Goal: Task Accomplishment & Management: Manage account settings

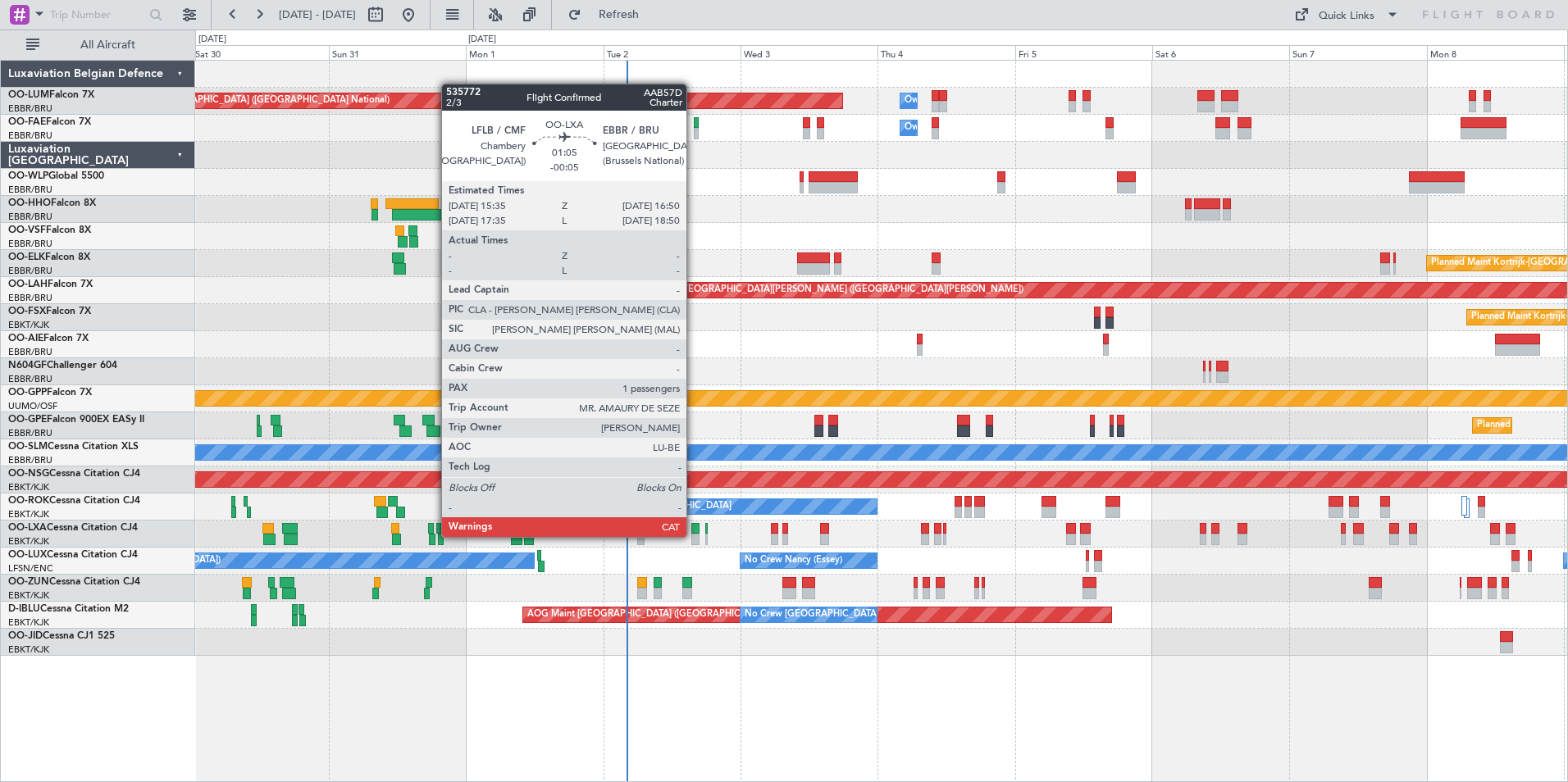
click at [693, 537] on div at bounding box center [695, 539] width 7 height 11
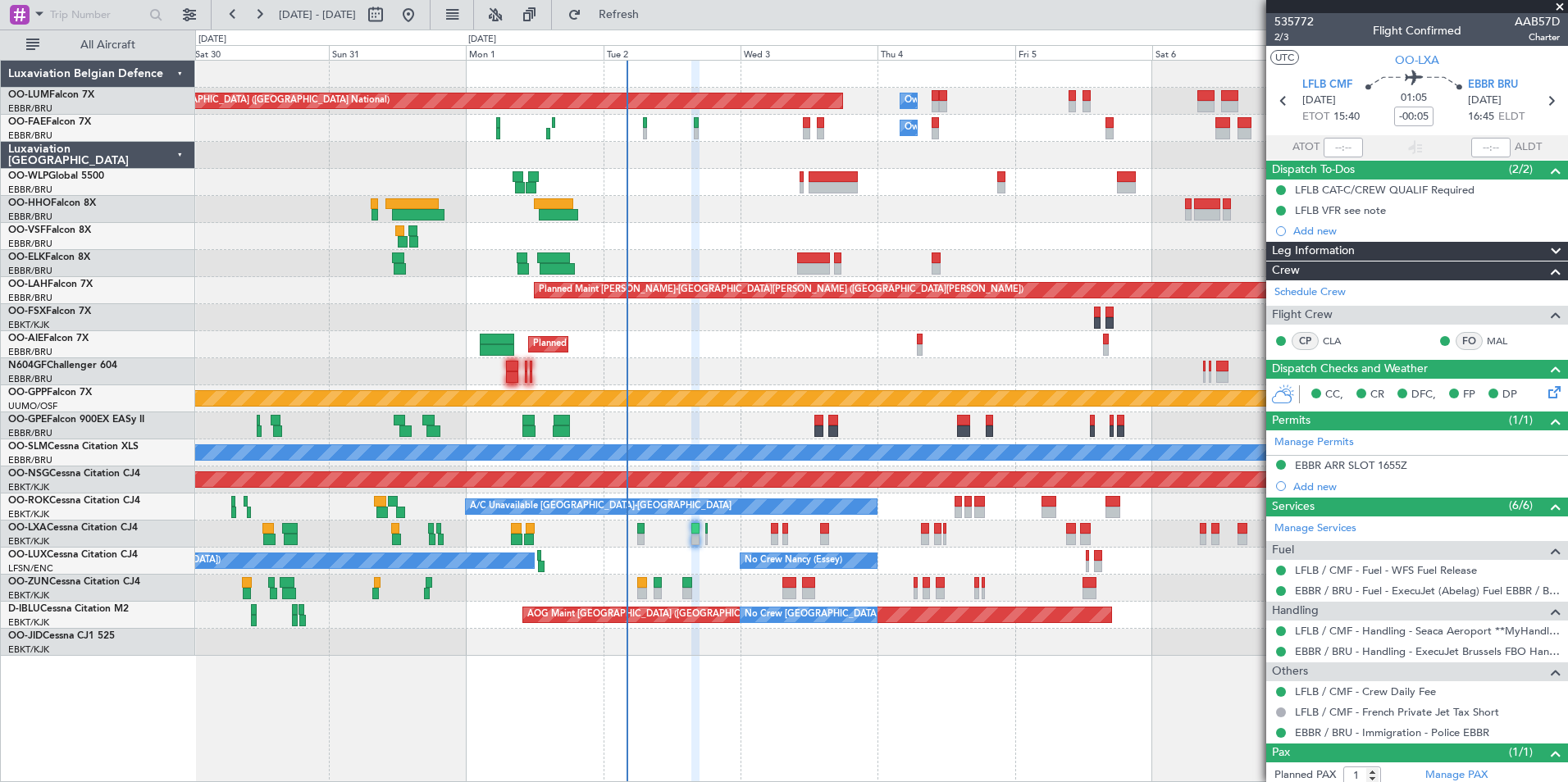
click at [636, 538] on div "Planned Maint Kortrijk-Wevelgem Planned Maint Brussels (Brussels National)" at bounding box center [881, 534] width 1372 height 27
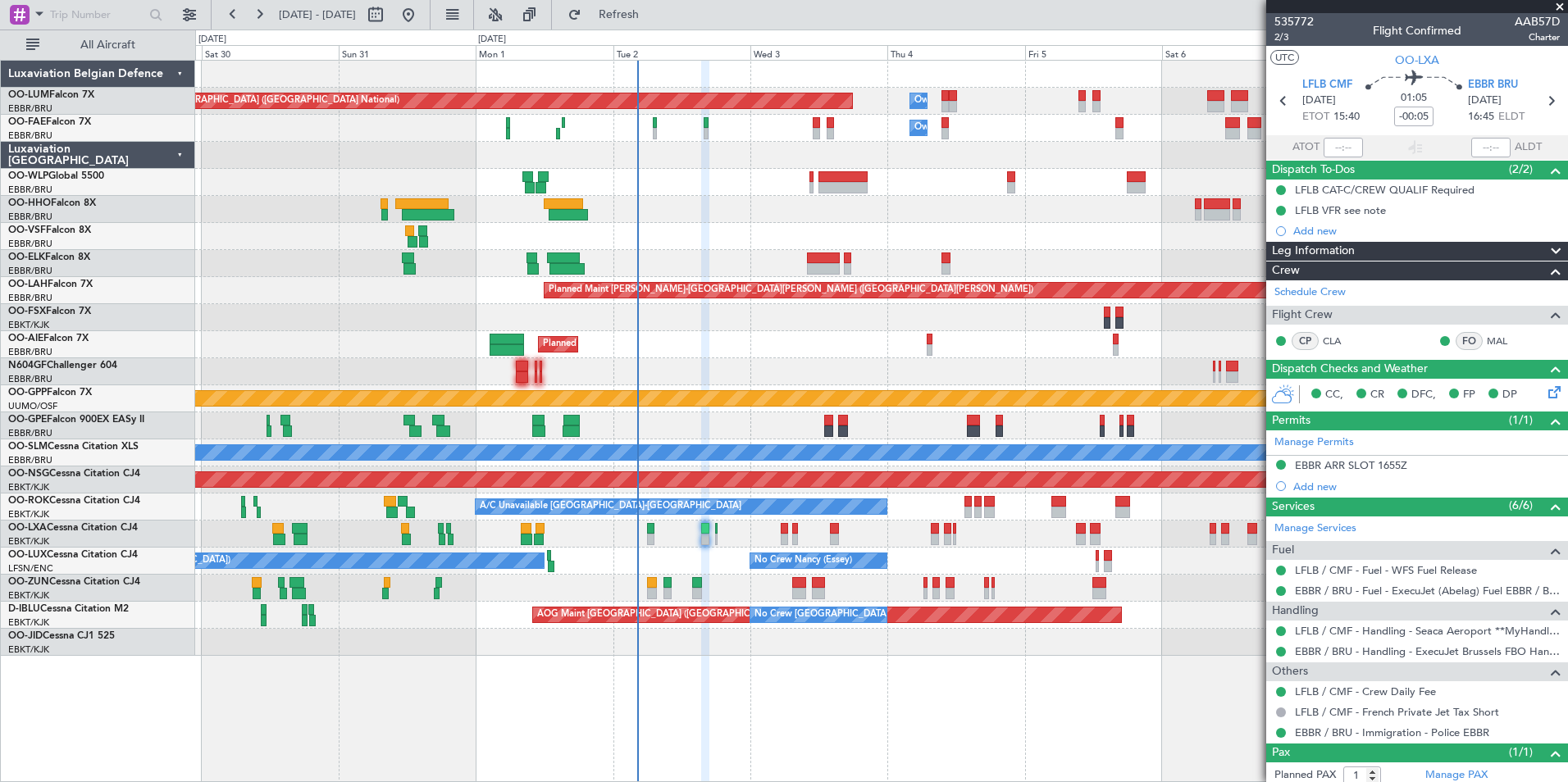
click at [547, 436] on div "Planned Maint Brussels (Brussels National) Planned Maint Brussels (Brussels Nat…" at bounding box center [881, 425] width 1372 height 27
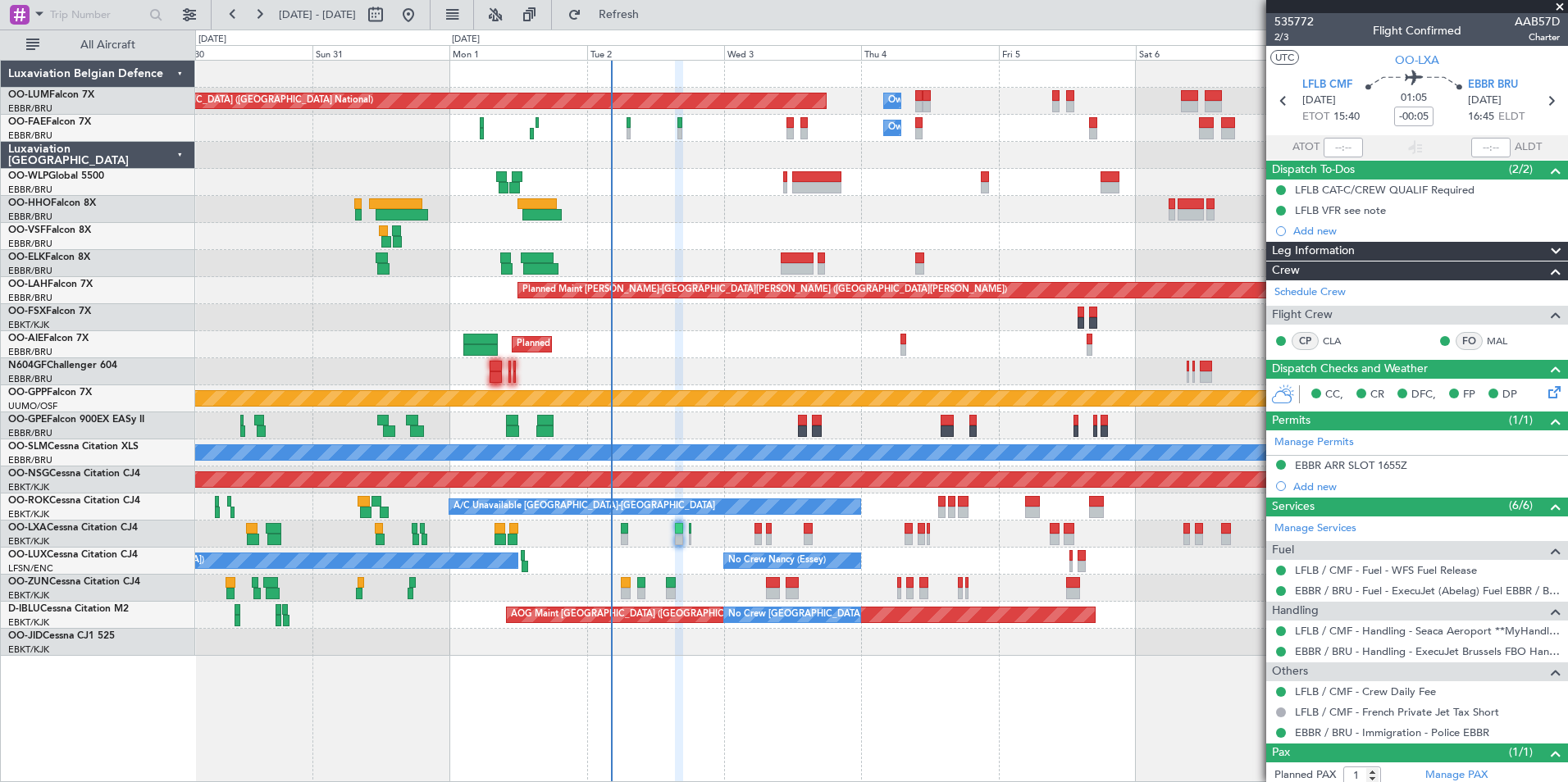
click at [419, 464] on div "A/C Unavailable [GEOGRAPHIC_DATA]" at bounding box center [881, 453] width 1372 height 27
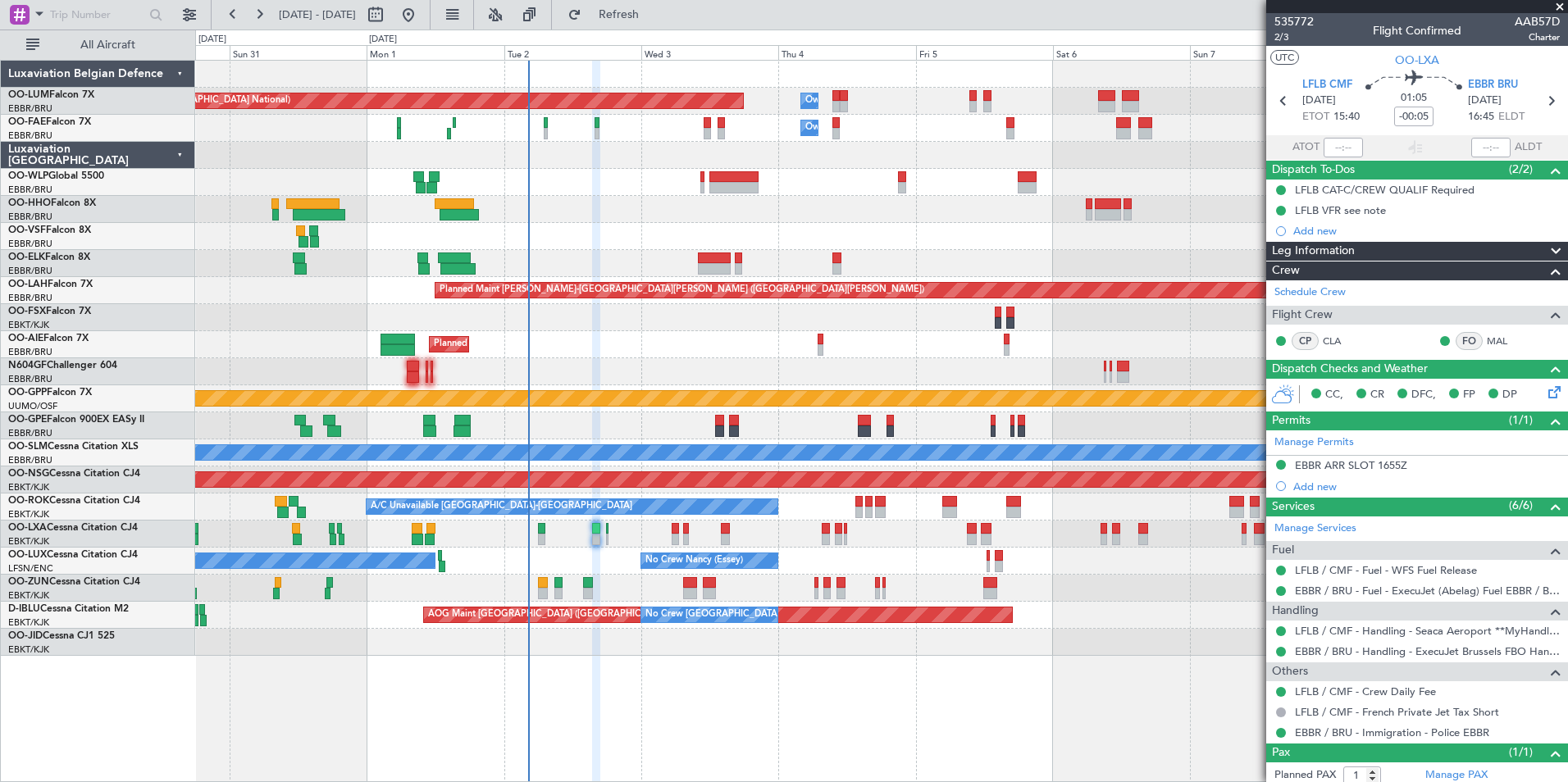
click at [567, 527] on div "Planned Maint Brussels (Brussels National) Planned Maint Kortrijk-Wevelgem" at bounding box center [881, 534] width 1372 height 27
click at [587, 419] on div "Planned Maint Brussels (Brussels National) Owner Melsbroek Air Base Owner Melsb…" at bounding box center [881, 358] width 1372 height 595
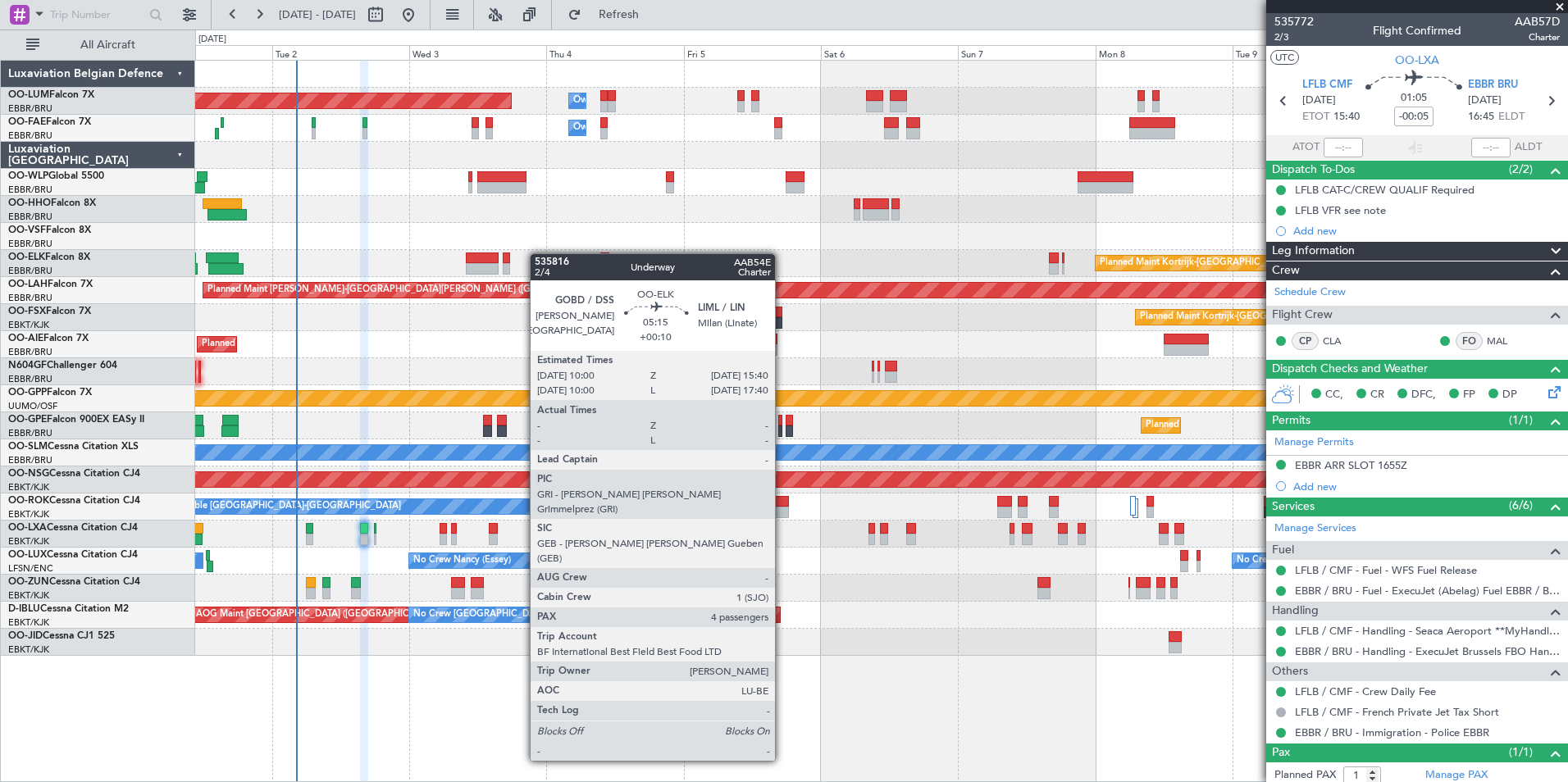
click at [497, 259] on div "Planned Maint Brussels (Brussels National) Owner Melsbroek Air Base Owner Melsb…" at bounding box center [881, 358] width 1372 height 595
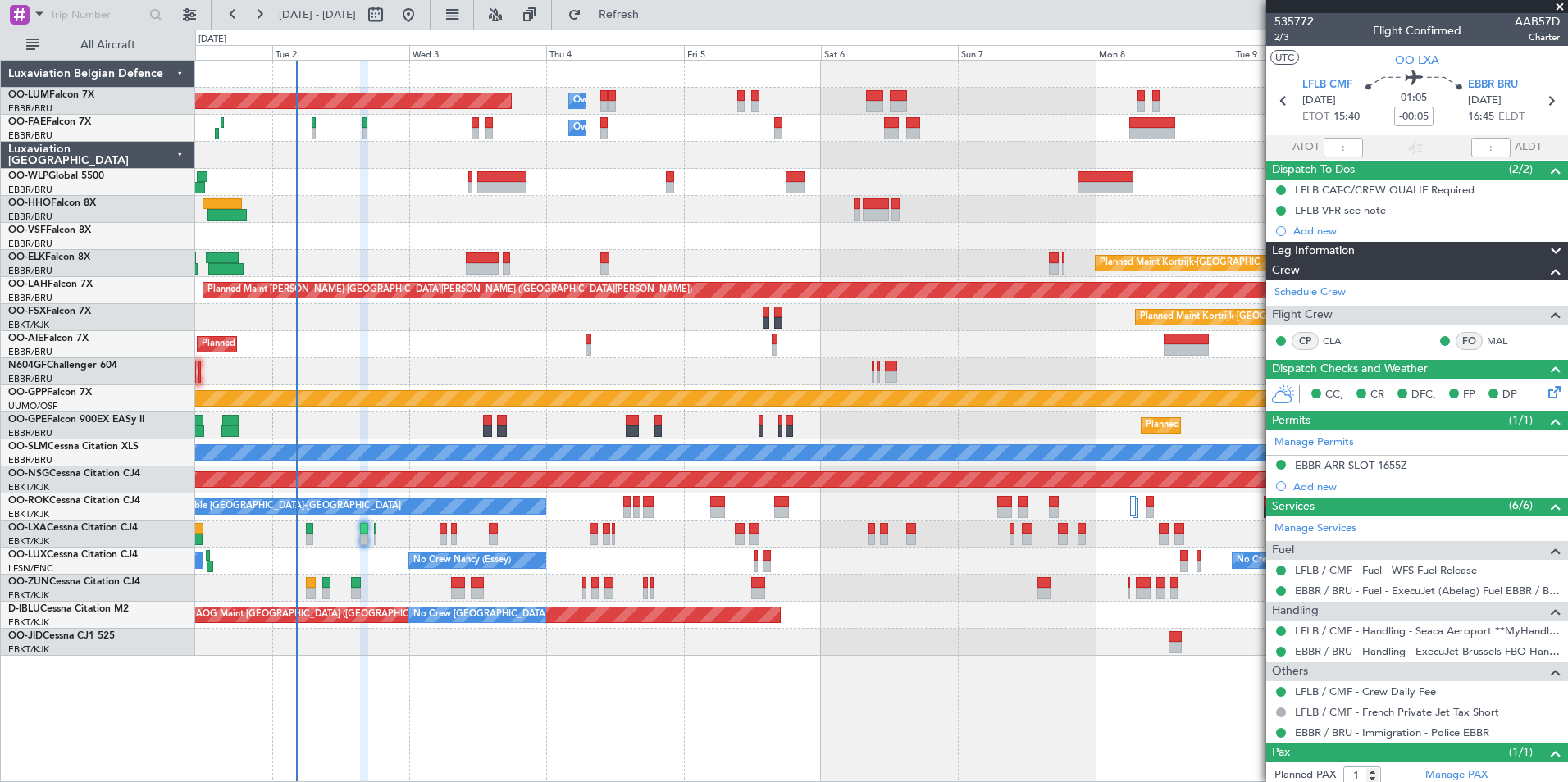
click at [553, 269] on div "Planned Maint Brussels (Brussels National) Owner Melsbroek Air Base Owner Melsb…" at bounding box center [881, 358] width 1372 height 595
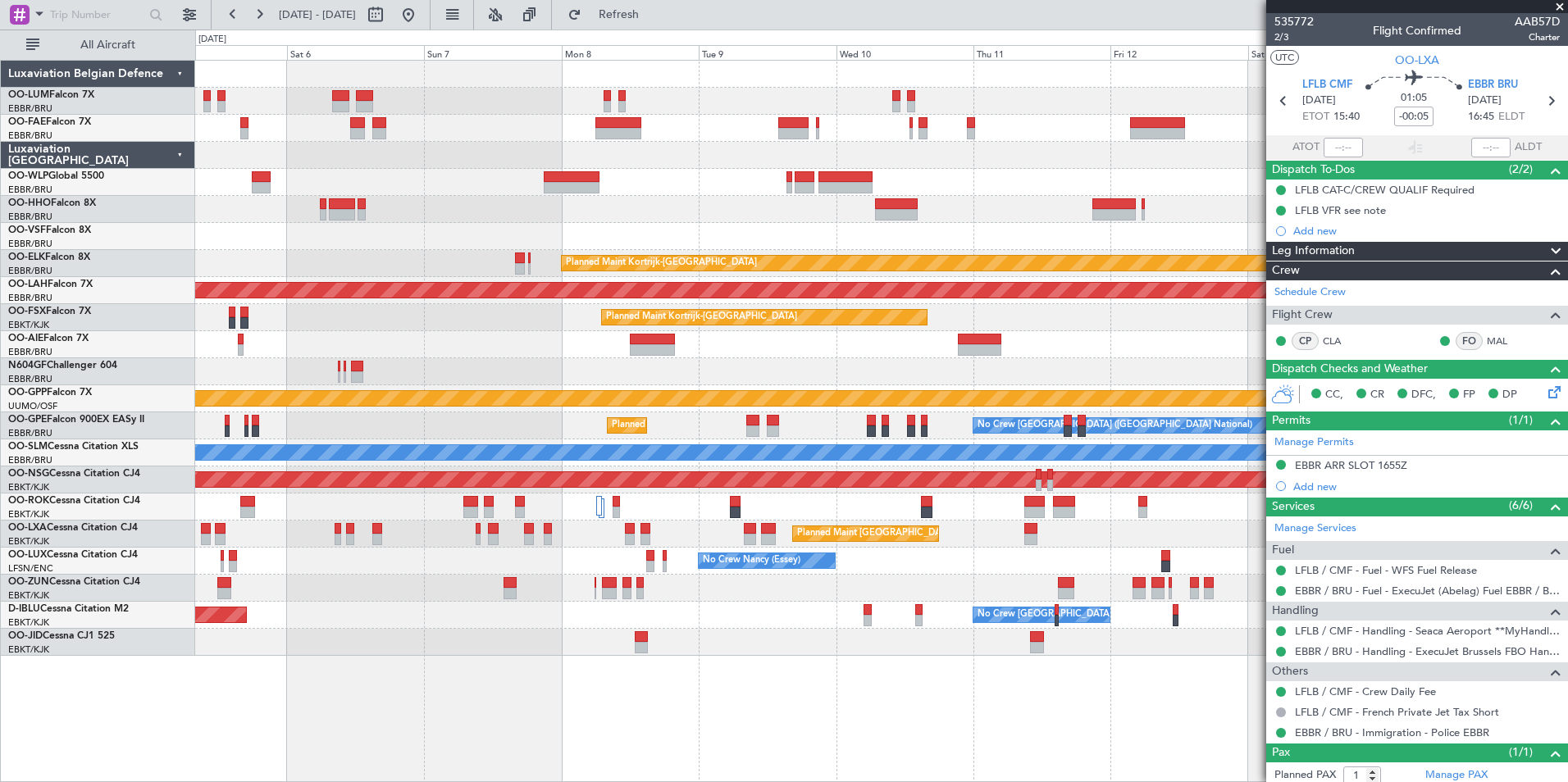
click at [790, 239] on div at bounding box center [881, 236] width 1372 height 27
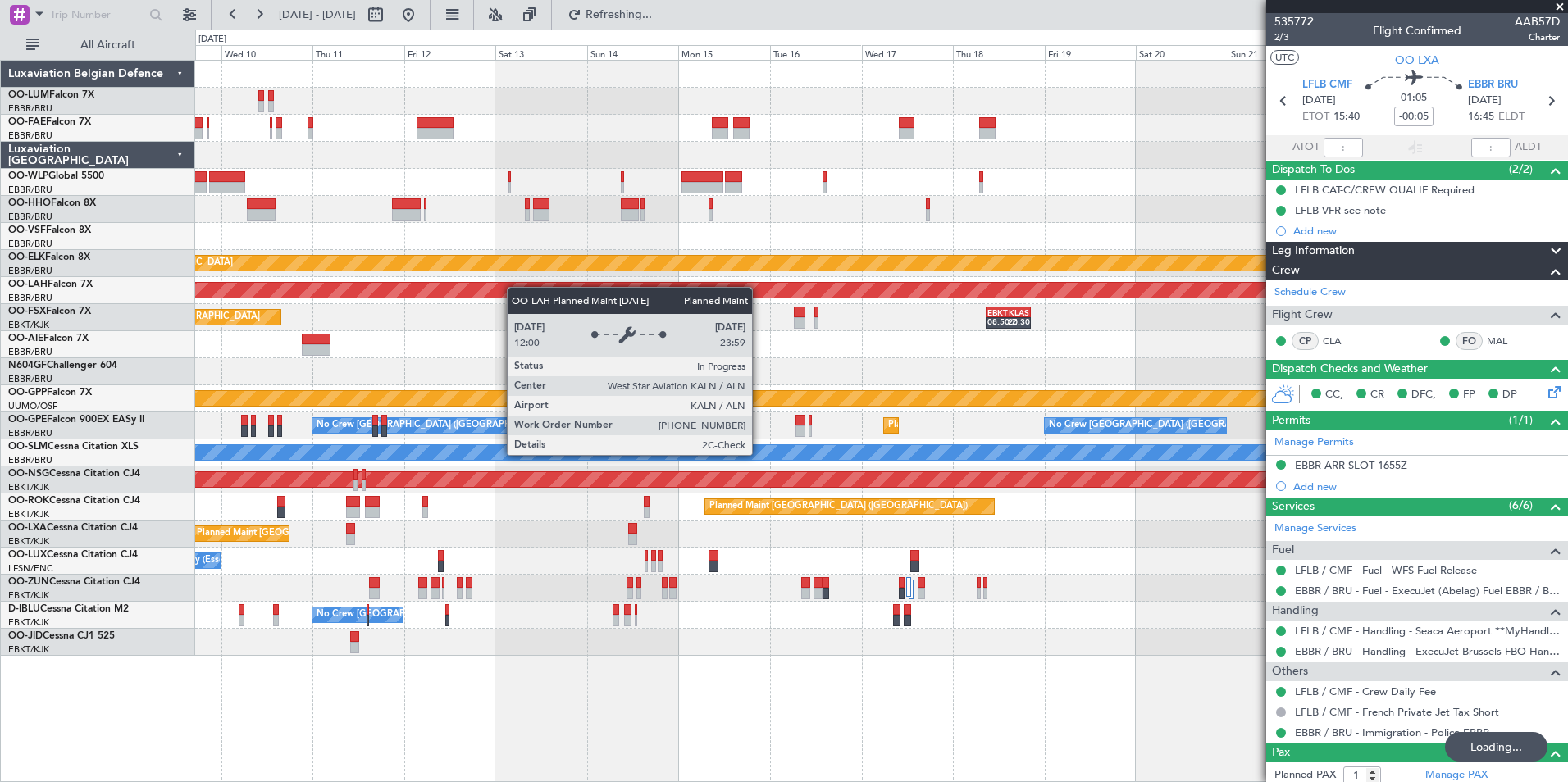
click at [448, 292] on div "Planned Maint Kortrijk-Wevelgem Planned Maint Alton-st Louis (St Louis Regl) Pl…" at bounding box center [881, 358] width 1372 height 595
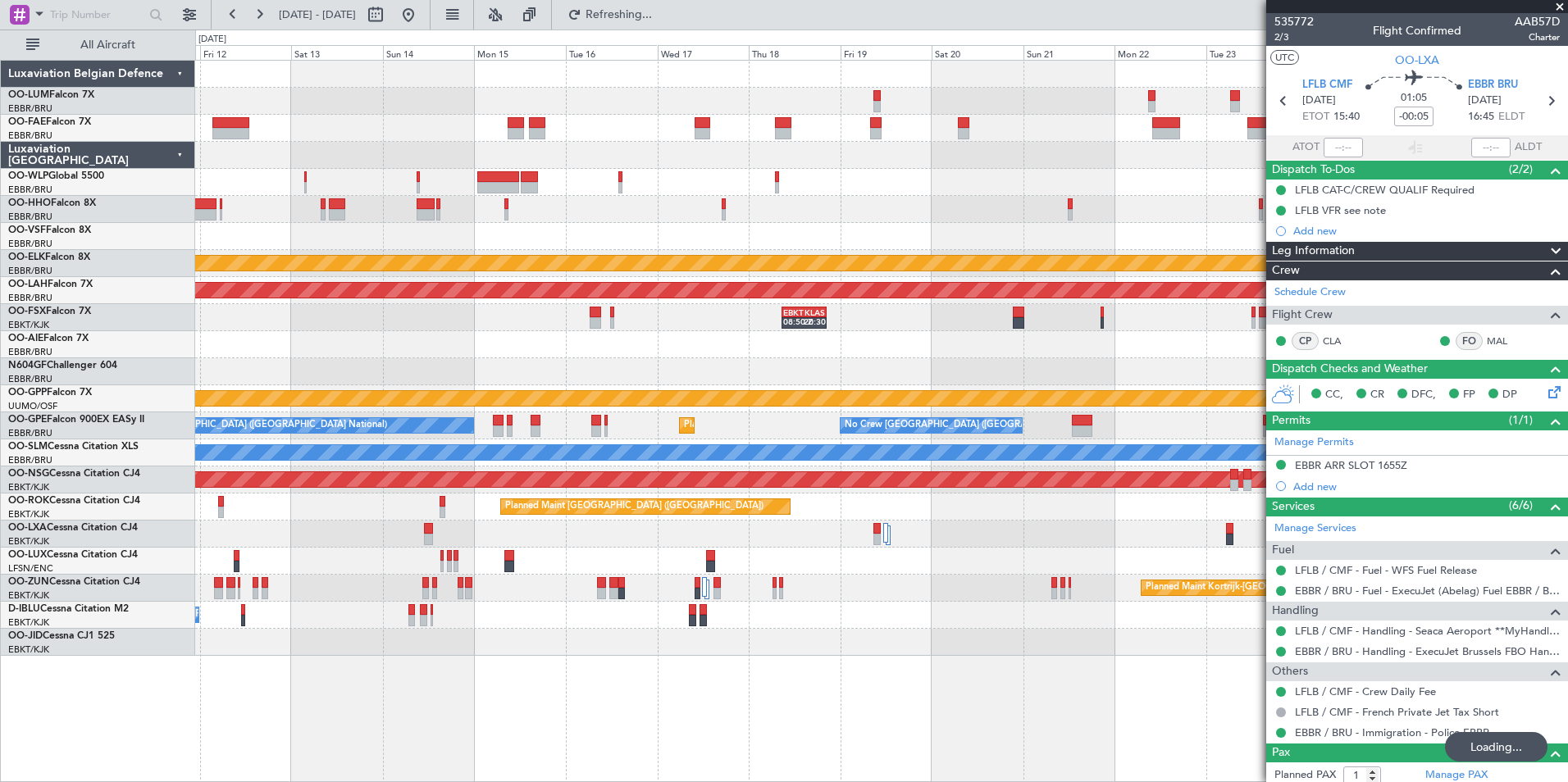
click at [631, 240] on div "Planned Maint Kortrijk-Wevelgem Planned Maint Alton-st Louis (St Louis Regl) EB…" at bounding box center [881, 358] width 1372 height 595
click at [734, 222] on div "Owner Melsbroek Air Base Owner Melsbroek Air Base Planned Maint Kortrijk-Wevelg…" at bounding box center [881, 358] width 1372 height 595
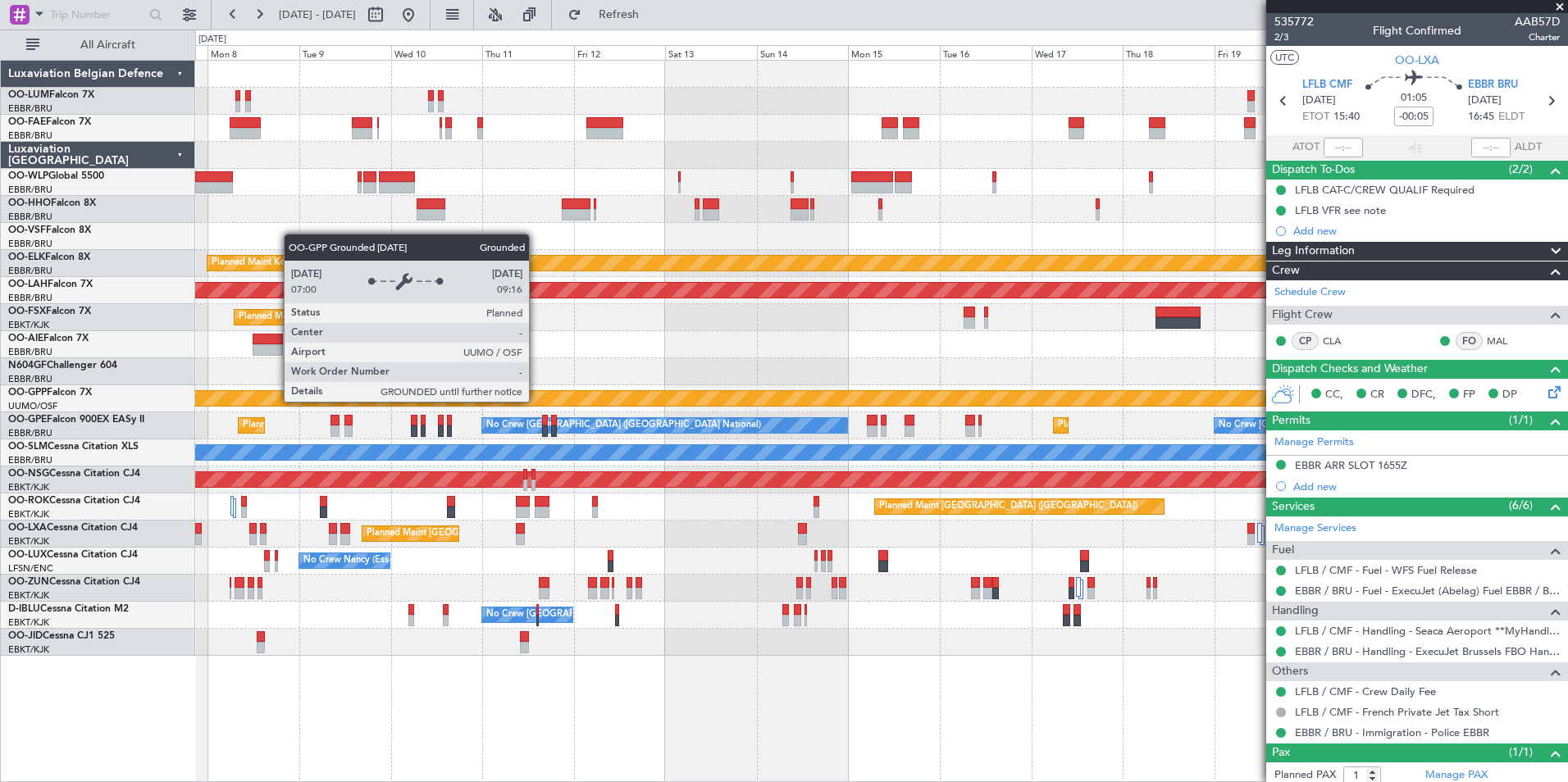
click at [1085, 403] on div "Grounded [PERSON_NAME]" at bounding box center [881, 398] width 4115 height 15
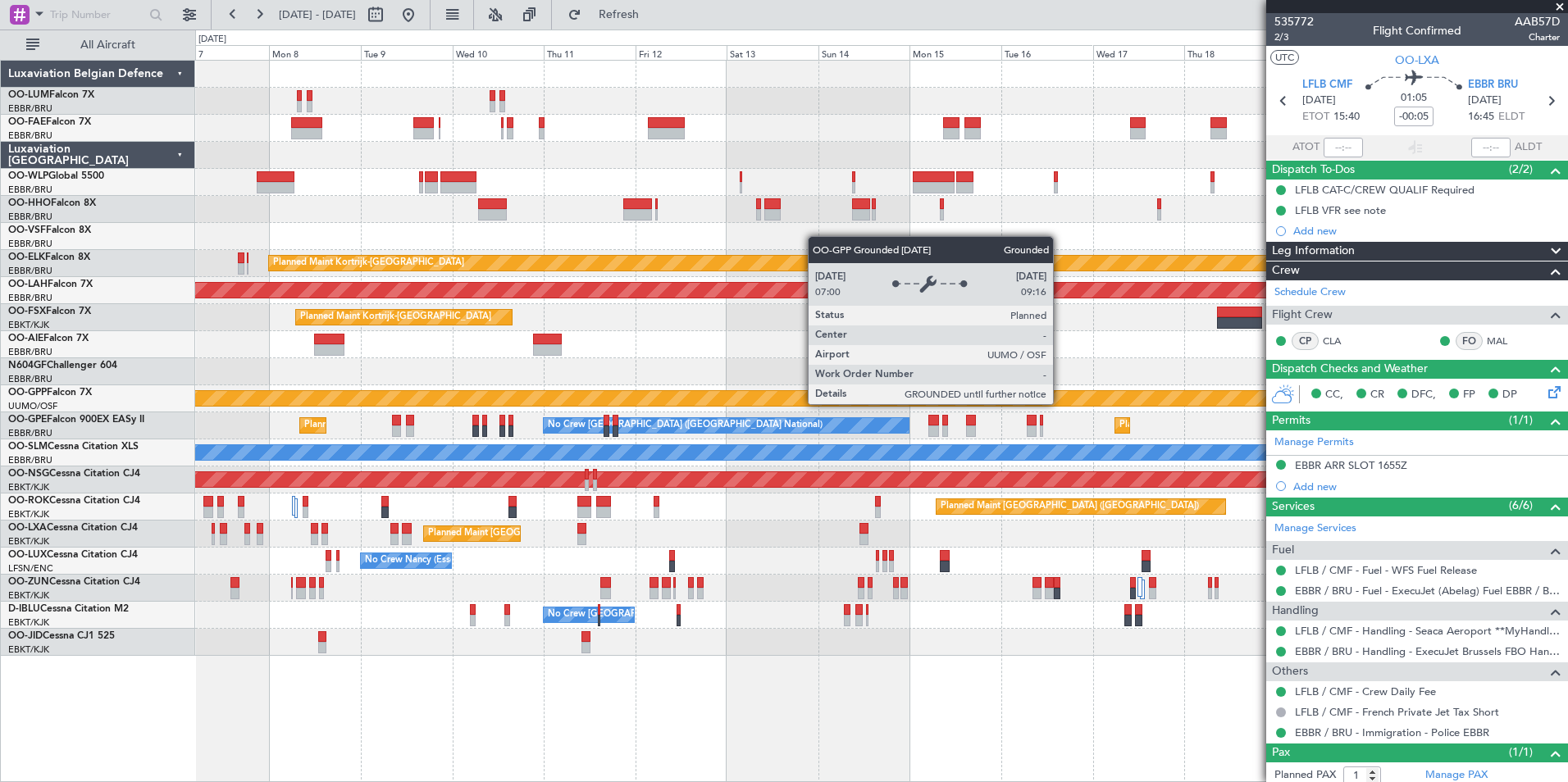
click at [1103, 421] on div "Owner Melsbroek Air Base Planned Maint Brussels (Brussels National) Owner Melsb…" at bounding box center [881, 358] width 1372 height 595
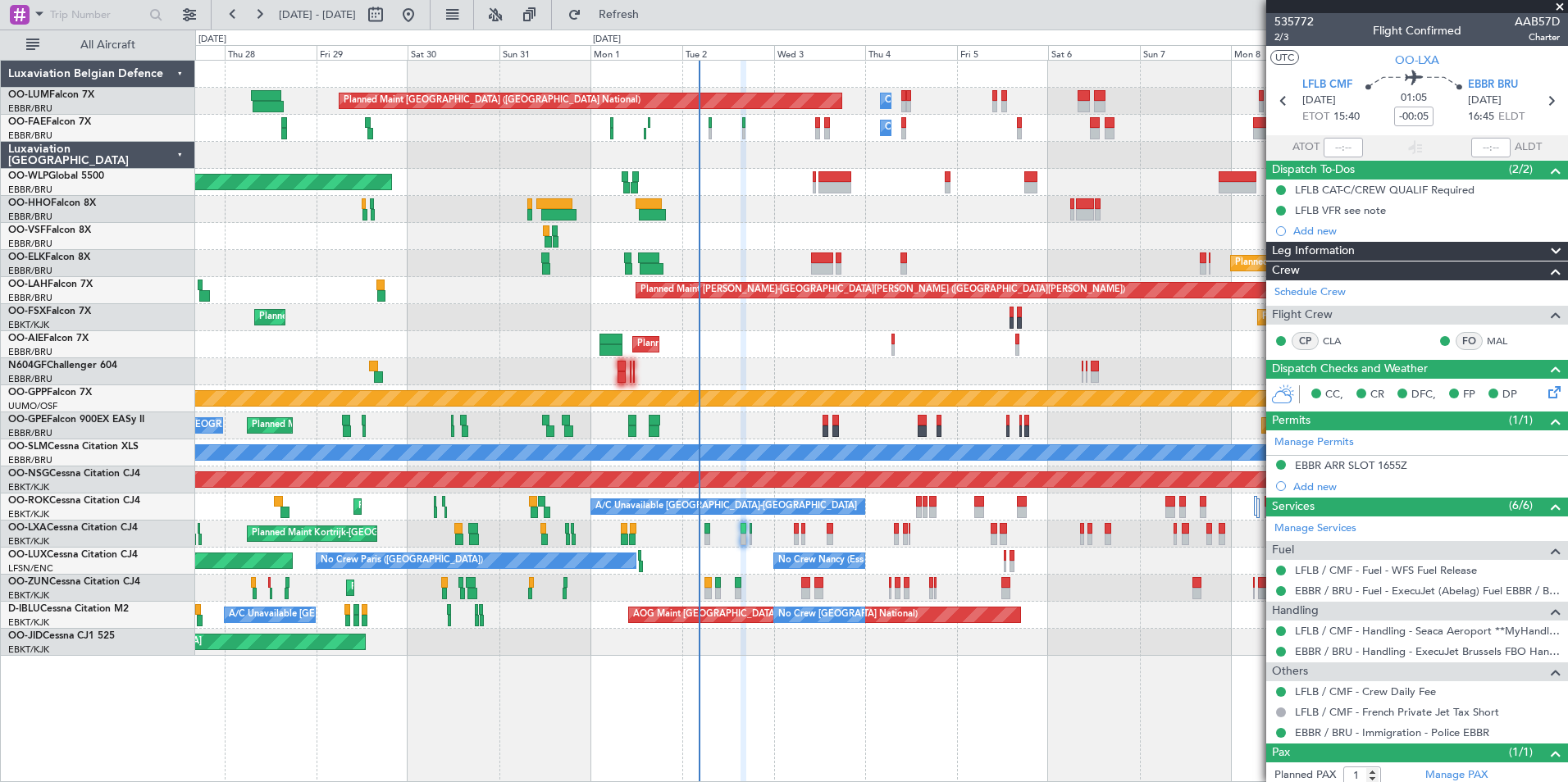
click at [1375, 434] on fb-app "13 Sep 2025 - 28 Sep 2025 Refresh Quick Links All Aircraft Owner Melsbroek Air …" at bounding box center [784, 397] width 1568 height 770
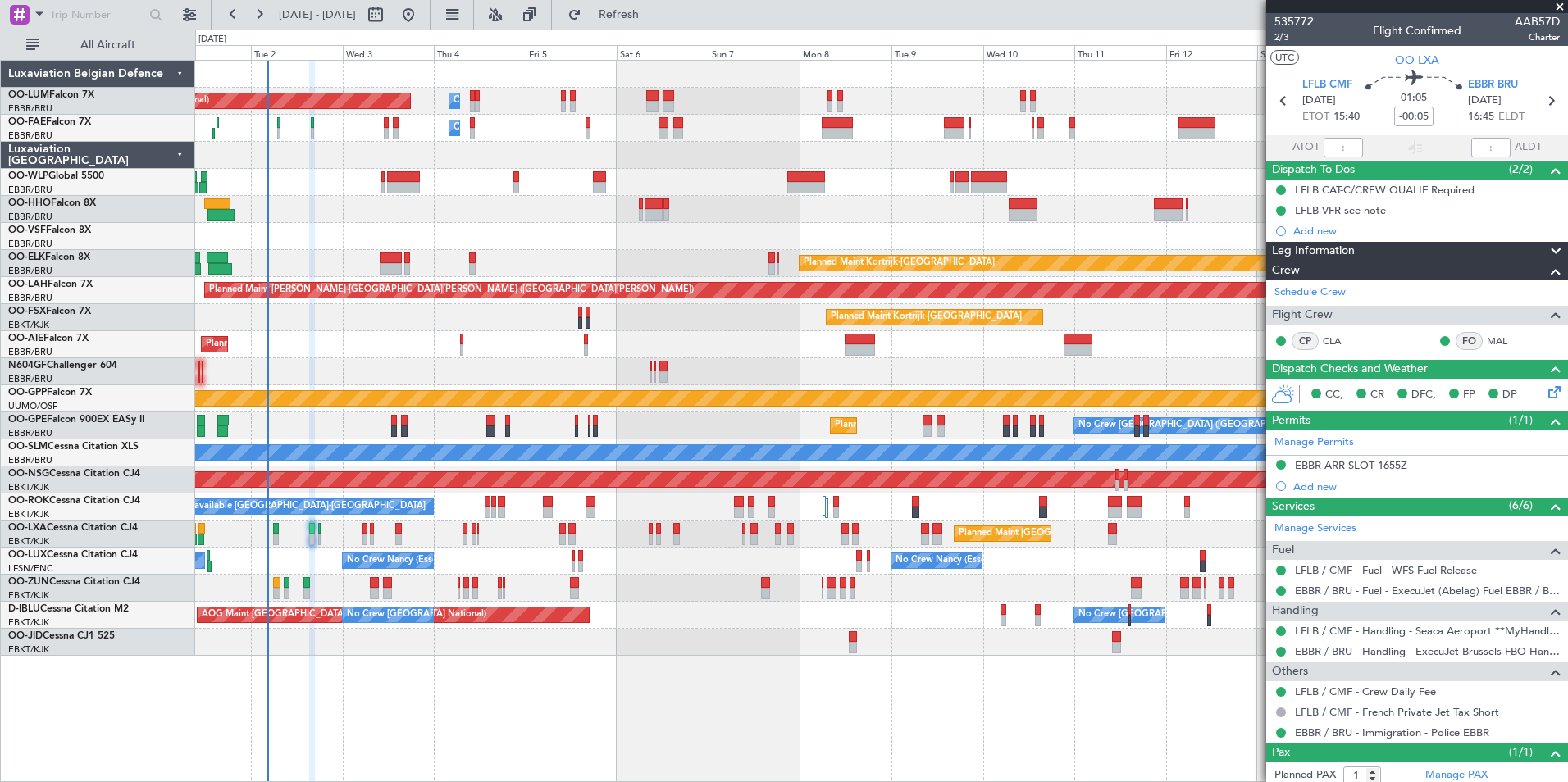
click at [551, 419] on div "No Crew Brussels (Brussels National) Planned Maint Brussels (Brussels National)…" at bounding box center [881, 425] width 1372 height 27
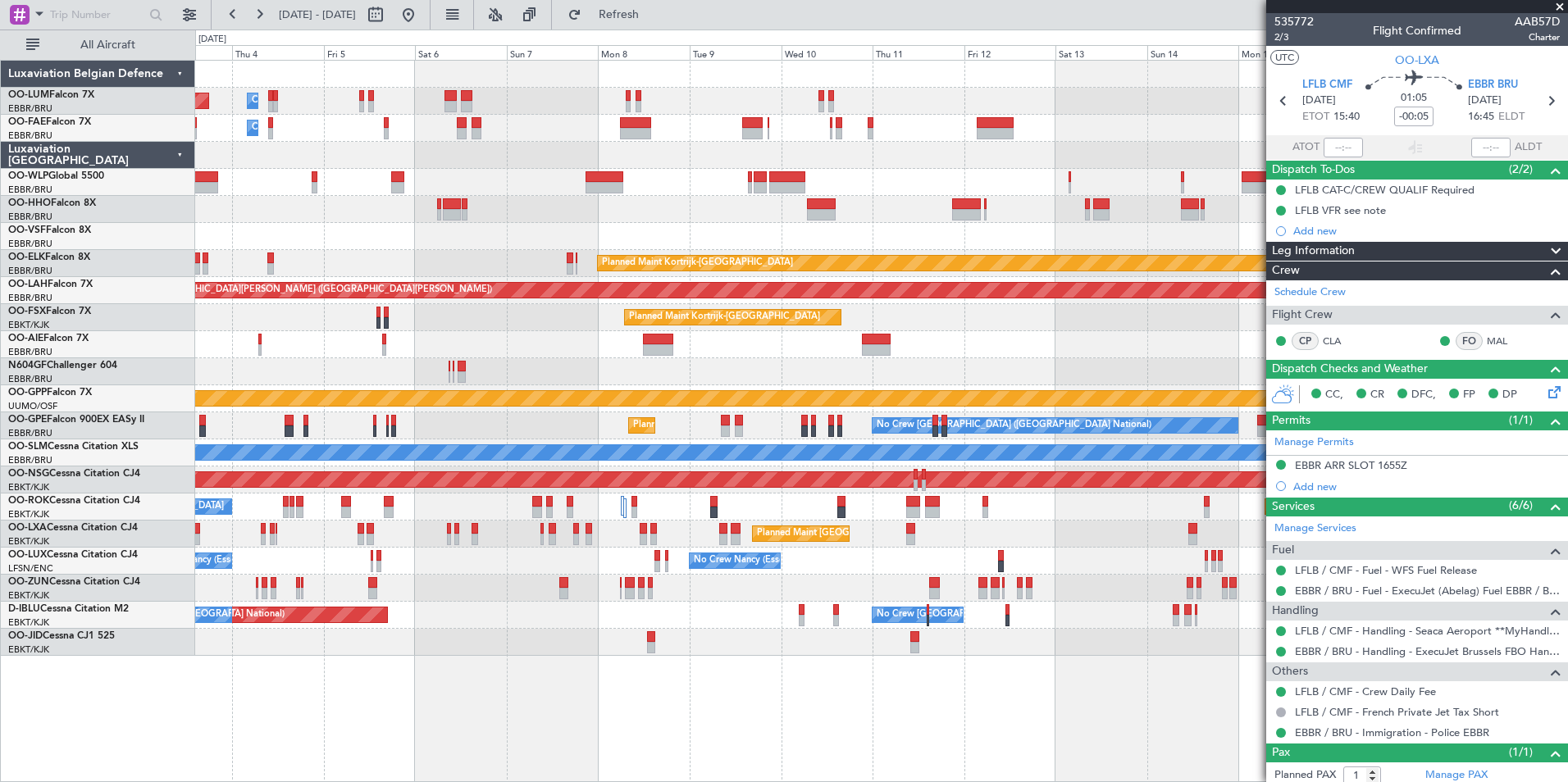
click at [638, 172] on div at bounding box center [881, 182] width 1372 height 27
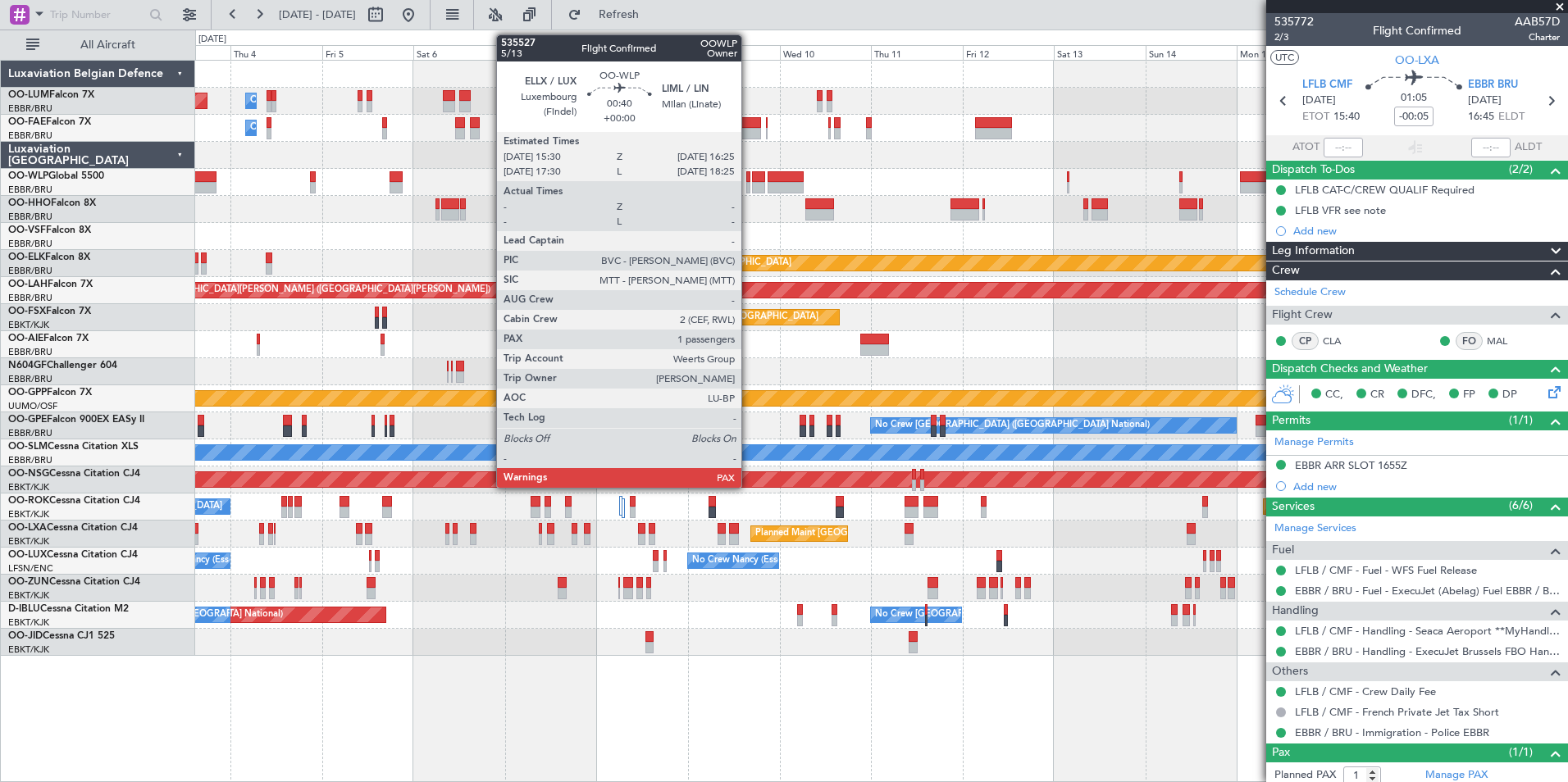
click at [749, 176] on div at bounding box center [748, 177] width 4 height 11
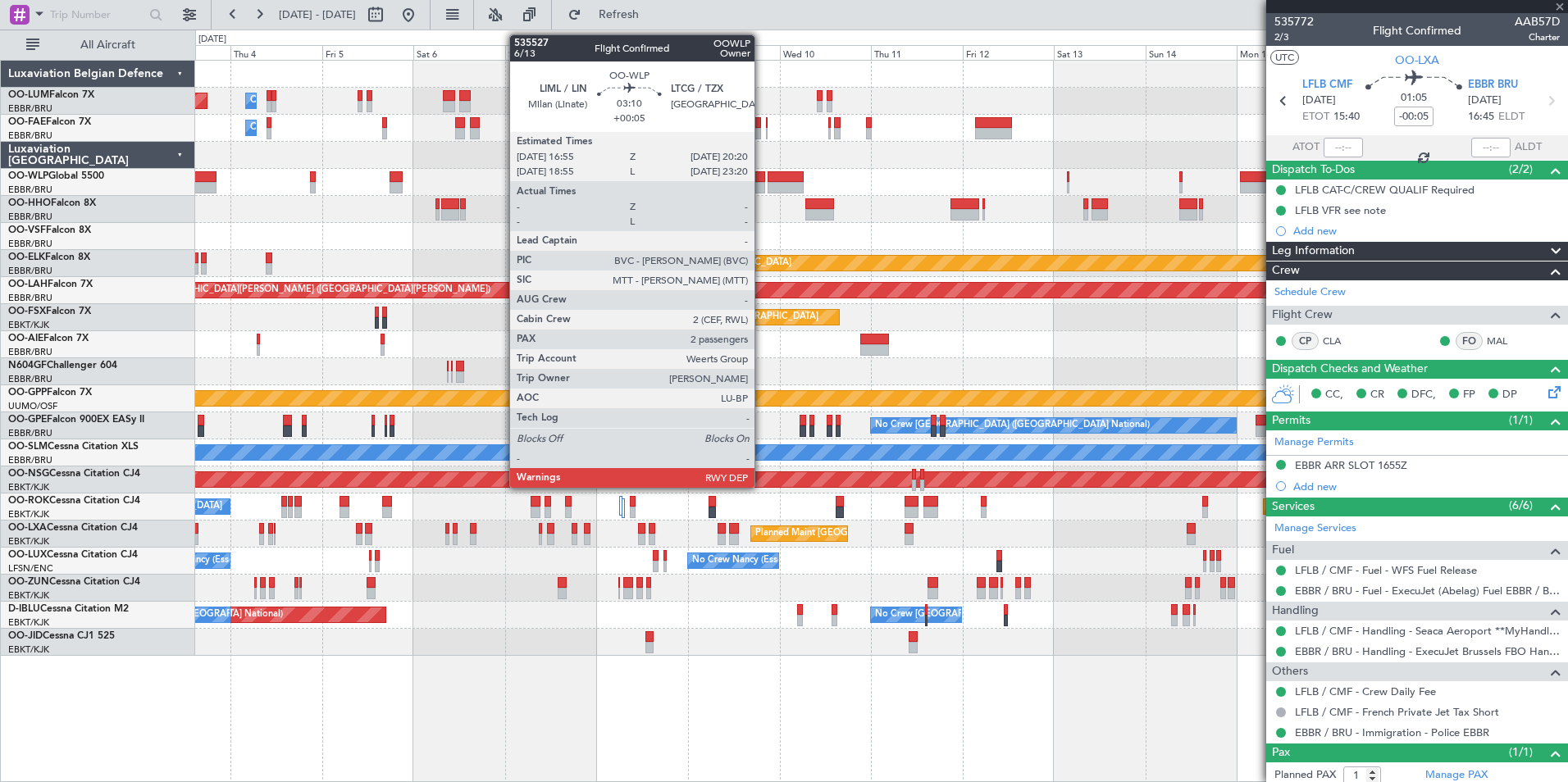
type input "3"
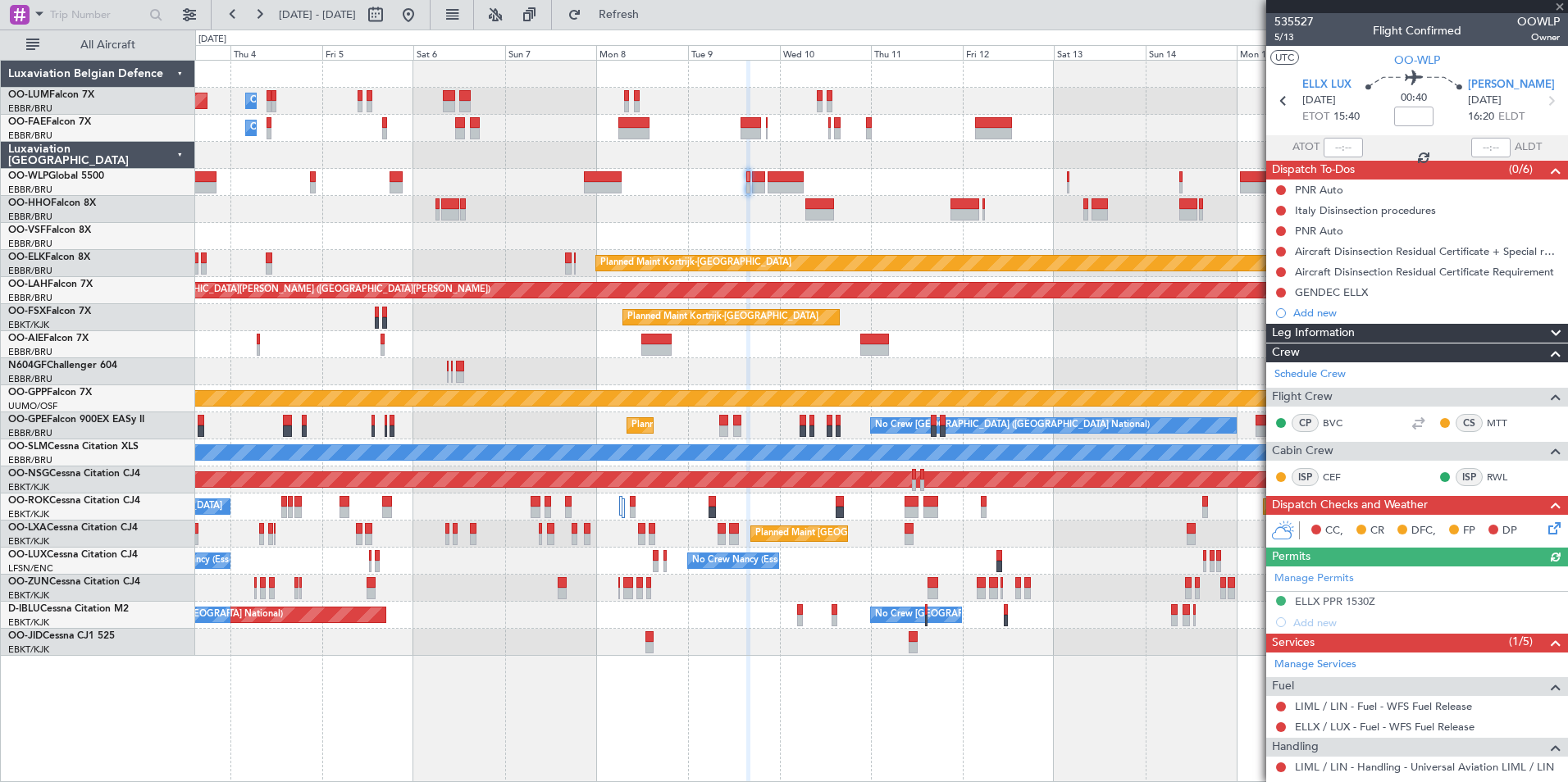
scroll to position [160, 0]
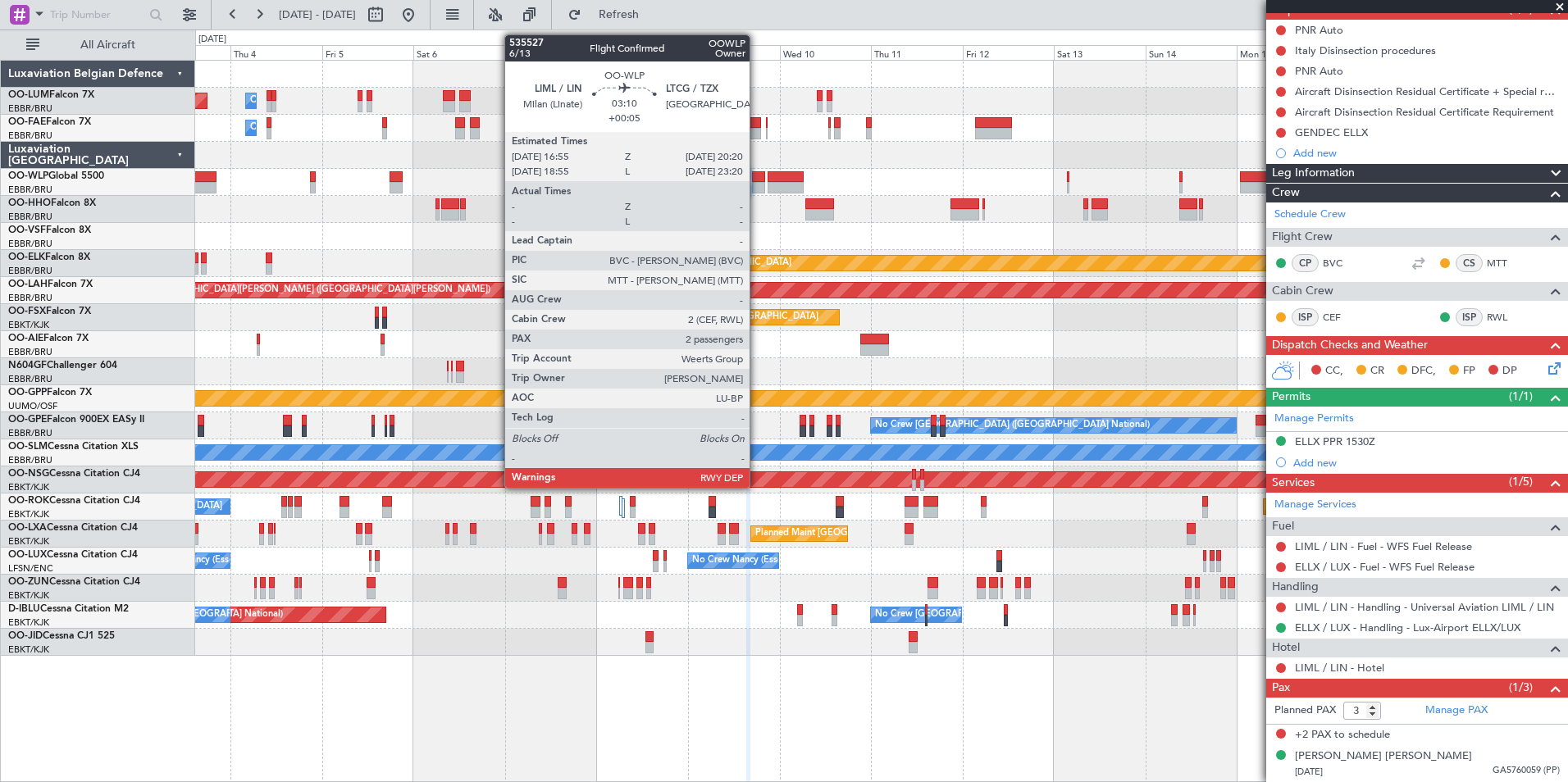
click at [757, 180] on div at bounding box center [758, 177] width 13 height 11
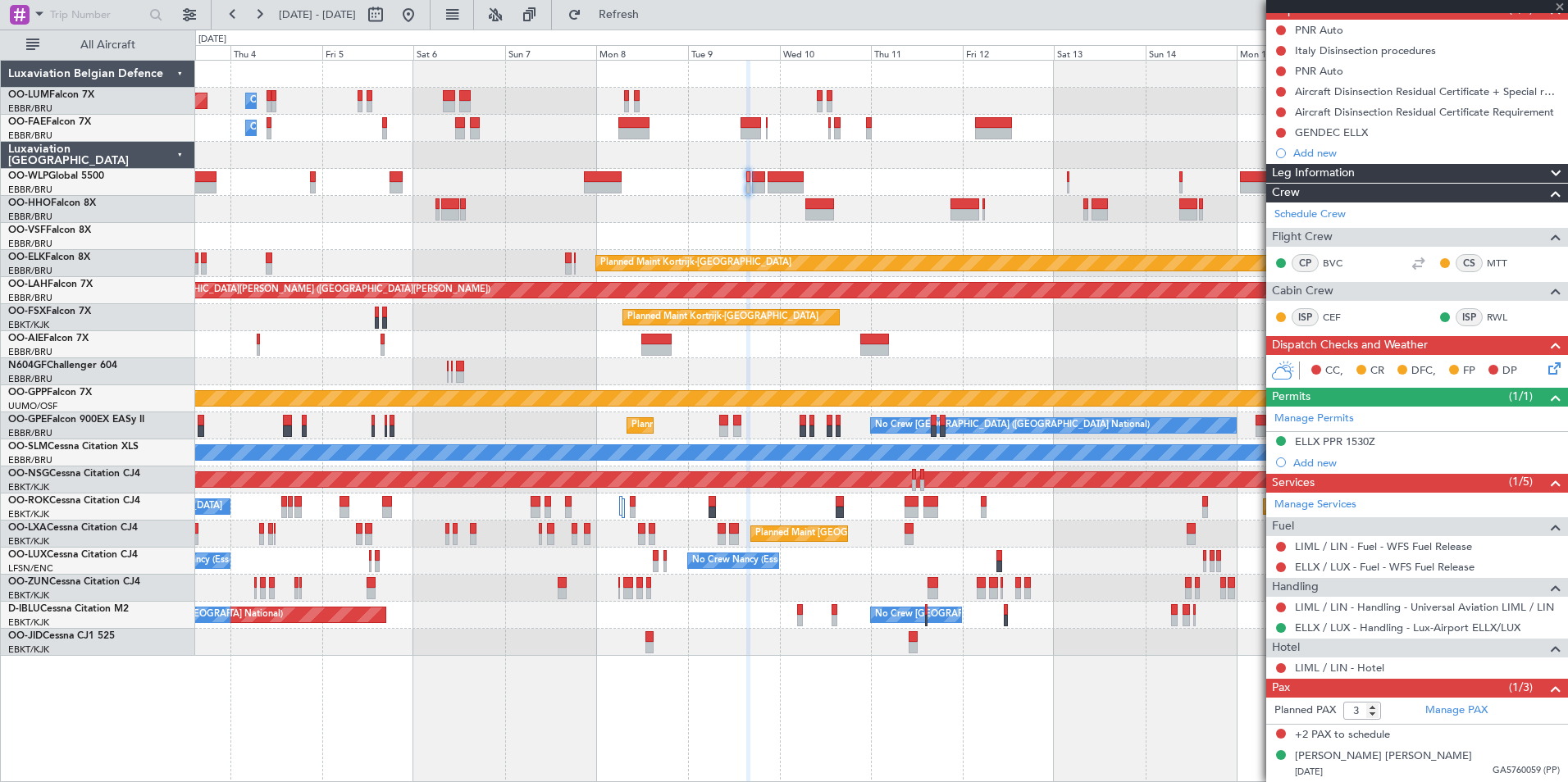
type input "+00:05"
type input "2"
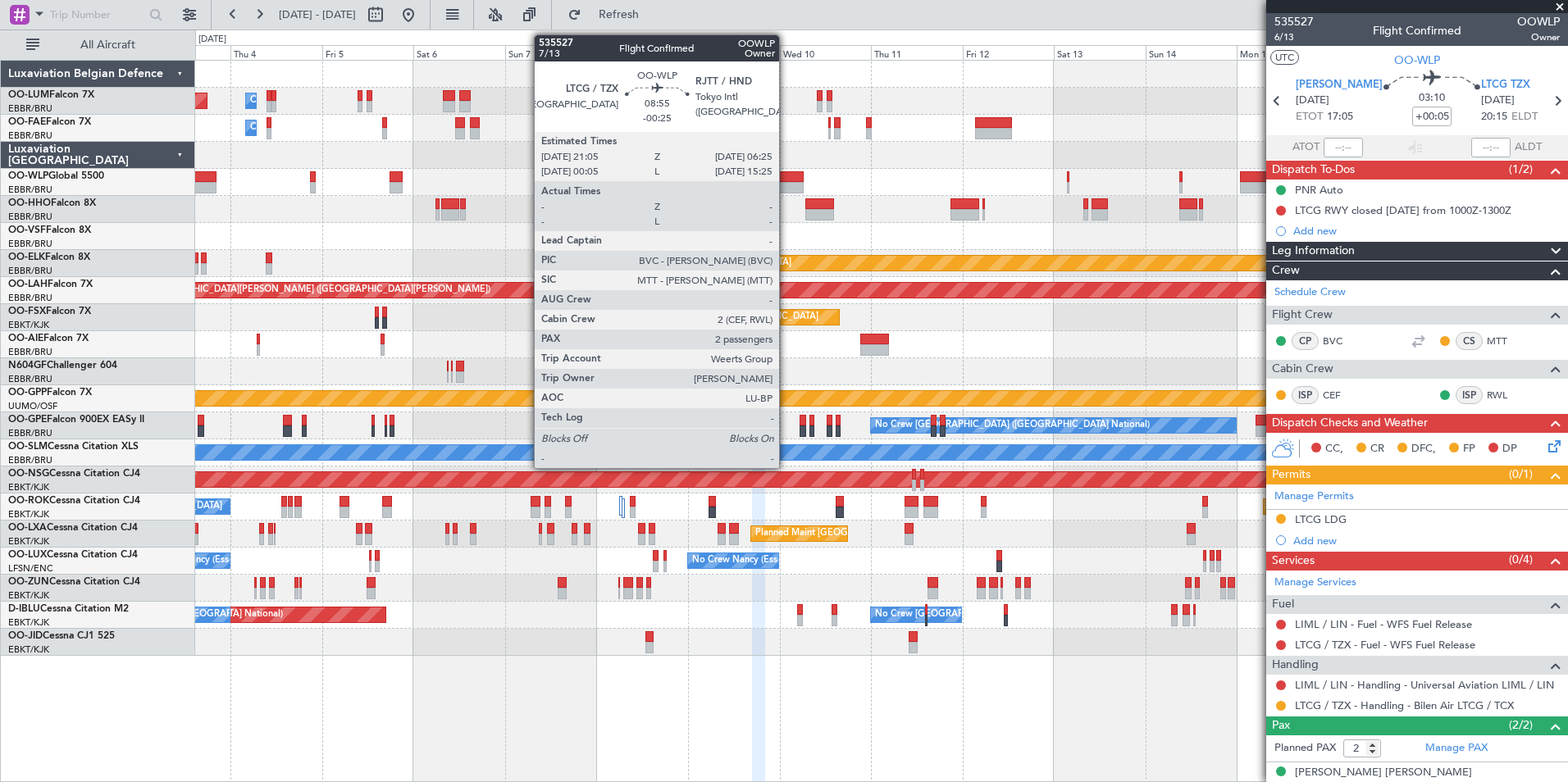
click at [787, 183] on div at bounding box center [785, 188] width 36 height 11
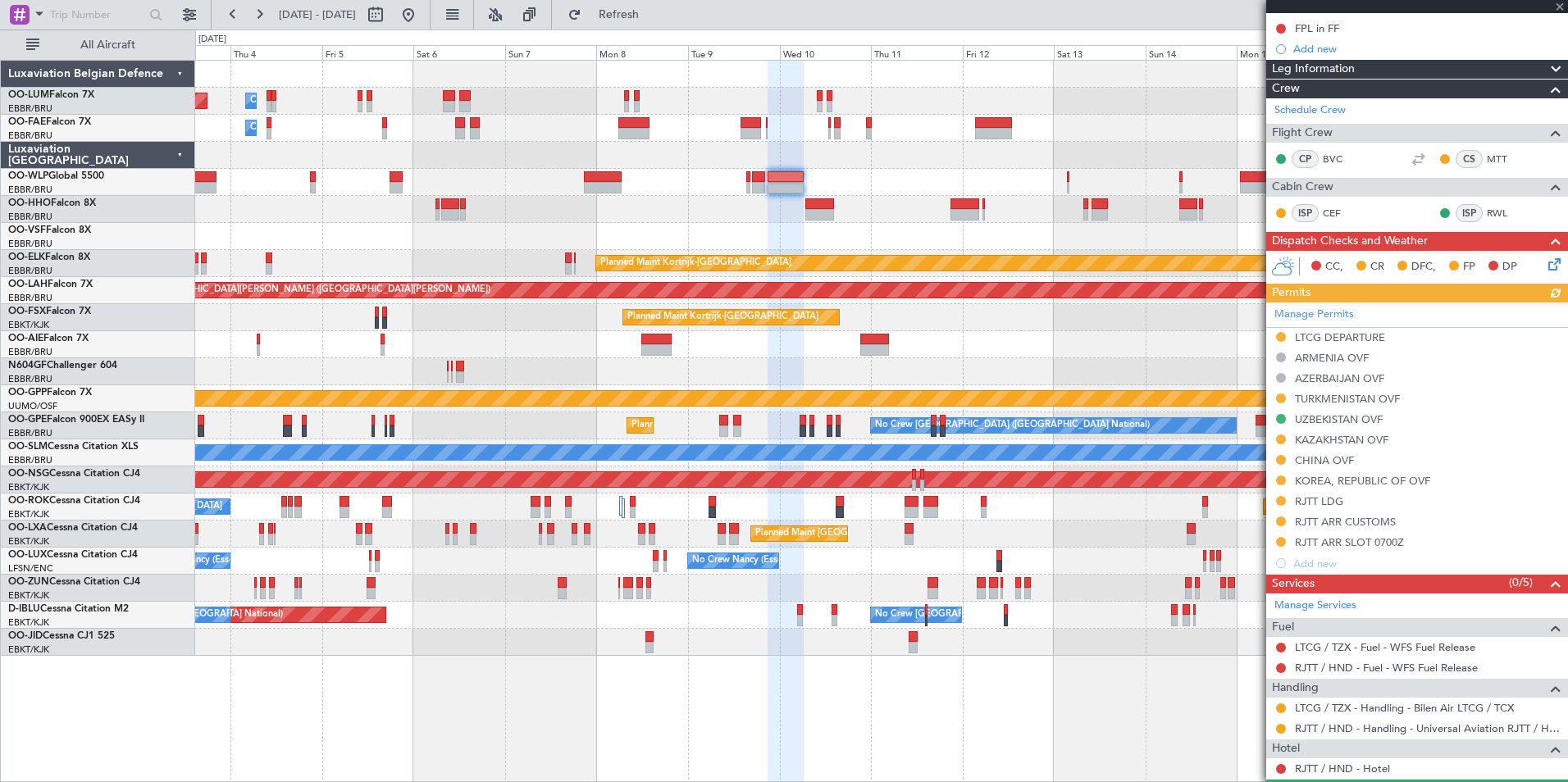
scroll to position [246, 0]
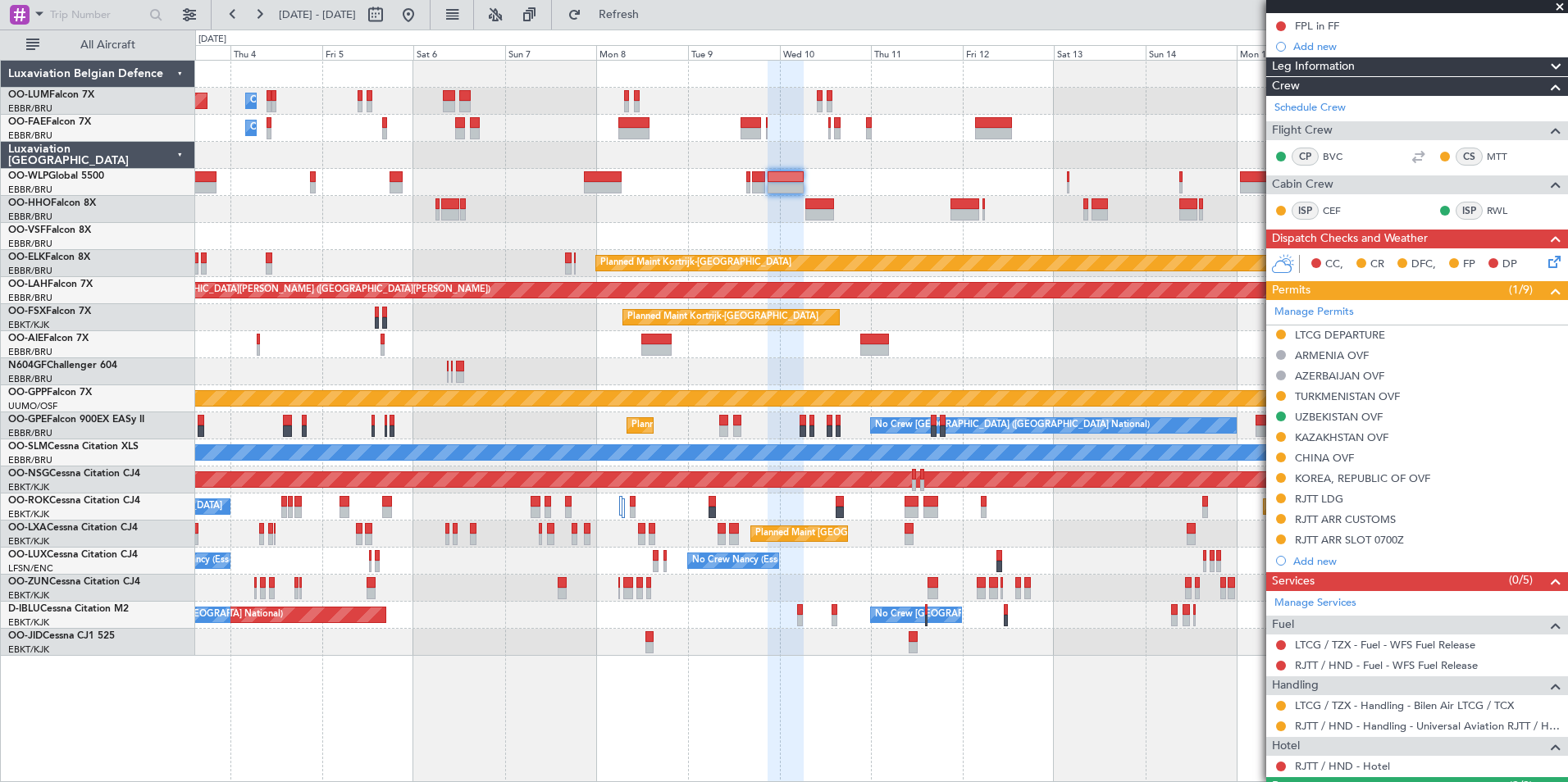
click at [865, 226] on div "Planned Maint Brussels (Brussels National) Owner Melsbroek Air Base Owner Melsb…" at bounding box center [881, 358] width 1372 height 595
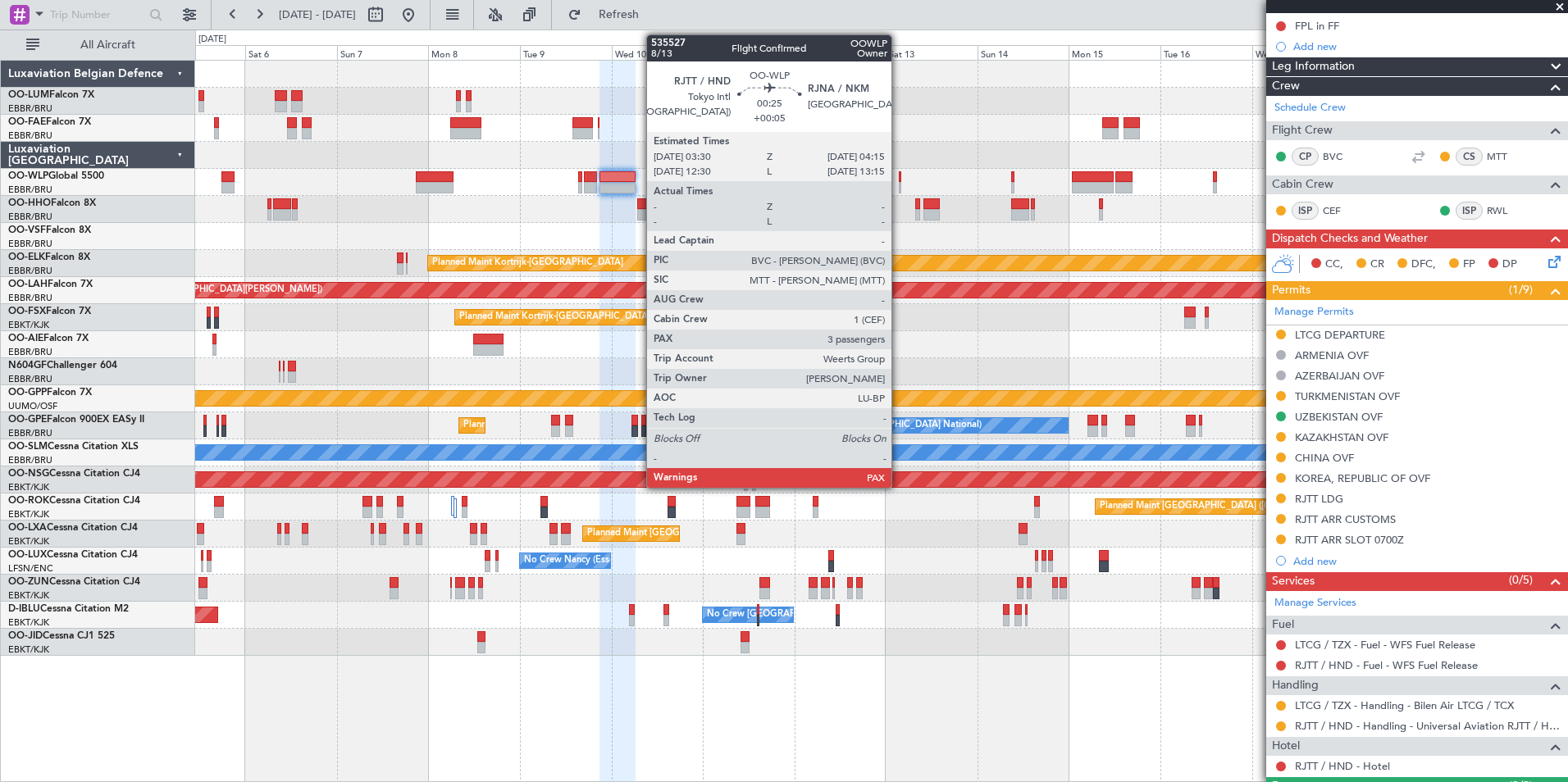
click at [899, 181] on div at bounding box center [900, 177] width 4 height 11
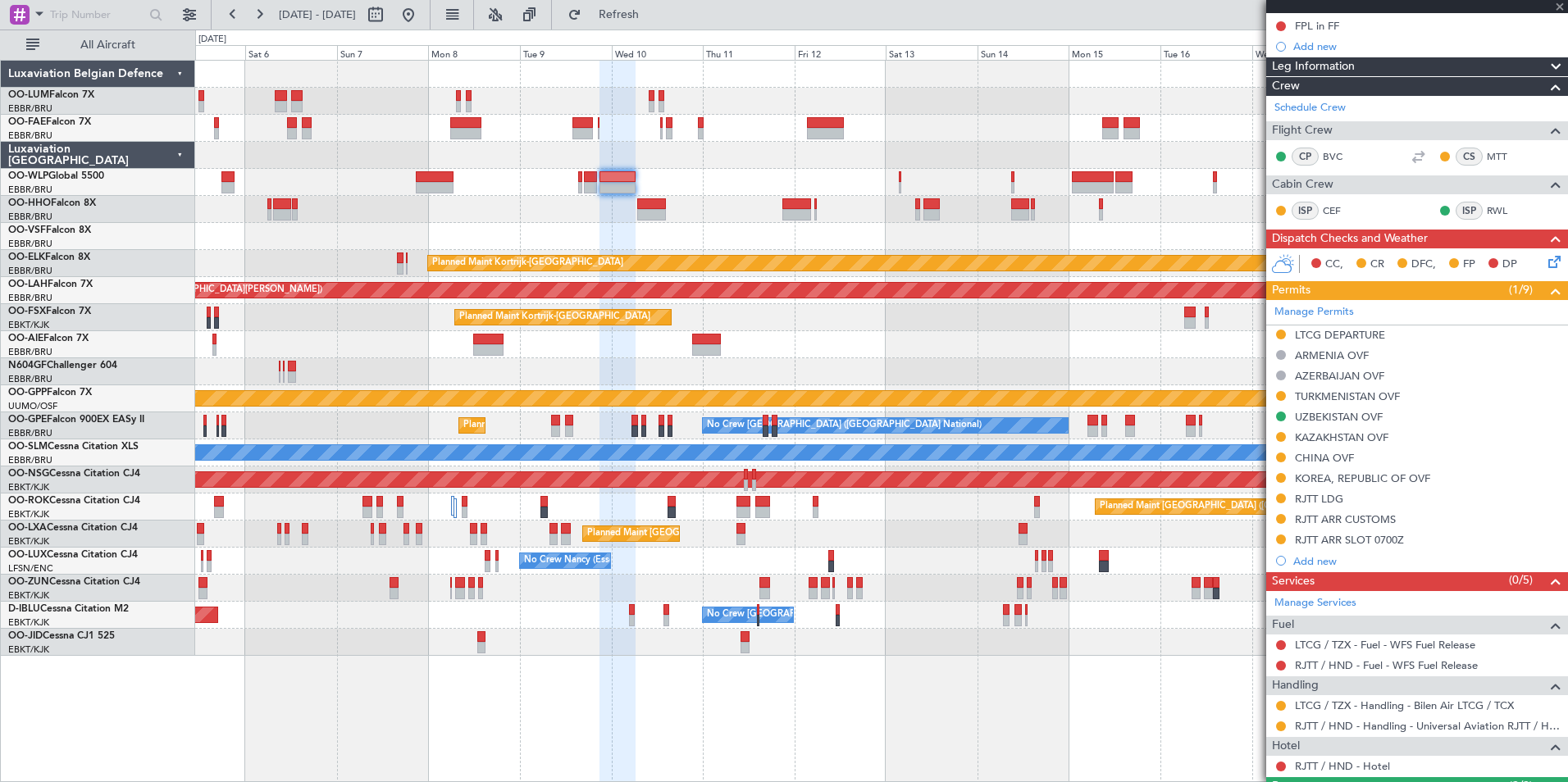
type input "+00:05"
type input "3"
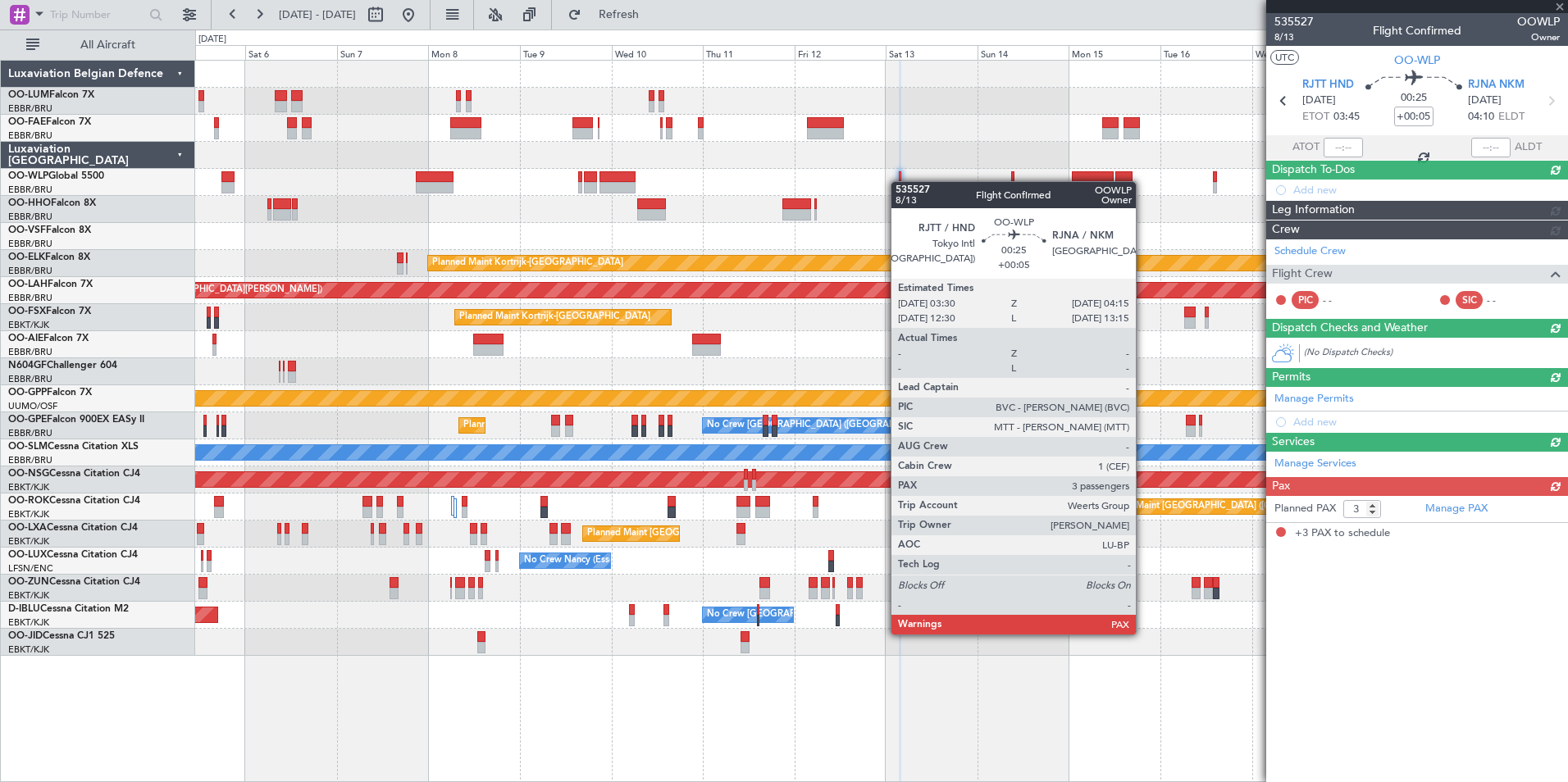
scroll to position [0, 0]
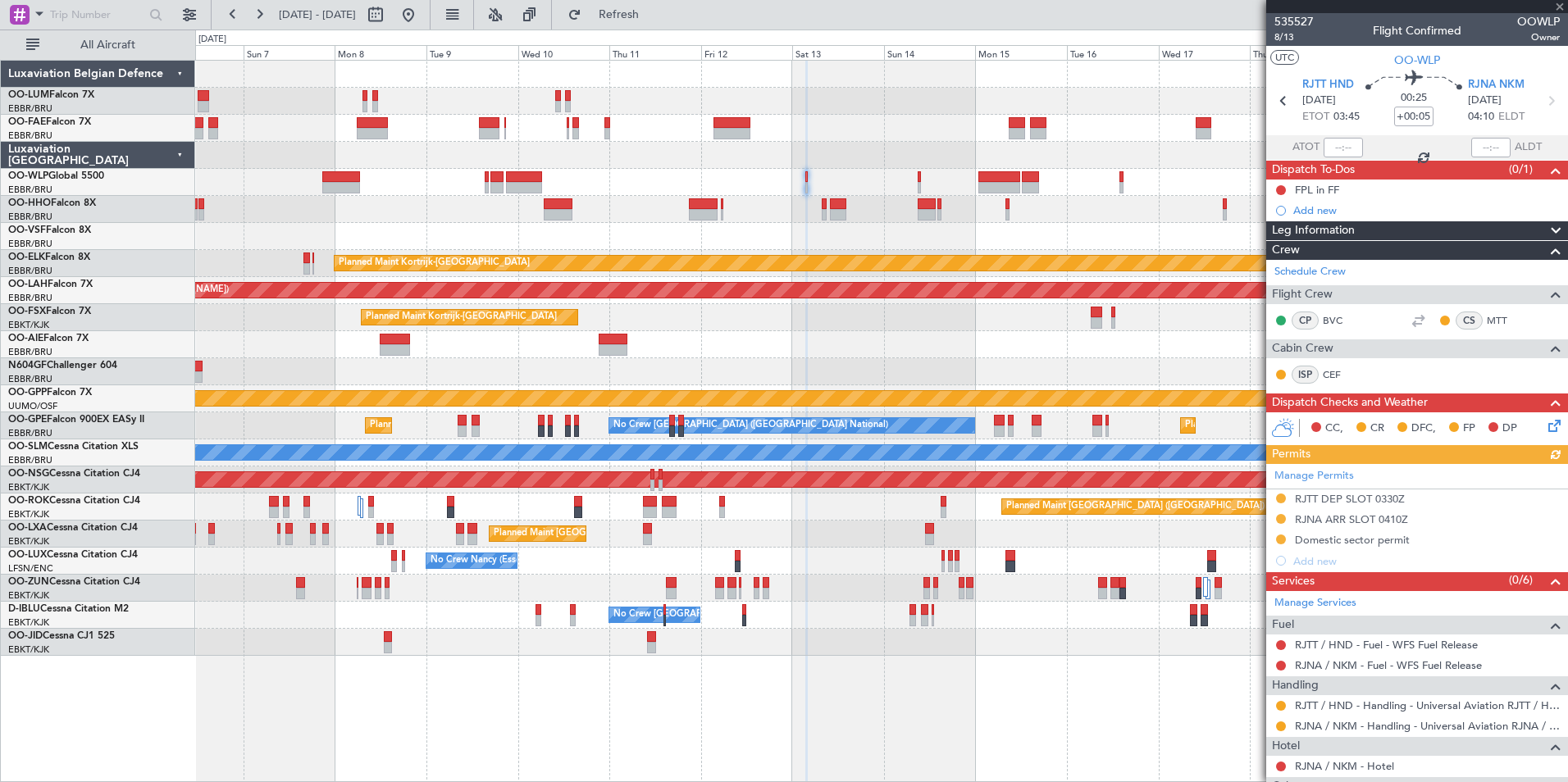
click at [850, 195] on div at bounding box center [881, 182] width 1372 height 27
click at [544, 206] on div at bounding box center [881, 209] width 1372 height 27
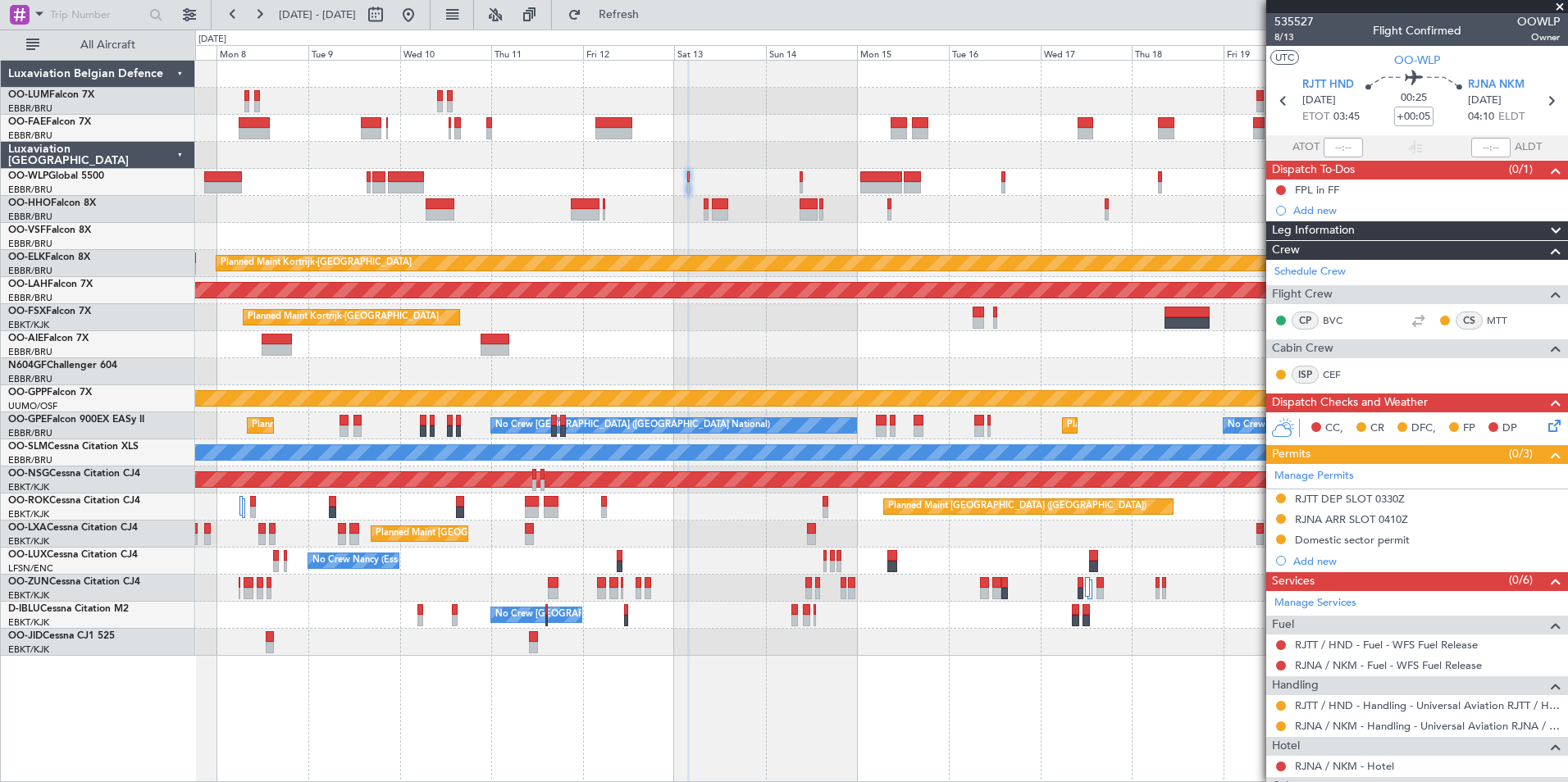
click at [564, 168] on div at bounding box center [881, 155] width 1372 height 27
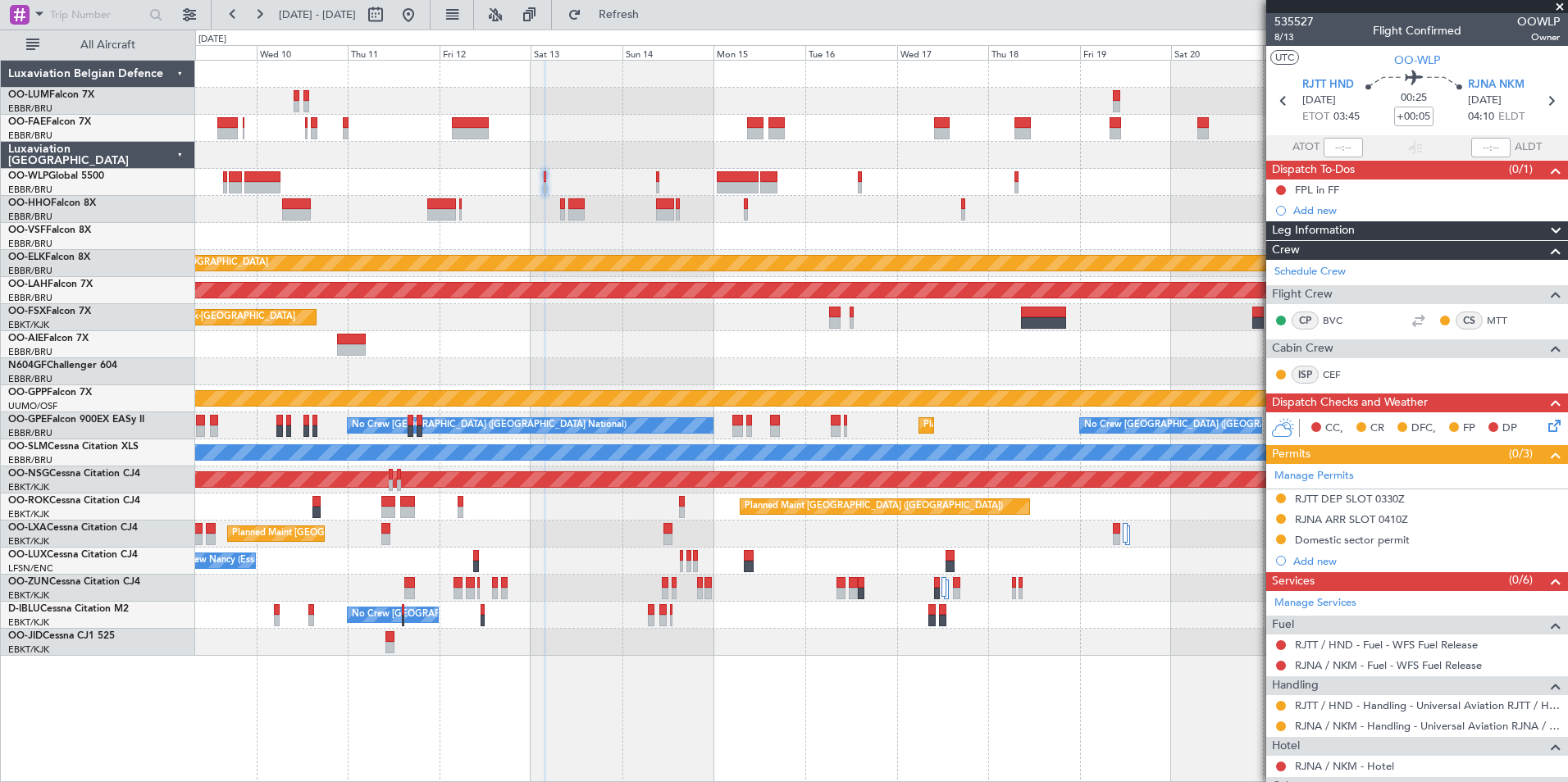
click at [580, 193] on div at bounding box center [881, 182] width 1372 height 27
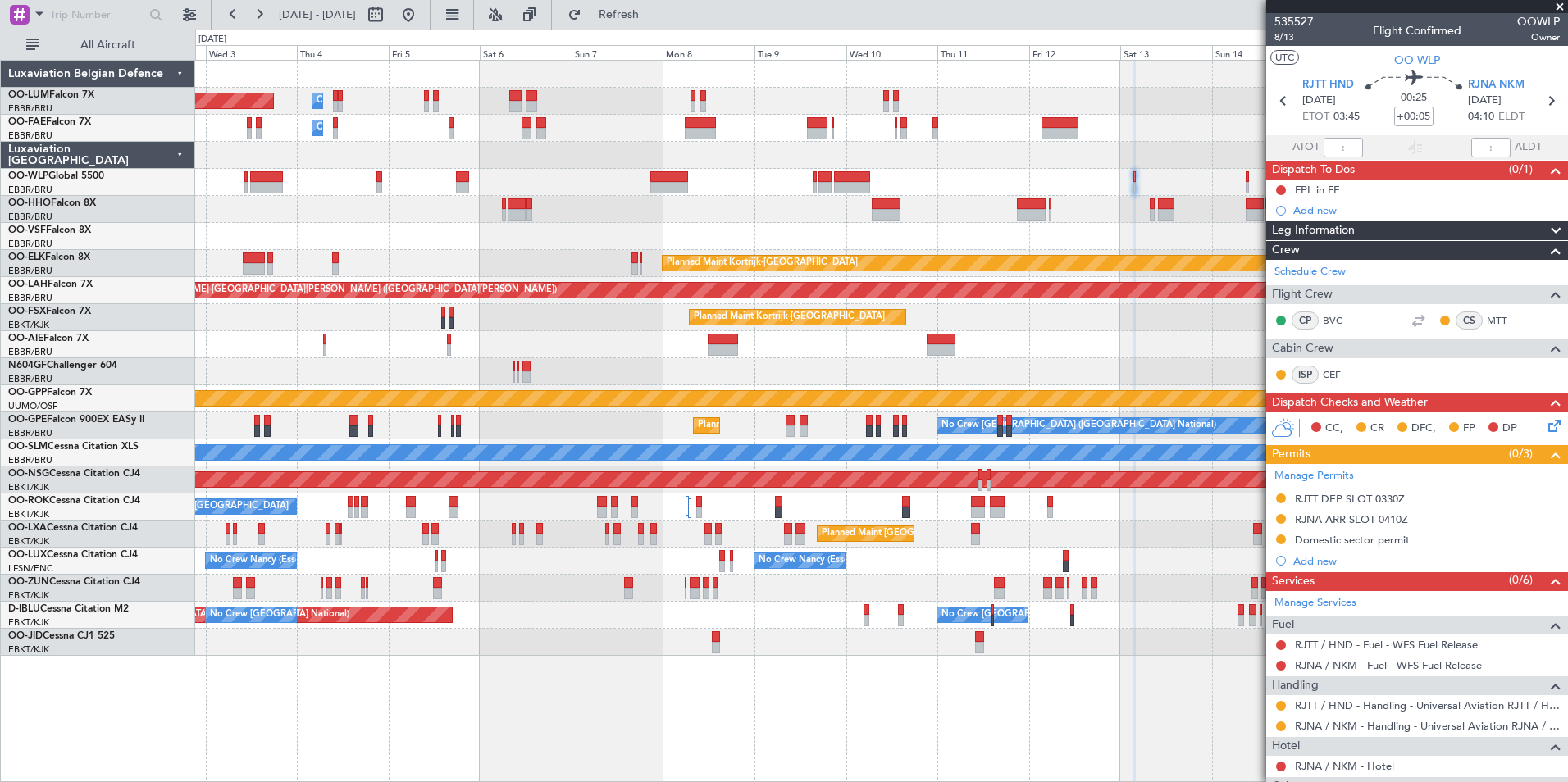
click at [1135, 206] on div at bounding box center [881, 209] width 1372 height 27
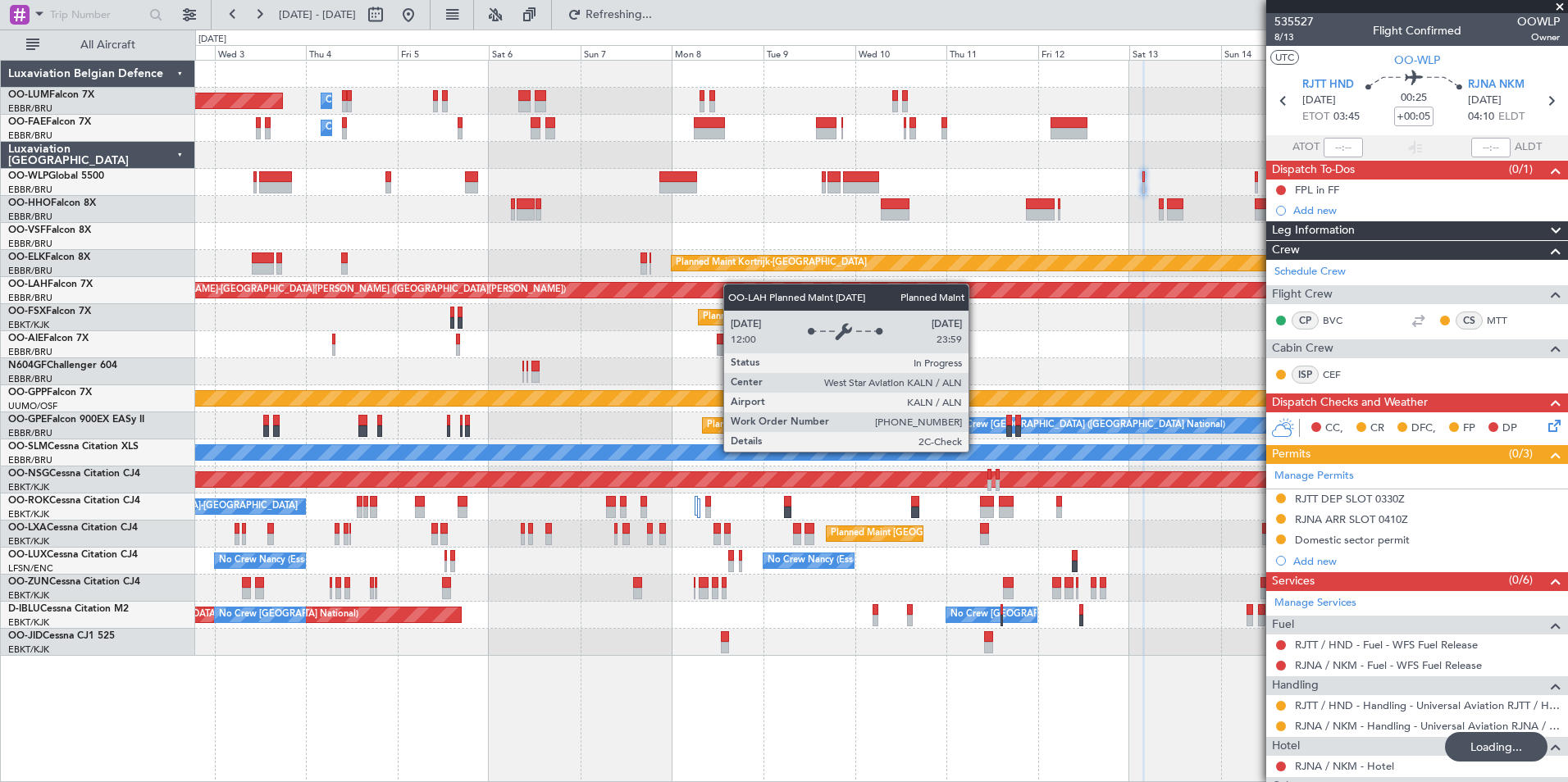
click at [720, 284] on div "Planned Maint Brussels (Brussels National) Owner Melsbroek Air Base Owner Melsb…" at bounding box center [881, 358] width 1372 height 595
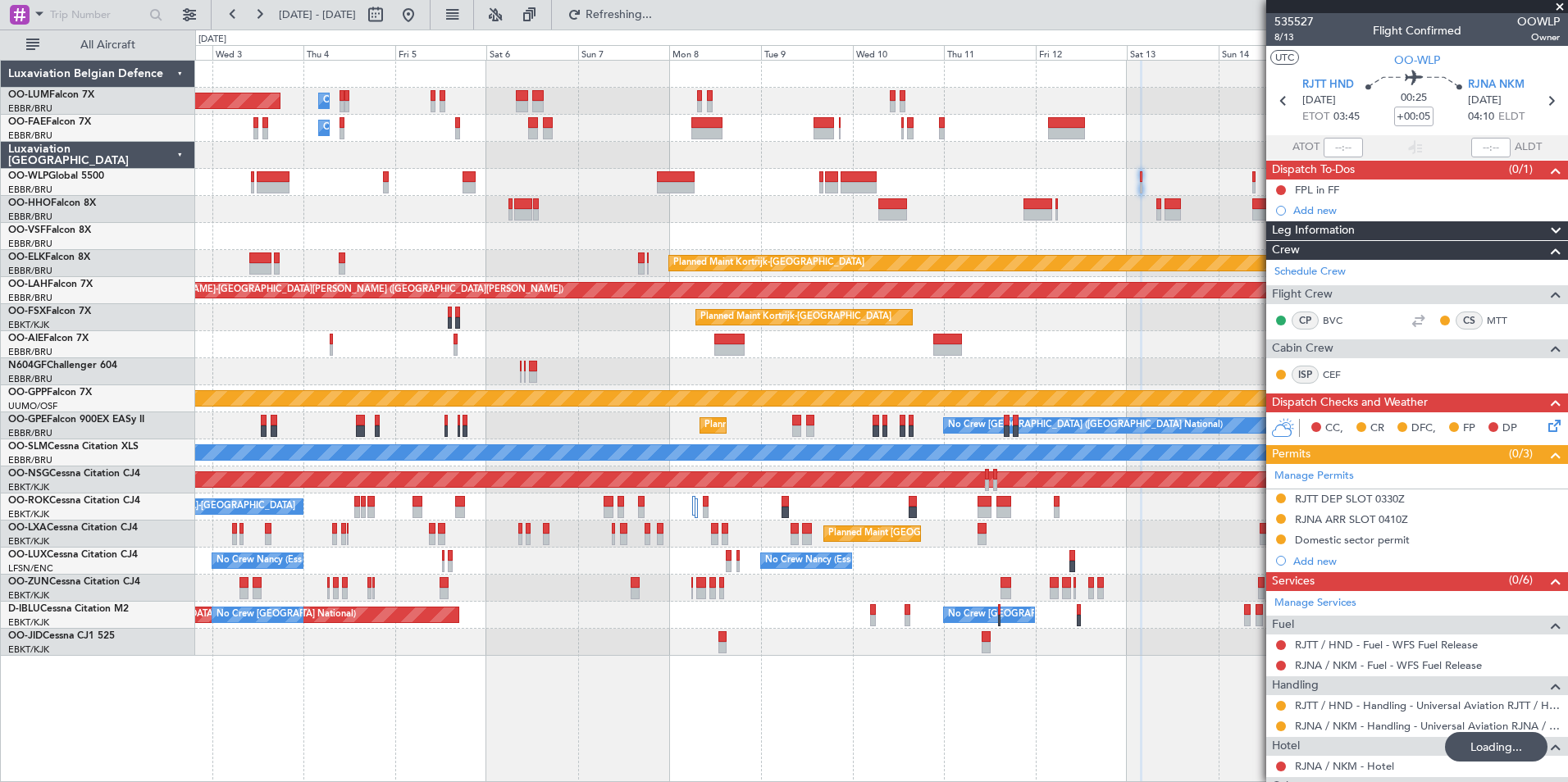
click at [835, 247] on div at bounding box center [881, 236] width 1372 height 27
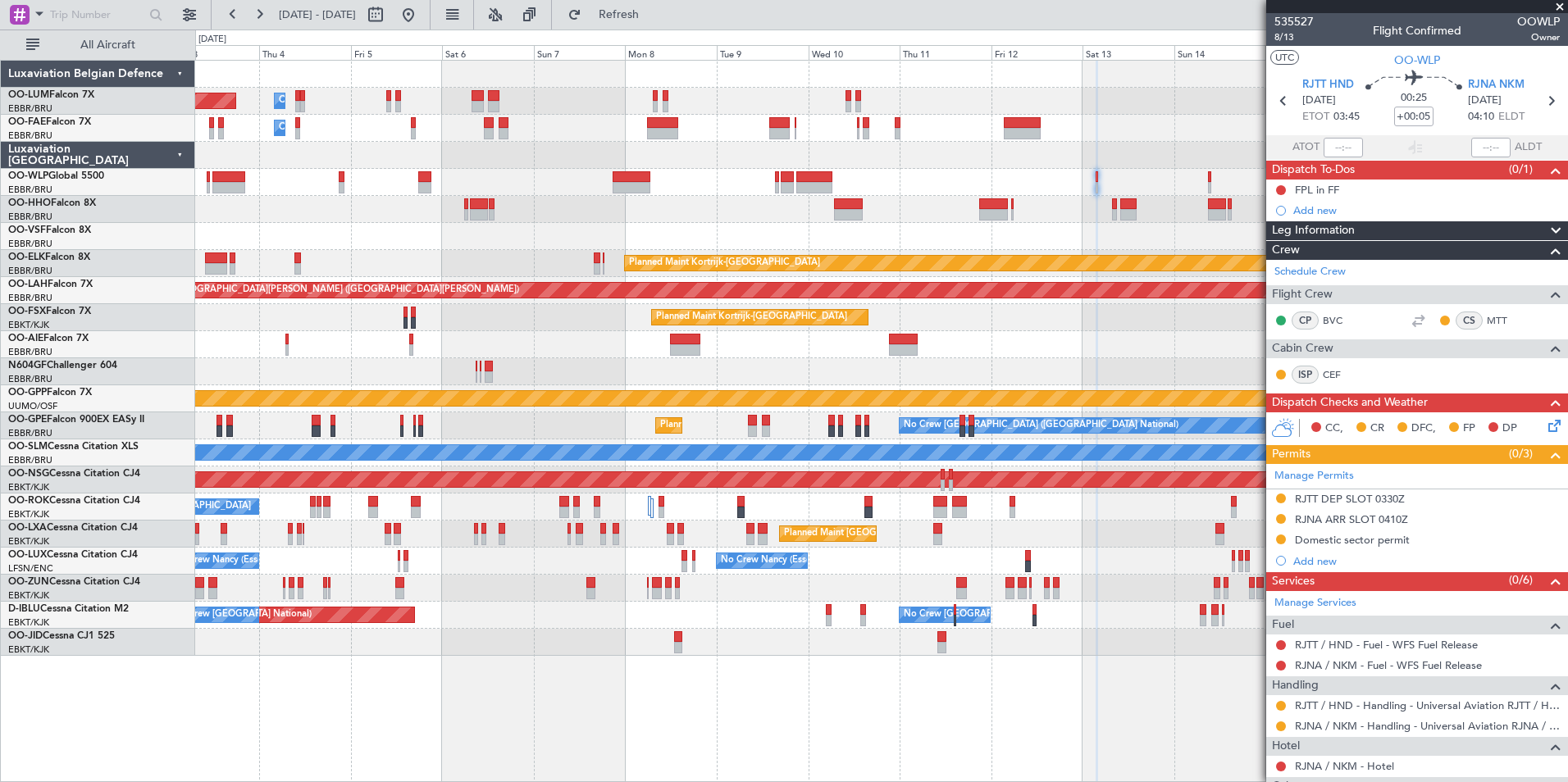
click at [726, 236] on div "Planned Maint Brussels (Brussels National) Owner Melsbroek Air Base Owner Melsb…" at bounding box center [881, 358] width 1372 height 595
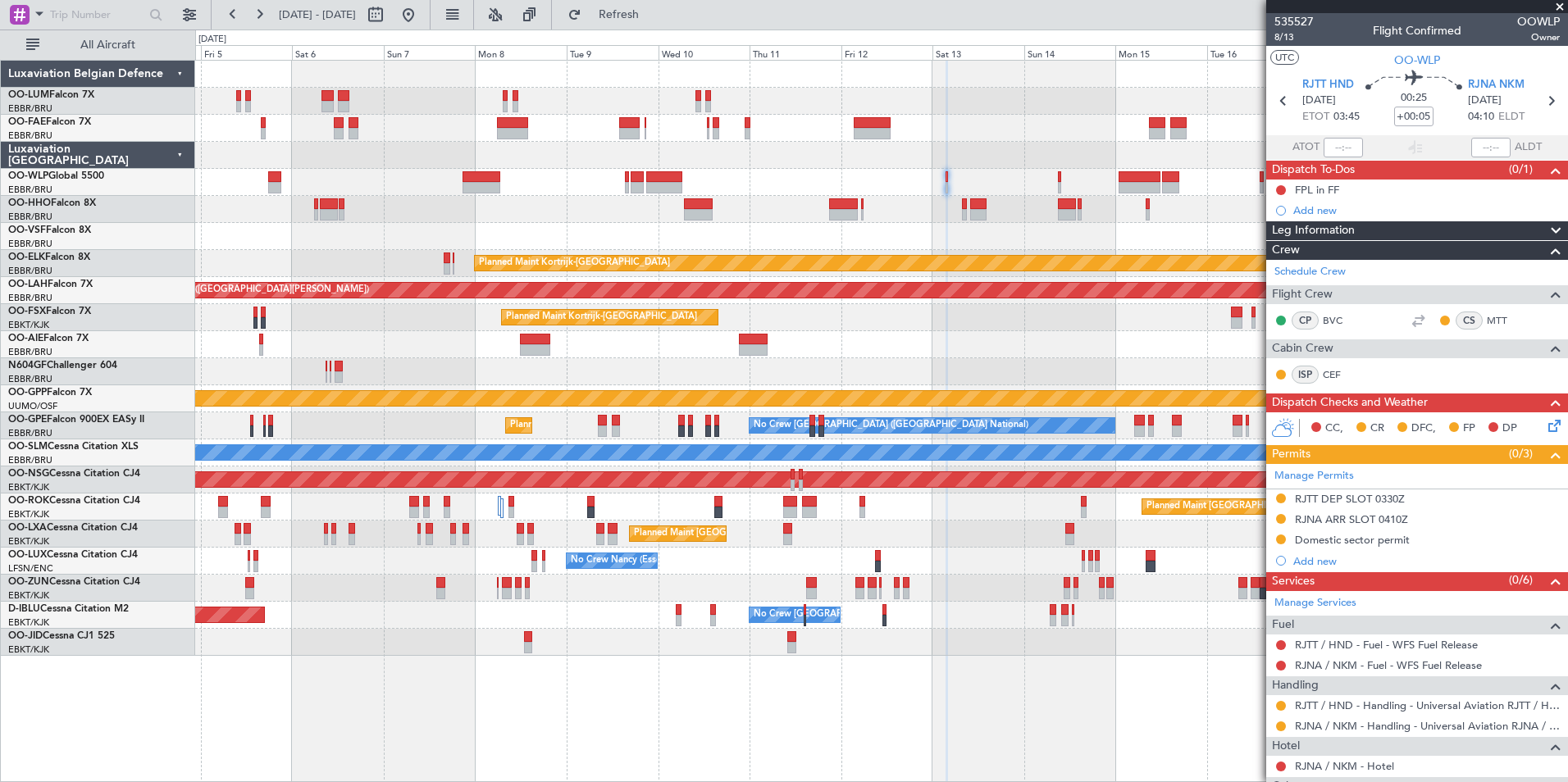
click at [654, 244] on div "Owner Melsbroek Air Base Planned Maint Brussels (Brussels National) Owner Melsb…" at bounding box center [881, 358] width 1372 height 595
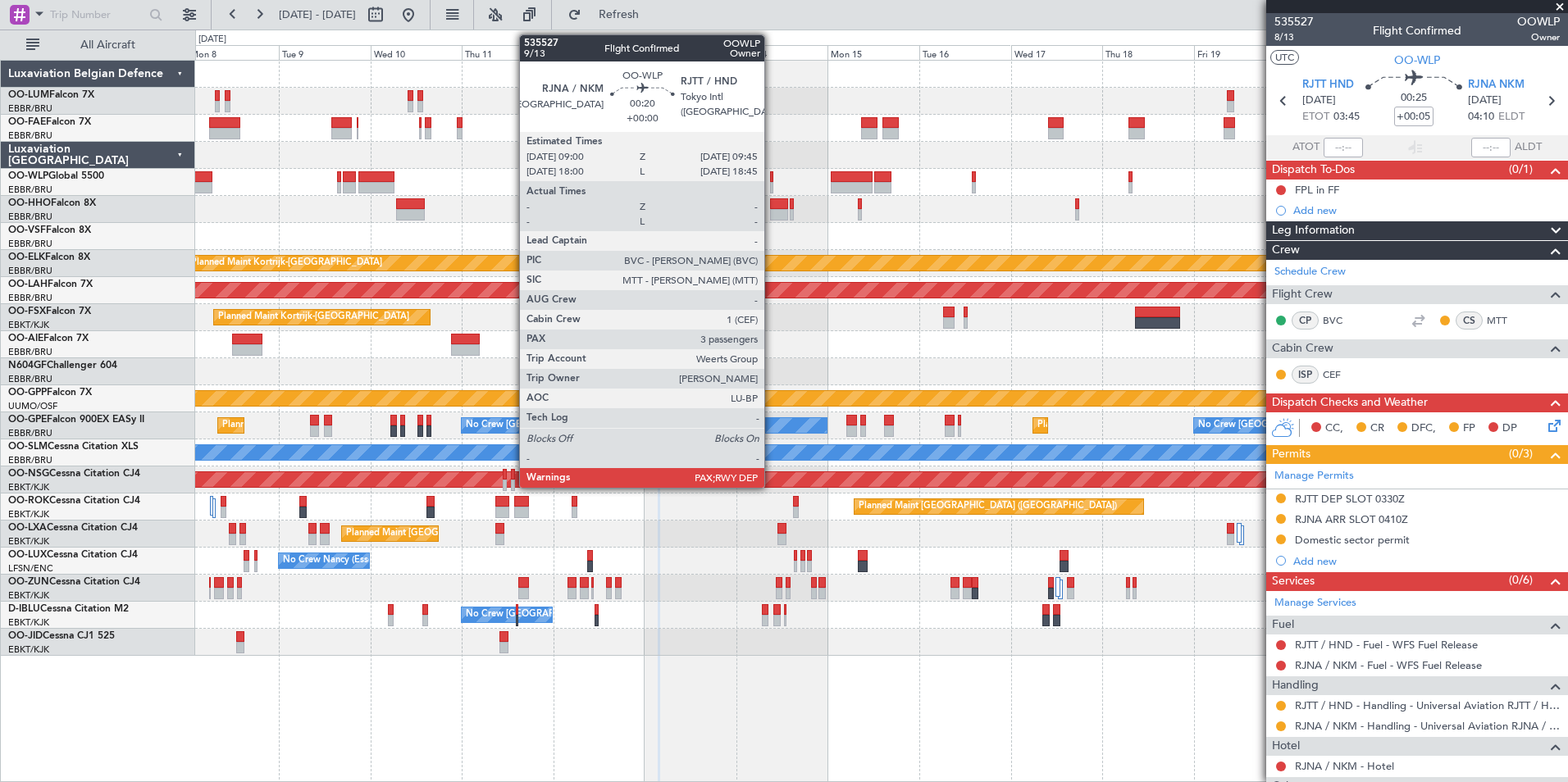
click at [772, 182] on div at bounding box center [772, 188] width 4 height 11
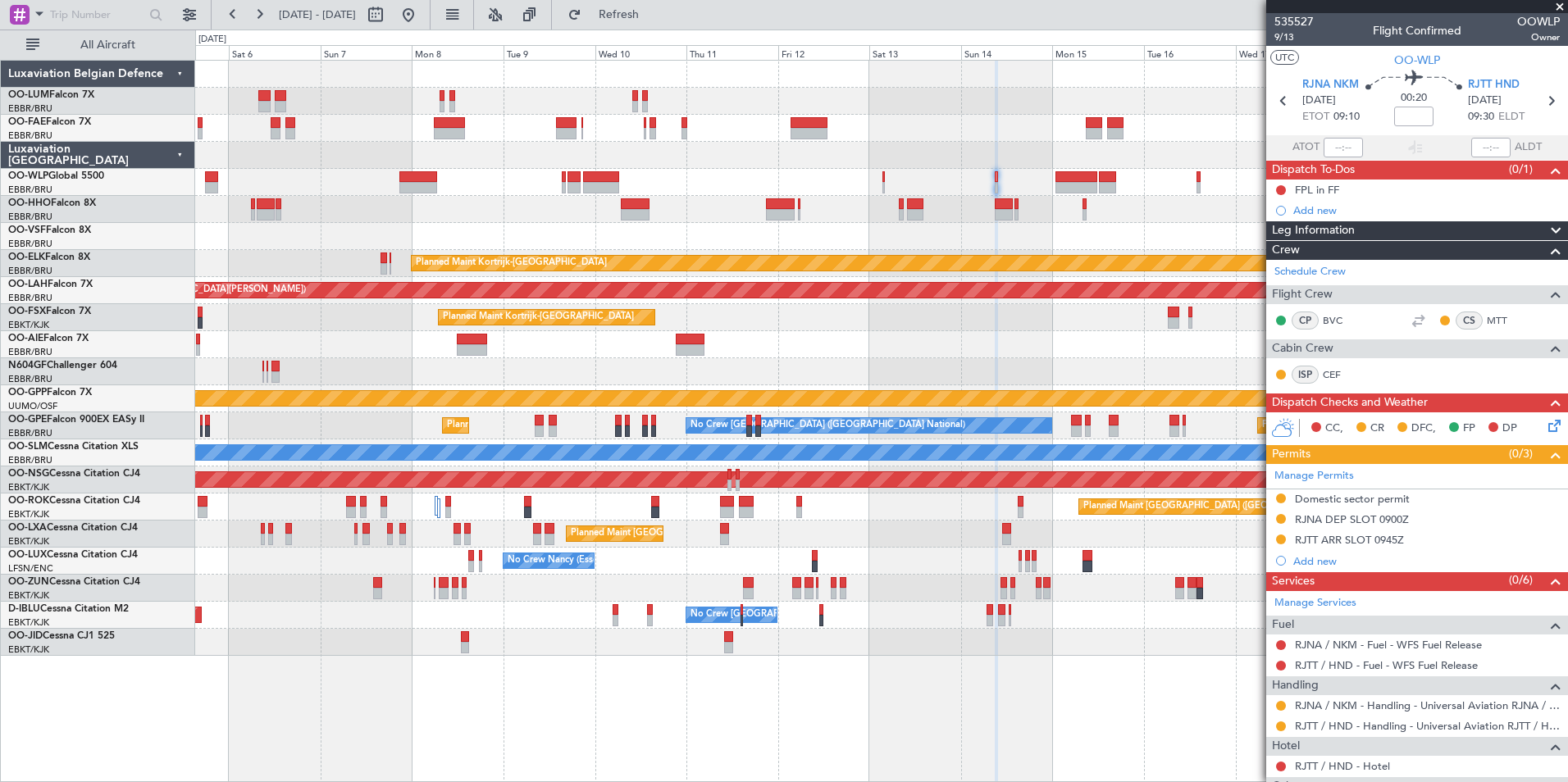
click at [891, 228] on div at bounding box center [881, 236] width 1372 height 27
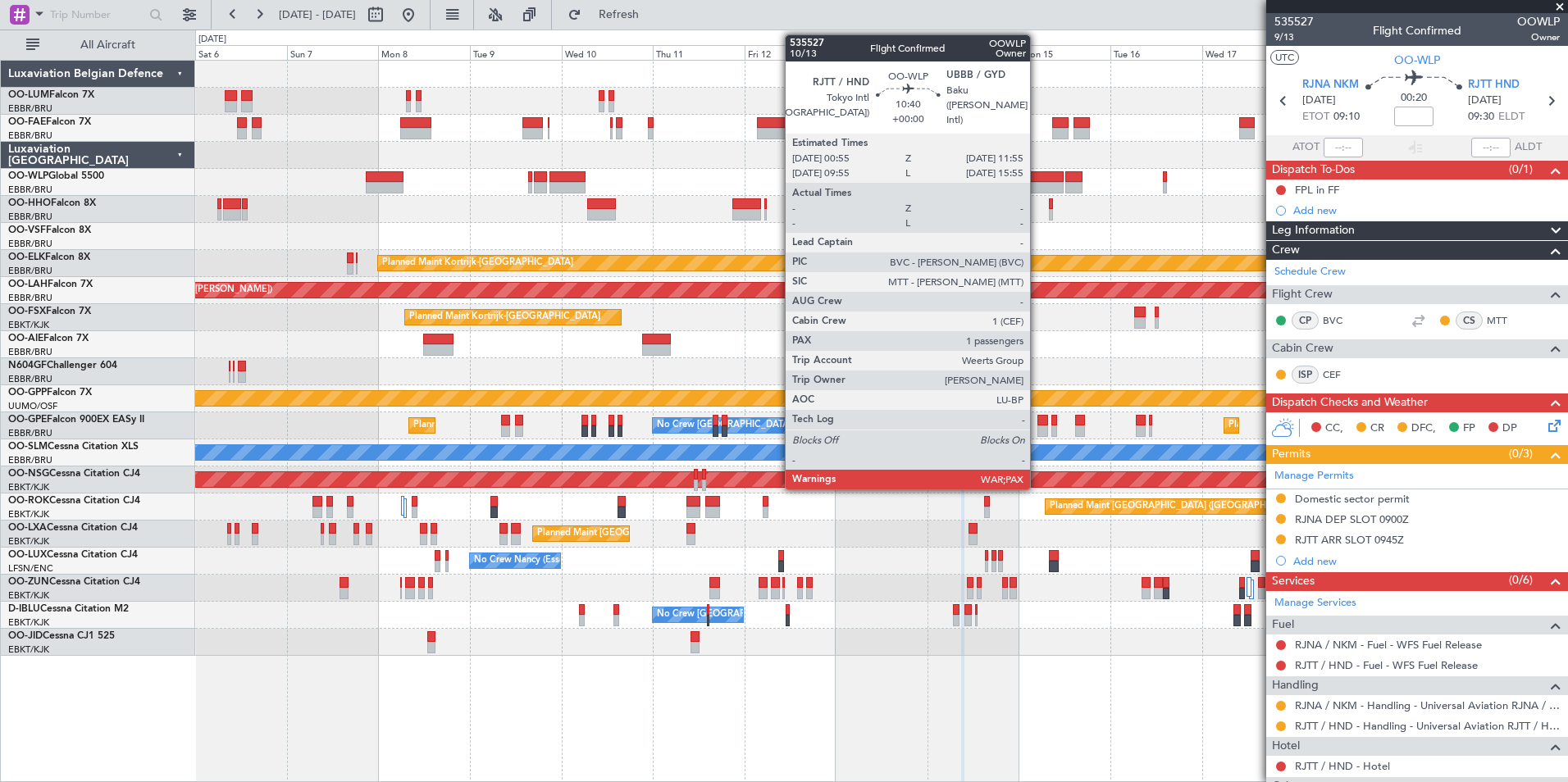
click at [1037, 184] on div at bounding box center [1043, 188] width 42 height 11
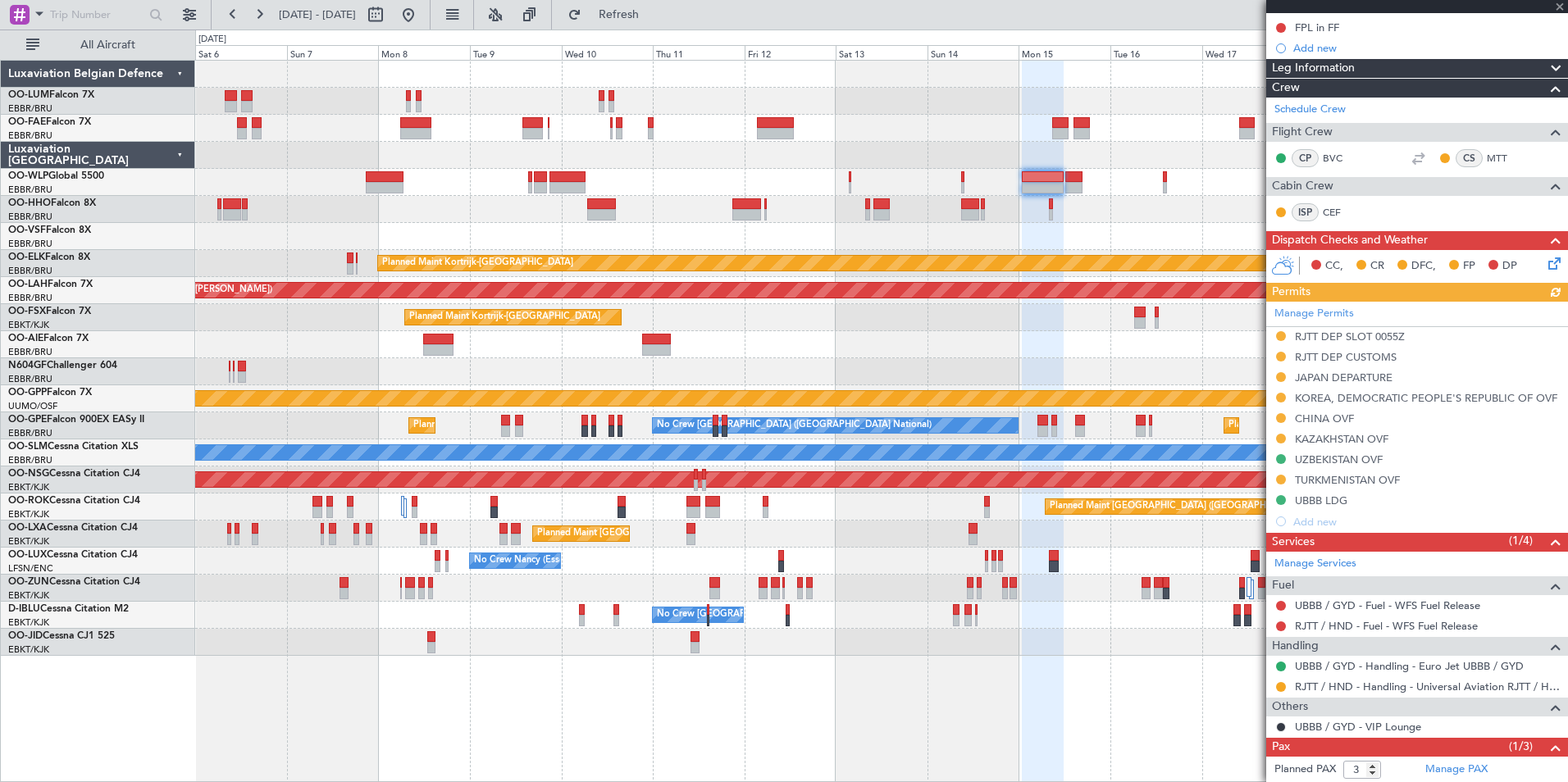
scroll to position [242, 0]
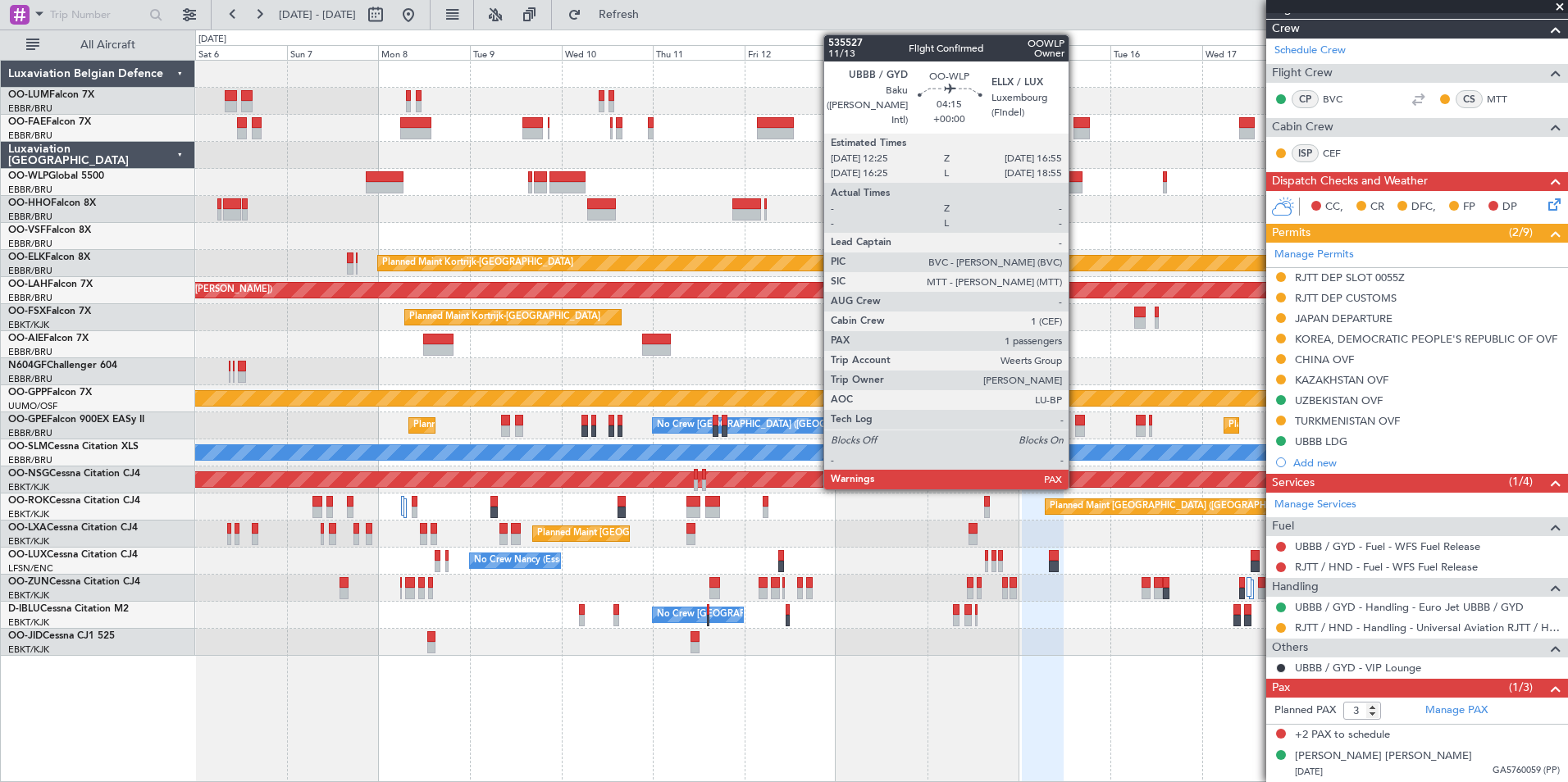
click at [1076, 174] on div at bounding box center [1074, 177] width 18 height 11
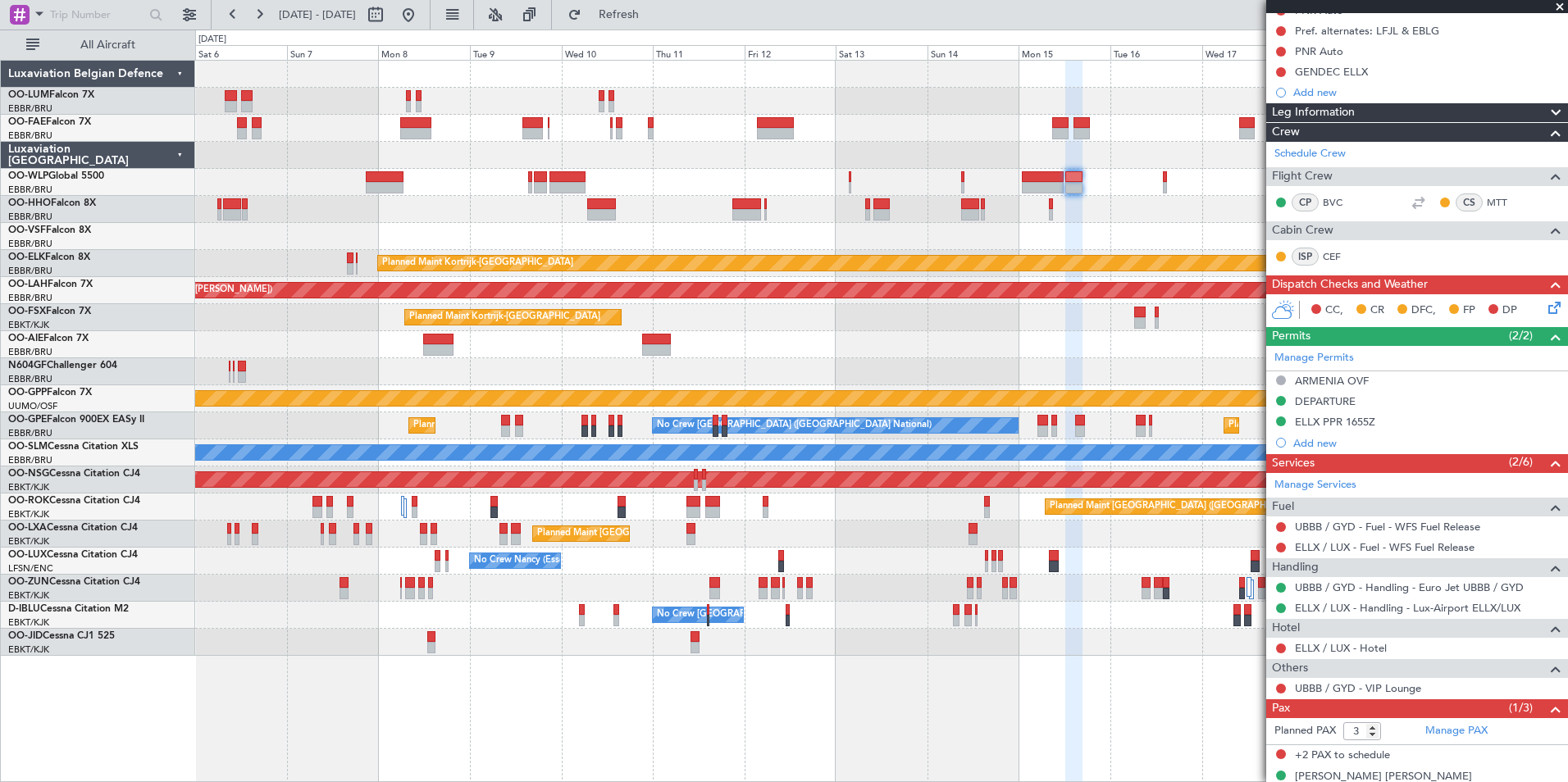
scroll to position [200, 0]
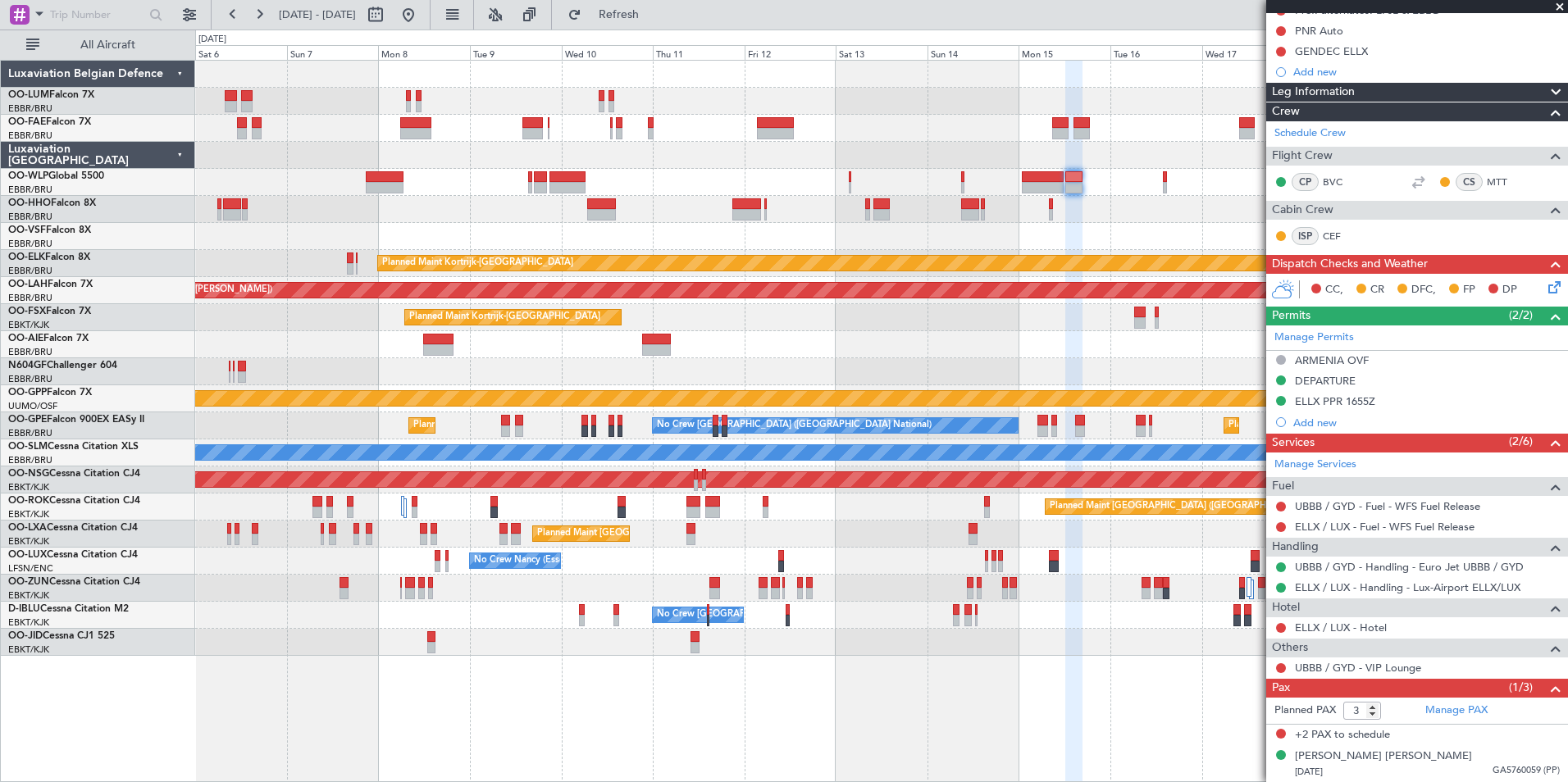
click at [1219, 270] on div "Owner Melsbroek Air Base Planned Maint Brussels (Brussels National) Owner Melsb…" at bounding box center [881, 358] width 1372 height 595
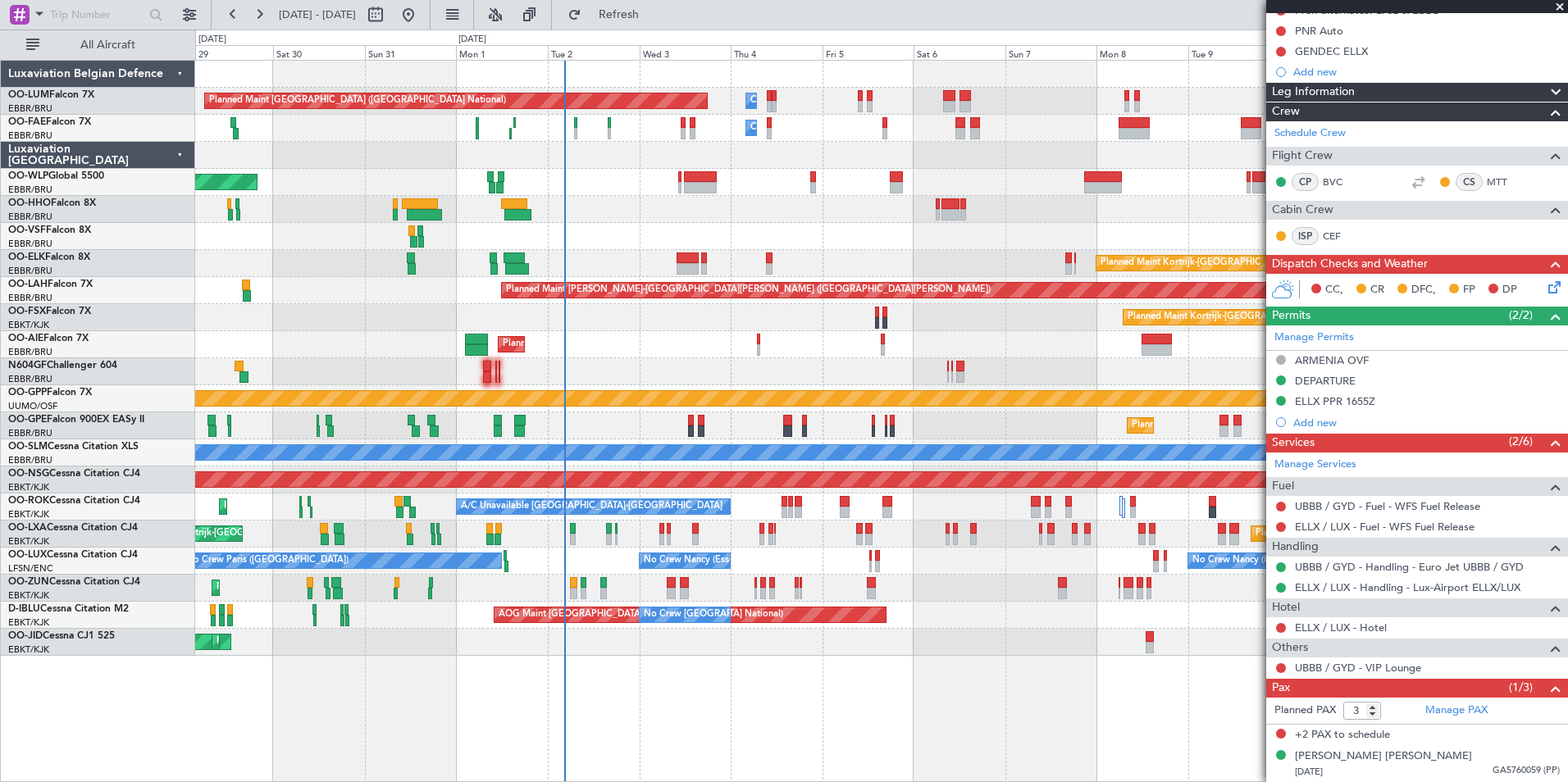
click at [815, 209] on div at bounding box center [881, 209] width 1372 height 27
click at [656, 176] on div "Owner Melsbroek Air Base Planned Maint Brussels (Brussels National) Owner Melsb…" at bounding box center [881, 358] width 1372 height 595
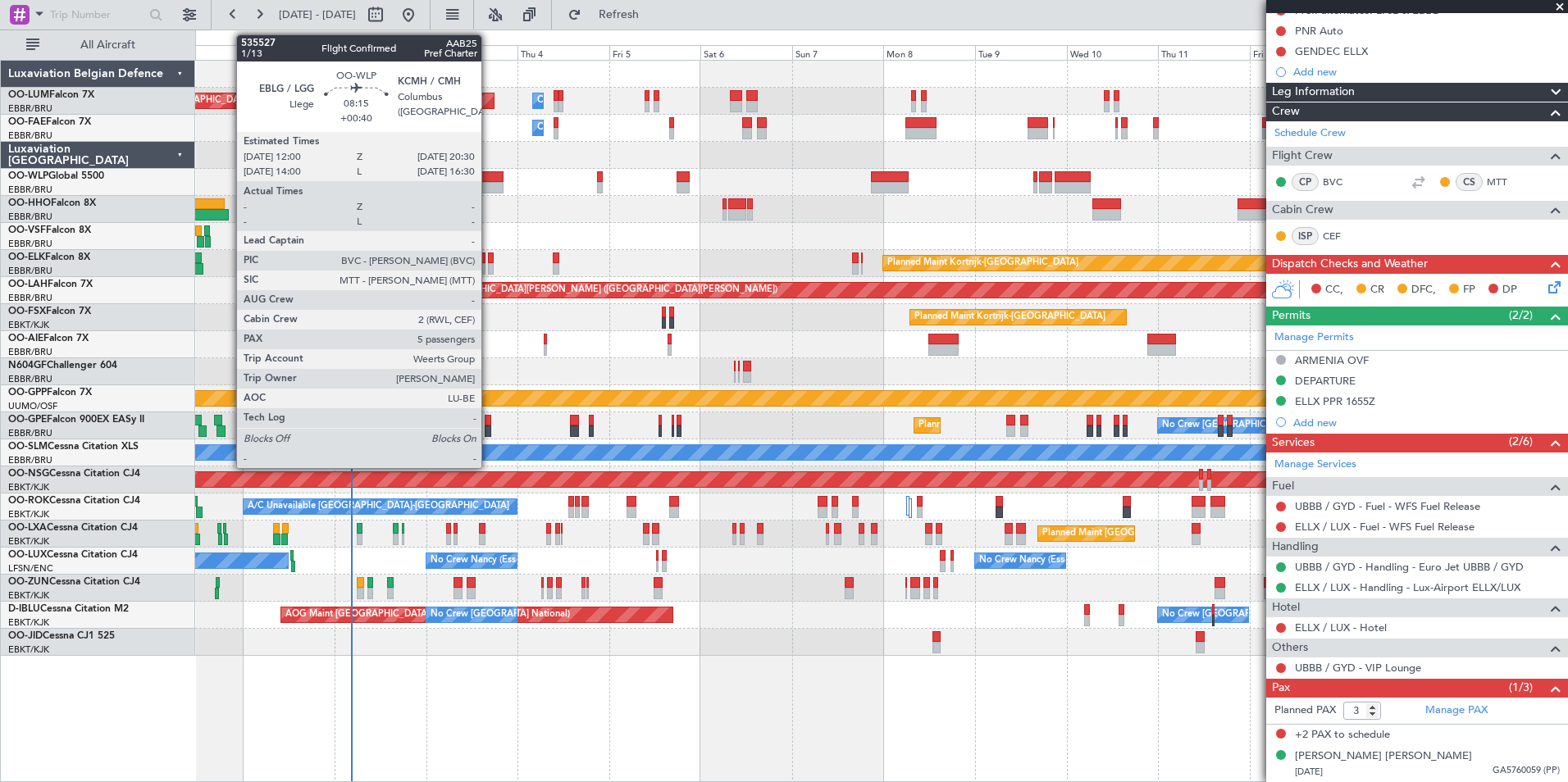
click at [489, 180] on div at bounding box center [486, 177] width 33 height 11
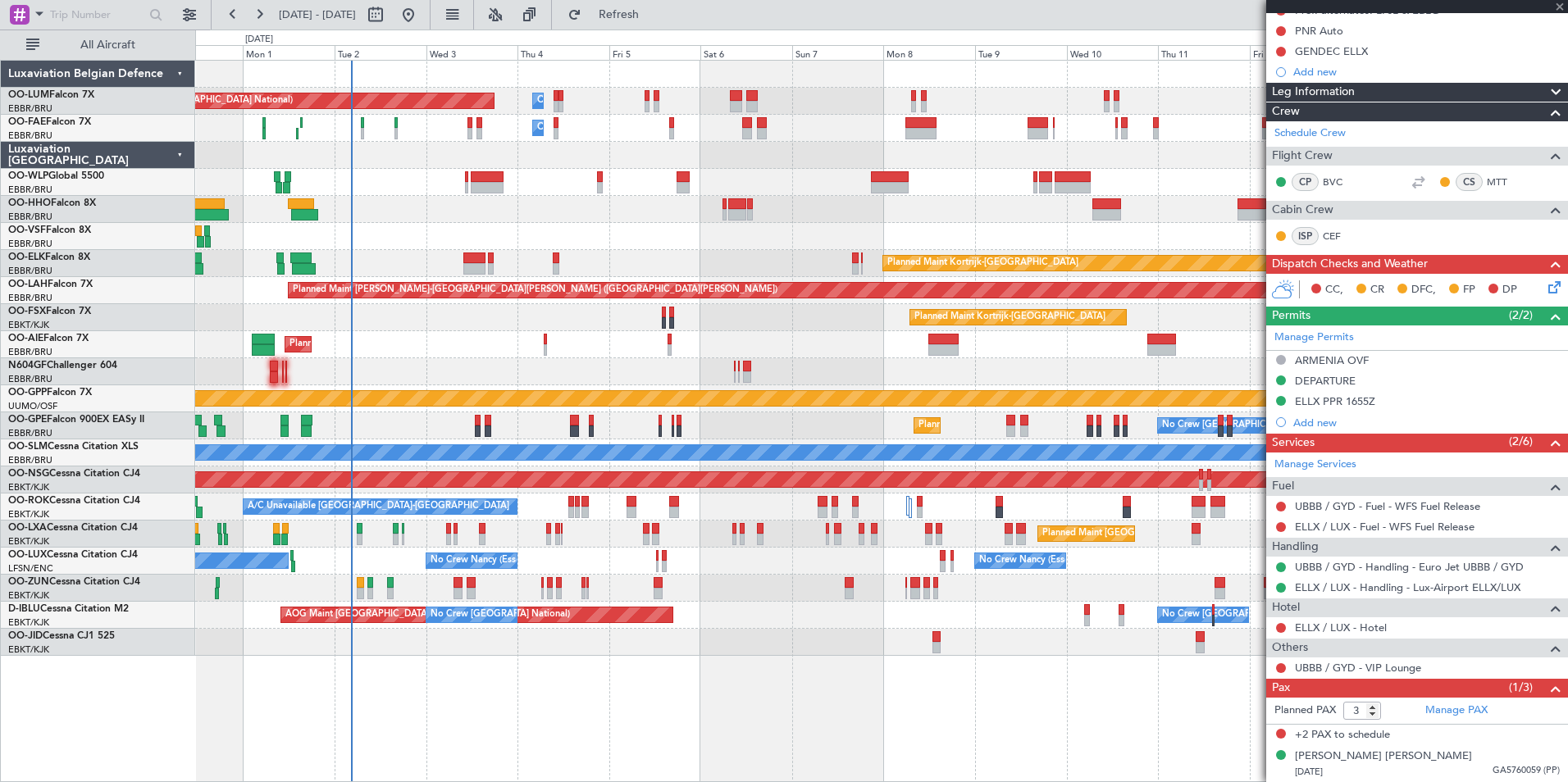
type input "+00:40"
type input "5"
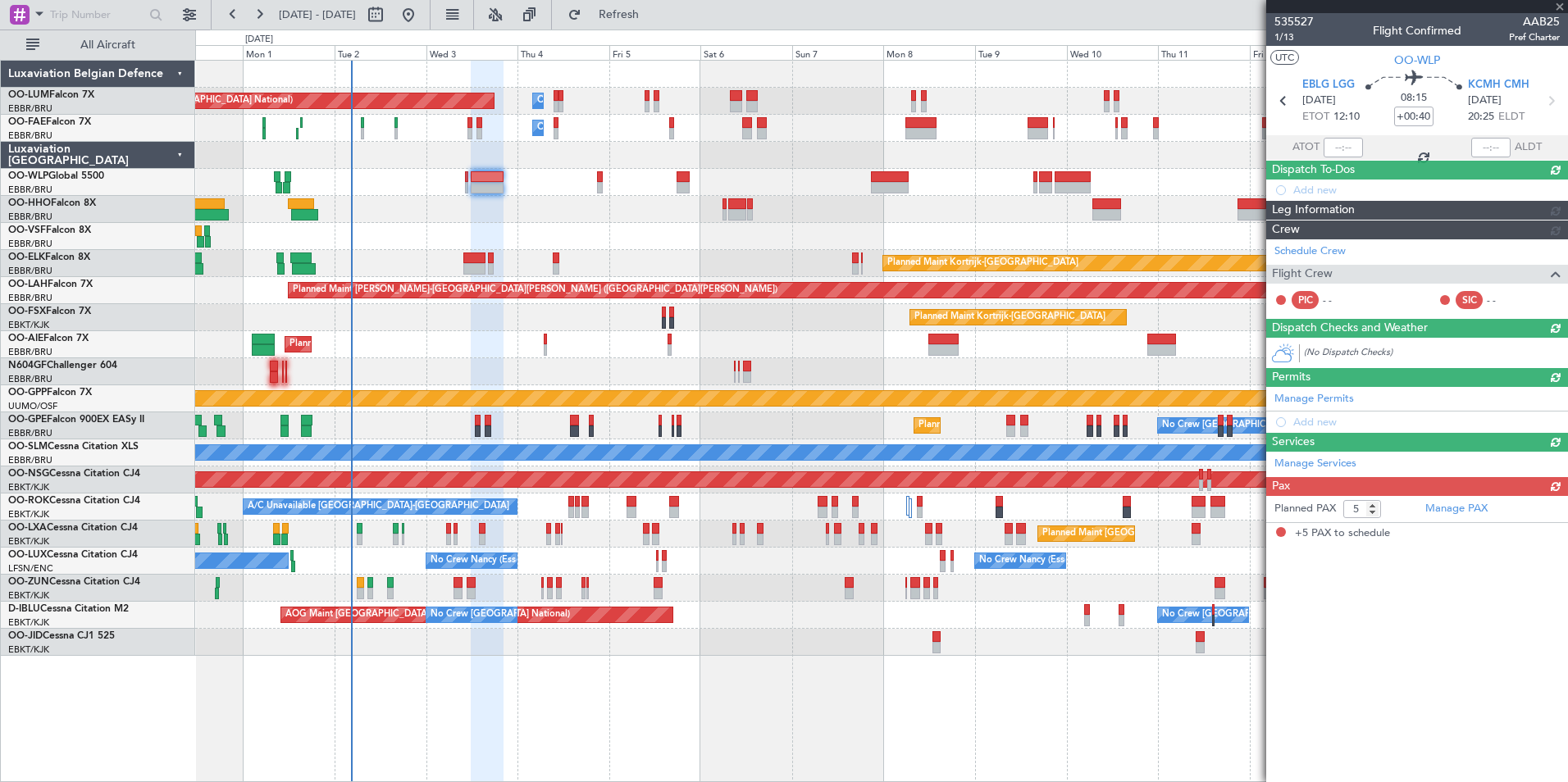
scroll to position [0, 0]
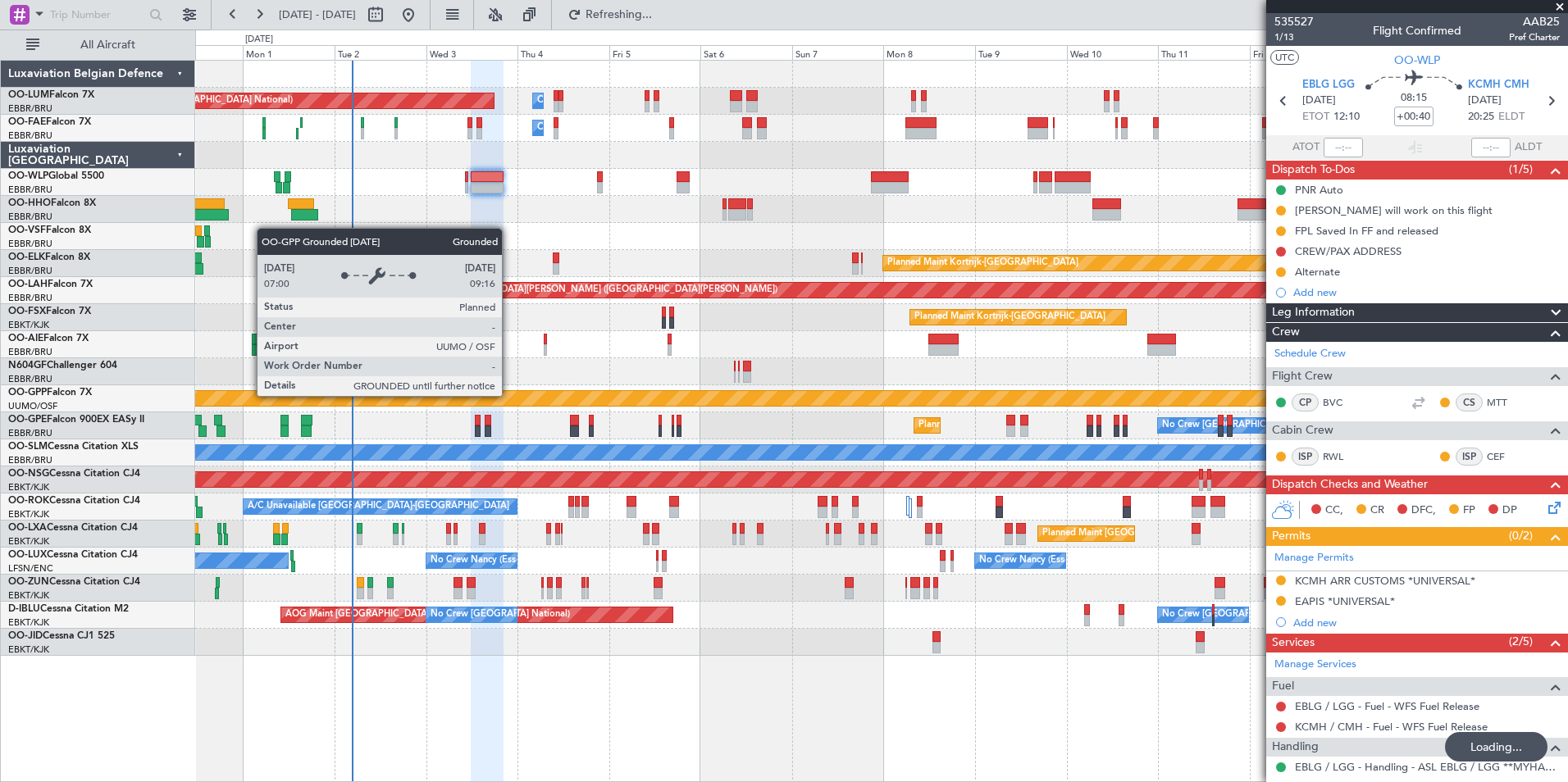
click at [598, 417] on div "Owner Melsbroek Air Base Planned Maint Brussels (Brussels National) Owner Melsb…" at bounding box center [881, 358] width 1372 height 595
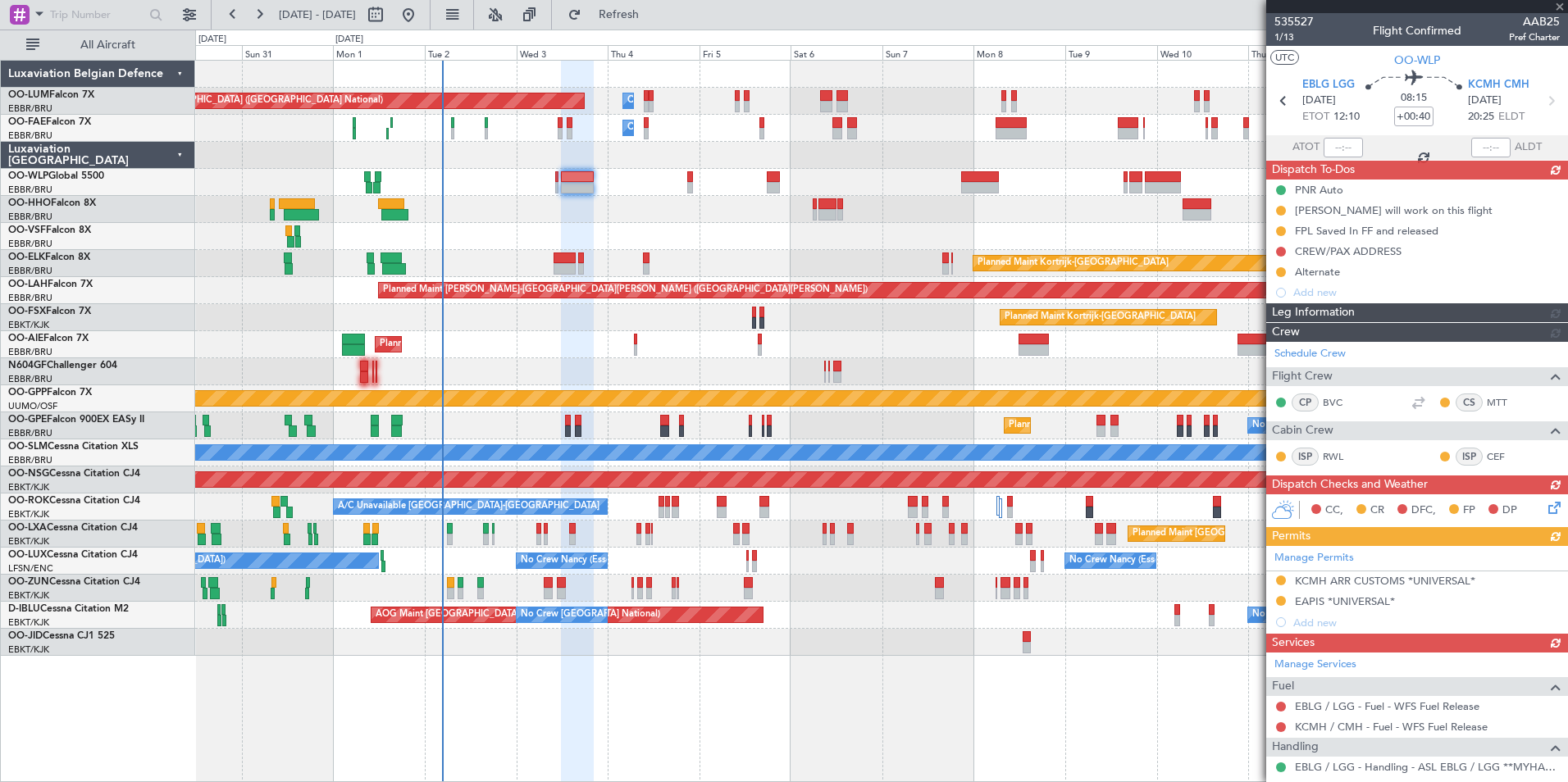
click at [607, 432] on div "No Crew Brussels (Brussels National) Planned Maint Brussels (Brussels National)…" at bounding box center [881, 425] width 1372 height 27
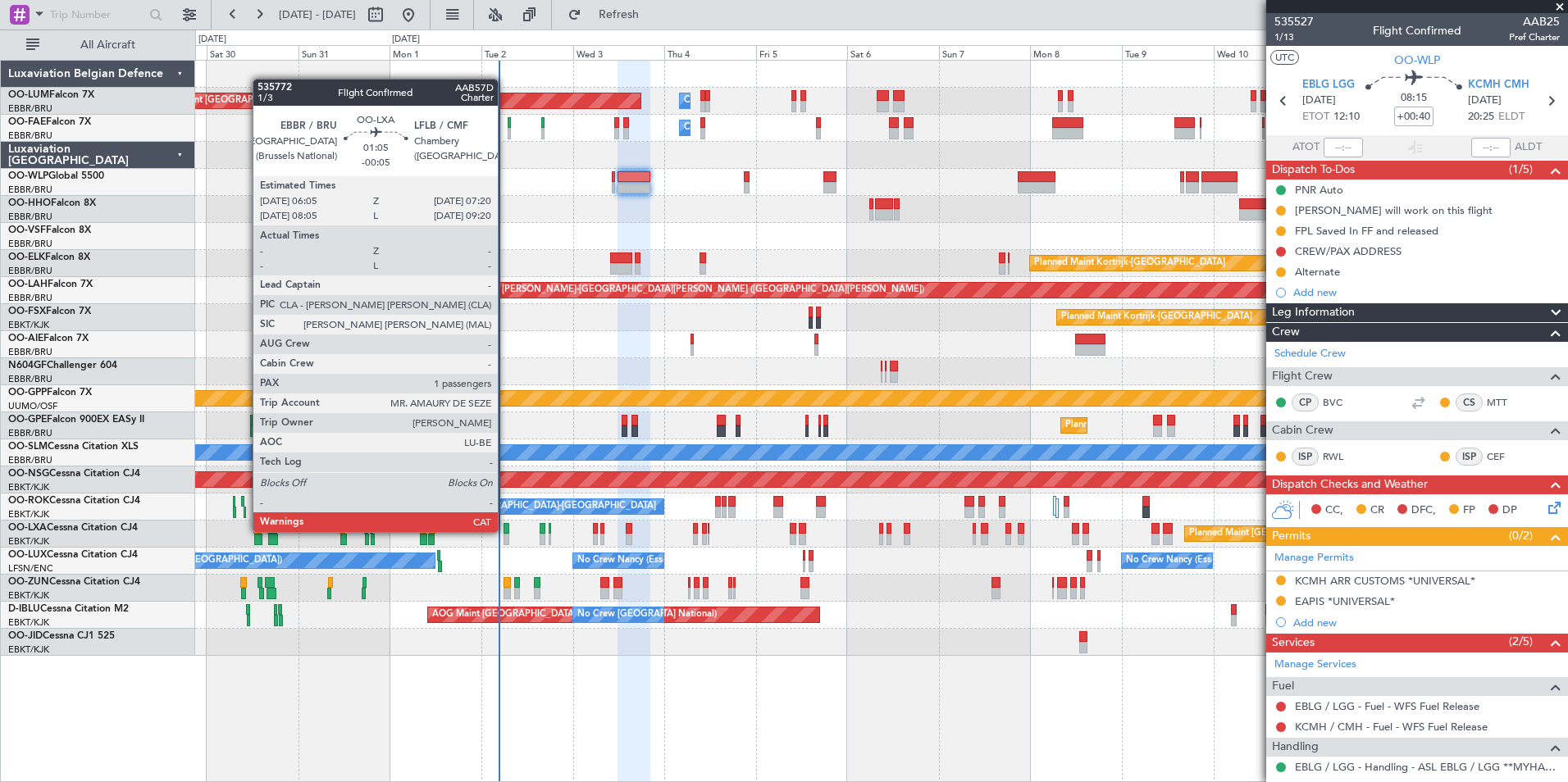
click at [505, 532] on div at bounding box center [507, 528] width 5 height 11
type input "-00:05"
type input "1"
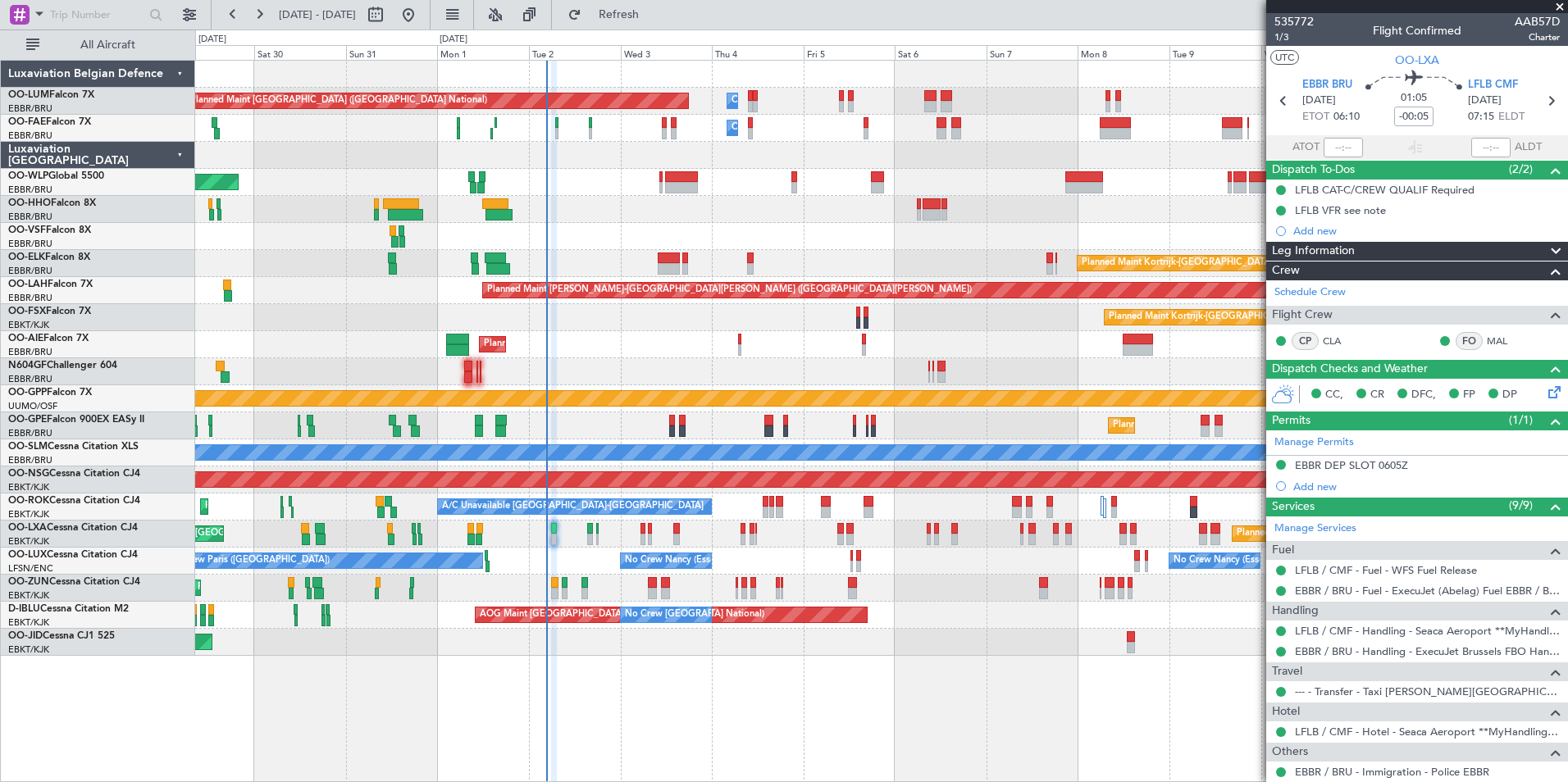
click at [934, 675] on div "Planned Maint Brussels (Brussels National) Owner Melsbroek Air Base Owner Melsb…" at bounding box center [882, 421] width 1372 height 722
click at [650, 559] on div "No Crew [PERSON_NAME] ([PERSON_NAME]) No Crew [PERSON_NAME] ([PERSON_NAME]) No …" at bounding box center [881, 561] width 1372 height 27
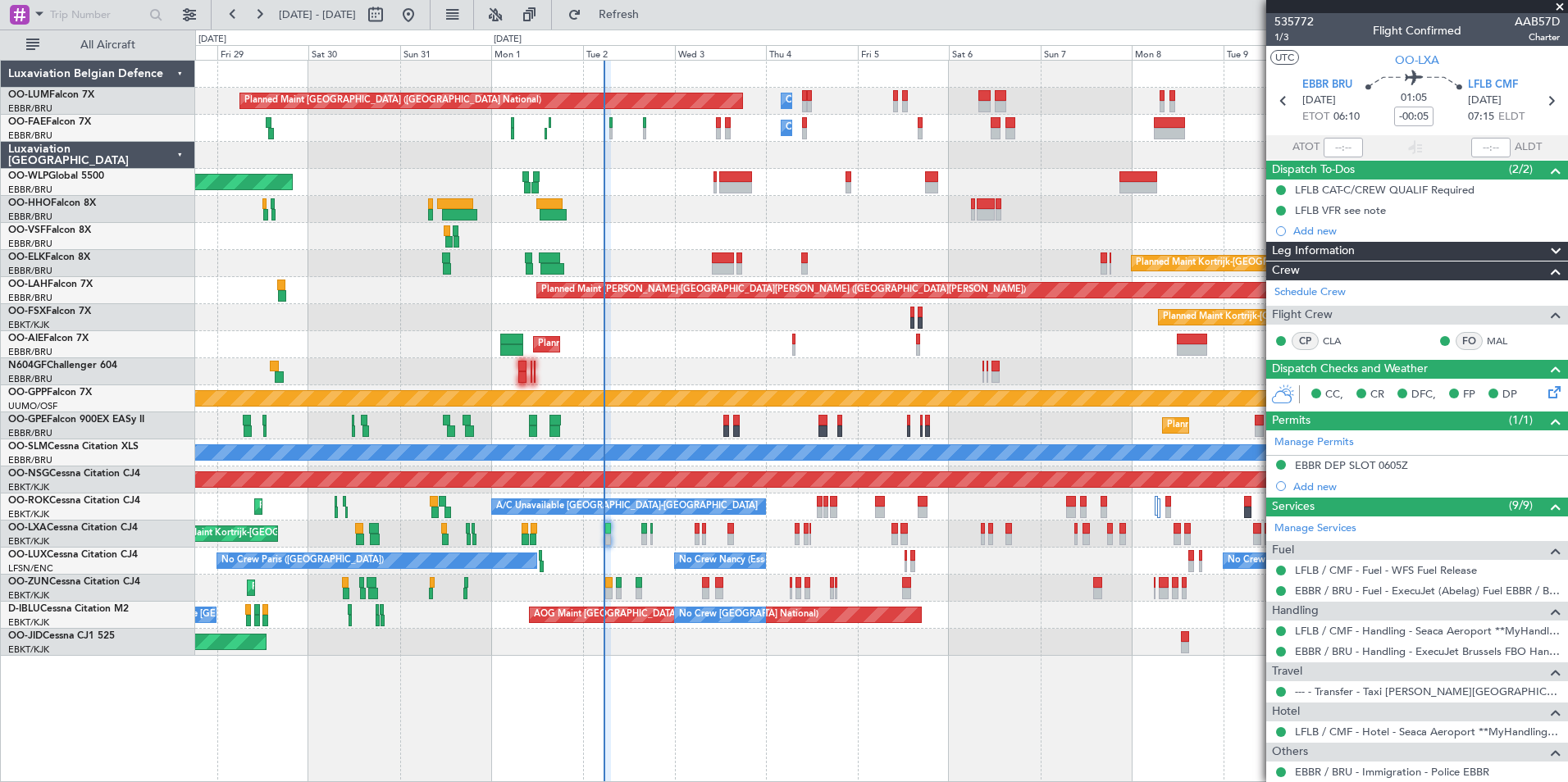
click at [634, 564] on div "No Crew [PERSON_NAME] ([PERSON_NAME]) No Crew [PERSON_NAME] ([PERSON_NAME]) No …" at bounding box center [881, 561] width 1372 height 27
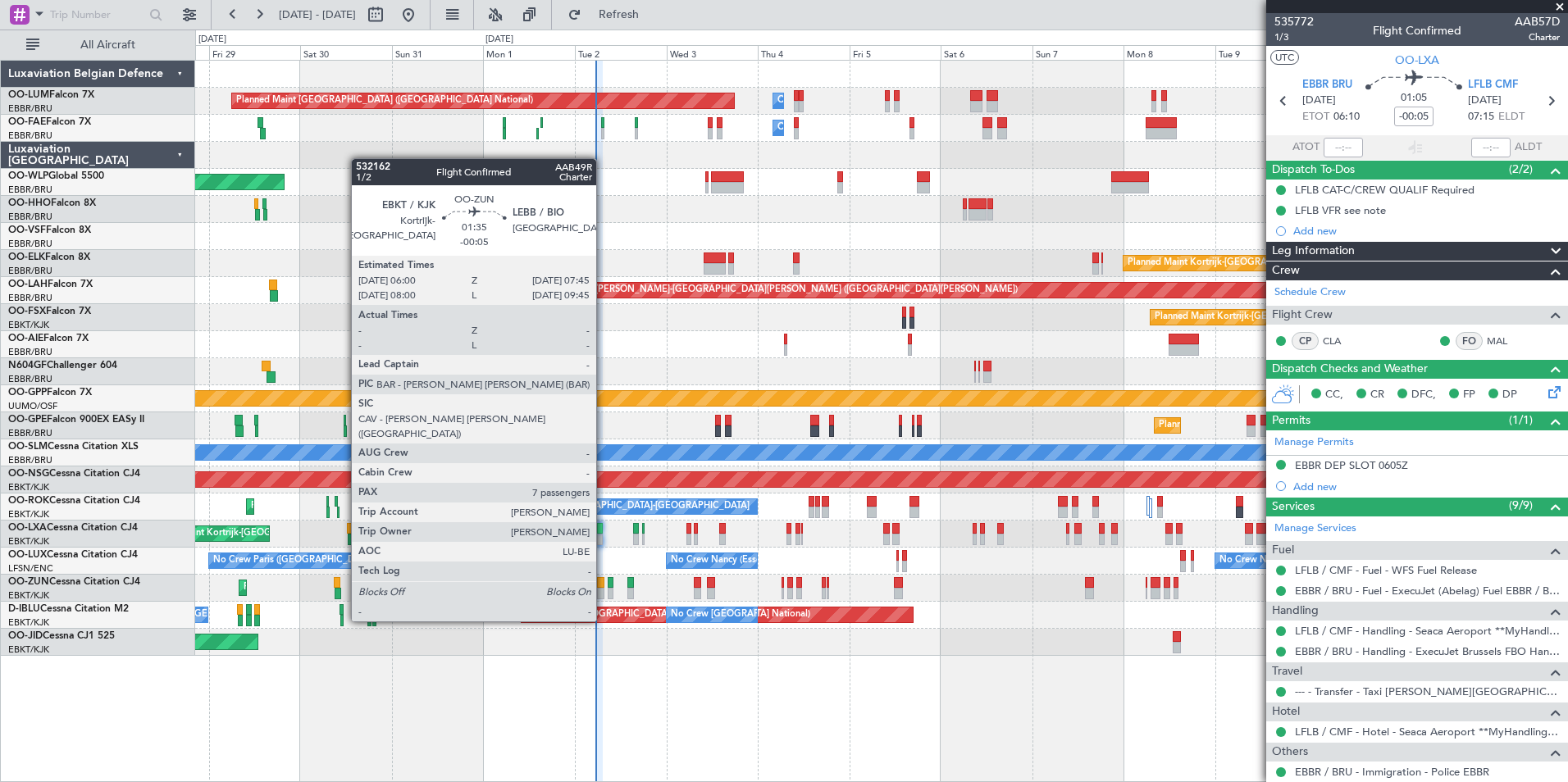
click at [603, 590] on div at bounding box center [601, 593] width 7 height 11
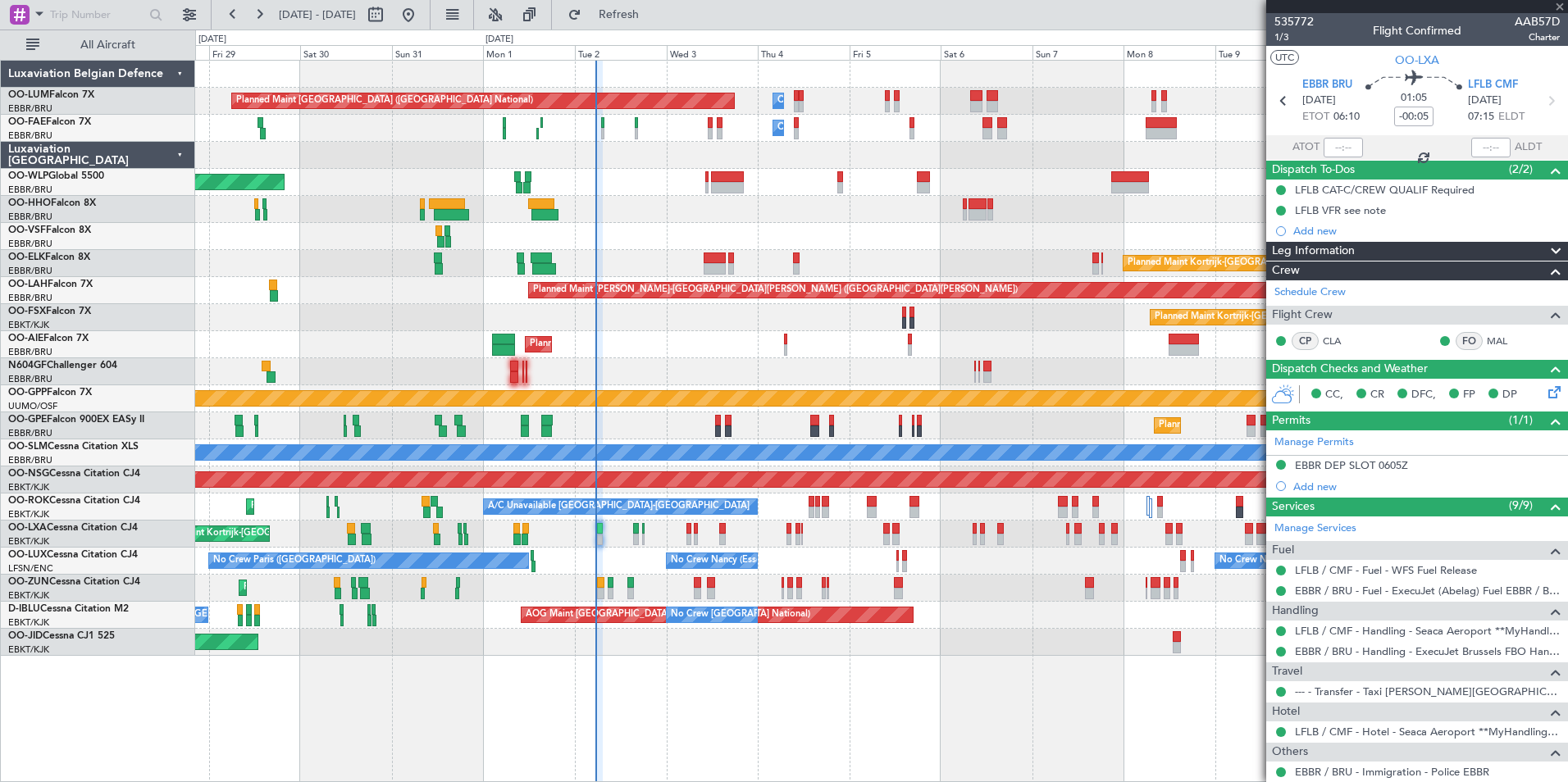
type input "7"
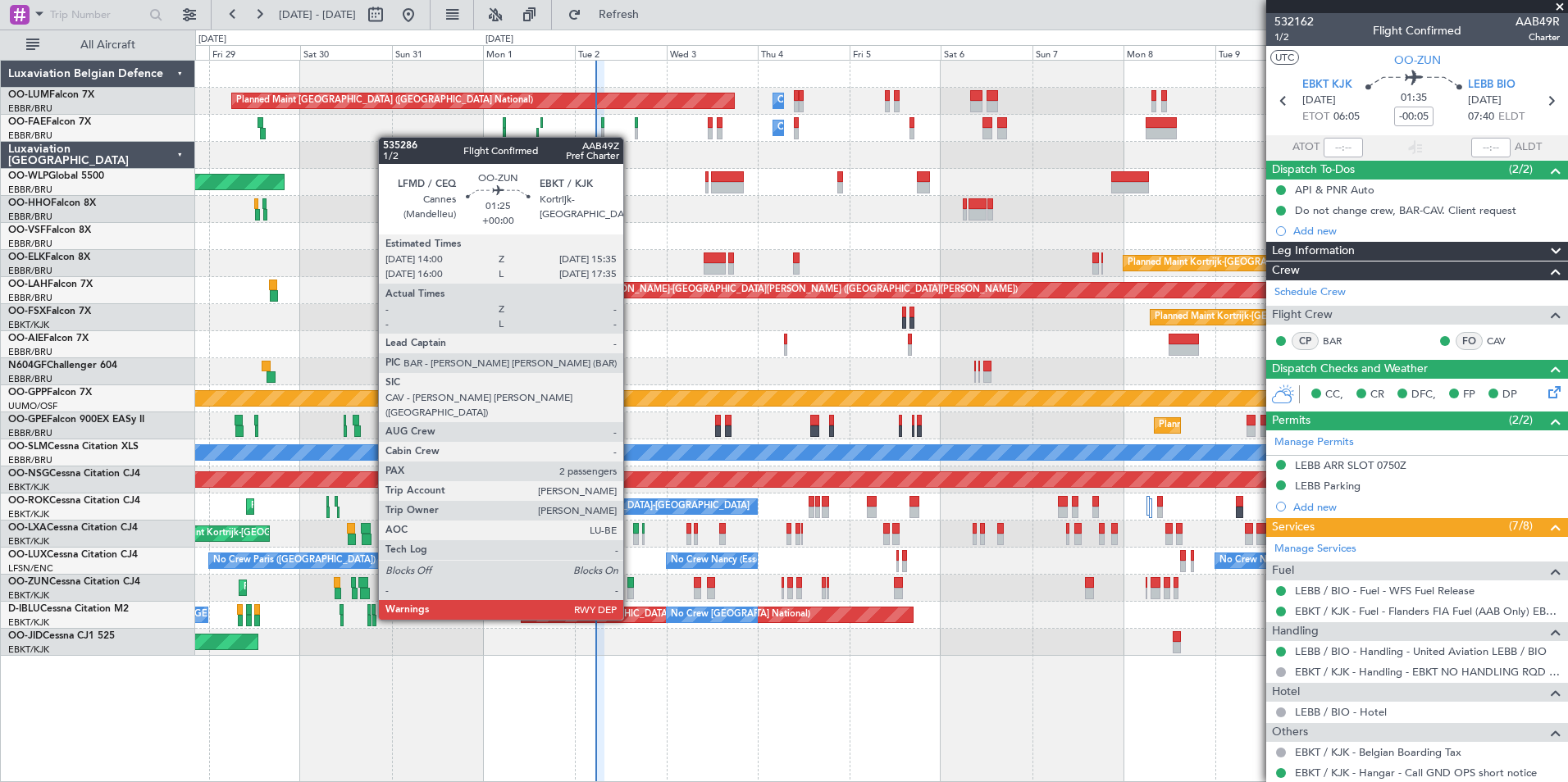
click at [631, 588] on div at bounding box center [630, 593] width 6 height 11
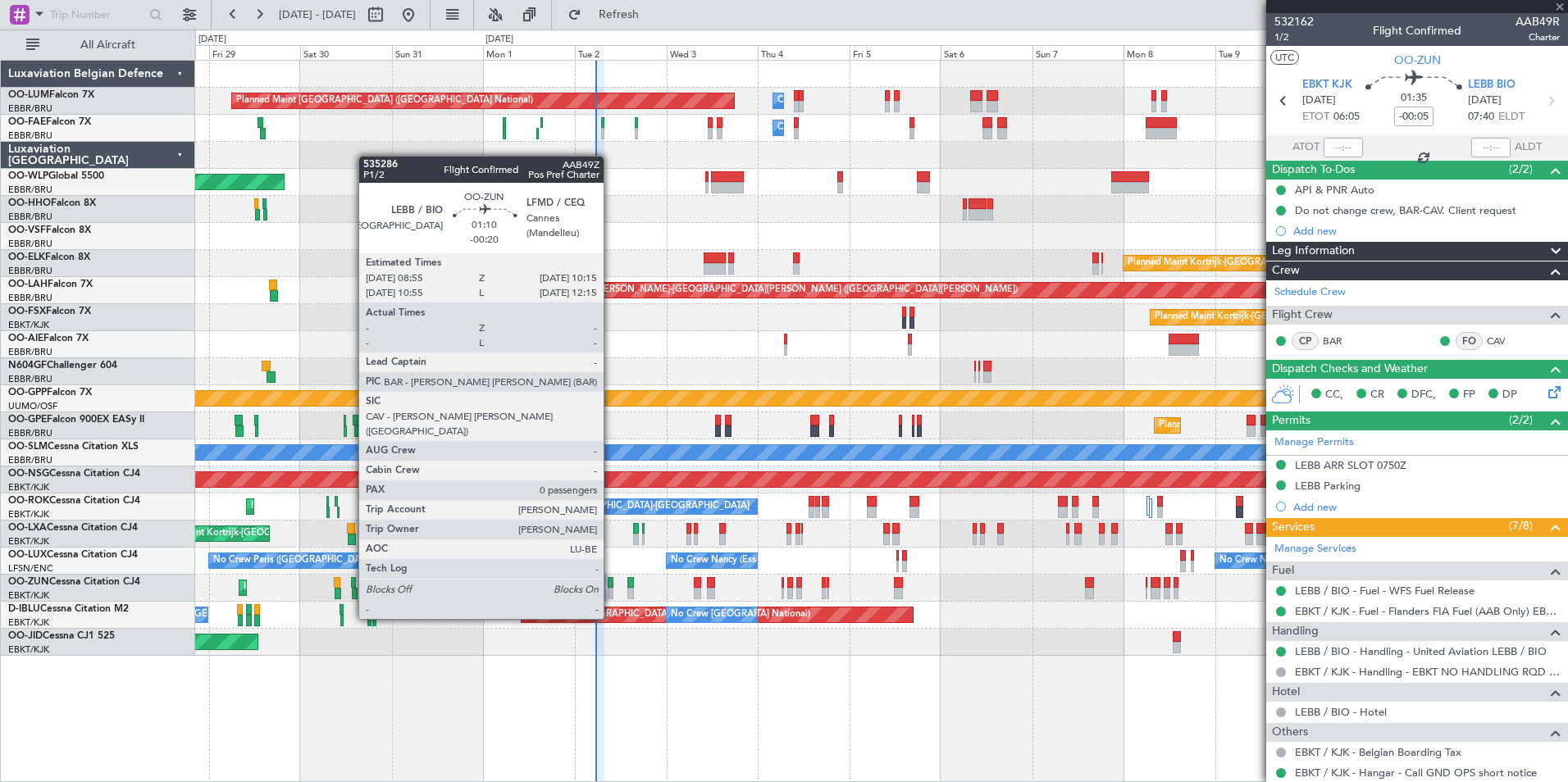
type input "2"
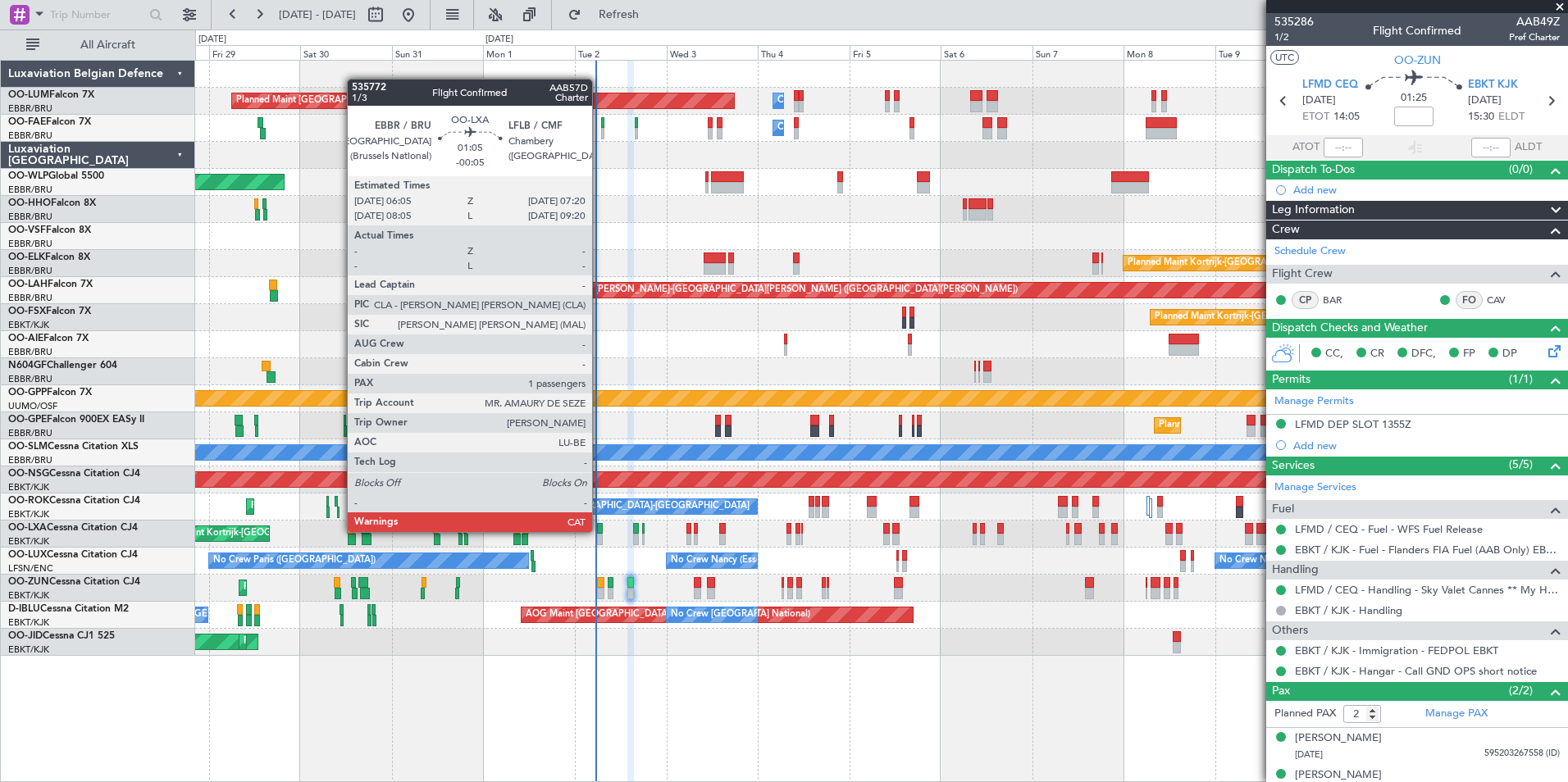
click at [599, 532] on div at bounding box center [600, 528] width 5 height 11
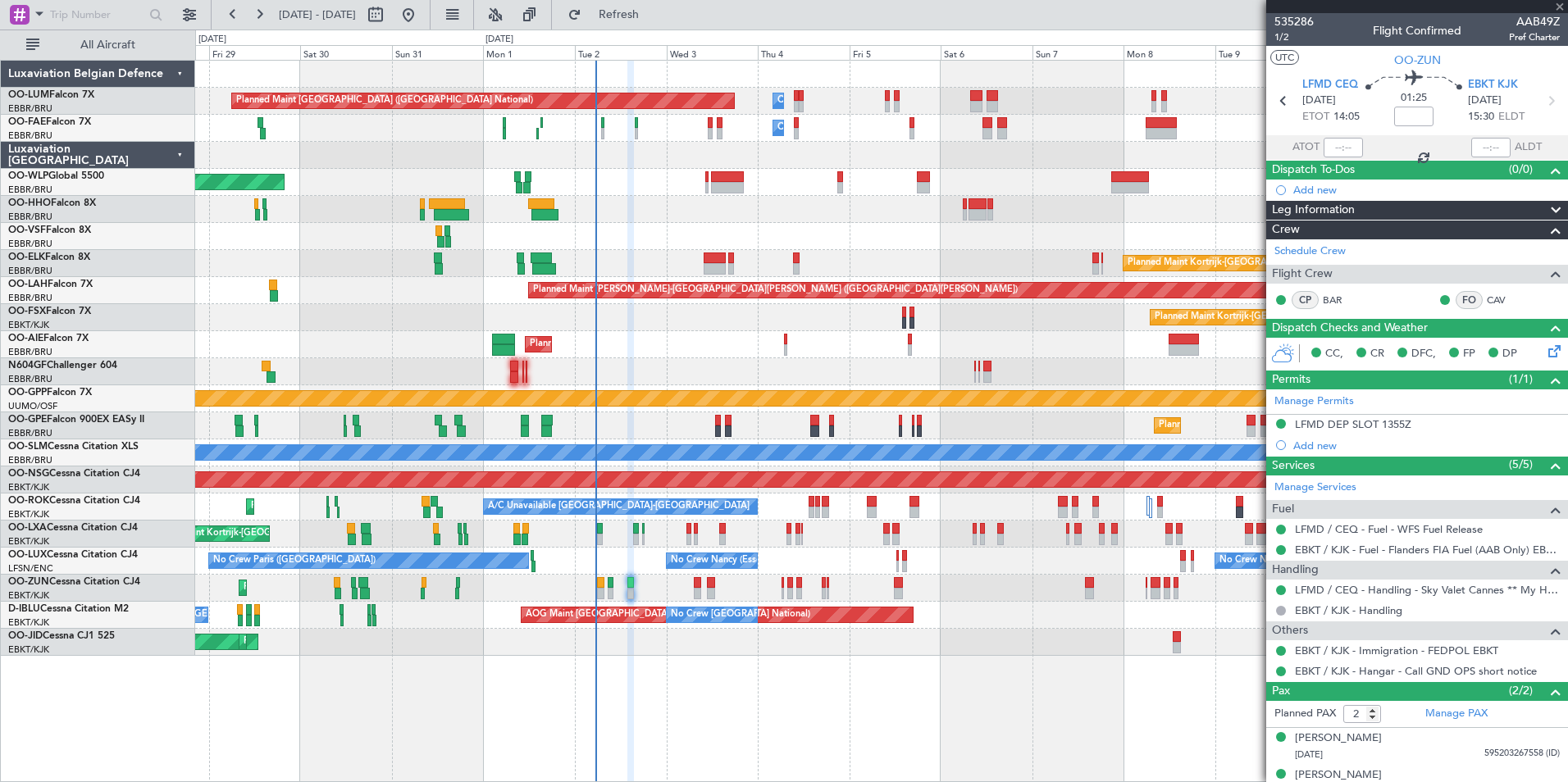
type input "-00:05"
type input "1"
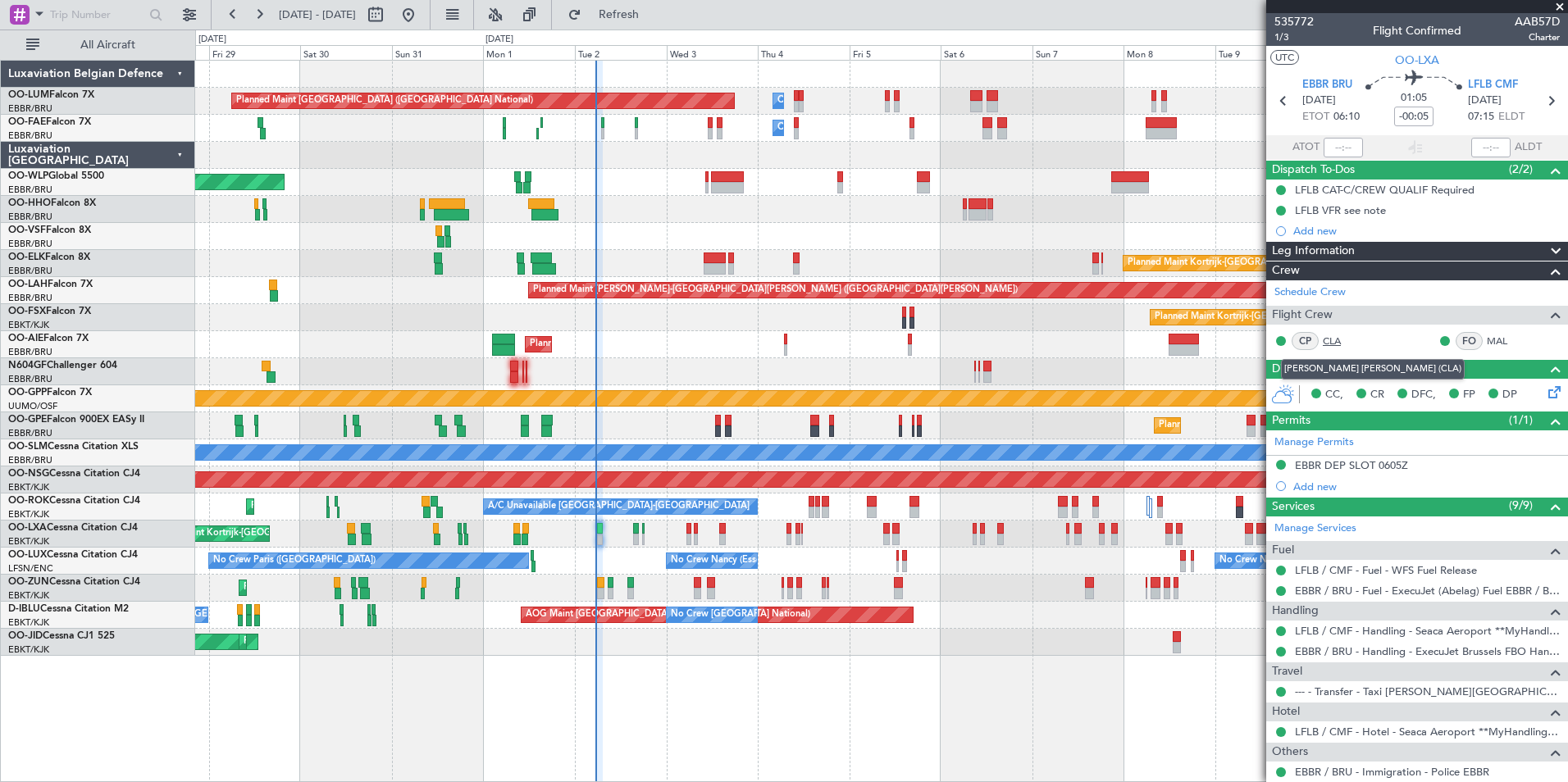
click at [1333, 336] on link "CLA" at bounding box center [1341, 341] width 37 height 15
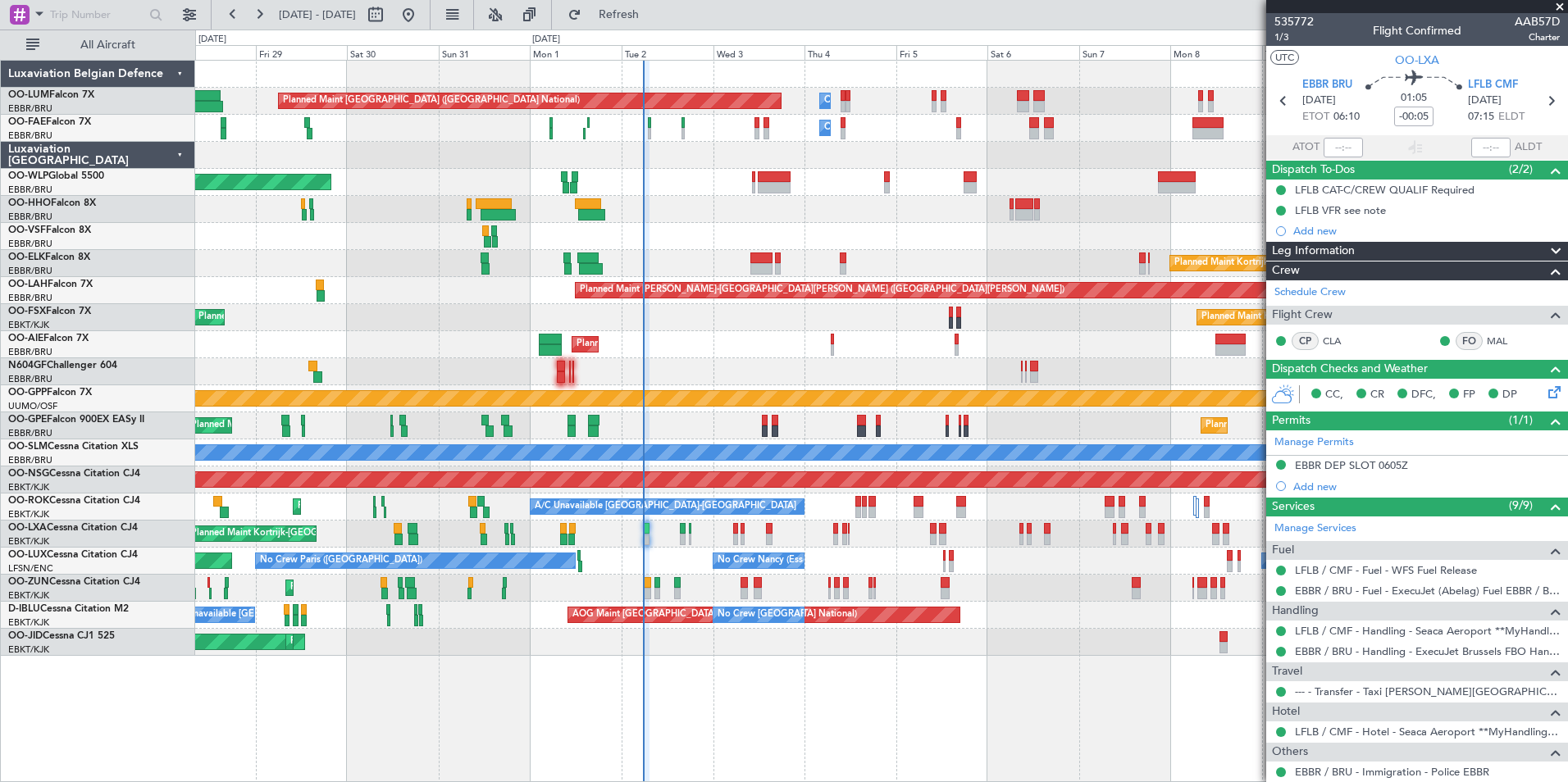
click at [670, 555] on div "No Crew [PERSON_NAME] ([PERSON_NAME]) No Crew [PERSON_NAME] ([PERSON_NAME]) No …" at bounding box center [881, 561] width 1372 height 27
click at [646, 564] on div "No Crew [PERSON_NAME] ([PERSON_NAME]) No Crew [PERSON_NAME] ([PERSON_NAME]) No …" at bounding box center [881, 561] width 1372 height 27
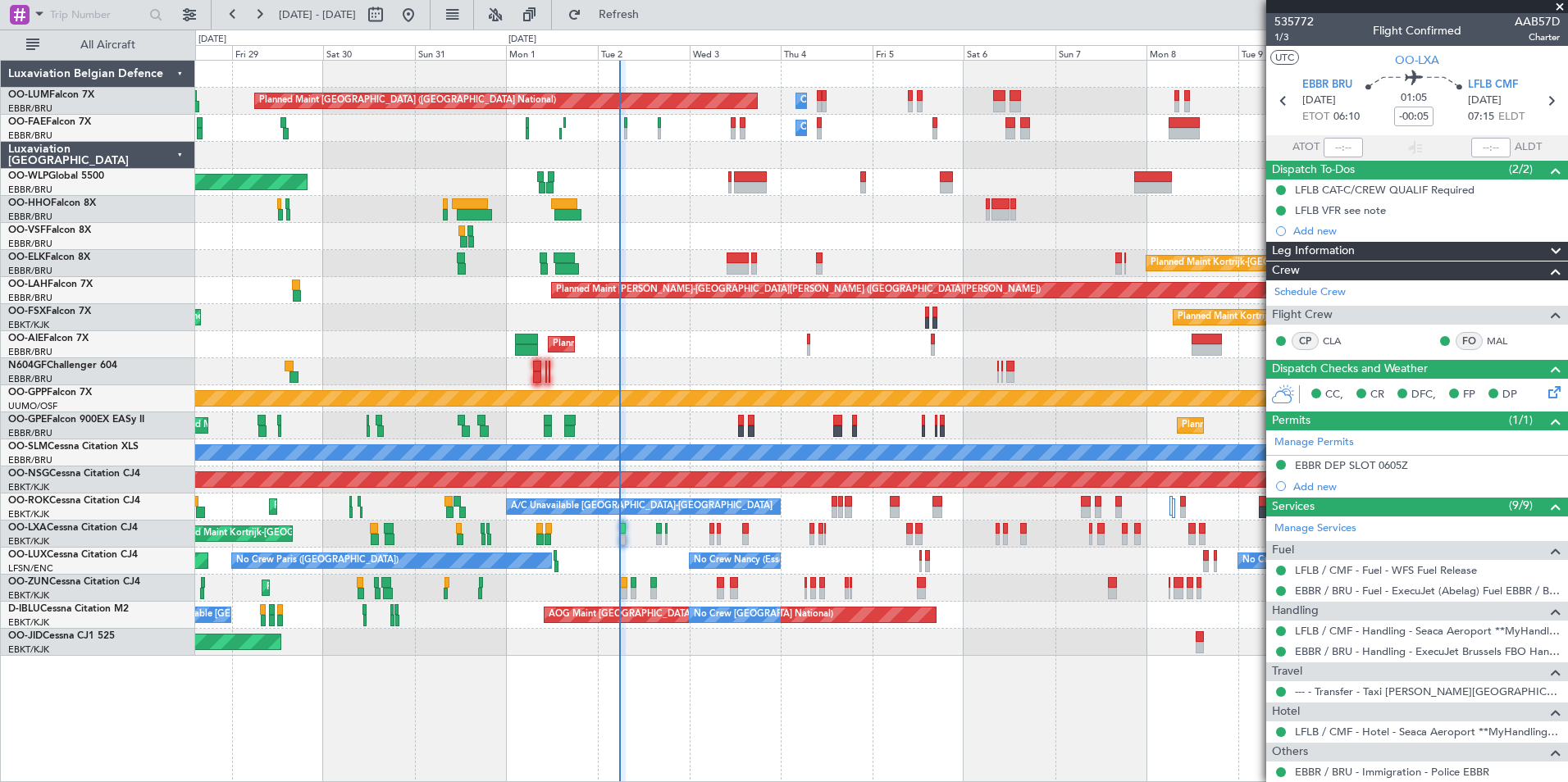
click at [673, 336] on div "Planned Maint [GEOGRAPHIC_DATA] ([GEOGRAPHIC_DATA])" at bounding box center [881, 344] width 1372 height 27
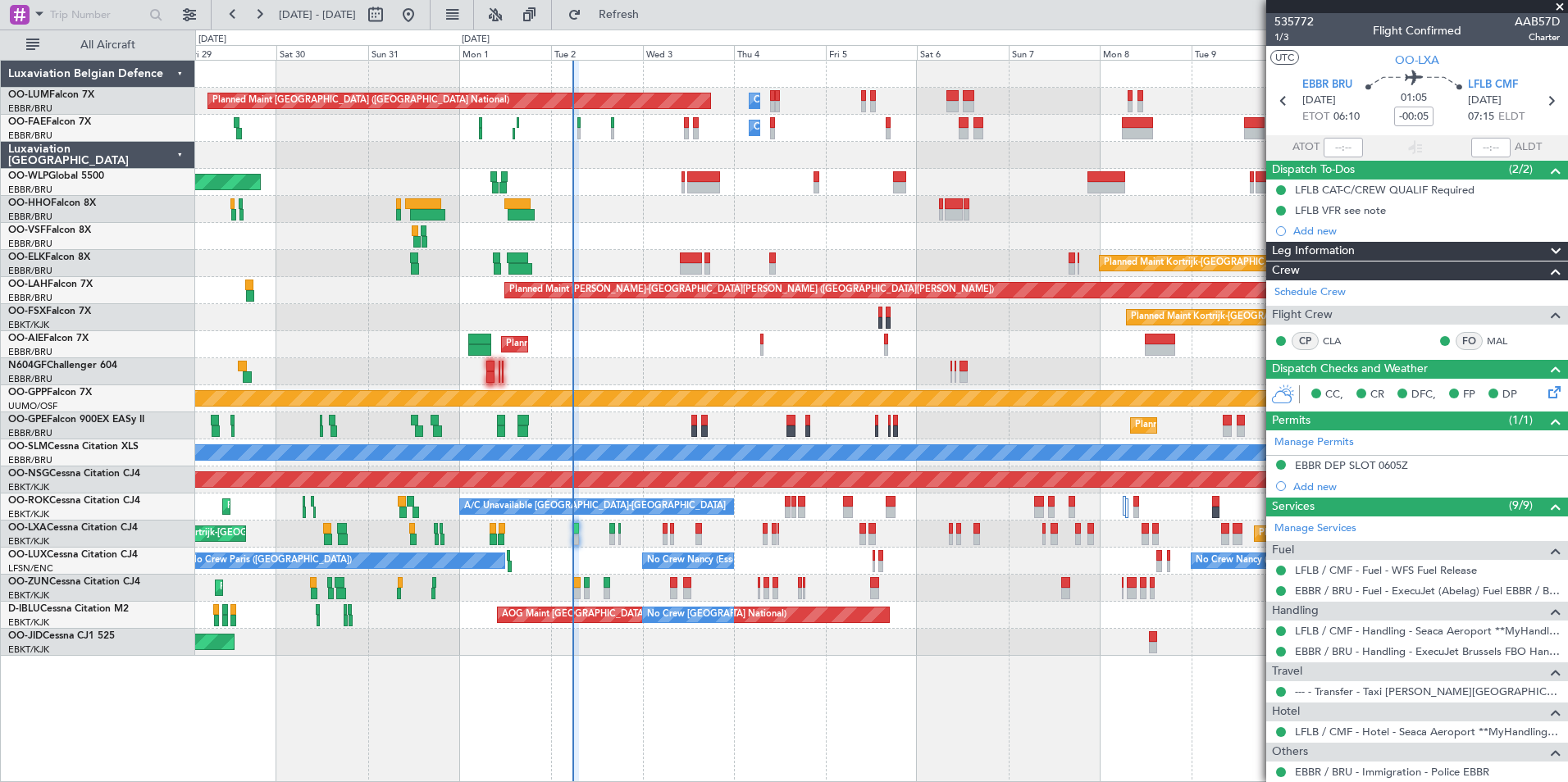
click at [699, 459] on div "A/C Unavailable [GEOGRAPHIC_DATA]" at bounding box center [881, 453] width 1372 height 27
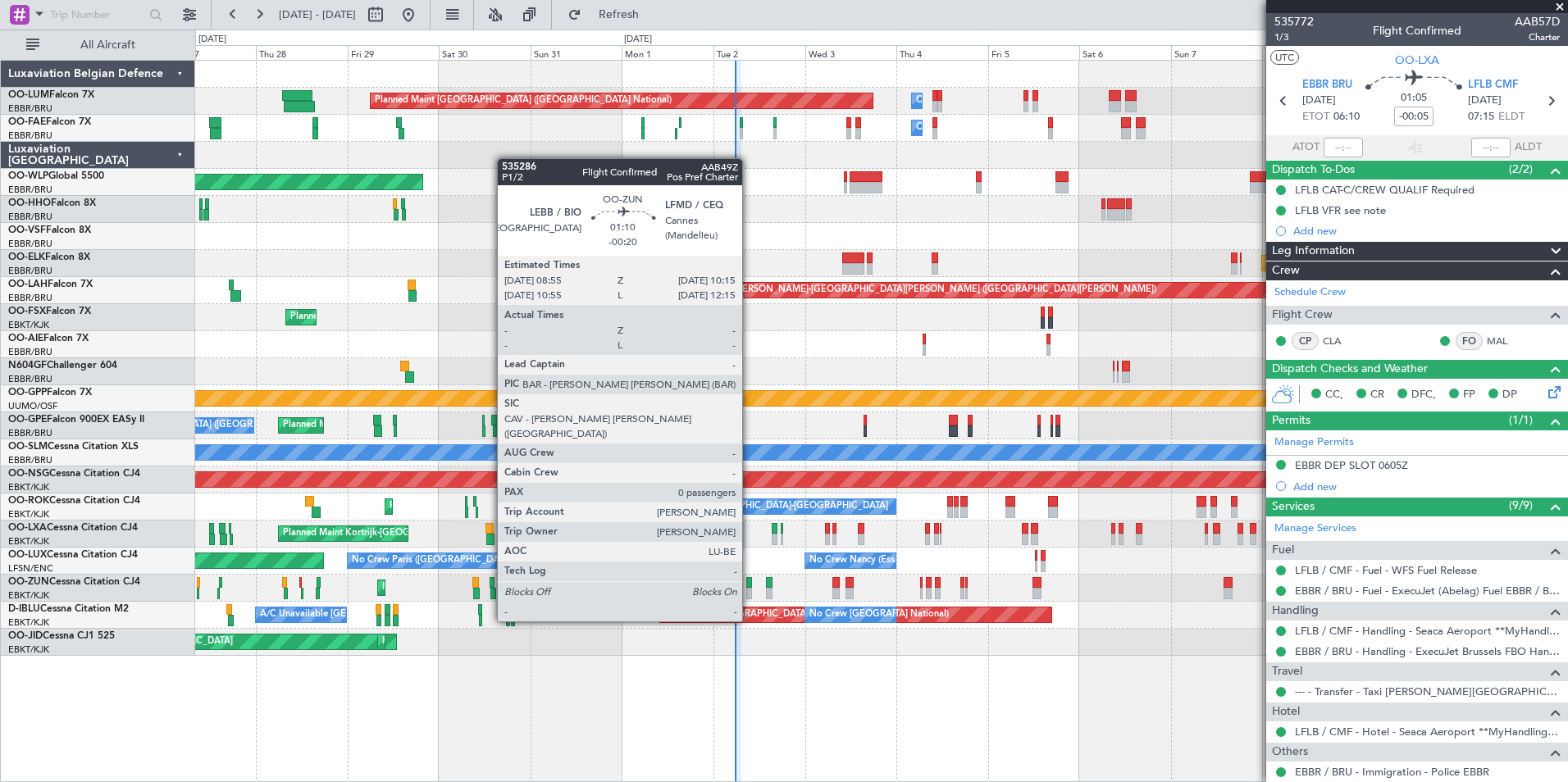
click at [750, 590] on div at bounding box center [749, 593] width 6 height 11
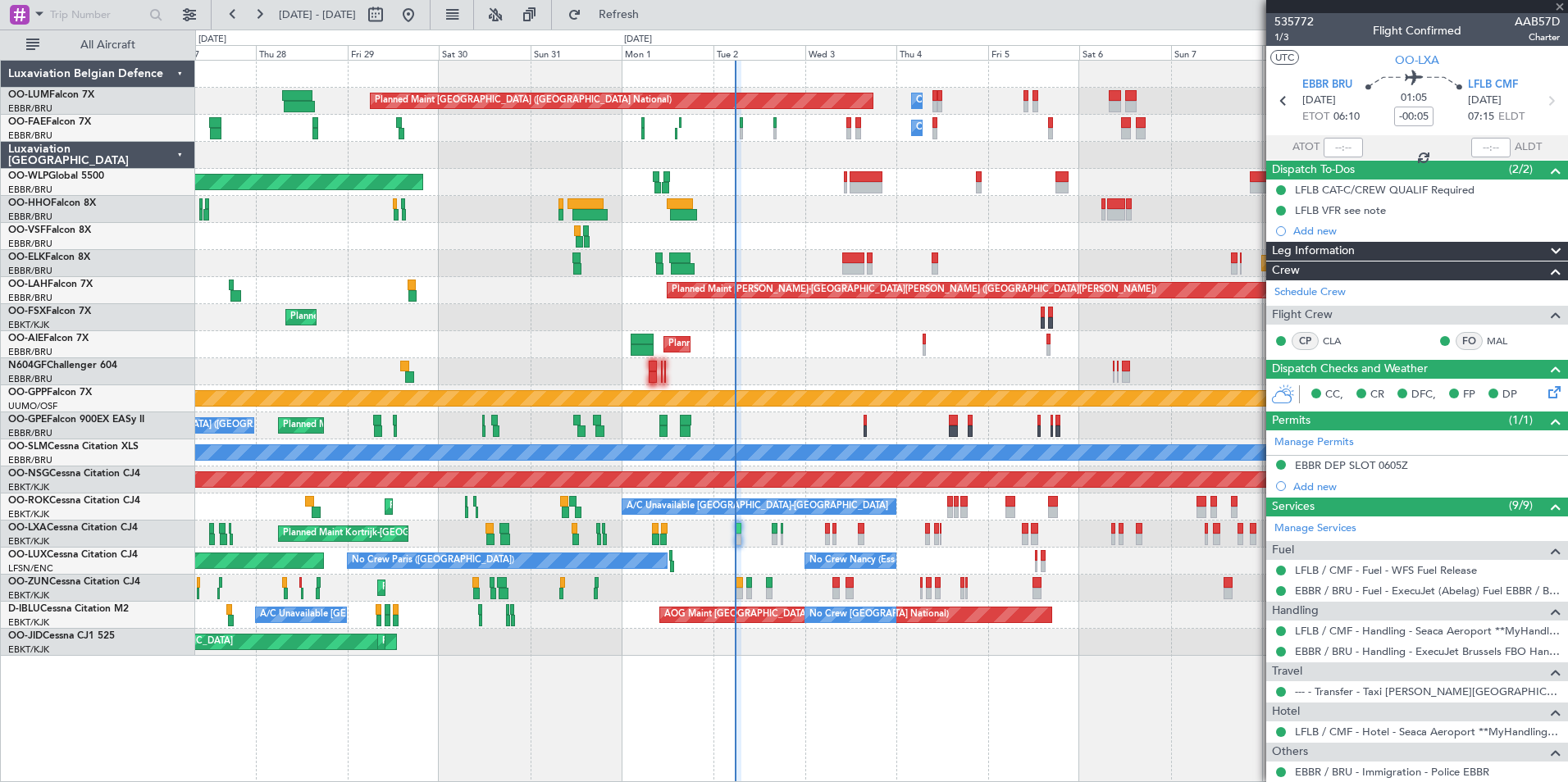
type input "-00:20"
type input "0"
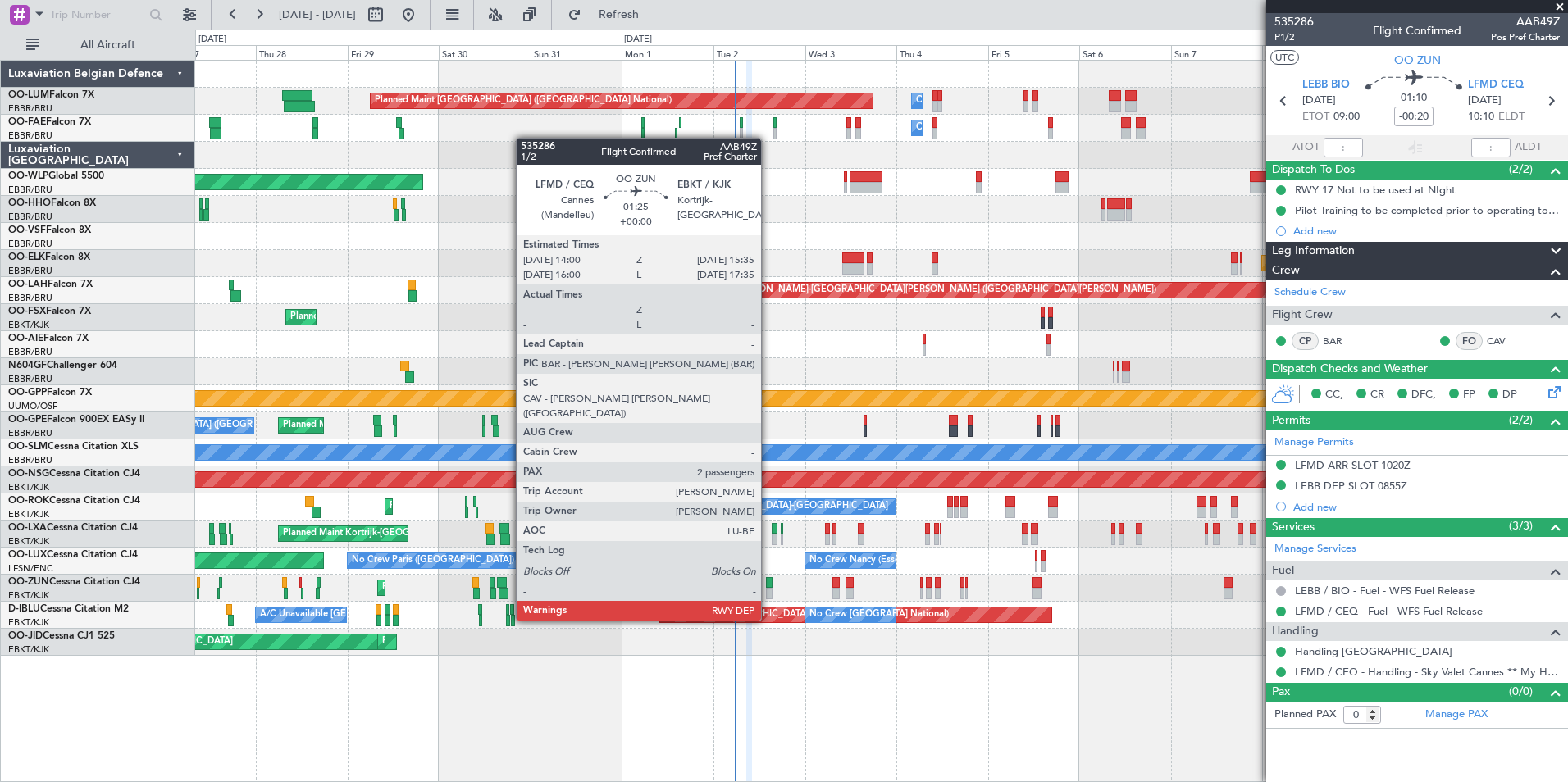
click at [768, 588] on div at bounding box center [768, 593] width 6 height 11
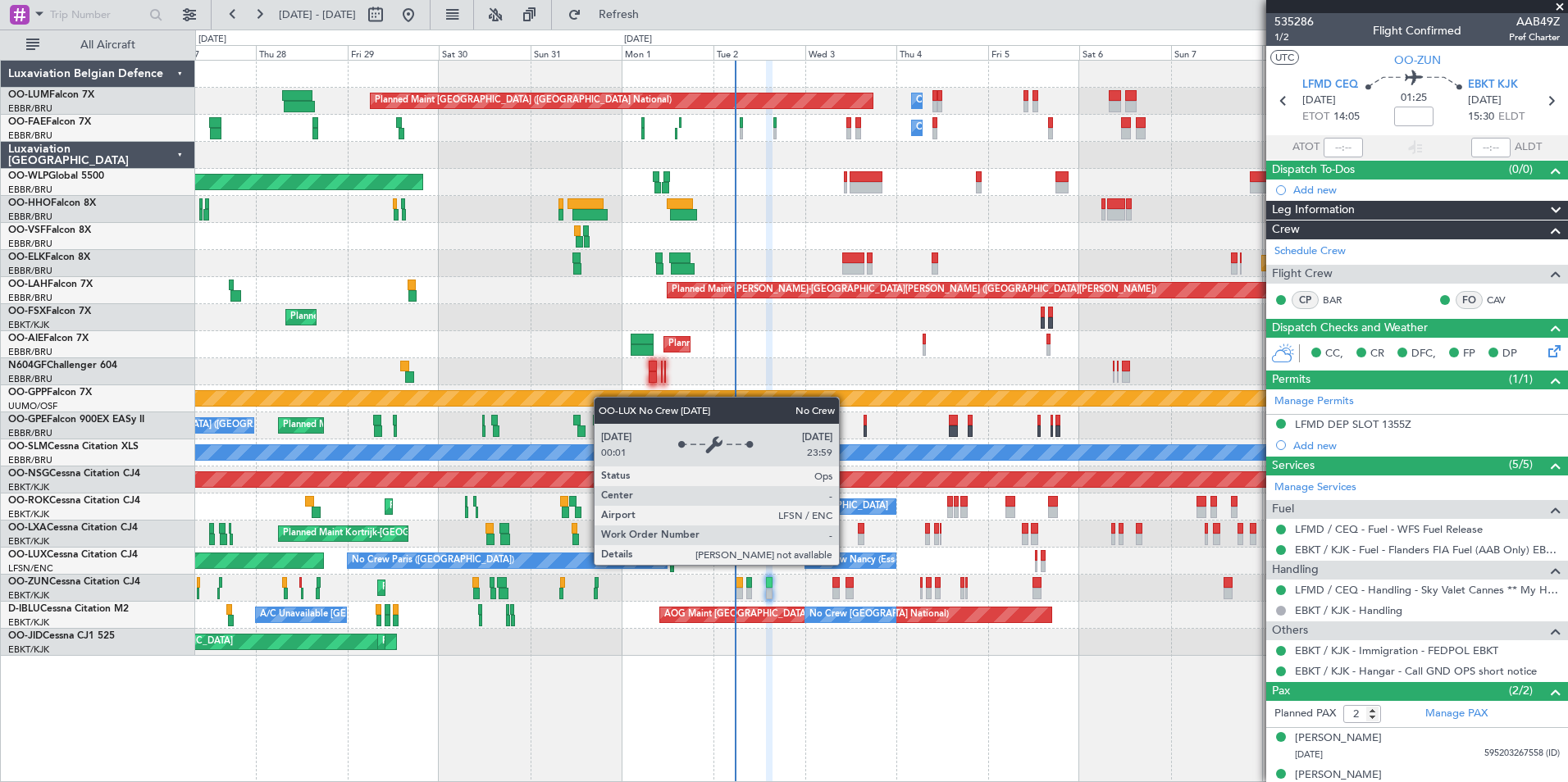
click at [787, 586] on div "Planned Maint [GEOGRAPHIC_DATA] ([GEOGRAPHIC_DATA] National) Owner [GEOGRAPHIC_…" at bounding box center [881, 358] width 1372 height 595
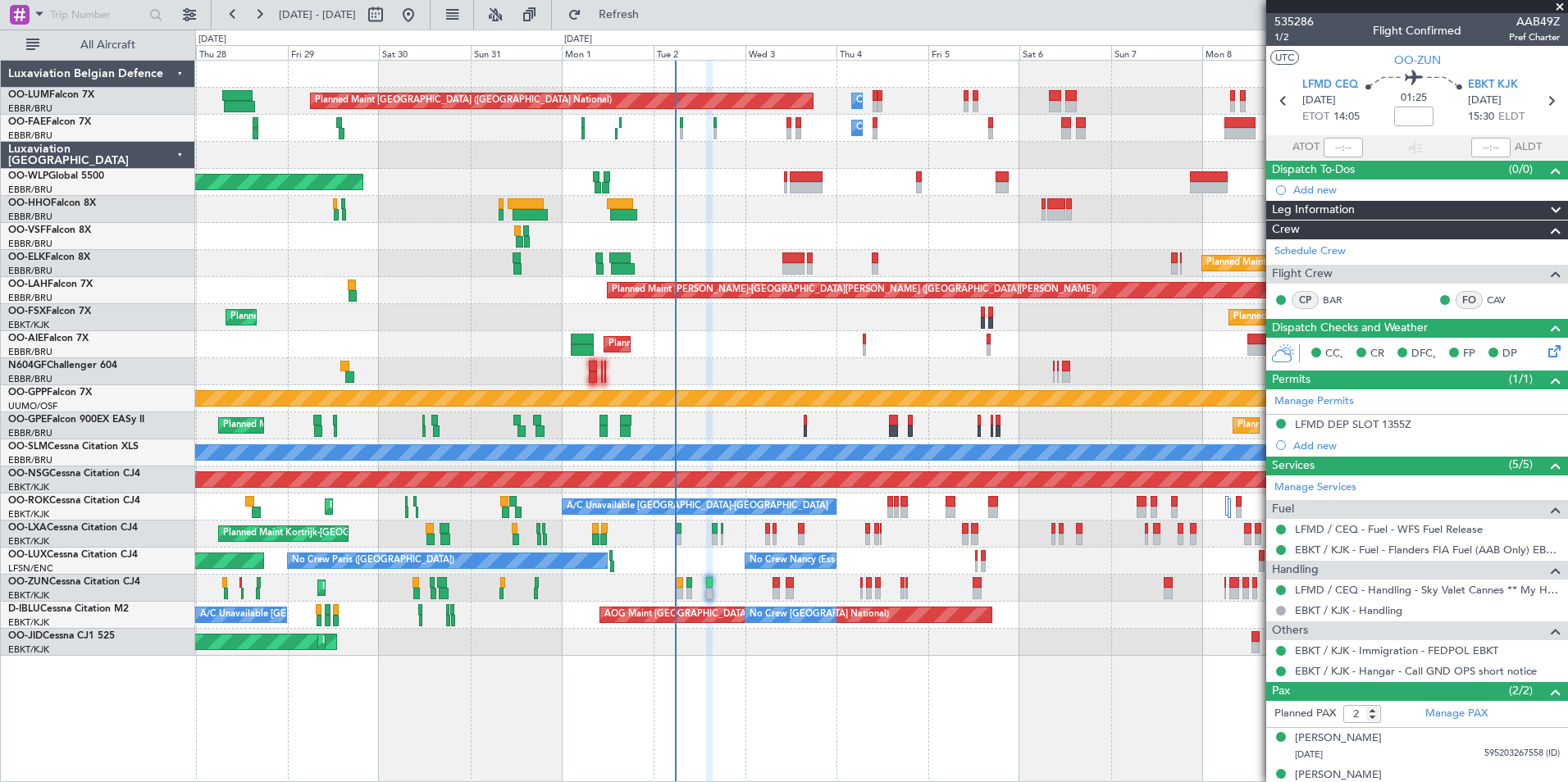
click at [679, 560] on div "Planned Maint [GEOGRAPHIC_DATA] ([GEOGRAPHIC_DATA] National) Owner [GEOGRAPHIC_…" at bounding box center [881, 358] width 1372 height 595
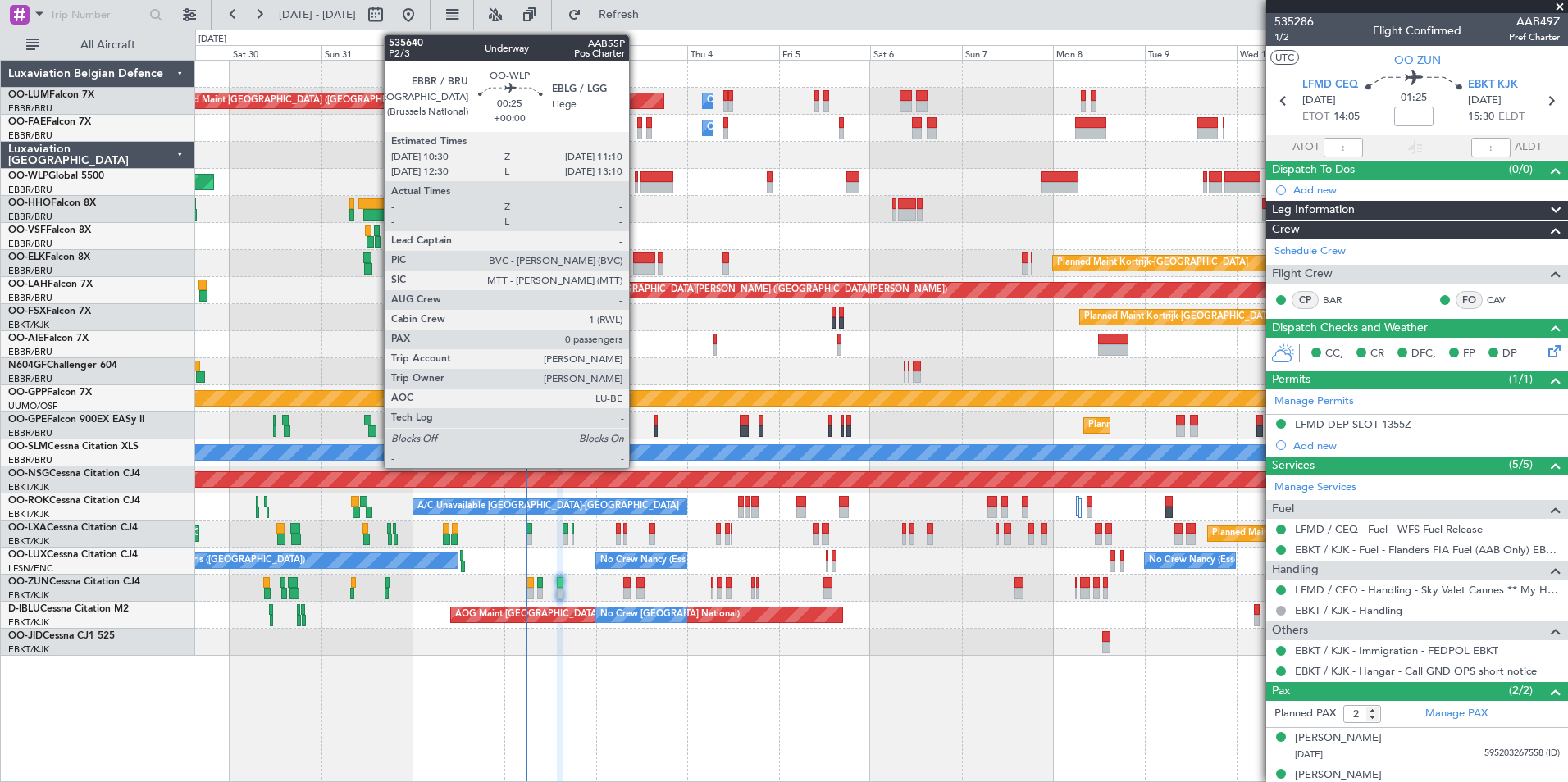
click at [636, 184] on div at bounding box center [636, 188] width 4 height 11
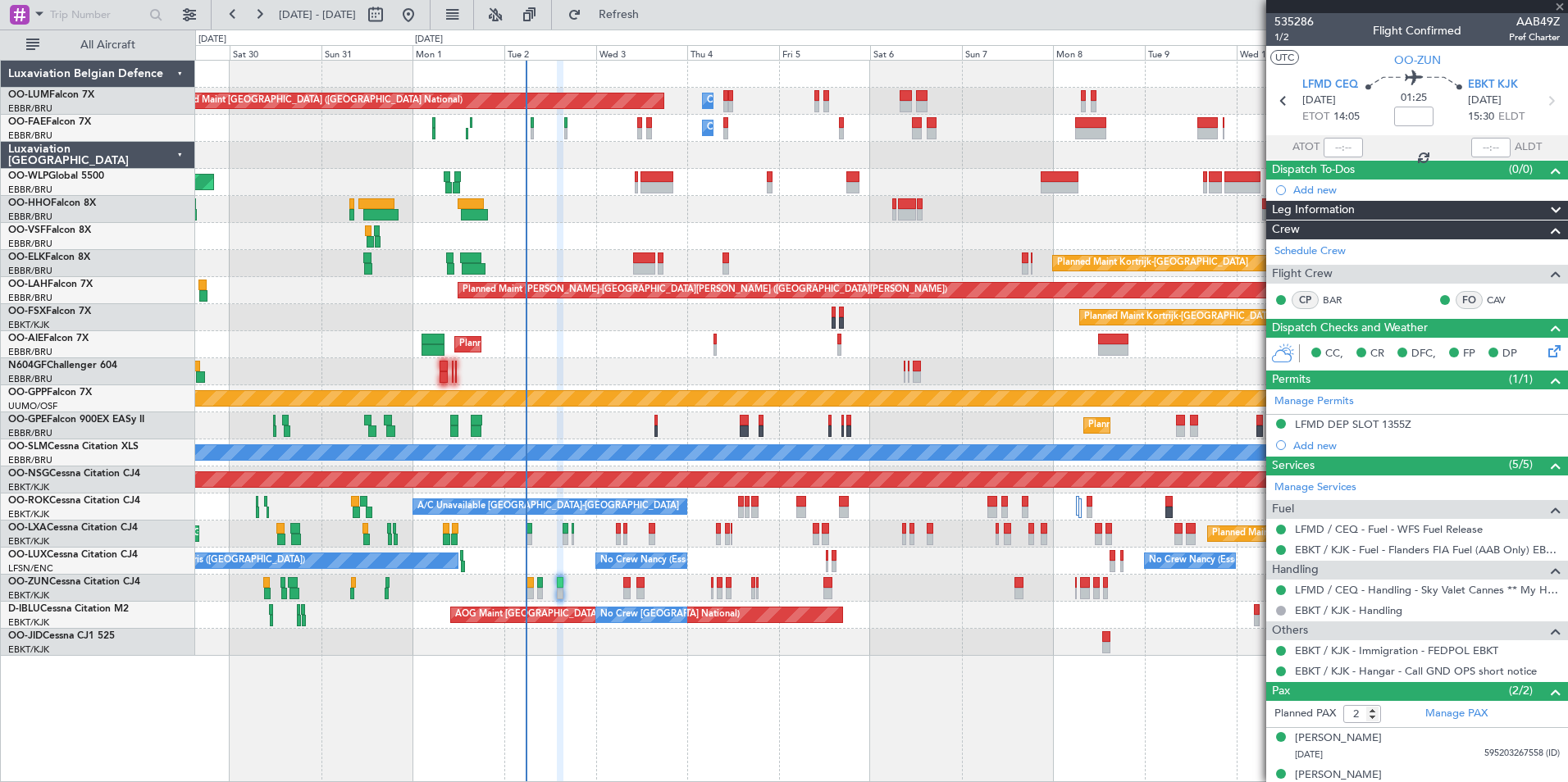
type input "0"
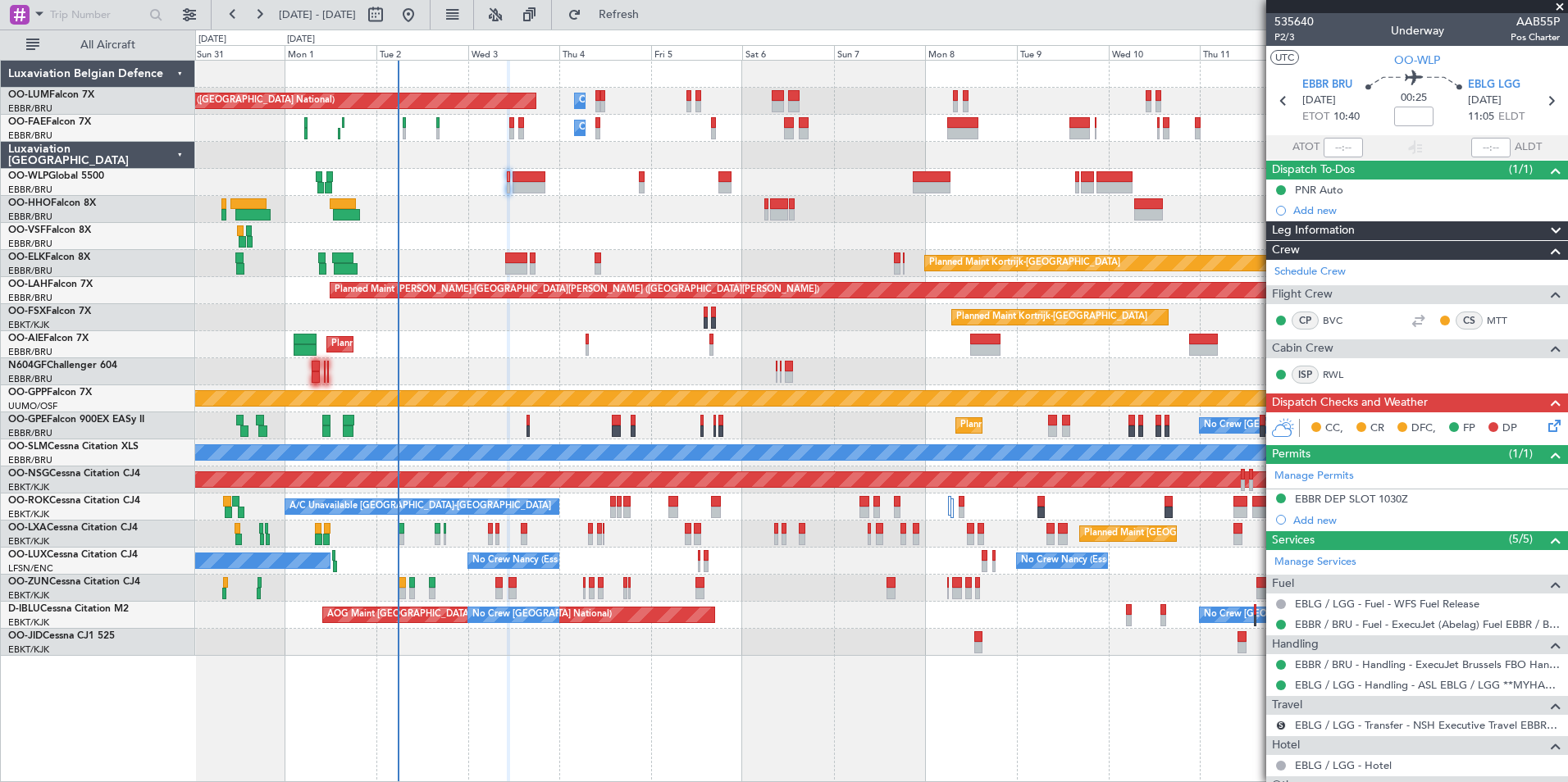
click at [573, 513] on div "A/C Unavailable [GEOGRAPHIC_DATA]-[GEOGRAPHIC_DATA] Planned Maint [GEOGRAPHIC_D…" at bounding box center [881, 506] width 1372 height 27
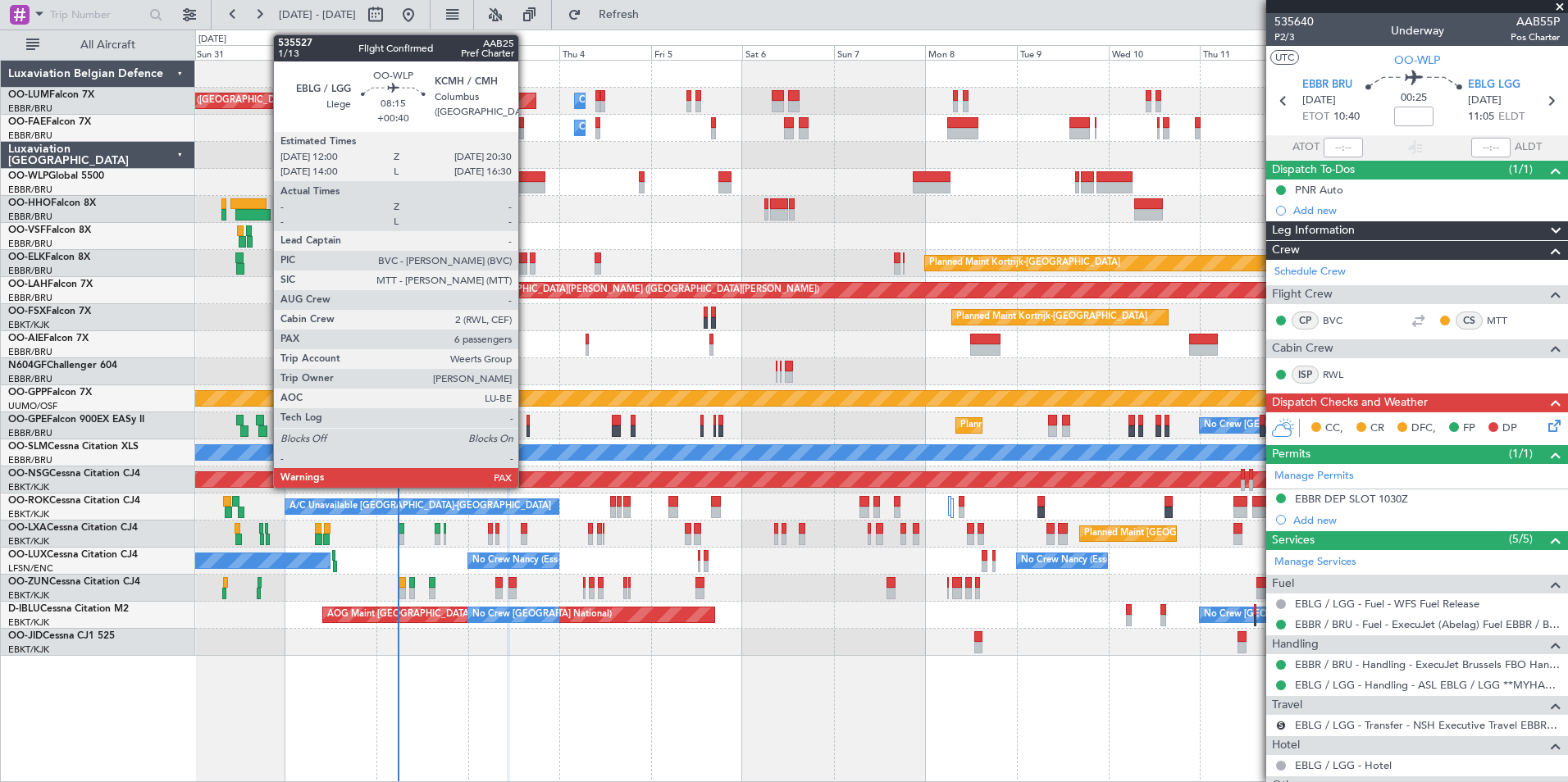
click at [526, 188] on div at bounding box center [529, 188] width 33 height 11
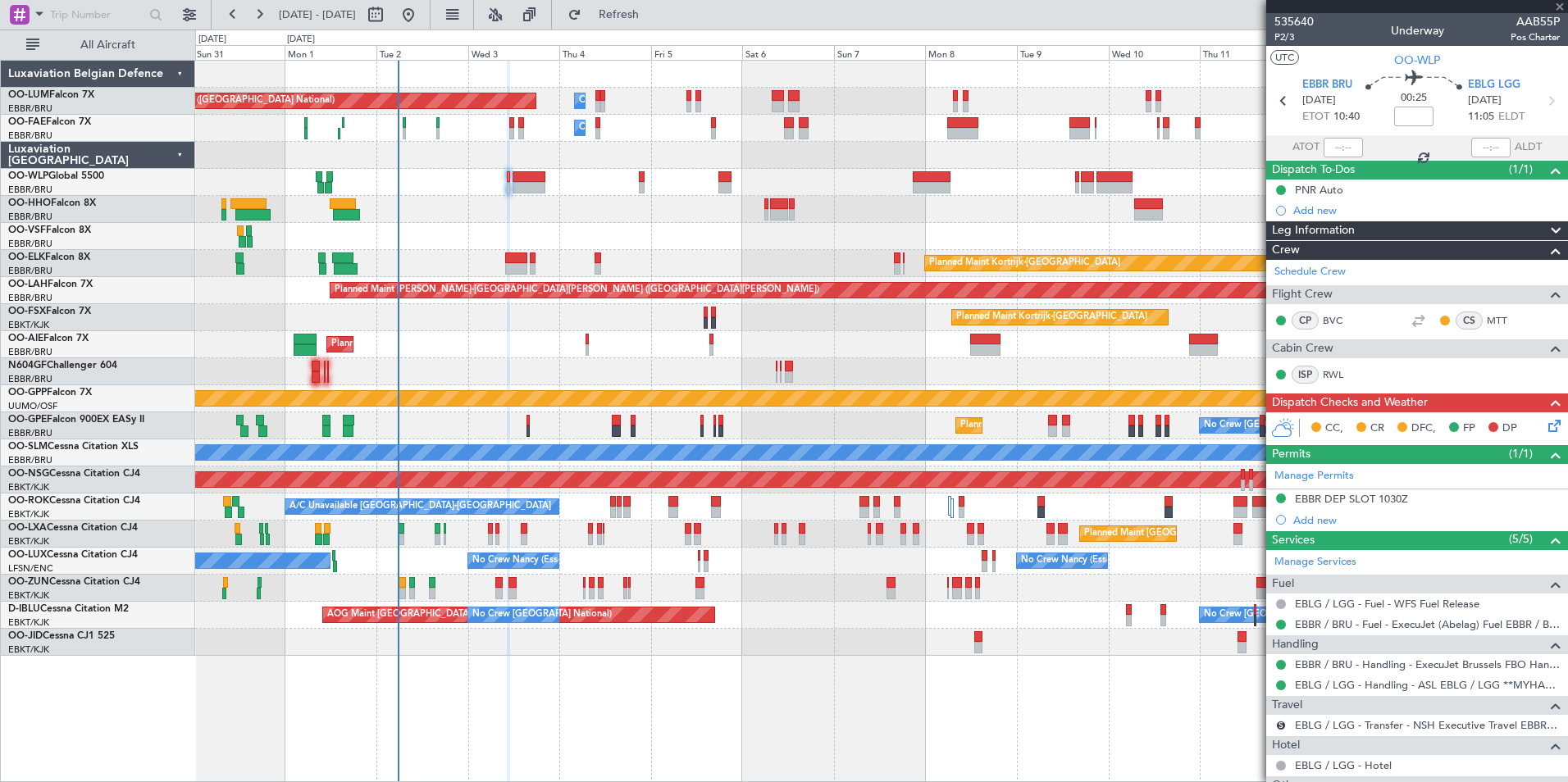
type input "+00:40"
type input "6"
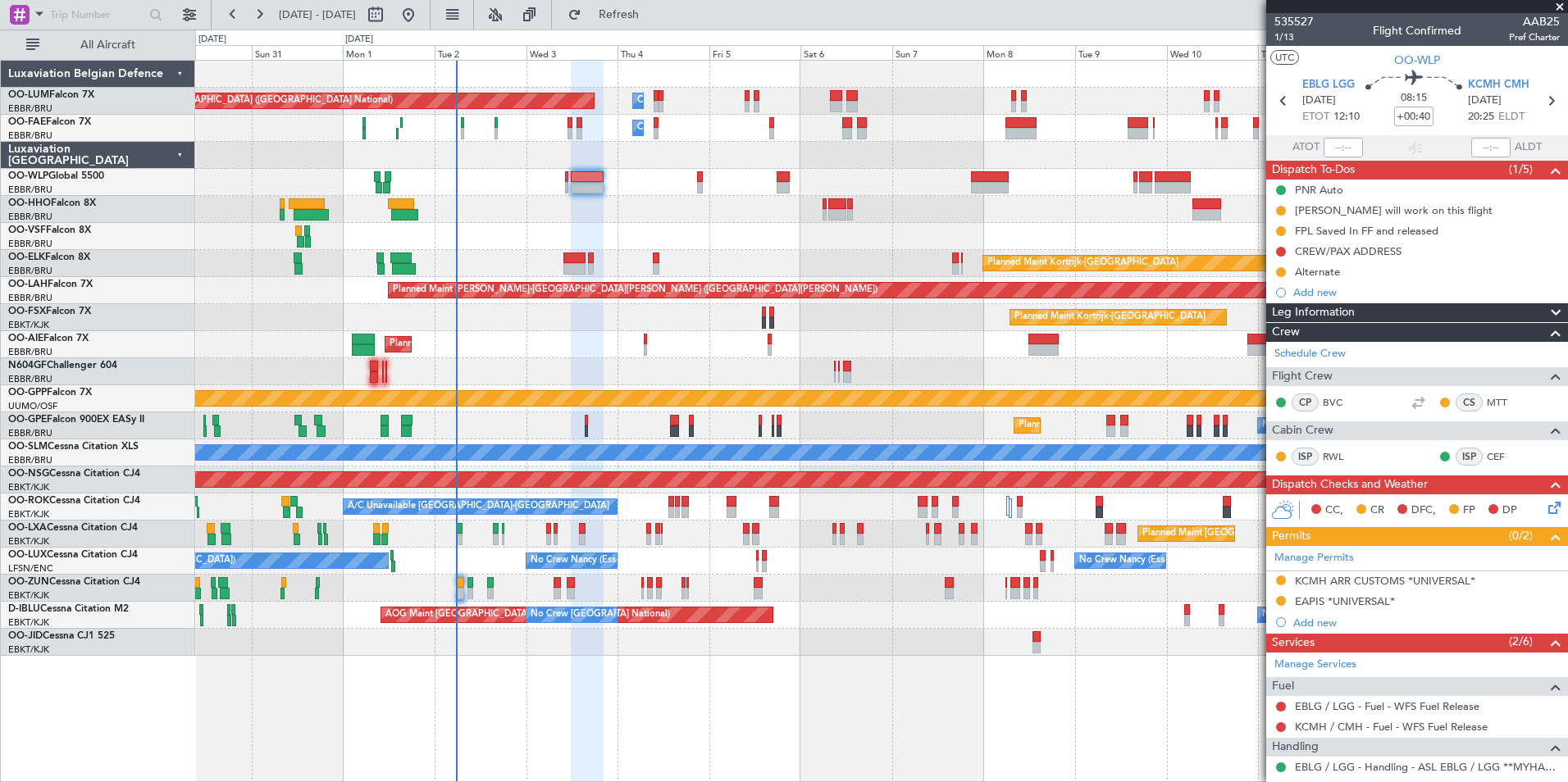
click at [551, 352] on div "Planned Maint [GEOGRAPHIC_DATA] ([GEOGRAPHIC_DATA])" at bounding box center [881, 344] width 1372 height 27
click at [476, 438] on div "No Crew [GEOGRAPHIC_DATA] ([GEOGRAPHIC_DATA] National) Planned Maint [GEOGRAPHI…" at bounding box center [881, 425] width 1372 height 27
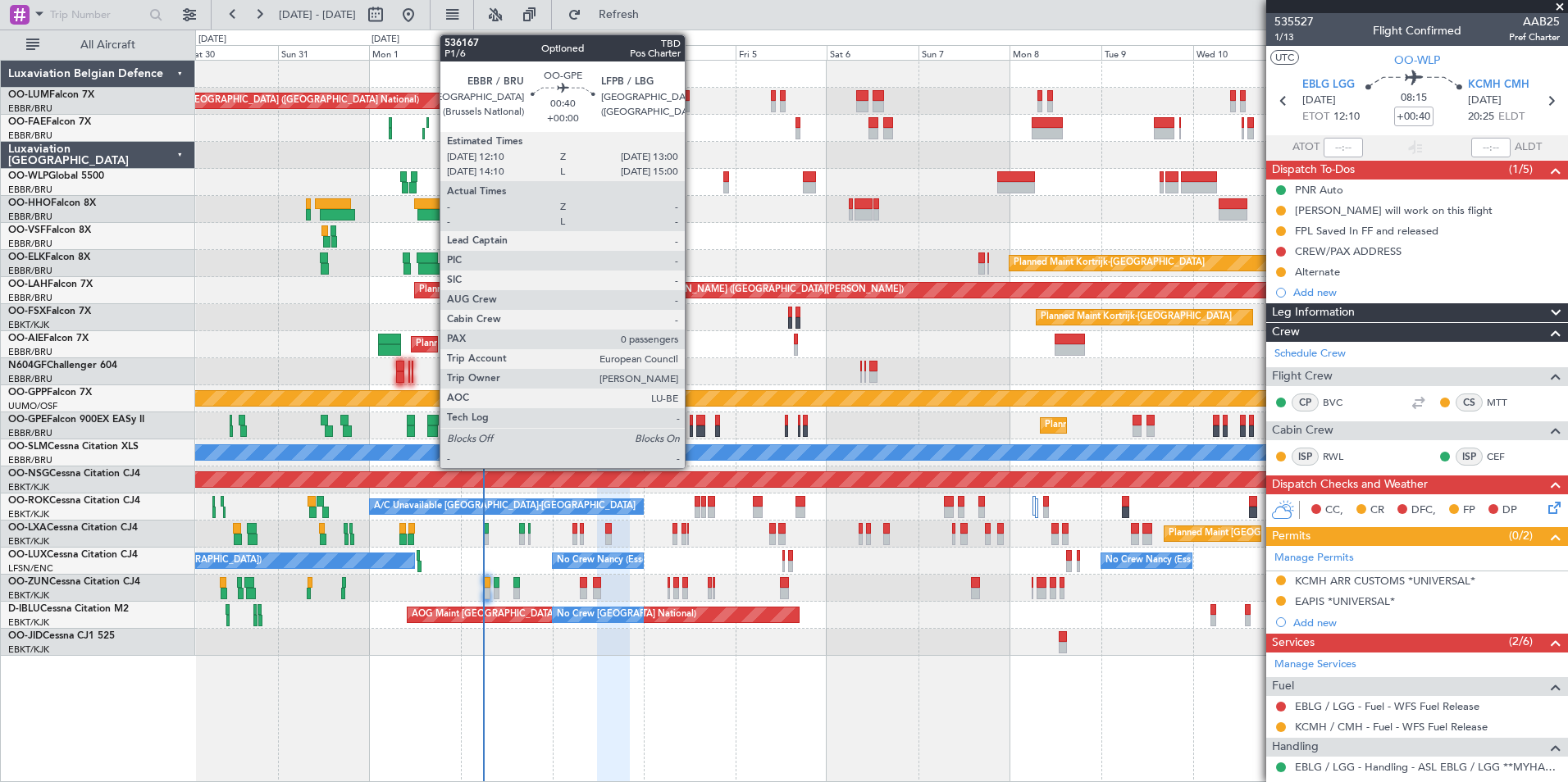
click at [692, 424] on div at bounding box center [692, 420] width 4 height 11
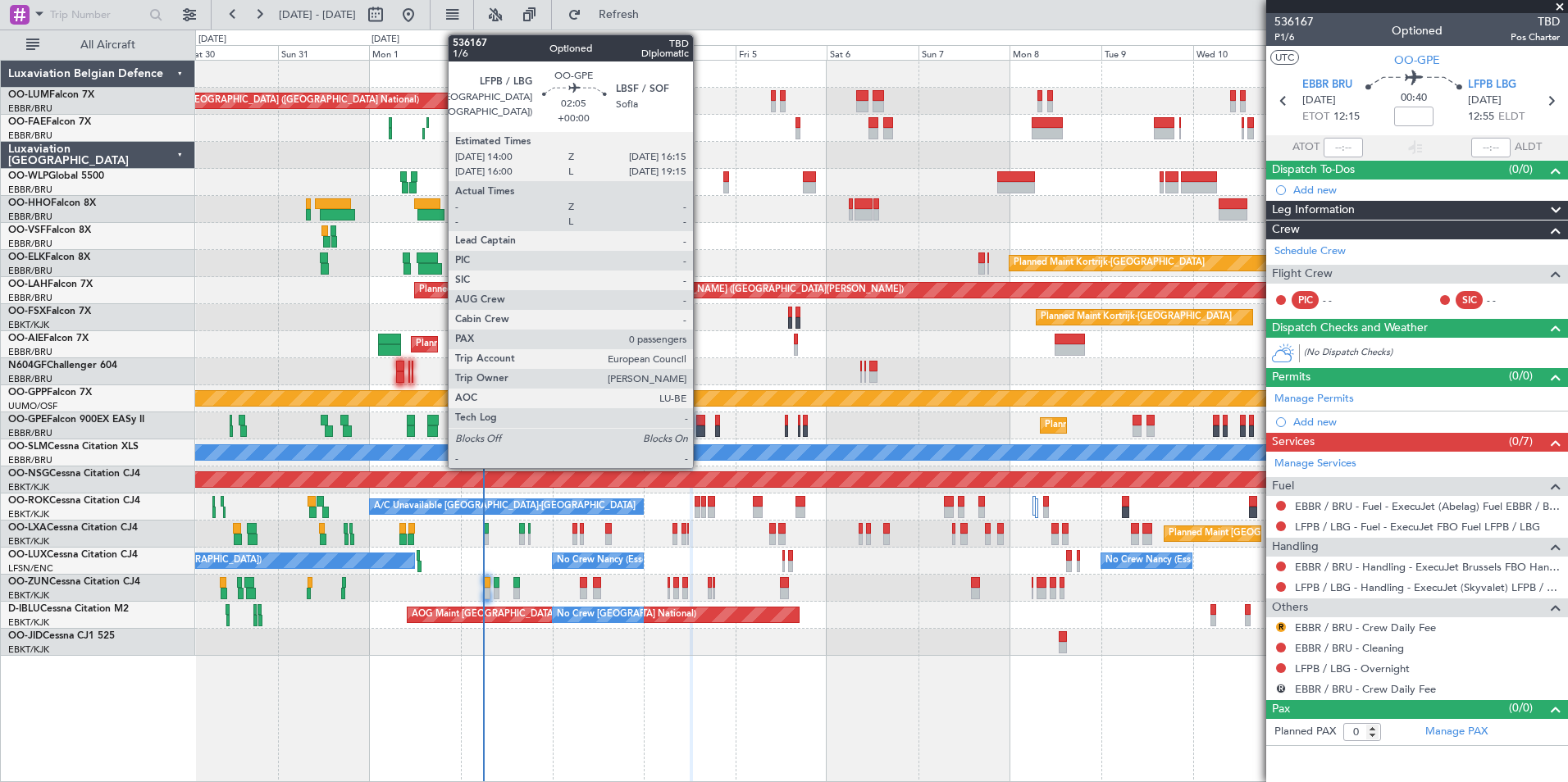
click at [701, 430] on div at bounding box center [700, 431] width 9 height 11
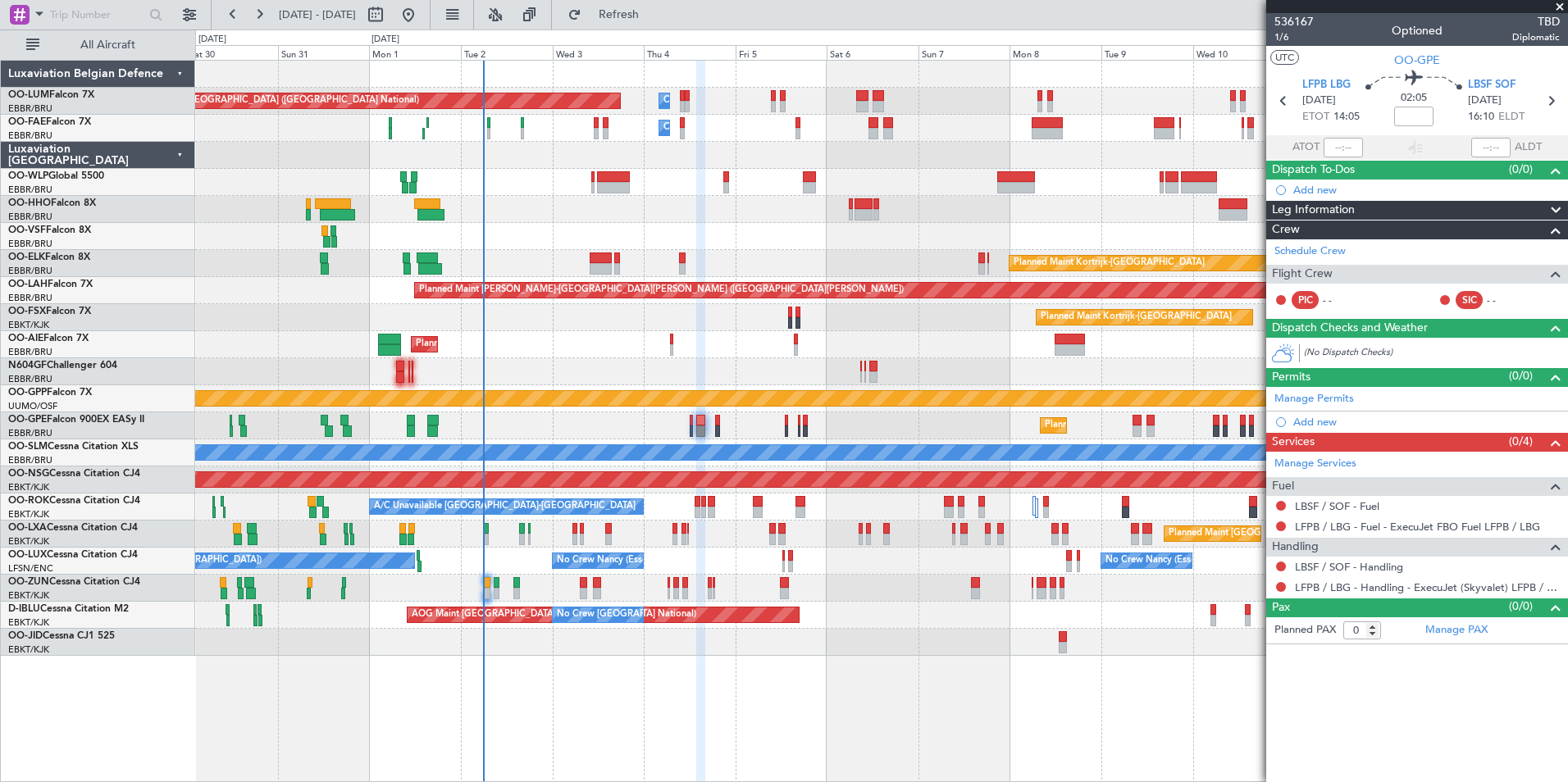
click at [692, 623] on div "No Crew [GEOGRAPHIC_DATA] ([GEOGRAPHIC_DATA] National) AOG Maint [GEOGRAPHIC_DA…" at bounding box center [881, 615] width 1372 height 27
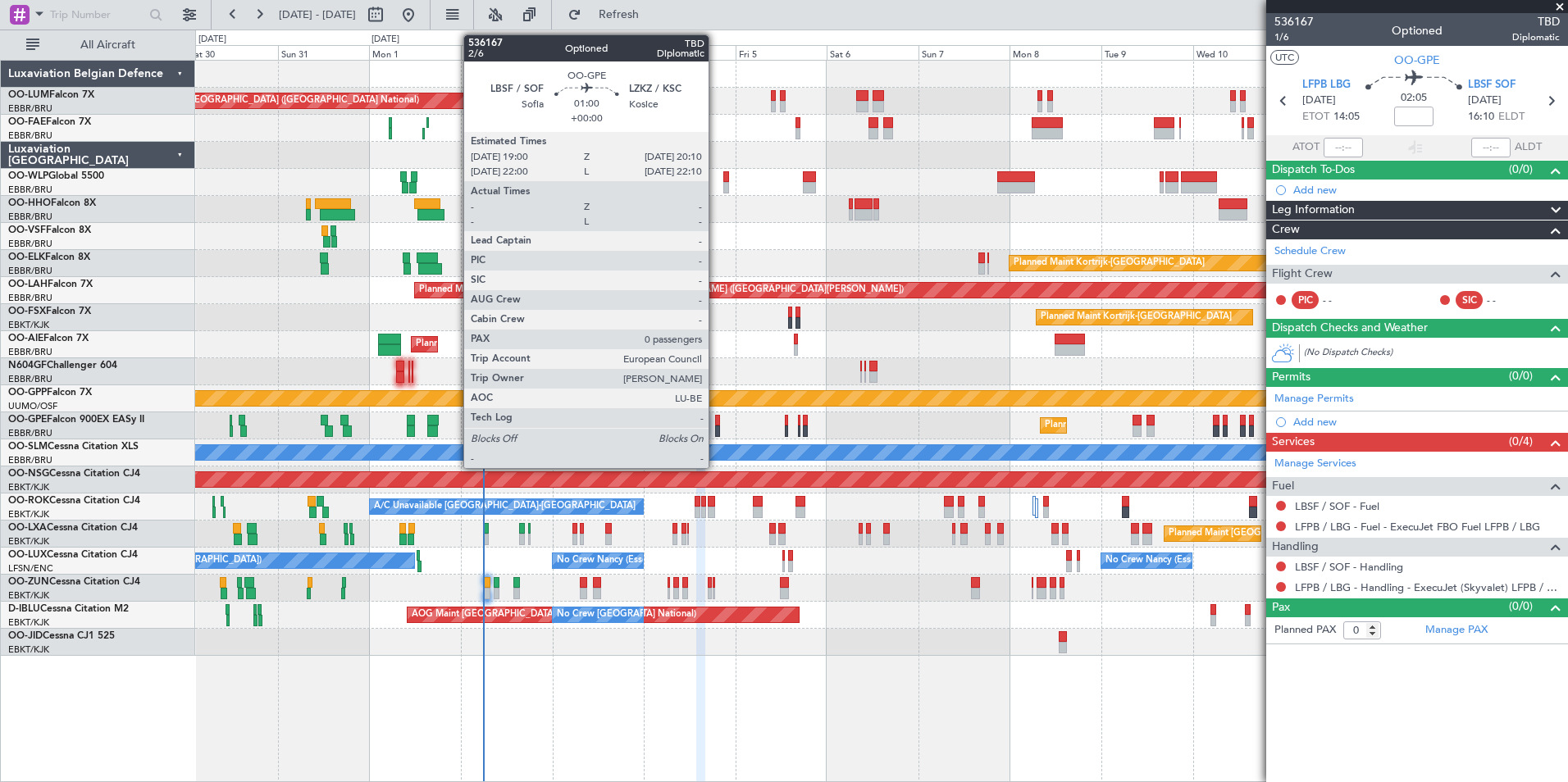
click at [716, 426] on div at bounding box center [718, 431] width 5 height 11
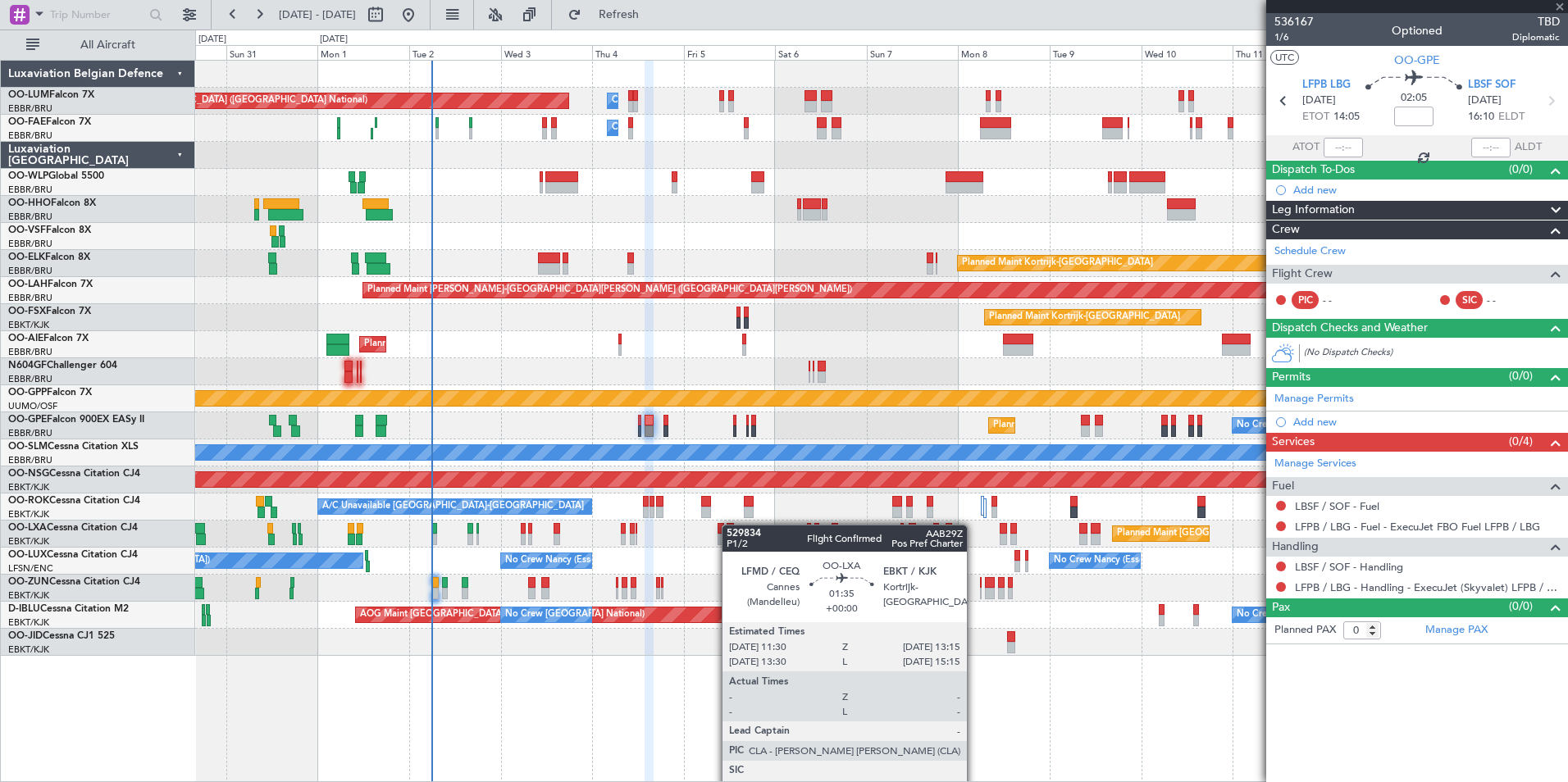
click at [725, 525] on div "Owner Melsbroek Air Base Planned Maint [GEOGRAPHIC_DATA] ([GEOGRAPHIC_DATA]) Ow…" at bounding box center [881, 358] width 1372 height 595
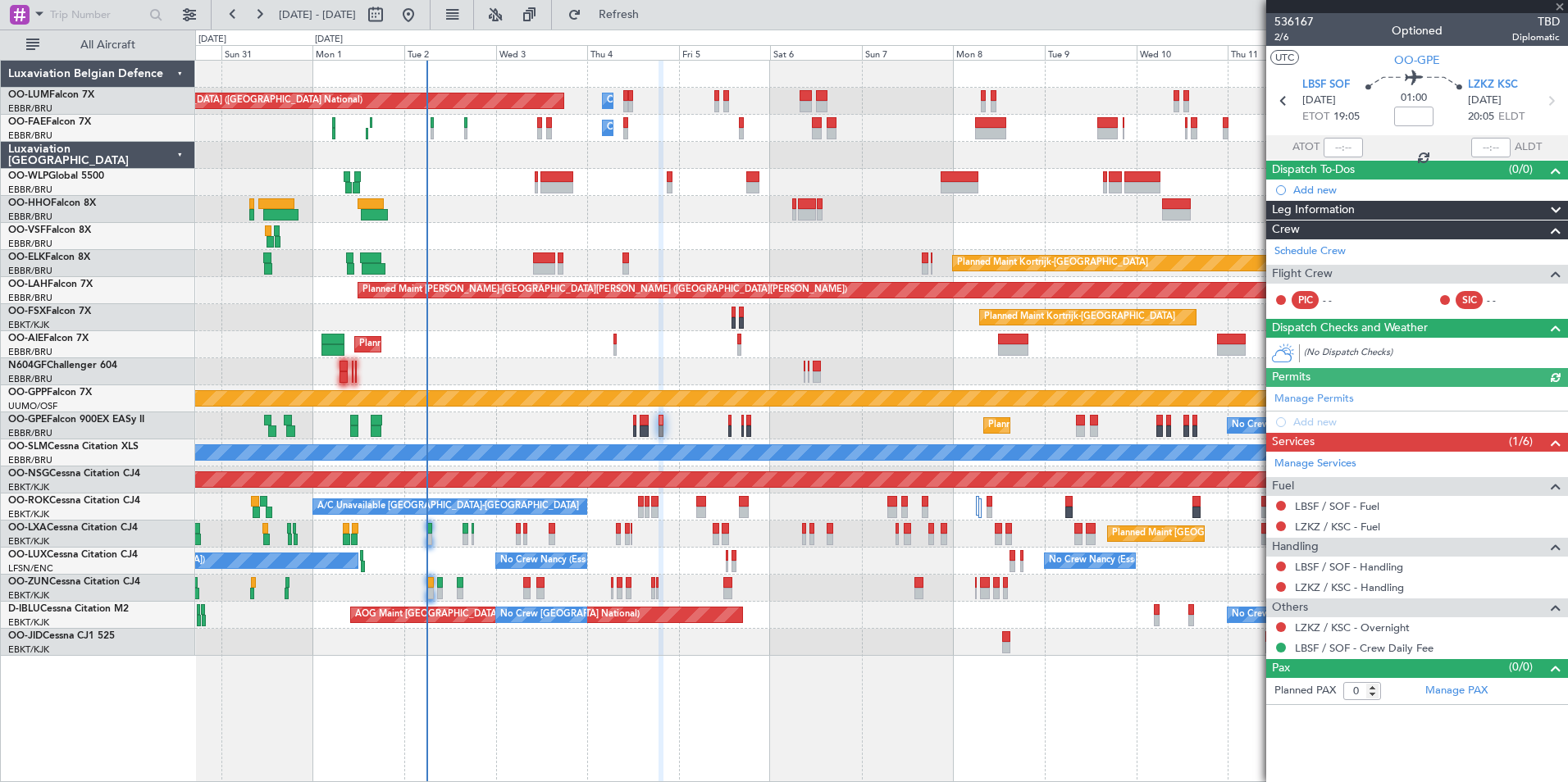
click at [706, 432] on div "No Crew [GEOGRAPHIC_DATA] ([GEOGRAPHIC_DATA] National) Planned Maint [GEOGRAPHI…" at bounding box center [881, 425] width 1372 height 27
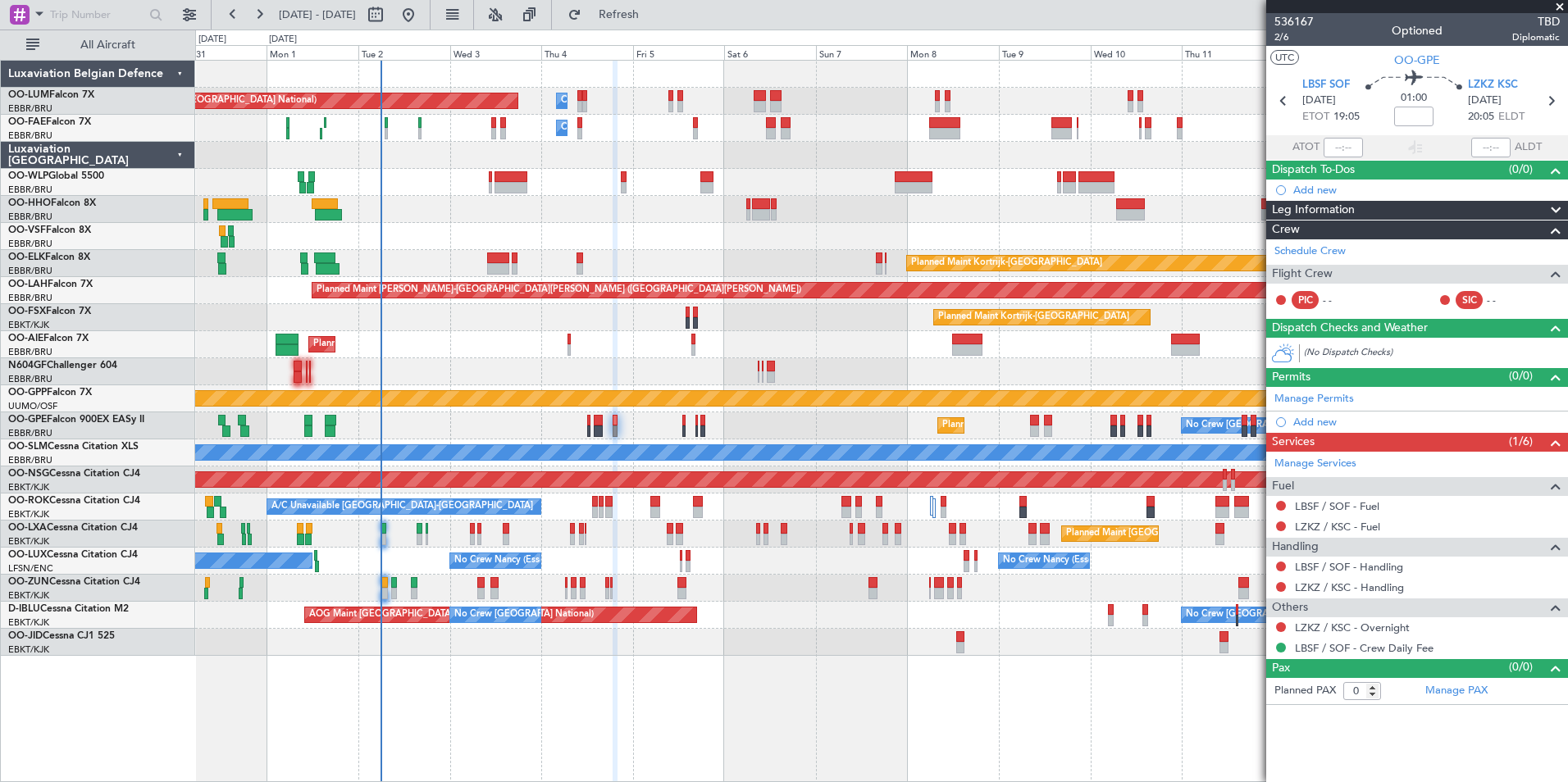
click at [687, 425] on div "No Crew [GEOGRAPHIC_DATA] ([GEOGRAPHIC_DATA] National) Planned Maint [GEOGRAPHI…" at bounding box center [881, 425] width 1372 height 27
click at [617, 494] on div "Owner Melsbroek Air Base Planned Maint [GEOGRAPHIC_DATA] ([GEOGRAPHIC_DATA]) Ow…" at bounding box center [881, 358] width 1372 height 595
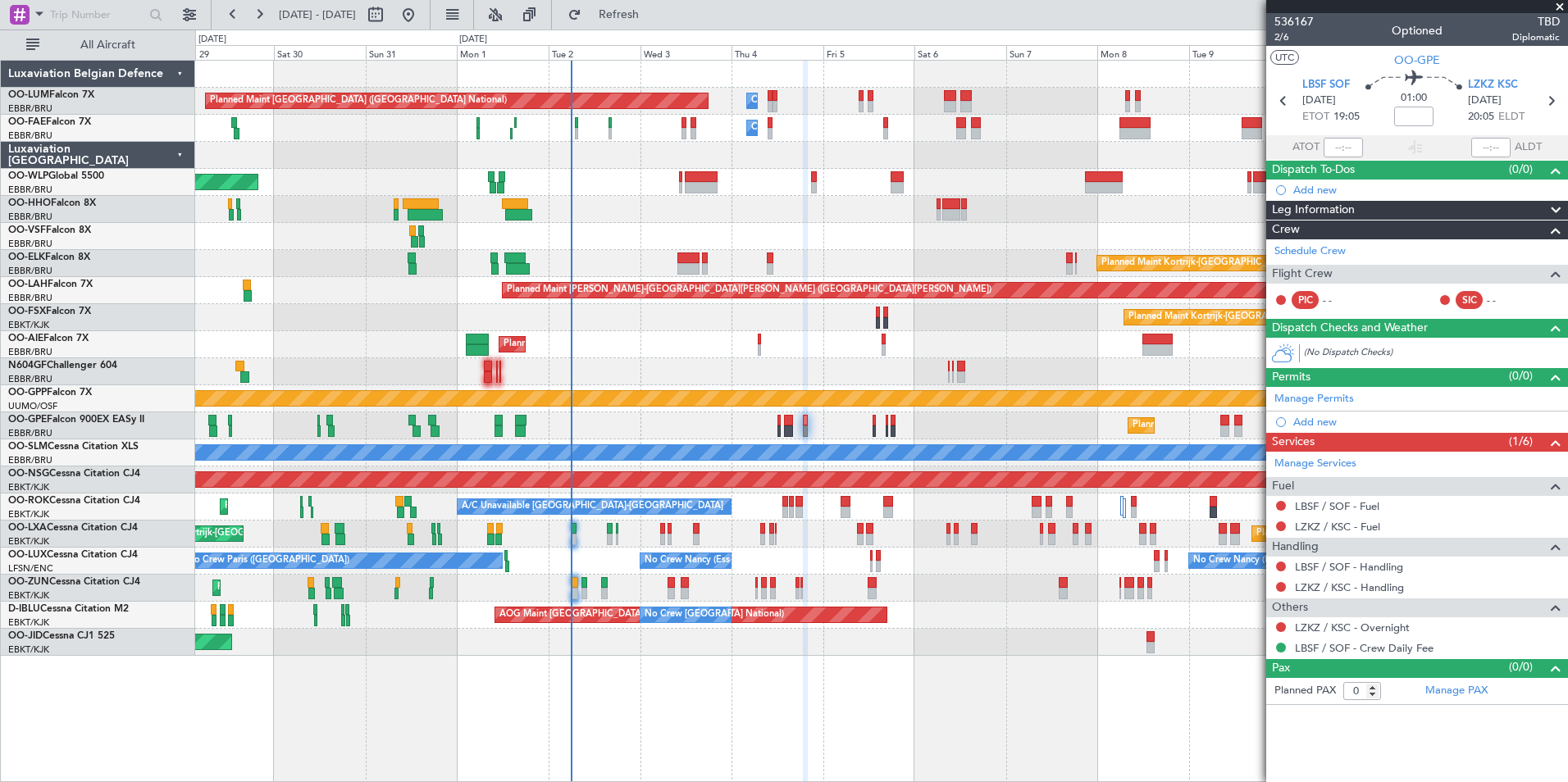
click at [677, 249] on div at bounding box center [881, 236] width 1372 height 27
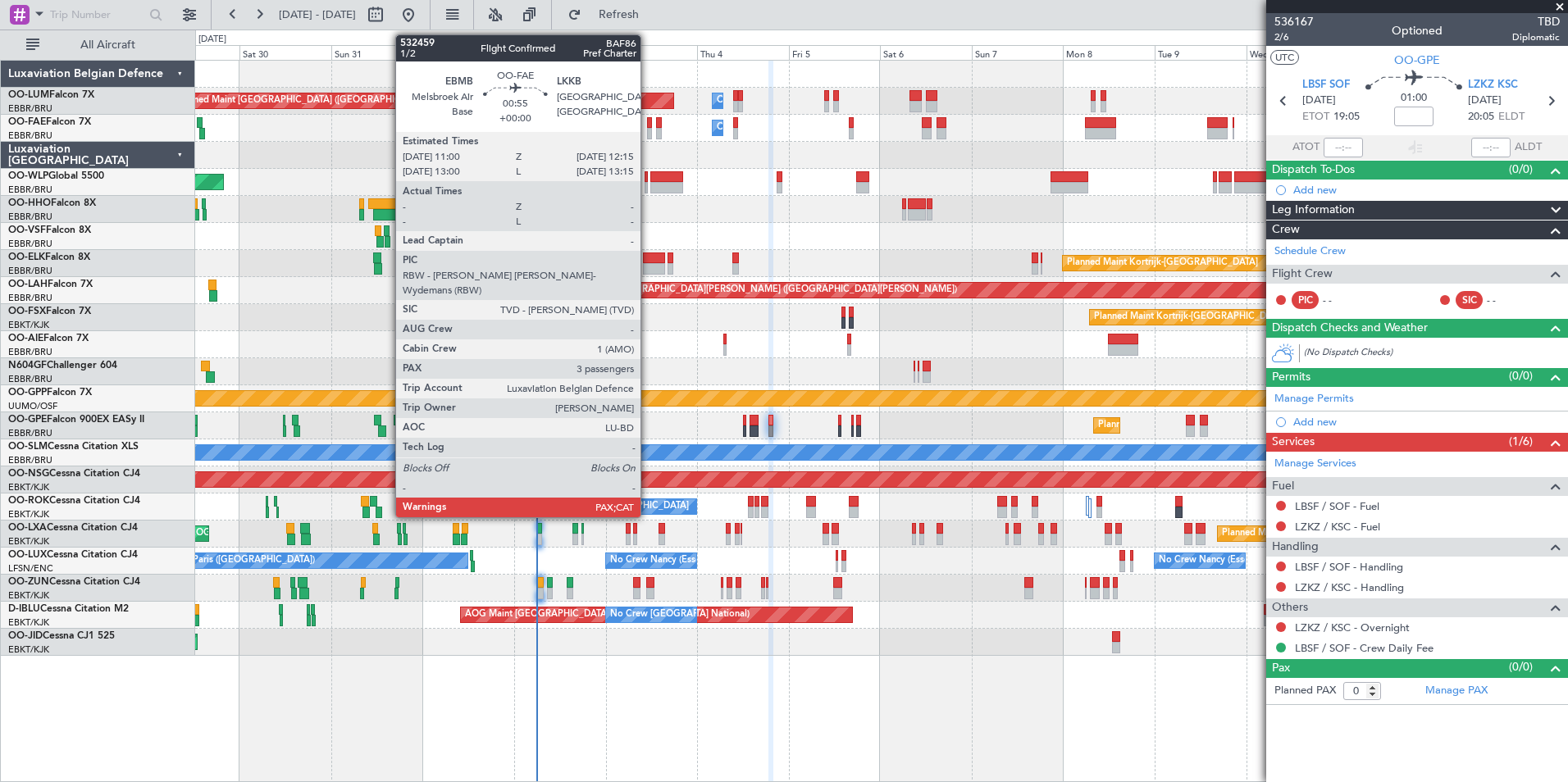
click at [647, 126] on div at bounding box center [649, 122] width 5 height 11
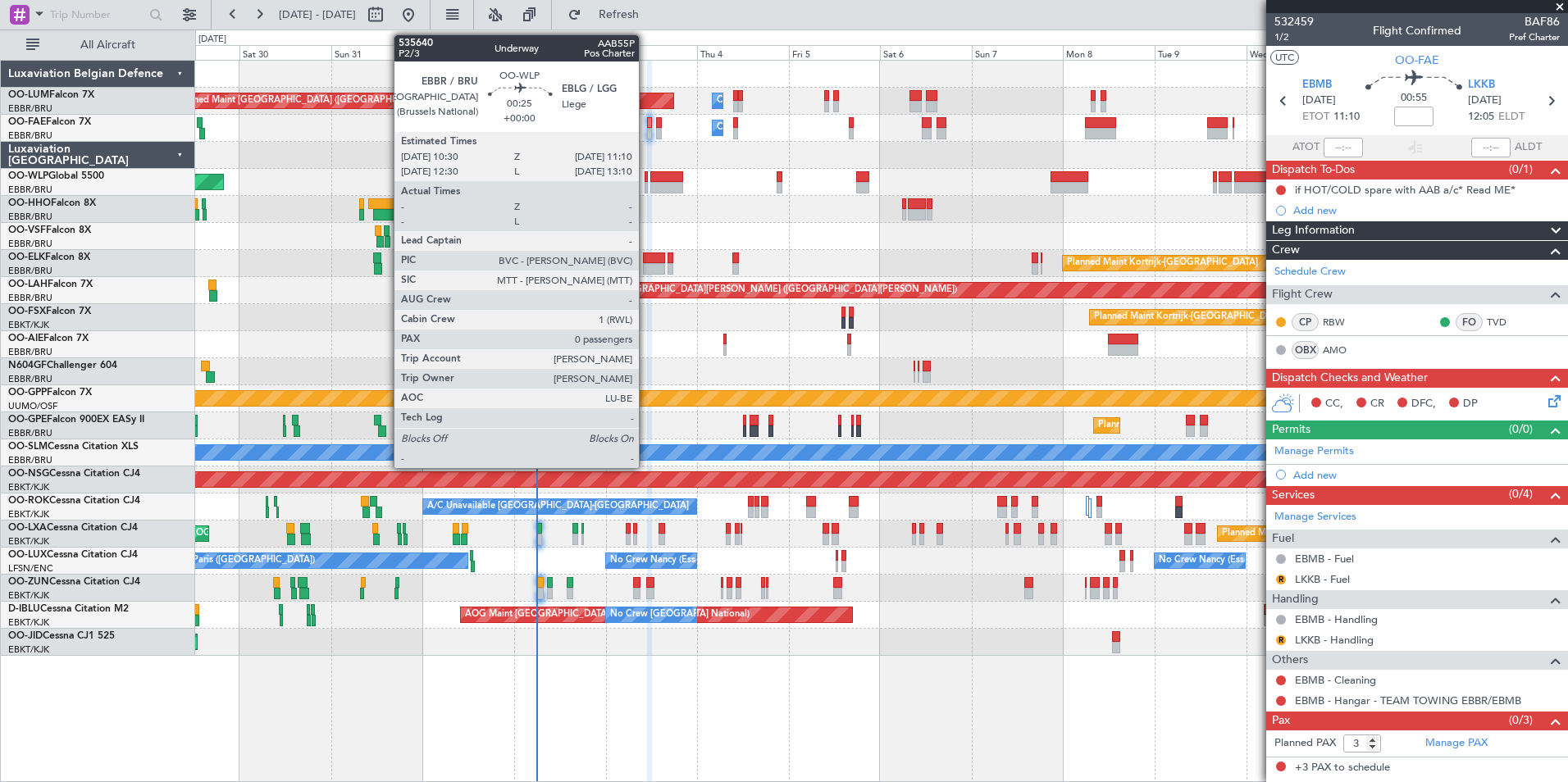
click at [646, 181] on div at bounding box center [647, 177] width 4 height 11
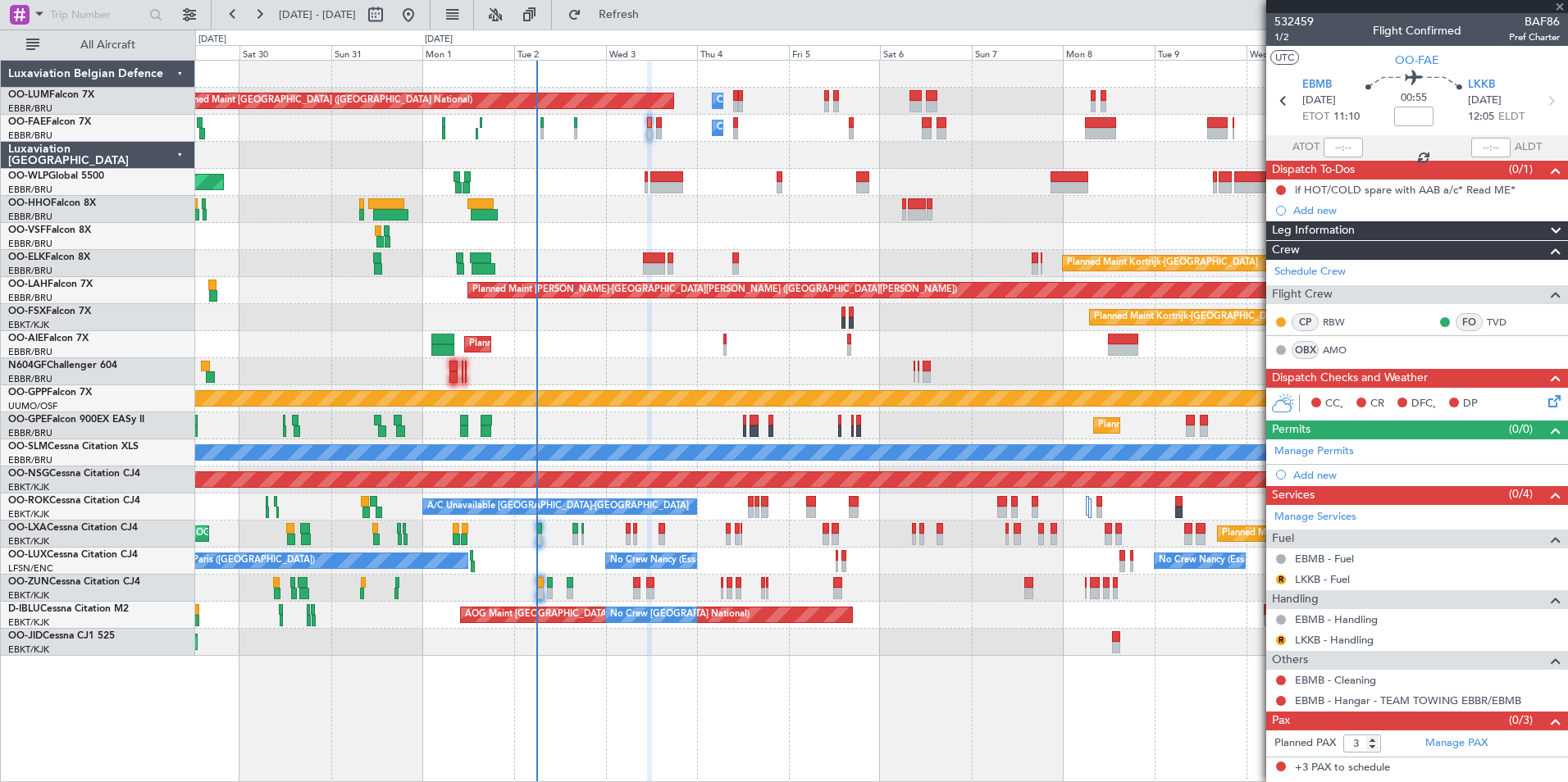
type input "0"
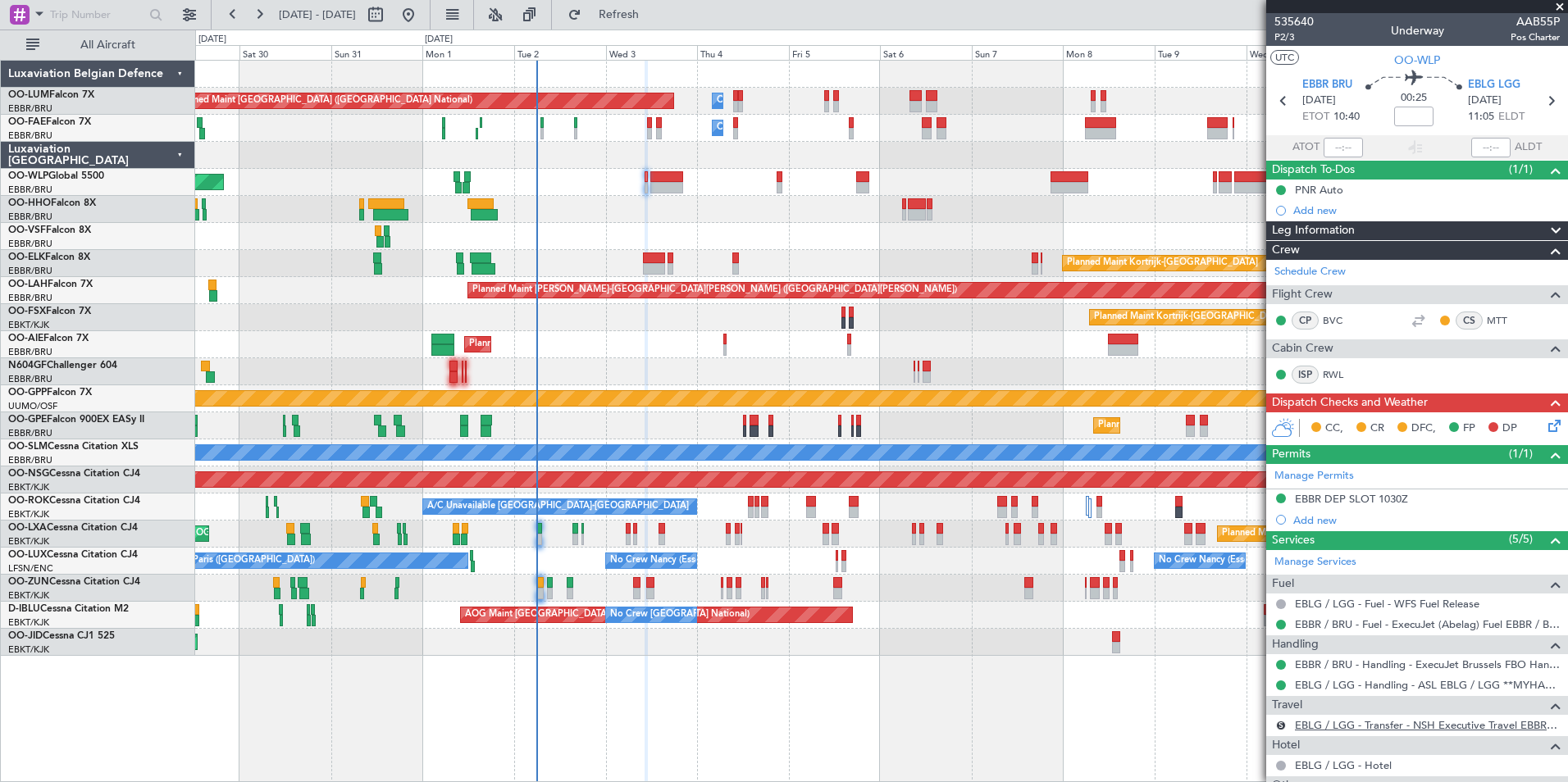
click at [1345, 720] on link "EBLG / LGG - Transfer - NSH Executive Travel EBBR / BRU" at bounding box center [1427, 725] width 265 height 14
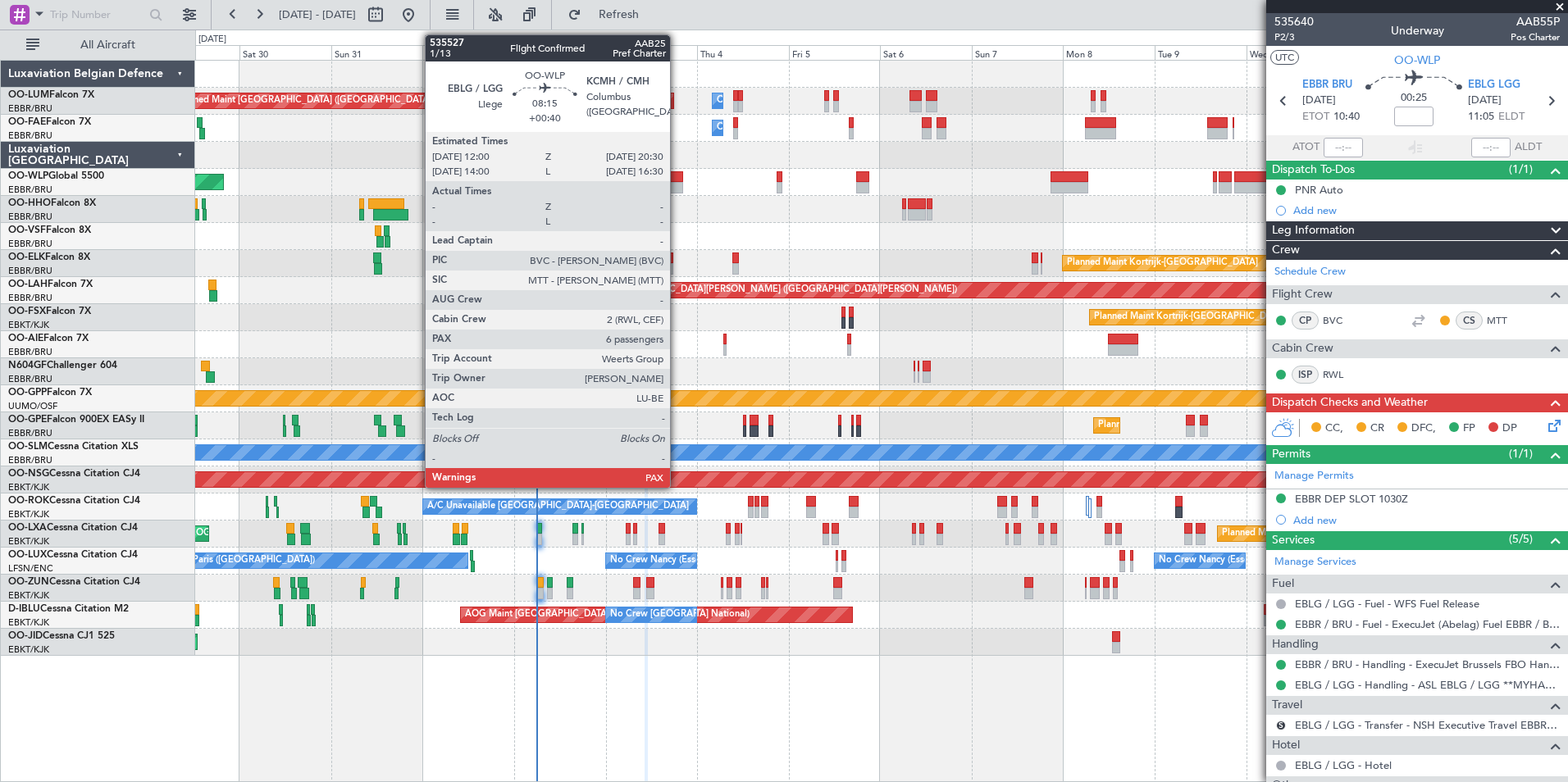
click at [674, 174] on div at bounding box center [666, 177] width 33 height 11
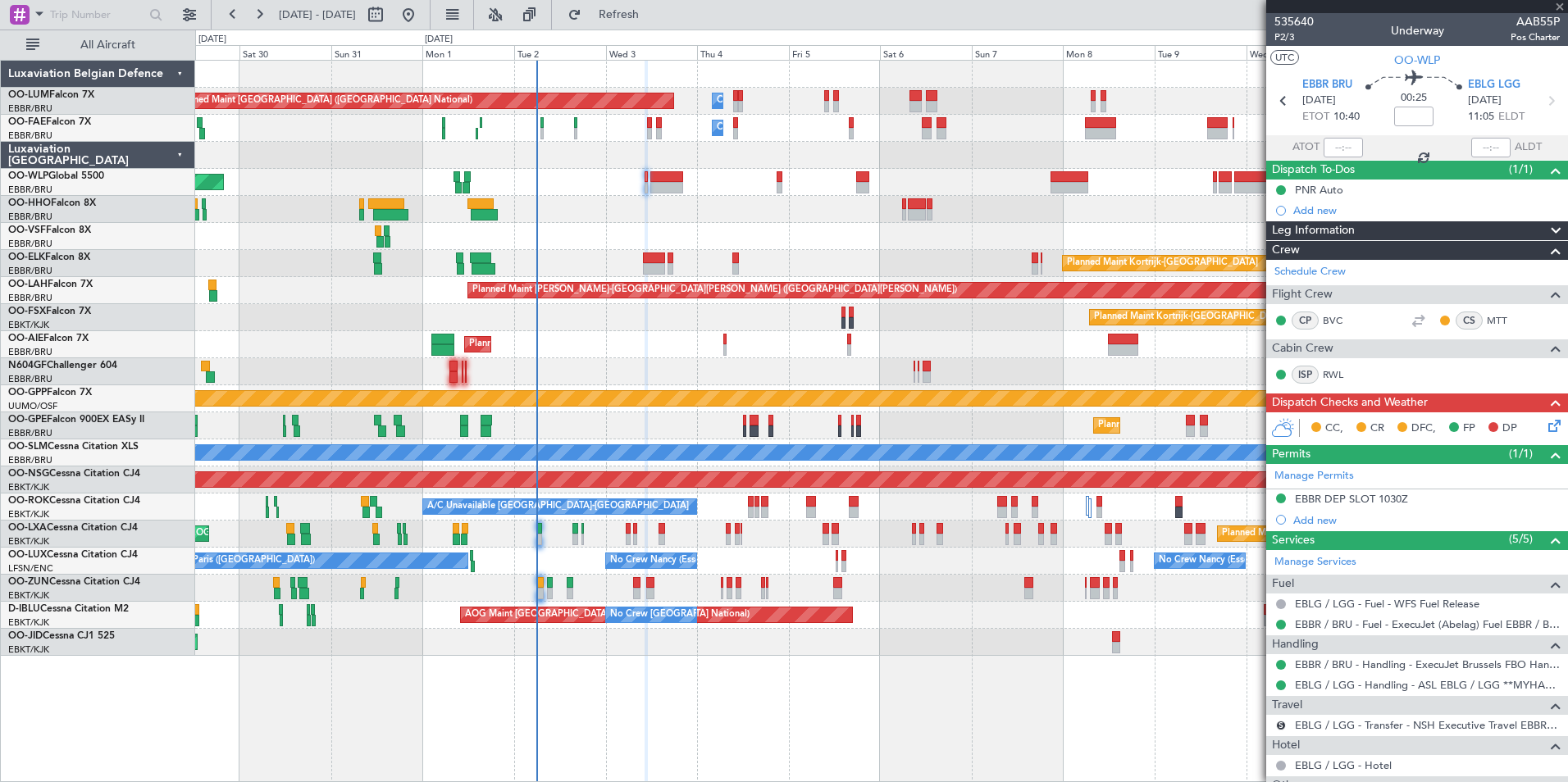
type input "+00:40"
type input "6"
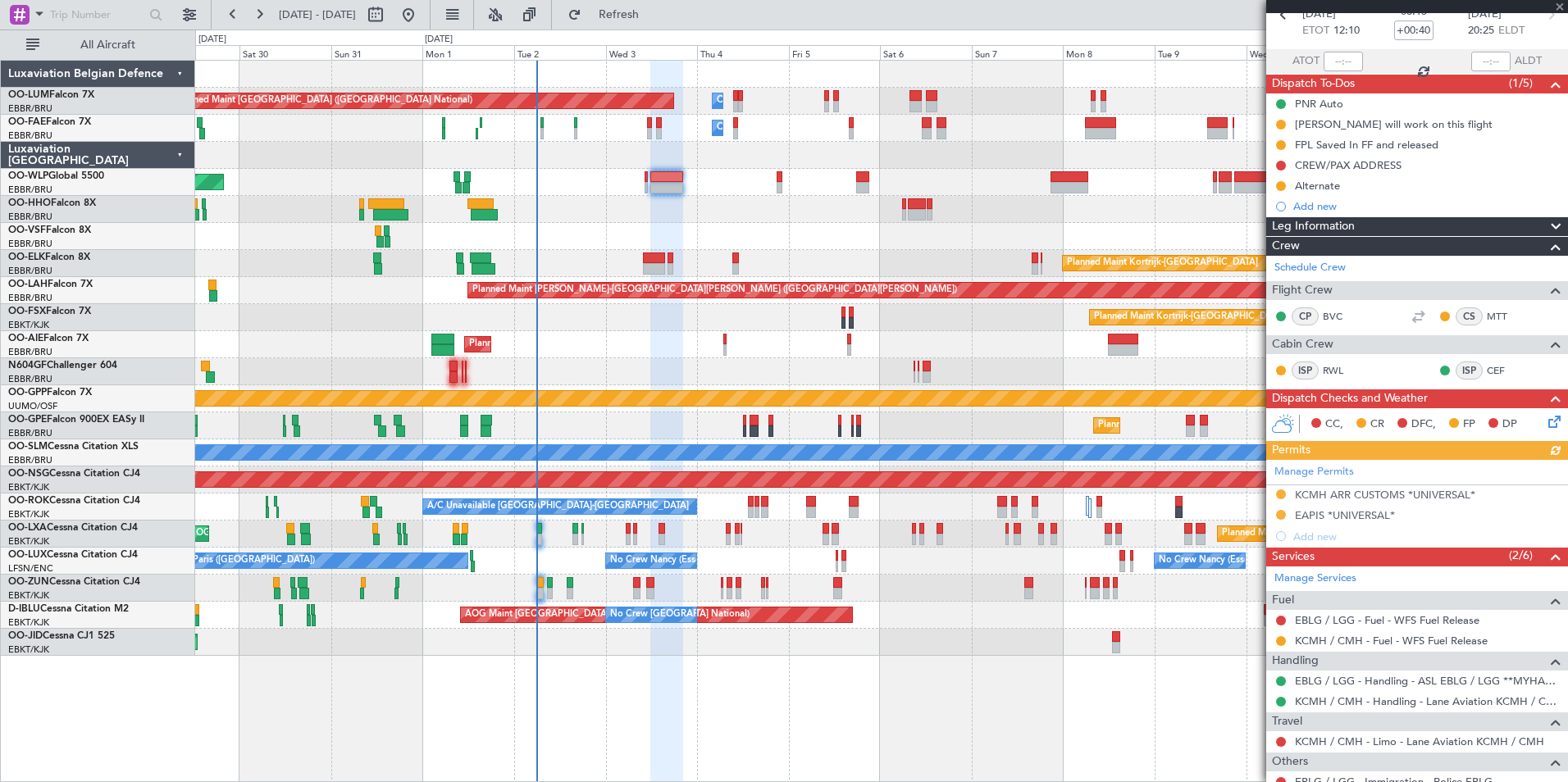
scroll to position [164, 0]
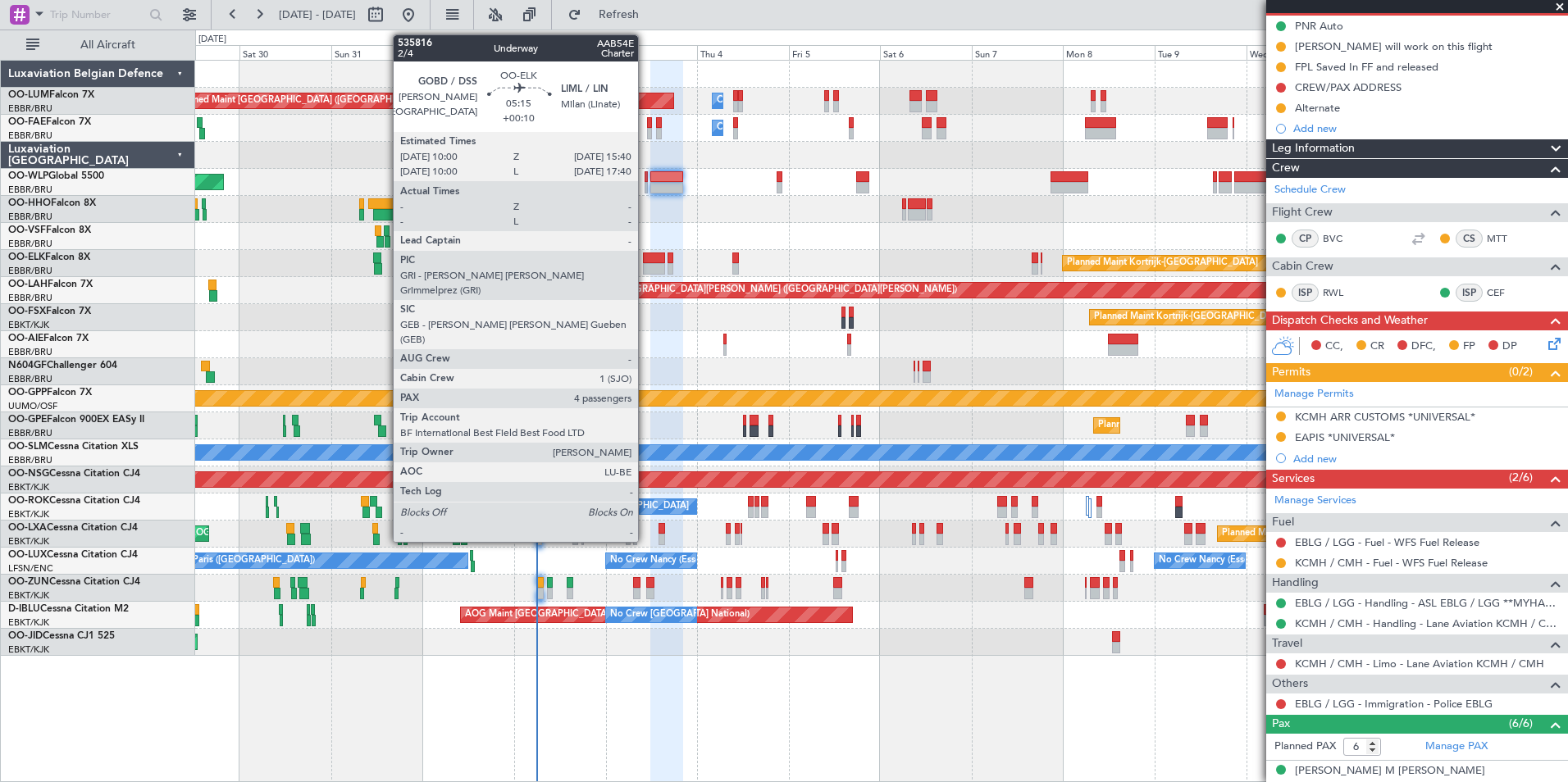
click at [646, 264] on div at bounding box center [654, 269] width 22 height 11
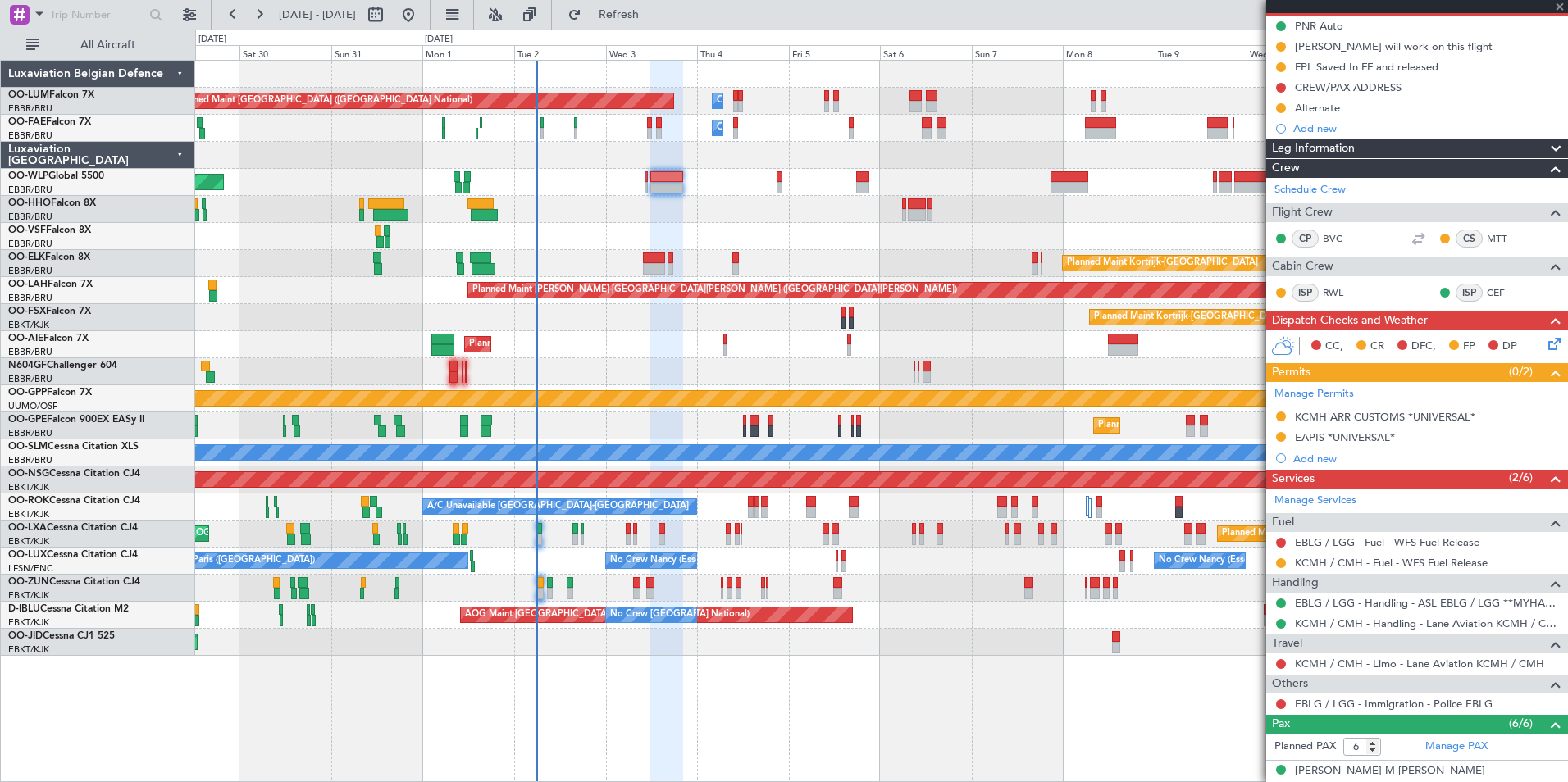
type input "+00:10"
type input "4"
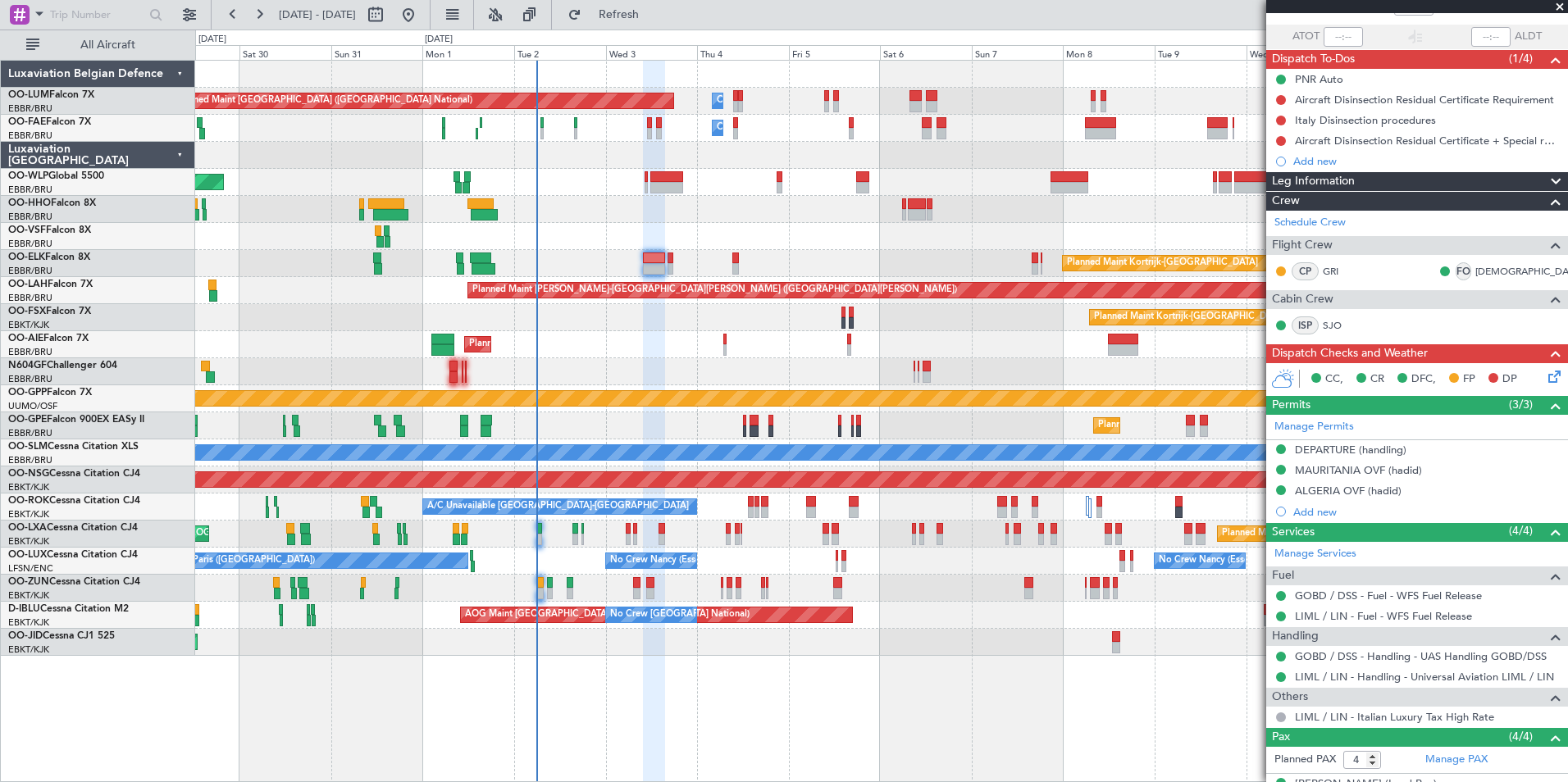
scroll to position [249, 0]
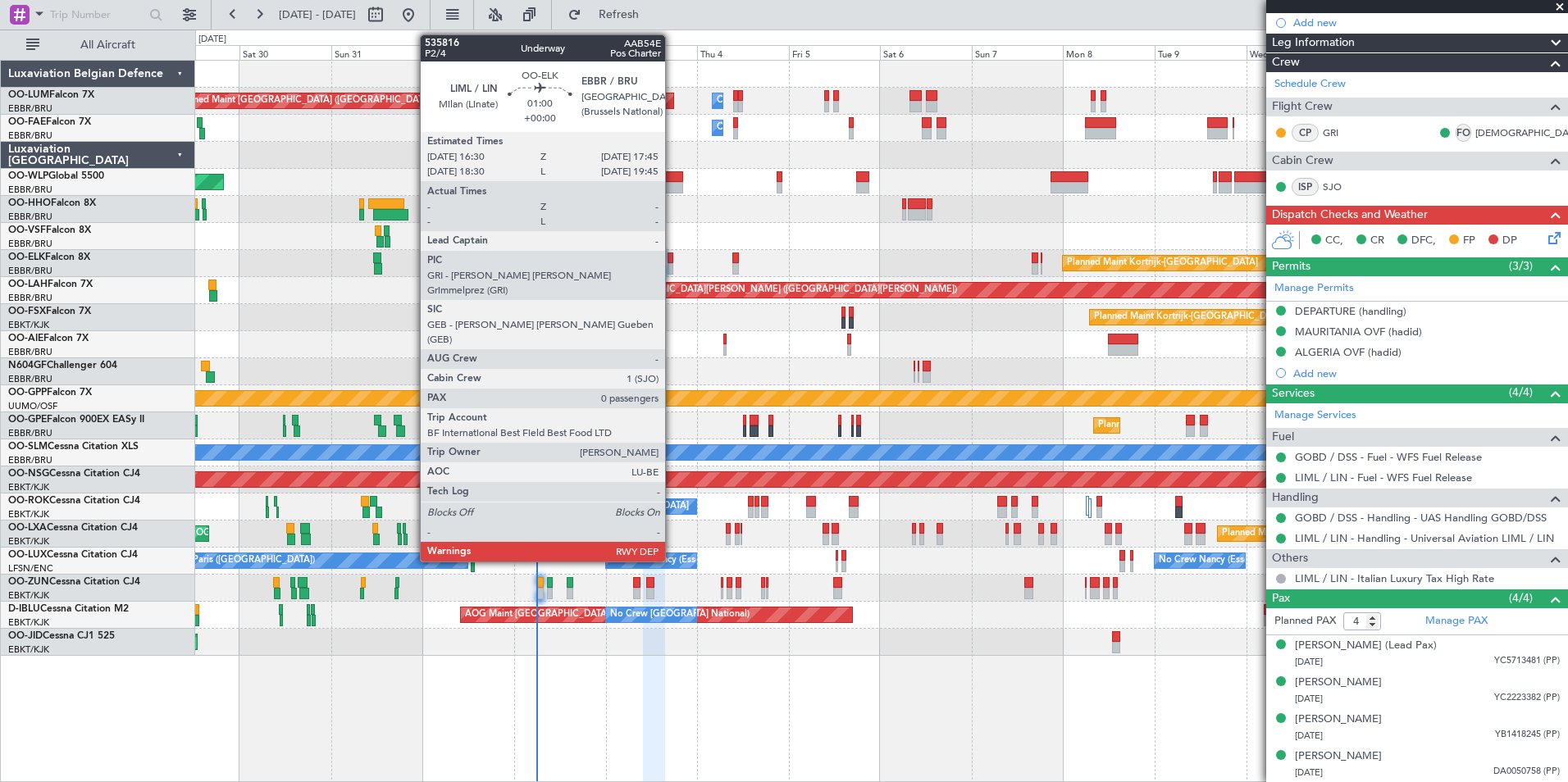
click at [672, 258] on div at bounding box center [670, 258] width 5 height 11
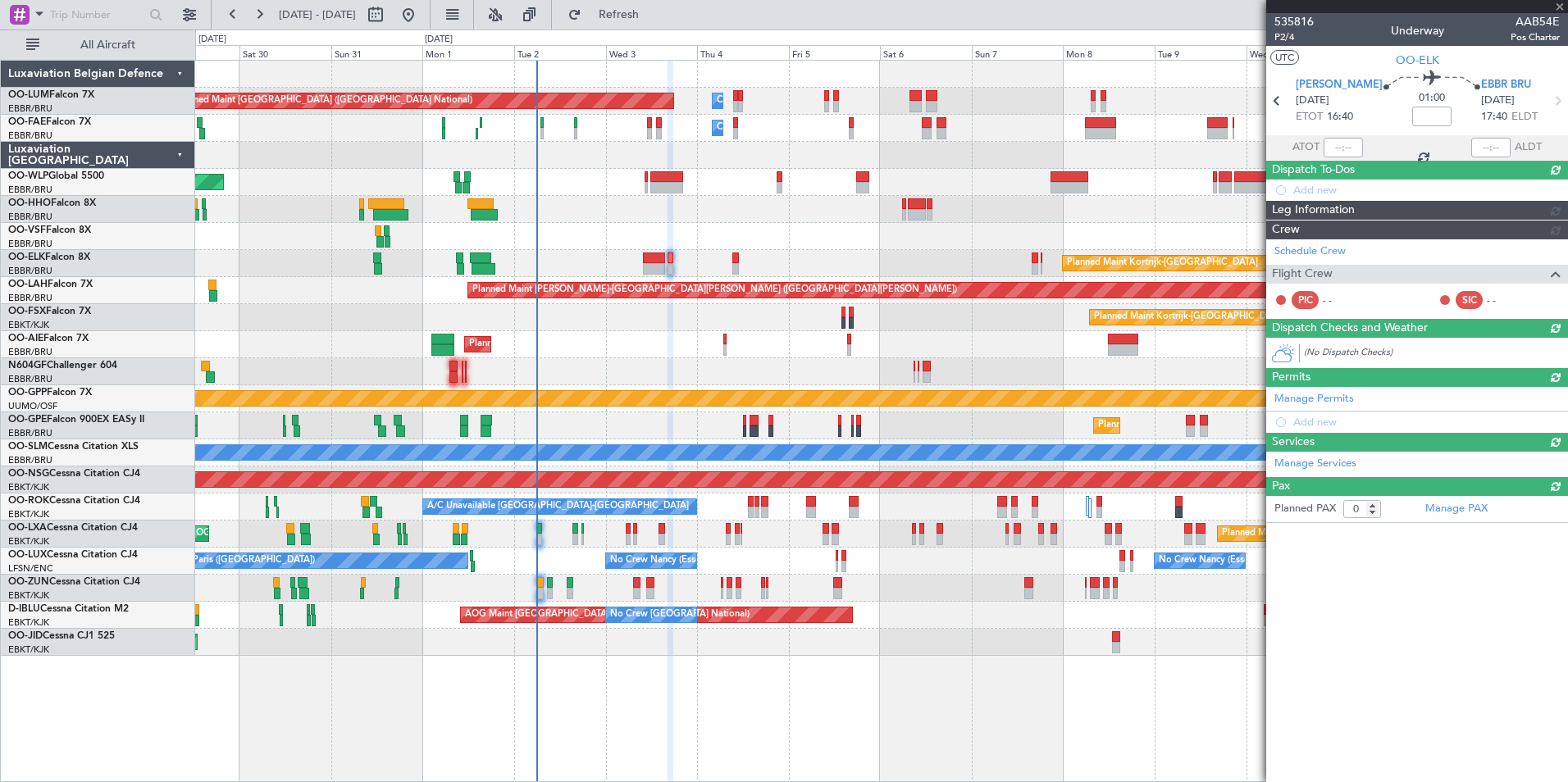
scroll to position [0, 0]
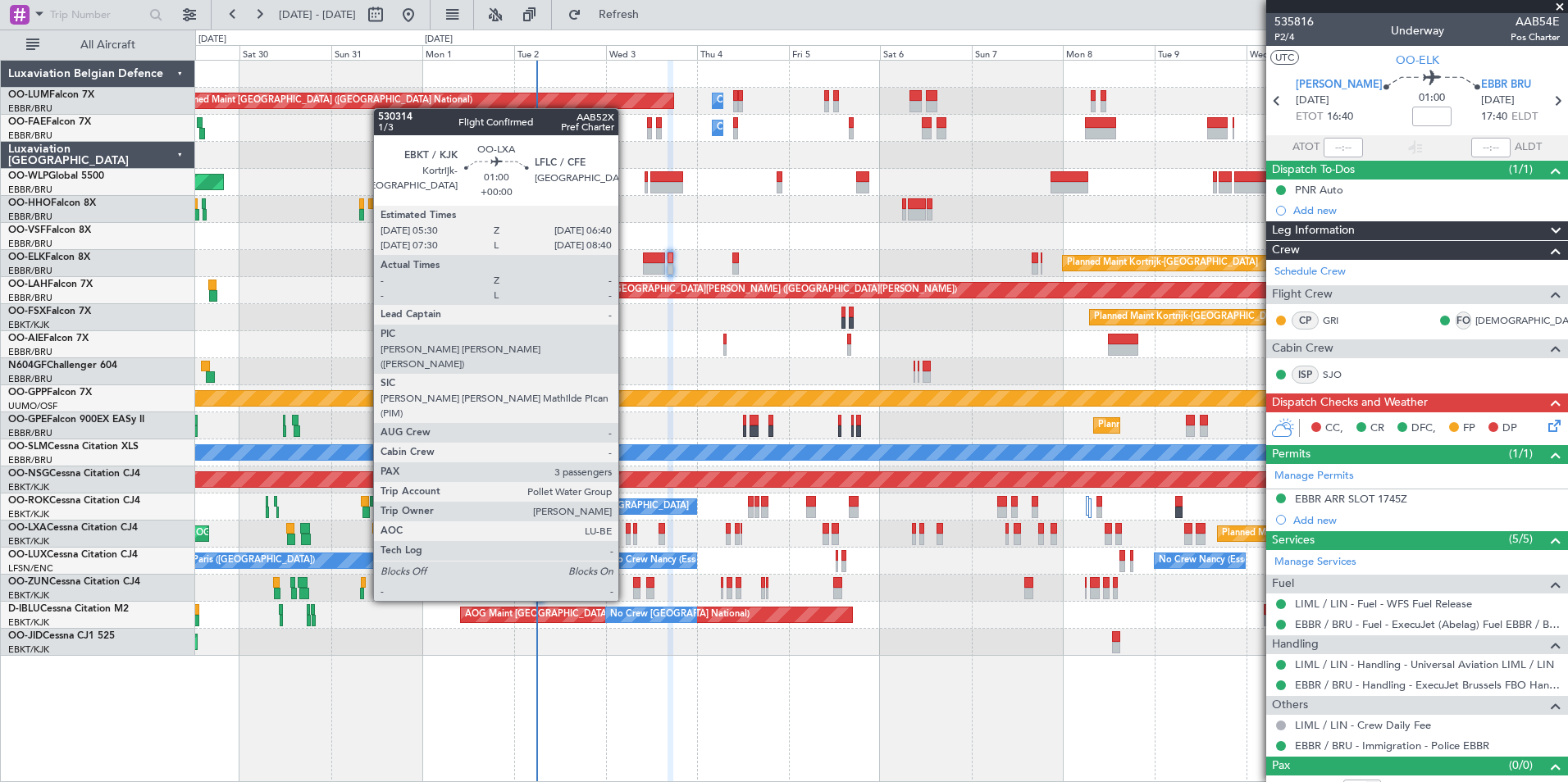
click at [625, 540] on div at bounding box center [628, 539] width 5 height 11
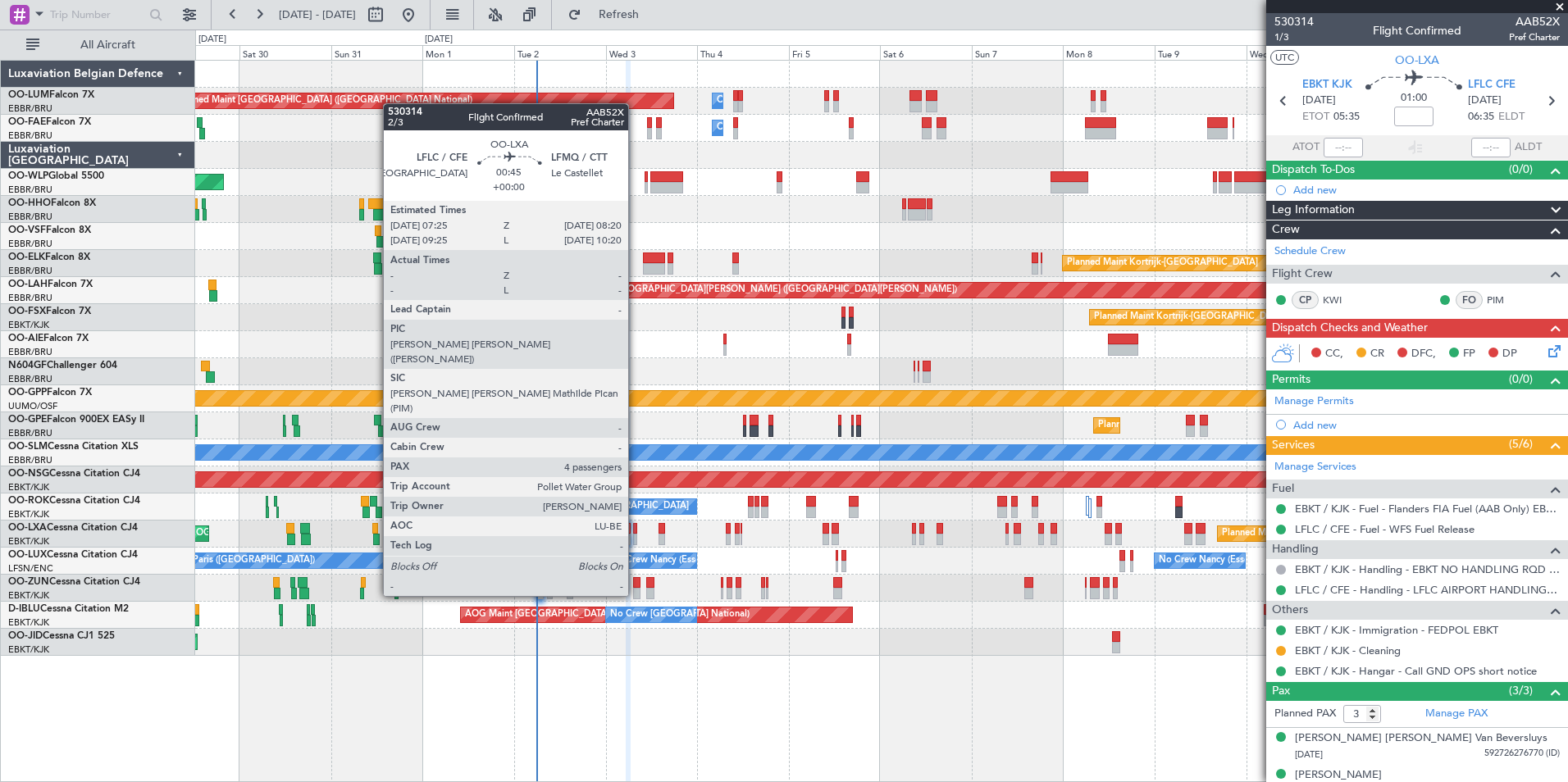
click at [635, 535] on div at bounding box center [635, 539] width 4 height 11
type input "4"
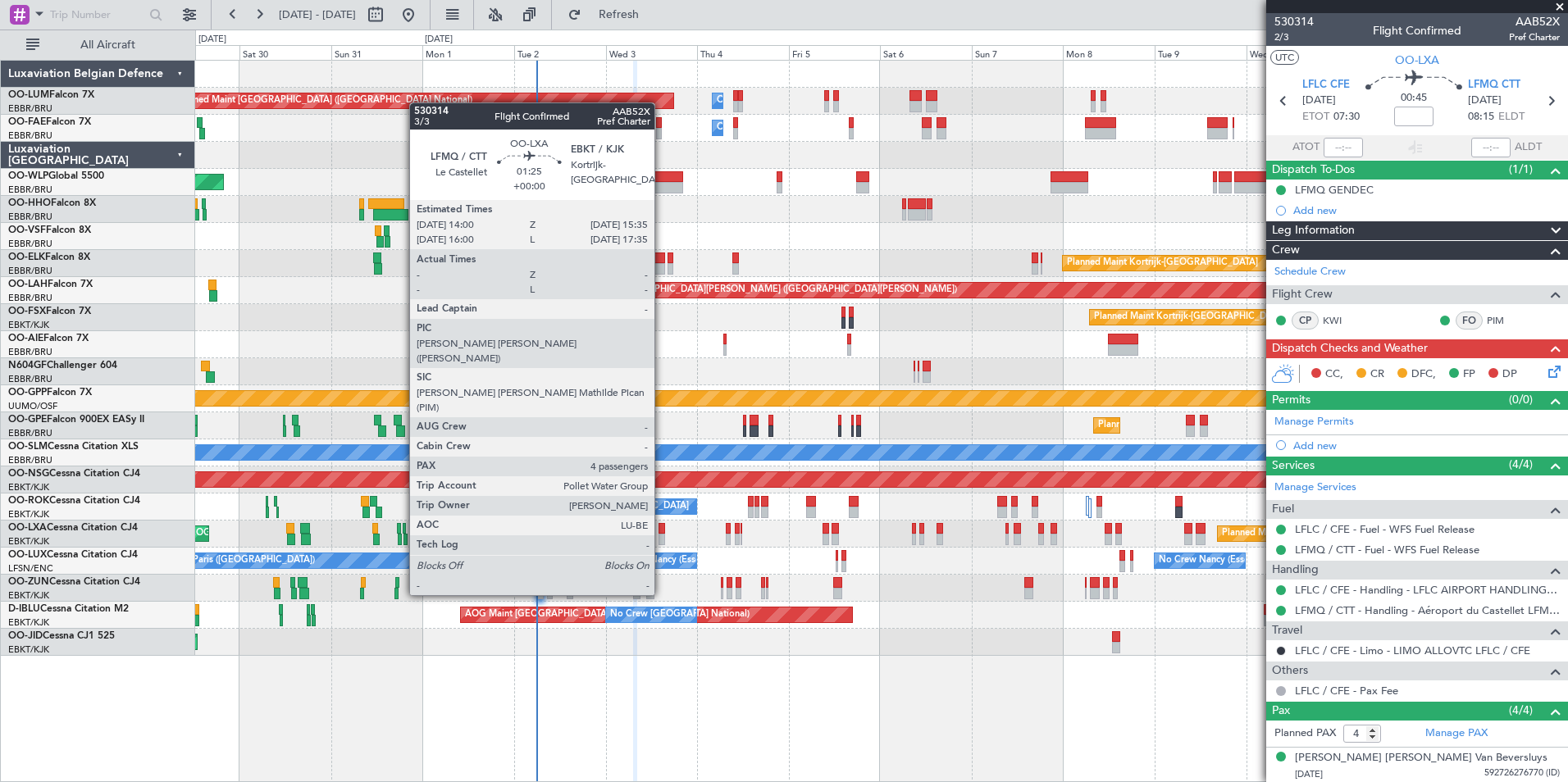
click at [662, 535] on div at bounding box center [661, 539] width 6 height 11
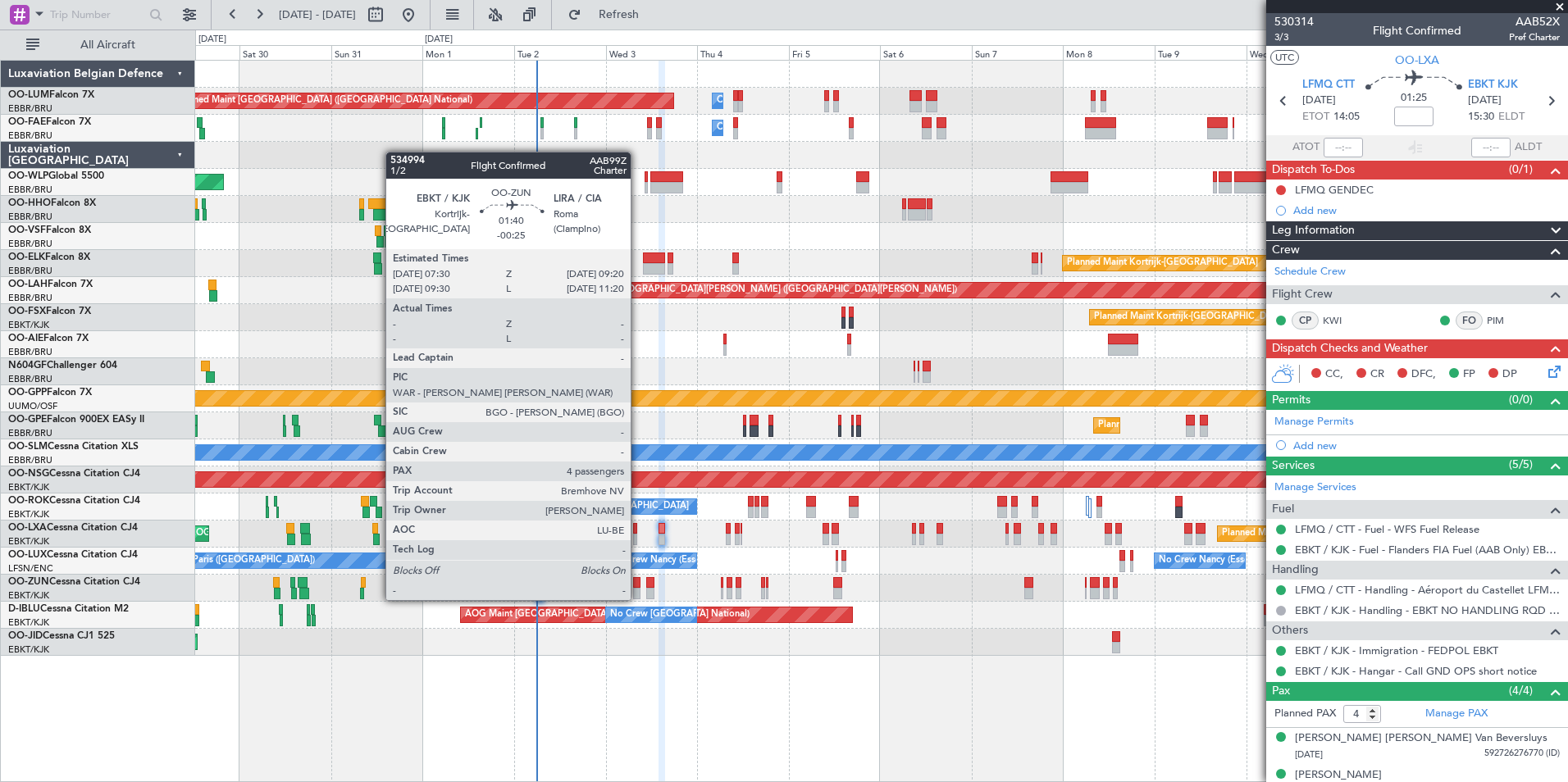
click at [638, 584] on div at bounding box center [637, 582] width 7 height 11
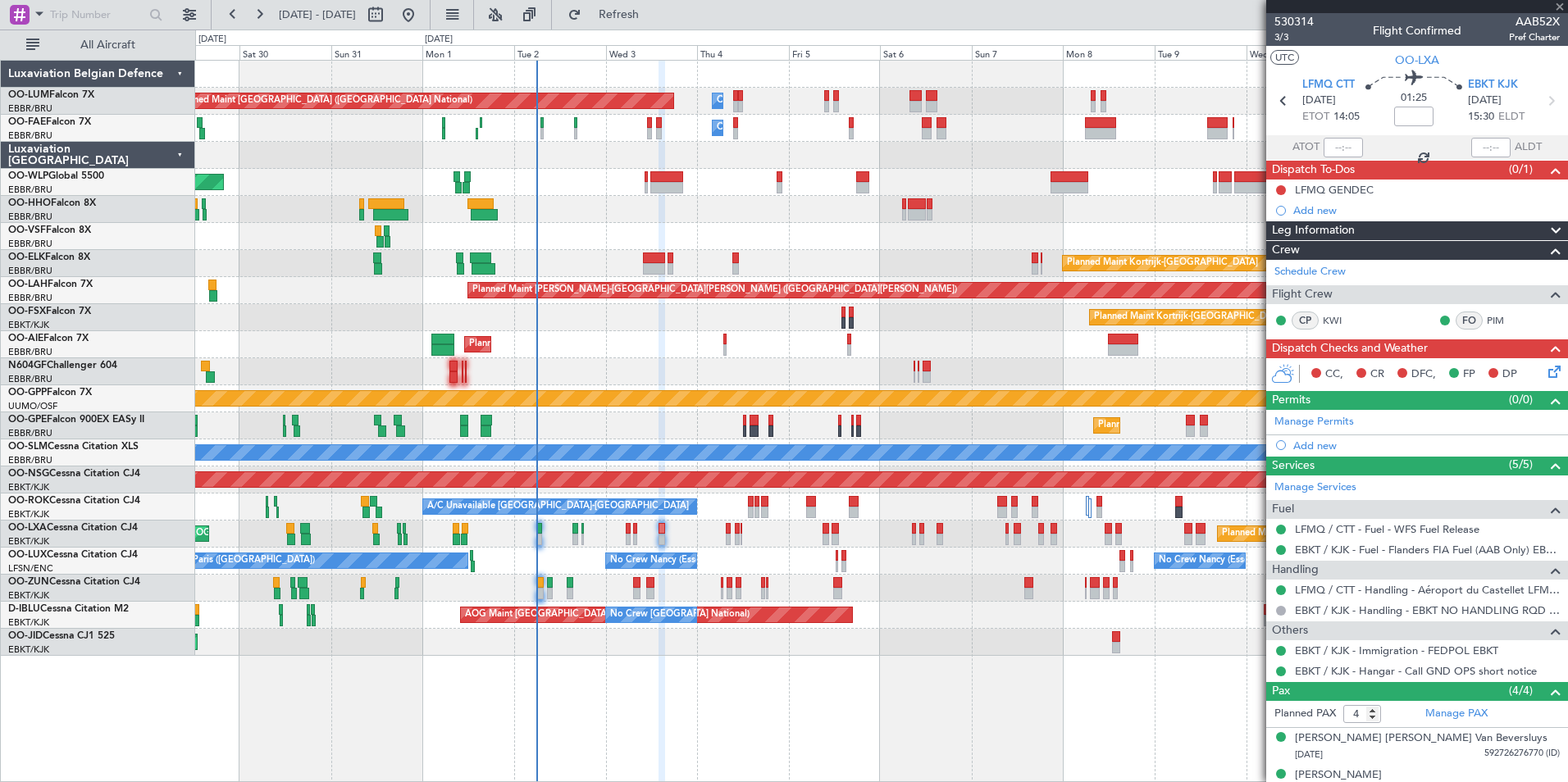
type input "-00:25"
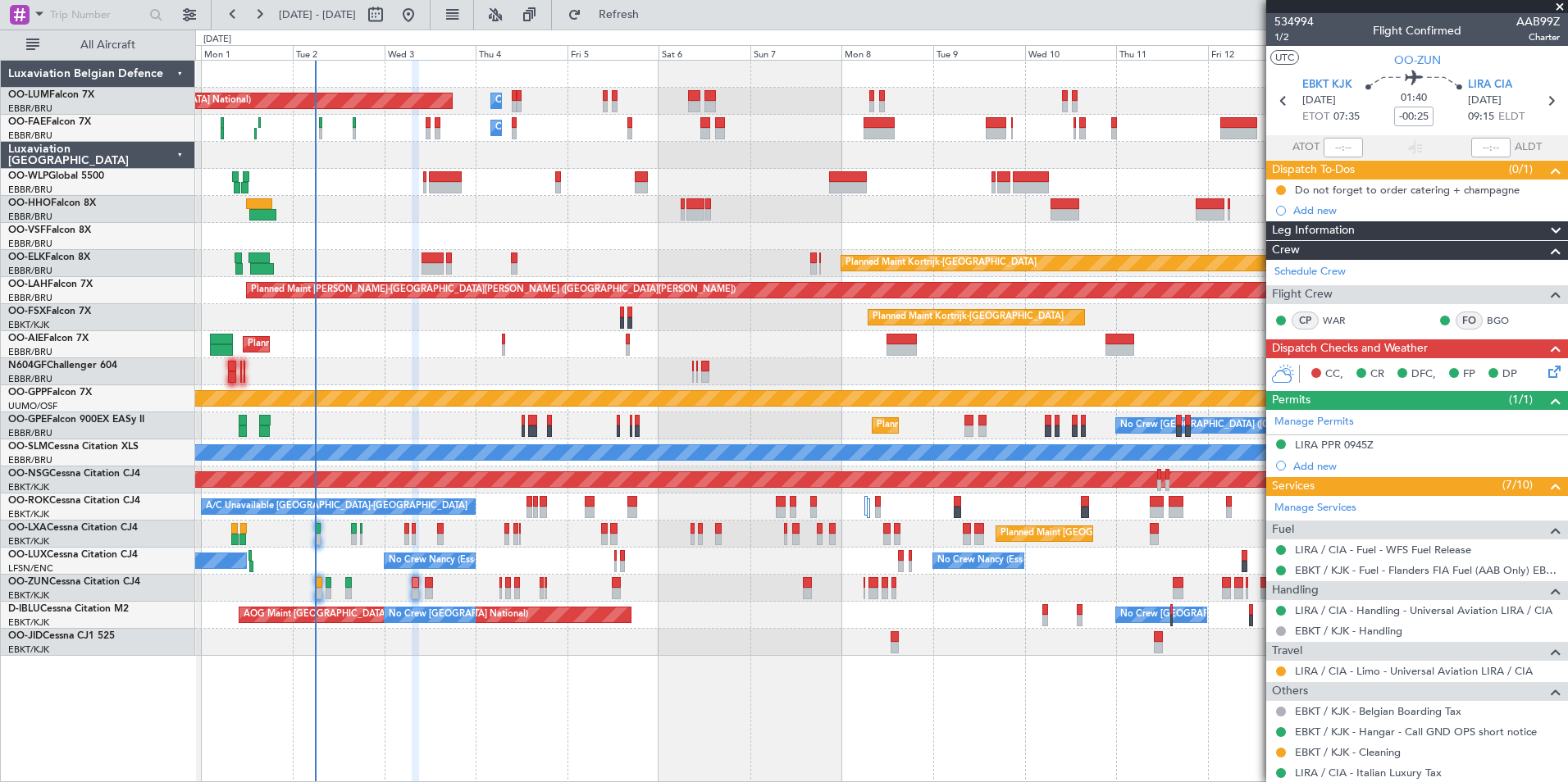
click at [780, 164] on div at bounding box center [881, 155] width 1372 height 27
click at [741, 172] on div "Owner Melsbroek Air Base Planned Maint Brussels (Brussels National) Owner Melsb…" at bounding box center [881, 358] width 1372 height 595
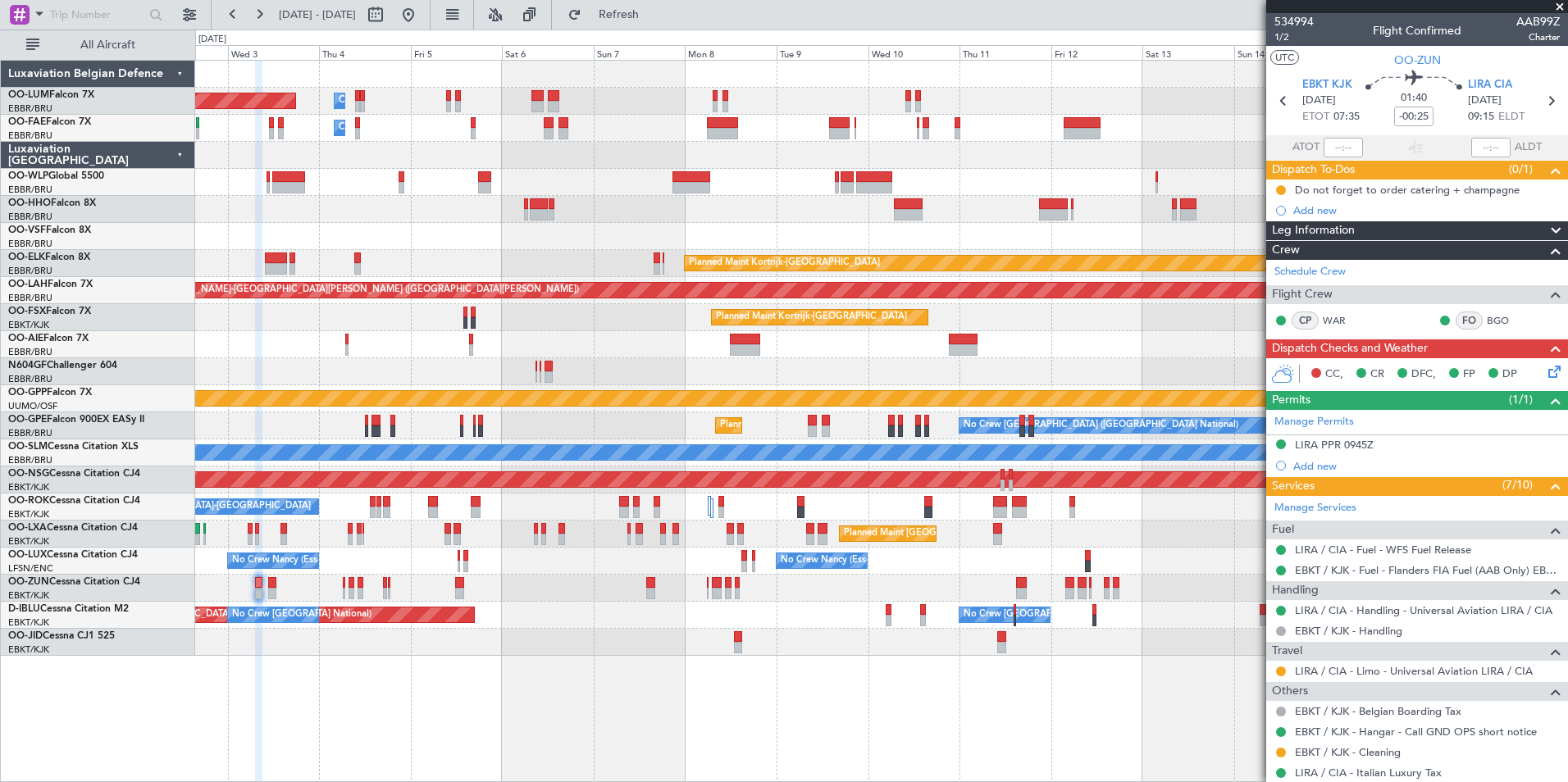
click at [1029, 157] on div at bounding box center [881, 155] width 1372 height 27
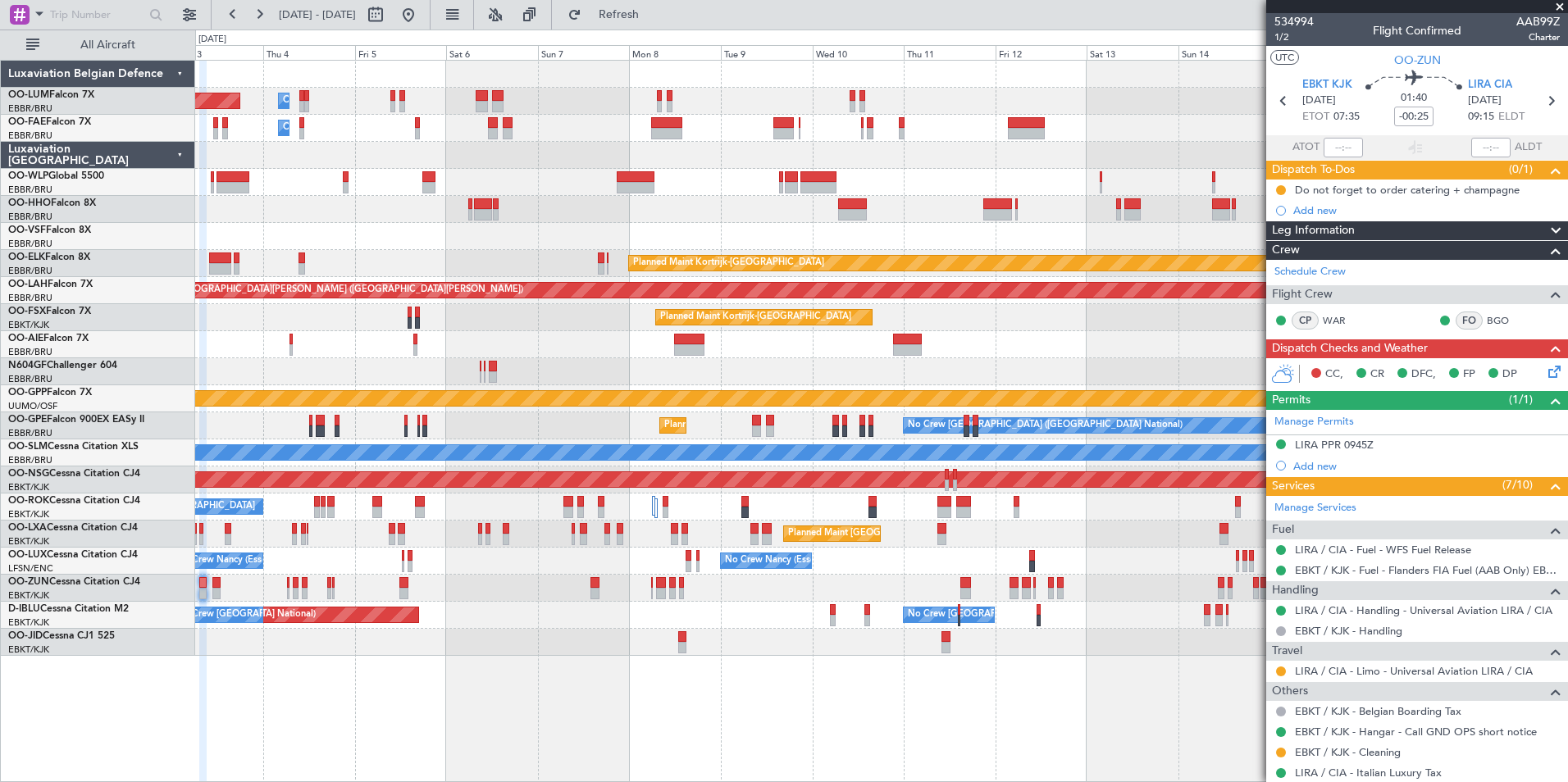
click at [661, 331] on div "Planned Maint [GEOGRAPHIC_DATA] ([GEOGRAPHIC_DATA])" at bounding box center [881, 344] width 1372 height 27
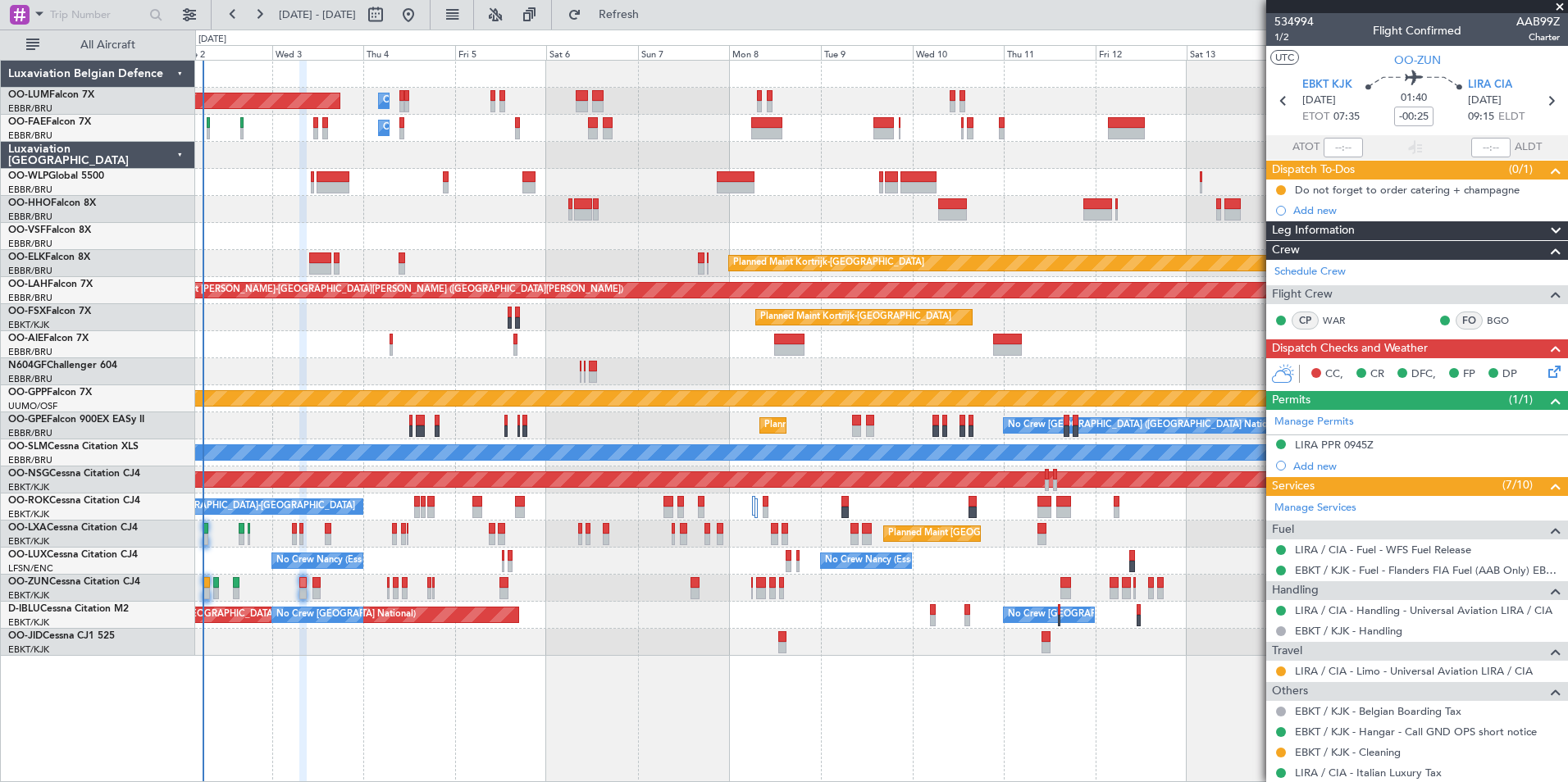
click at [543, 328] on div "Owner Melsbroek Air Base Planned Maint Brussels (Brussels National) Owner Melsb…" at bounding box center [881, 358] width 1372 height 595
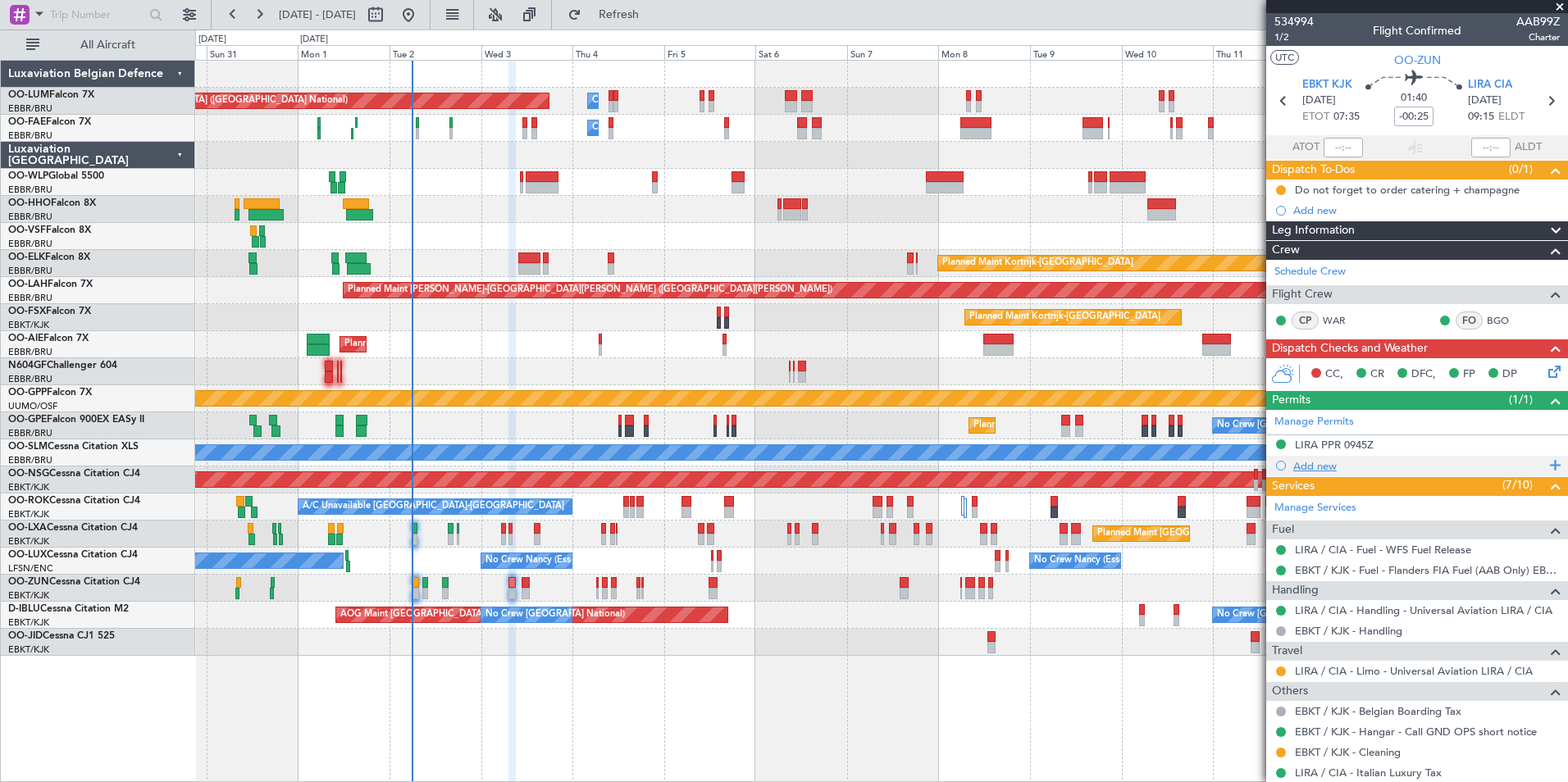
scroll to position [82, 0]
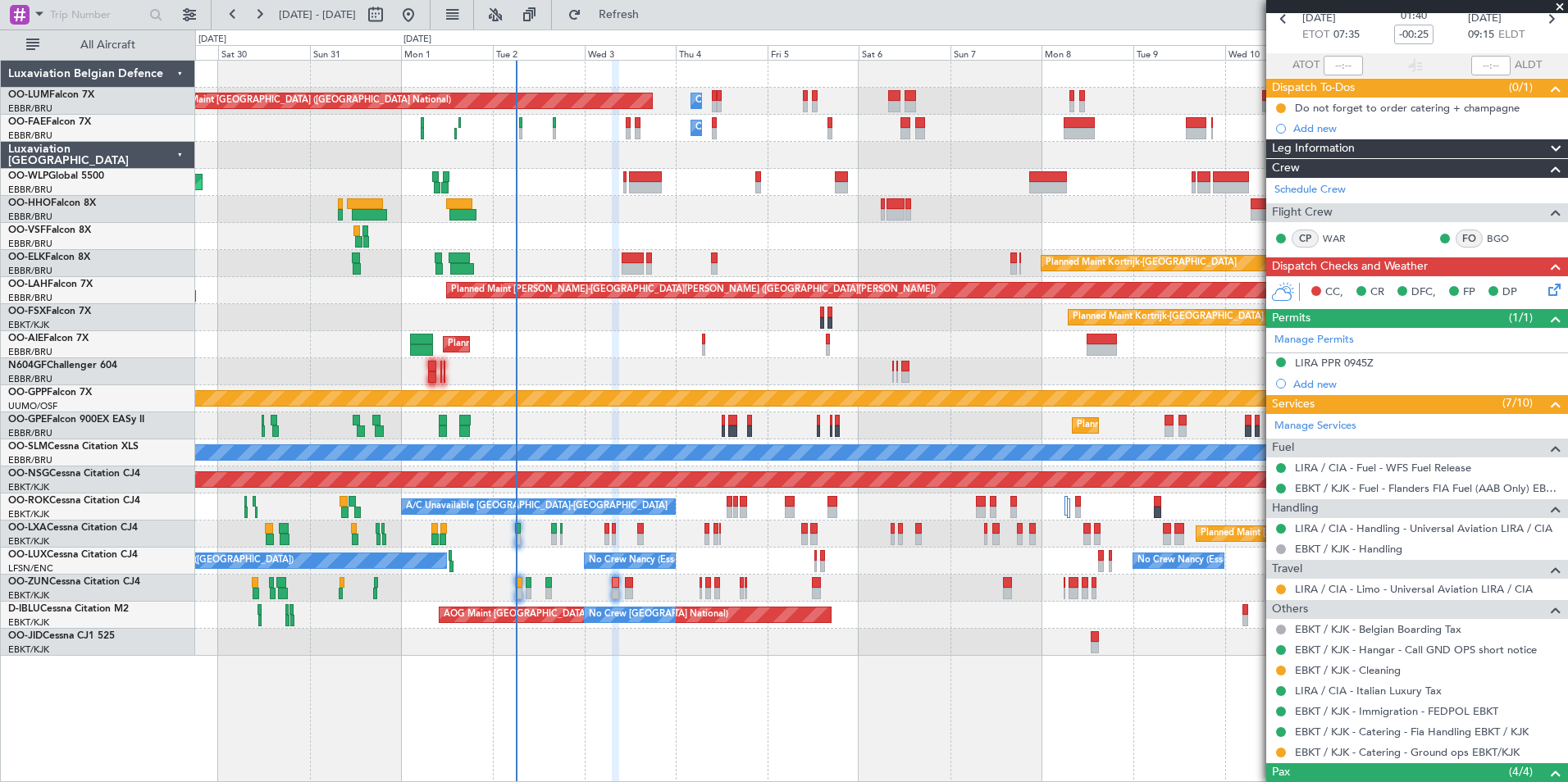
click at [605, 420] on div "No Crew [GEOGRAPHIC_DATA] ([GEOGRAPHIC_DATA] National) Planned Maint [GEOGRAPHI…" at bounding box center [881, 425] width 1372 height 27
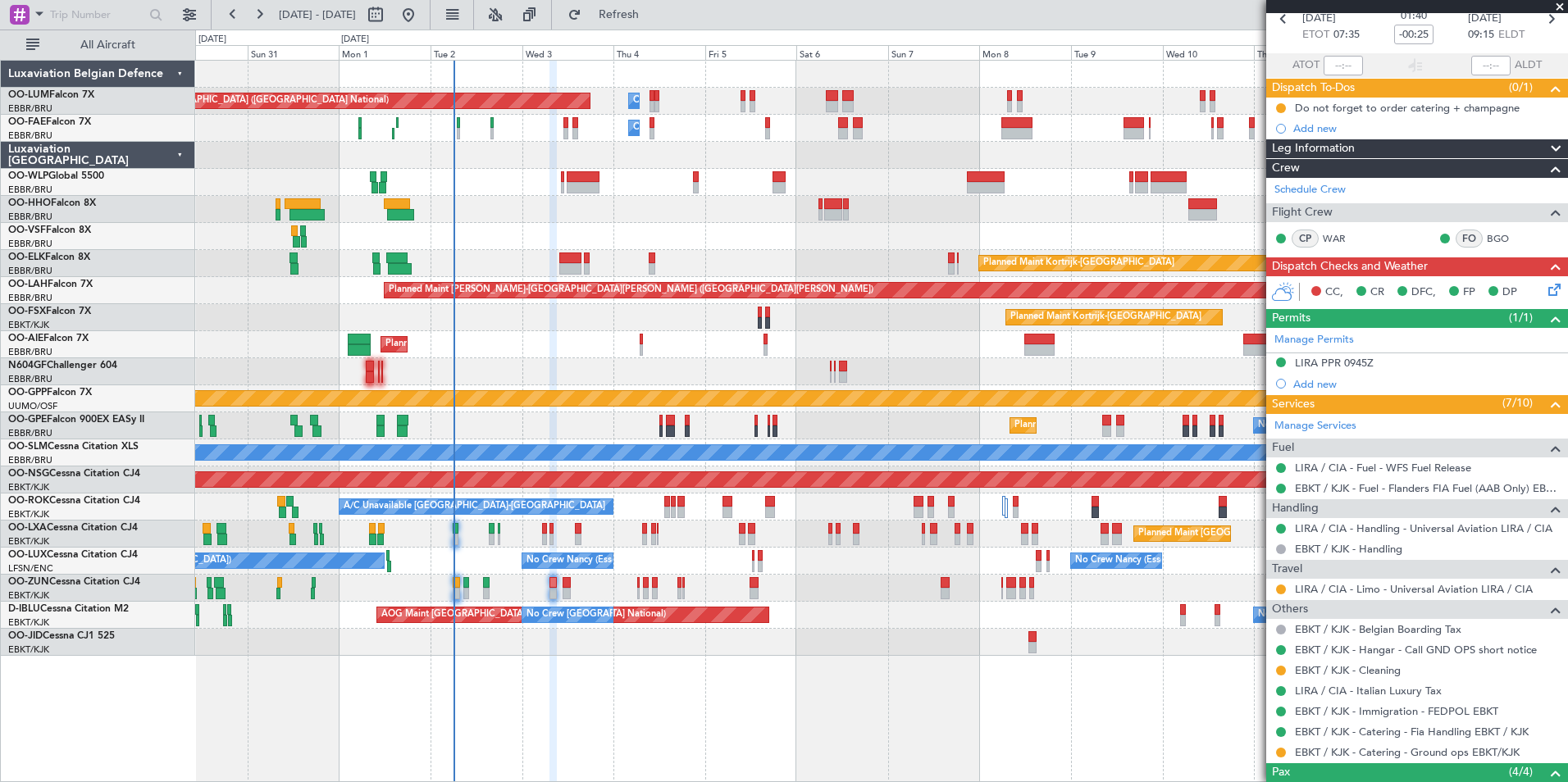
click at [573, 369] on div at bounding box center [881, 372] width 1372 height 27
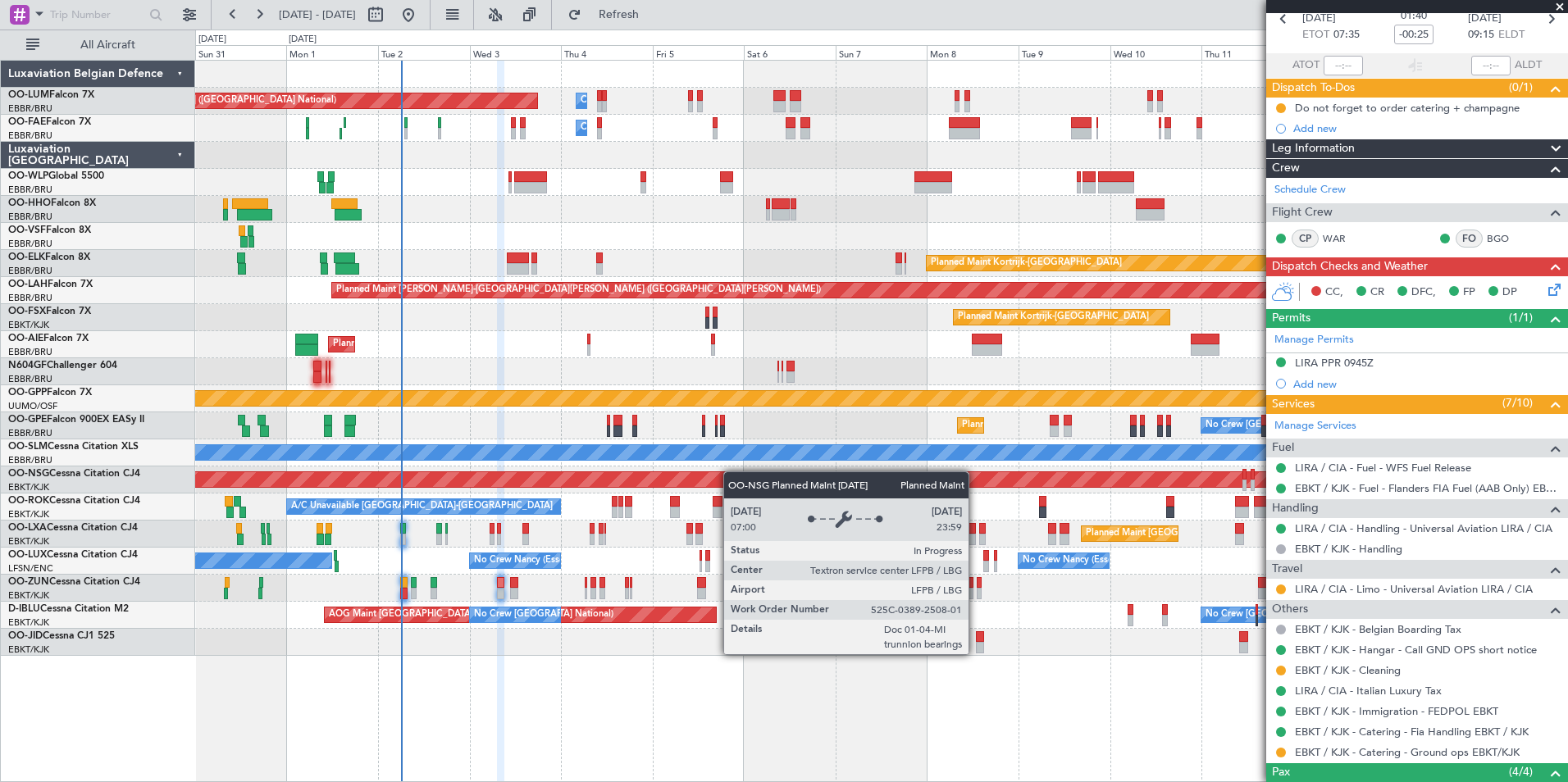
click at [722, 472] on div "Planned Maint [GEOGRAPHIC_DATA] ([GEOGRAPHIC_DATA])" at bounding box center [881, 480] width 1372 height 27
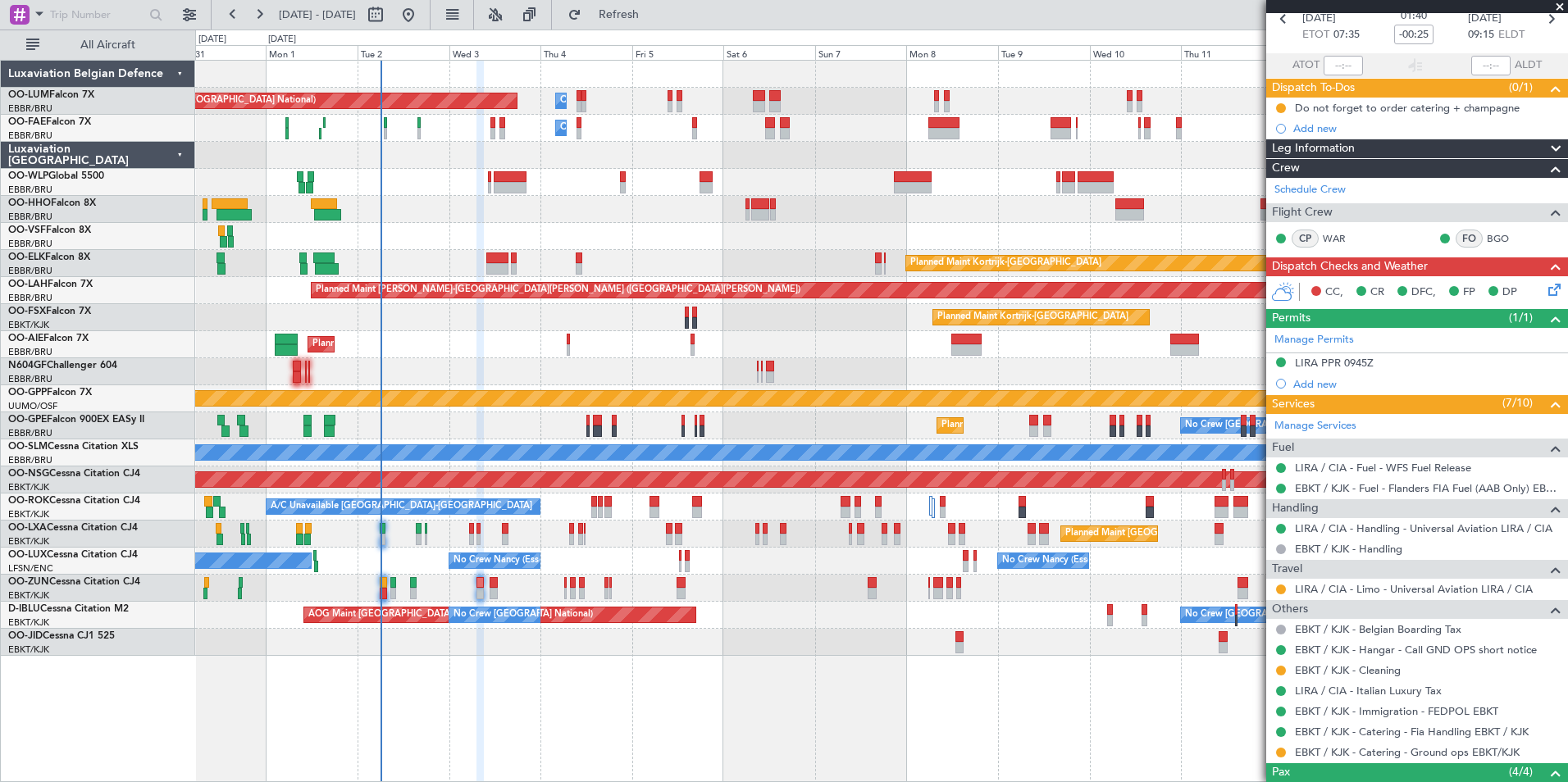
click at [544, 433] on div "No Crew [GEOGRAPHIC_DATA] ([GEOGRAPHIC_DATA] National) Planned Maint [GEOGRAPHI…" at bounding box center [881, 425] width 1372 height 27
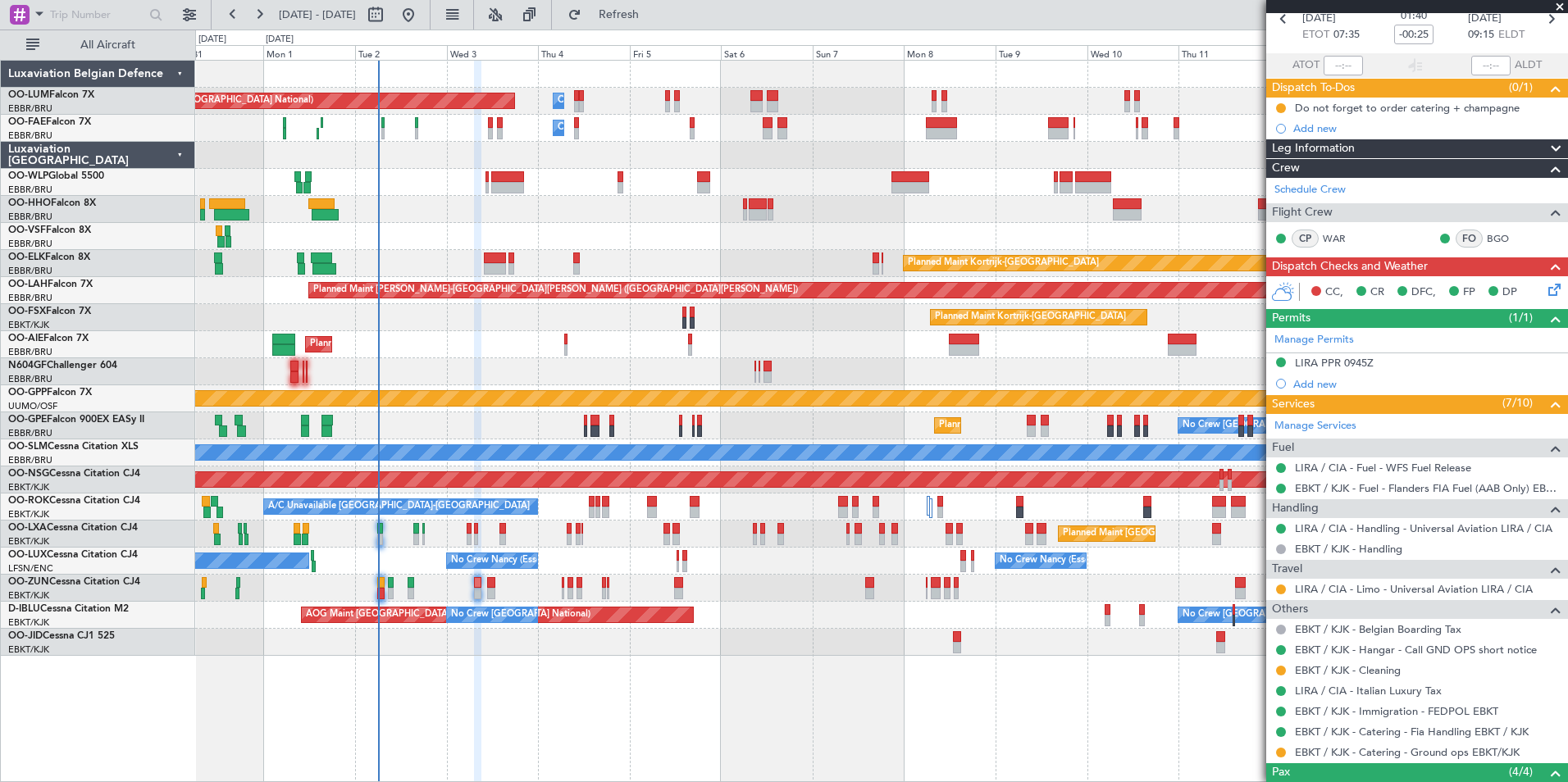
click at [563, 535] on div "Planned Maint Brussels (Brussels National) Planned Maint Kortrijk-Wevelgem" at bounding box center [881, 534] width 1372 height 27
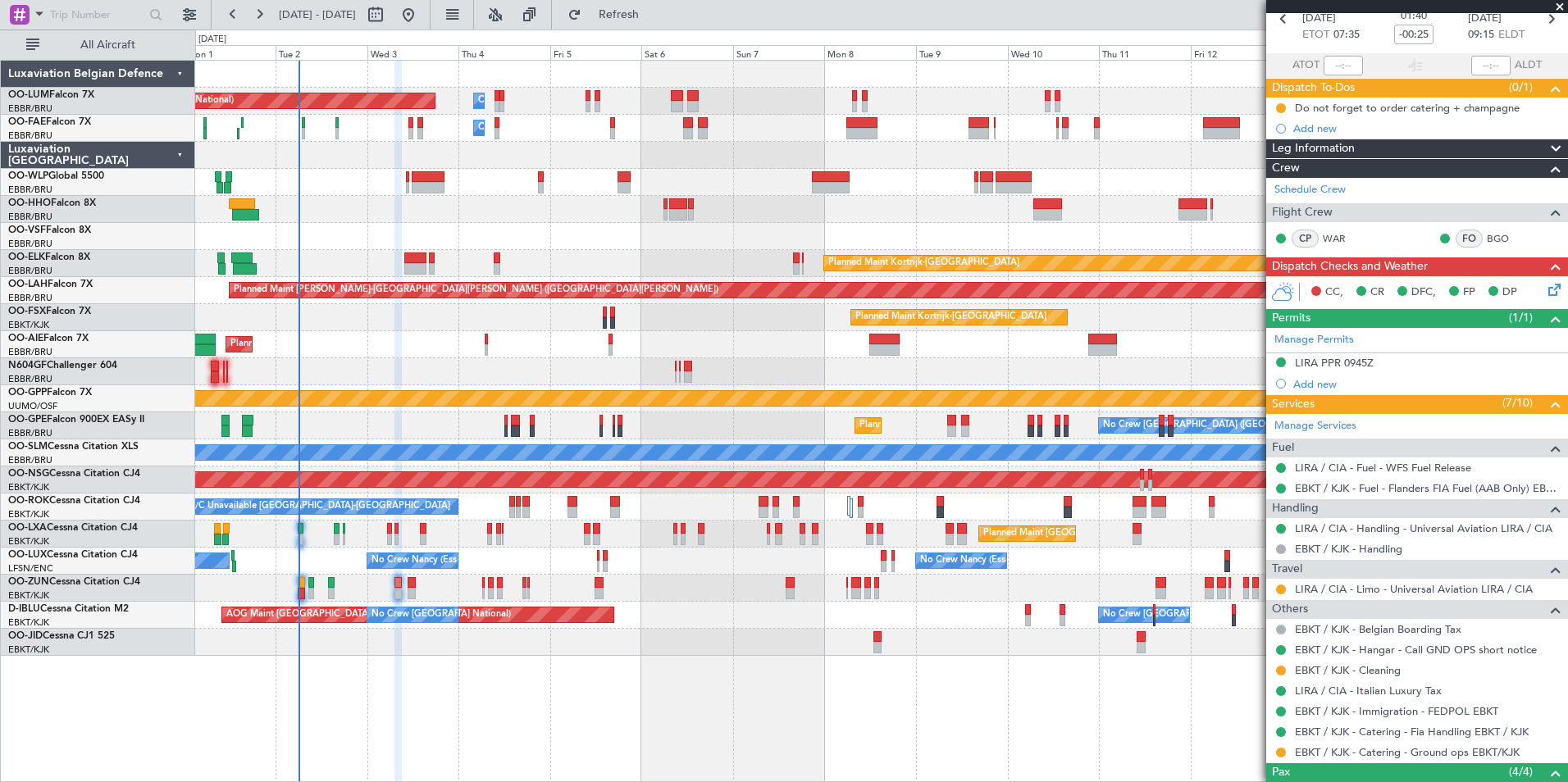
click at [579, 586] on div "Planned Maint Kortrijk-[GEOGRAPHIC_DATA]" at bounding box center [881, 587] width 1372 height 27
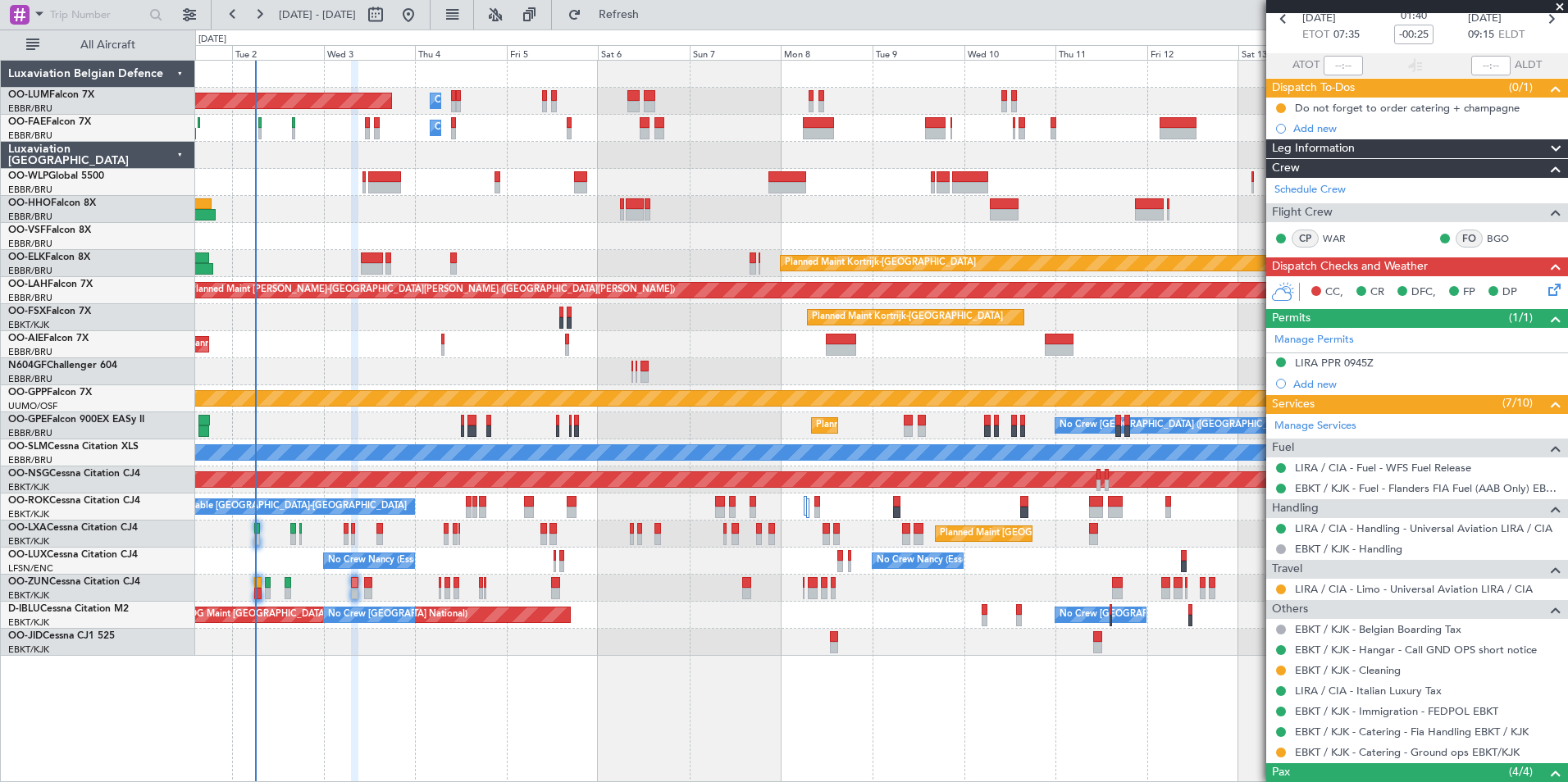
click at [572, 584] on div "Planned Maint Kortrijk-[GEOGRAPHIC_DATA]" at bounding box center [881, 587] width 1372 height 27
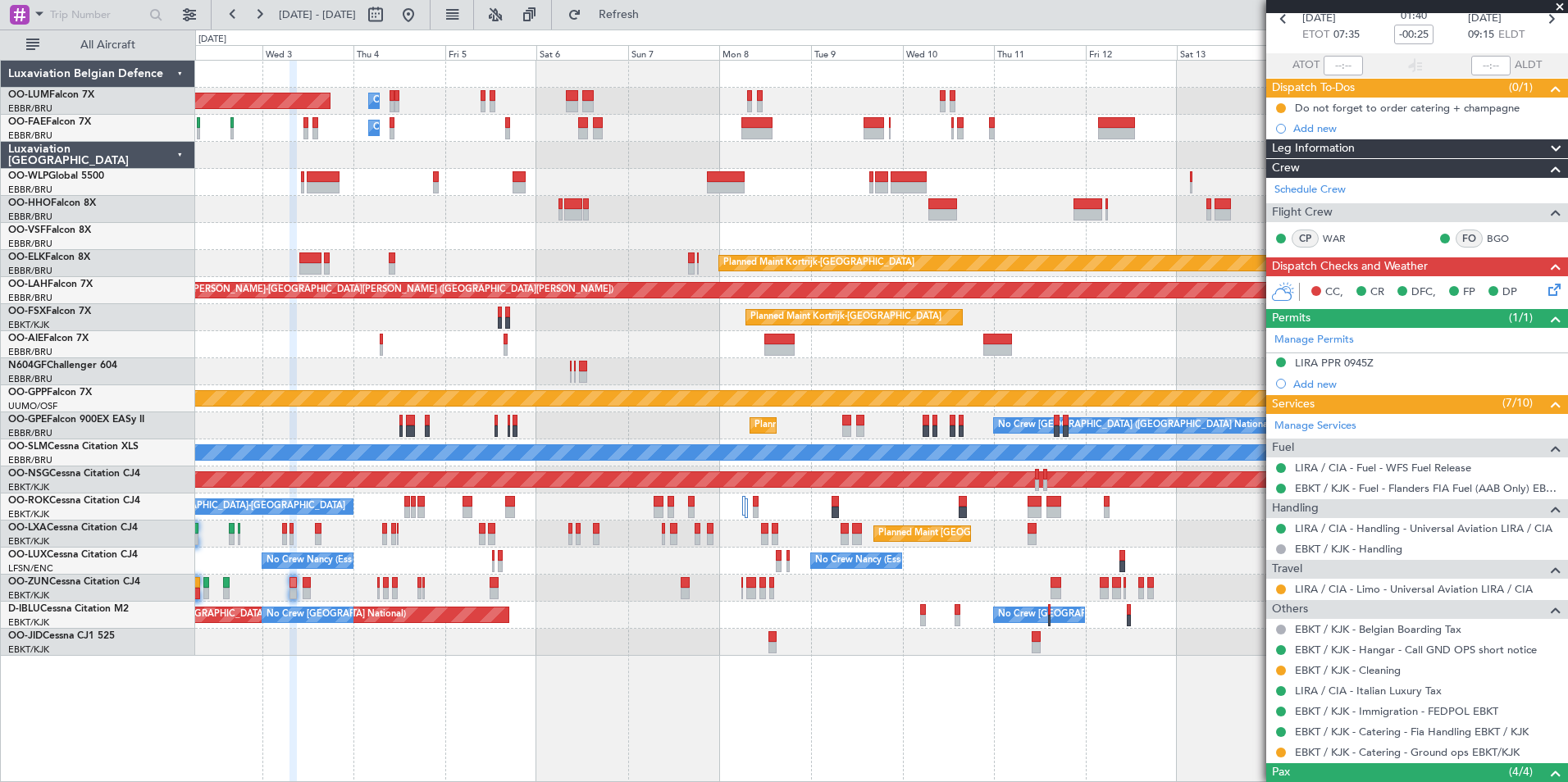
click at [536, 597] on div at bounding box center [881, 587] width 1372 height 27
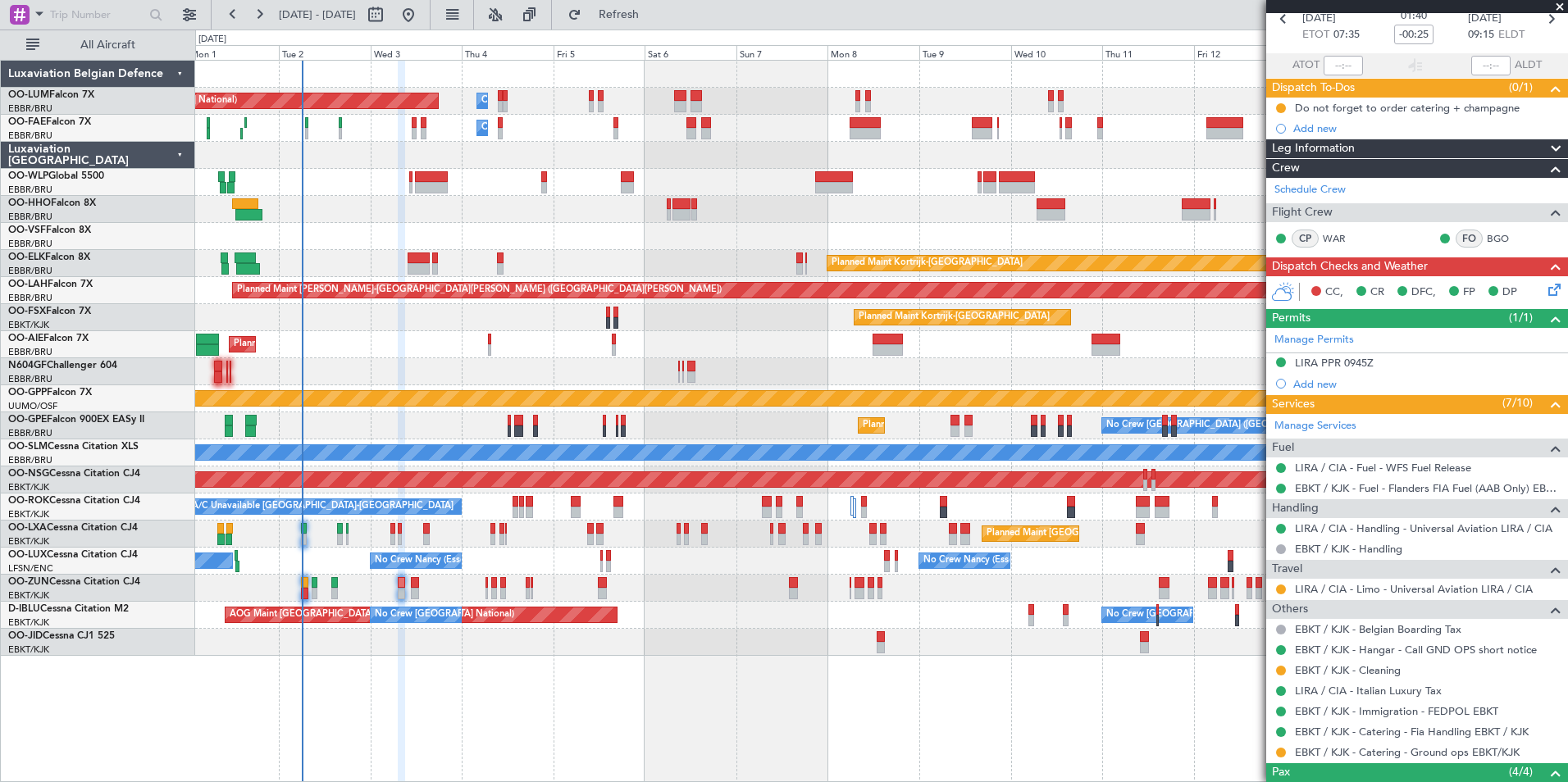
click at [631, 607] on div "Owner Melsbroek Air Base Planned Maint Brussels (Brussels National) Owner Melsb…" at bounding box center [881, 358] width 1372 height 595
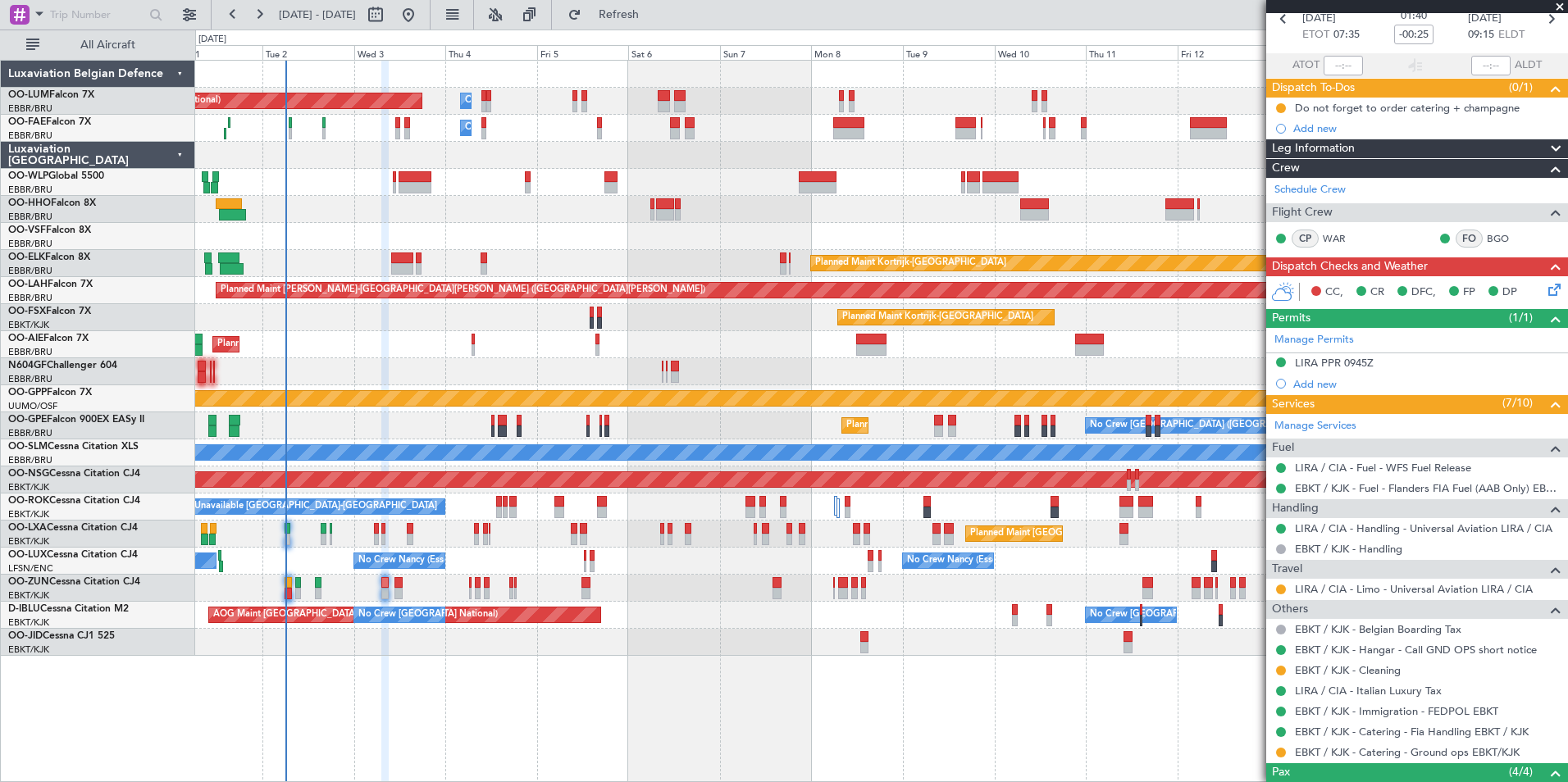
click at [388, 378] on div at bounding box center [881, 372] width 1372 height 27
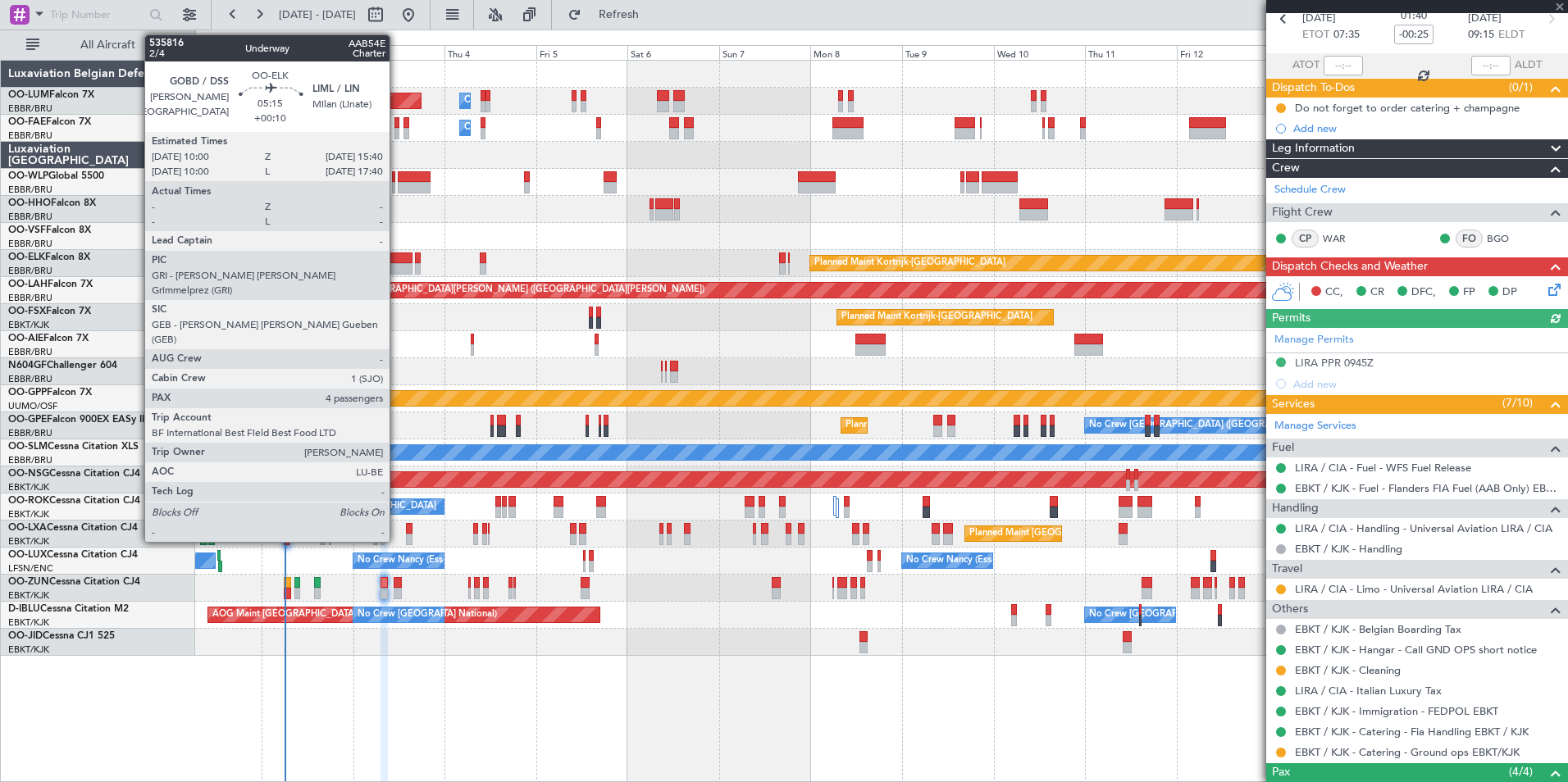
click at [397, 258] on div at bounding box center [401, 258] width 22 height 11
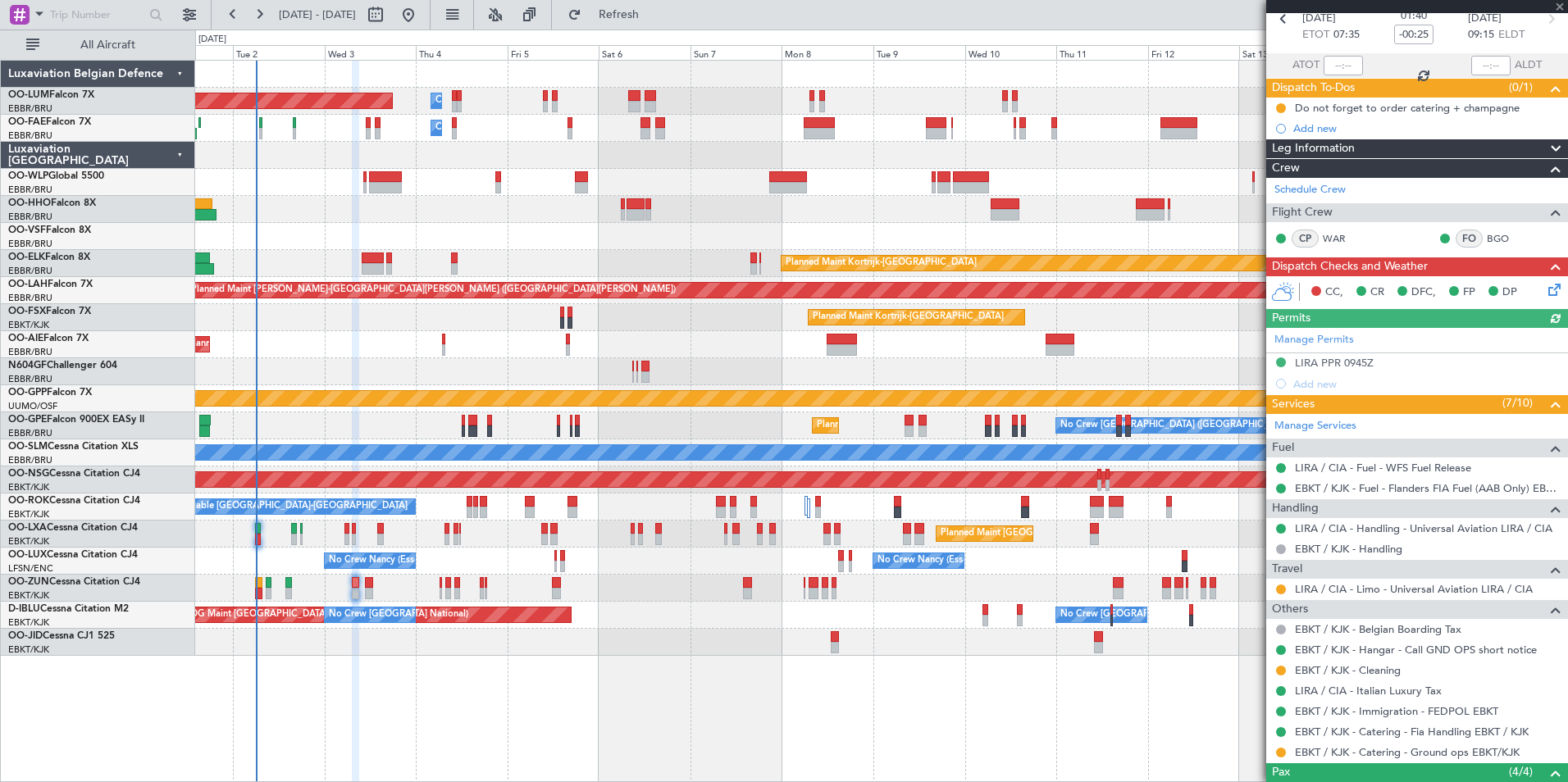
click at [409, 331] on div "Planned Maint Brussels (Brussels National) Owner Melsbroek Air Base Owner Melsb…" at bounding box center [881, 358] width 1372 height 595
click at [442, 358] on div "Planned Maint Brussels (Brussels National) Owner Melsbroek Air Base Owner Melsb…" at bounding box center [881, 358] width 1372 height 595
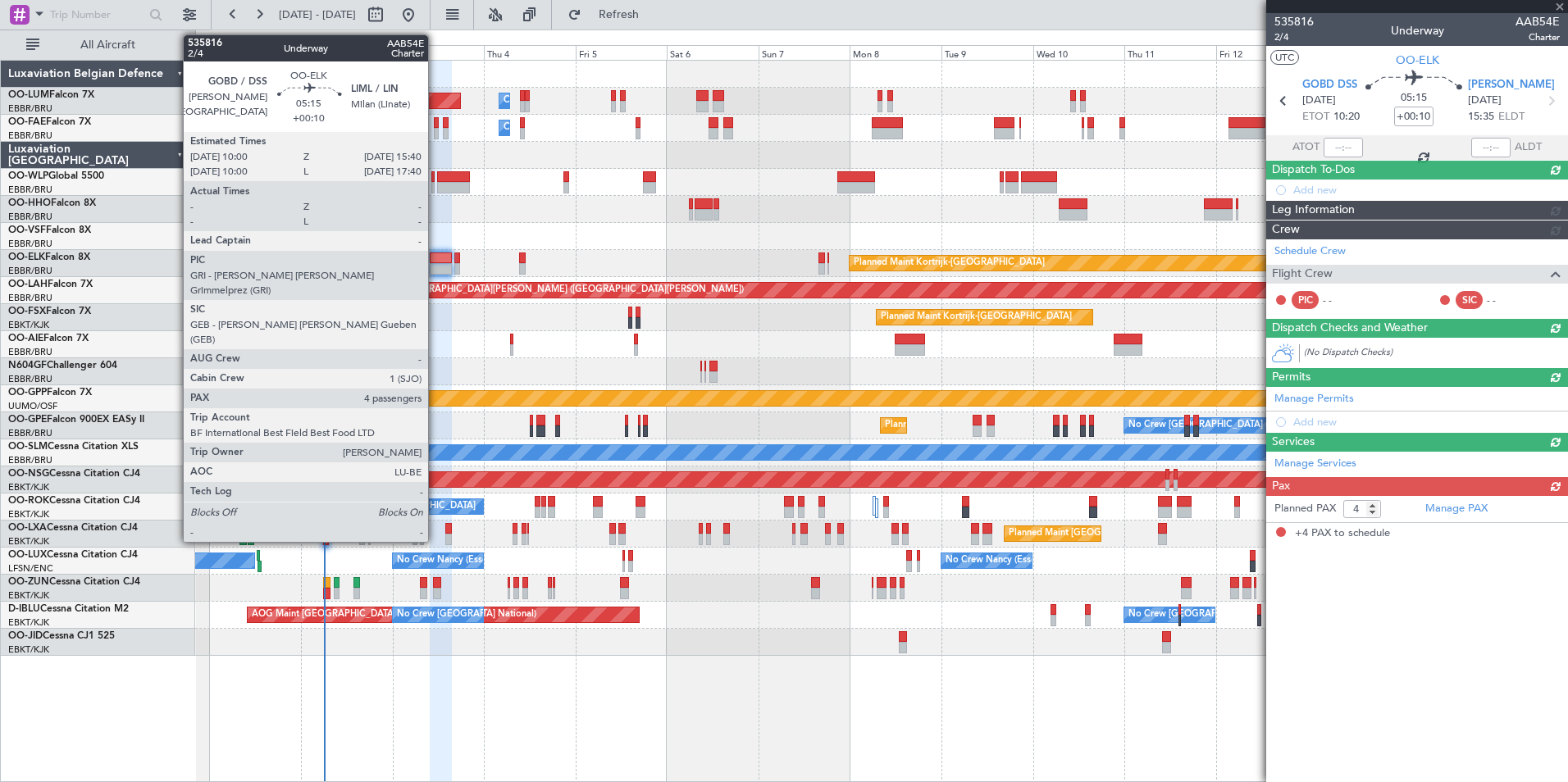
scroll to position [0, 0]
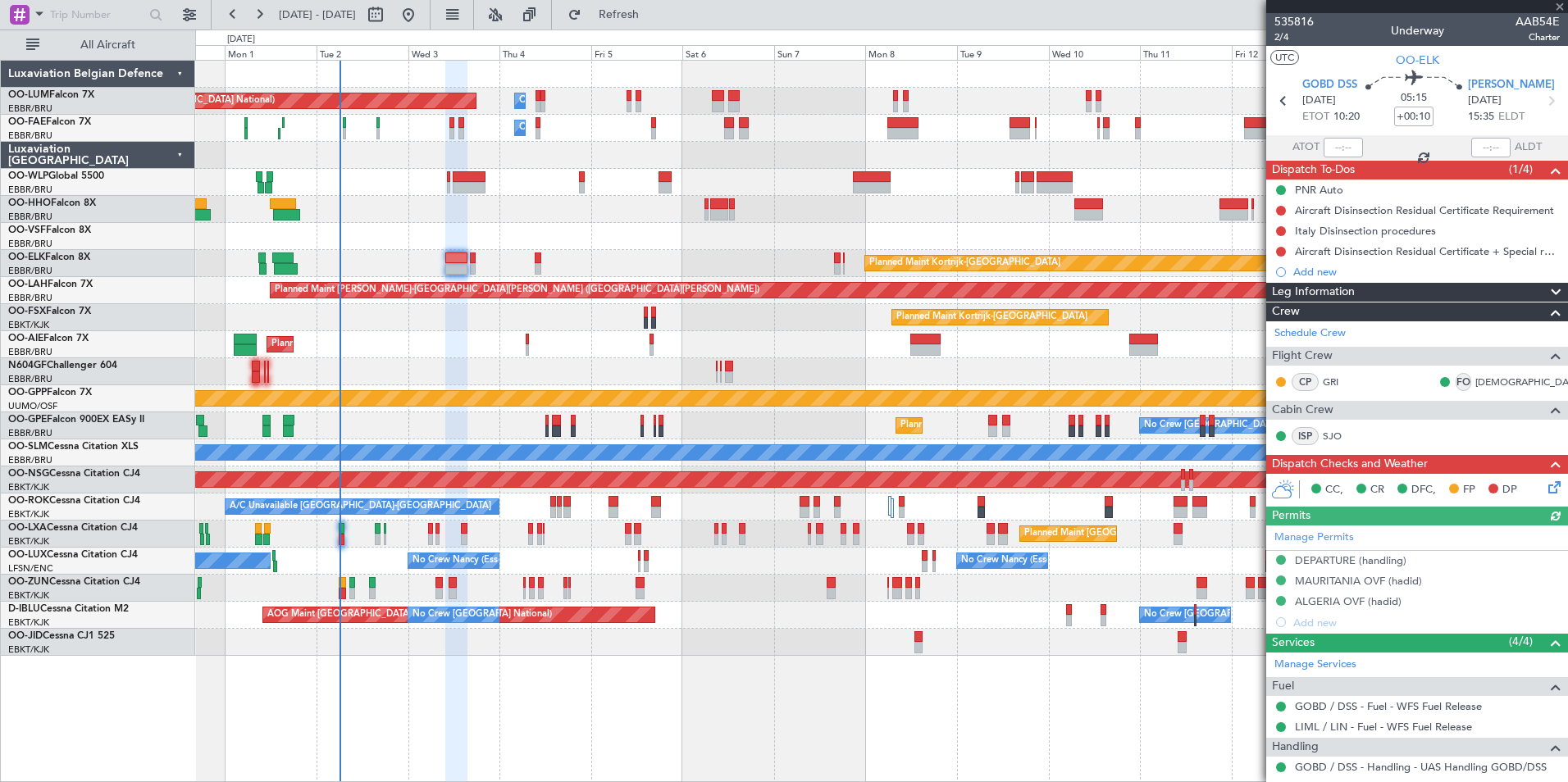
click at [451, 234] on div at bounding box center [881, 236] width 1372 height 27
click at [523, 236] on div at bounding box center [881, 236] width 1372 height 27
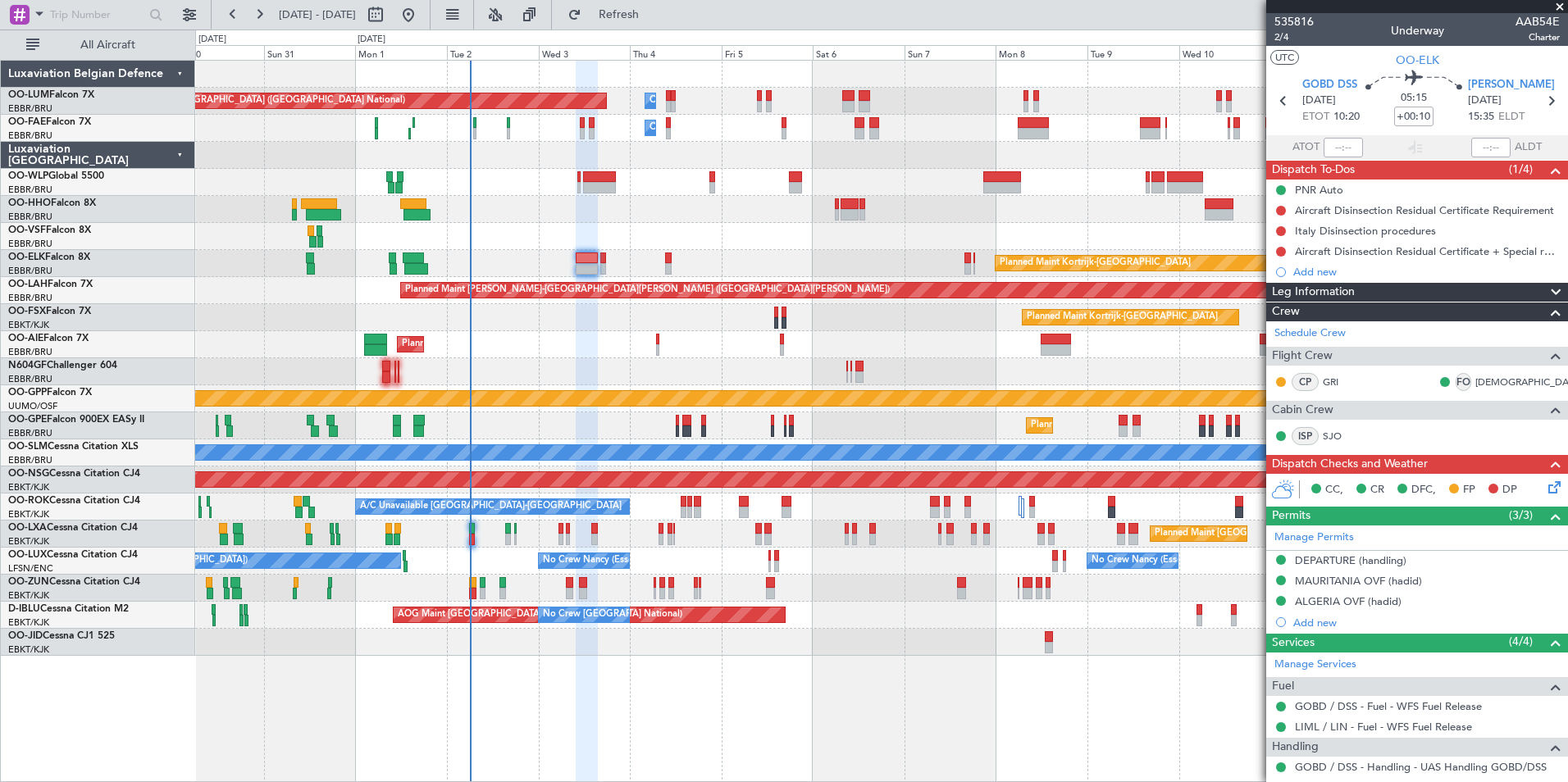
click at [587, 334] on div "Planned Maint Brussels (Brussels National) Owner Melsbroek Air Base Owner Melsb…" at bounding box center [881, 358] width 1372 height 595
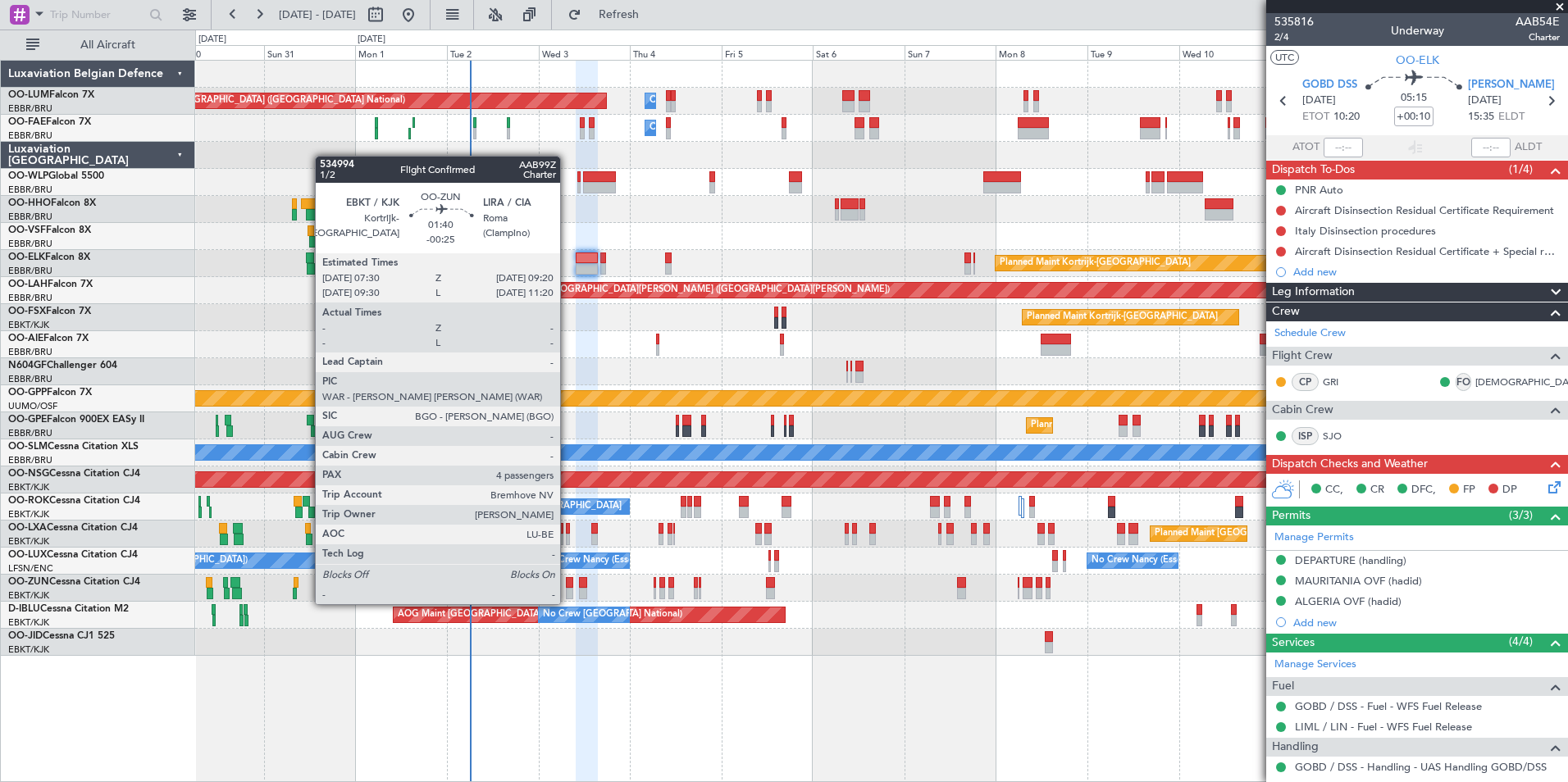
click at [567, 587] on div at bounding box center [569, 593] width 7 height 11
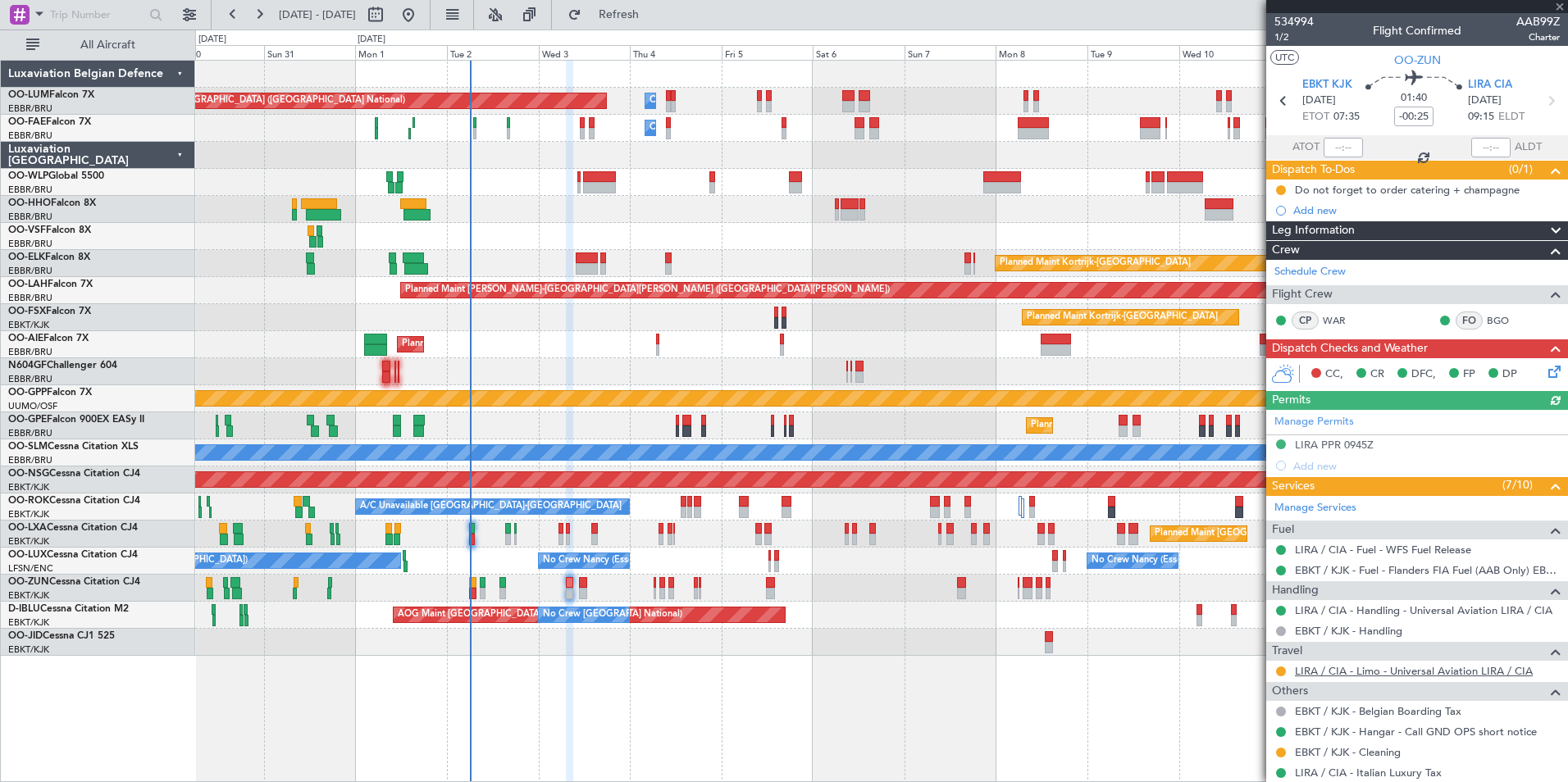
click at [1402, 669] on link "LIRA / CIA - Limo - Universal Aviation LIRA / CIA" at bounding box center [1414, 671] width 238 height 14
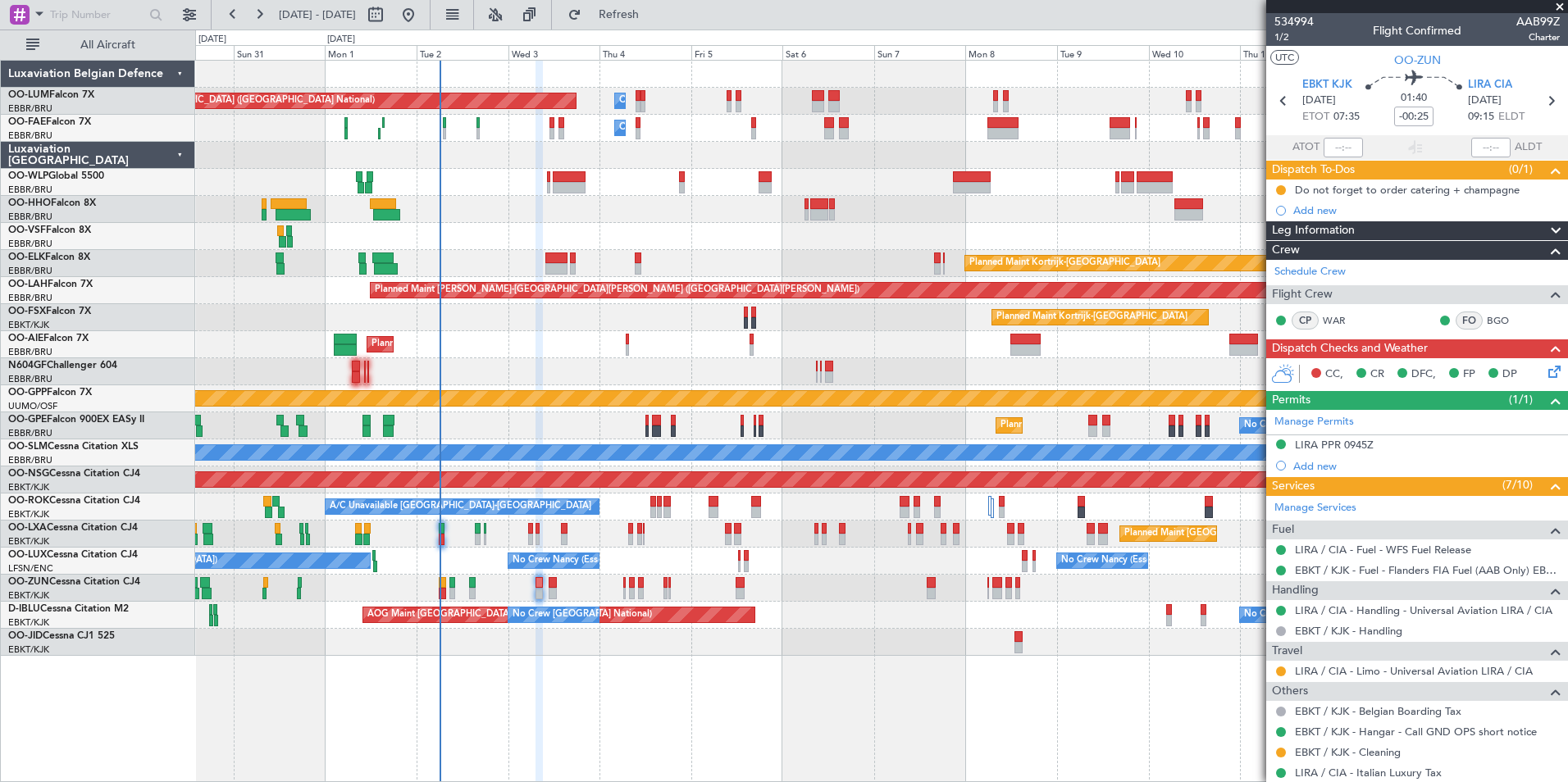
click at [600, 225] on div at bounding box center [881, 236] width 1372 height 27
click at [578, 230] on div at bounding box center [881, 236] width 1372 height 27
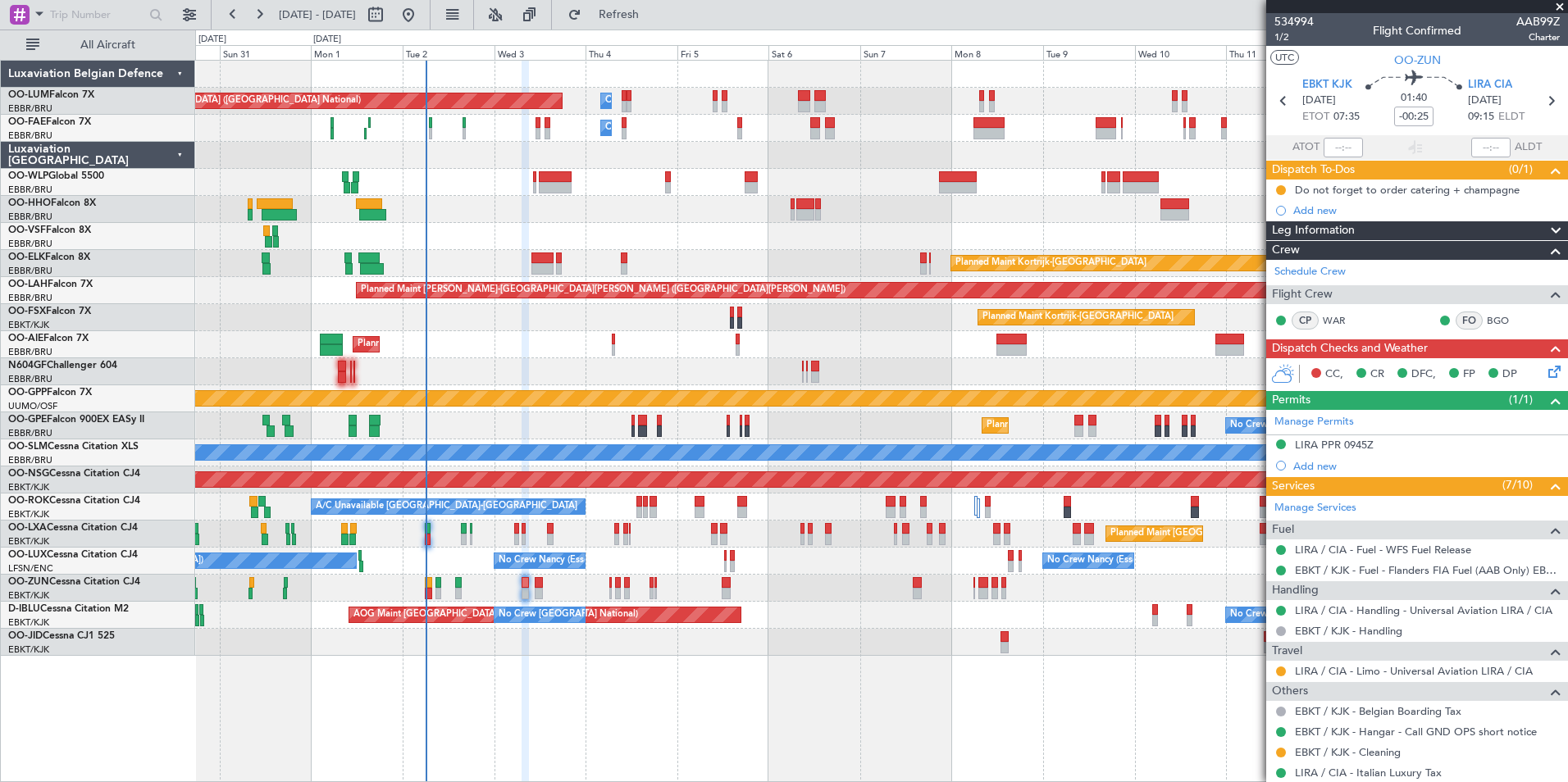
click at [588, 223] on div at bounding box center [881, 236] width 1372 height 27
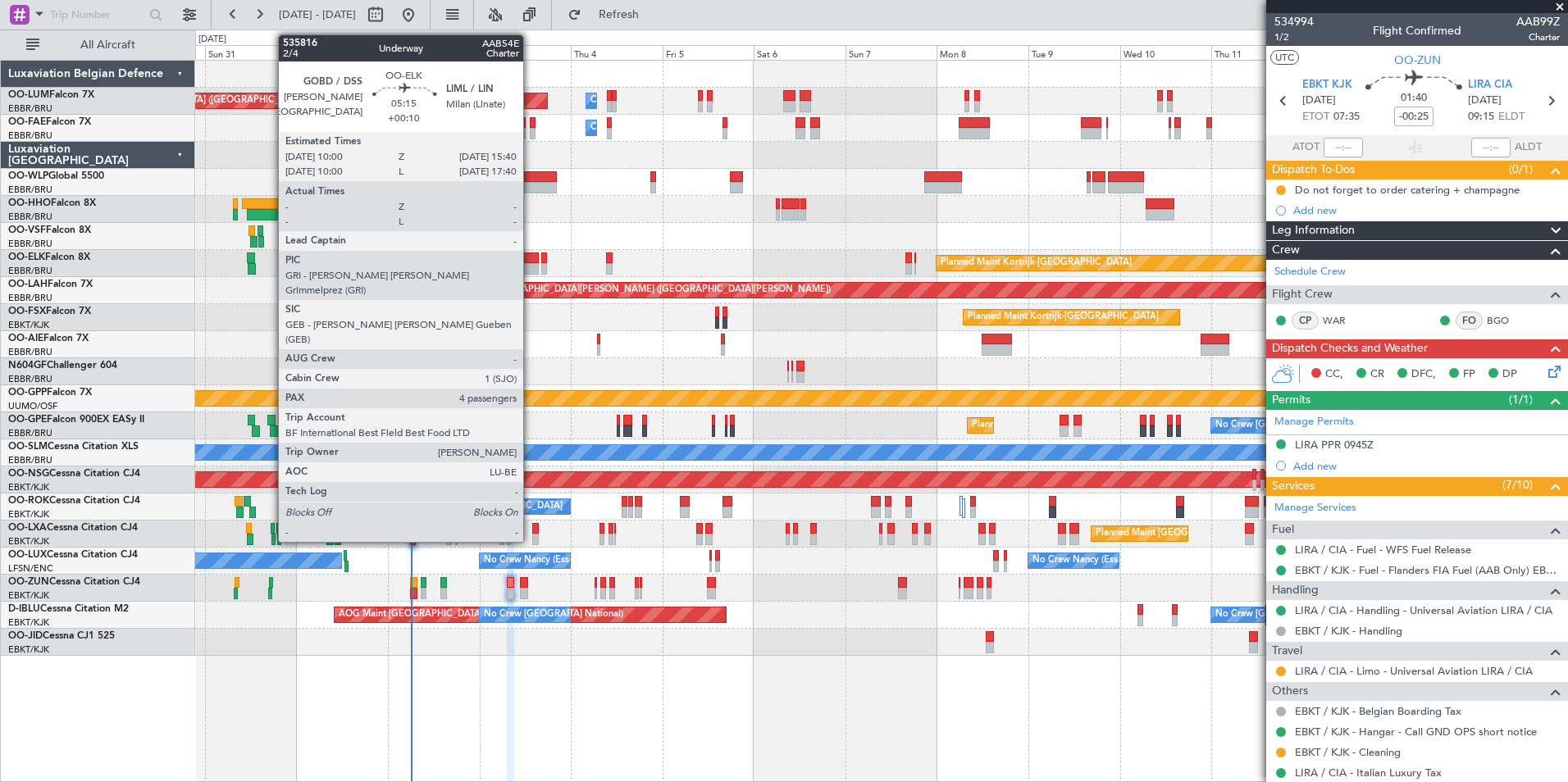
click at [530, 265] on div at bounding box center [527, 269] width 22 height 11
type input "+00:10"
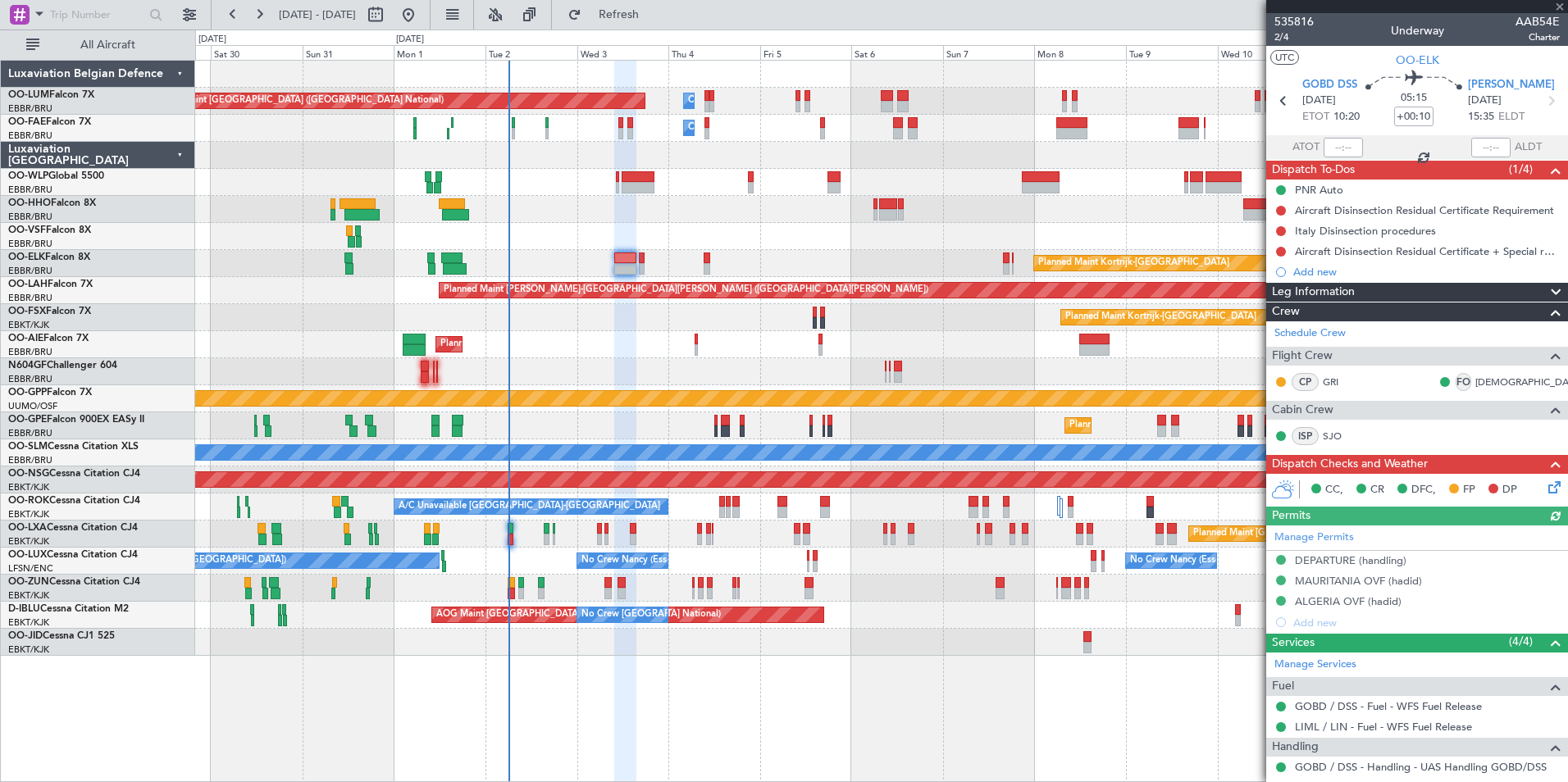
click at [634, 356] on div "Planned Maint [GEOGRAPHIC_DATA] ([GEOGRAPHIC_DATA])" at bounding box center [881, 344] width 1372 height 27
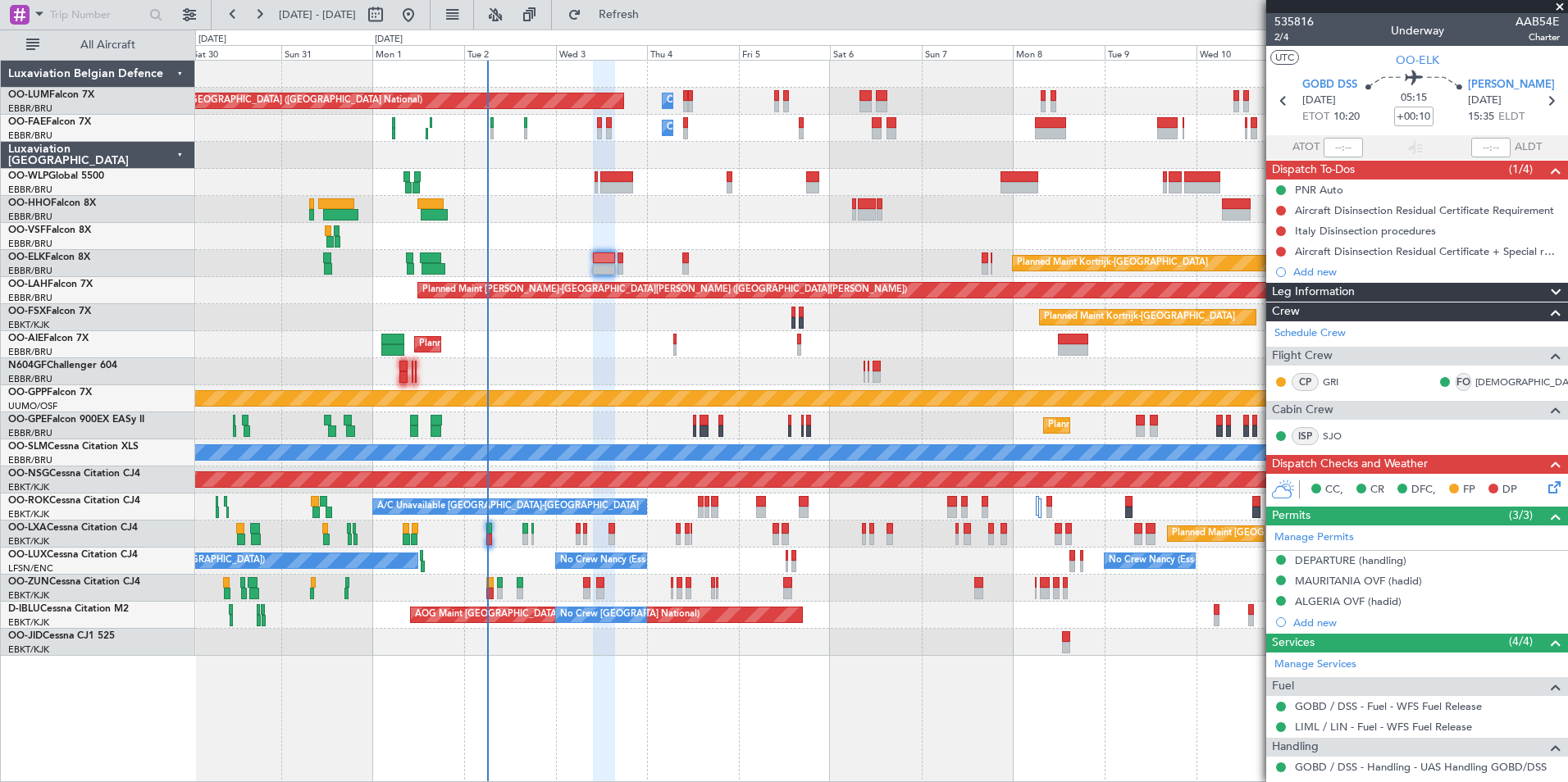
click at [602, 430] on div "Planned Maint Brussels (Brussels National) No Crew Brussels (Brussels National)…" at bounding box center [881, 425] width 1372 height 27
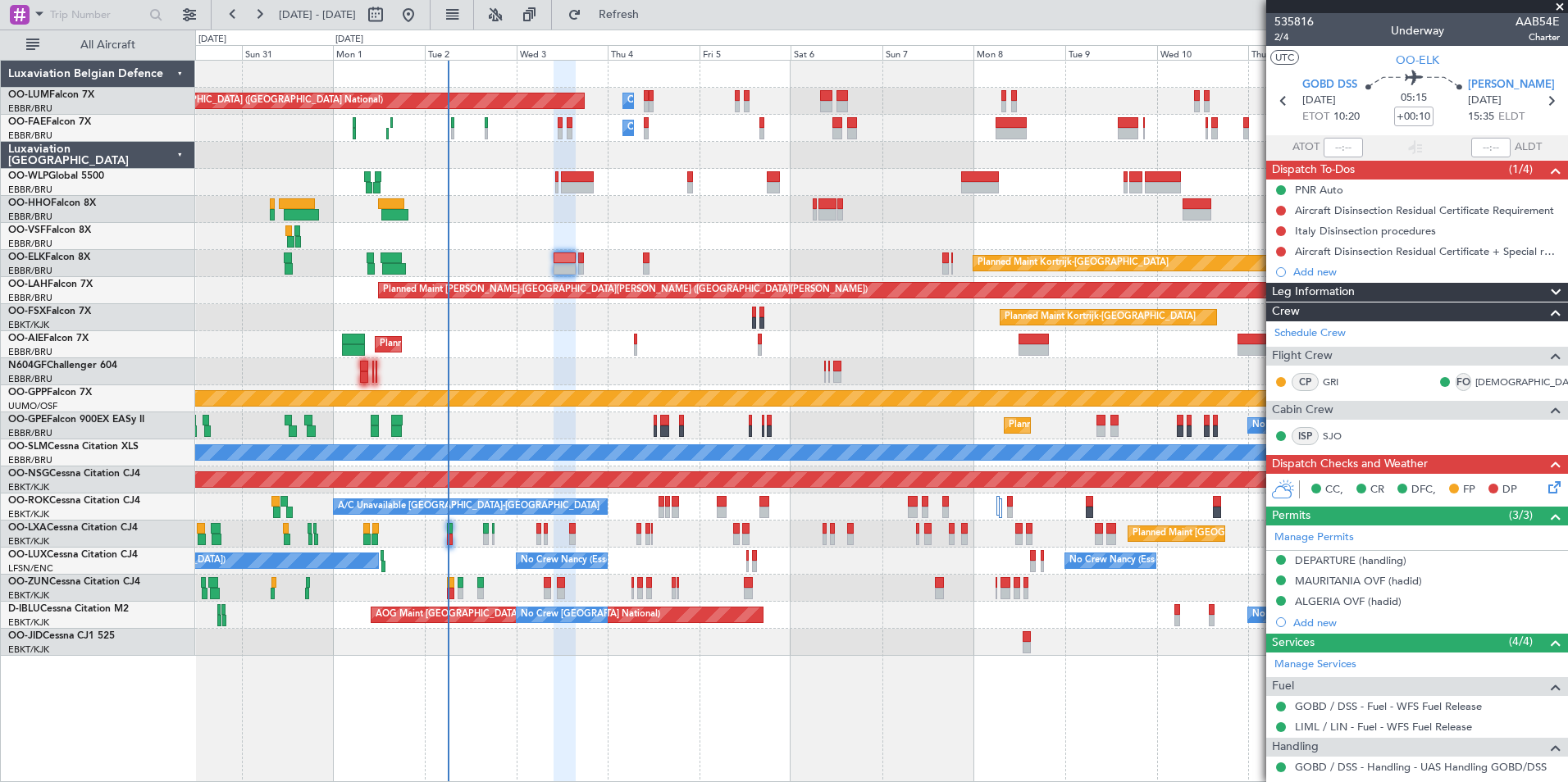
click at [565, 424] on div "Planned Maint Brussels (Brussels National) No Crew Brussels (Brussels National)…" at bounding box center [881, 425] width 1372 height 27
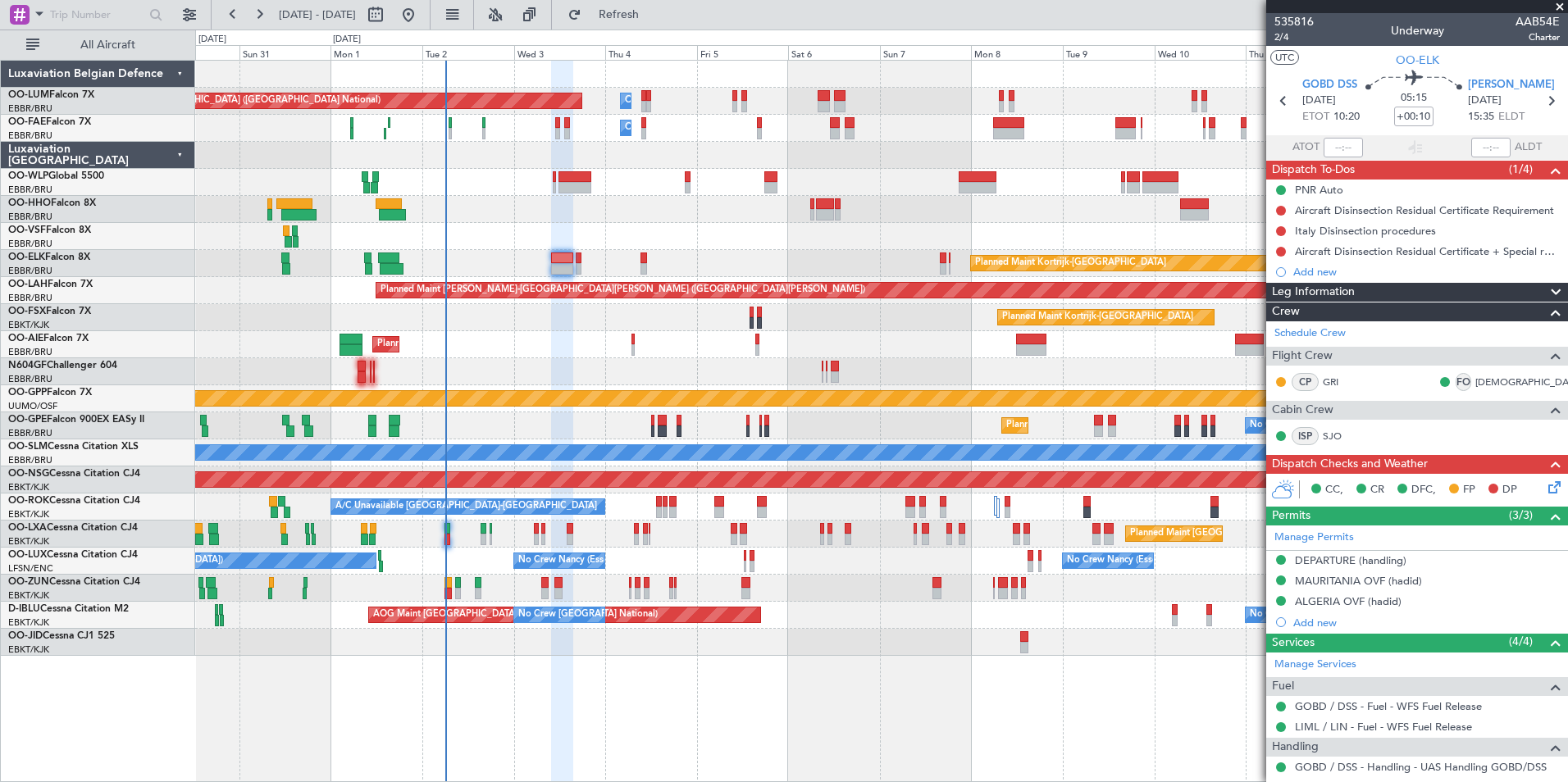
click at [500, 360] on div "Planned Maint Brussels (Brussels National) Owner Melsbroek Air Base Owner Melsb…" at bounding box center [881, 358] width 1372 height 595
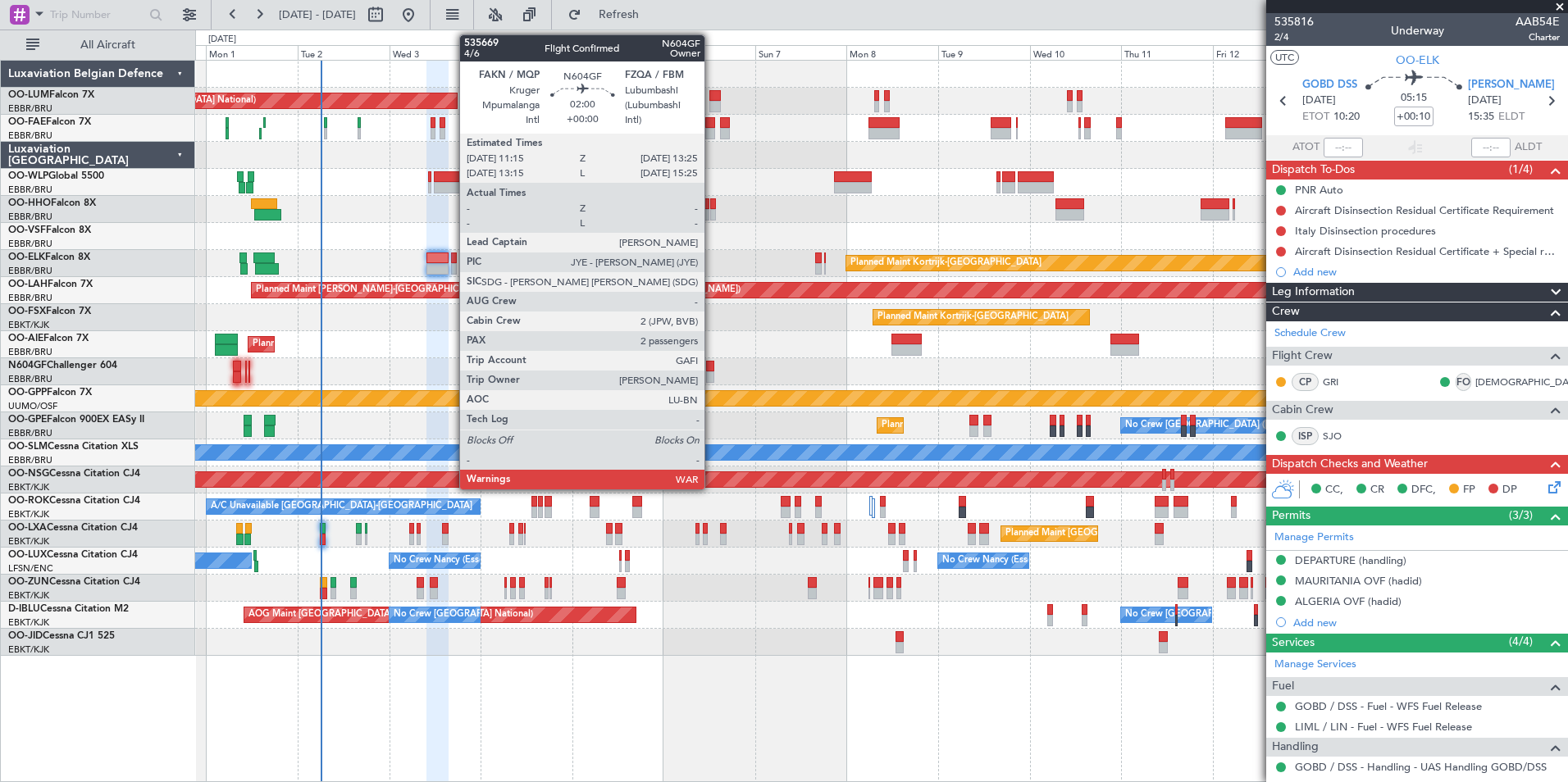
click at [712, 366] on div at bounding box center [710, 366] width 9 height 11
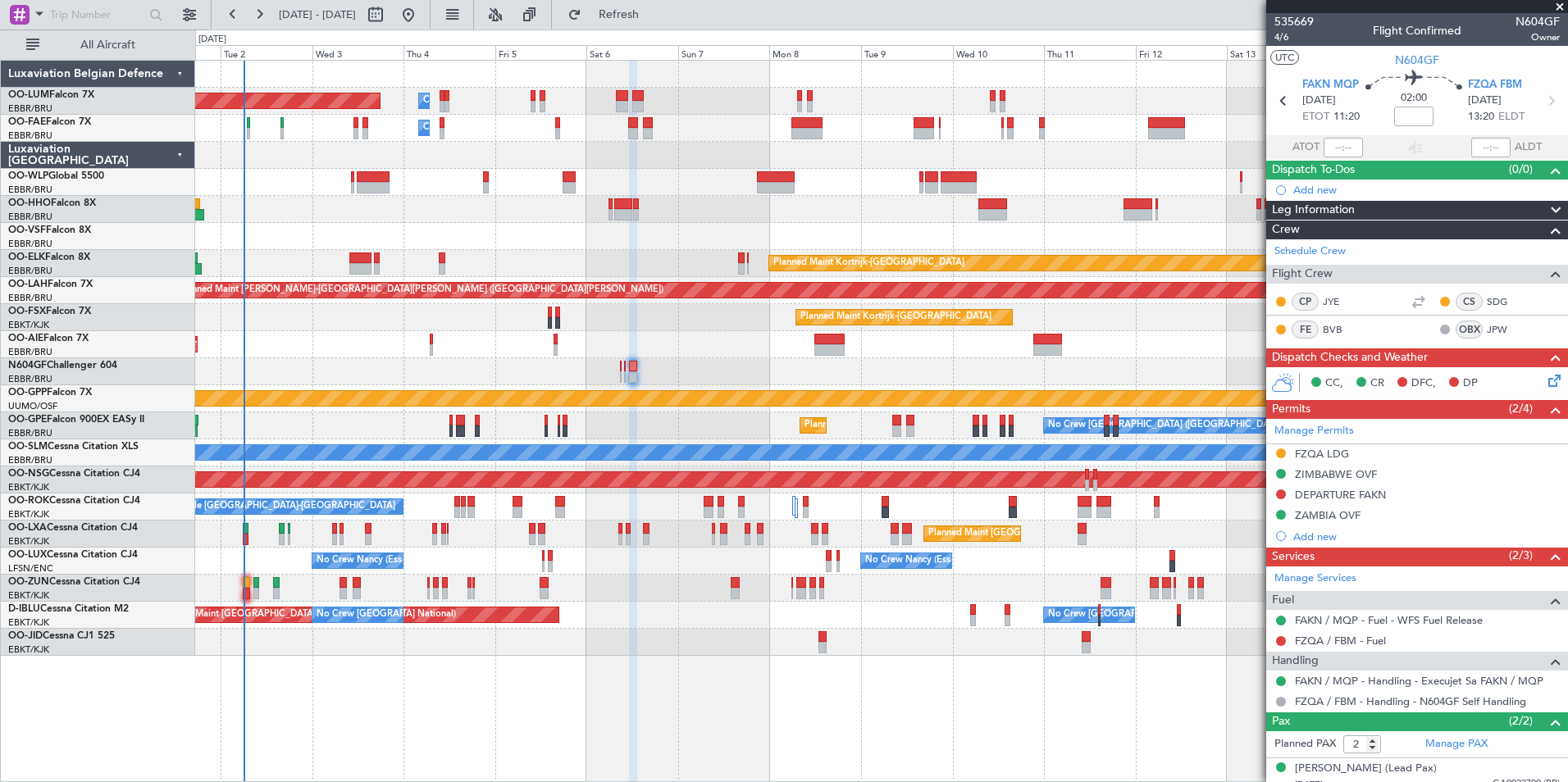
click at [720, 380] on div at bounding box center [881, 372] width 1372 height 27
click at [876, 367] on div at bounding box center [881, 372] width 1372 height 27
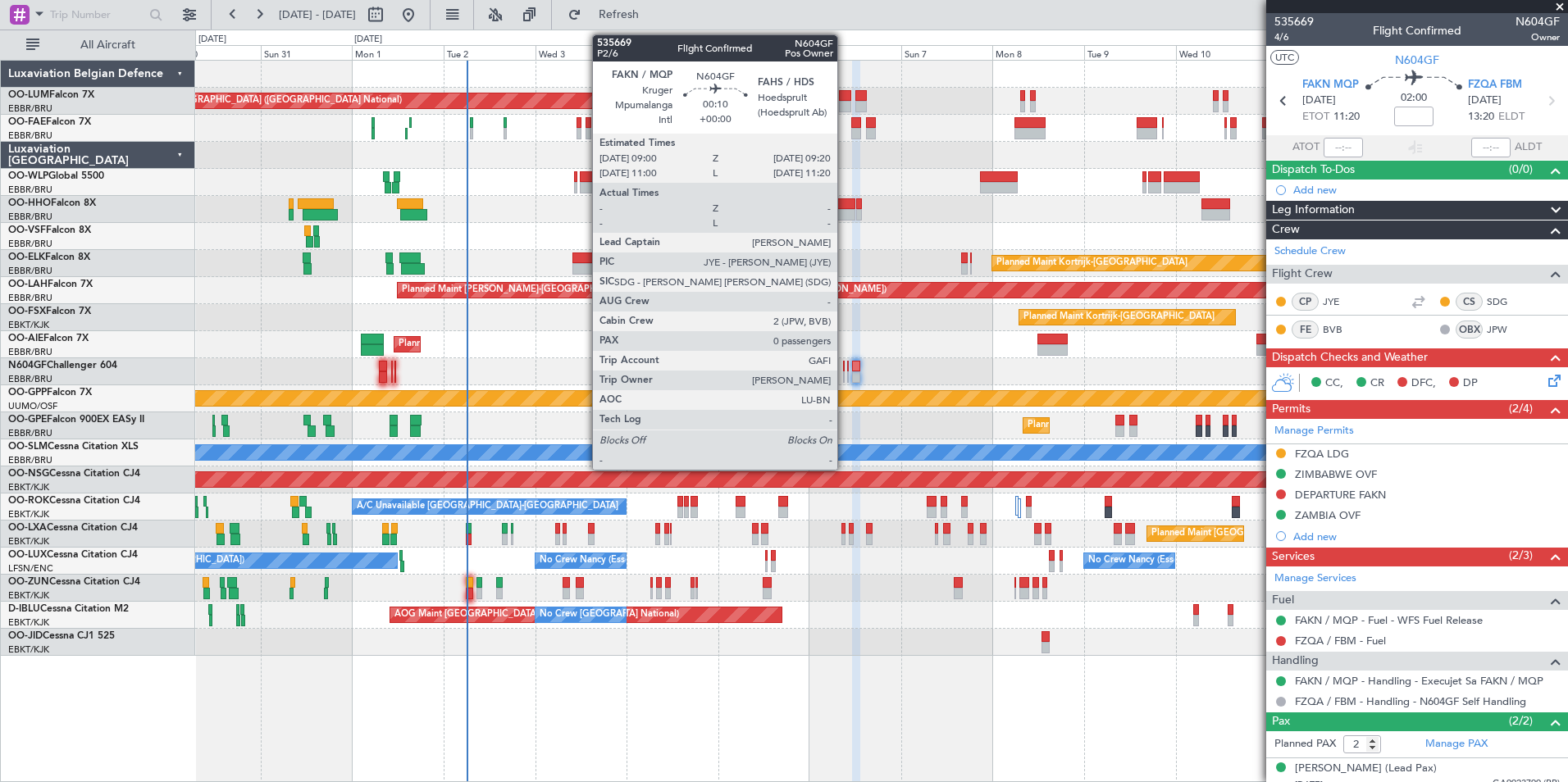
click at [845, 373] on div at bounding box center [844, 377] width 2 height 11
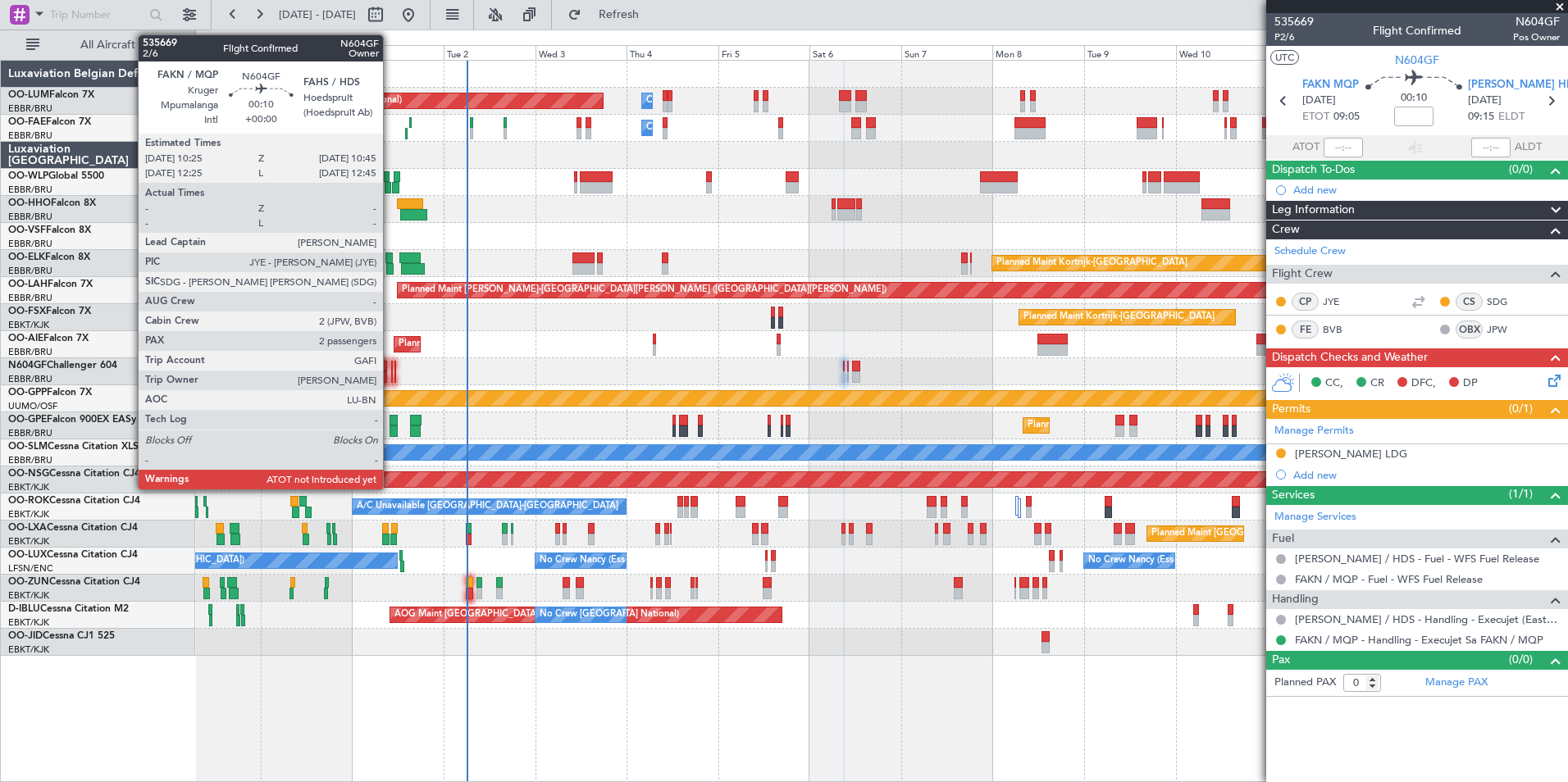
click at [391, 373] on div at bounding box center [392, 377] width 2 height 11
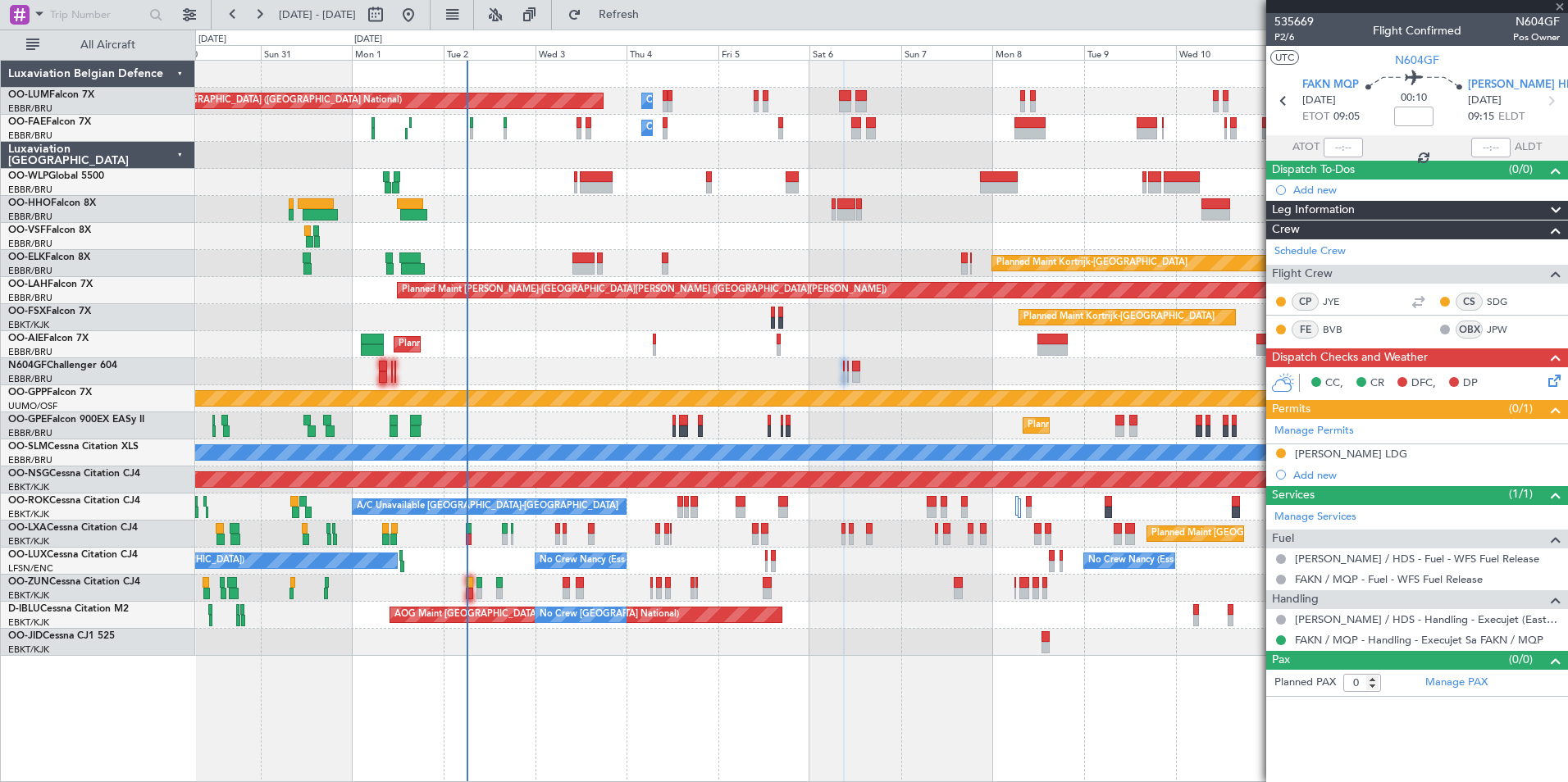
type input "2"
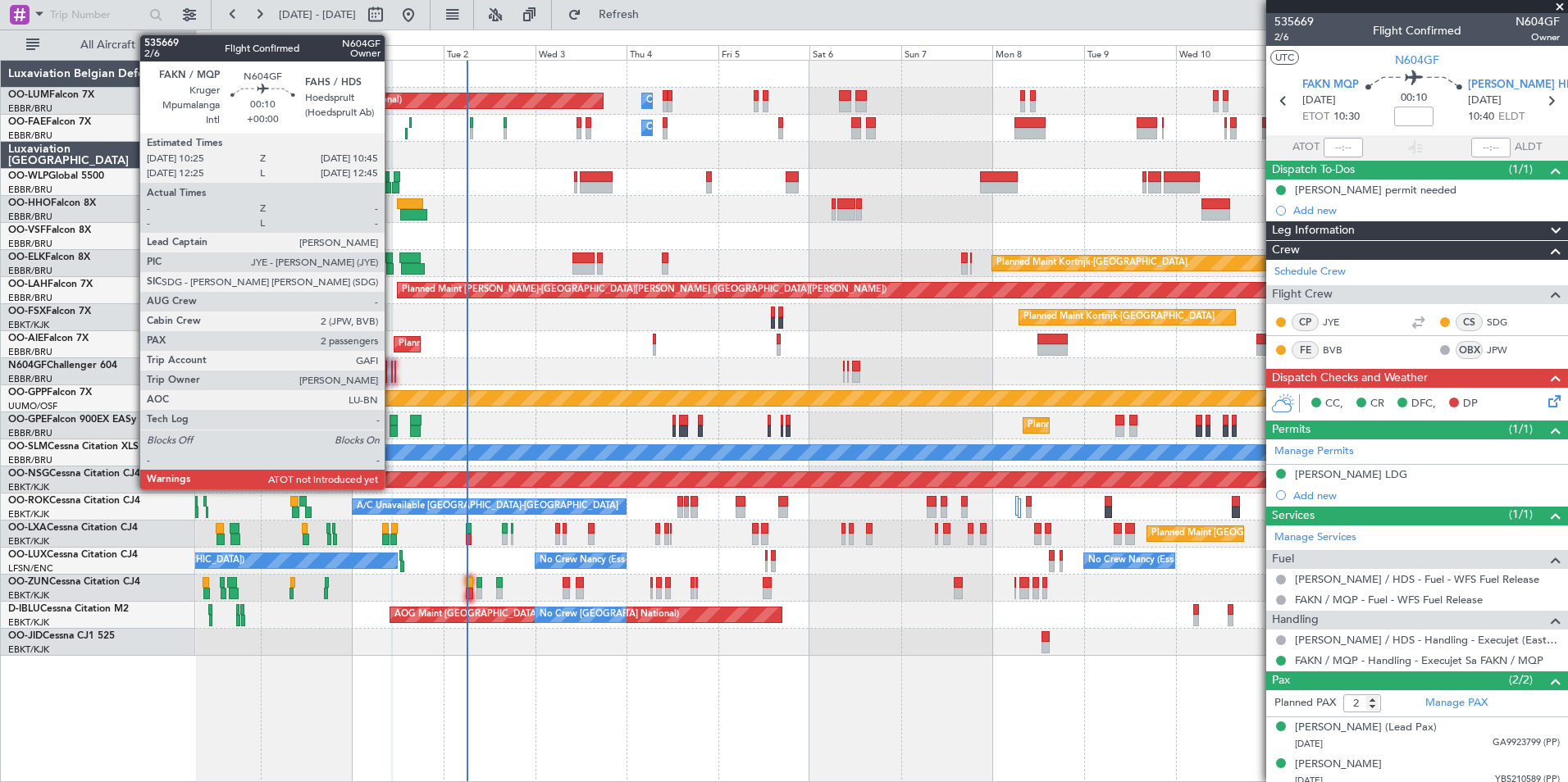
click at [392, 371] on div at bounding box center [392, 366] width 2 height 11
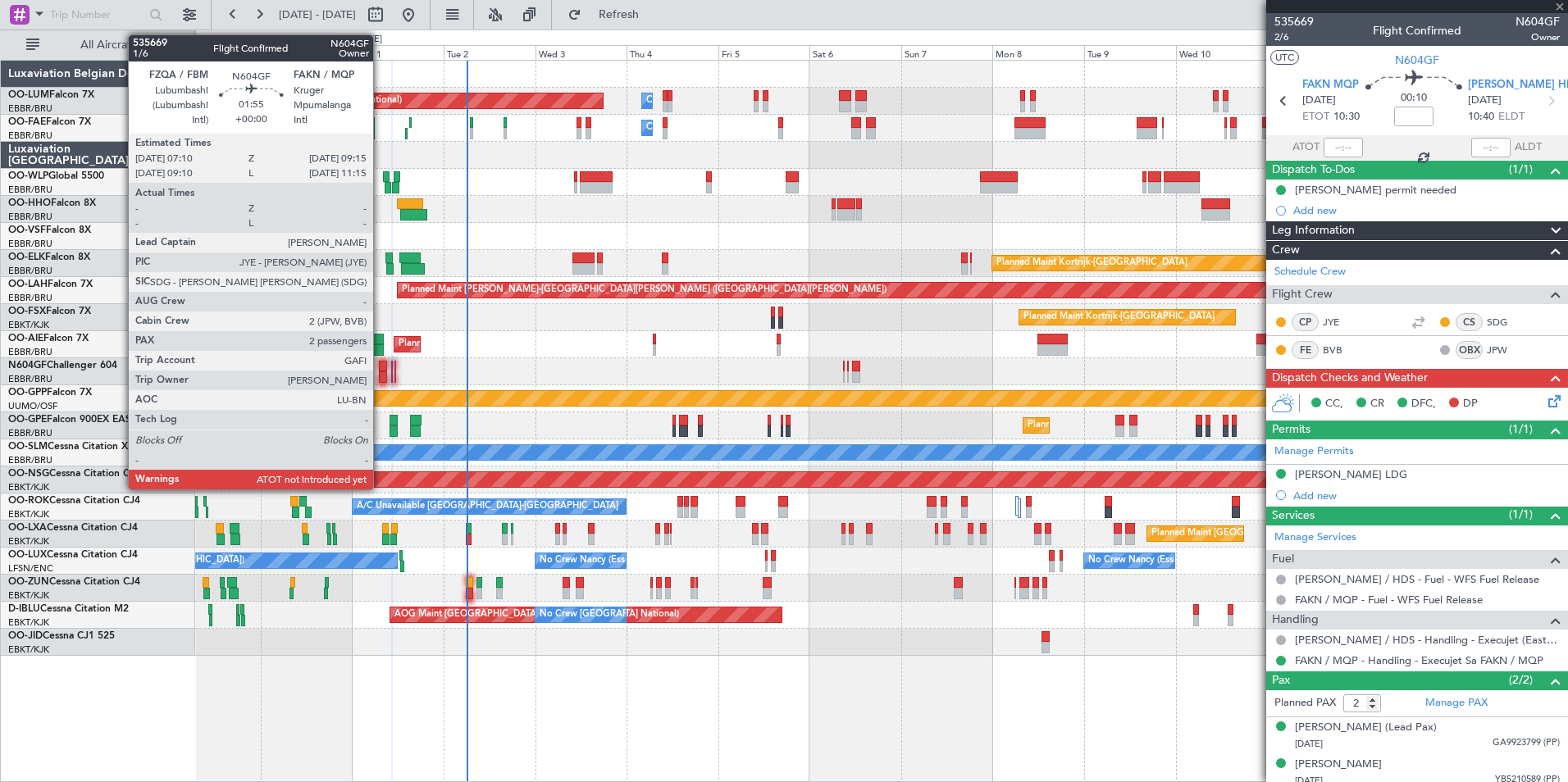
click at [381, 372] on div at bounding box center [382, 377] width 8 height 11
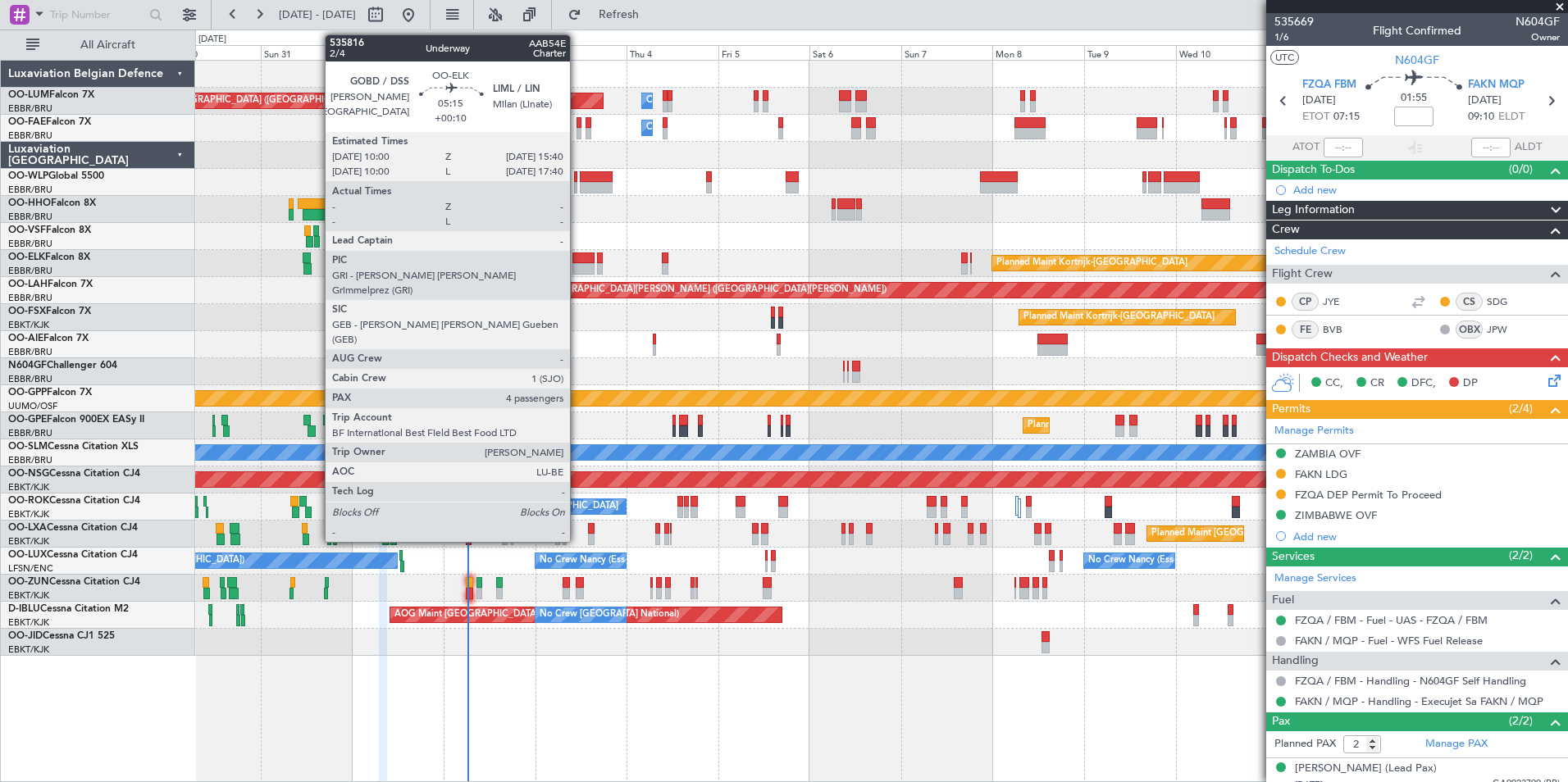
click at [577, 254] on div at bounding box center [583, 258] width 22 height 11
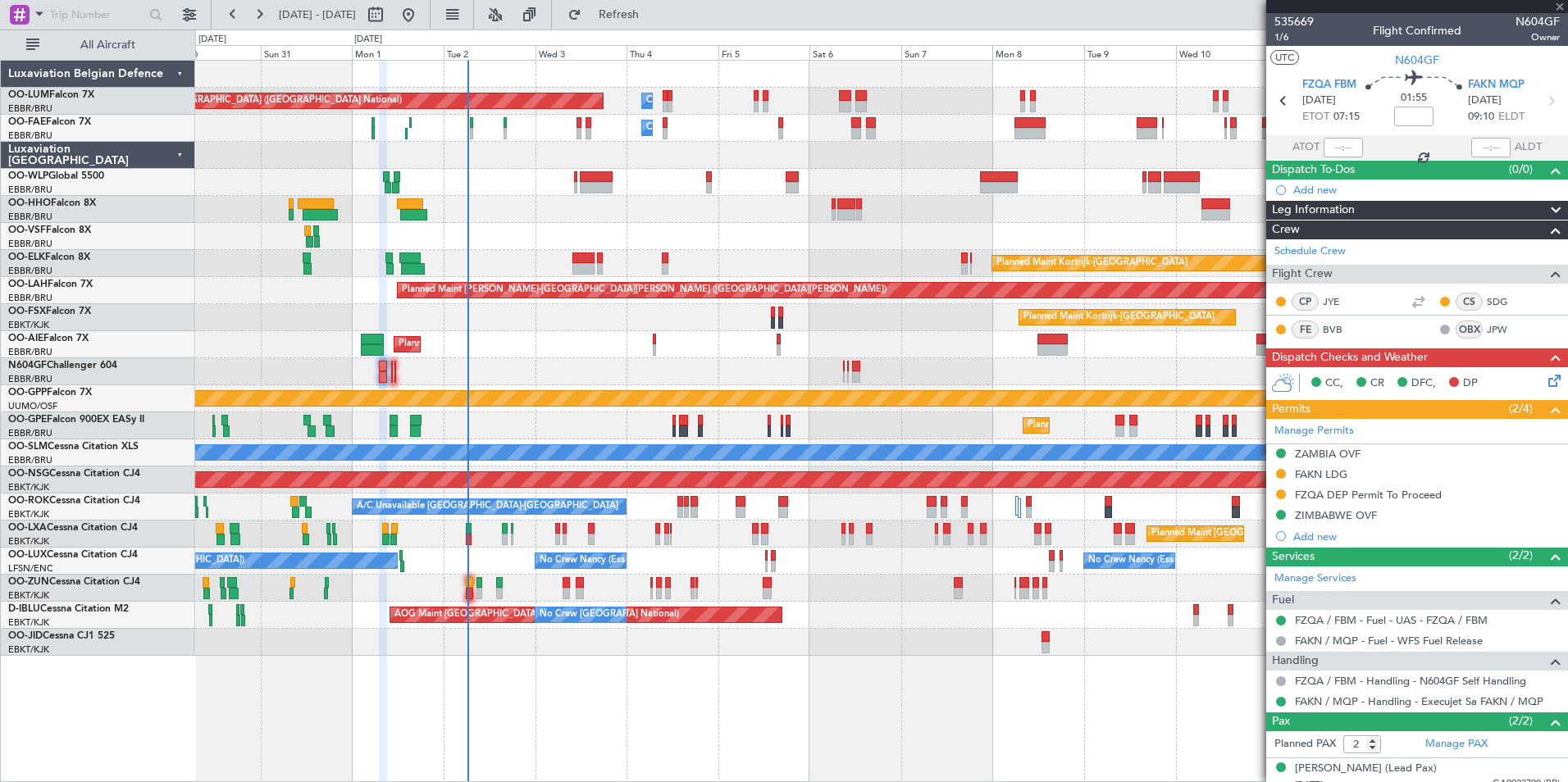
type input "+00:10"
type input "4"
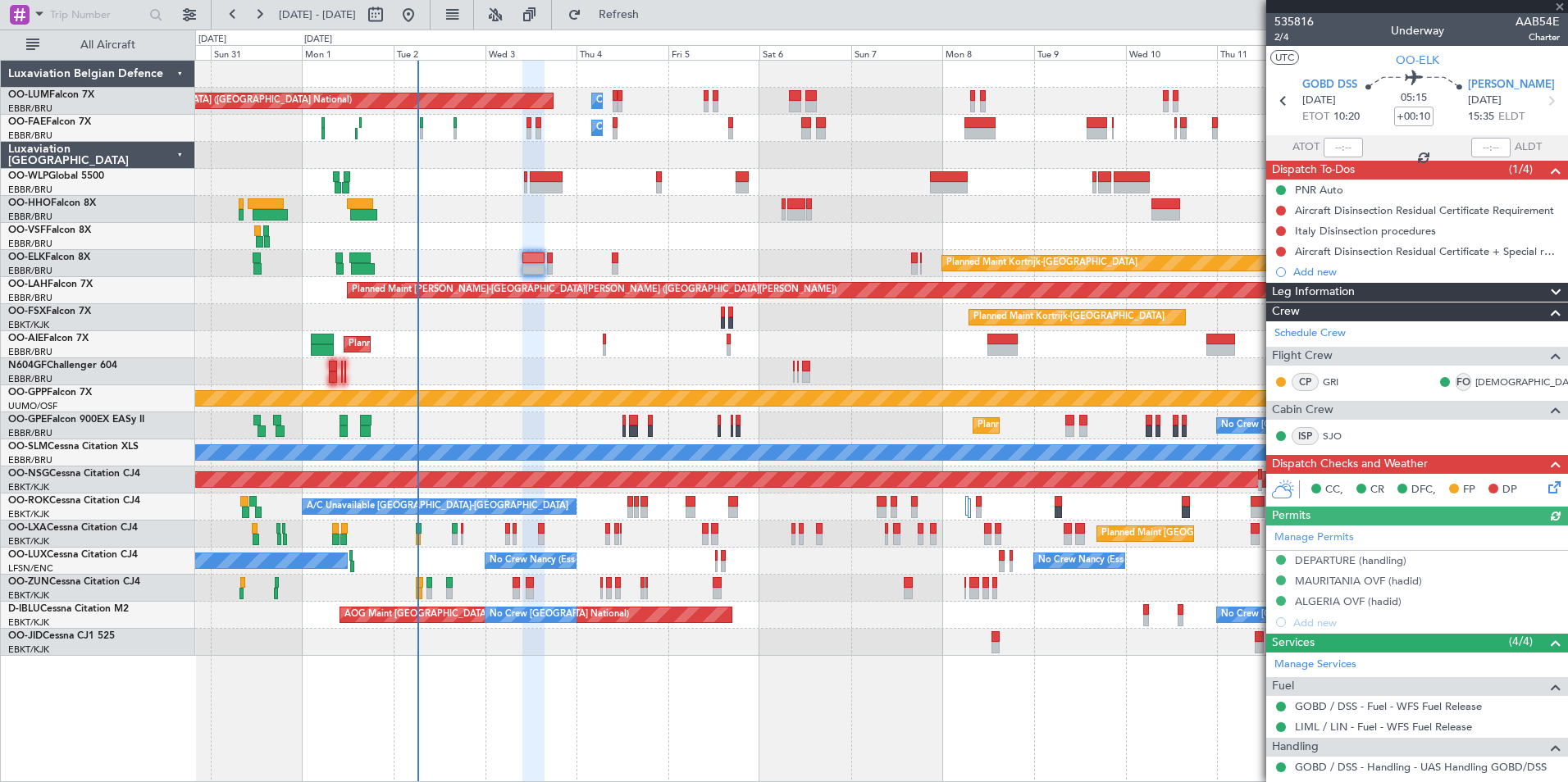
click at [581, 553] on div "Planned Maint Brussels (Brussels National) Owner Melsbroek Air Base Owner Melsb…" at bounding box center [881, 358] width 1372 height 595
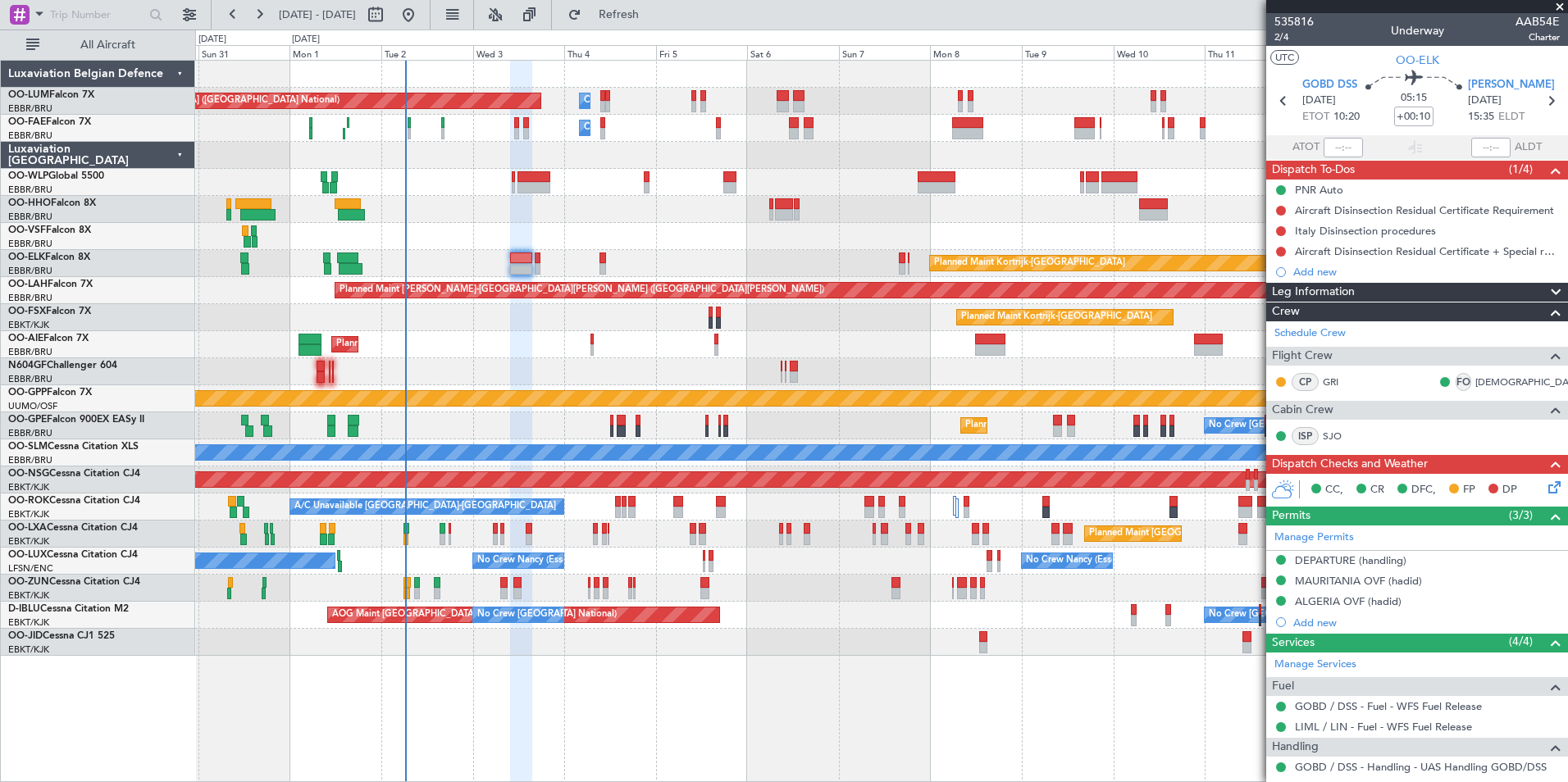
click at [467, 570] on div "No Crew Paris (Le Bourget) No Crew Nancy (Essey) No Crew Nancy (Essey) Planned …" at bounding box center [881, 561] width 1372 height 27
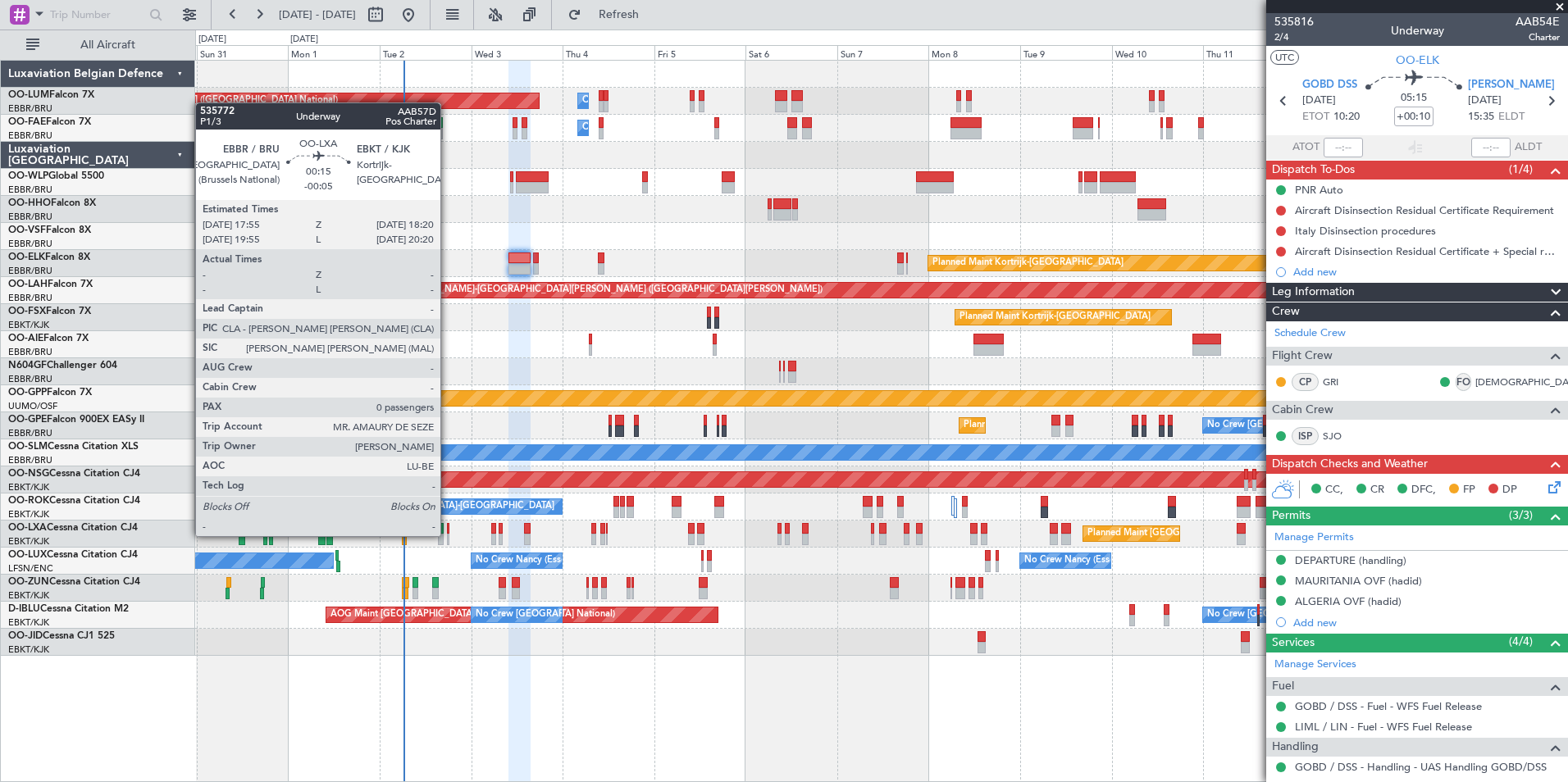
click at [447, 536] on div at bounding box center [447, 539] width 2 height 11
type input "-00:05"
type input "0"
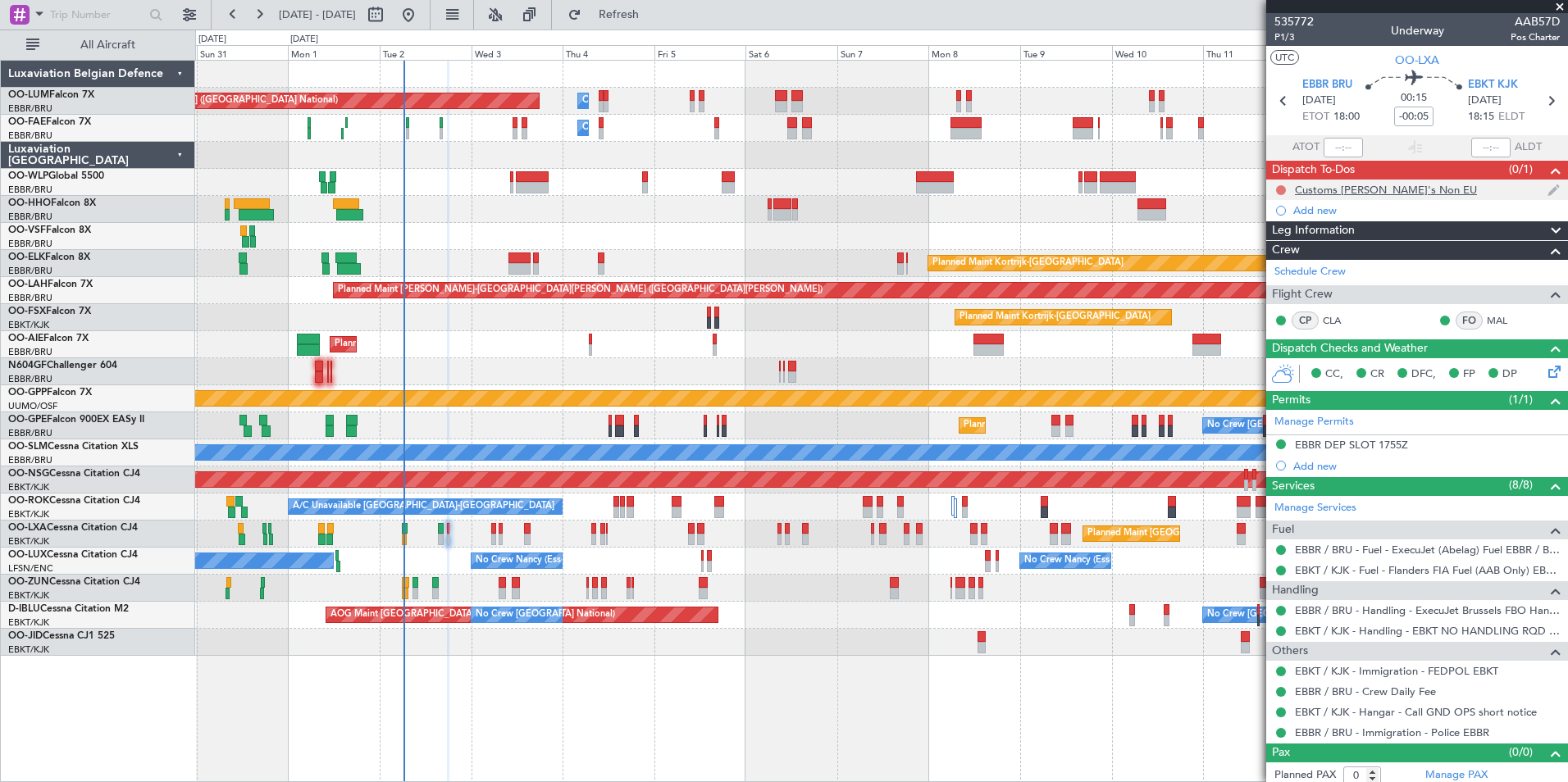
click at [1276, 188] on button at bounding box center [1280, 189] width 10 height 10
click at [1274, 265] on span "Completed" at bounding box center [1288, 262] width 54 height 17
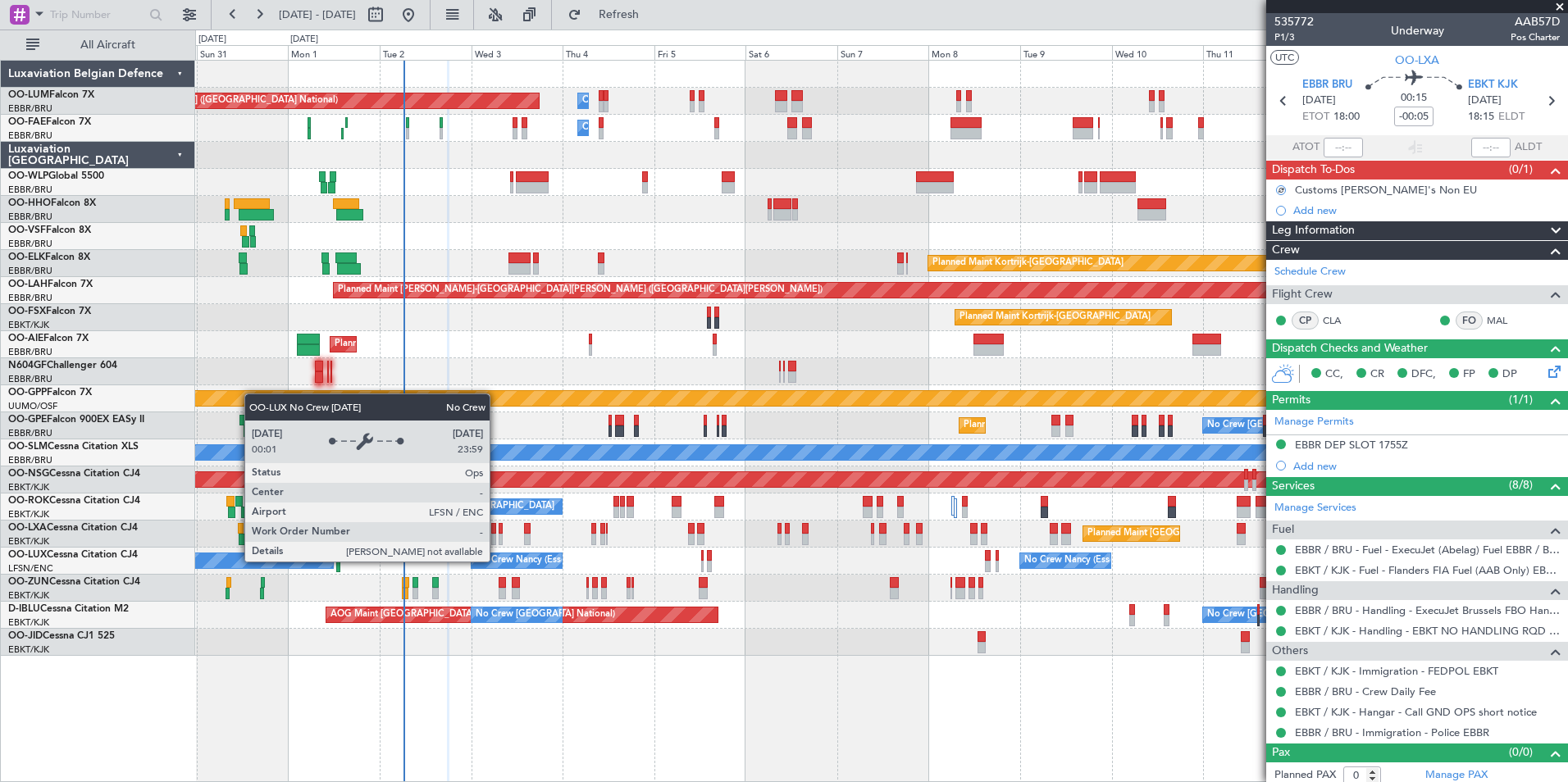
click at [476, 567] on div "No Crew Nancy (Essey)" at bounding box center [524, 561] width 98 height 25
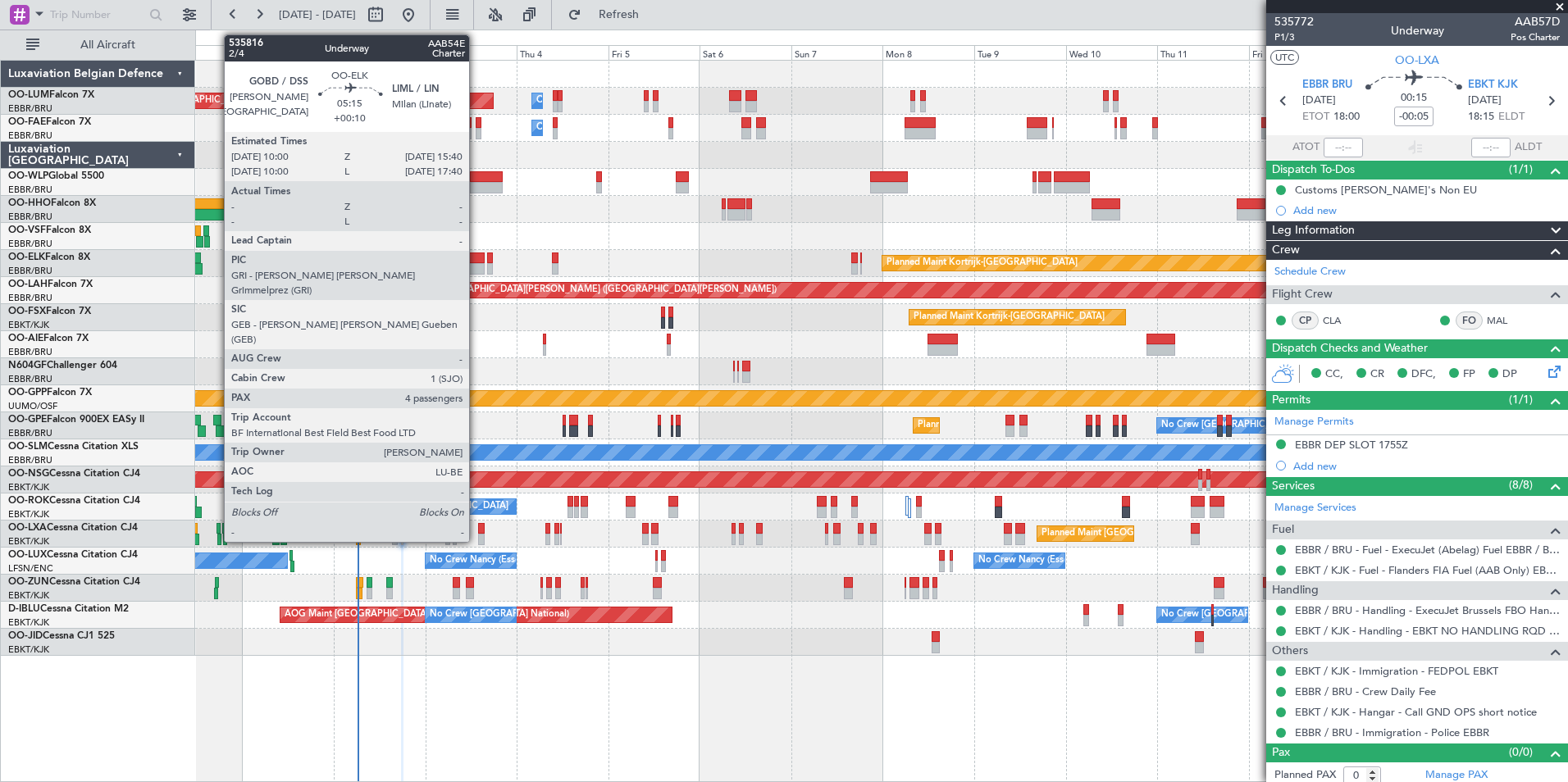
click at [477, 256] on div at bounding box center [473, 258] width 22 height 11
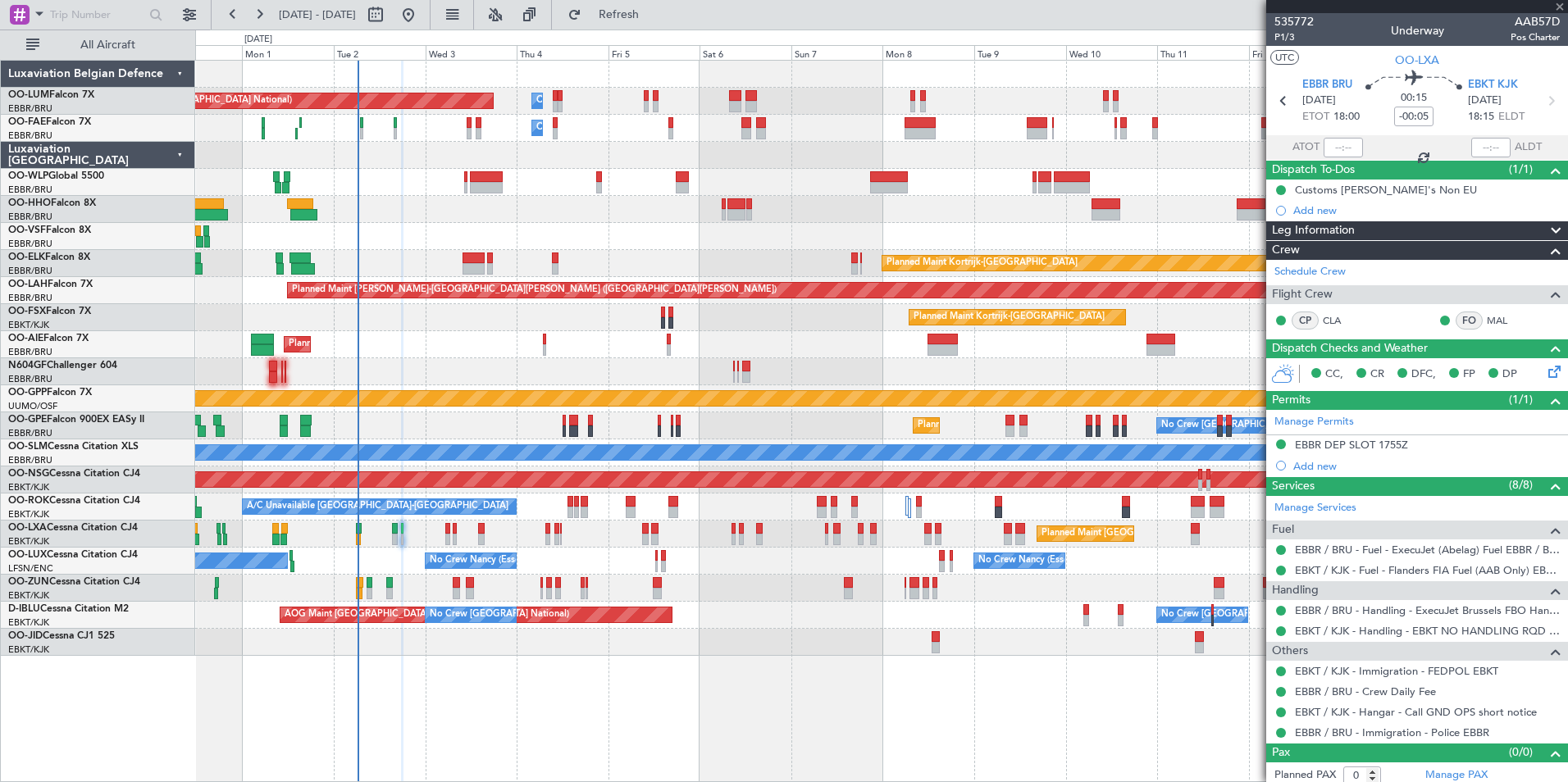
type input "+00:10"
type input "4"
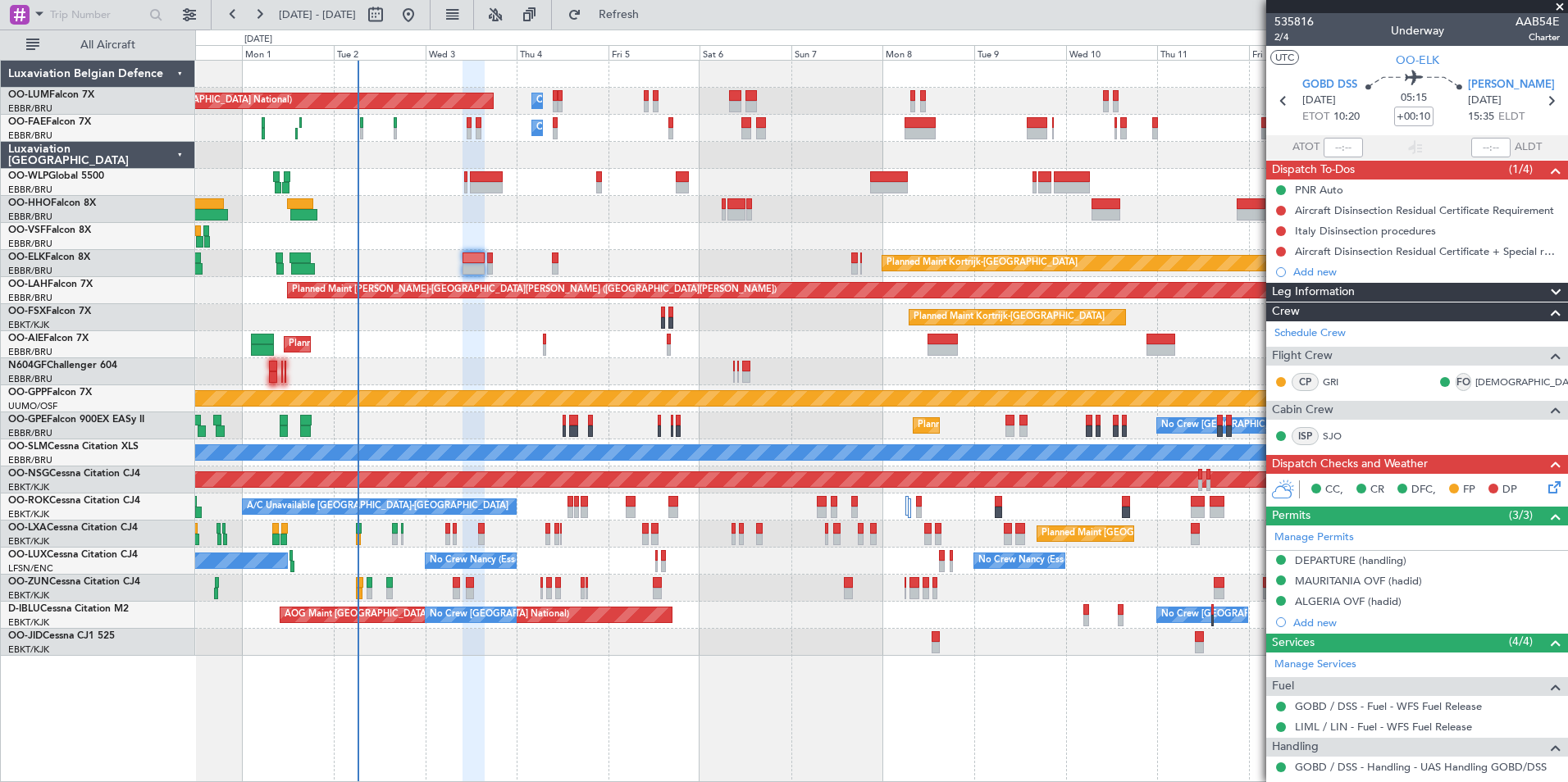
click at [490, 332] on div "Planned Maint Brussels (Brussels National) Owner Melsbroek Air Base Owner Melsb…" at bounding box center [881, 358] width 1372 height 595
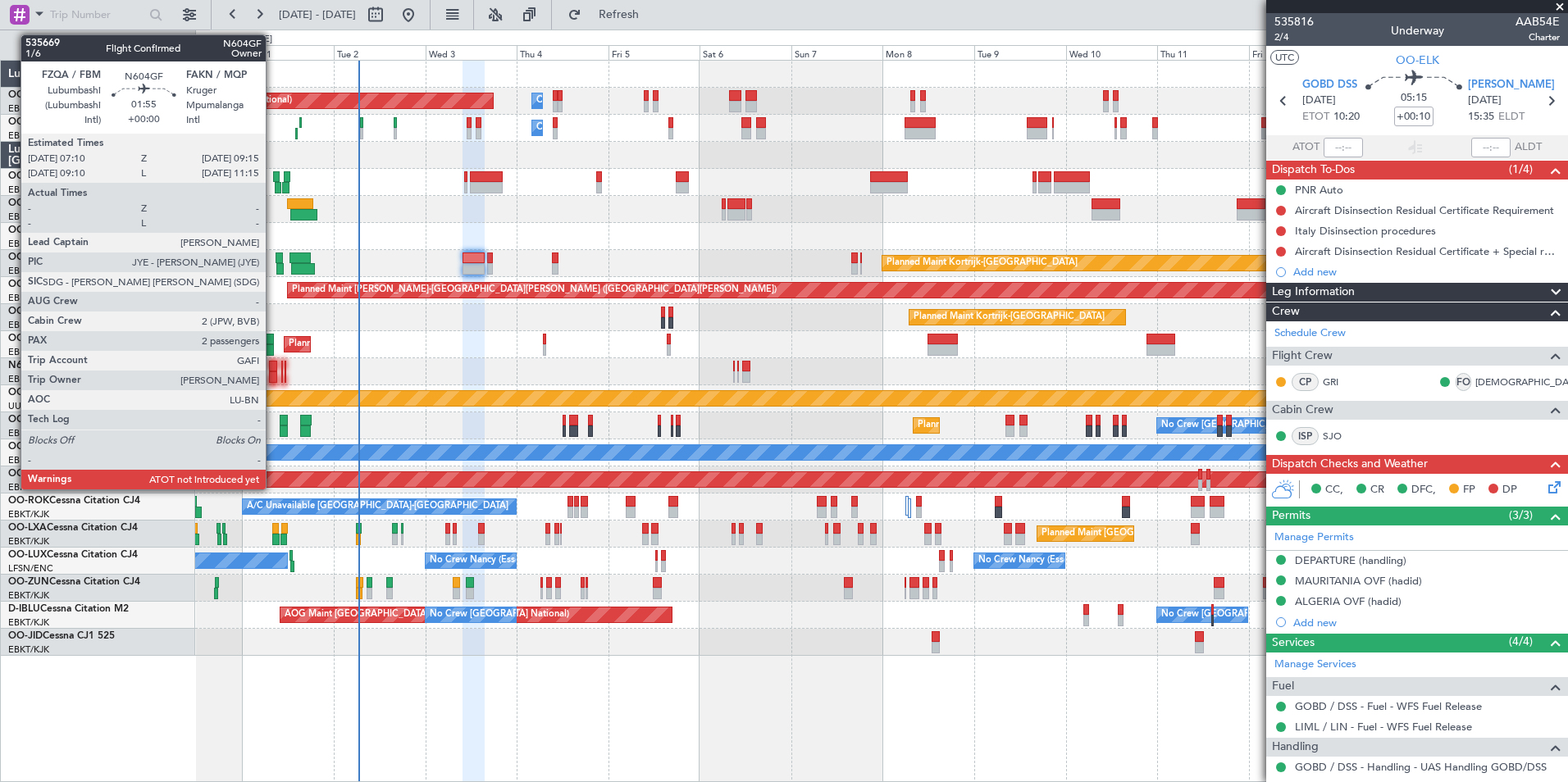
click at [273, 373] on div at bounding box center [272, 377] width 8 height 11
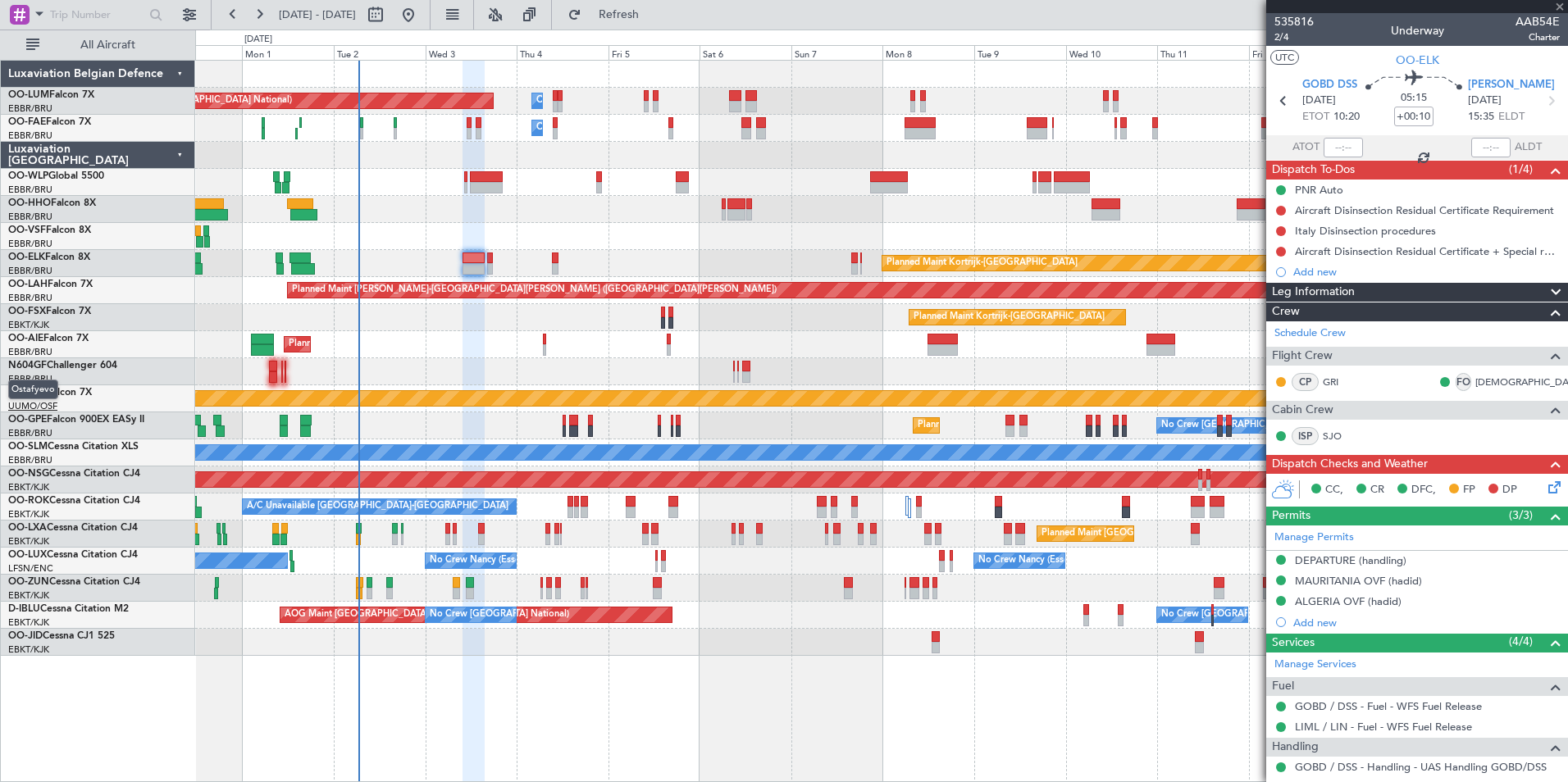
type input "2"
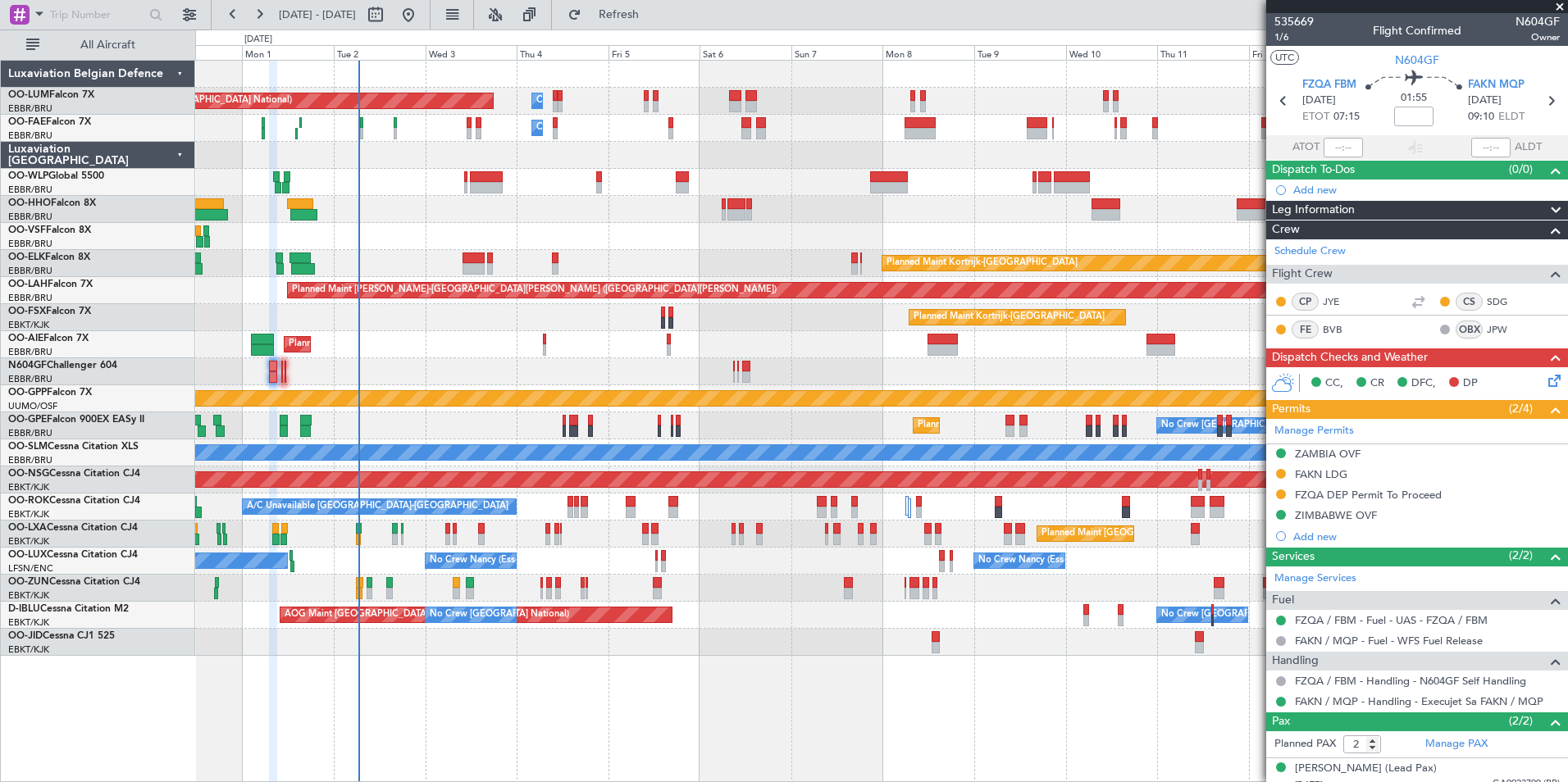
click at [740, 498] on div "Planned Maint Brussels (Brussels National) Owner Melsbroek Air Base Owner Melsb…" at bounding box center [881, 358] width 1372 height 595
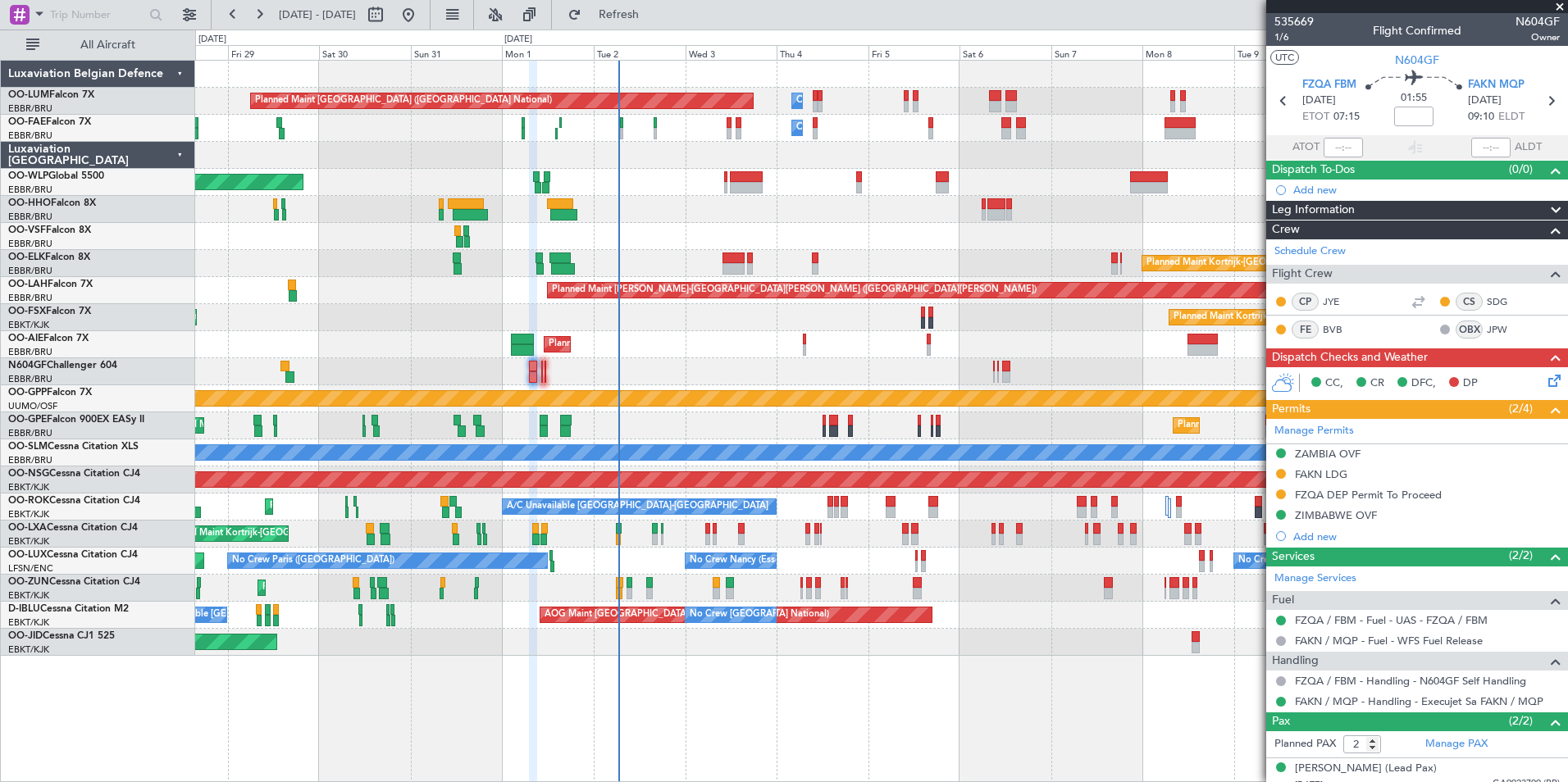
click at [717, 441] on div "Planned Maint Brussels (Brussels National) Owner Melsbroek Air Base Owner Melsb…" at bounding box center [881, 358] width 1372 height 595
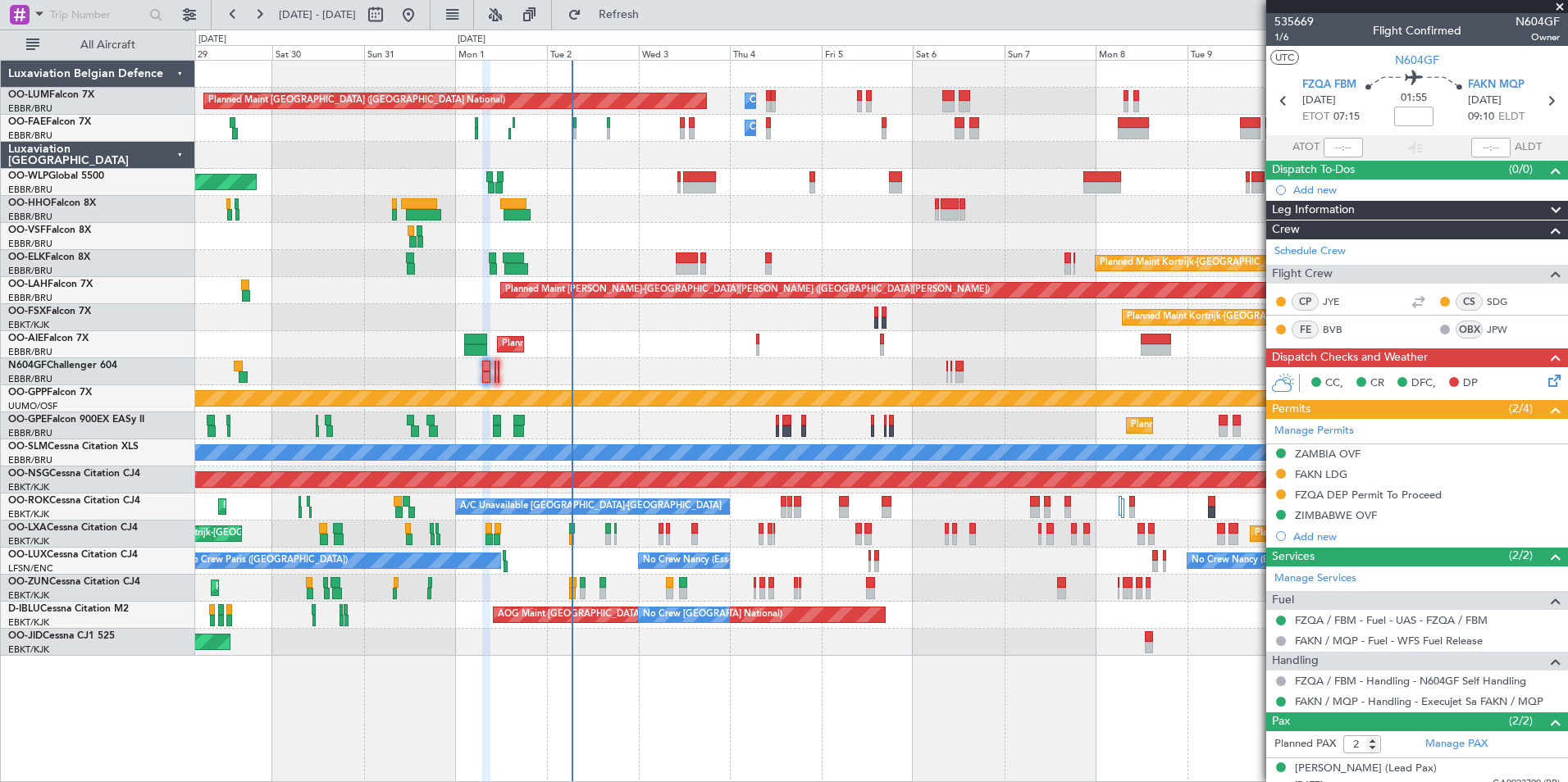
click at [634, 424] on div "No Crew Brussels (Brussels National) Planned Maint Brussels (Brussels National)…" at bounding box center [881, 425] width 1372 height 27
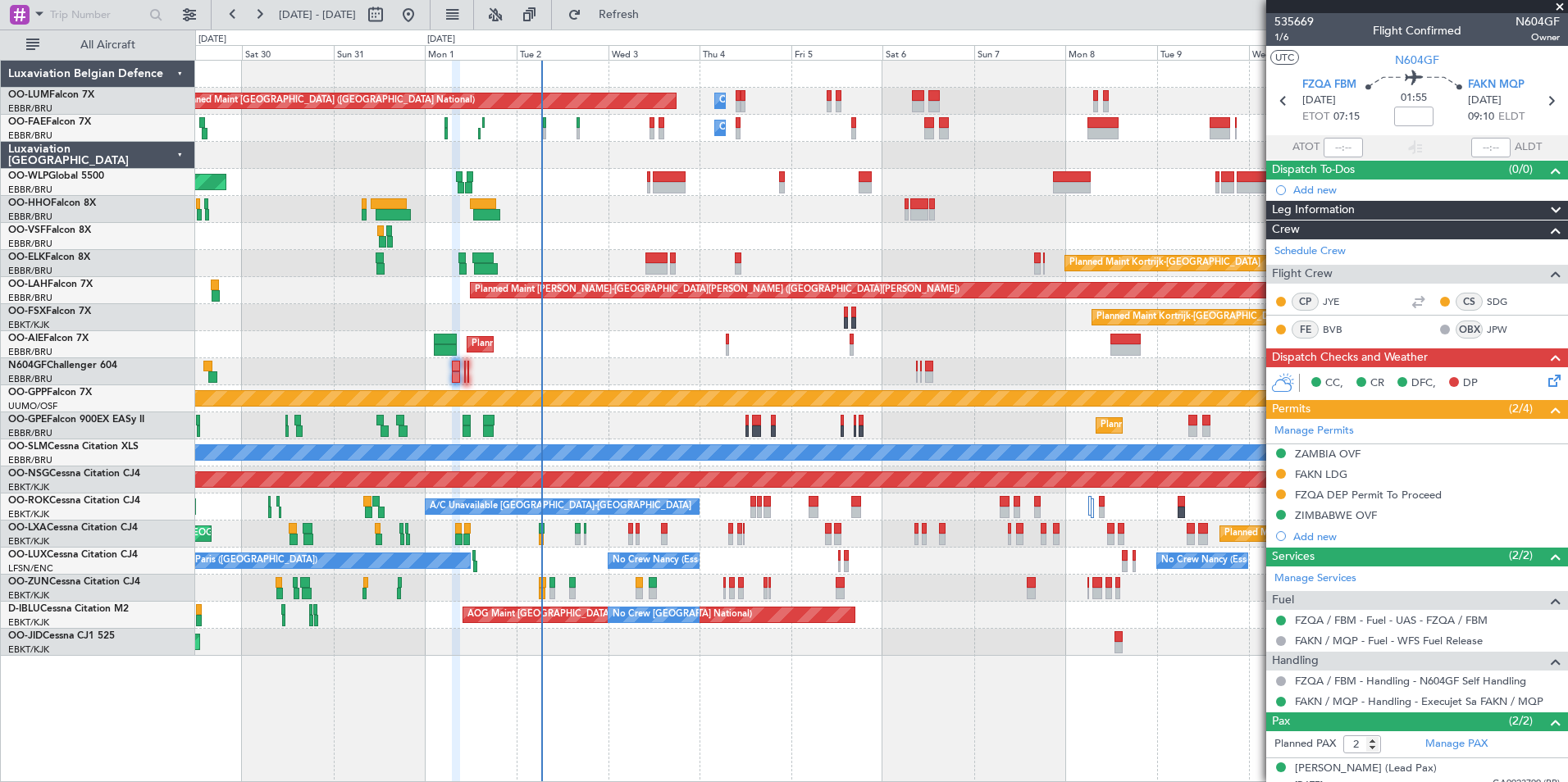
click at [634, 172] on div "Planned Maint Brussels (Brussels National) Owner Melsbroek Air Base Owner Melsb…" at bounding box center [881, 358] width 1372 height 595
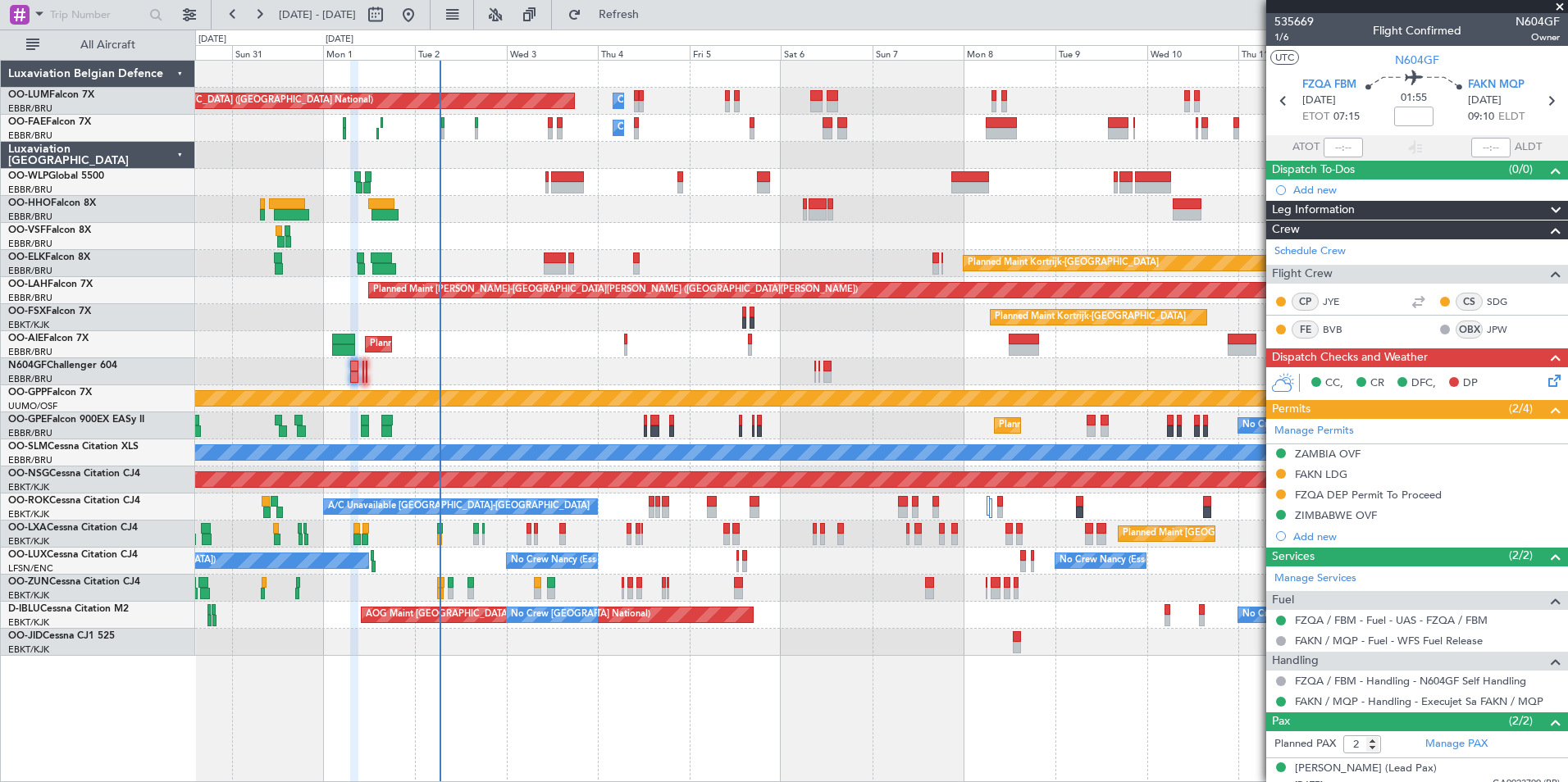
click at [619, 224] on div "Planned Maint Brussels (Brussels National) Owner Melsbroek Air Base Owner Melsb…" at bounding box center [881, 358] width 1372 height 595
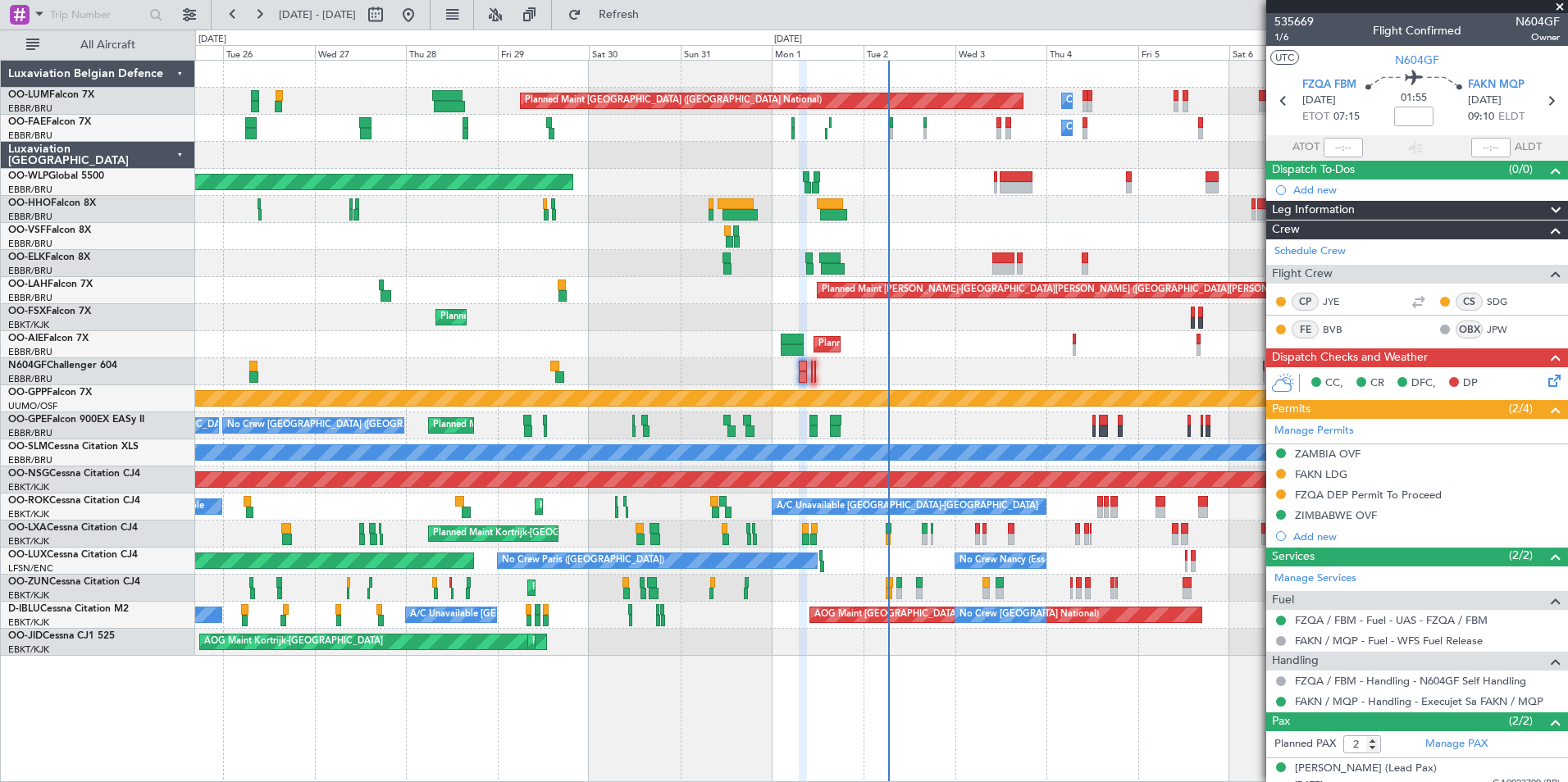
click at [675, 243] on div "Planned Maint Brussels (Brussels National) Owner Melsbroek Air Base Owner Melsb…" at bounding box center [881, 358] width 1372 height 595
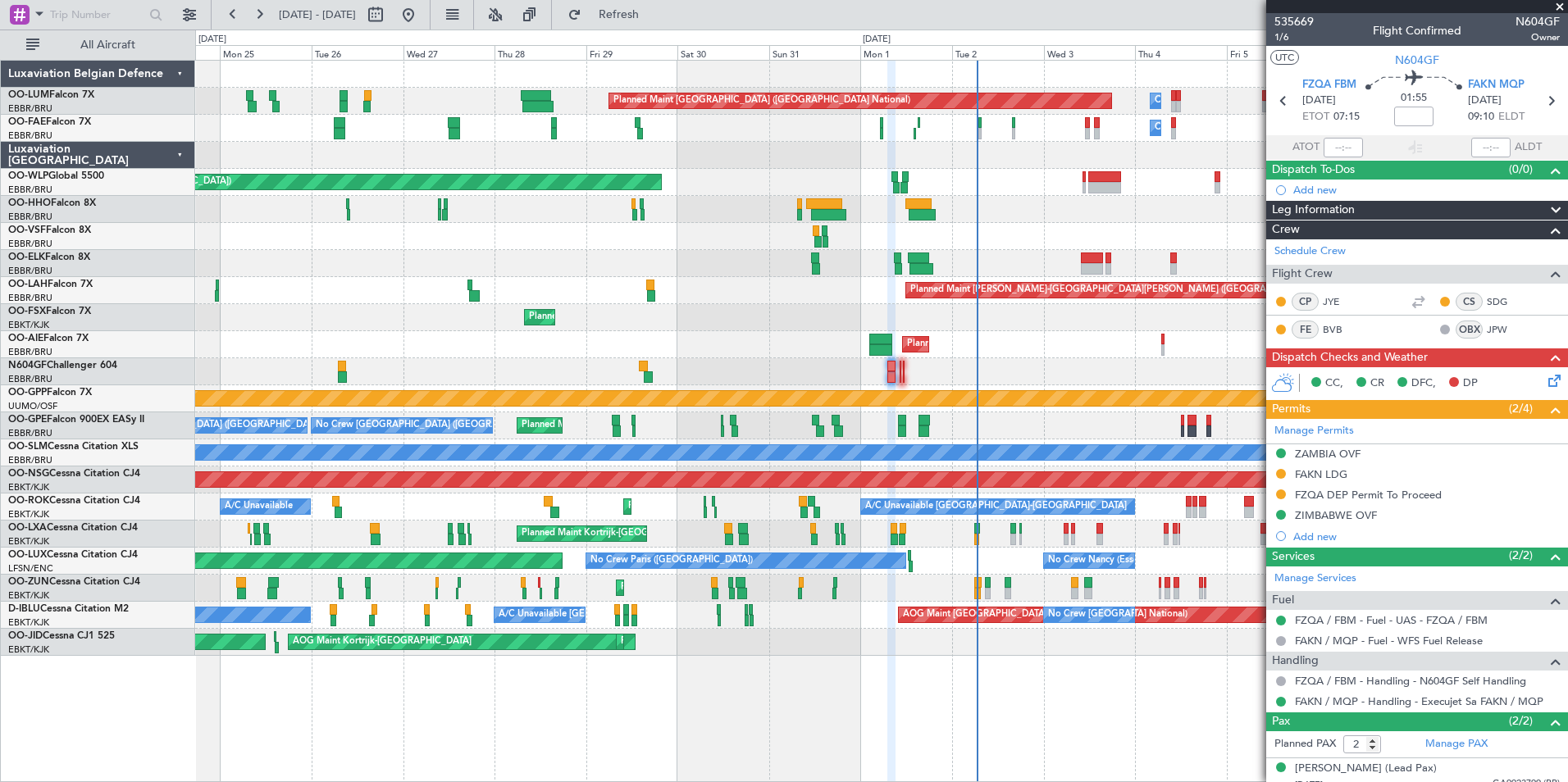
click at [752, 158] on div at bounding box center [881, 155] width 1372 height 27
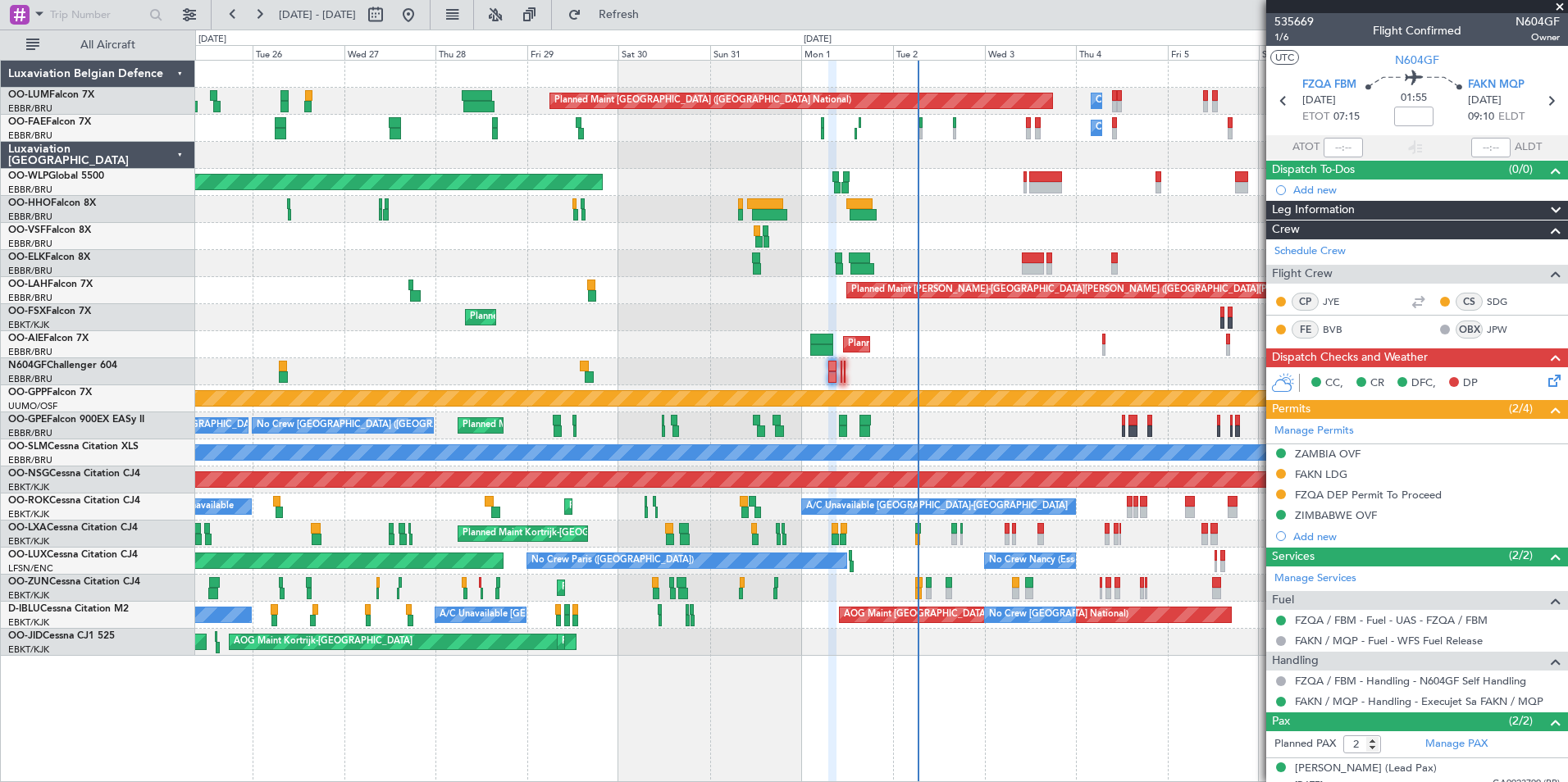
click at [421, 160] on div at bounding box center [881, 155] width 1372 height 27
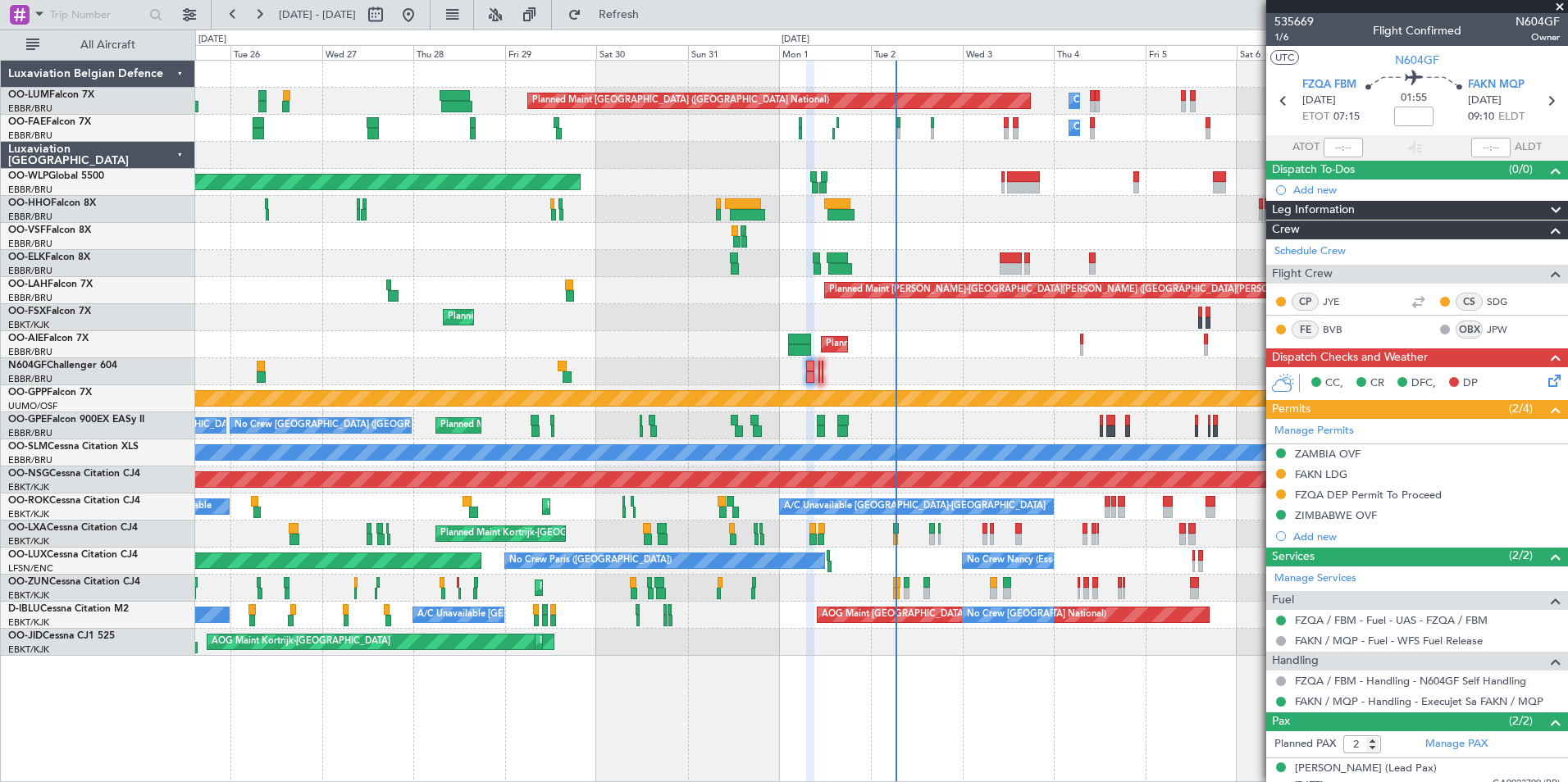
click at [830, 188] on div "Planned Maint [GEOGRAPHIC_DATA] ([GEOGRAPHIC_DATA])" at bounding box center [881, 182] width 1372 height 27
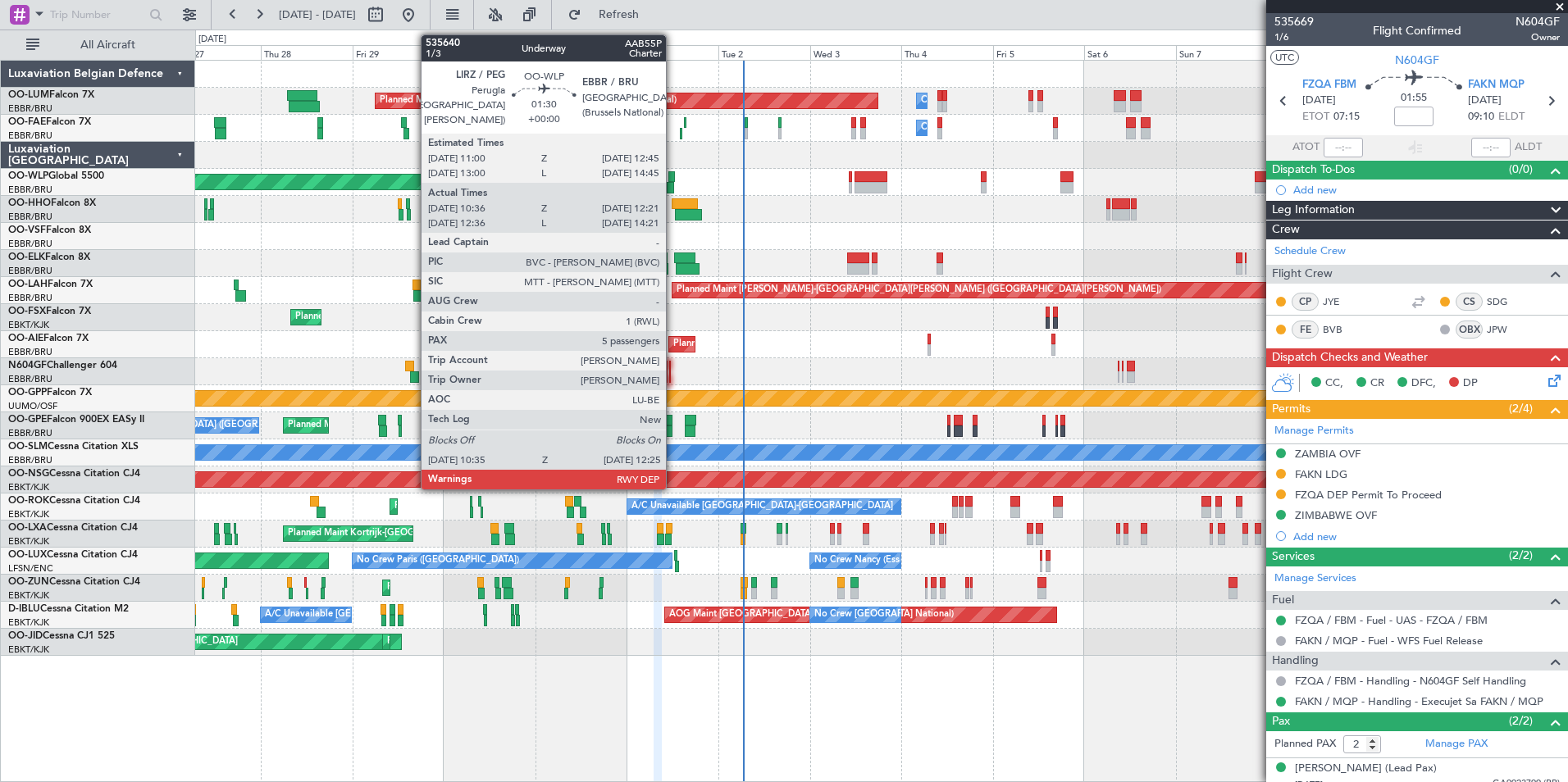
click at [673, 181] on div at bounding box center [672, 177] width 7 height 11
click at [649, 185] on div "Planned Maint [GEOGRAPHIC_DATA] ([GEOGRAPHIC_DATA])" at bounding box center [881, 182] width 1372 height 27
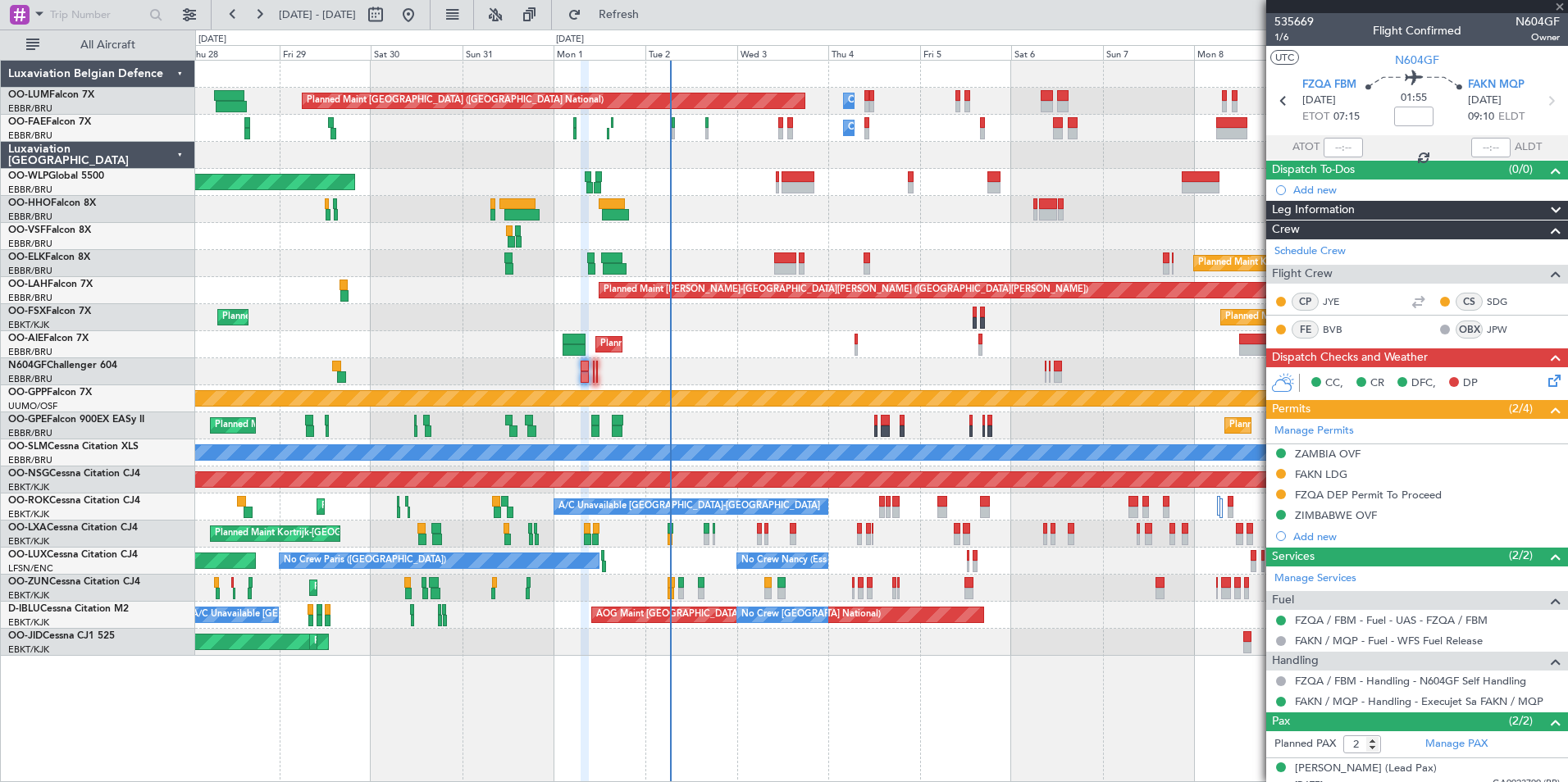
type input "10:46"
type input "12:16"
type input "5"
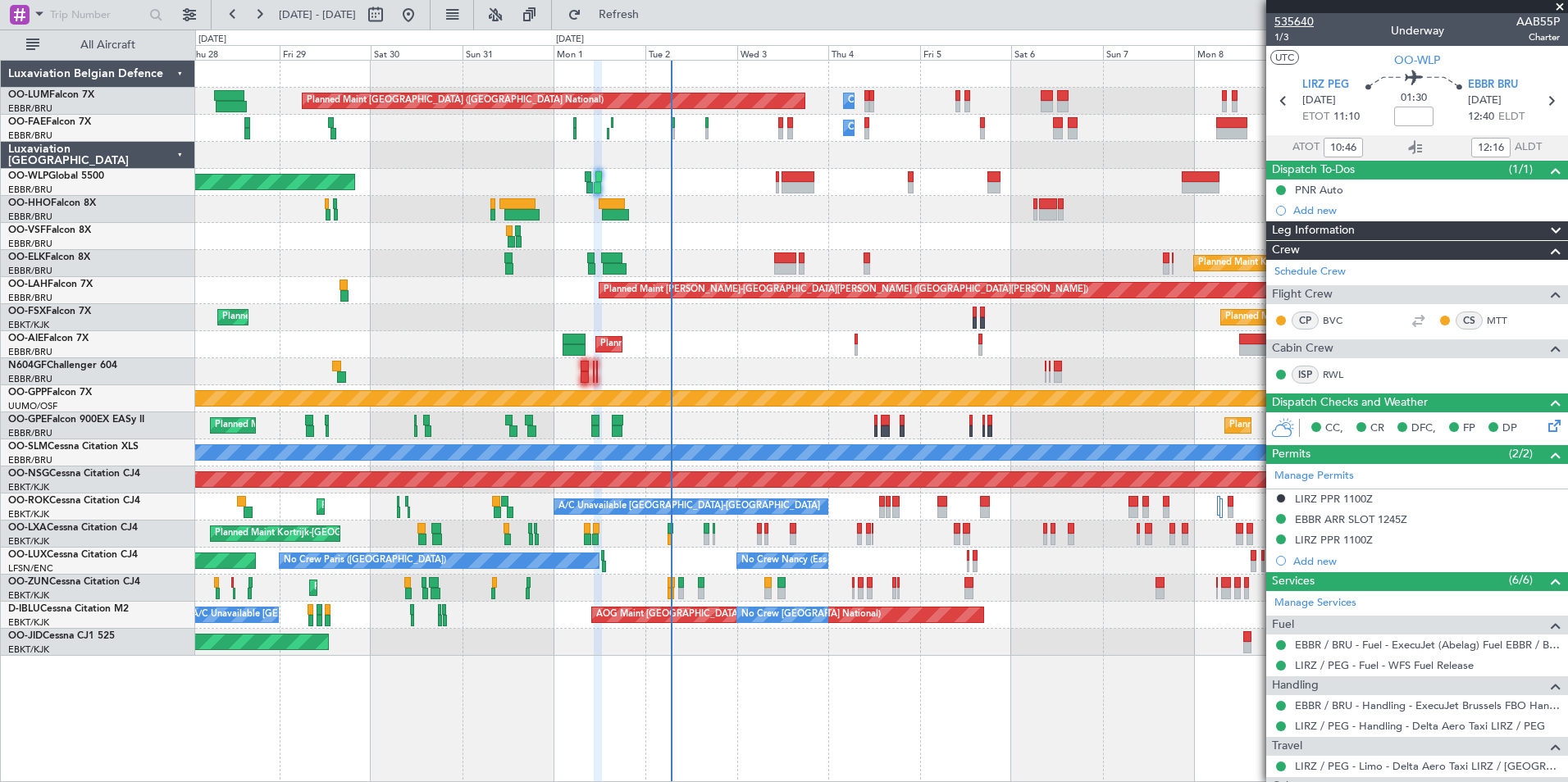
click at [1285, 39] on mat-tooltip-component "Trip Number" at bounding box center [1293, 51] width 81 height 43
click at [1290, 25] on span "535640" at bounding box center [1293, 22] width 40 height 18
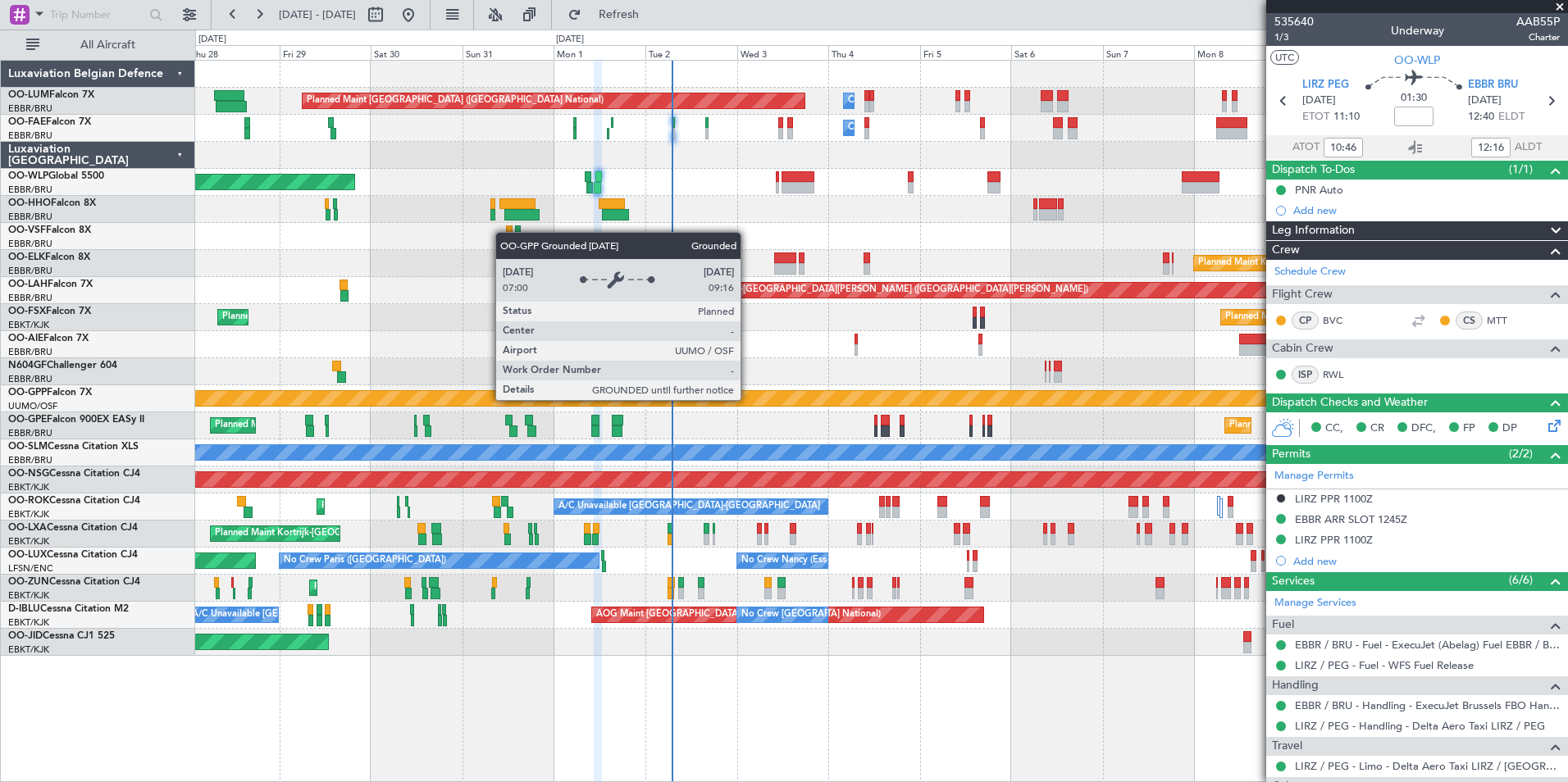
click at [672, 403] on div "Grounded [PERSON_NAME]" at bounding box center [881, 398] width 4115 height 15
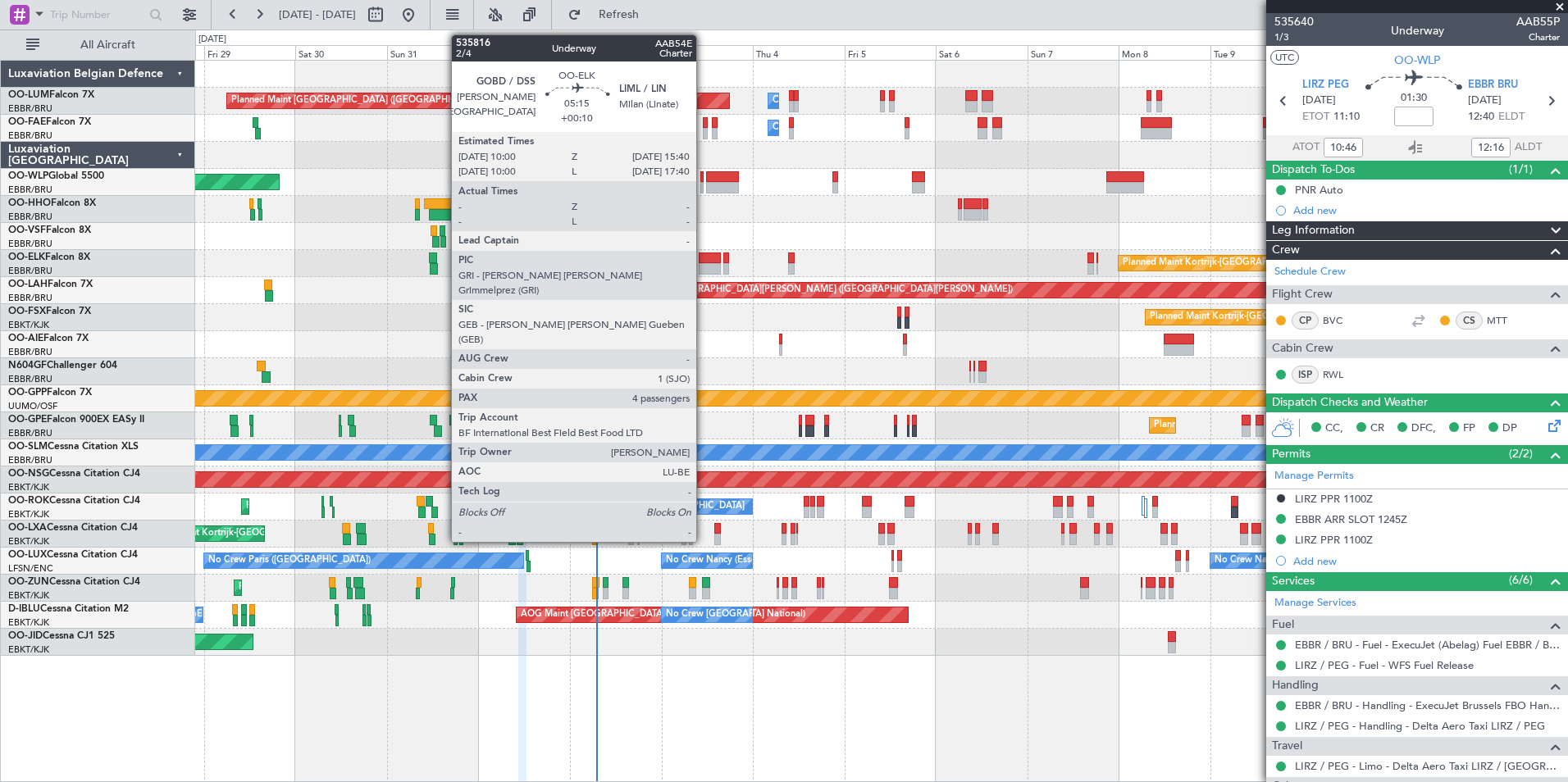
click at [705, 268] on div at bounding box center [709, 269] width 22 height 11
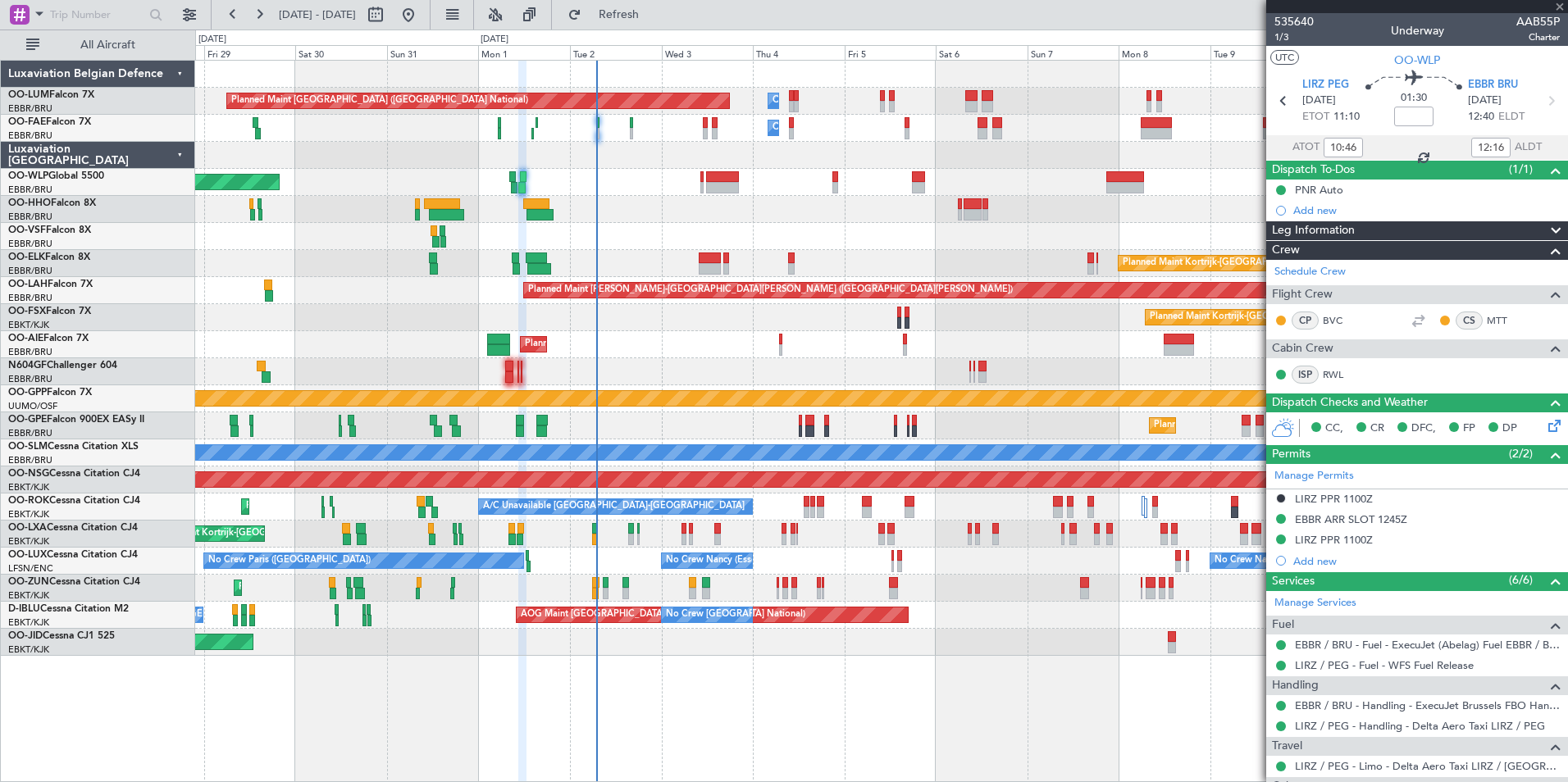
type input "+00:10"
type input "4"
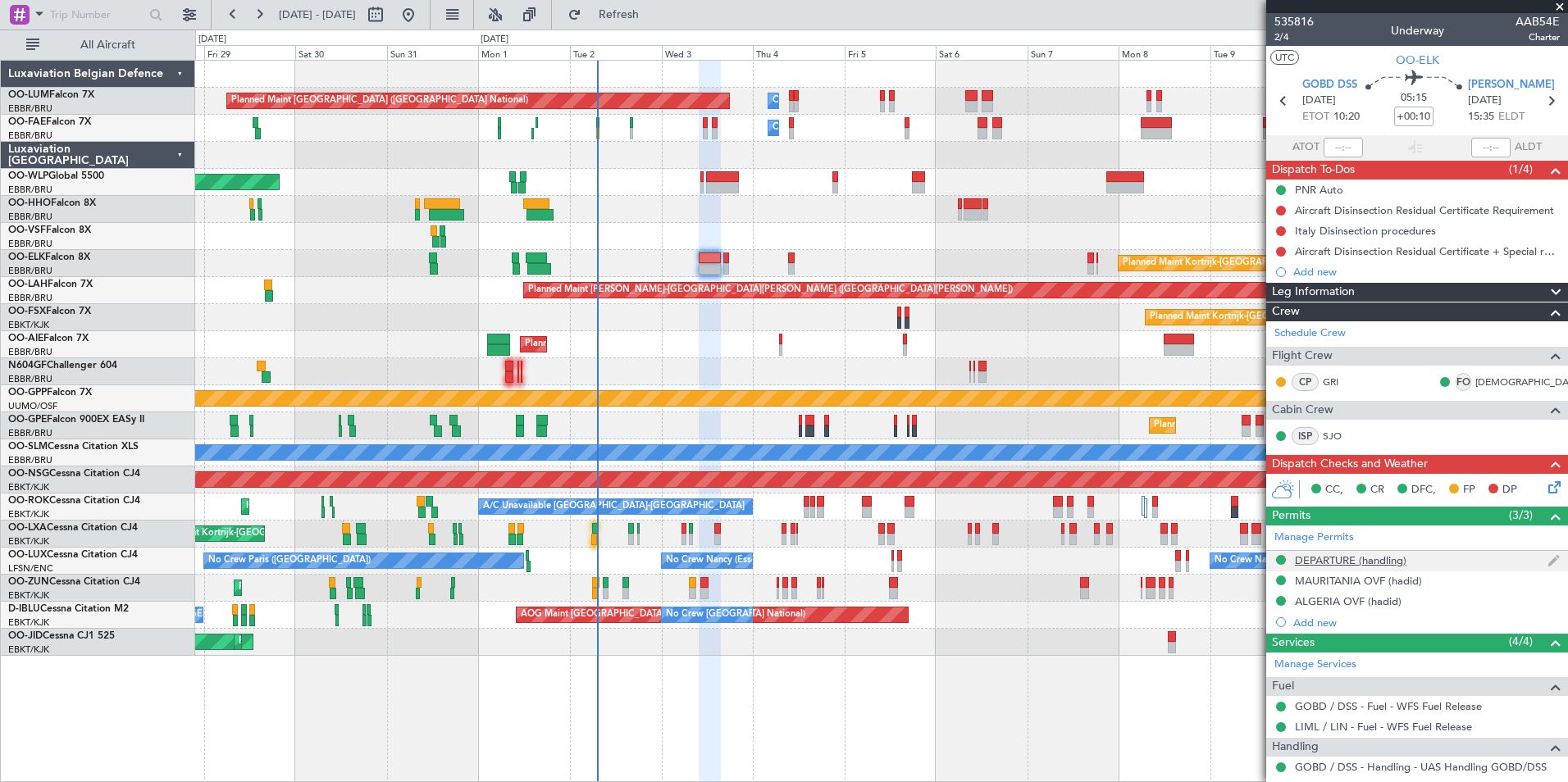
click at [1337, 563] on div "DEPARTURE (handling)" at bounding box center [1350, 560] width 112 height 14
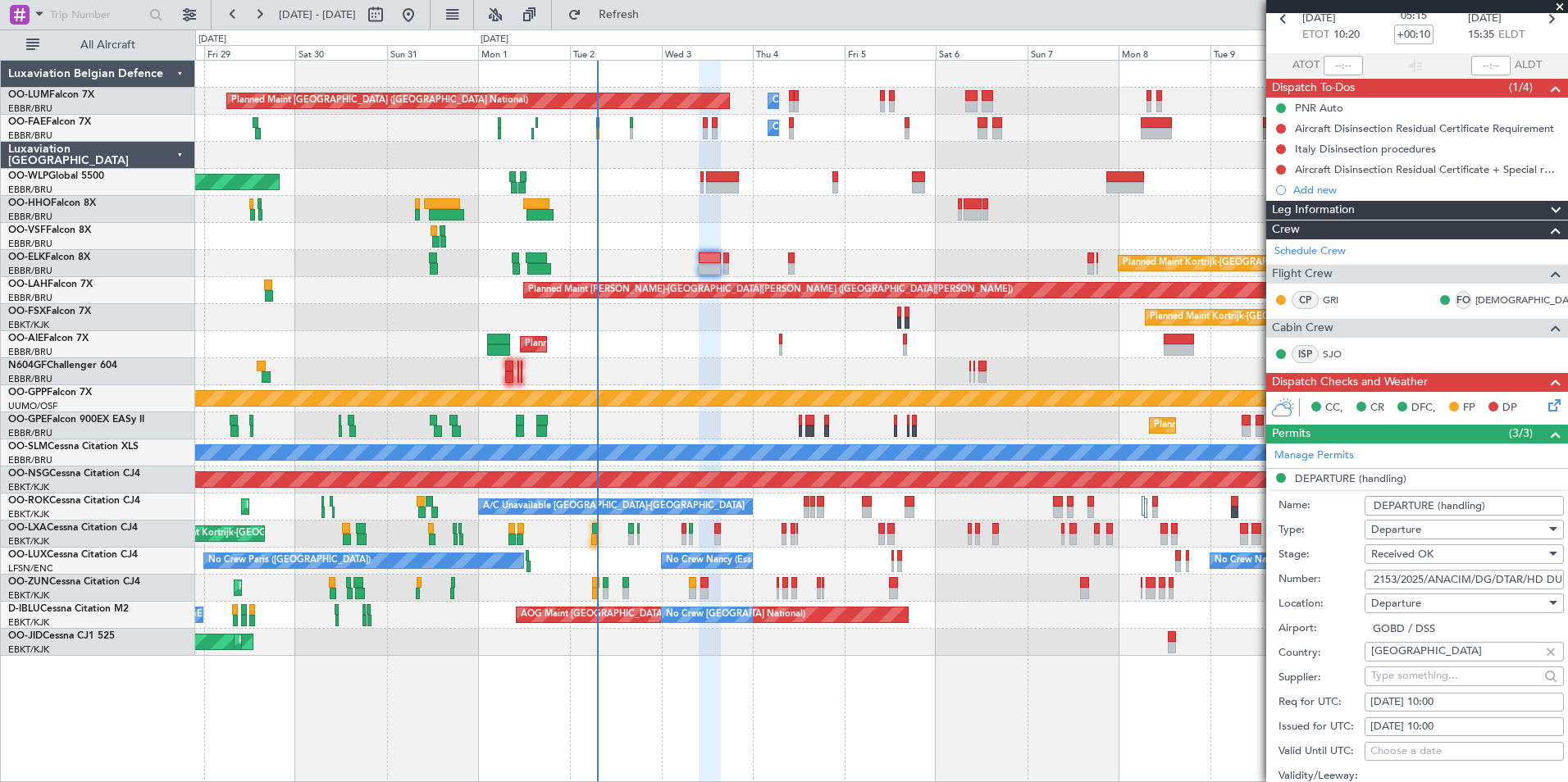
scroll to position [0, 94]
drag, startPoint x: 1372, startPoint y: 574, endPoint x: 1570, endPoint y: 579, distance: 198.1
click at [1567, 579] on html "28 Aug 2025 - 12 Sep 2025 Refresh Quick Links All Aircraft Planned Maint Brusse…" at bounding box center [784, 391] width 1568 height 782
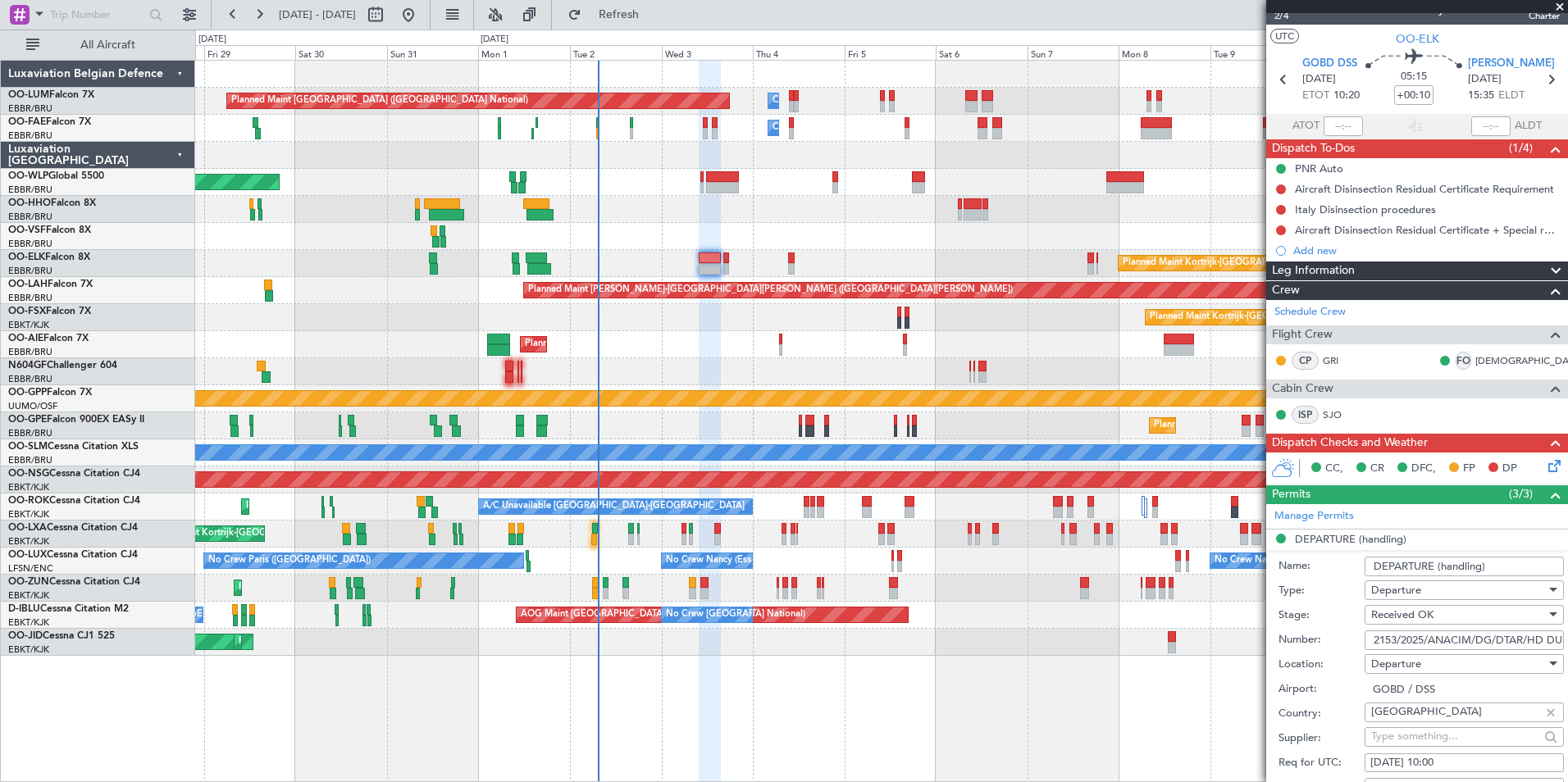
scroll to position [0, 0]
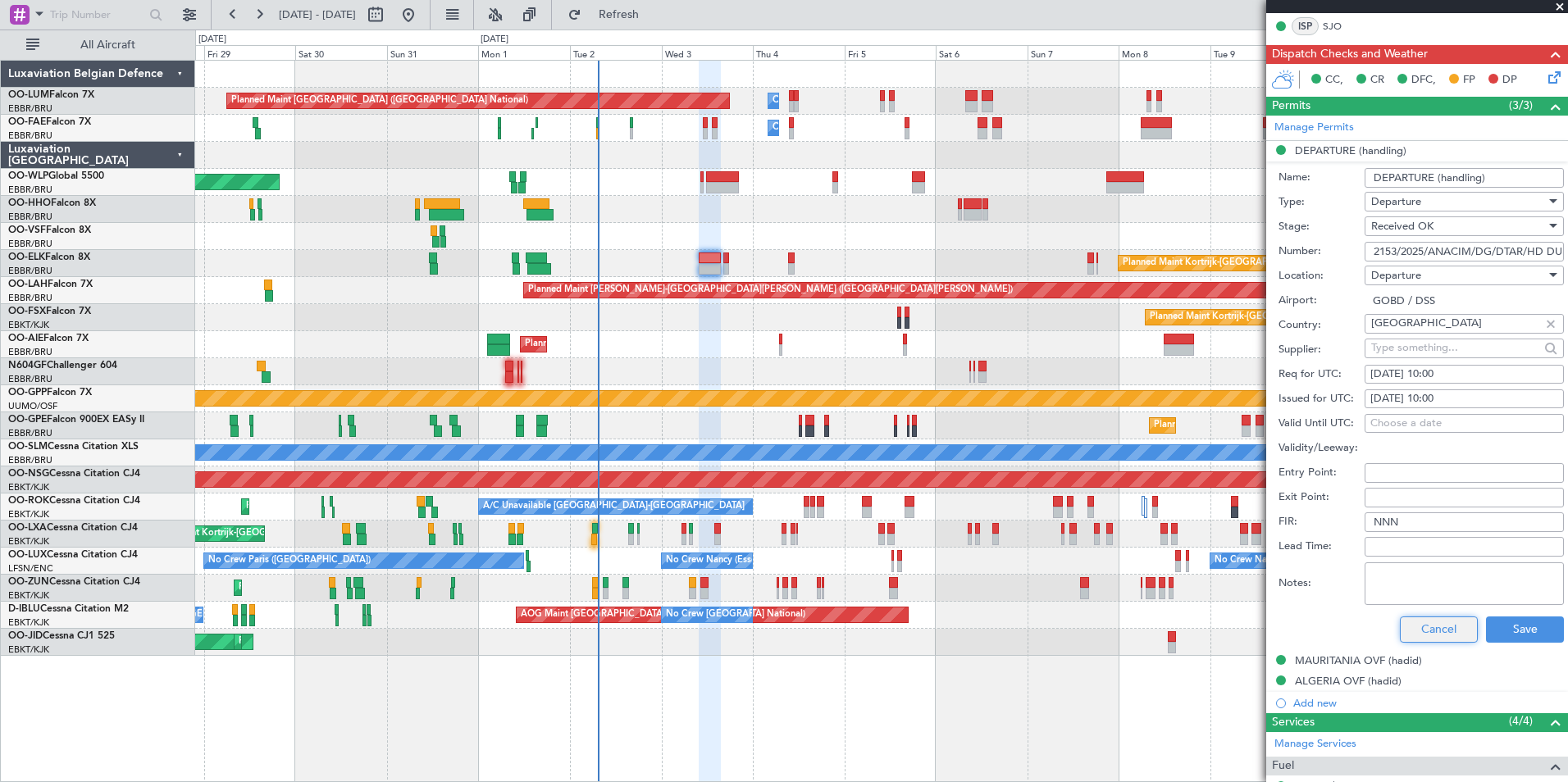
click at [1425, 627] on button "Cancel" at bounding box center [1439, 630] width 78 height 26
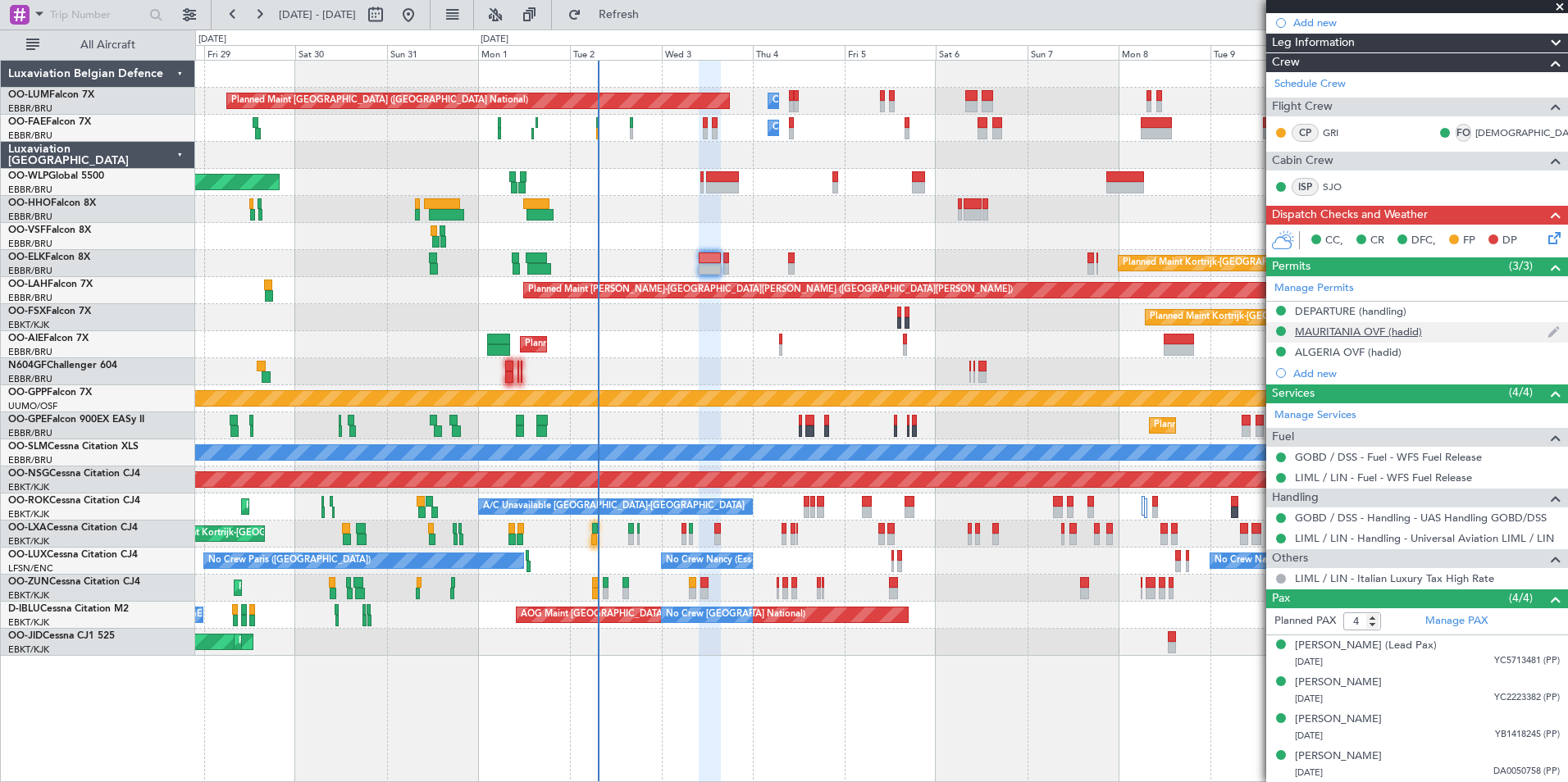
click at [1335, 329] on div "MAURITANIA OVF (hadid)" at bounding box center [1358, 332] width 127 height 14
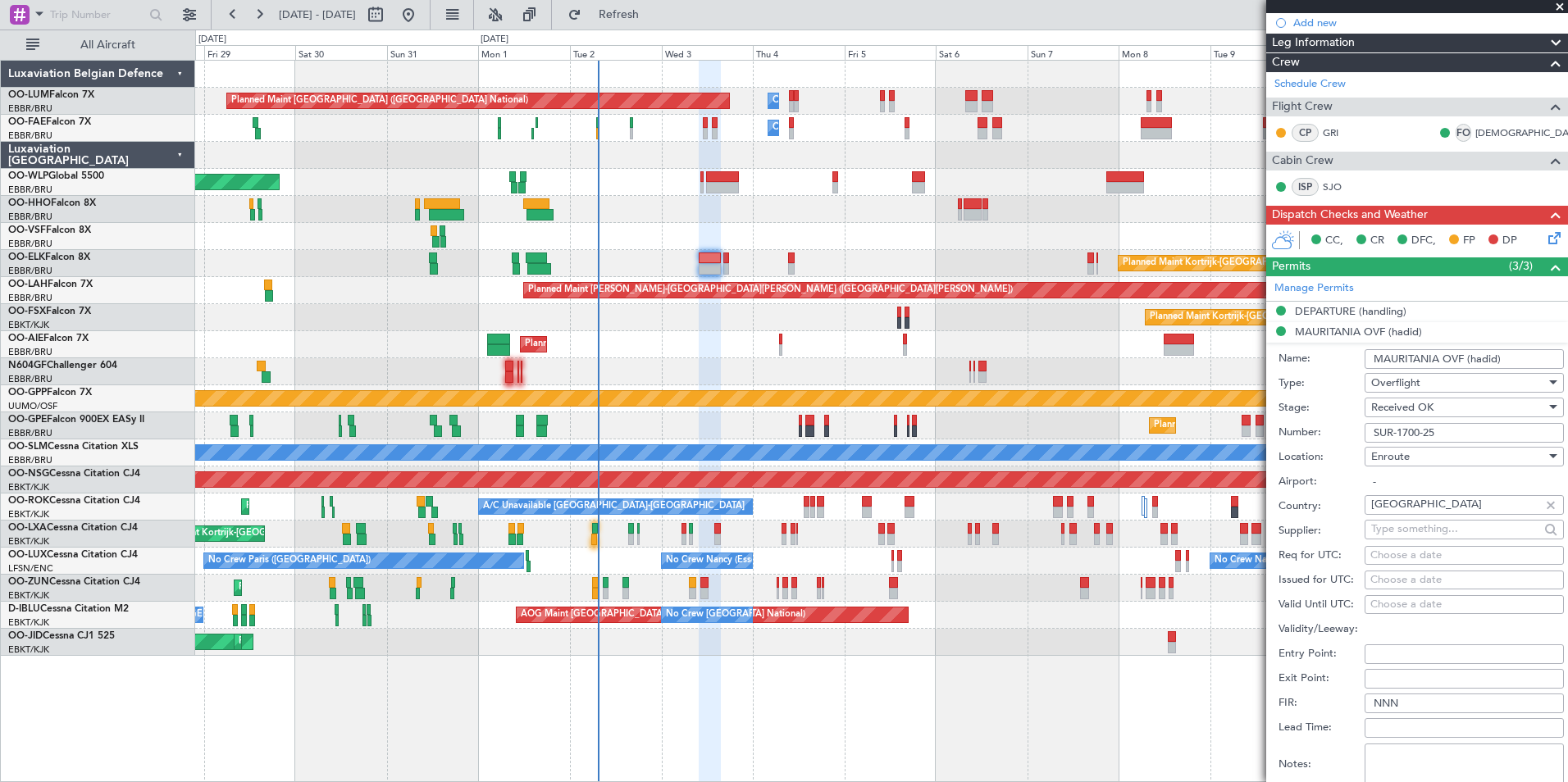
scroll to position [409, 0]
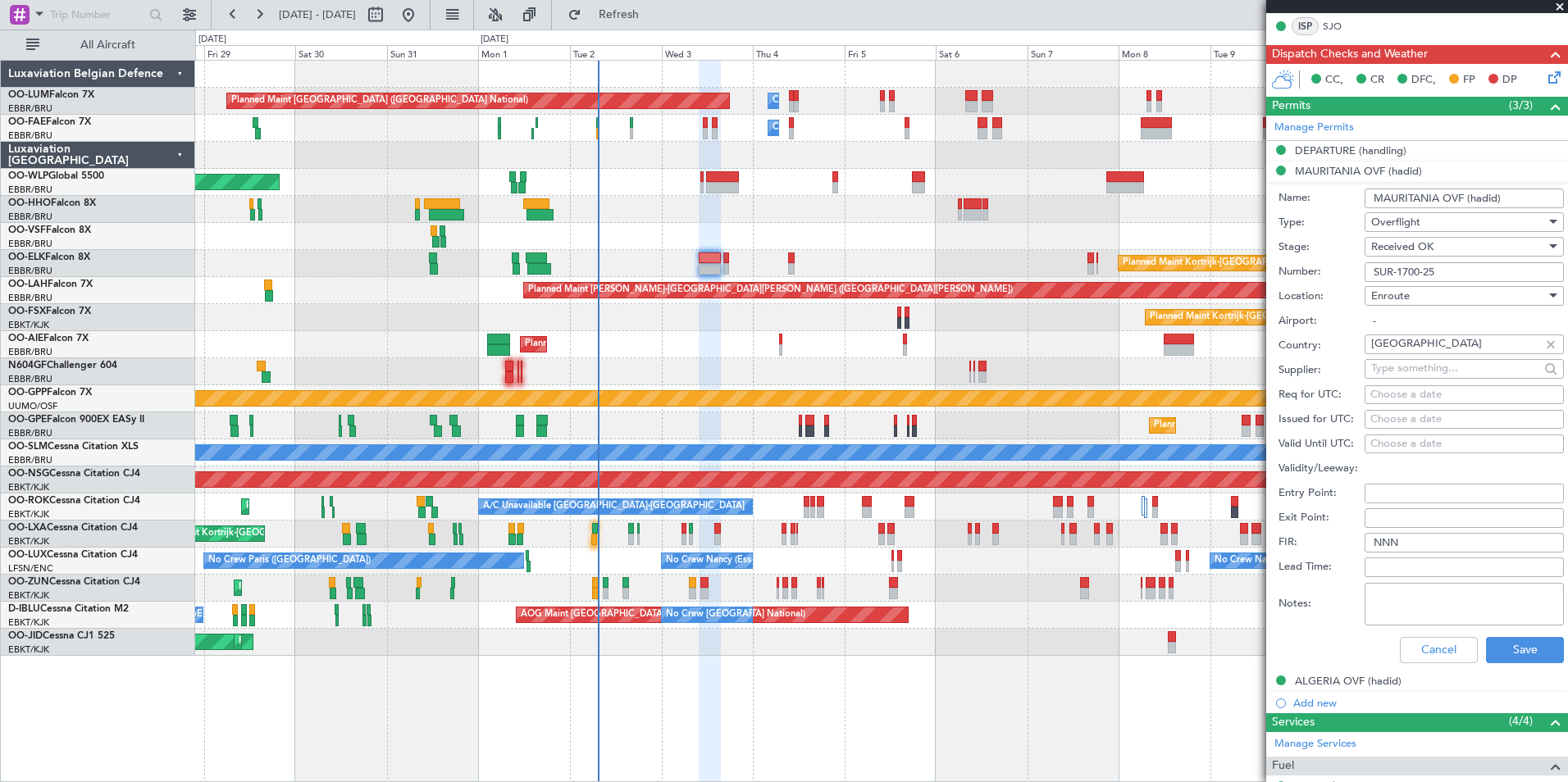
click at [1453, 248] on div "Received OK" at bounding box center [1458, 247] width 174 height 25
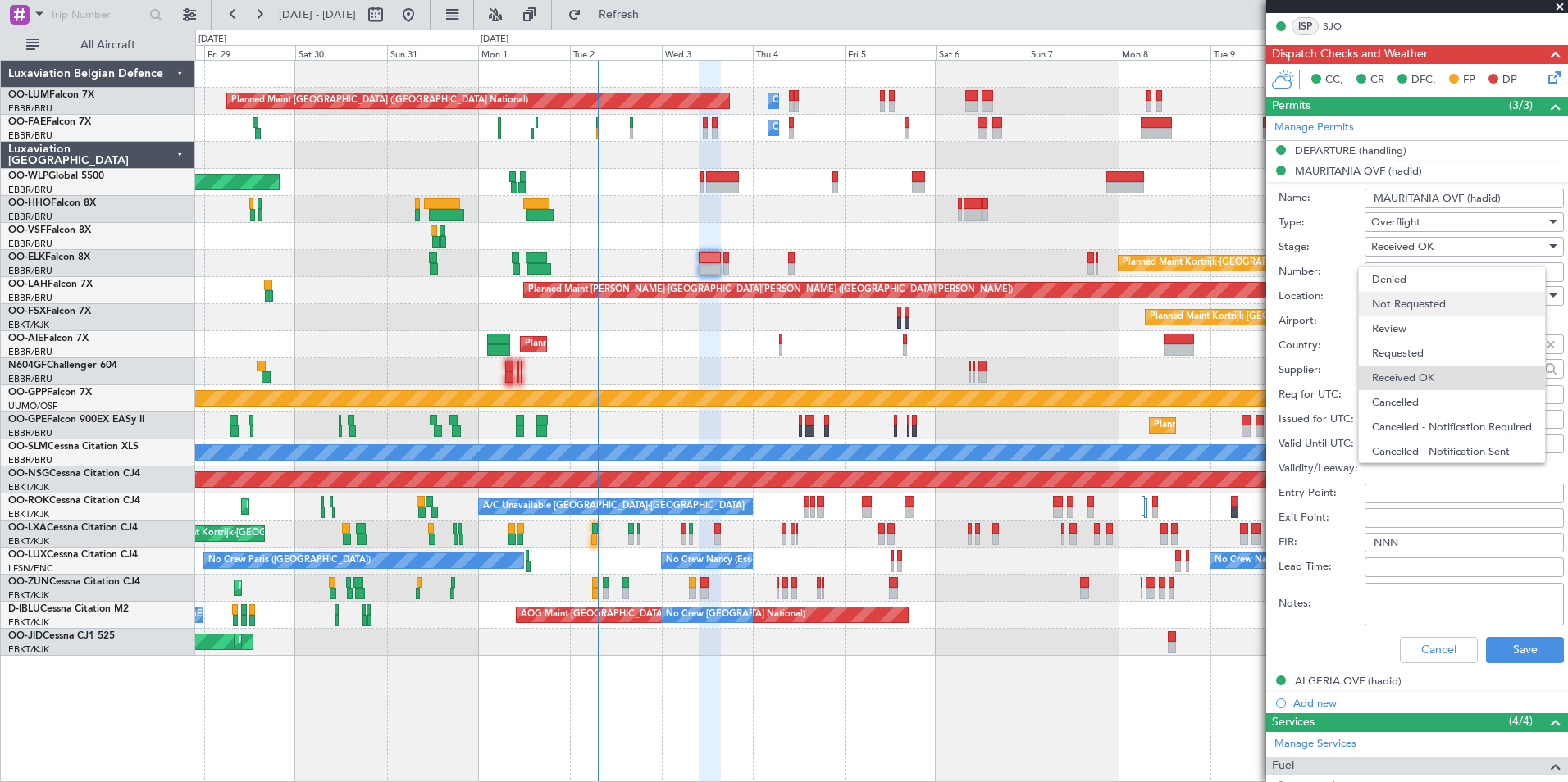
scroll to position [26, 0]
click at [1200, 267] on div at bounding box center [784, 391] width 1568 height 782
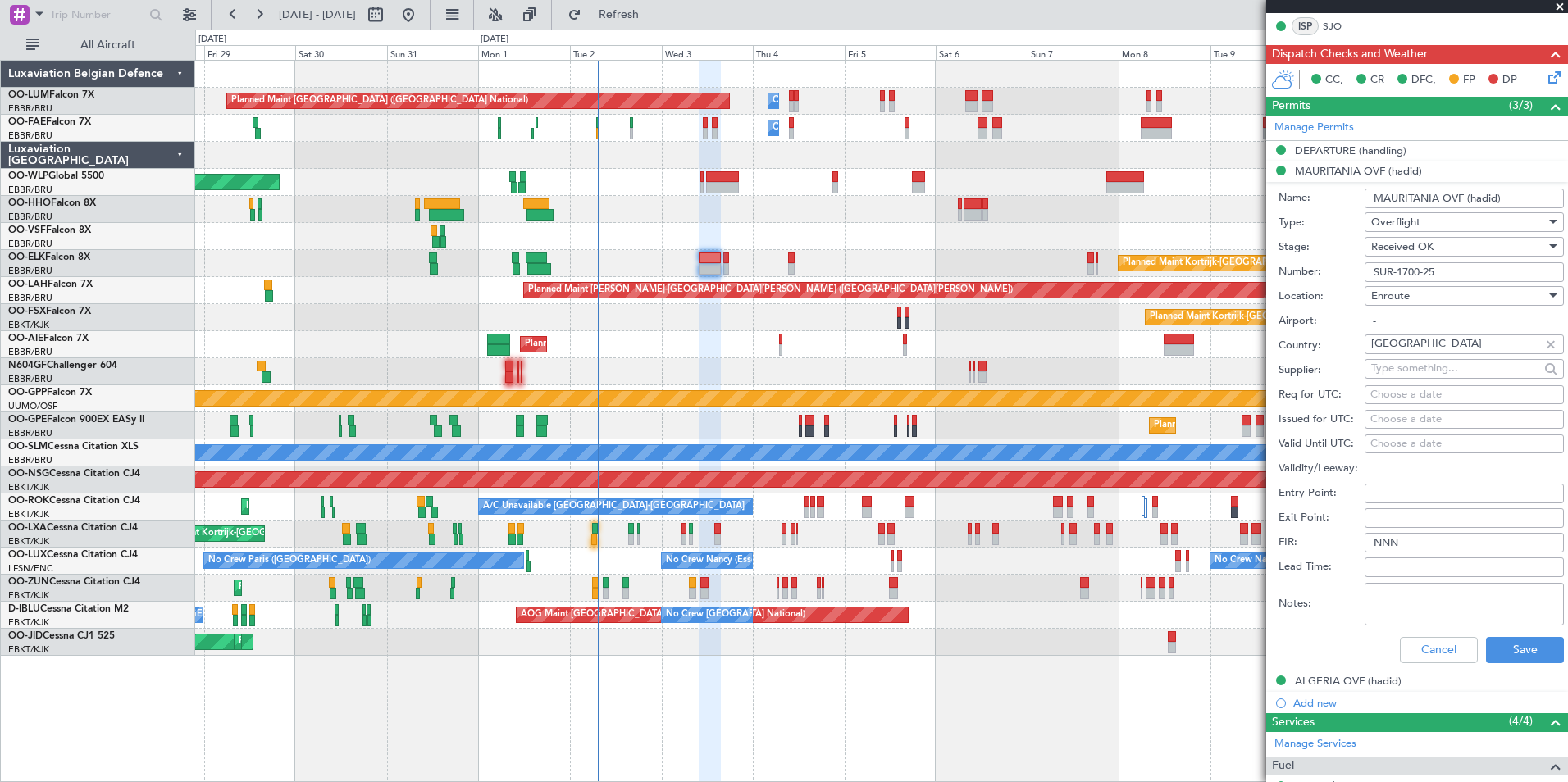
drag, startPoint x: 1423, startPoint y: 271, endPoint x: 1302, endPoint y: 267, distance: 121.1
click at [1302, 267] on div "Number: SUR-1700-25" at bounding box center [1421, 272] width 285 height 25
drag, startPoint x: 1386, startPoint y: 351, endPoint x: 1335, endPoint y: 351, distance: 51.0
click at [1335, 351] on div "Country: Mauritania" at bounding box center [1421, 346] width 285 height 25
click at [1453, 277] on input "SUR-1700-25" at bounding box center [1464, 272] width 199 height 19
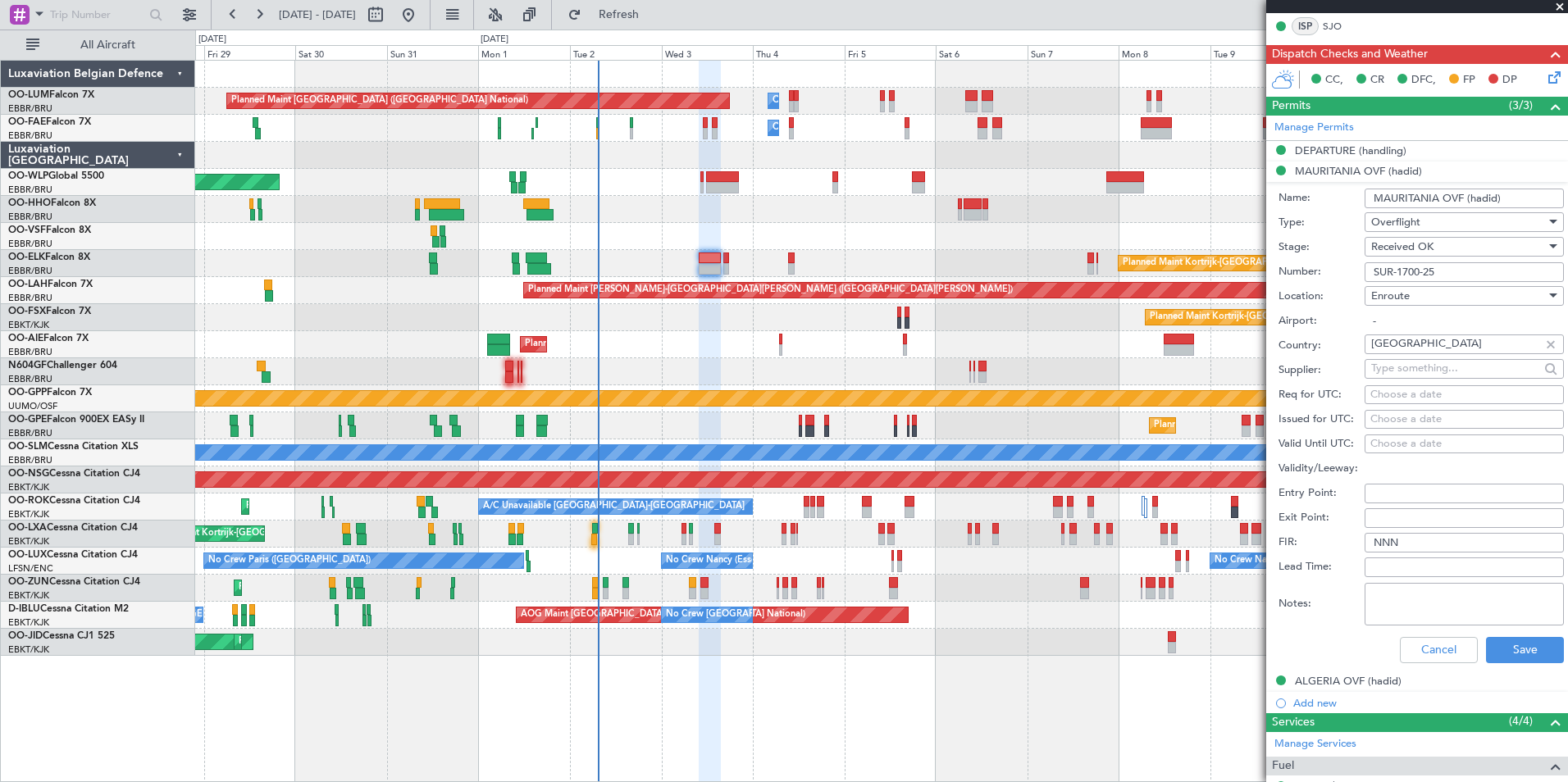
drag, startPoint x: 1454, startPoint y: 274, endPoint x: 1312, endPoint y: 273, distance: 142.0
click at [1313, 273] on div "Number: SUR-1700-25" at bounding box center [1421, 272] width 285 height 25
click at [1331, 671] on div "ALGERIA OVF (hadid)" at bounding box center [1416, 681] width 302 height 20
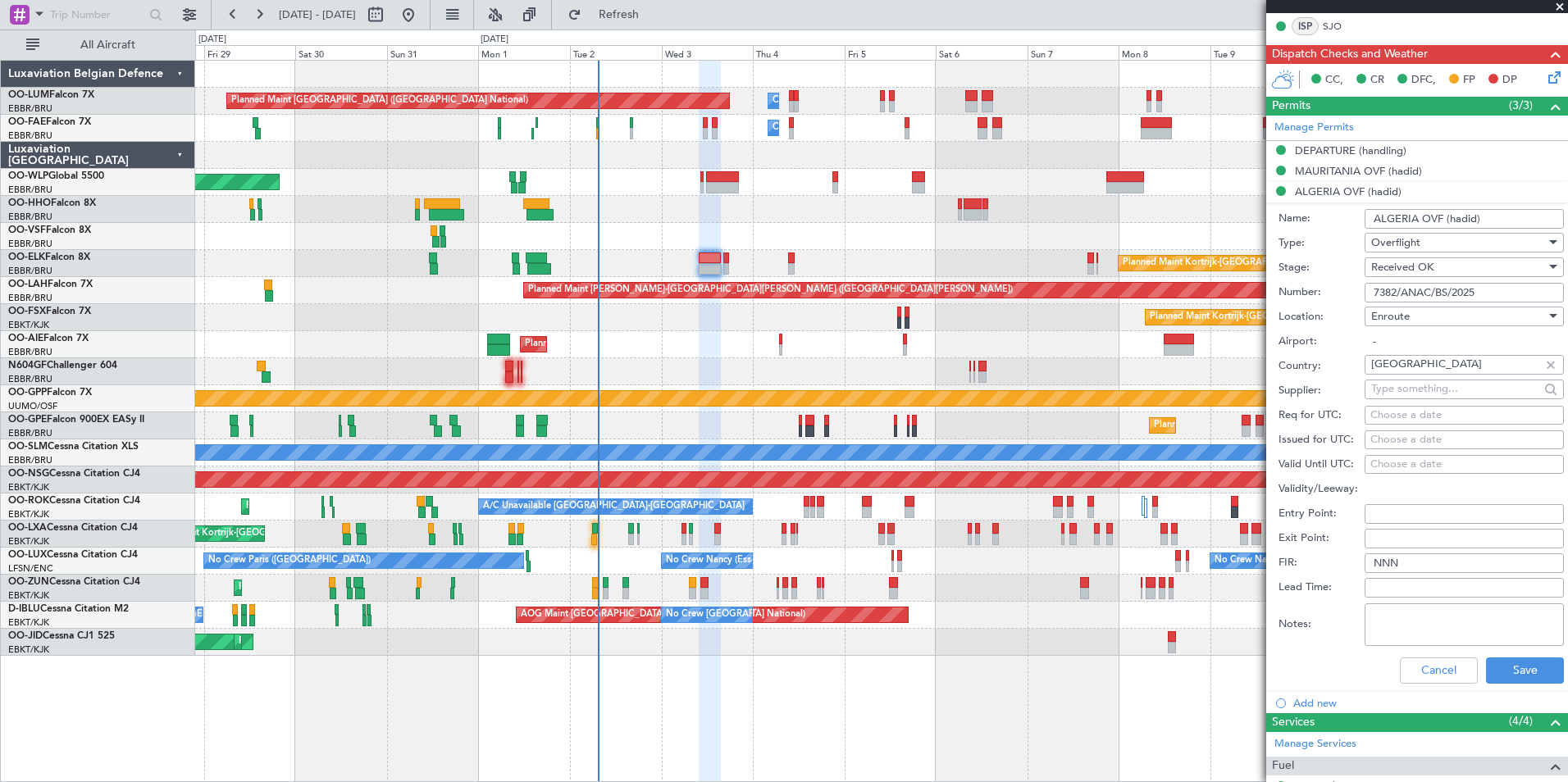
drag, startPoint x: 1426, startPoint y: 363, endPoint x: 1258, endPoint y: 346, distance: 168.9
click at [1258, 346] on fb-app "28 Aug 2025 - 12 Sep 2025 Refresh Quick Links All Aircraft Planned Maint Brusse…" at bounding box center [784, 397] width 1568 height 770
drag, startPoint x: 1275, startPoint y: 284, endPoint x: 1232, endPoint y: 284, distance: 43.0
click at [1232, 284] on fb-app "28 Aug 2025 - 12 Sep 2025 Refresh Quick Links All Aircraft Planned Maint Brusse…" at bounding box center [784, 397] width 1568 height 770
click at [1409, 699] on li "Add new" at bounding box center [1416, 702] width 302 height 20
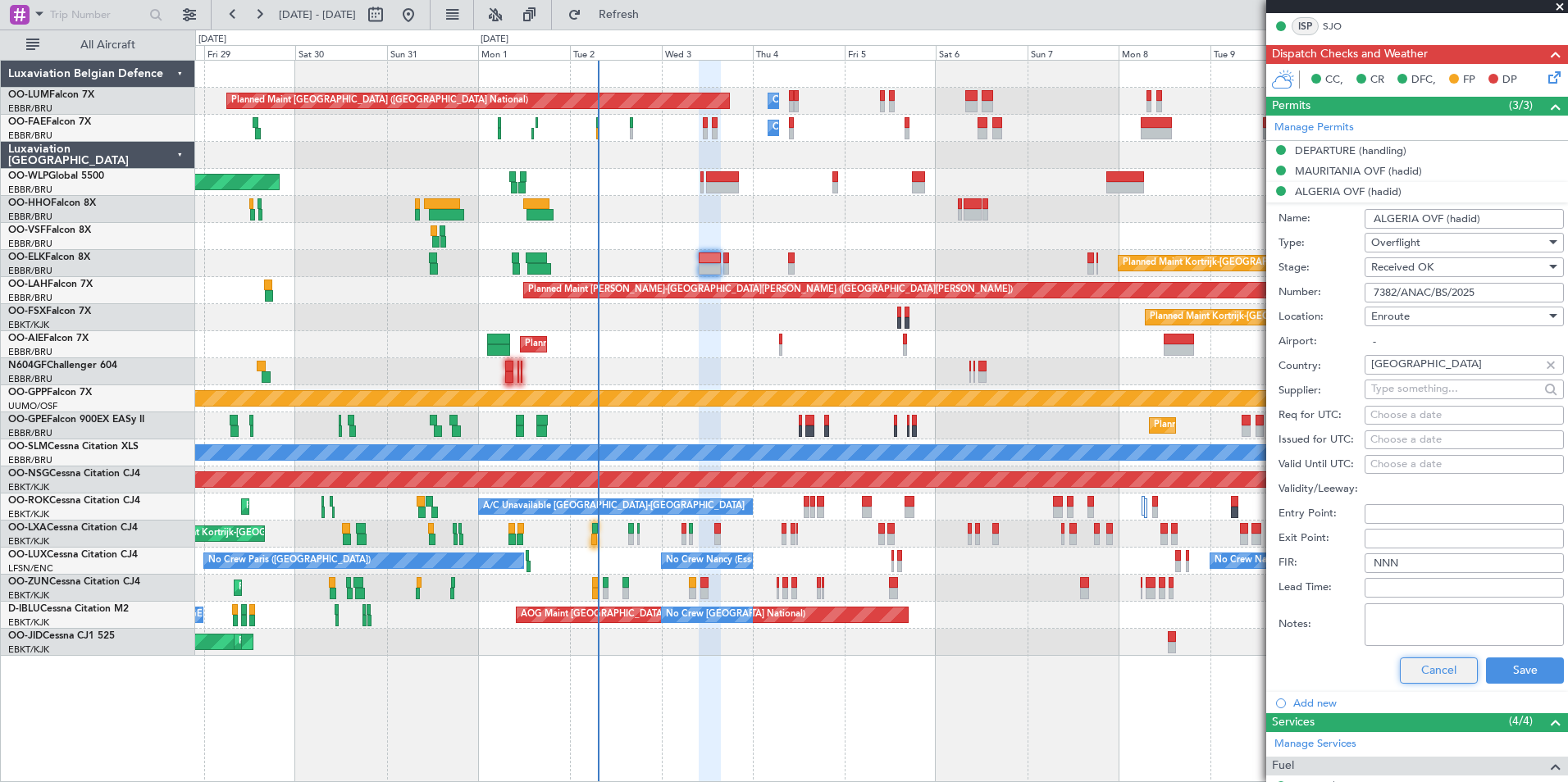
click at [1413, 676] on button "Cancel" at bounding box center [1439, 671] width 78 height 26
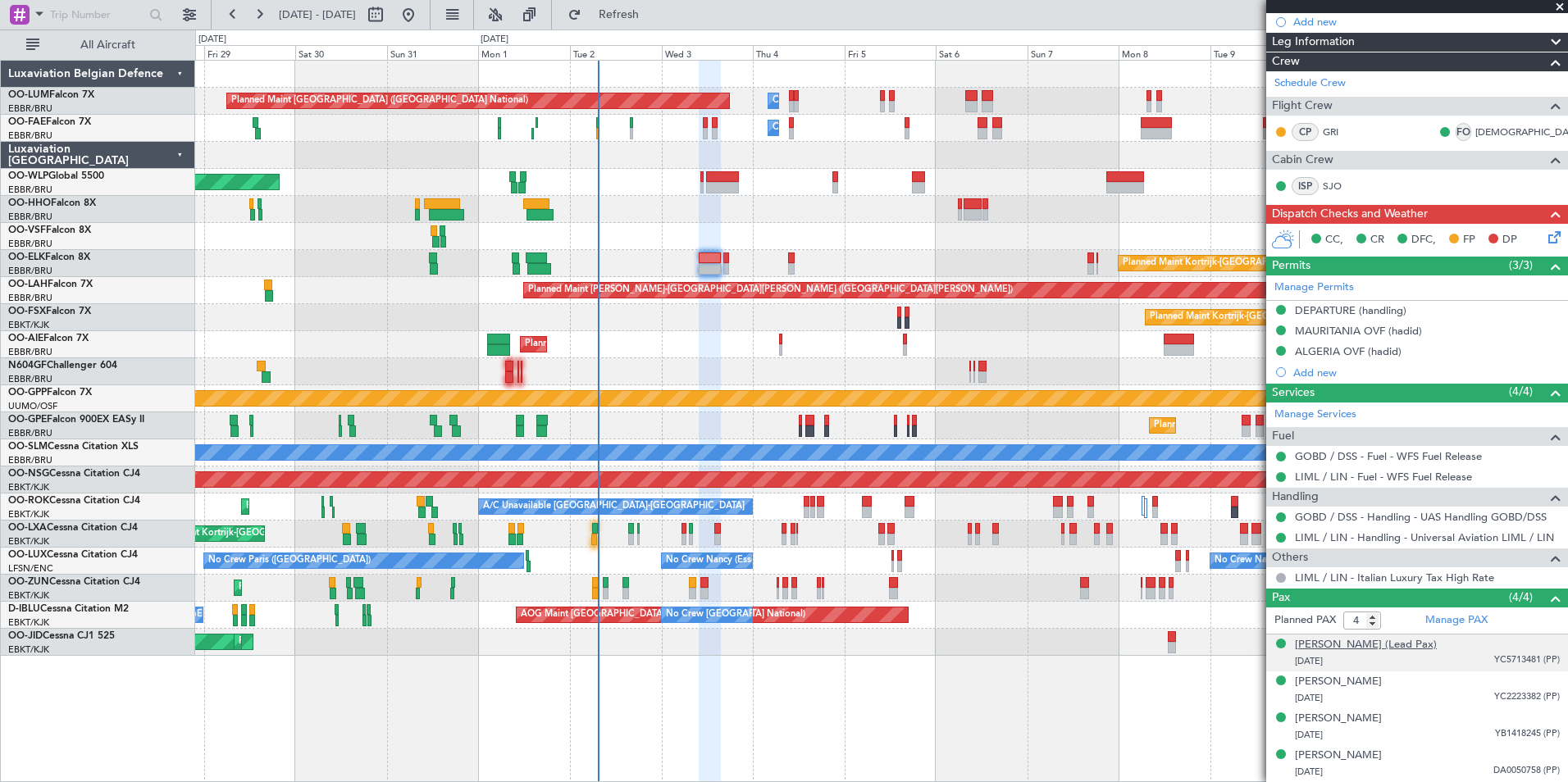
scroll to position [249, 0]
click at [1550, 240] on icon at bounding box center [1551, 235] width 13 height 13
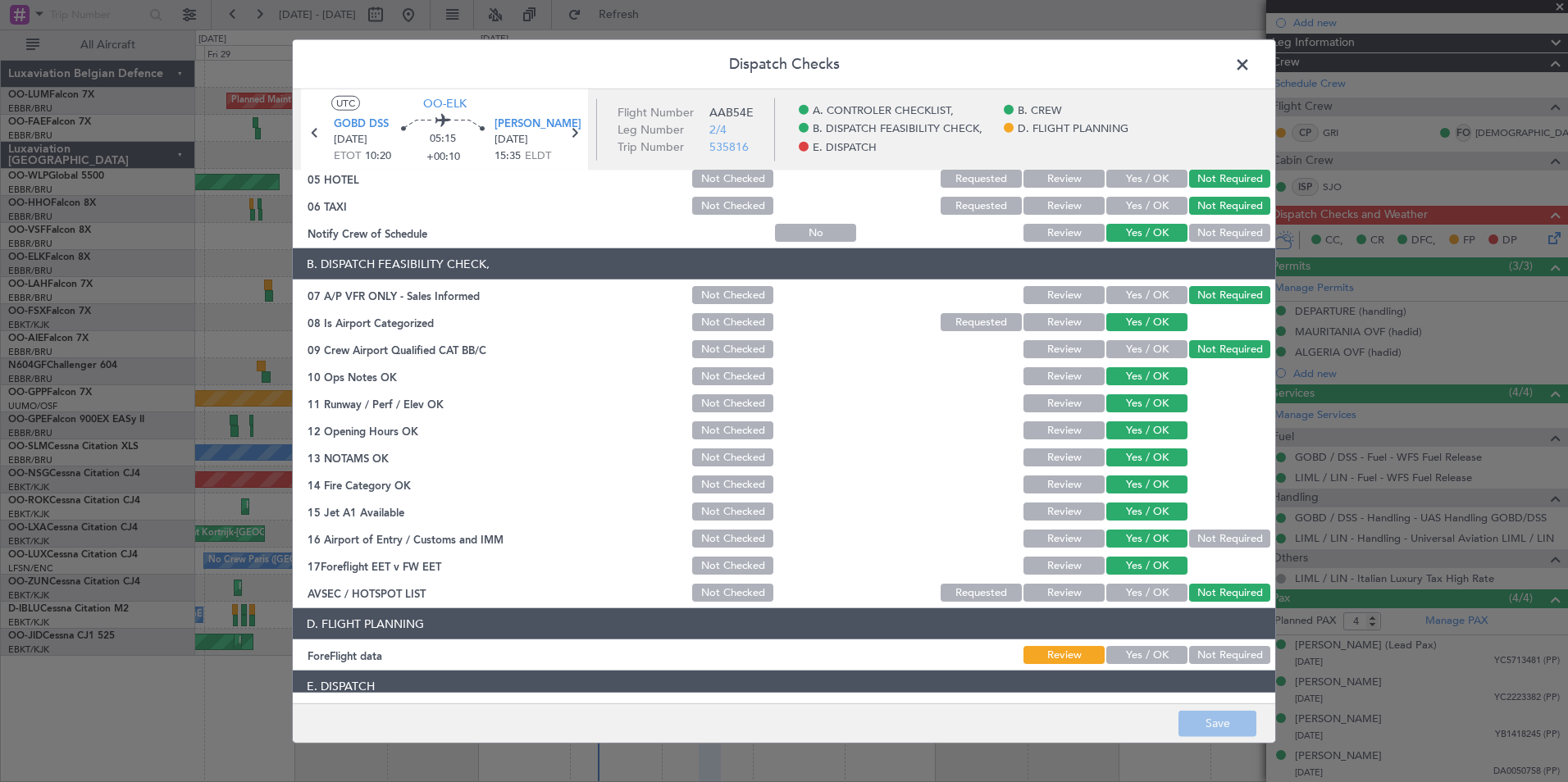
scroll to position [303, 0]
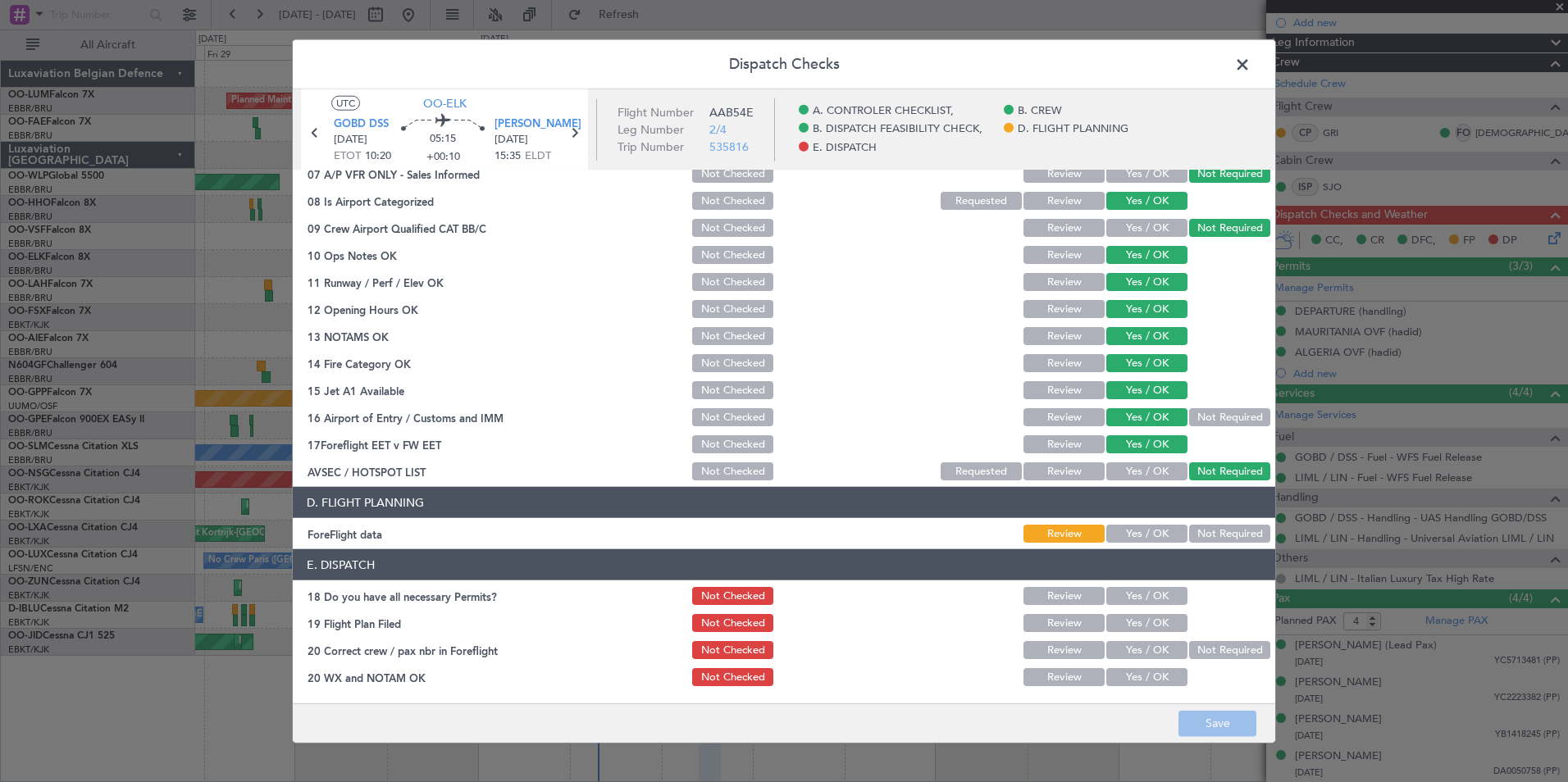
click at [1232, 536] on button "Not Required" at bounding box center [1230, 534] width 81 height 18
click at [1143, 602] on button "Yes / OK" at bounding box center [1147, 595] width 81 height 18
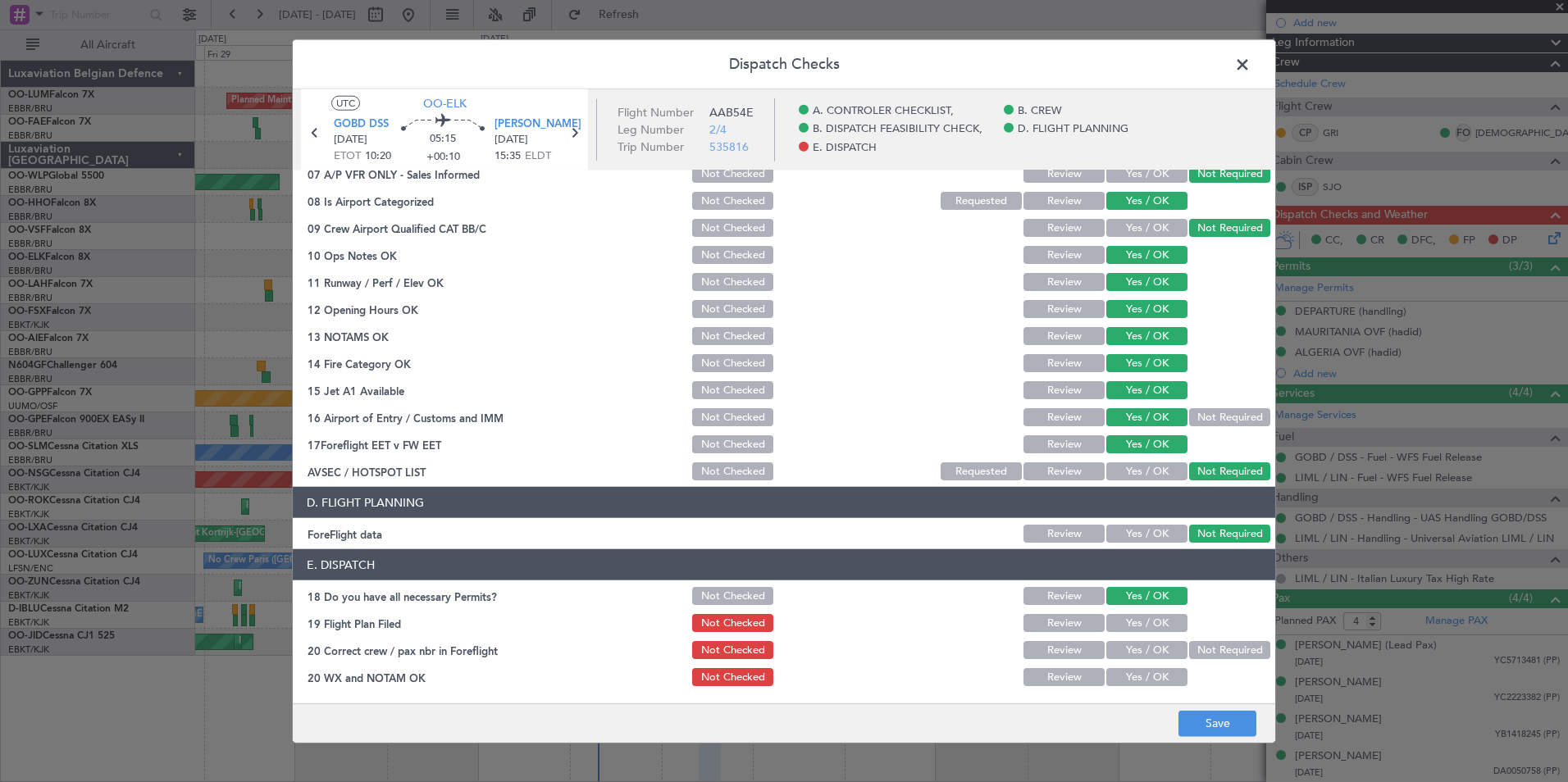
click at [1142, 629] on button "Yes / OK" at bounding box center [1147, 623] width 81 height 18
click at [1142, 646] on button "Yes / OK" at bounding box center [1147, 650] width 81 height 18
click at [1143, 672] on button "Yes / OK" at bounding box center [1147, 677] width 81 height 18
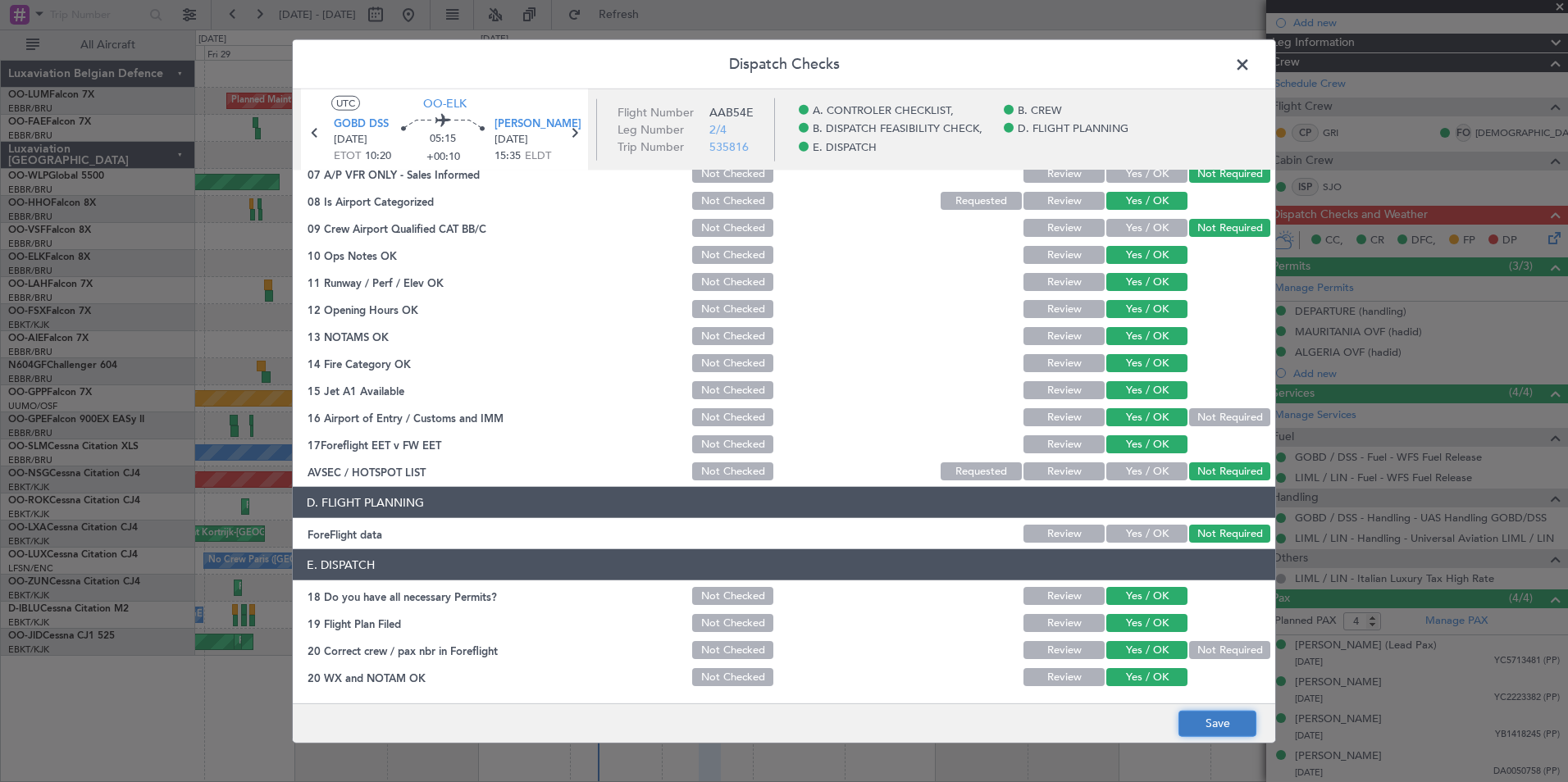
click at [1201, 725] on button "Save" at bounding box center [1217, 723] width 78 height 26
click at [1250, 62] on span at bounding box center [1250, 69] width 0 height 33
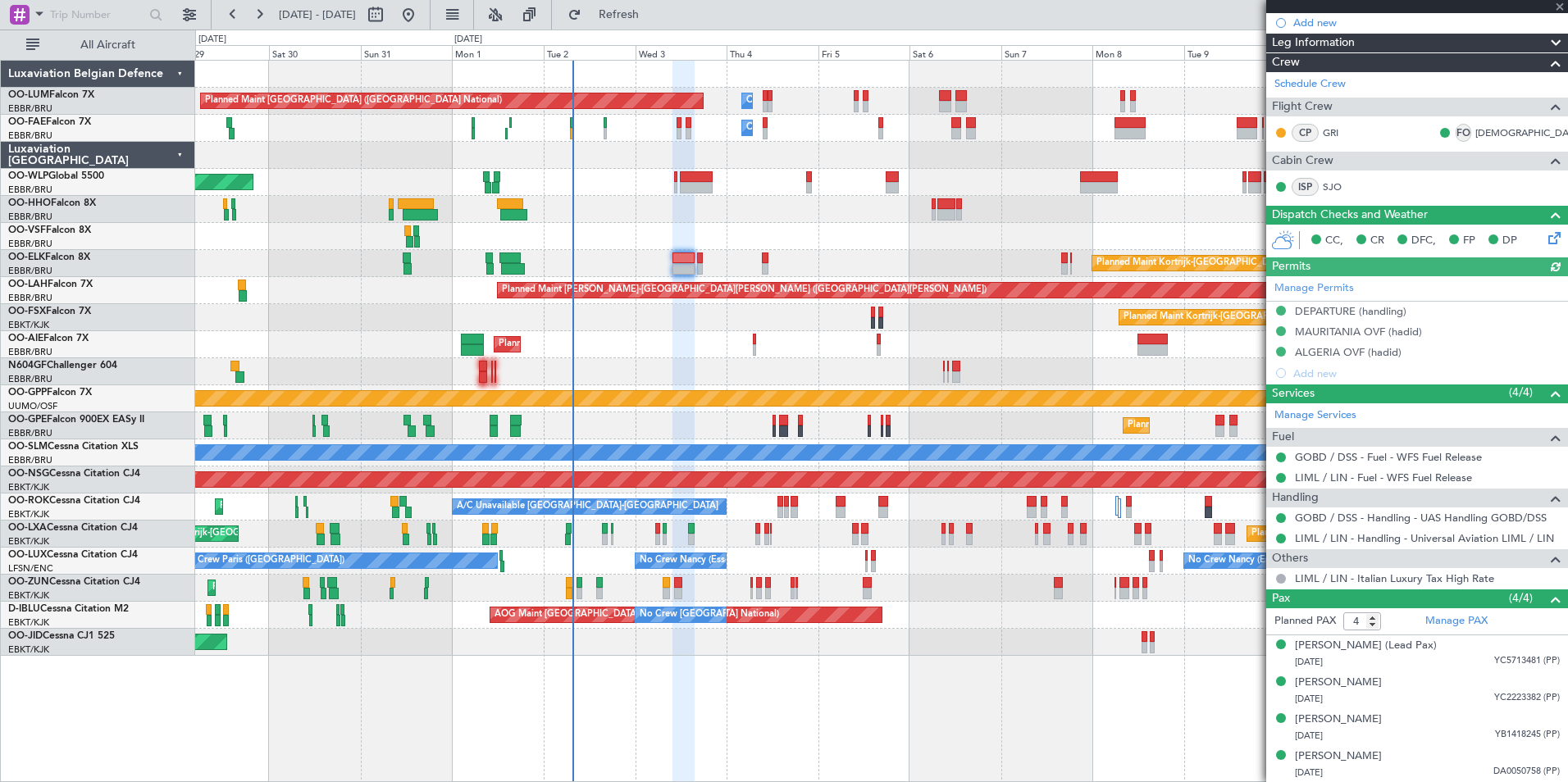
click at [729, 329] on div "Planned Maint Kortrijk-Wevelgem Planned Maint Kortrijk-Wevelgem" at bounding box center [881, 317] width 1372 height 27
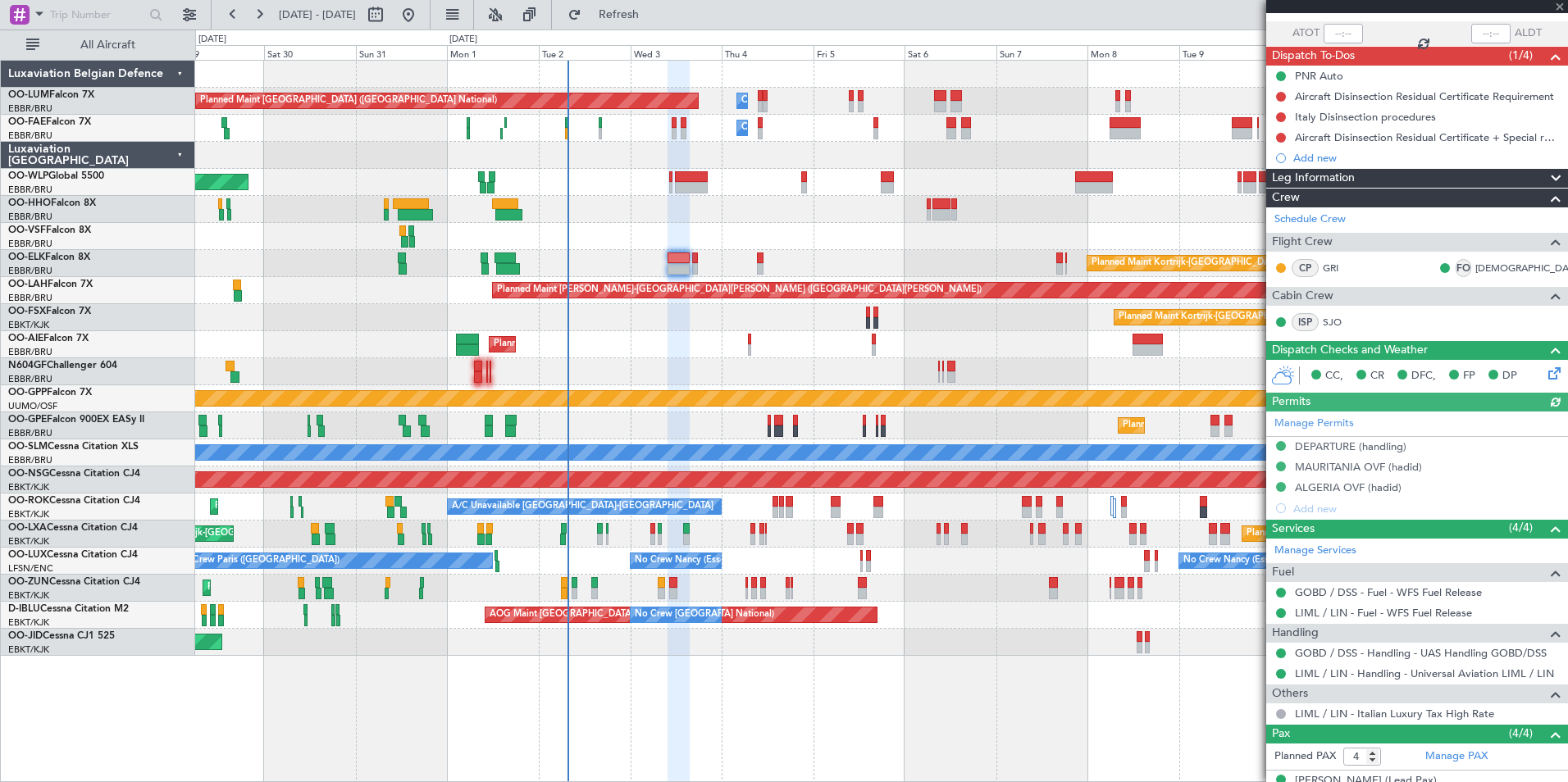
scroll to position [0, 0]
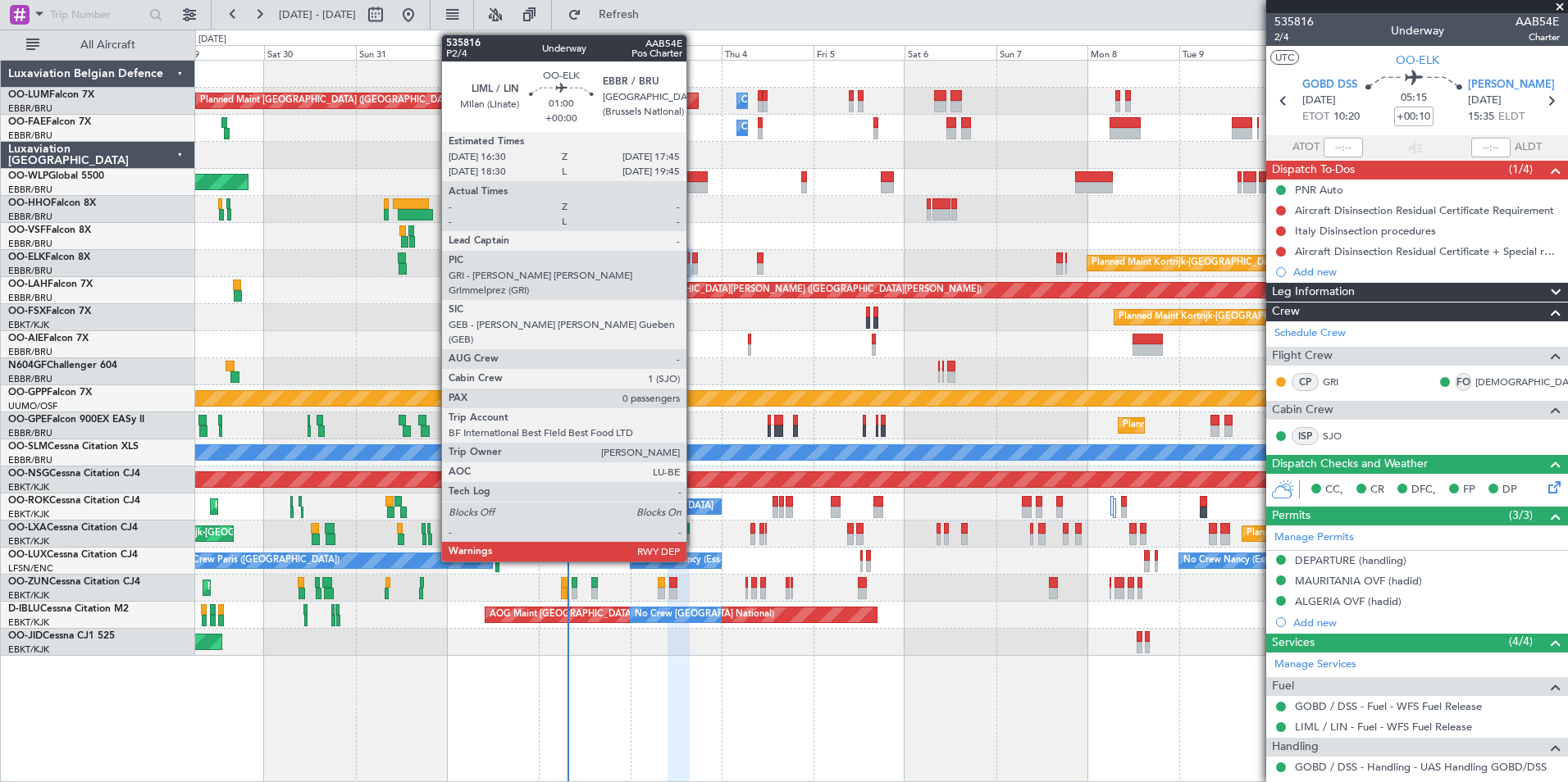
click at [693, 262] on div at bounding box center [695, 258] width 5 height 11
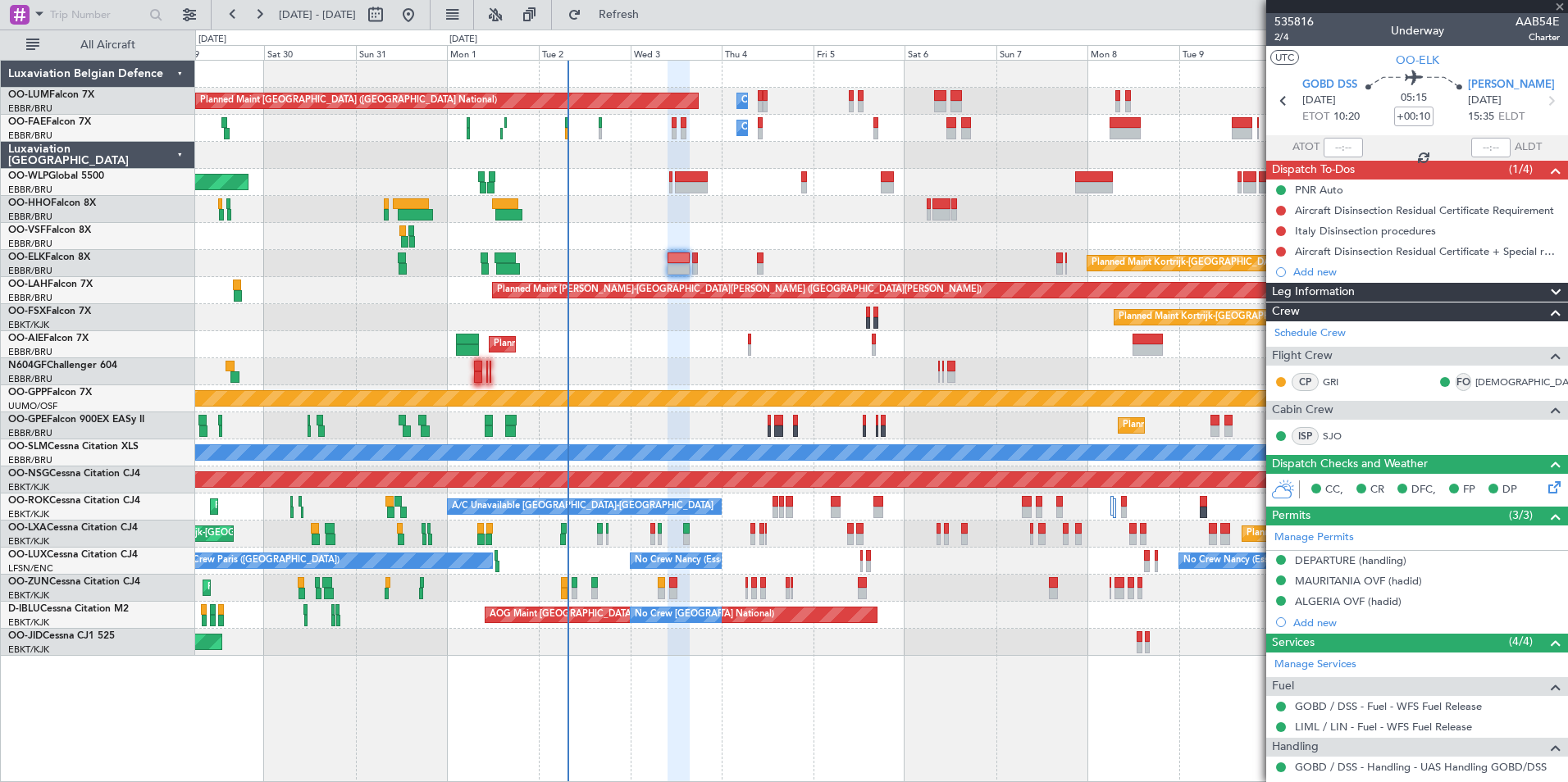
type input "0"
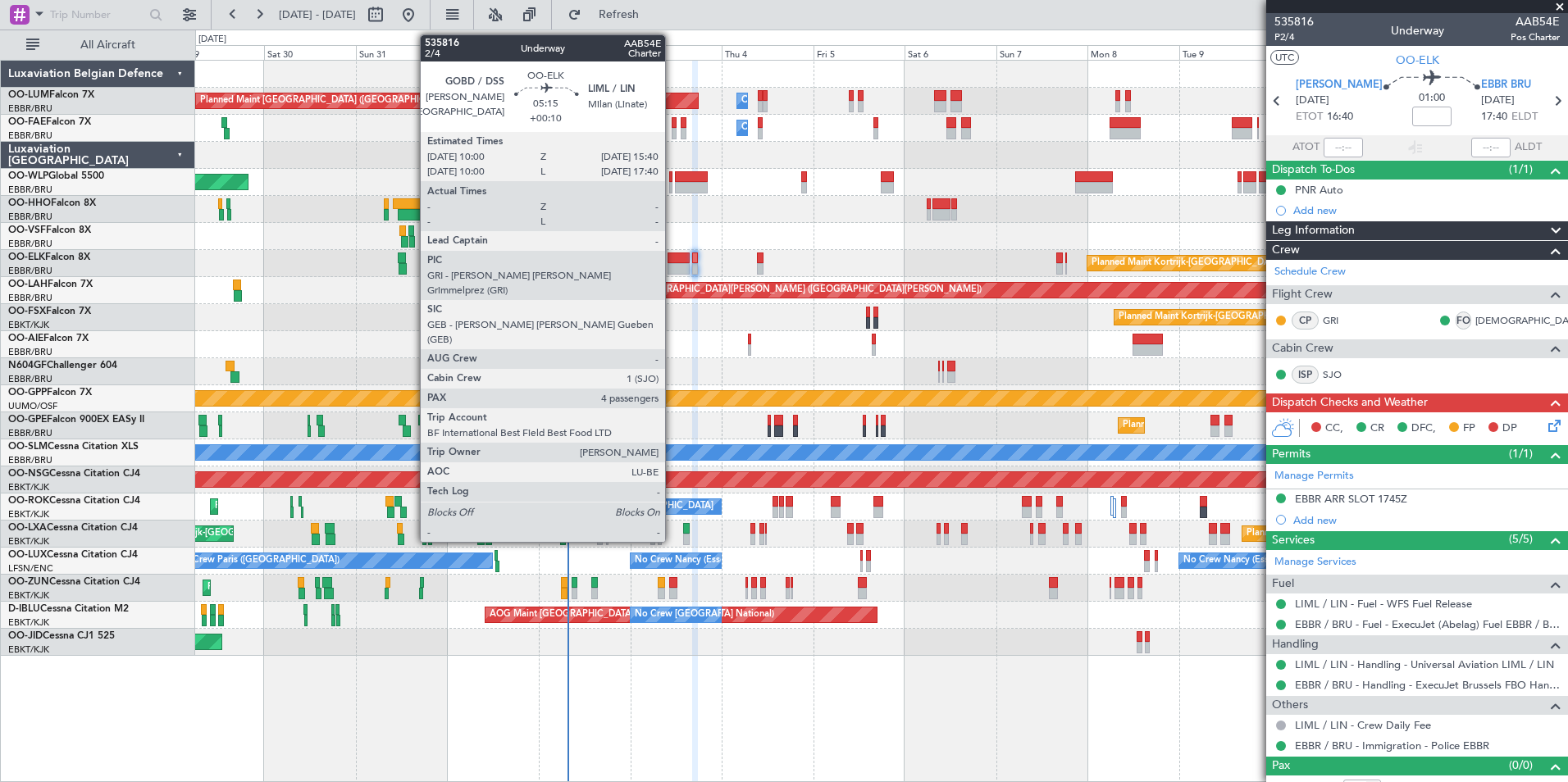
click at [672, 261] on div at bounding box center [678, 258] width 22 height 11
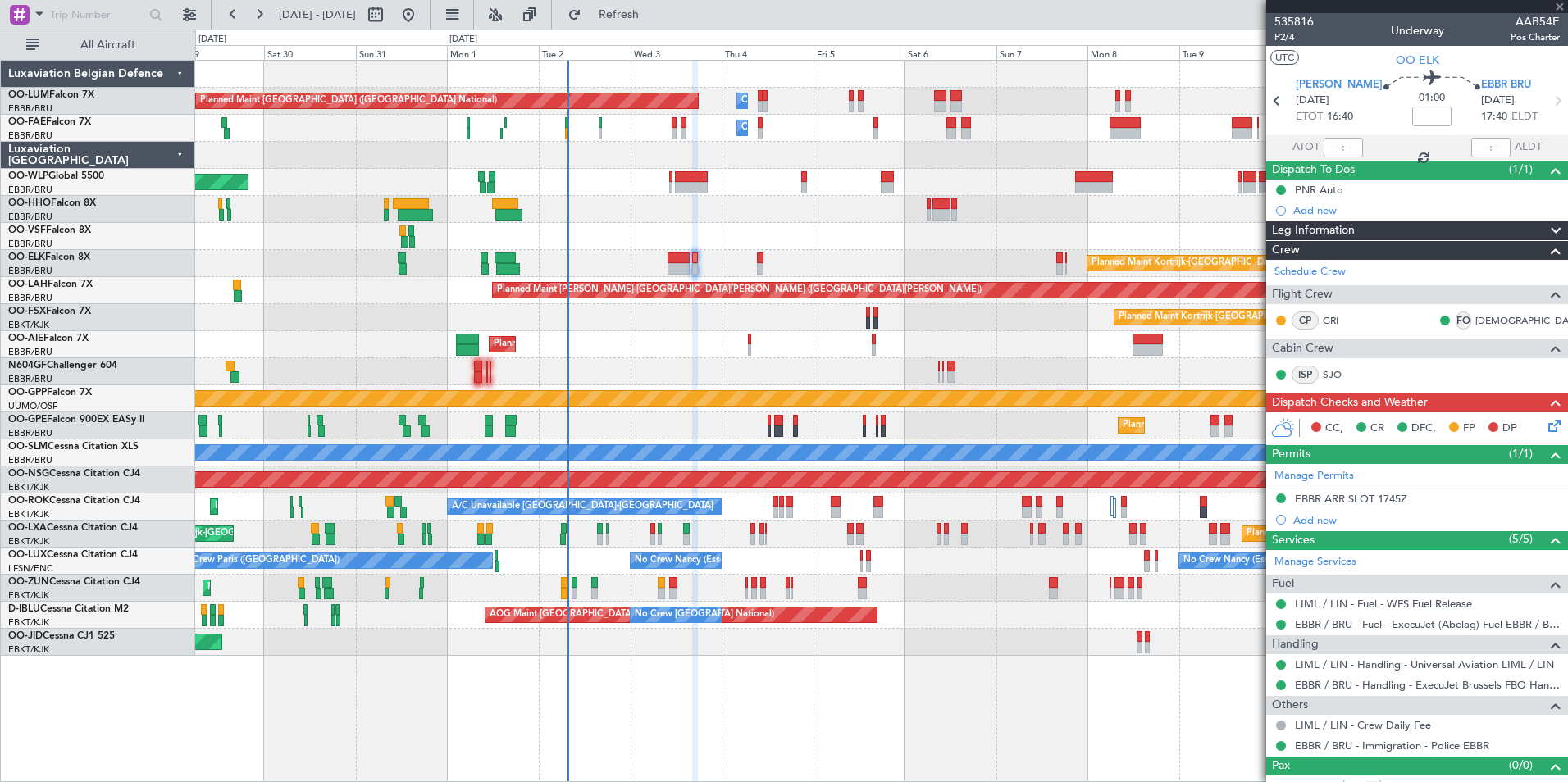
type input "+00:10"
type input "4"
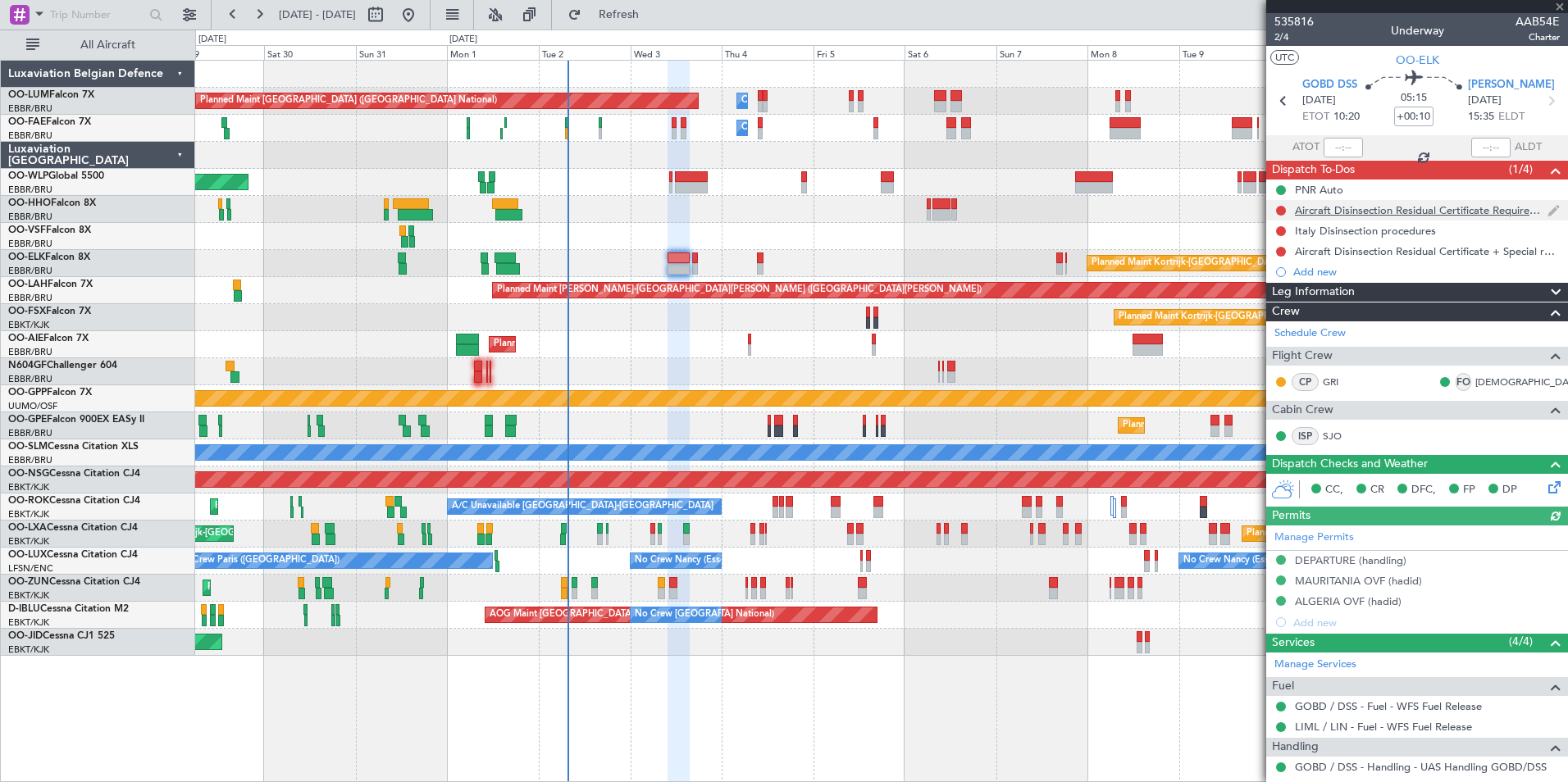
click at [1357, 211] on div "Aircraft Disinsection Residual Certificate Requirement" at bounding box center [1421, 210] width 253 height 14
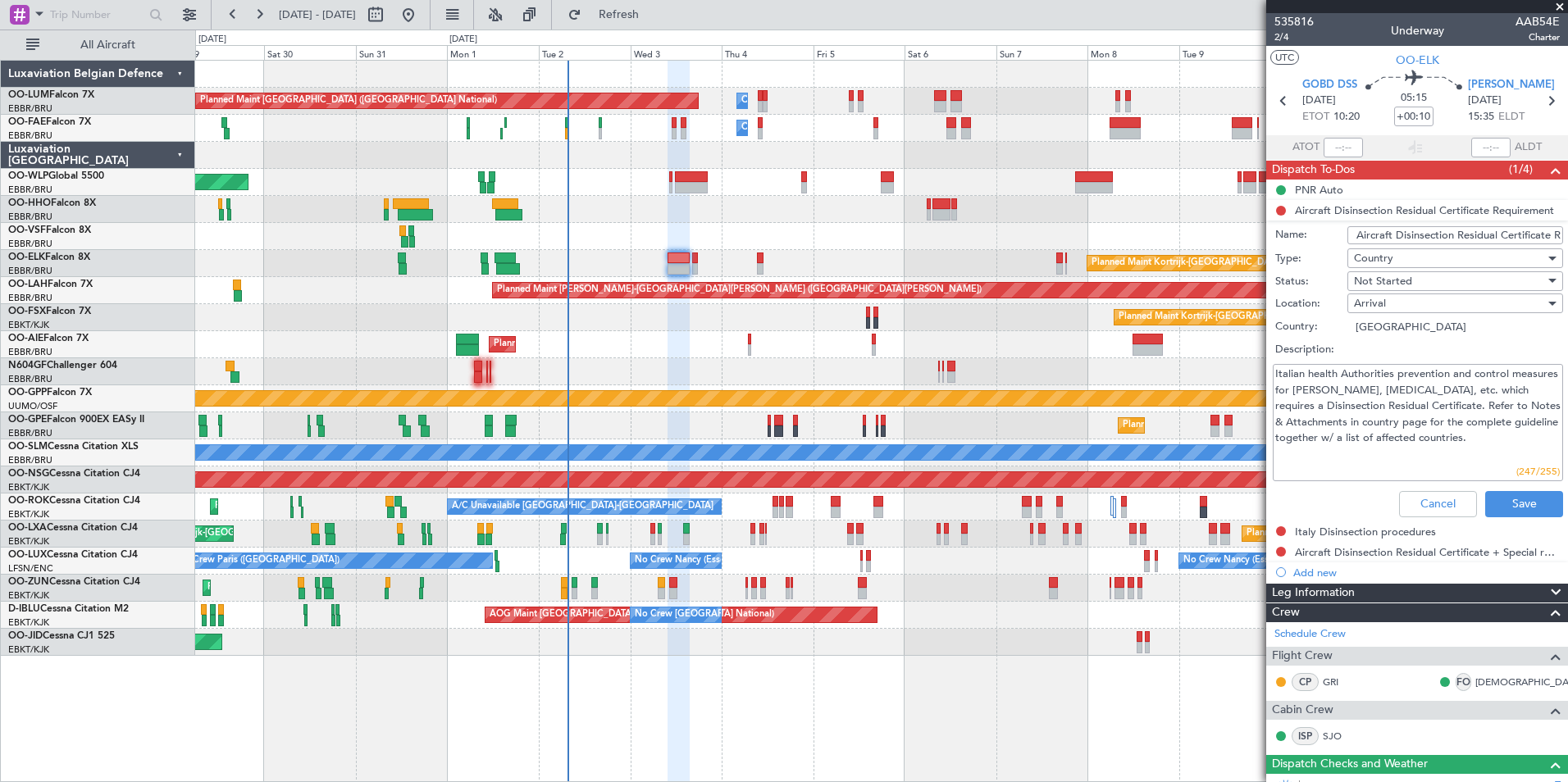
drag, startPoint x: 1346, startPoint y: 440, endPoint x: 1455, endPoint y: 446, distance: 109.2
click at [1455, 446] on textarea "Italian health Authorities prevention and control measures for Zyka, Dengue, et…" at bounding box center [1418, 422] width 291 height 117
click at [1424, 503] on button "Cancel" at bounding box center [1438, 505] width 78 height 26
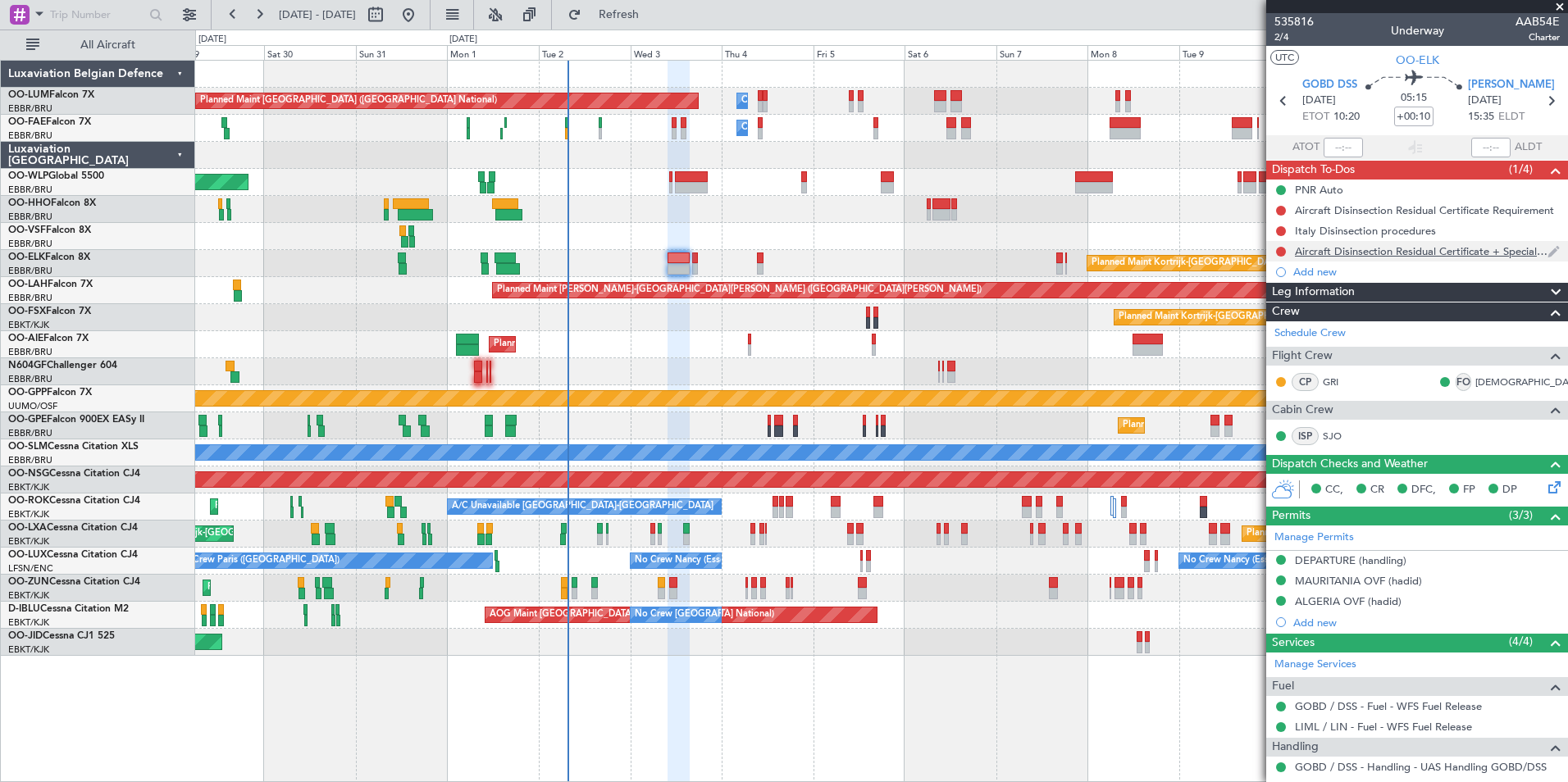
click at [1364, 249] on div "Aircraft Disinsection Residual Certificate + Special request" at bounding box center [1421, 251] width 253 height 14
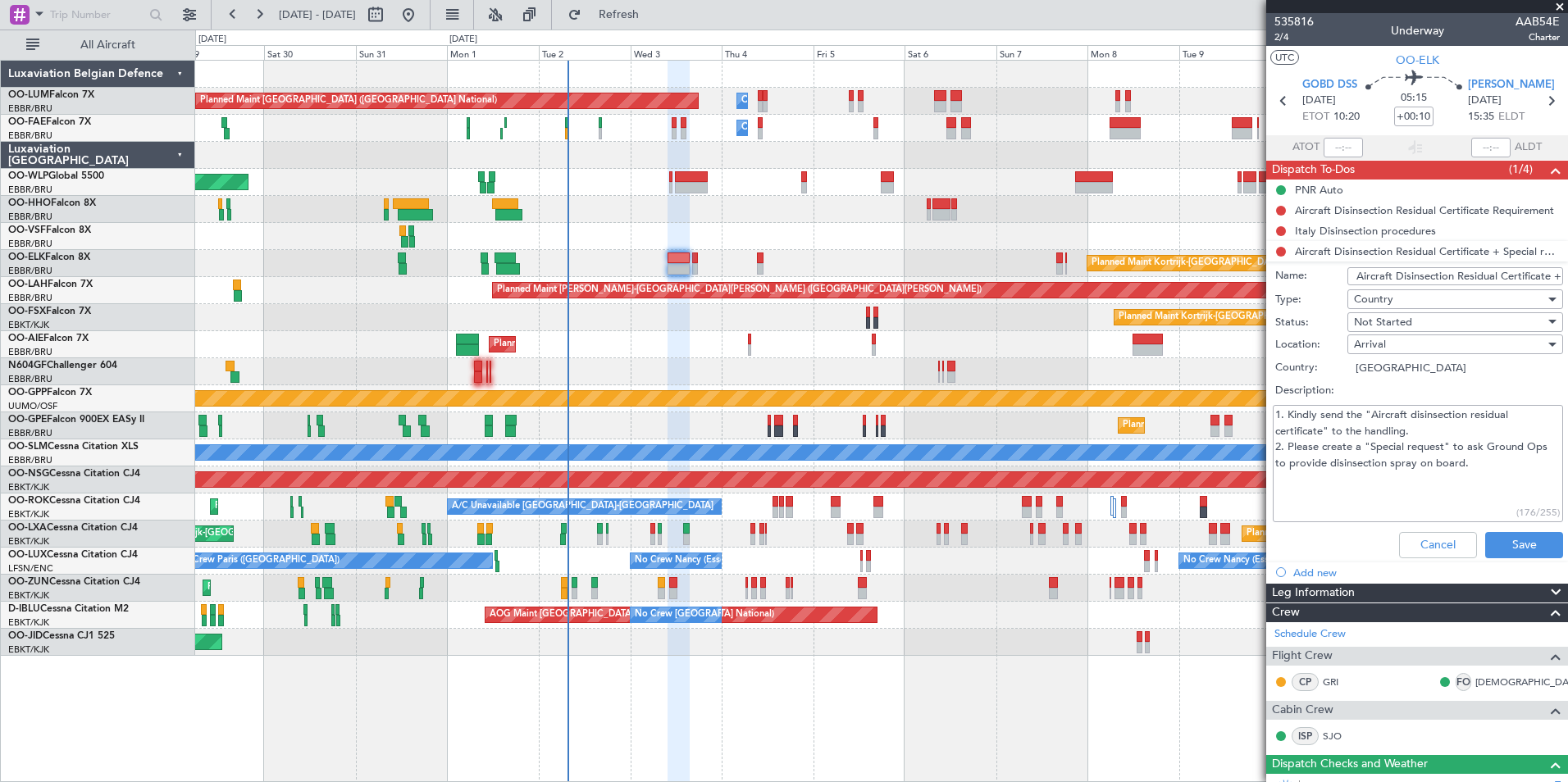
drag, startPoint x: 1285, startPoint y: 410, endPoint x: 1443, endPoint y: 417, distance: 158.2
click at [1443, 417] on textarea "1. Kindly send the "Aircraft disinsection residual certificate" to the handling…" at bounding box center [1418, 463] width 291 height 117
click at [1357, 498] on textarea "1. Kindly send the "Aircraft disinsection residual certificate" to the handling…" at bounding box center [1418, 463] width 291 height 117
drag, startPoint x: 1281, startPoint y: 432, endPoint x: 1413, endPoint y: 432, distance: 132.0
click at [1413, 432] on textarea "1. Kindly send the "Aircraft disinsection residual certificate" to the handling…" at bounding box center [1418, 463] width 291 height 117
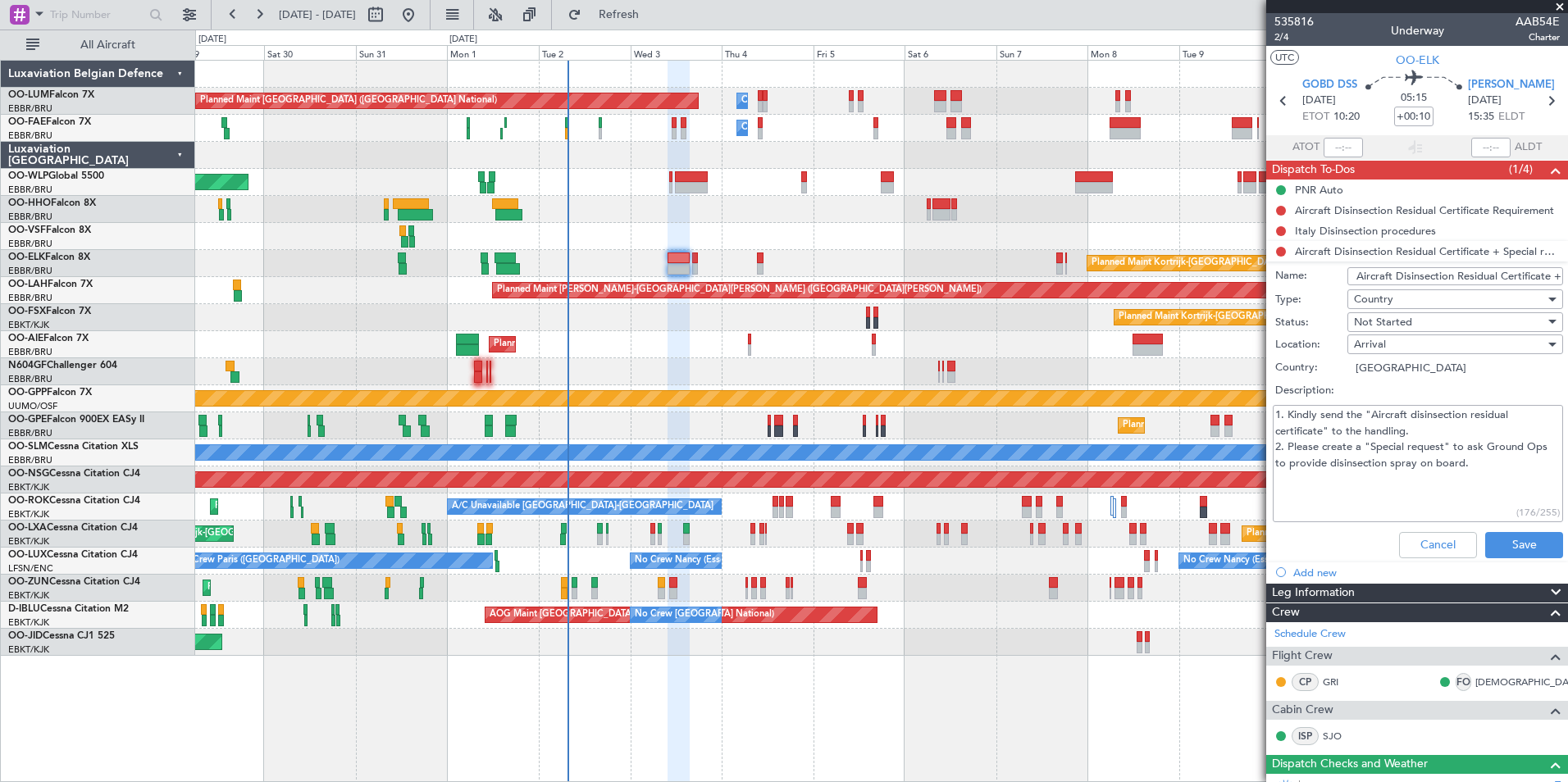
click at [1326, 499] on textarea "1. Kindly send the "Aircraft disinsection residual certificate" to the handling…" at bounding box center [1418, 463] width 291 height 117
drag, startPoint x: 1292, startPoint y: 444, endPoint x: 1487, endPoint y: 454, distance: 195.3
click at [1487, 454] on textarea "1. Kindly send the "Aircraft disinsection residual certificate" to the handling…" at bounding box center [1418, 463] width 291 height 117
click at [1493, 474] on textarea "1. Kindly send the "Aircraft disinsection residual certificate" to the handling…" at bounding box center [1418, 463] width 291 height 117
drag, startPoint x: 1449, startPoint y: 446, endPoint x: 1523, endPoint y: 452, distance: 74.2
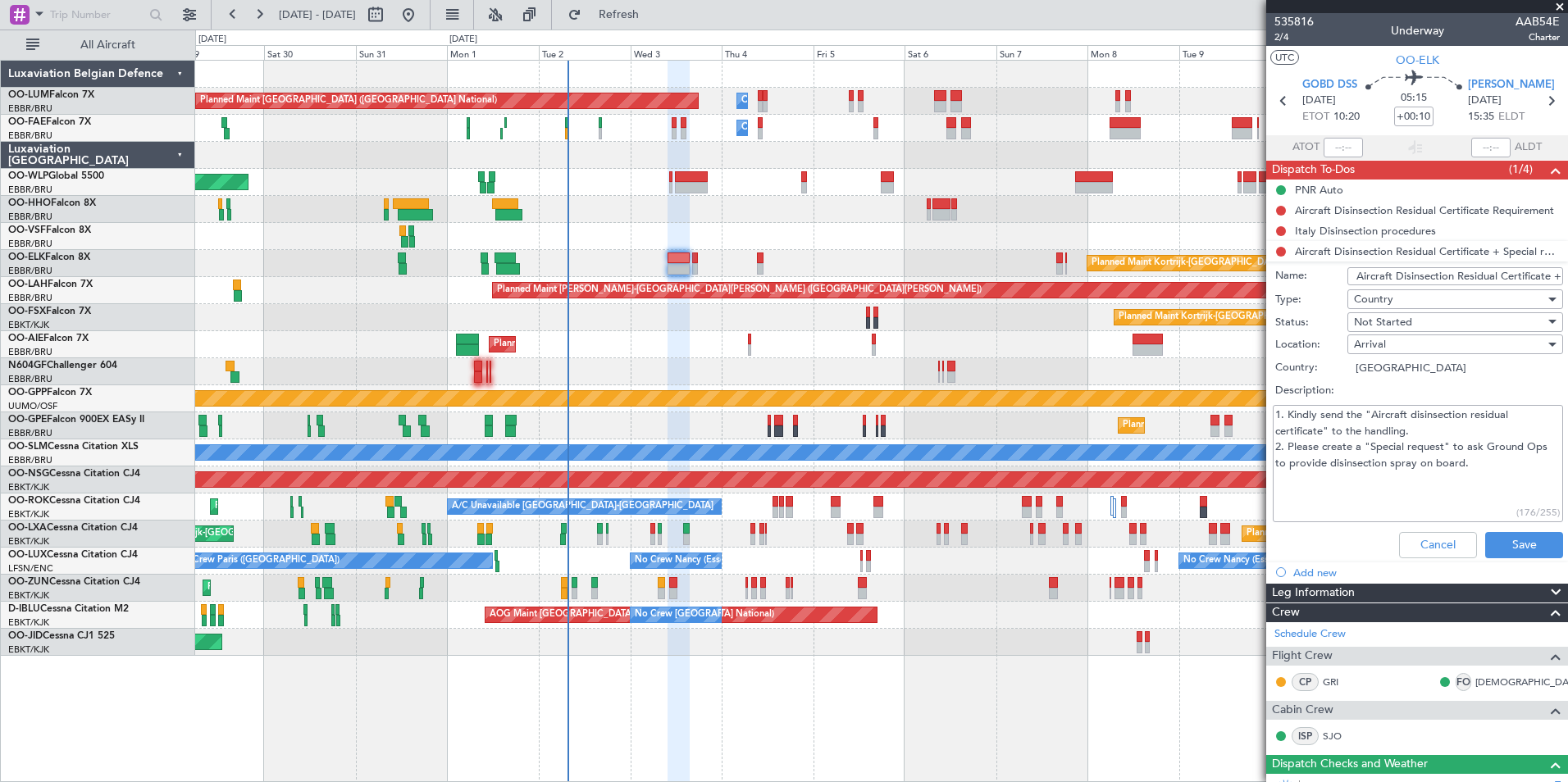
click at [1523, 452] on textarea "1. Kindly send the "Aircraft disinsection residual certificate" to the handling…" at bounding box center [1418, 463] width 291 height 117
drag, startPoint x: 1274, startPoint y: 467, endPoint x: 1464, endPoint y: 474, distance: 190.1
click at [1464, 474] on textarea "1. Kindly send the "Aircraft disinsection residual certificate" to the handling…" at bounding box center [1418, 463] width 291 height 117
click at [1417, 484] on textarea "1. Kindly send the "Aircraft disinsection residual certificate" to the handling…" at bounding box center [1418, 463] width 291 height 117
drag, startPoint x: 1287, startPoint y: 417, endPoint x: 1447, endPoint y: 438, distance: 161.4
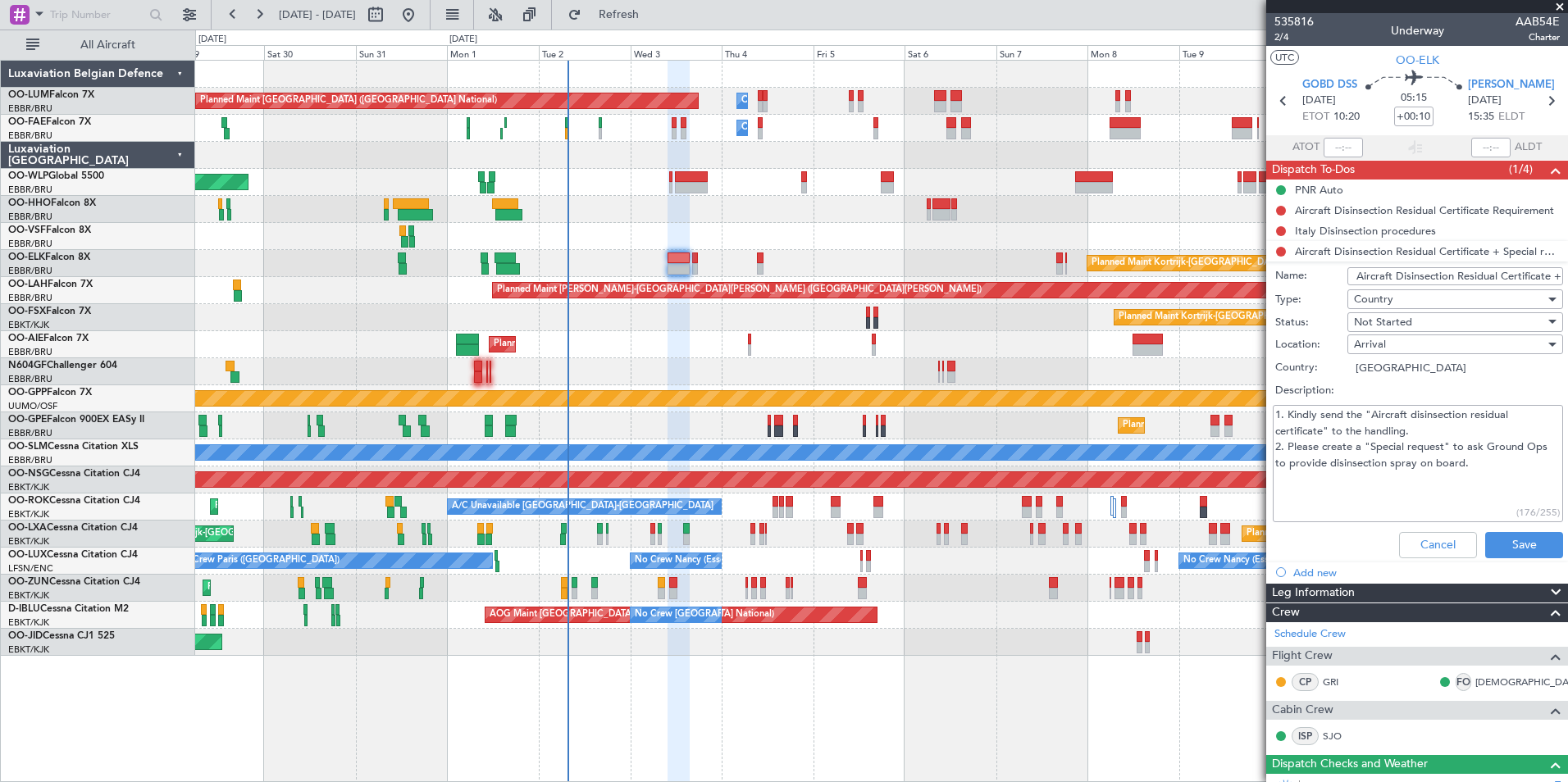
click at [1447, 438] on textarea "1. Kindly send the "Aircraft disinsection residual certificate" to the handling…" at bounding box center [1418, 463] width 291 height 117
click at [1424, 442] on textarea "1. Kindly send the "Aircraft disinsection residual certificate" to the handling…" at bounding box center [1418, 463] width 291 height 117
drag, startPoint x: 1427, startPoint y: 433, endPoint x: 1277, endPoint y: 403, distance: 153.0
click at [1277, 403] on div "1. Kindly send the "Aircraft disinsection residual certificate" to the handling…" at bounding box center [1416, 463] width 318 height 124
click at [1418, 426] on textarea "1. Kindly send the "Aircraft disinsection residual certificate" to the handling…" at bounding box center [1418, 463] width 291 height 117
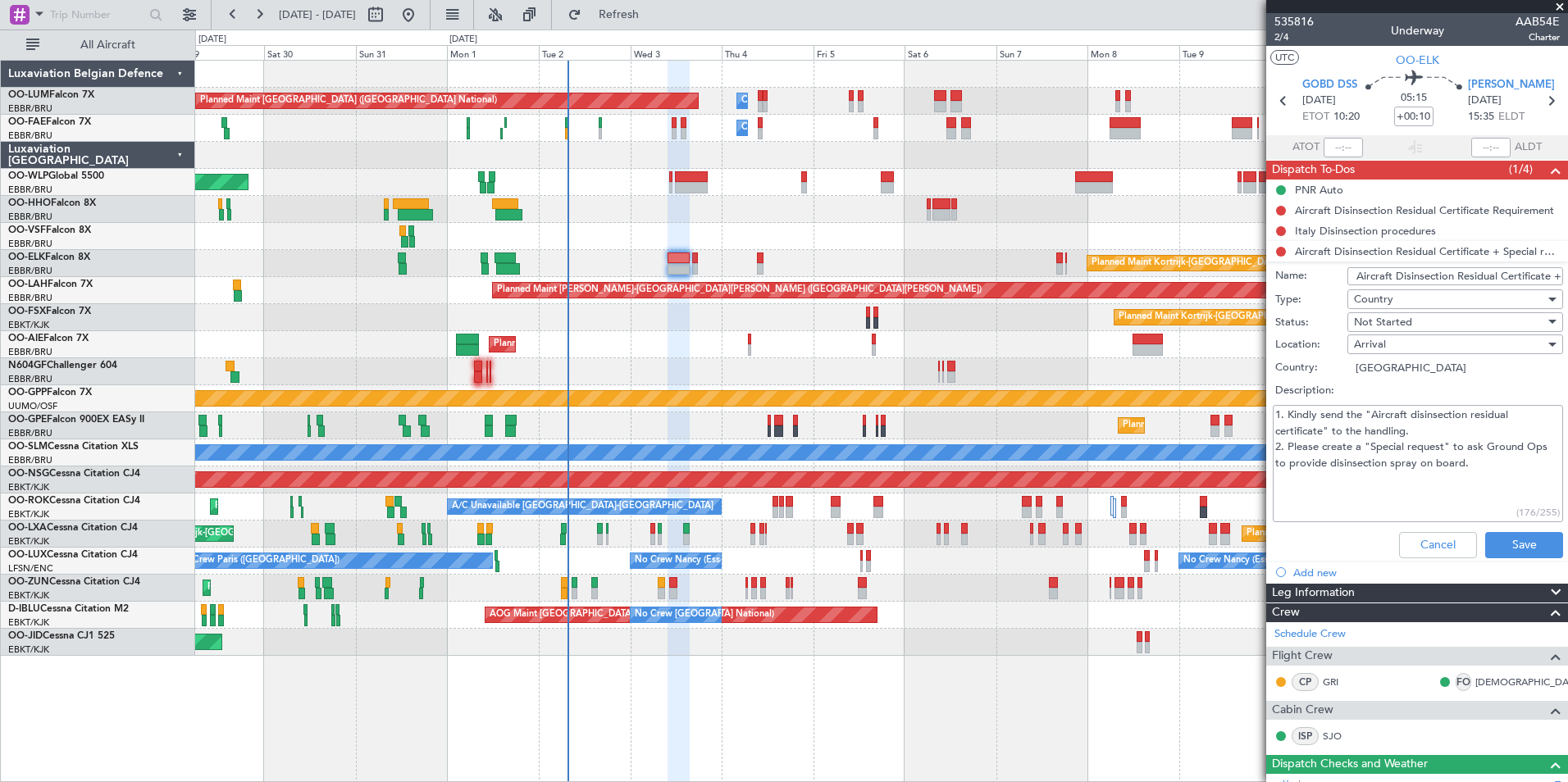
drag, startPoint x: 1336, startPoint y: 425, endPoint x: 1491, endPoint y: 427, distance: 155.0
click at [1499, 425] on textarea "1. Kindly send the "Aircraft disinsection residual certificate" to the handling…" at bounding box center [1418, 463] width 291 height 117
click at [1467, 432] on textarea "1. Kindly send the "Aircraft disinsection residual certificate" to the handling…" at bounding box center [1418, 463] width 291 height 117
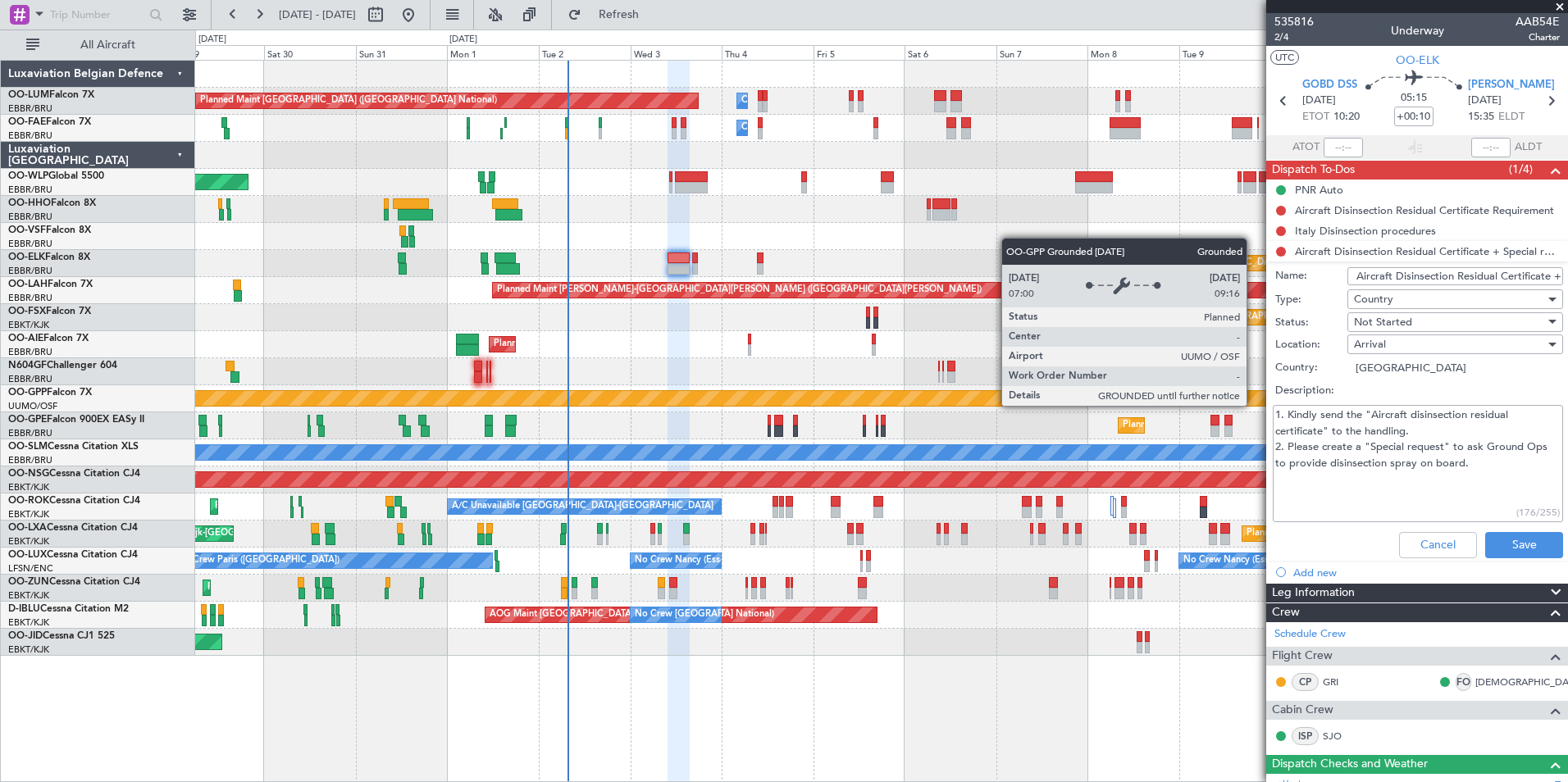
drag, startPoint x: 1424, startPoint y: 429, endPoint x: 1254, endPoint y: 400, distance: 172.5
click at [1254, 400] on fb-app "29 Aug 2025 - 13 Sep 2025 Refresh Quick Links All Aircraft Planned Maint Brusse…" at bounding box center [784, 397] width 1568 height 770
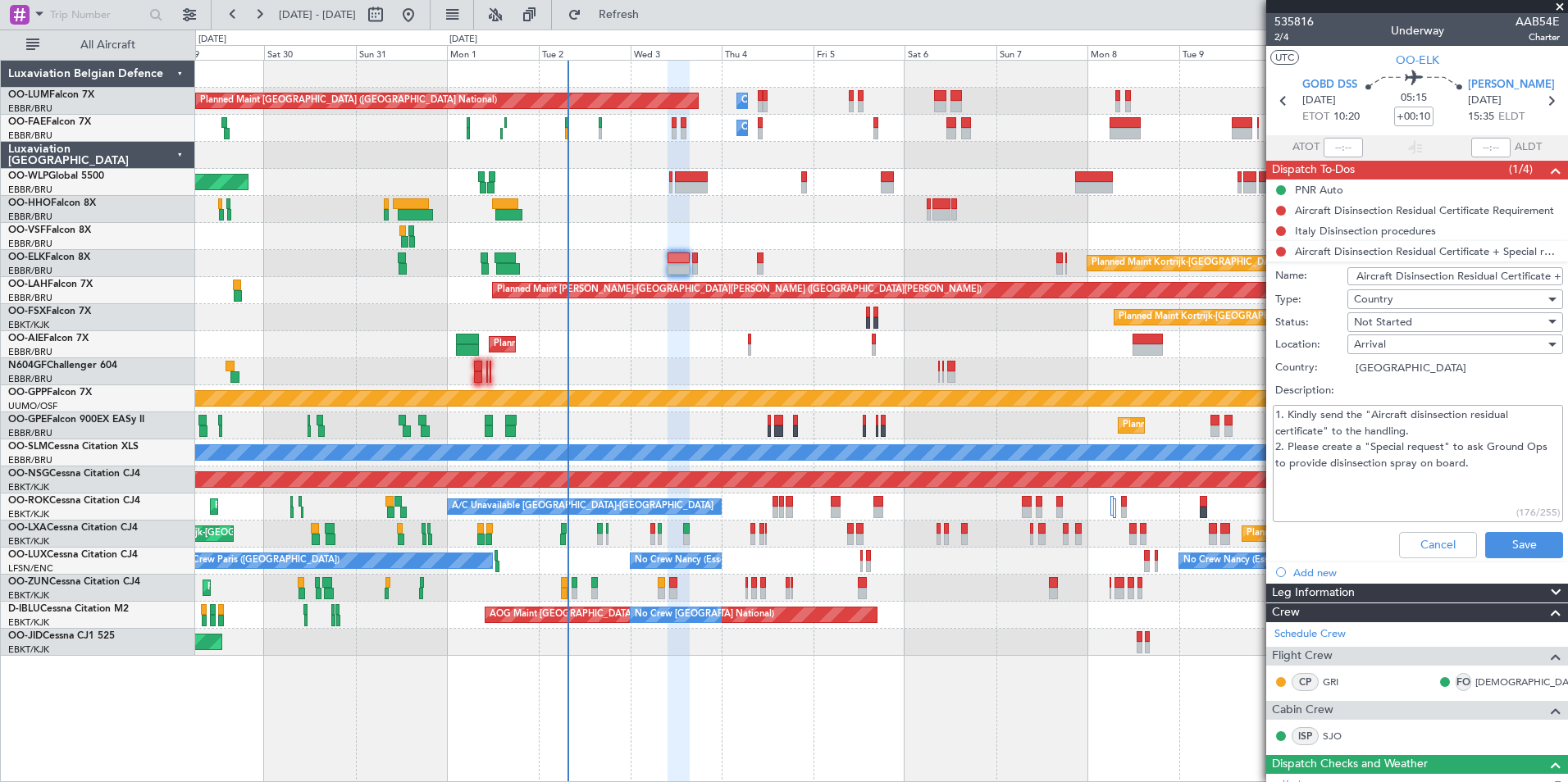
drag, startPoint x: 1287, startPoint y: 445, endPoint x: 1512, endPoint y: 471, distance: 226.5
click at [1512, 471] on textarea "1. Kindly send the "Aircraft disinsection residual certificate" to the handling…" at bounding box center [1418, 463] width 291 height 117
click at [1499, 476] on textarea "1. Kindly send the "Aircraft disinsection residual certificate" to the handling…" at bounding box center [1418, 463] width 291 height 117
drag, startPoint x: 1476, startPoint y: 469, endPoint x: 1347, endPoint y: 476, distance: 129.2
click at [1313, 424] on textarea "1. Kindly send the "Aircraft disinsection residual certificate" to the handling…" at bounding box center [1418, 463] width 291 height 117
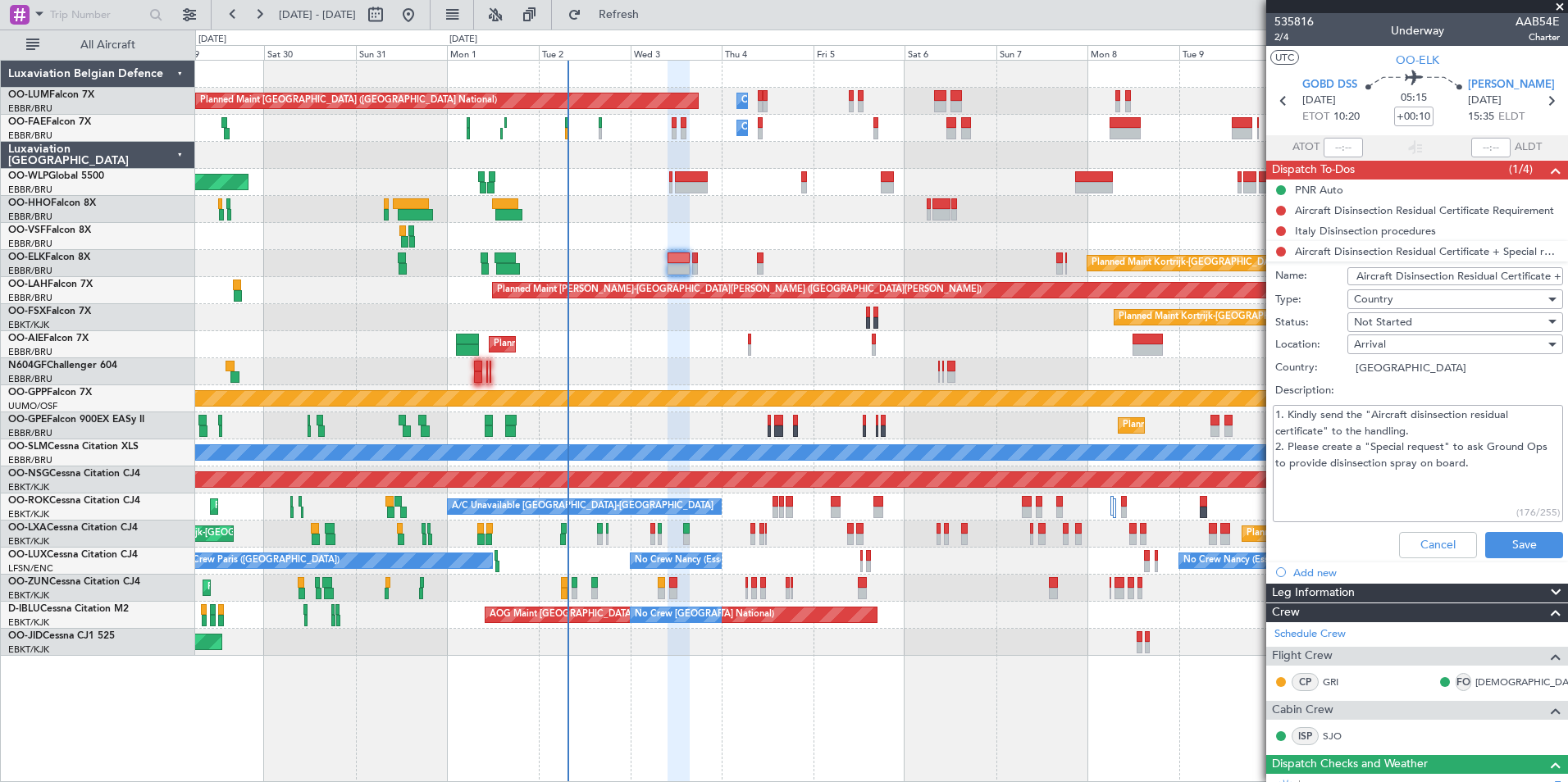
click at [1350, 478] on textarea "1. Kindly send the "Aircraft disinsection residual certificate" to the handling…" at bounding box center [1418, 463] width 291 height 117
drag, startPoint x: 1275, startPoint y: 460, endPoint x: 1483, endPoint y: 468, distance: 208.2
click at [1483, 468] on textarea "1. Kindly send the "Aircraft disinsection residual certificate" to the handling…" at bounding box center [1418, 463] width 291 height 117
click at [1470, 470] on textarea "1. Kindly send the "Aircraft disinsection residual certificate" to the handling…" at bounding box center [1418, 463] width 291 height 117
drag, startPoint x: 1487, startPoint y: 465, endPoint x: 1288, endPoint y: 401, distance: 209.0
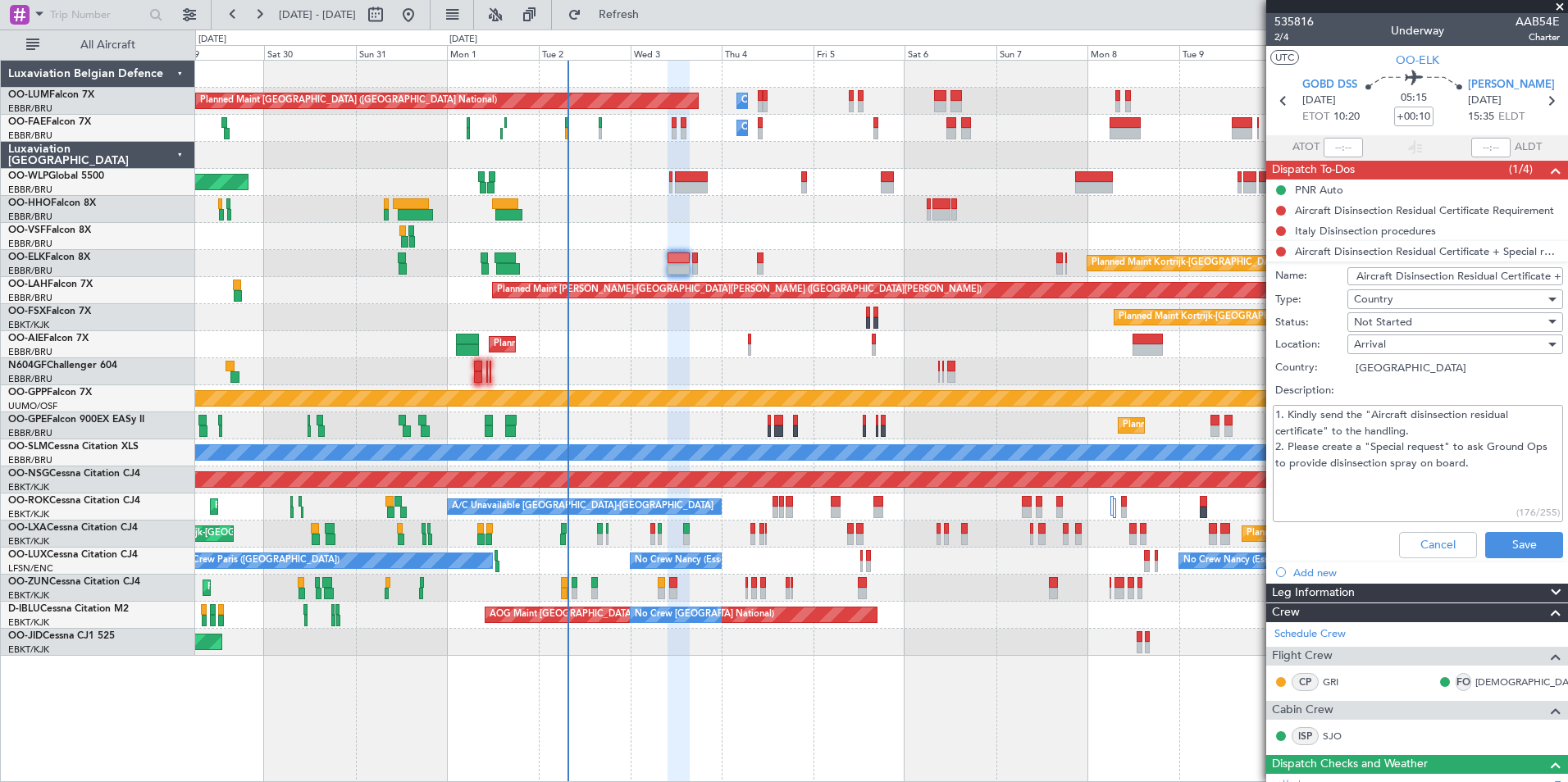
click at [1288, 402] on div "1. Kindly send the "Aircraft disinsection residual certificate" to the handling…" at bounding box center [1416, 463] width 318 height 124
click at [1346, 440] on textarea "1. Kindly send the "Aircraft disinsection residual certificate" to the handling…" at bounding box center [1418, 463] width 291 height 117
drag, startPoint x: 1295, startPoint y: 445, endPoint x: 1500, endPoint y: 468, distance: 206.3
click at [1500, 468] on textarea "1. Kindly send the "Aircraft disinsection residual certificate" to the handling…" at bounding box center [1418, 463] width 291 height 117
click at [1470, 475] on textarea "1. Kindly send the "Aircraft disinsection residual certificate" to the handling…" at bounding box center [1418, 463] width 291 height 117
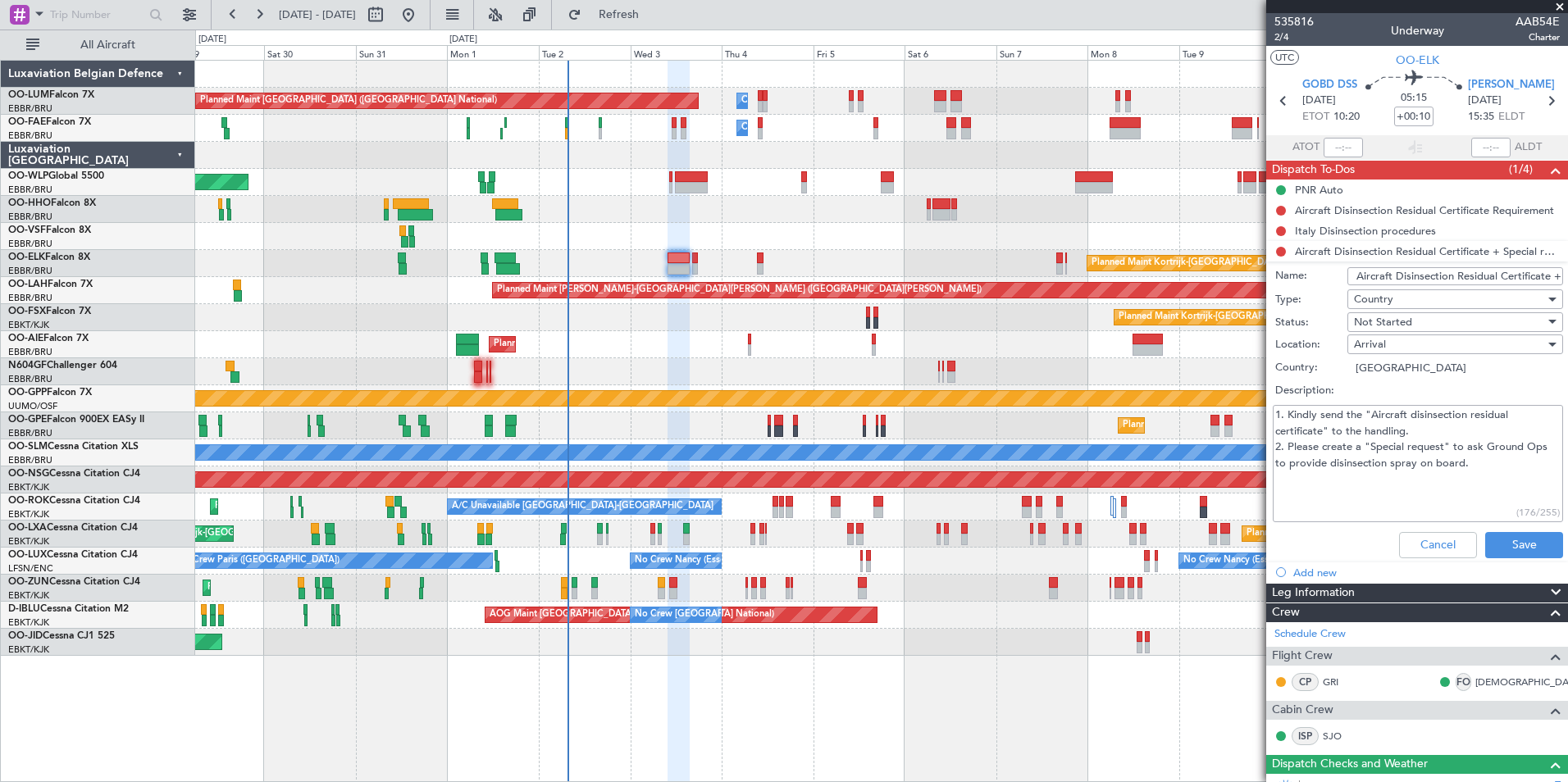
drag, startPoint x: 1331, startPoint y: 411, endPoint x: 1499, endPoint y: 432, distance: 169.3
click at [1508, 424] on textarea "1. Kindly send the "Aircraft disinsection residual certificate" to the handling…" at bounding box center [1418, 463] width 291 height 117
click at [1499, 432] on textarea "1. Kindly send the "Aircraft disinsection residual certificate" to the handling…" at bounding box center [1418, 463] width 291 height 117
drag, startPoint x: 1268, startPoint y: 429, endPoint x: 1436, endPoint y: 443, distance: 168.6
click at [1446, 436] on div "1. Kindly send the "Aircraft disinsection residual certificate" to the handling…" at bounding box center [1416, 463] width 318 height 124
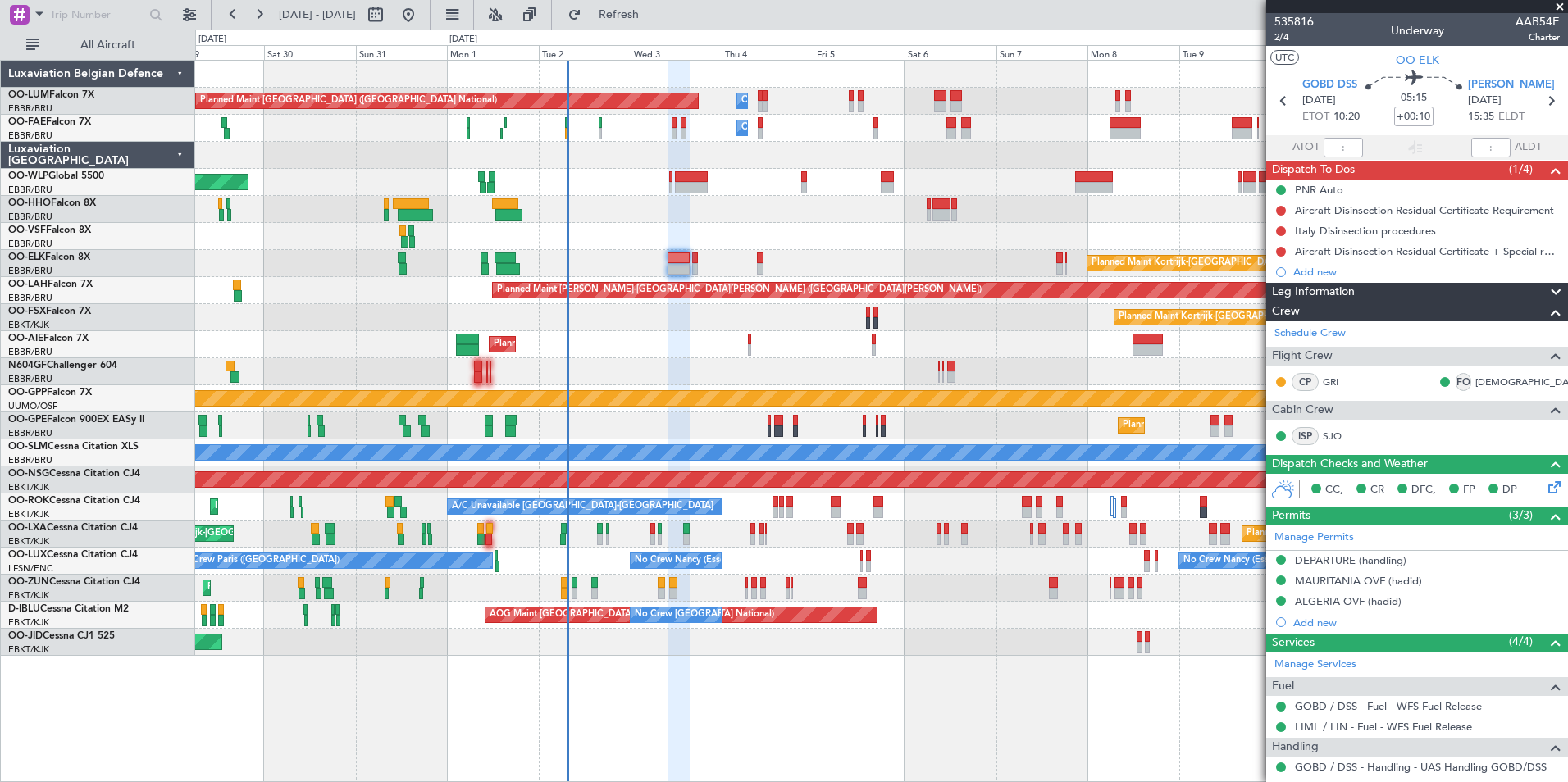
click at [784, 337] on div "Planned Maint Brussels (Brussels National) Owner Melsbroek Air Base Owner Melsb…" at bounding box center [881, 358] width 1372 height 595
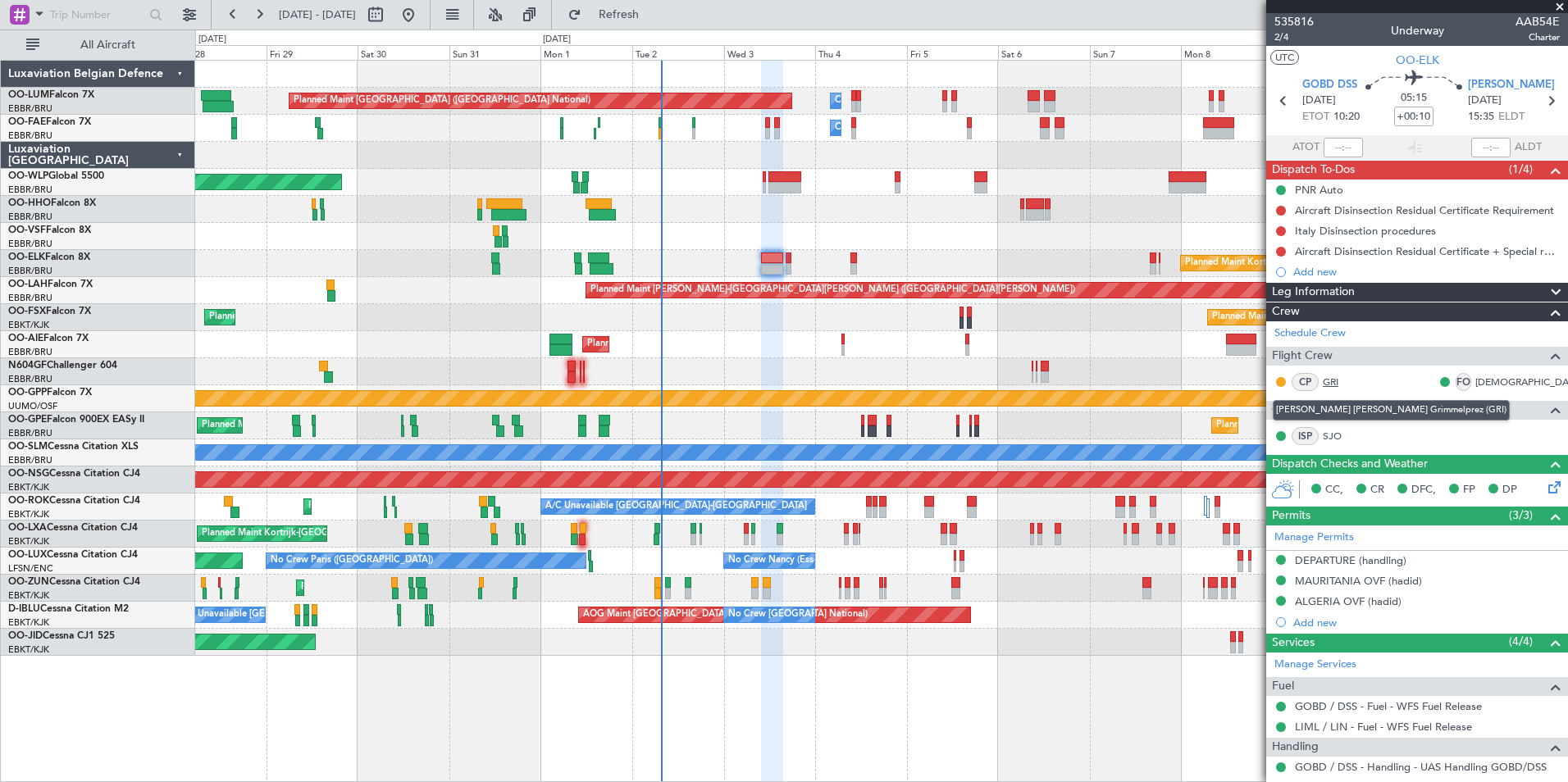
click at [1339, 379] on link "GRI" at bounding box center [1341, 381] width 37 height 15
click at [1371, 230] on div "Italy Disinsection procedures" at bounding box center [1365, 231] width 141 height 14
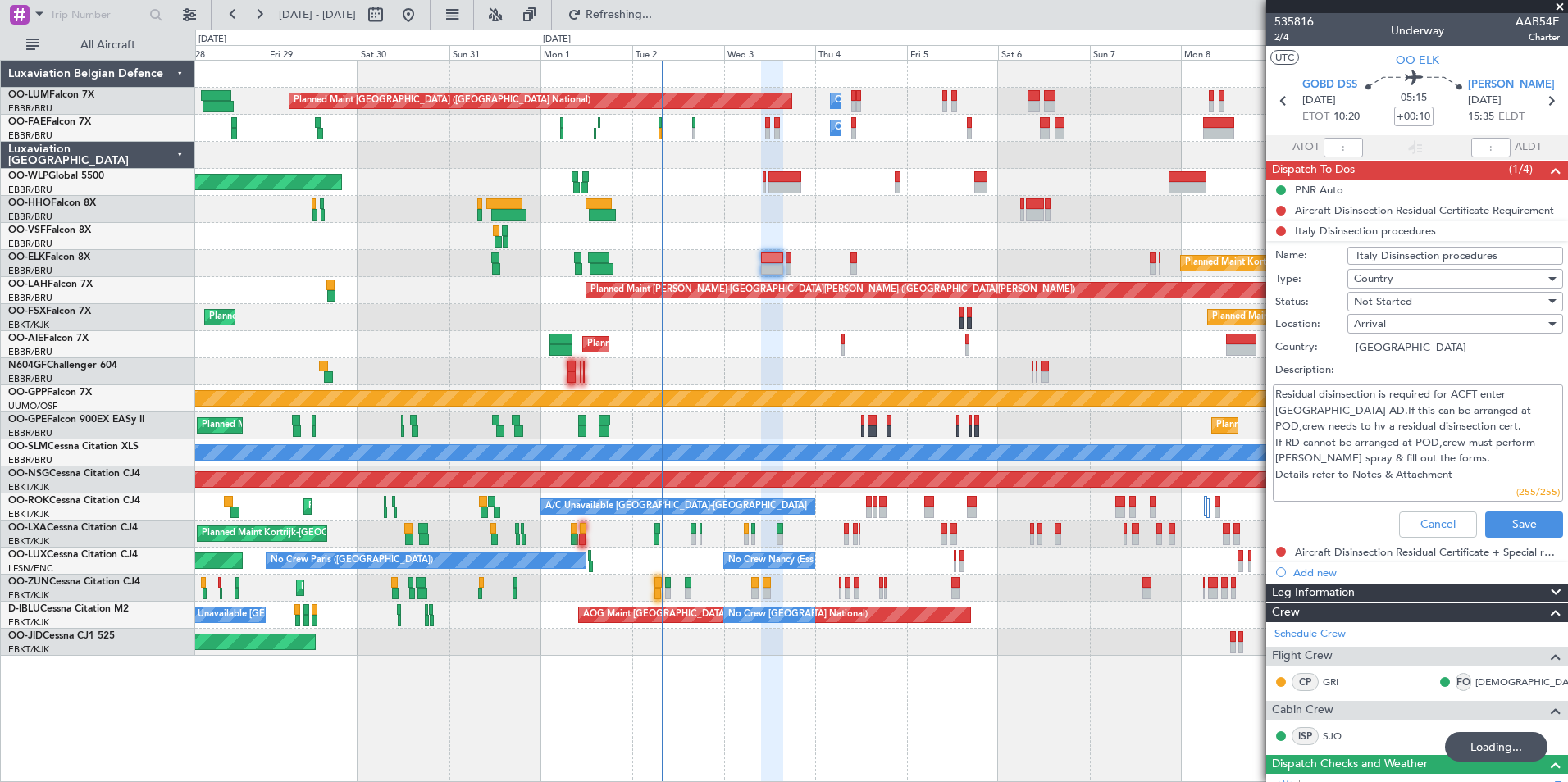
click at [1436, 502] on div "Residual disinsection is required for ACFT enter Italy AD.If this can be arrang…" at bounding box center [1416, 443] width 318 height 124
click at [1430, 517] on button "Cancel" at bounding box center [1438, 525] width 78 height 26
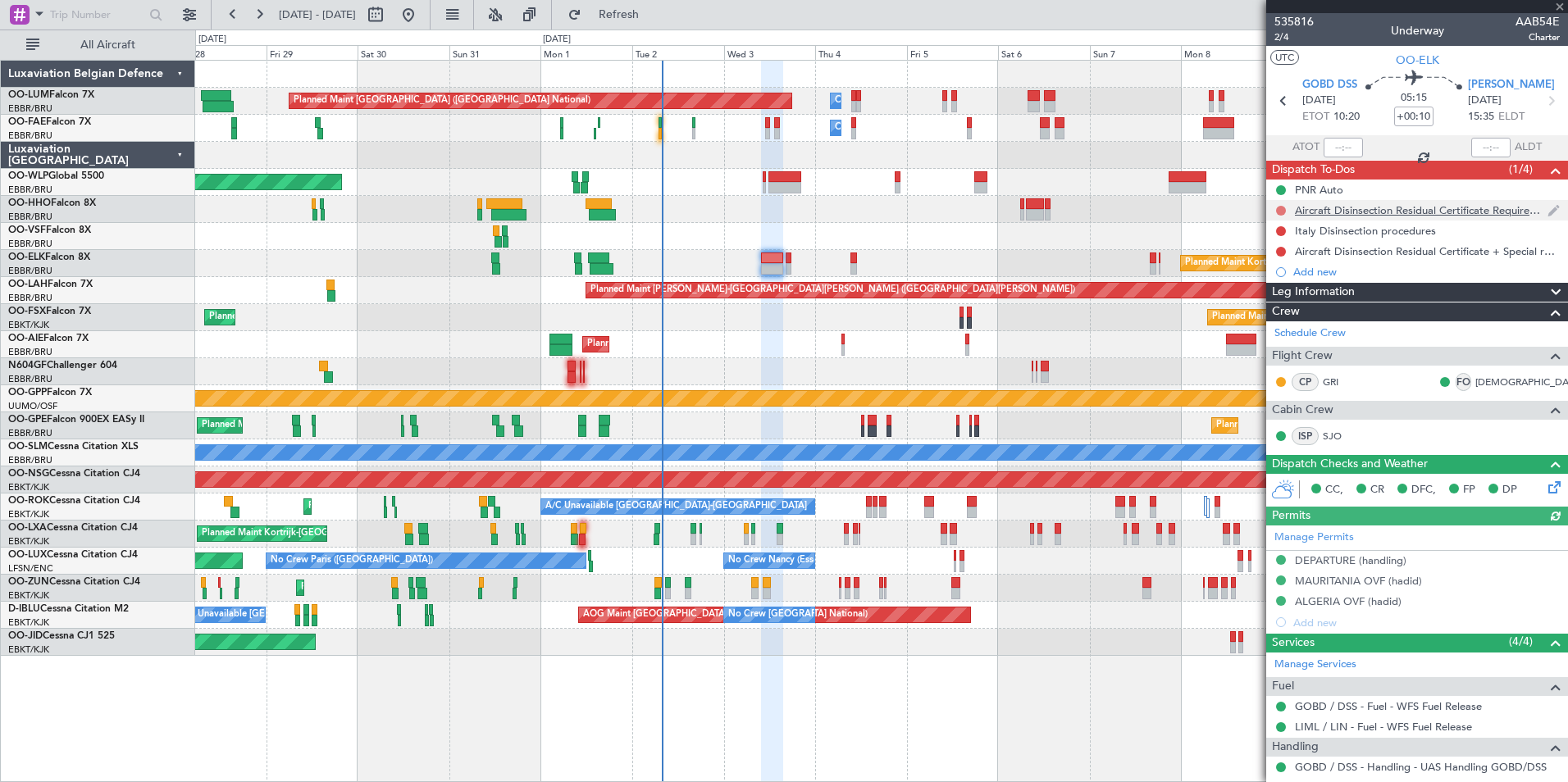
click at [1281, 210] on button at bounding box center [1280, 210] width 10 height 10
click at [1272, 302] on span "Cancelled" at bounding box center [1284, 307] width 47 height 17
click at [1283, 232] on button at bounding box center [1280, 231] width 10 height 10
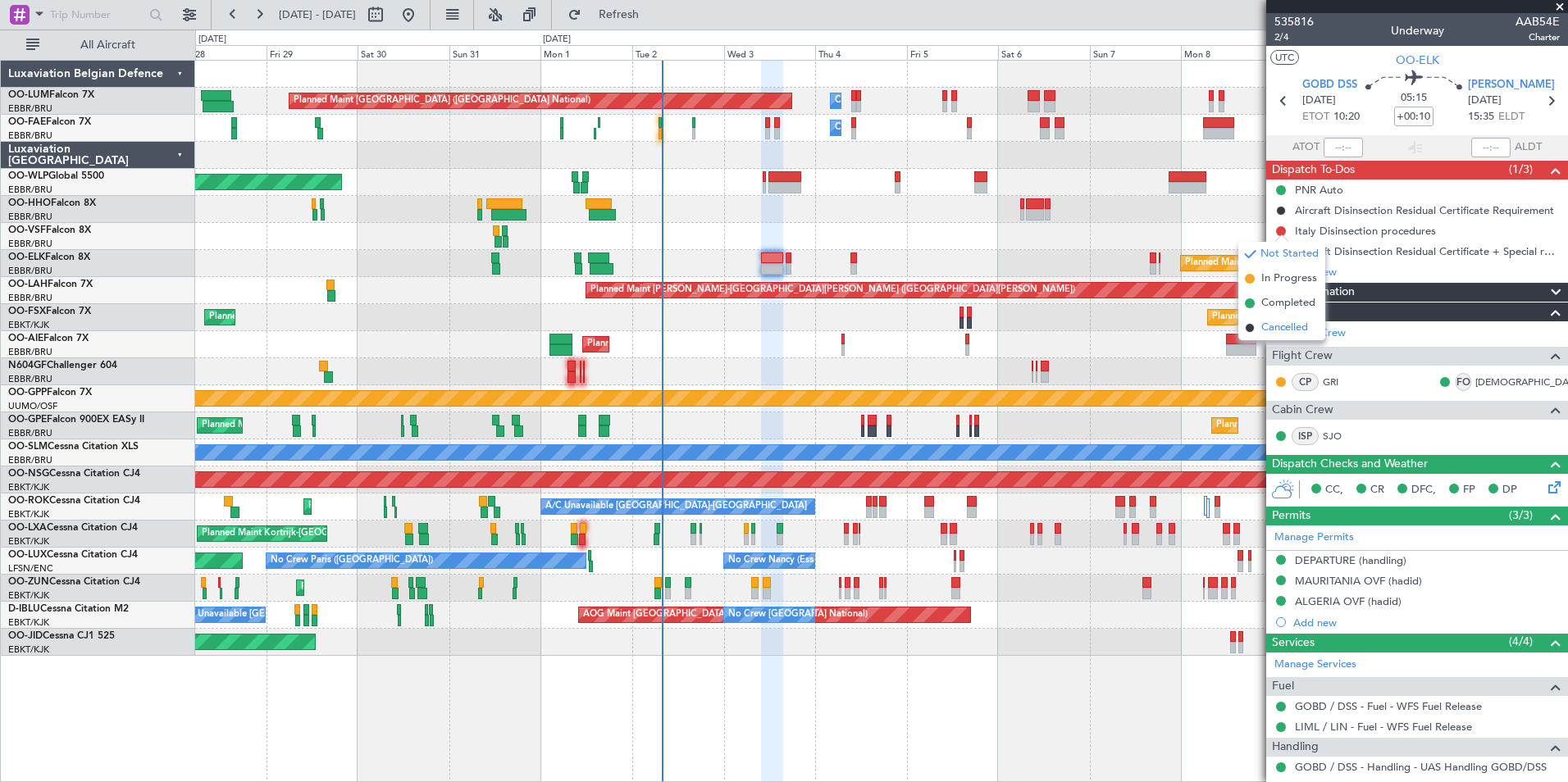
click at [1283, 322] on span "Cancelled" at bounding box center [1284, 328] width 47 height 17
click at [1338, 250] on div "Aircraft Disinsection Residual Certificate + Special request" at bounding box center [1421, 251] width 253 height 14
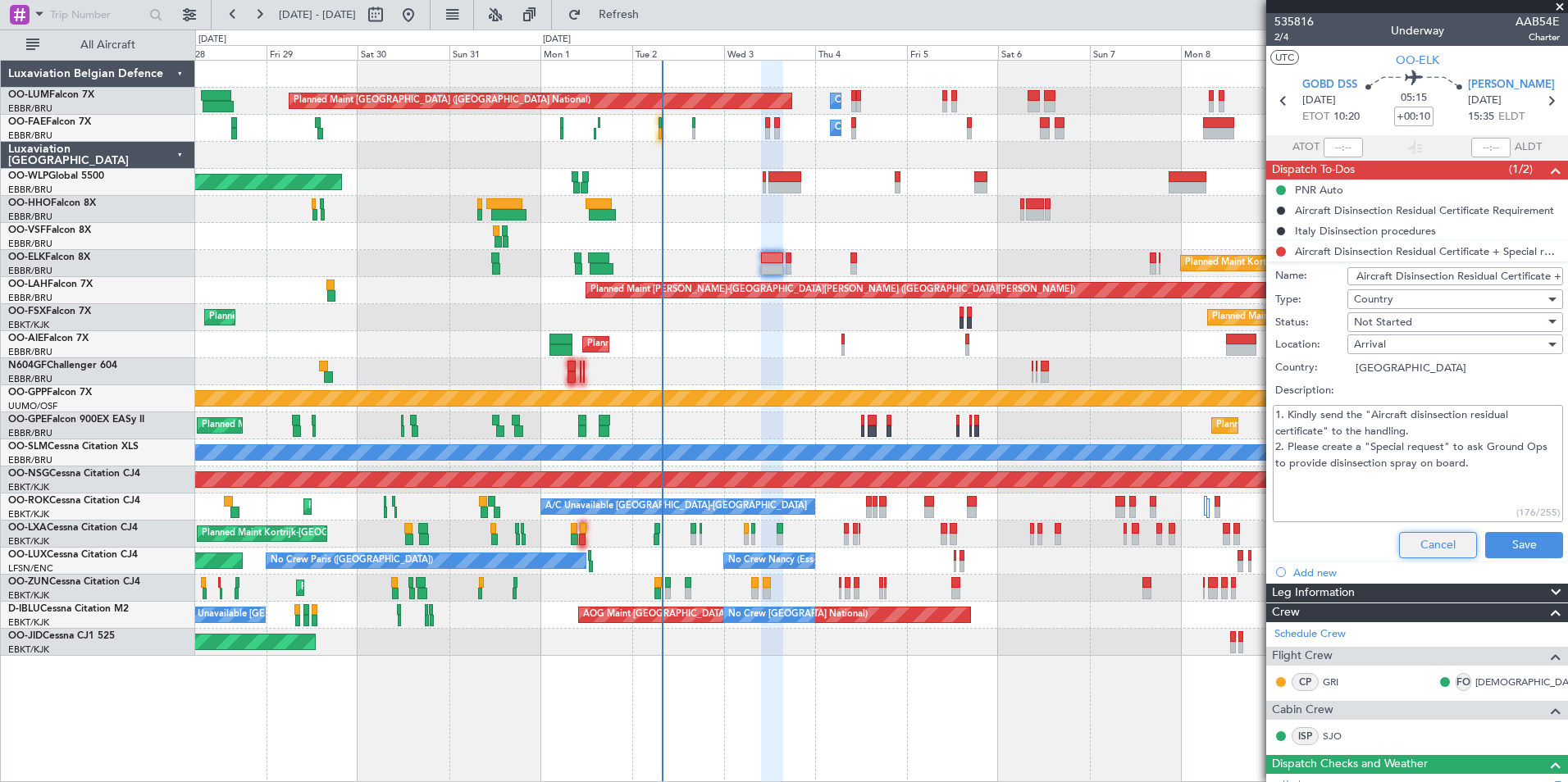
click at [1427, 543] on button "Cancel" at bounding box center [1438, 545] width 78 height 26
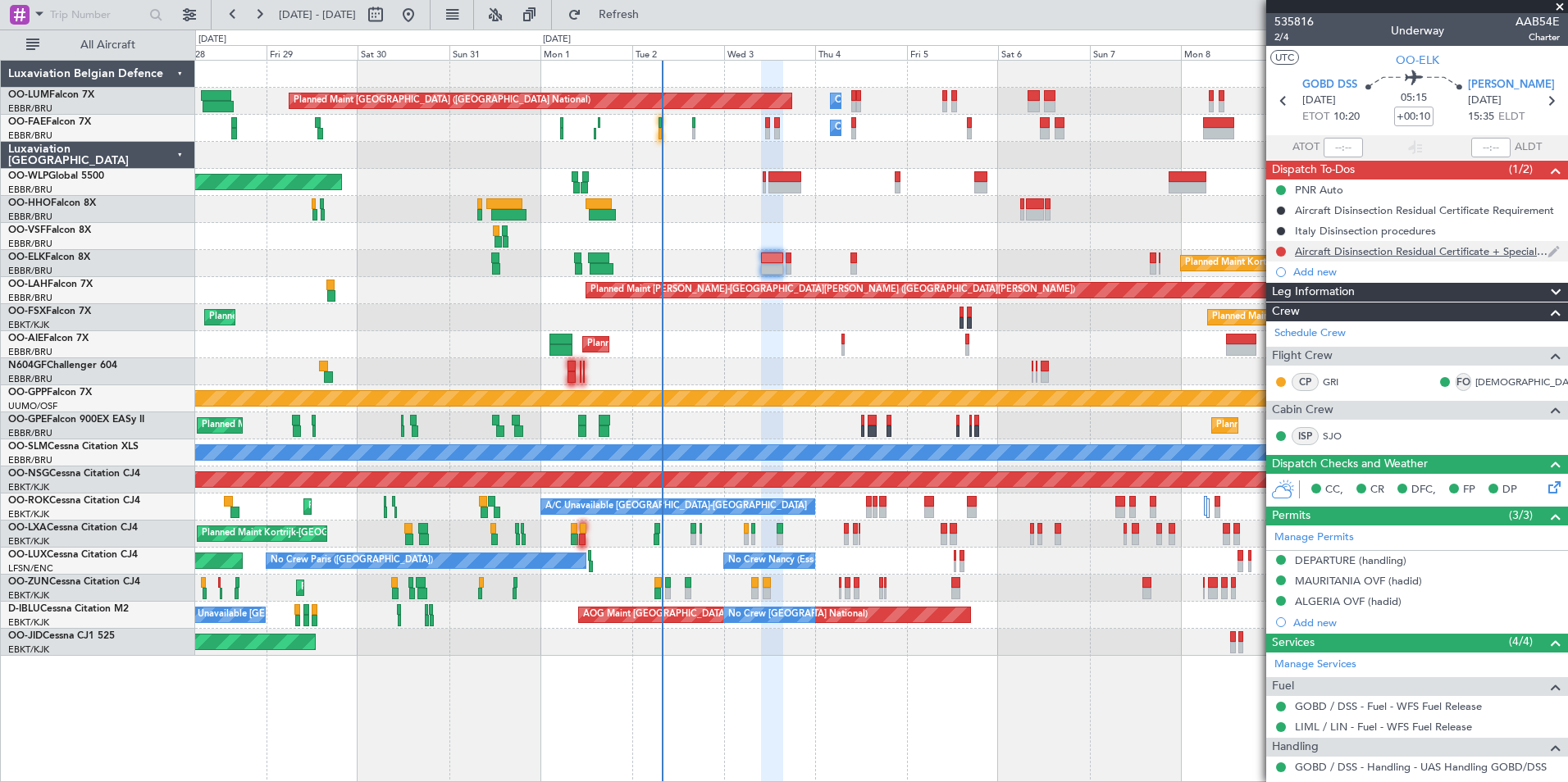
click at [1278, 255] on div at bounding box center [1280, 251] width 13 height 13
click at [1284, 247] on button at bounding box center [1280, 251] width 10 height 10
click at [1278, 316] on span "Completed" at bounding box center [1288, 323] width 54 height 17
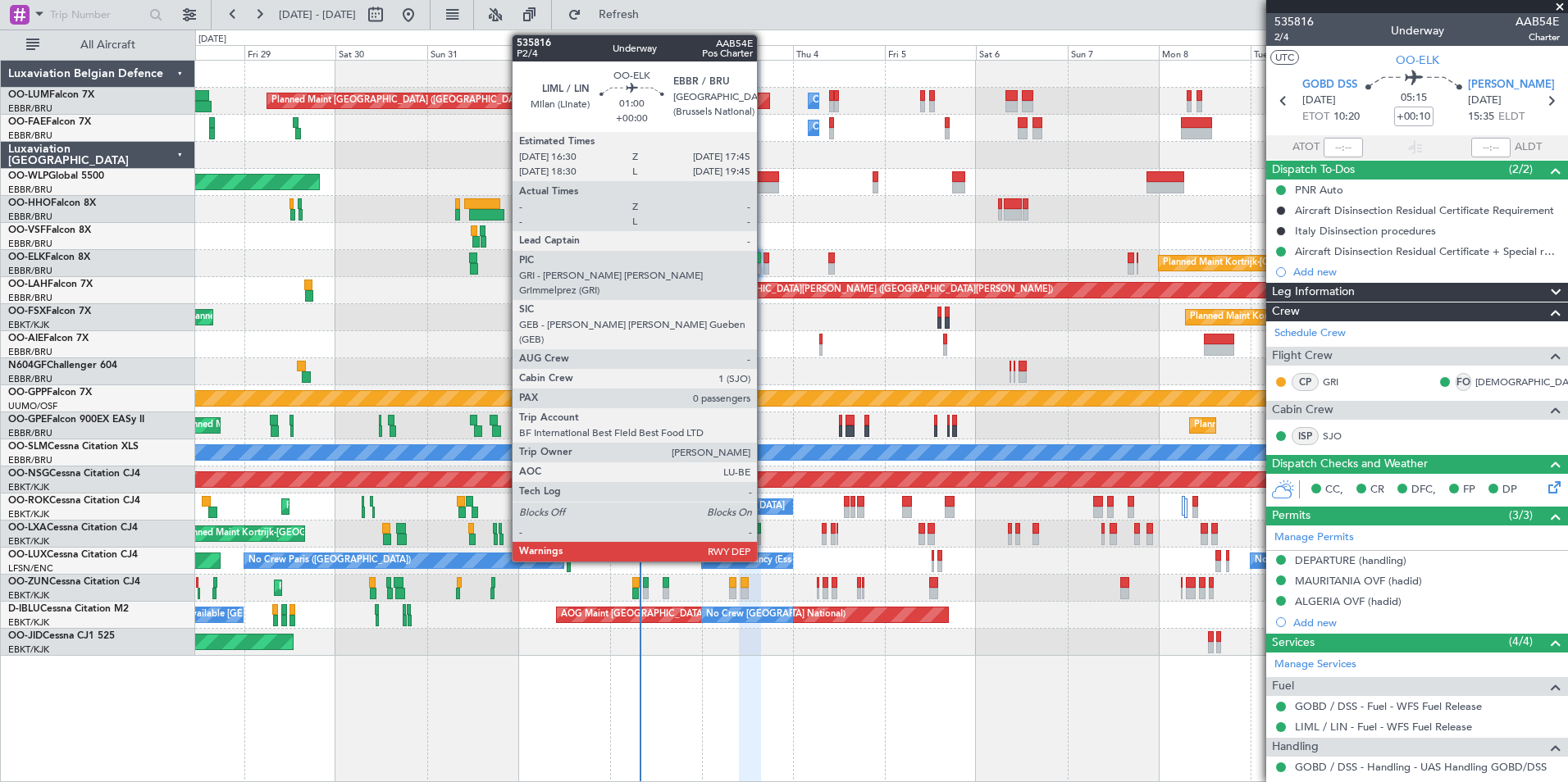
click at [765, 258] on div at bounding box center [766, 258] width 5 height 11
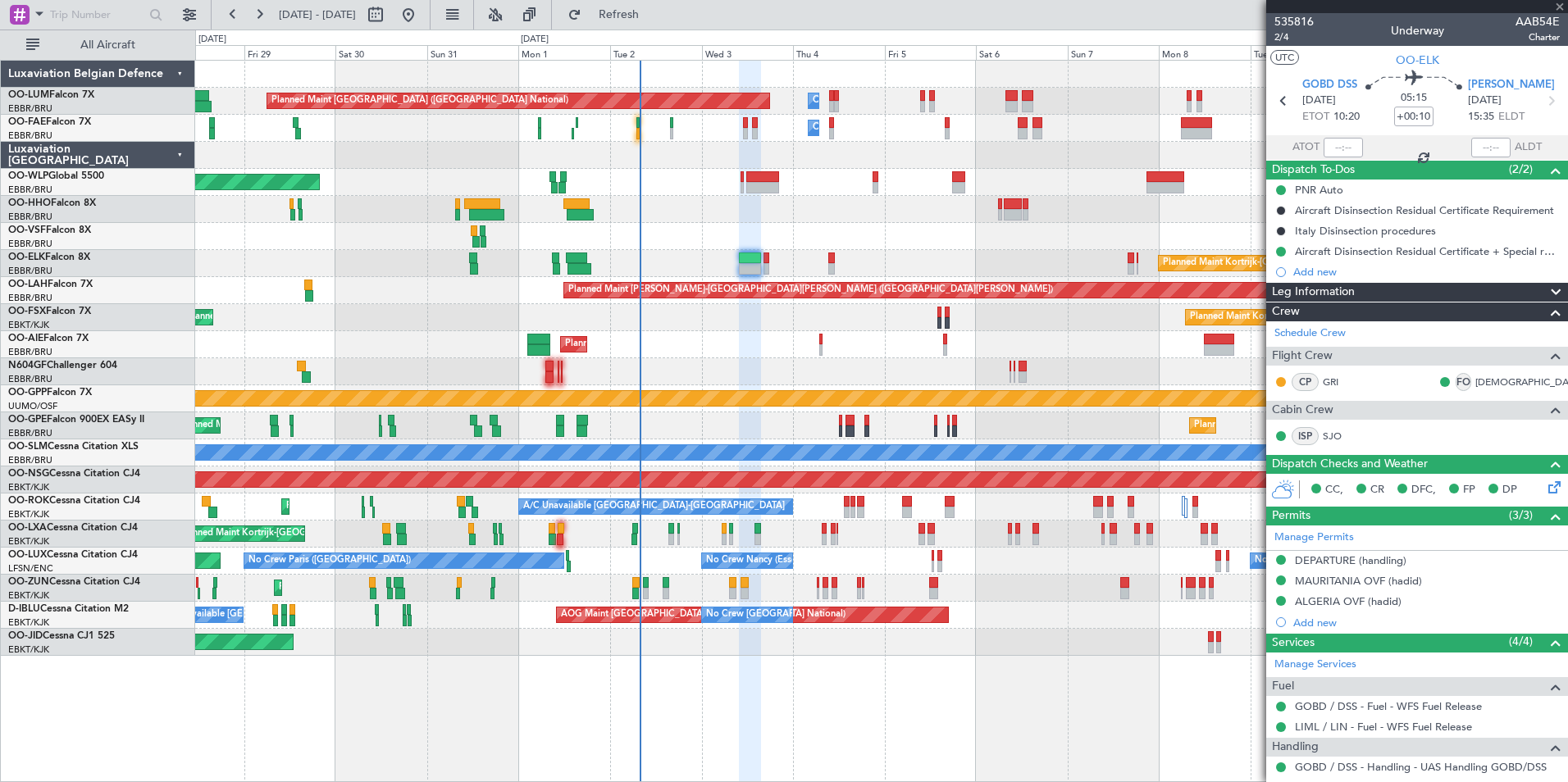
type input "0"
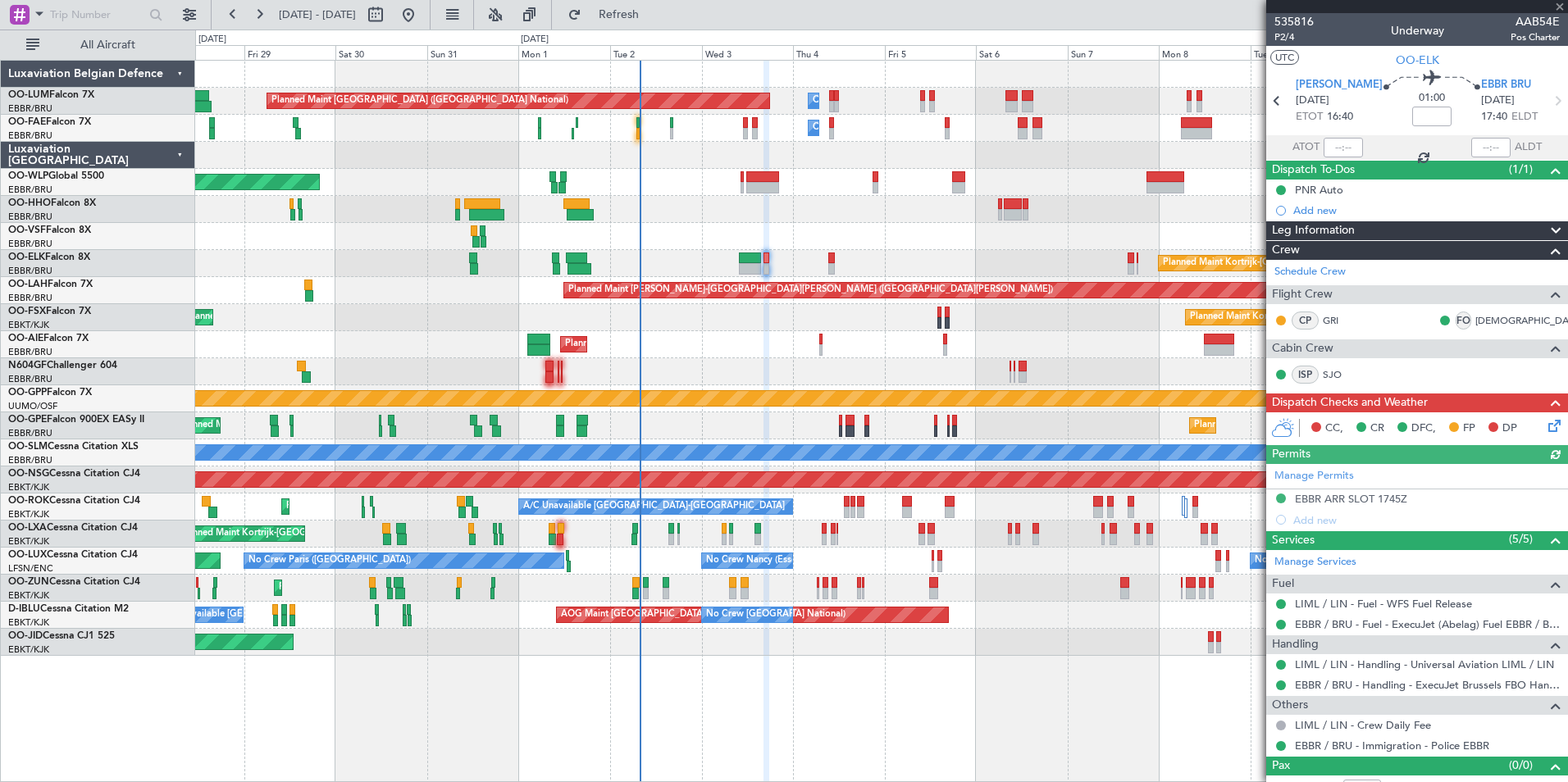
click at [1551, 422] on icon at bounding box center [1551, 423] width 13 height 13
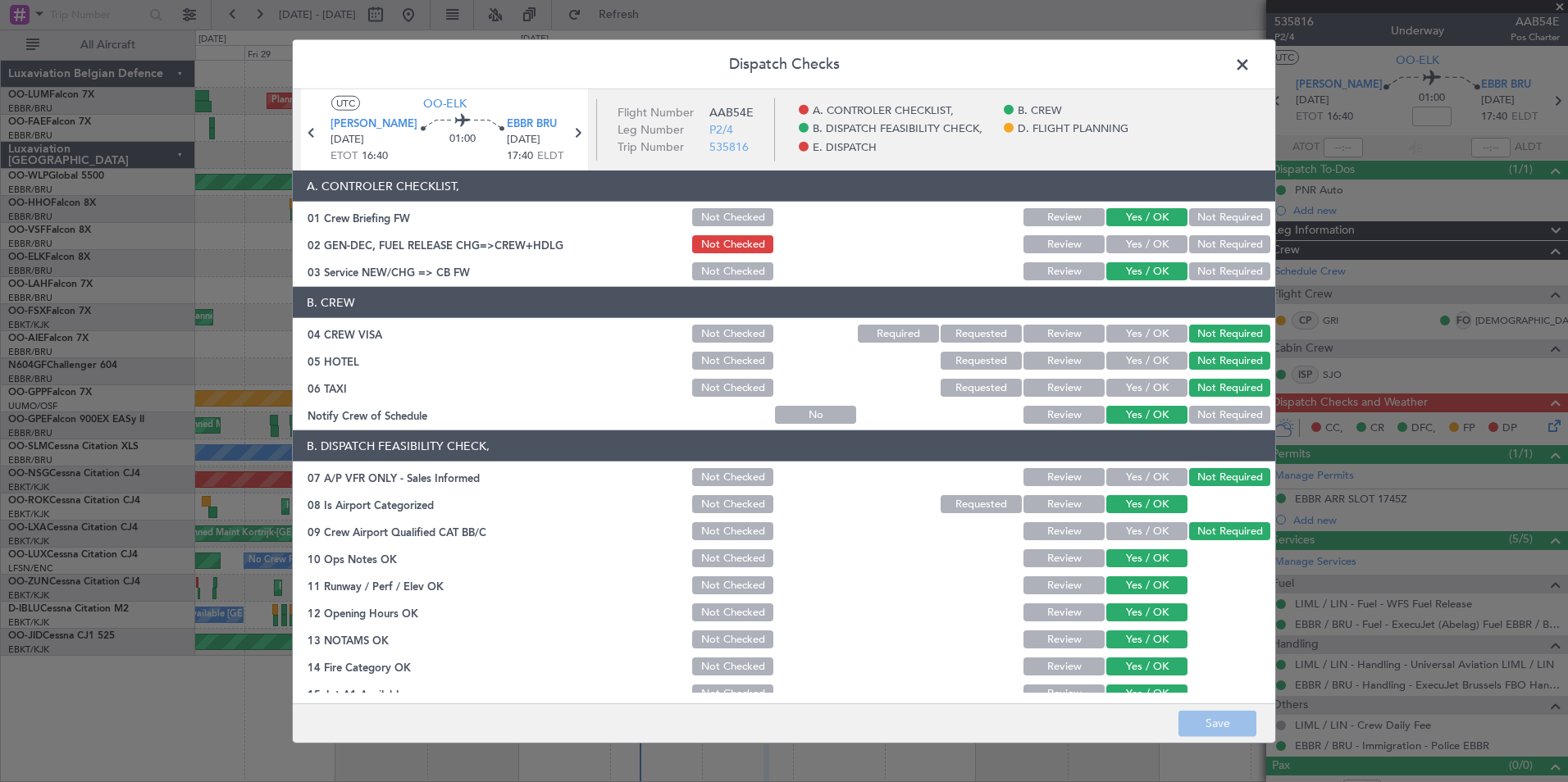
drag, startPoint x: 1243, startPoint y: 53, endPoint x: 980, endPoint y: 77, distance: 264.1
click at [1250, 53] on span at bounding box center [1250, 69] width 0 height 33
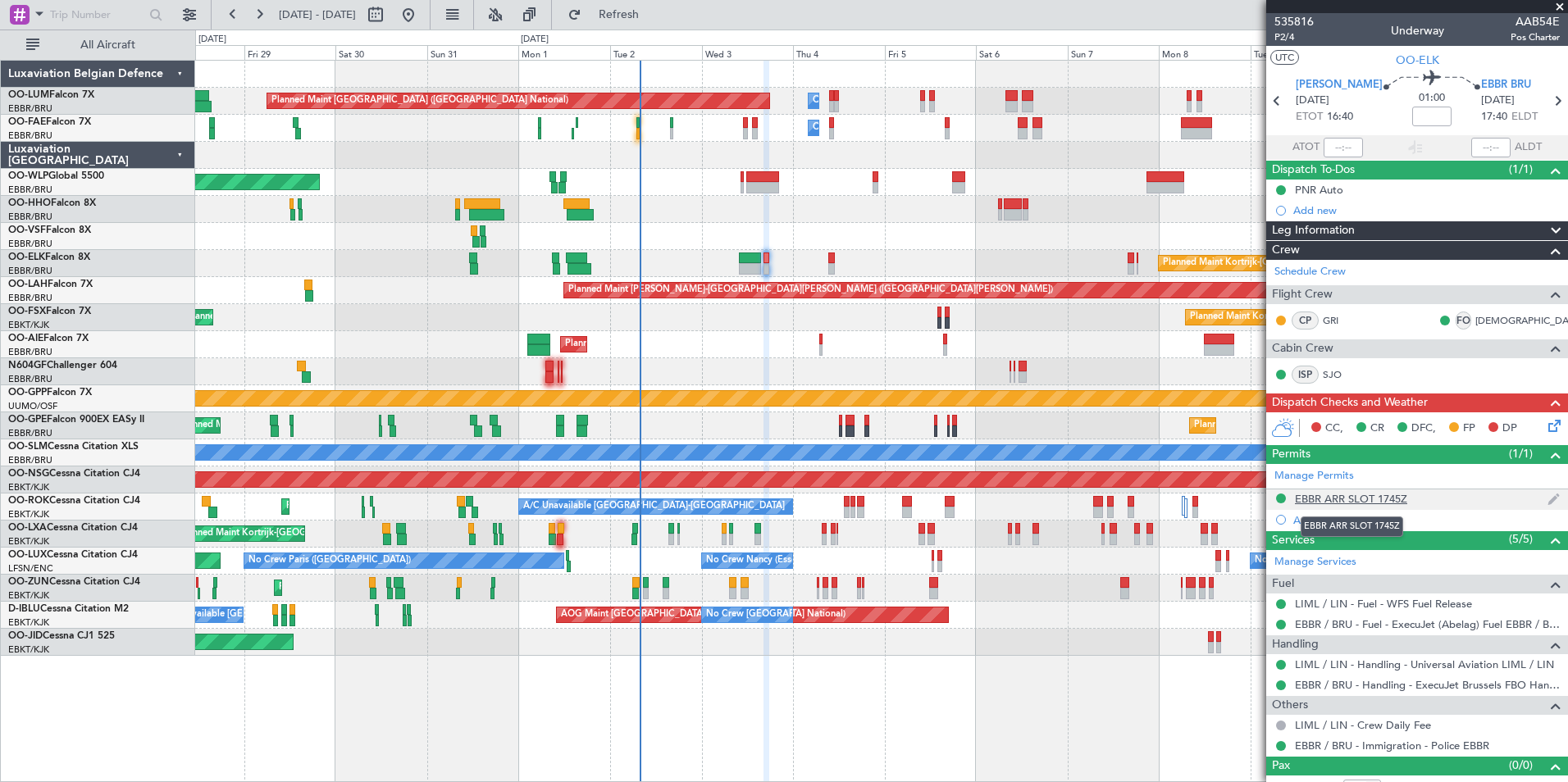
click at [1351, 496] on div "EBBR ARR SLOT 1745Z" at bounding box center [1351, 498] width 113 height 14
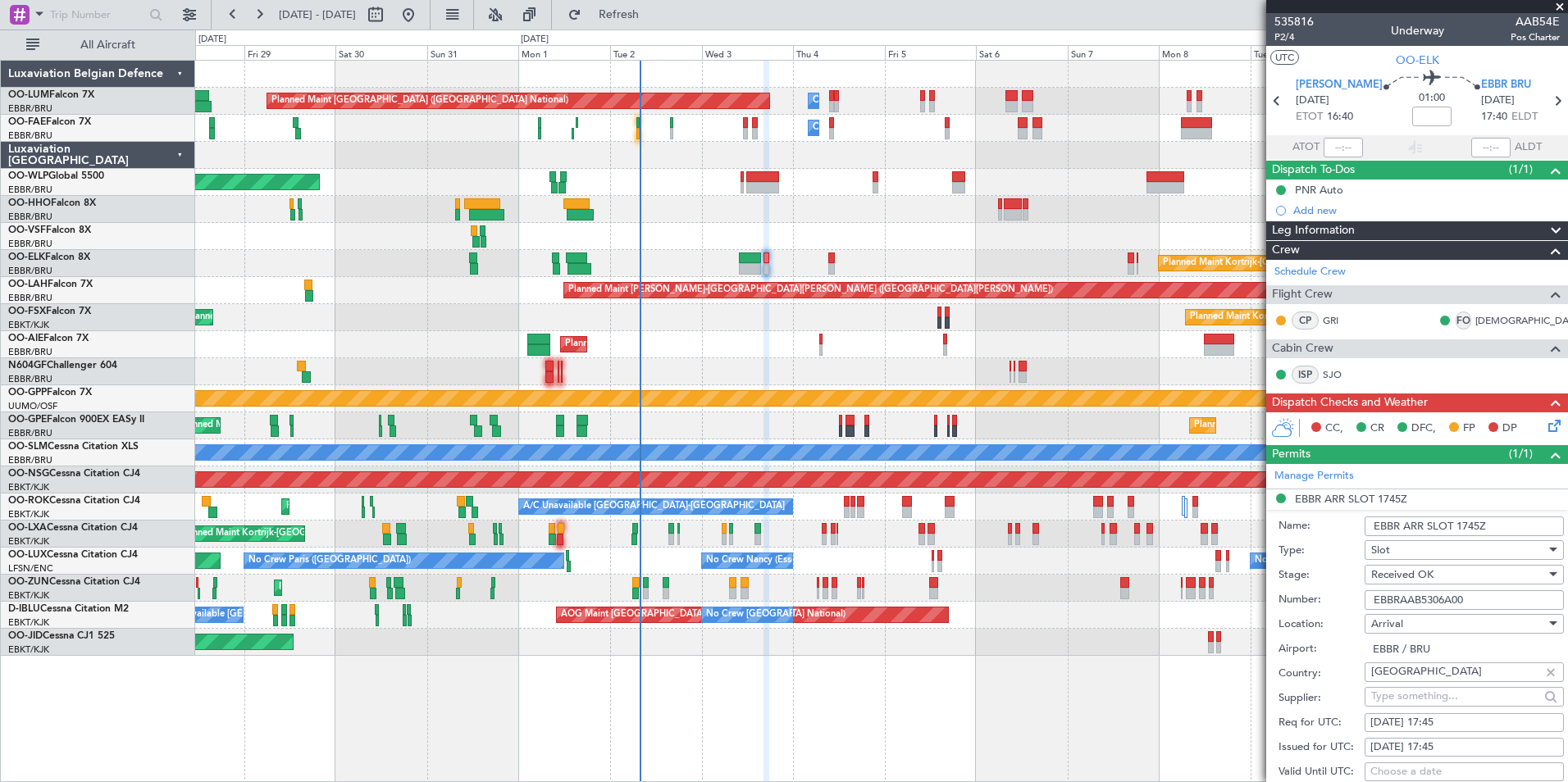
drag, startPoint x: 1484, startPoint y: 605, endPoint x: 1287, endPoint y: 601, distance: 197.0
click at [1289, 601] on div "Number: EBBRAAB5306A00" at bounding box center [1421, 600] width 285 height 25
click at [1549, 426] on icon at bounding box center [1551, 423] width 13 height 13
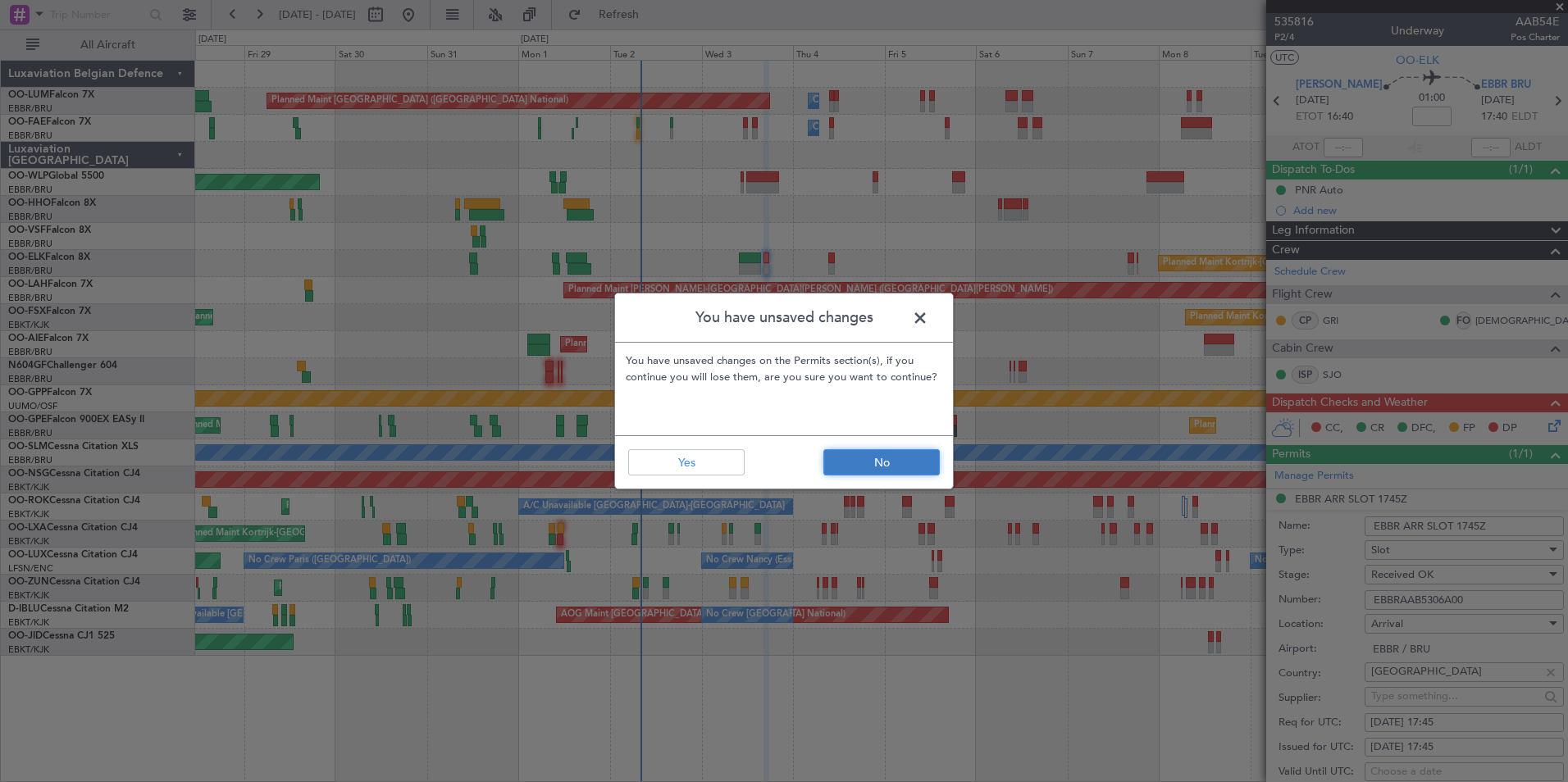
click at [906, 464] on button "No" at bounding box center [882, 462] width 116 height 26
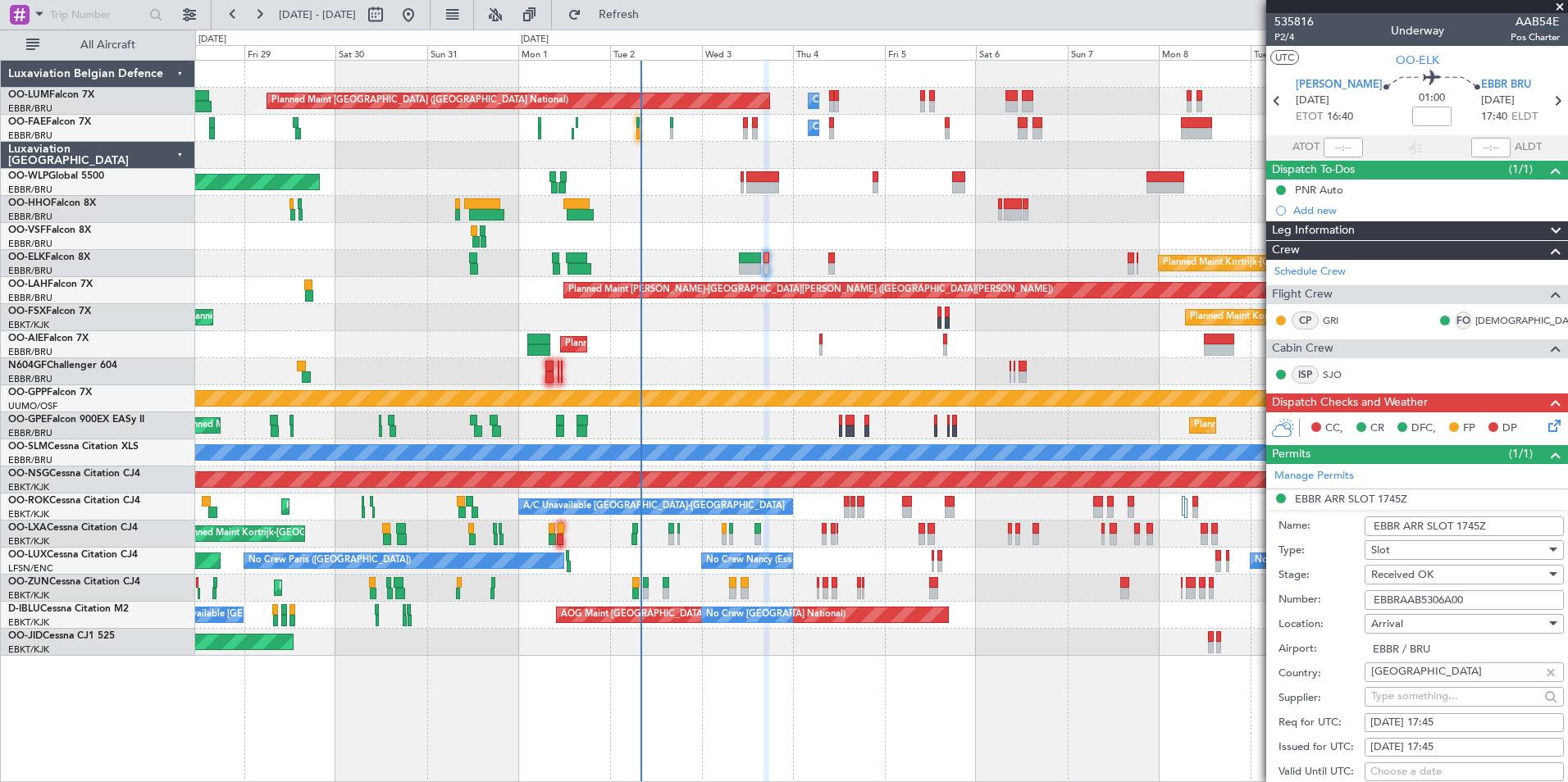
scroll to position [328, 0]
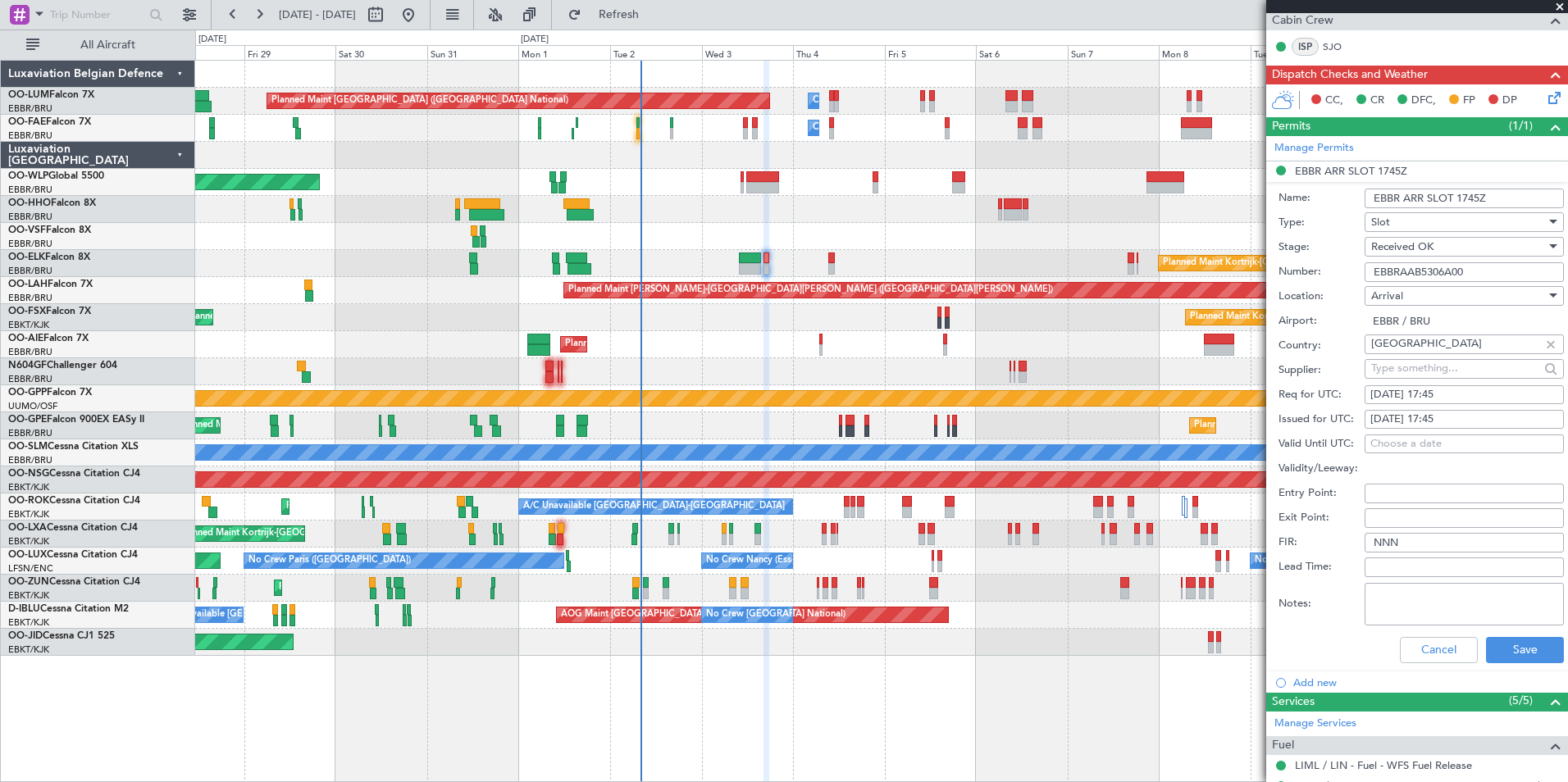
click at [1471, 653] on div "Cancel Save" at bounding box center [1421, 650] width 285 height 42
click at [1443, 655] on button "Cancel" at bounding box center [1439, 650] width 78 height 26
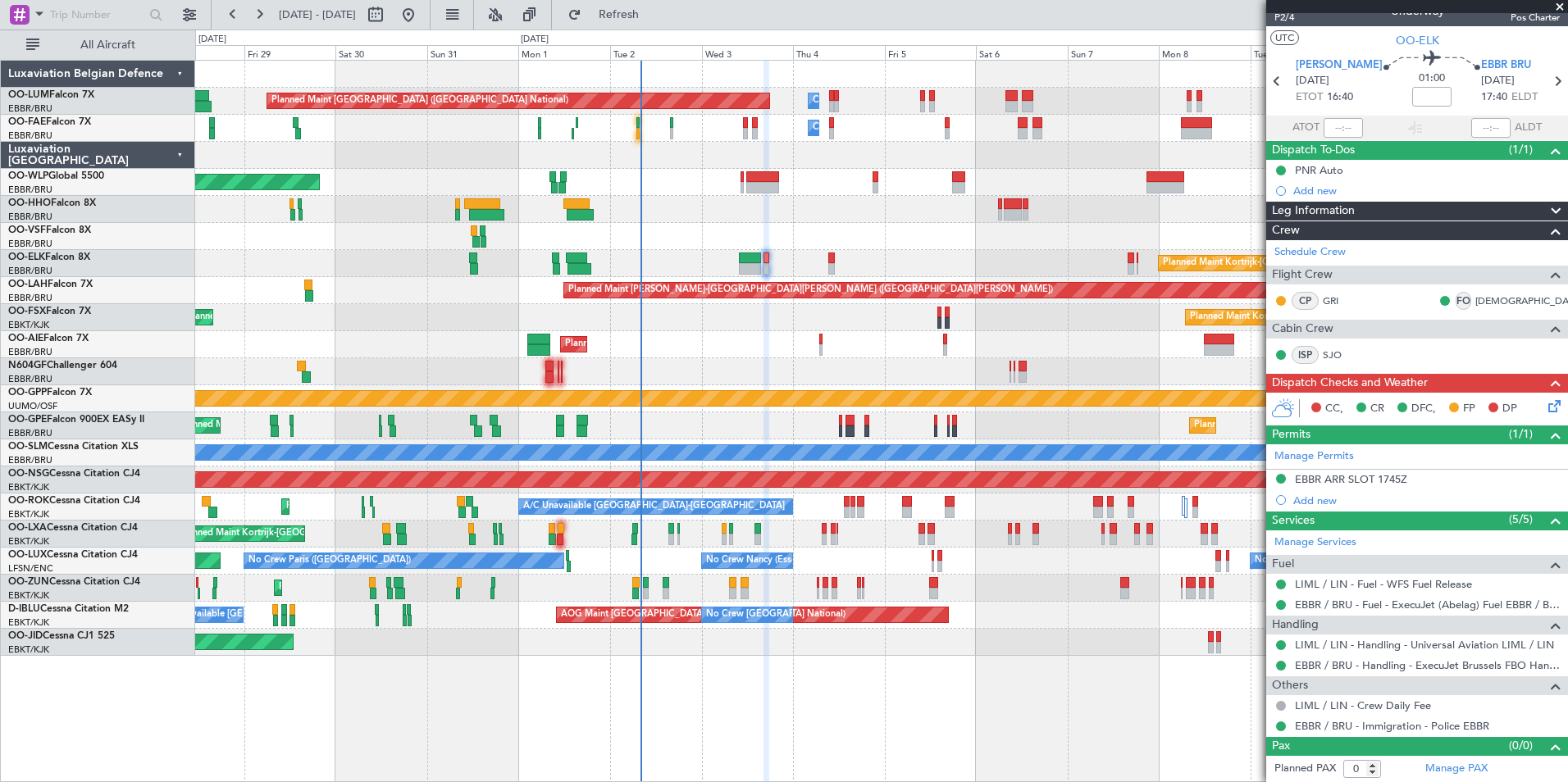
click at [1547, 400] on icon at bounding box center [1551, 403] width 13 height 13
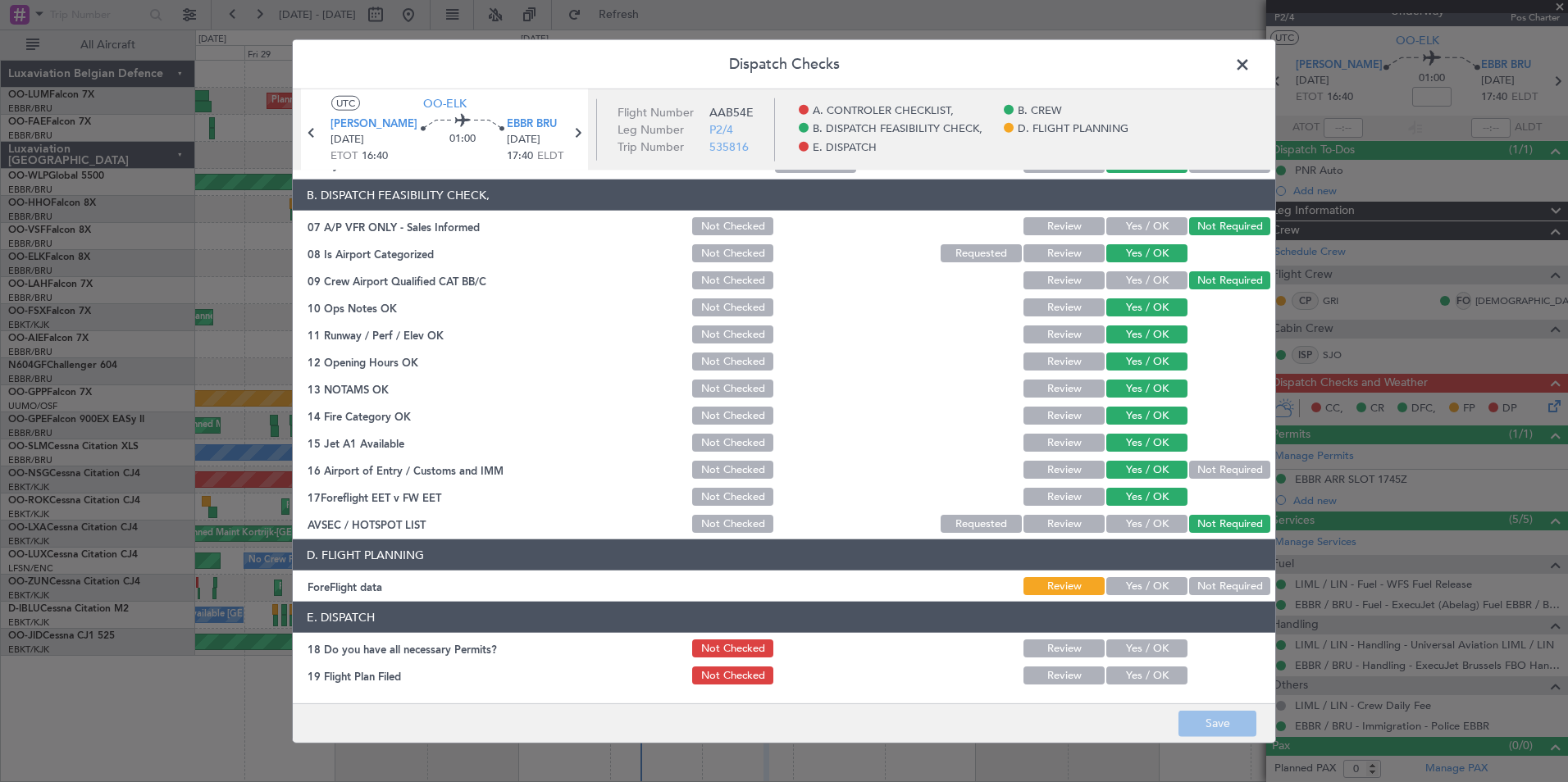
scroll to position [303, 0]
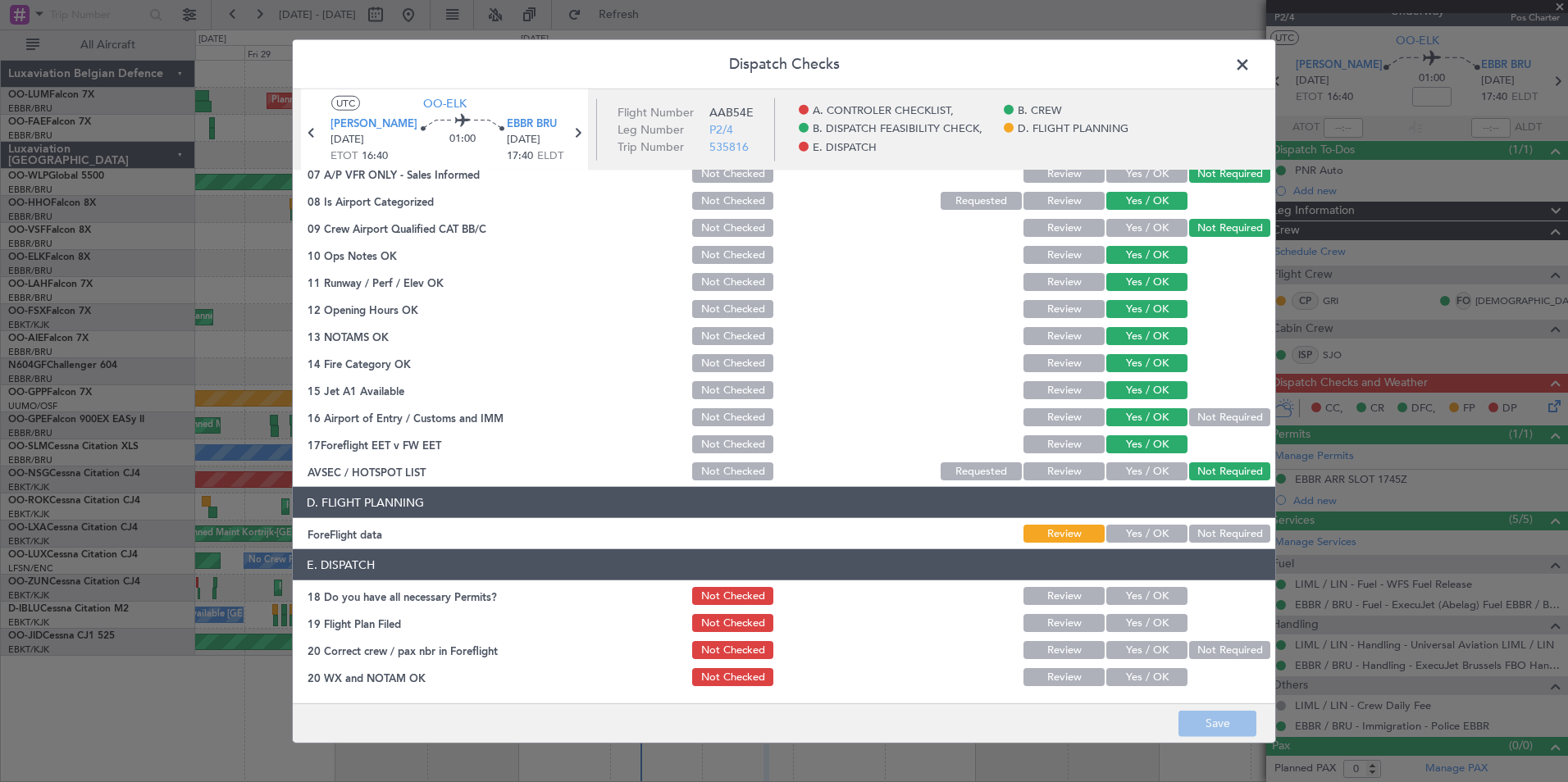
drag, startPoint x: 1223, startPoint y: 536, endPoint x: 1142, endPoint y: 567, distance: 86.7
click at [1222, 538] on button "Not Required" at bounding box center [1230, 534] width 81 height 18
click at [1137, 577] on header "E. DISPATCH" at bounding box center [783, 564] width 982 height 31
click at [1139, 598] on button "Yes / OK" at bounding box center [1147, 595] width 81 height 18
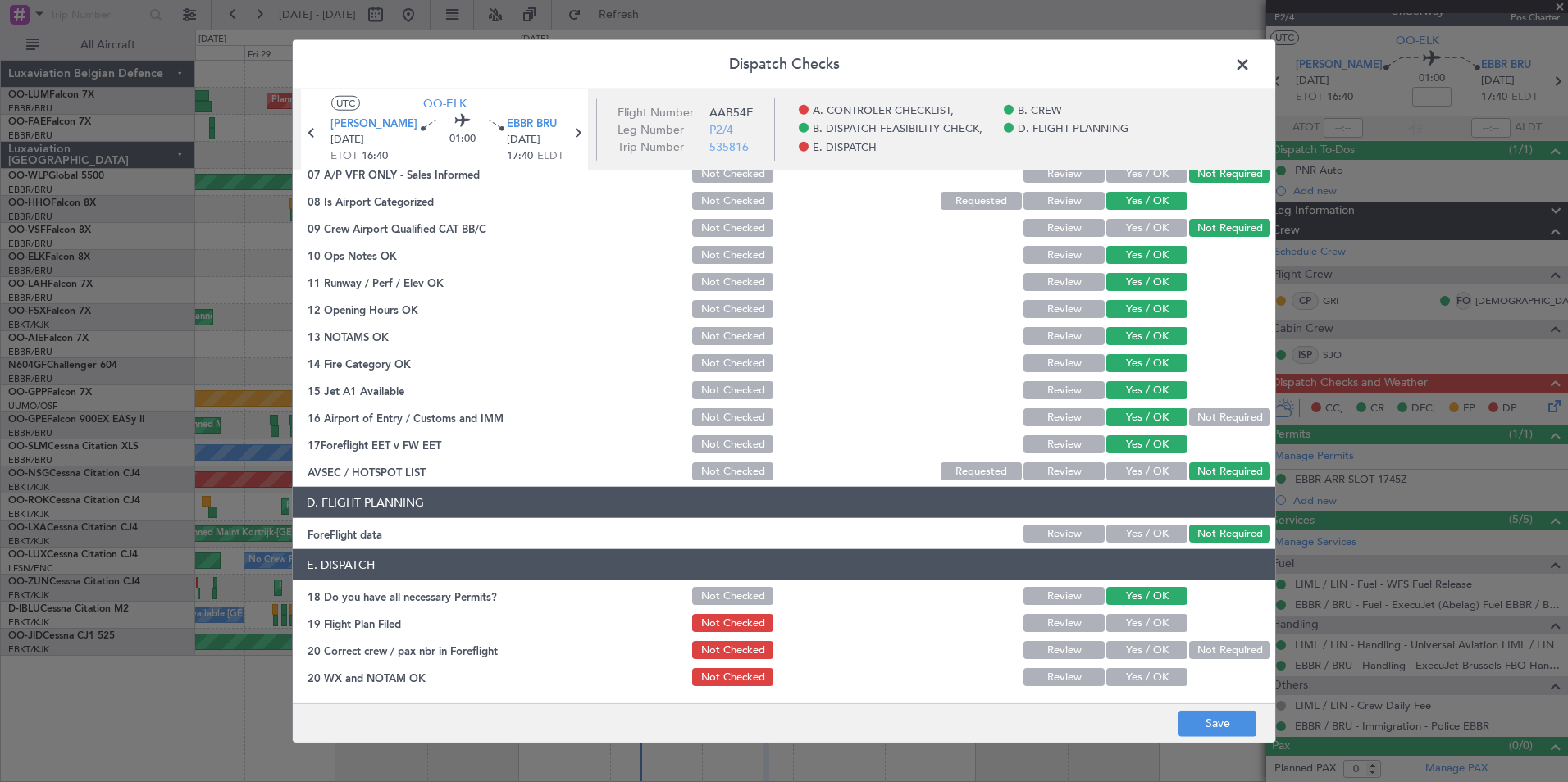
drag, startPoint x: 1140, startPoint y: 624, endPoint x: 1141, endPoint y: 646, distance: 22.0
click at [1140, 625] on button "Yes / OK" at bounding box center [1147, 623] width 81 height 18
drag, startPoint x: 1141, startPoint y: 646, endPoint x: 1141, endPoint y: 656, distance: 10.0
click at [1141, 648] on button "Yes / OK" at bounding box center [1147, 650] width 81 height 18
drag, startPoint x: 1143, startPoint y: 666, endPoint x: 1143, endPoint y: 680, distance: 14.0
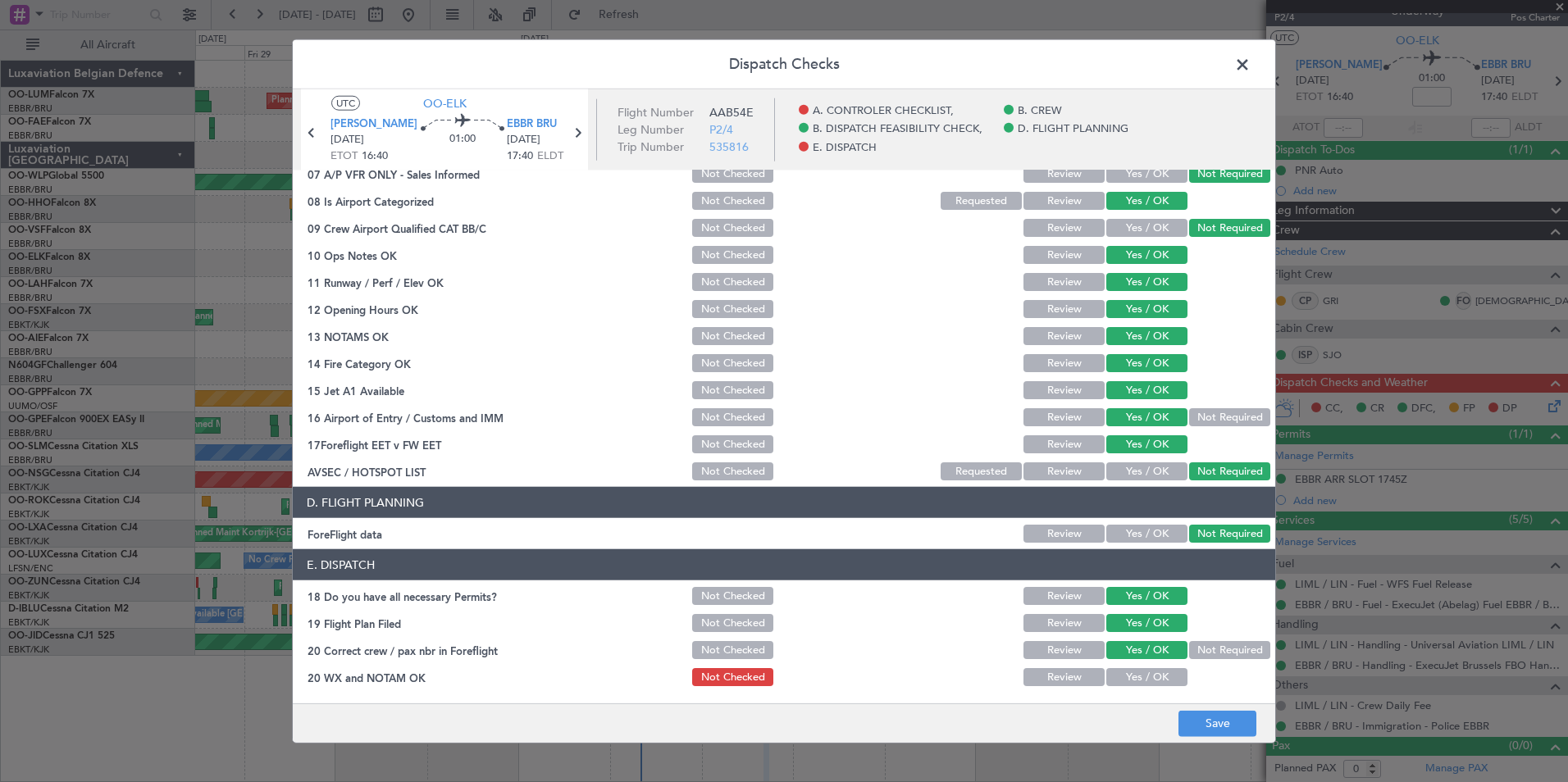
click at [1143, 667] on section "E. DISPATCH 18 Do you have all necessary Permits? Not Checked Review Yes / OK 1…" at bounding box center [783, 619] width 982 height 139
click at [1143, 680] on button "Yes / OK" at bounding box center [1147, 677] width 81 height 18
click at [1181, 713] on button "Save" at bounding box center [1217, 723] width 78 height 26
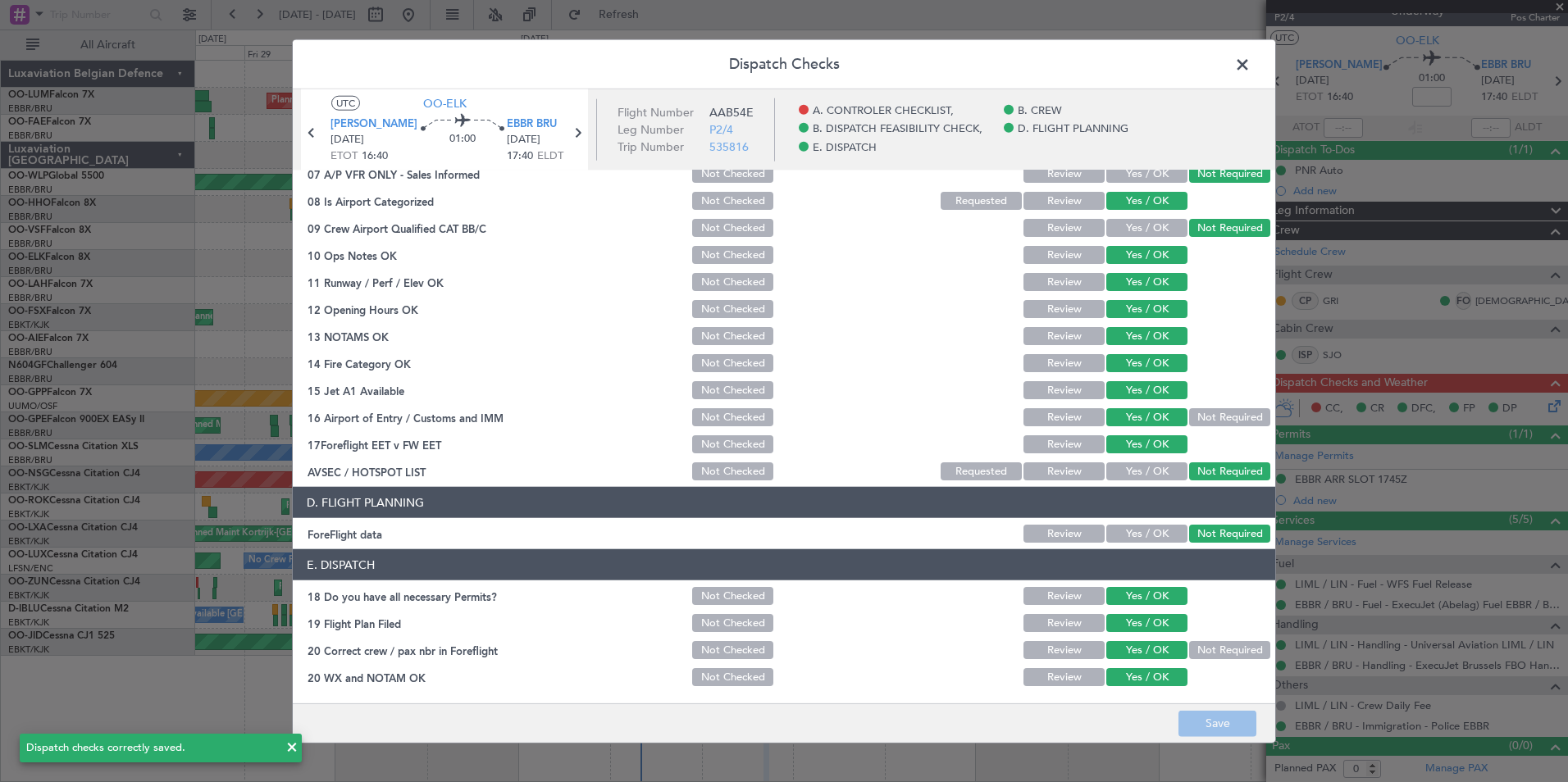
click at [1250, 56] on span at bounding box center [1250, 69] width 0 height 33
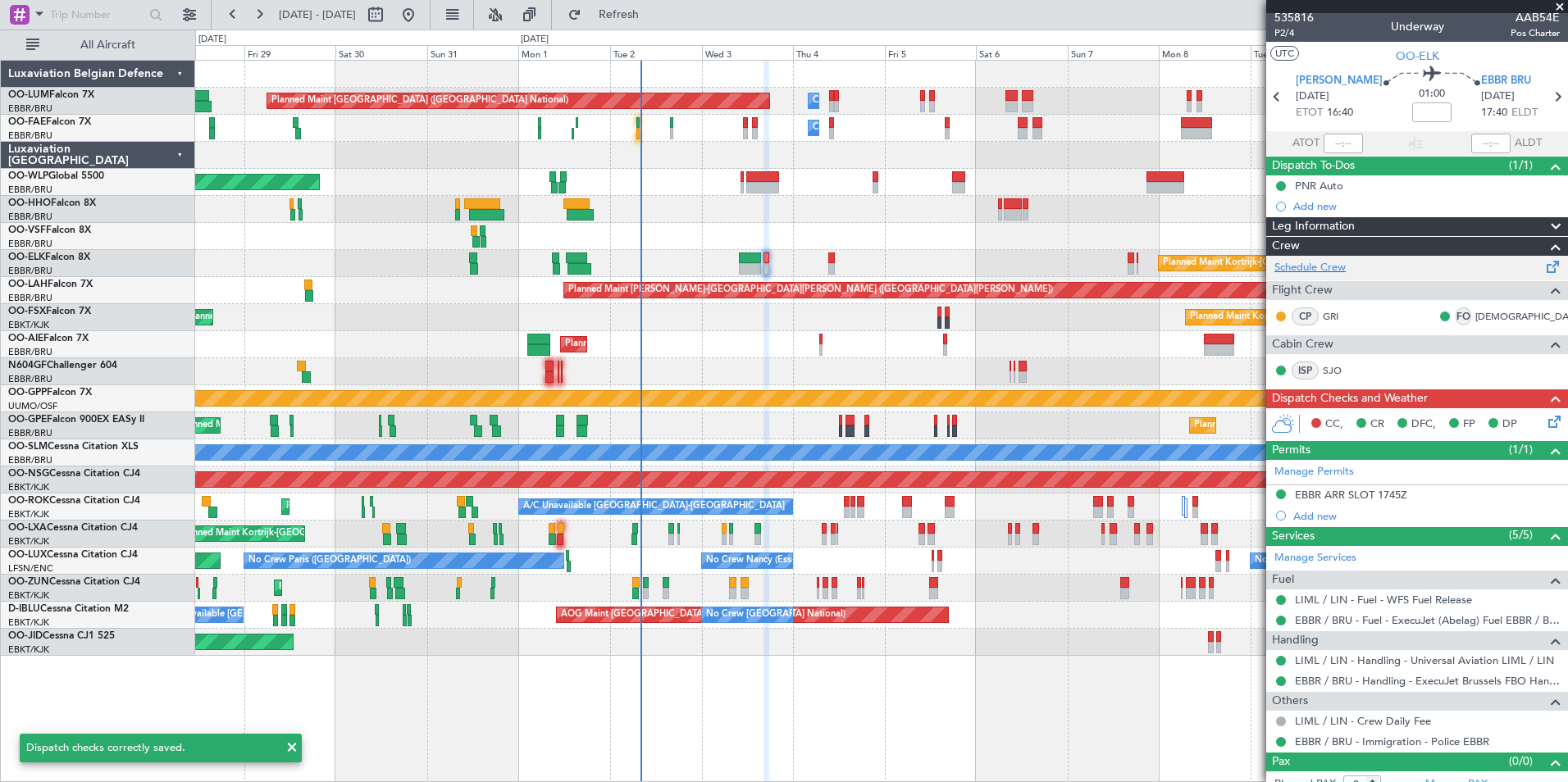
scroll to position [0, 0]
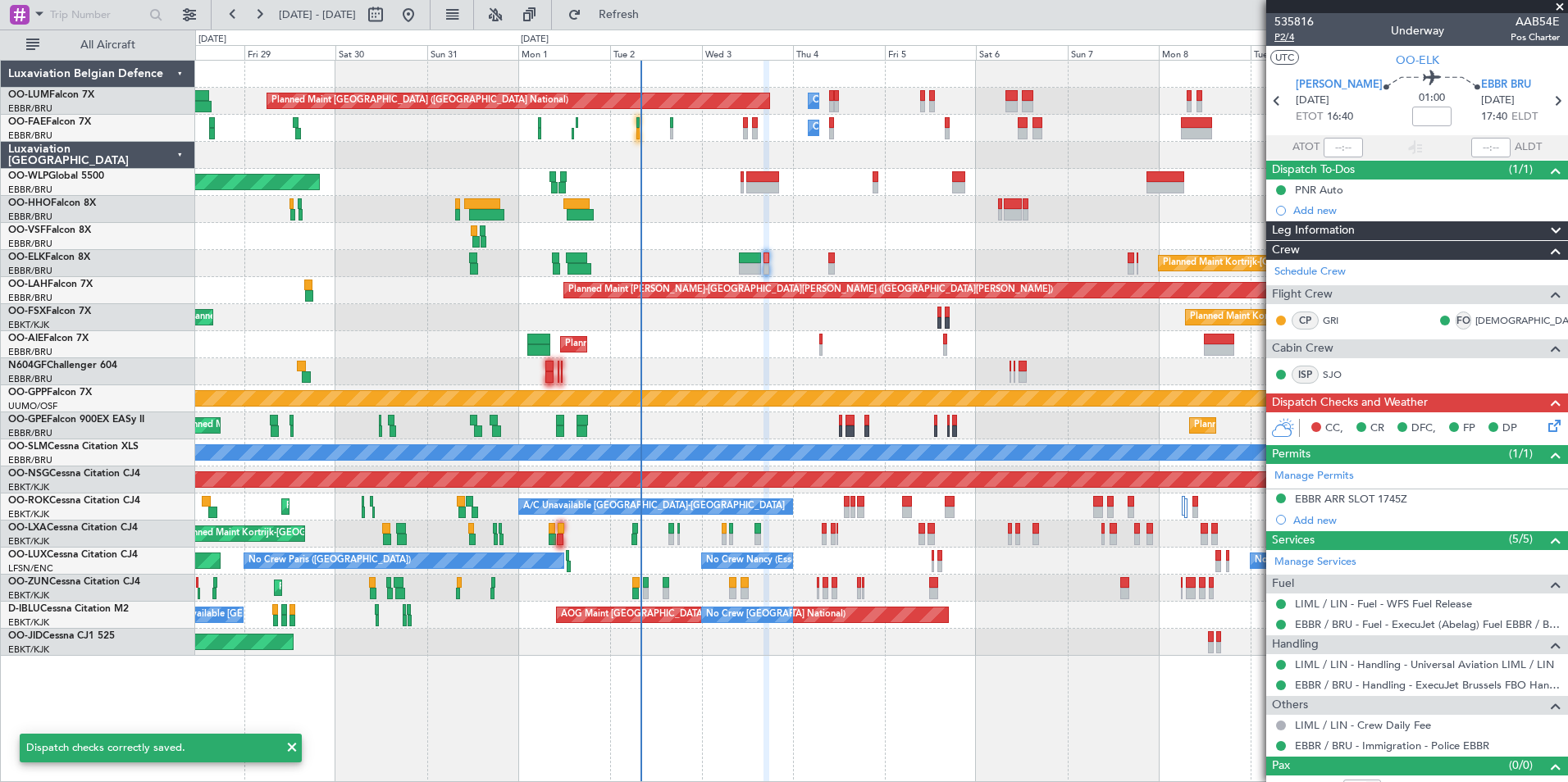
click at [1283, 33] on span "P2/4" at bounding box center [1293, 37] width 40 height 14
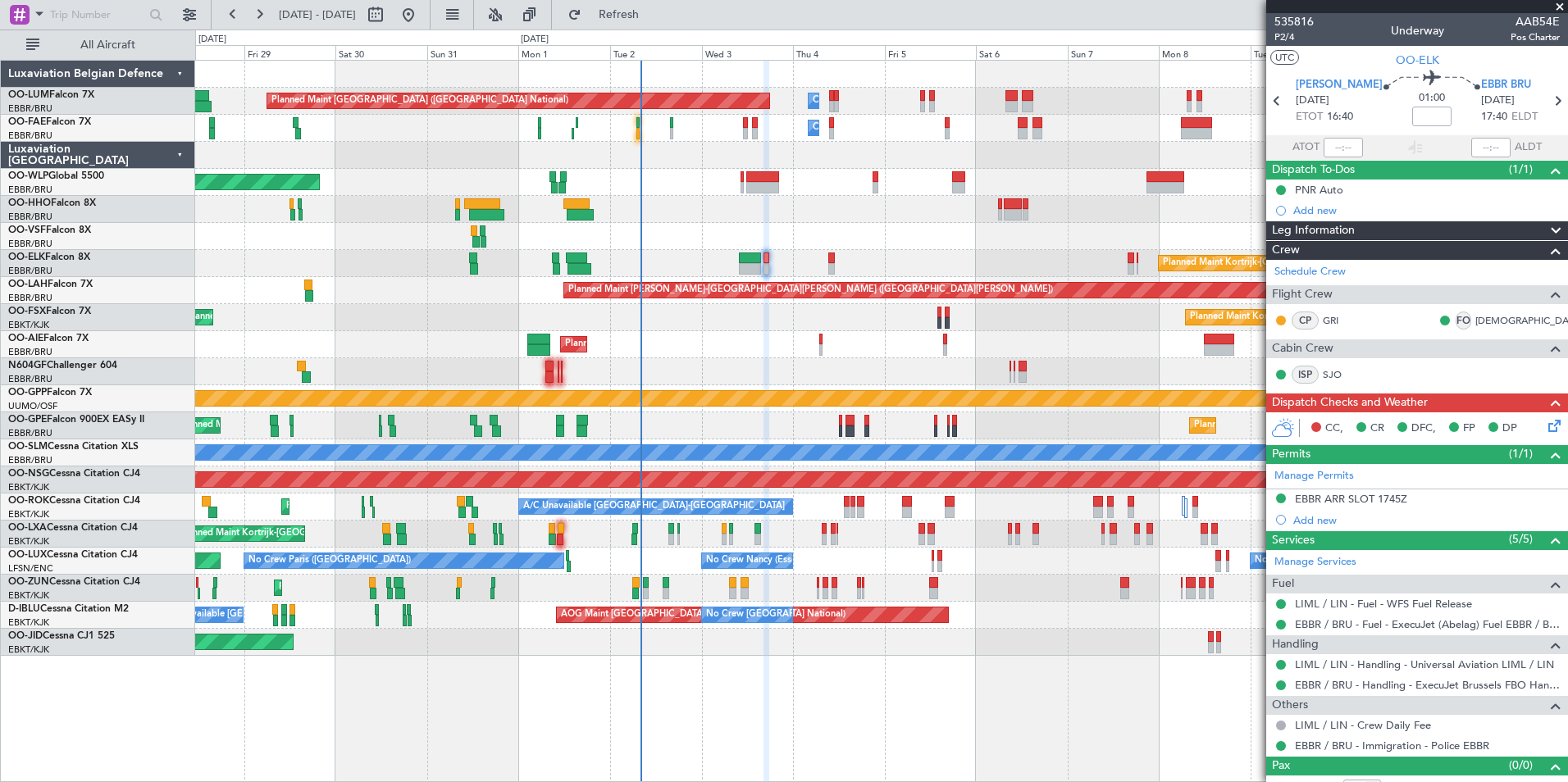
click at [730, 398] on div "Grounded [PERSON_NAME]" at bounding box center [881, 398] width 1372 height 27
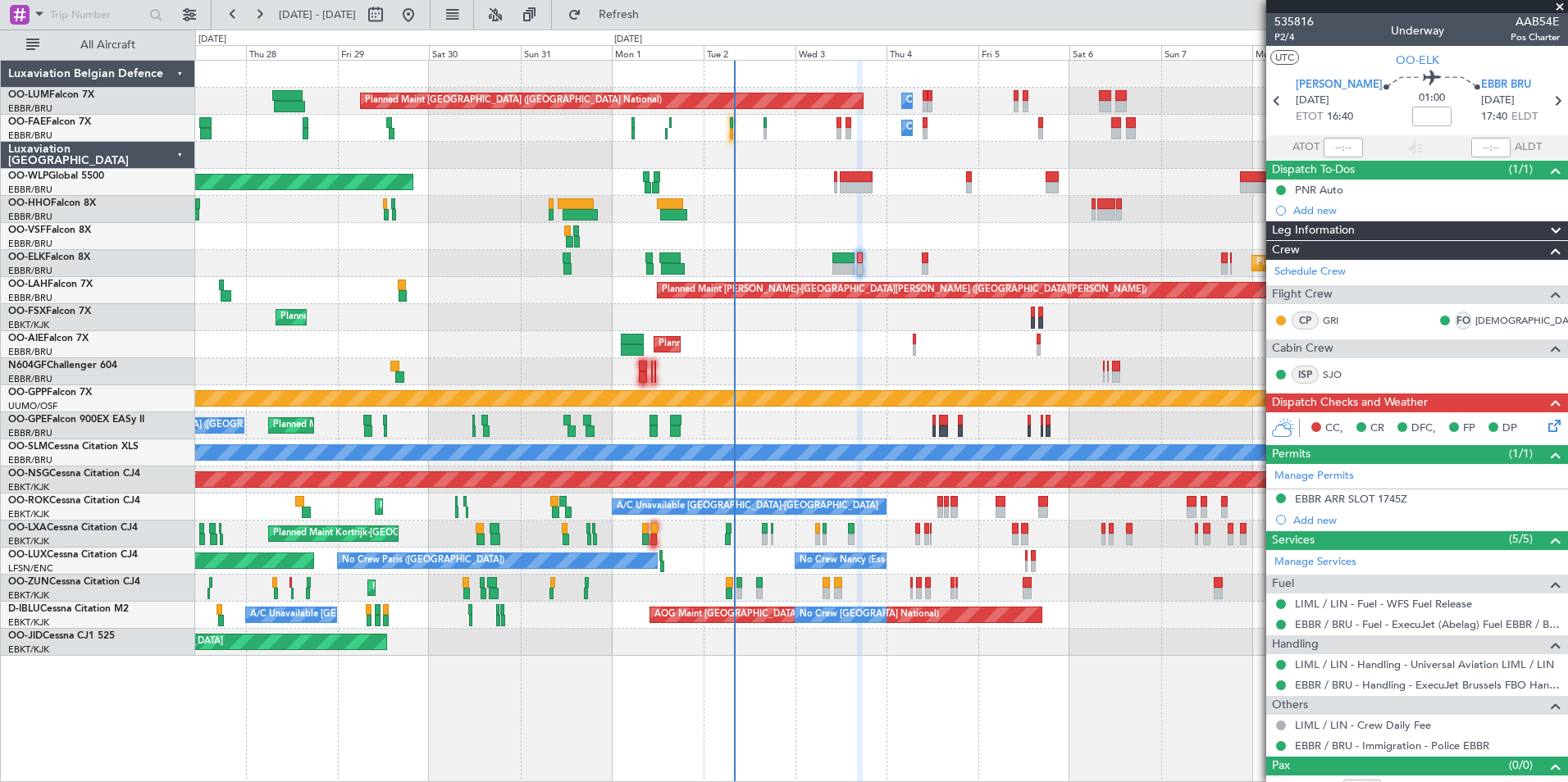
click at [1545, 424] on icon at bounding box center [1551, 423] width 13 height 13
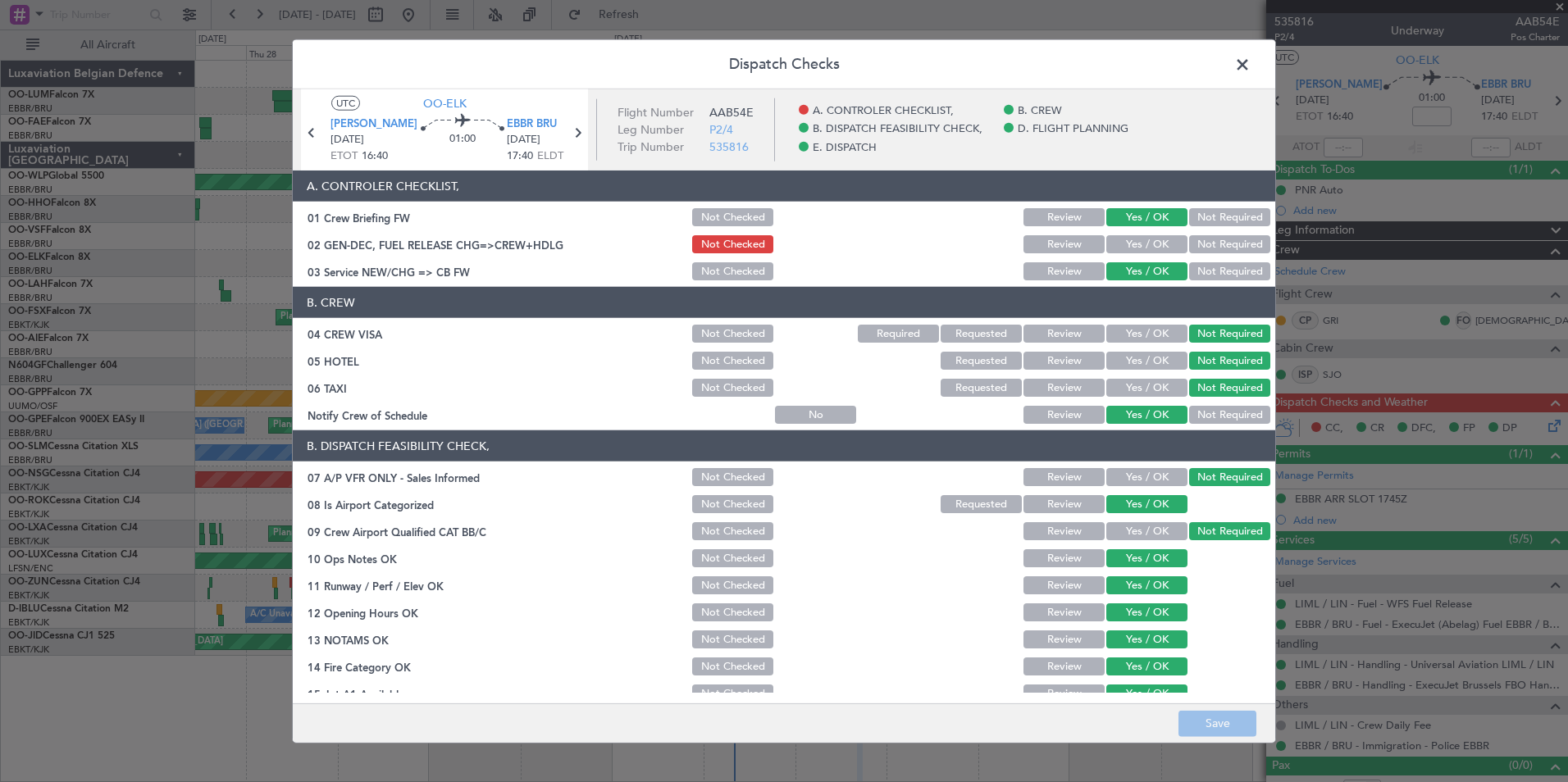
click at [1250, 63] on span at bounding box center [1250, 69] width 0 height 33
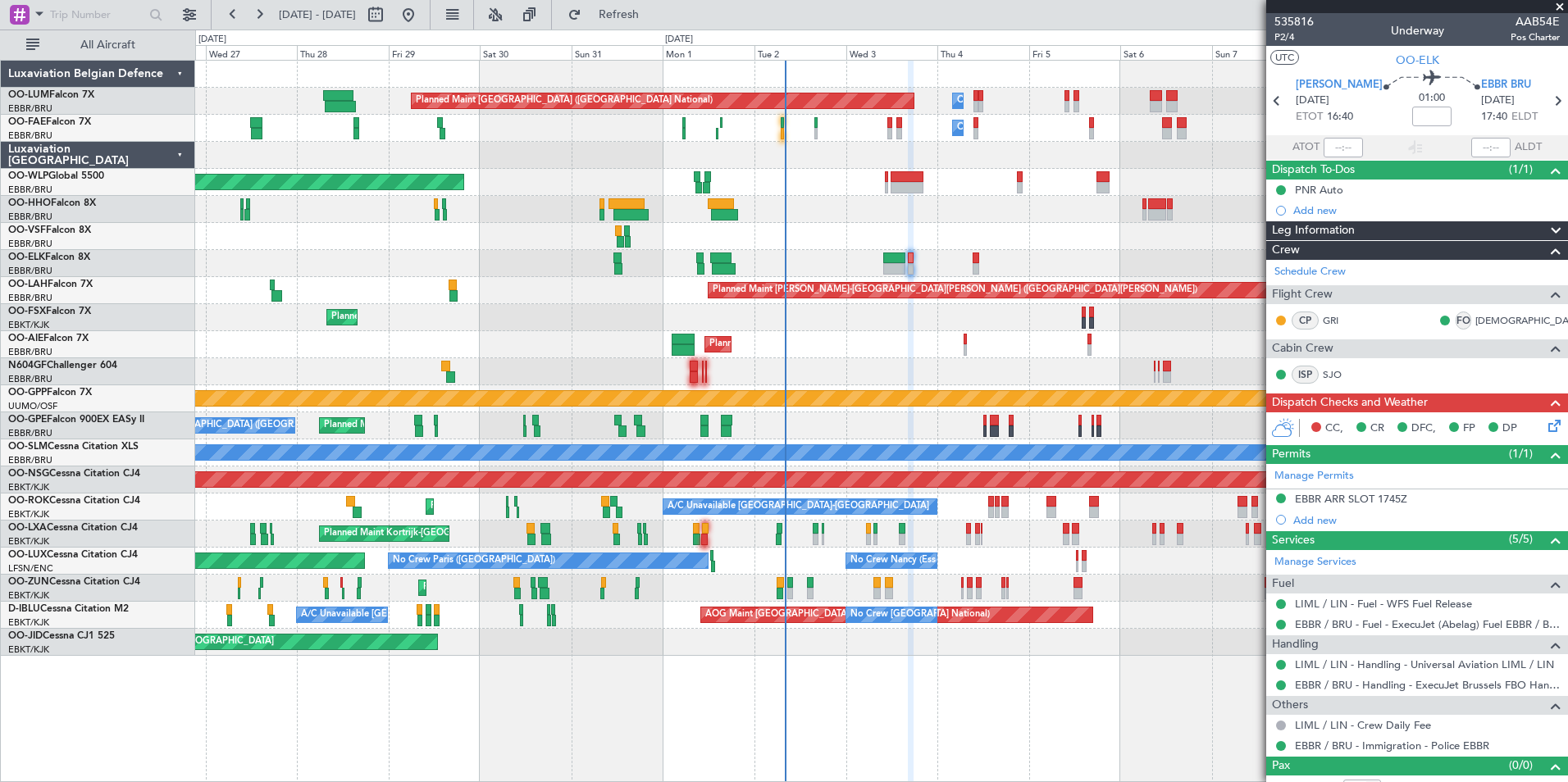
click at [930, 527] on div "Planned Maint Kortrijk-Wevelgem Planned Maint Brussels (Brussels National) A/C …" at bounding box center [881, 534] width 1372 height 27
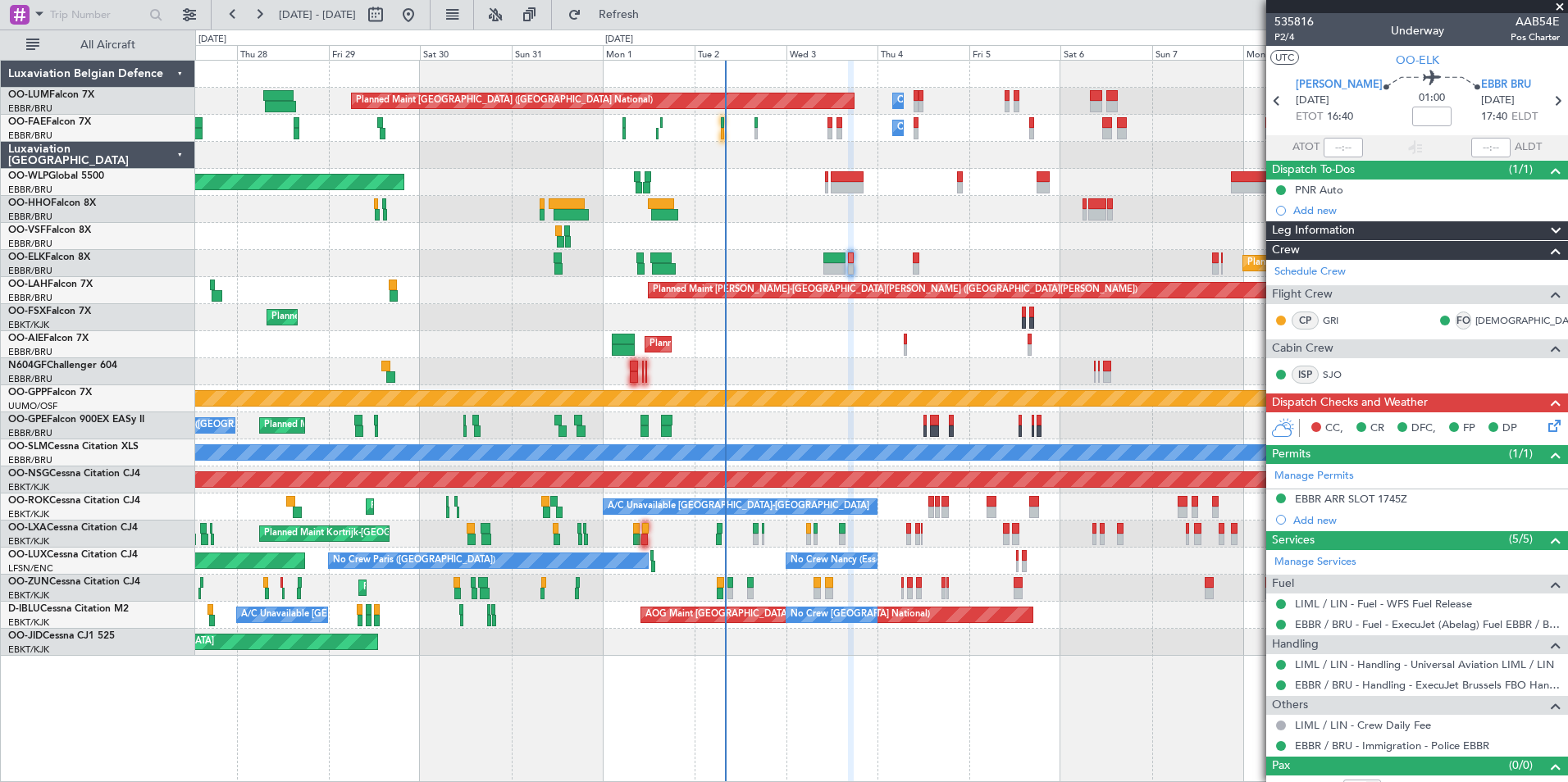
click at [757, 670] on div "Planned Maint Brussels (Brussels National) Owner Melsbroek Air Base Owner Melsb…" at bounding box center [882, 421] width 1372 height 722
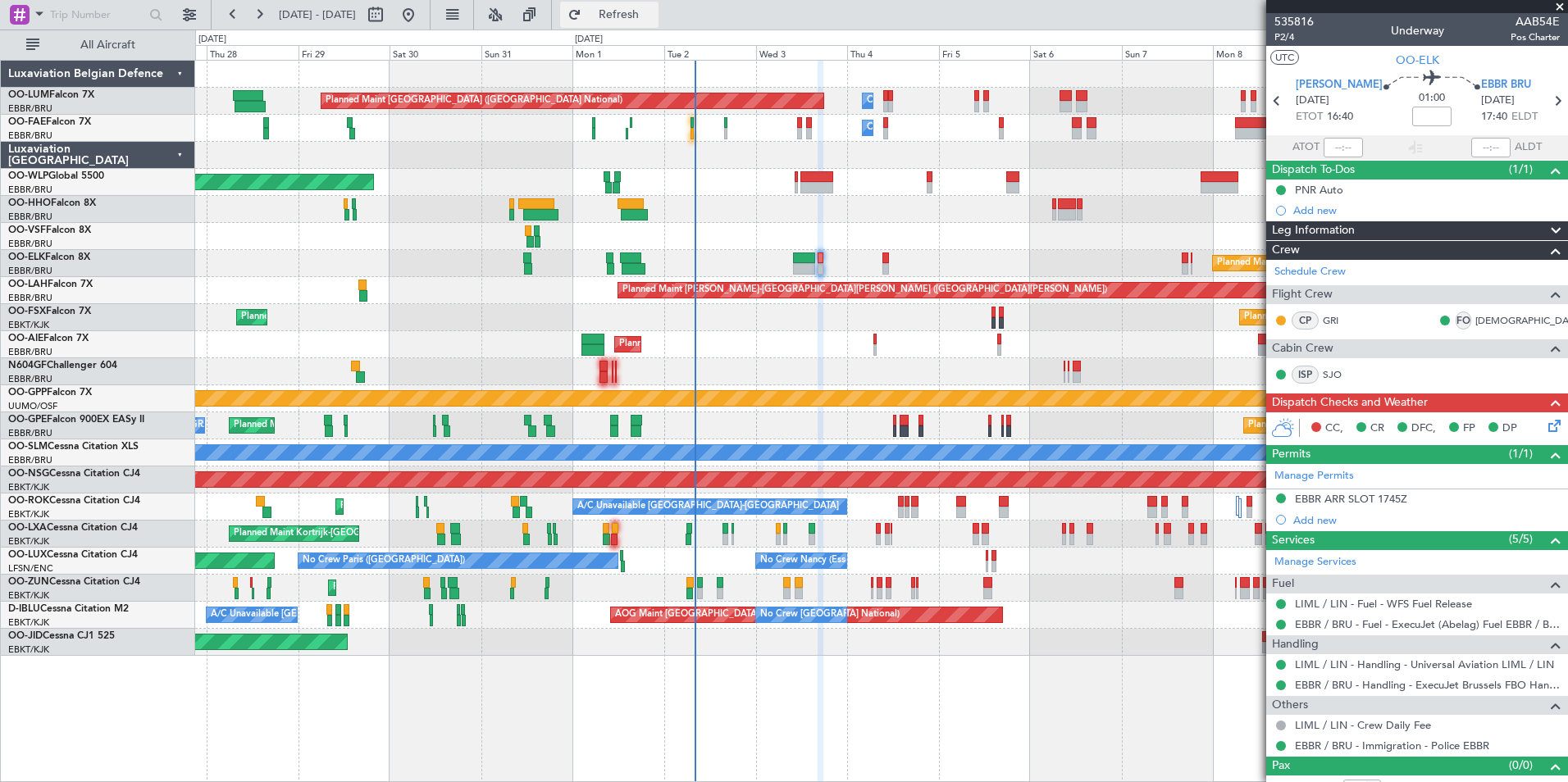
click at [654, 9] on span "Refresh" at bounding box center [619, 14] width 69 height 11
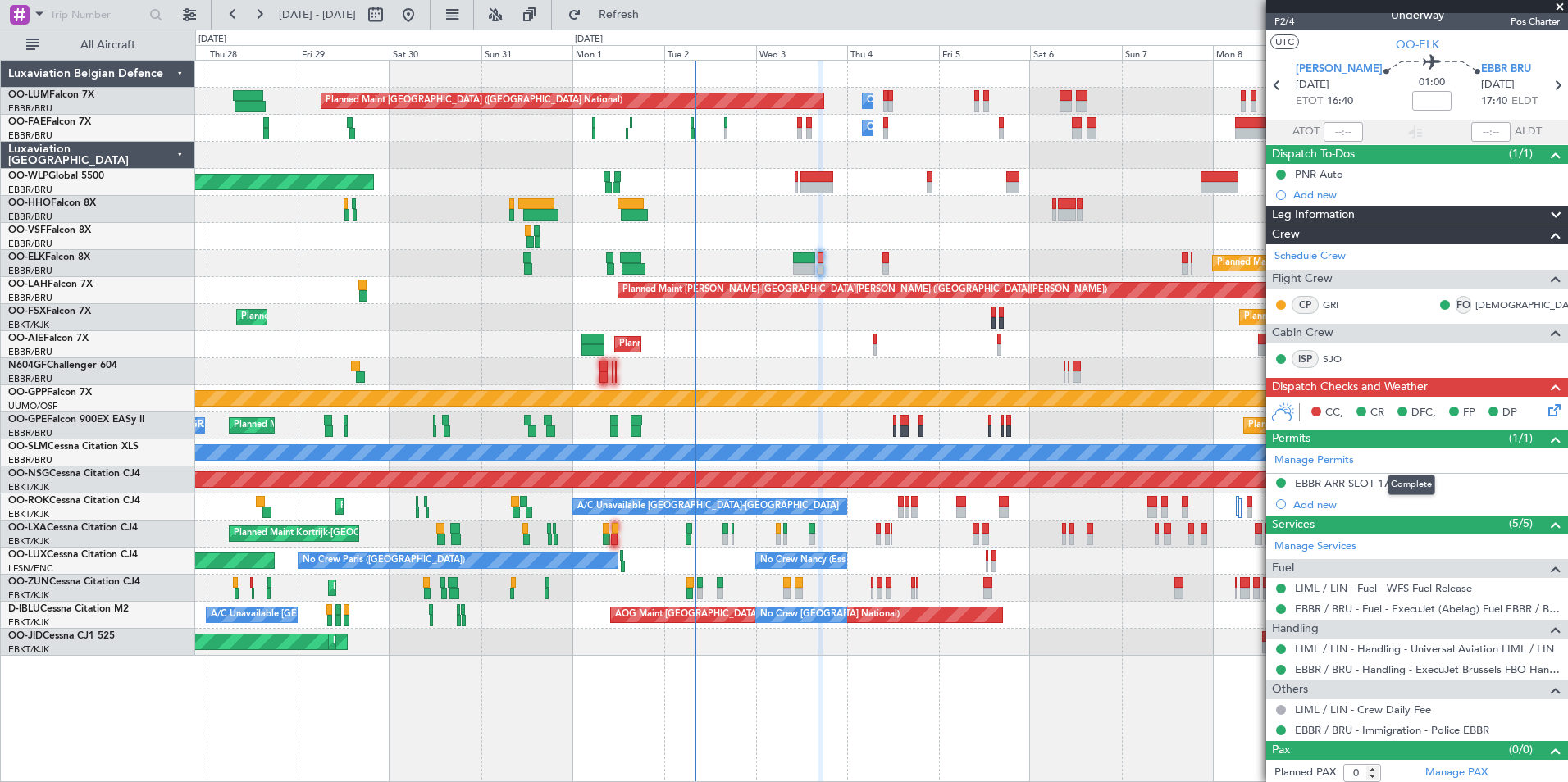
scroll to position [19, 0]
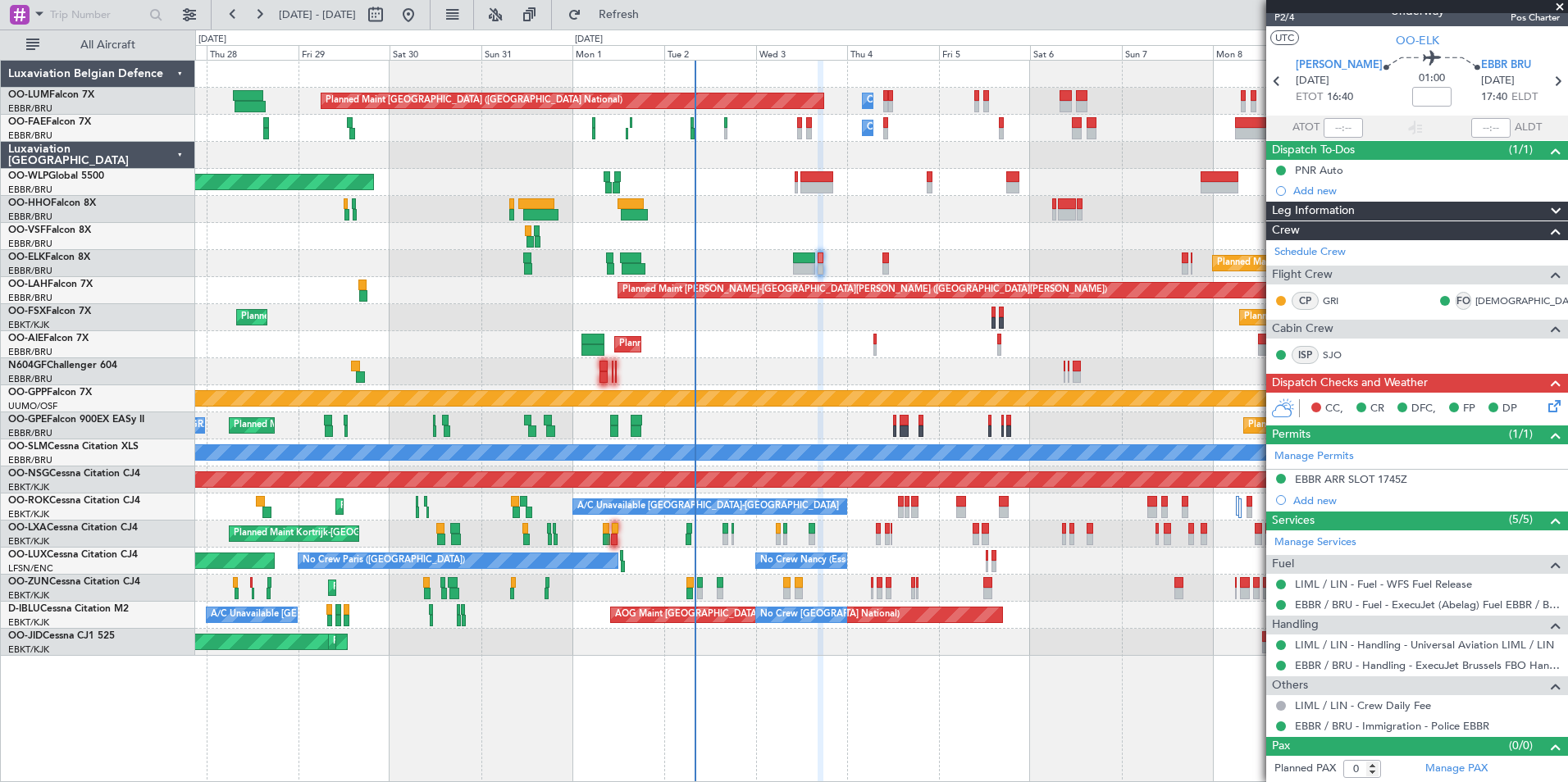
click at [1531, 409] on div "CC, CR DFC, FP DP" at bounding box center [1424, 409] width 241 height 25
click at [1545, 408] on icon at bounding box center [1551, 403] width 13 height 13
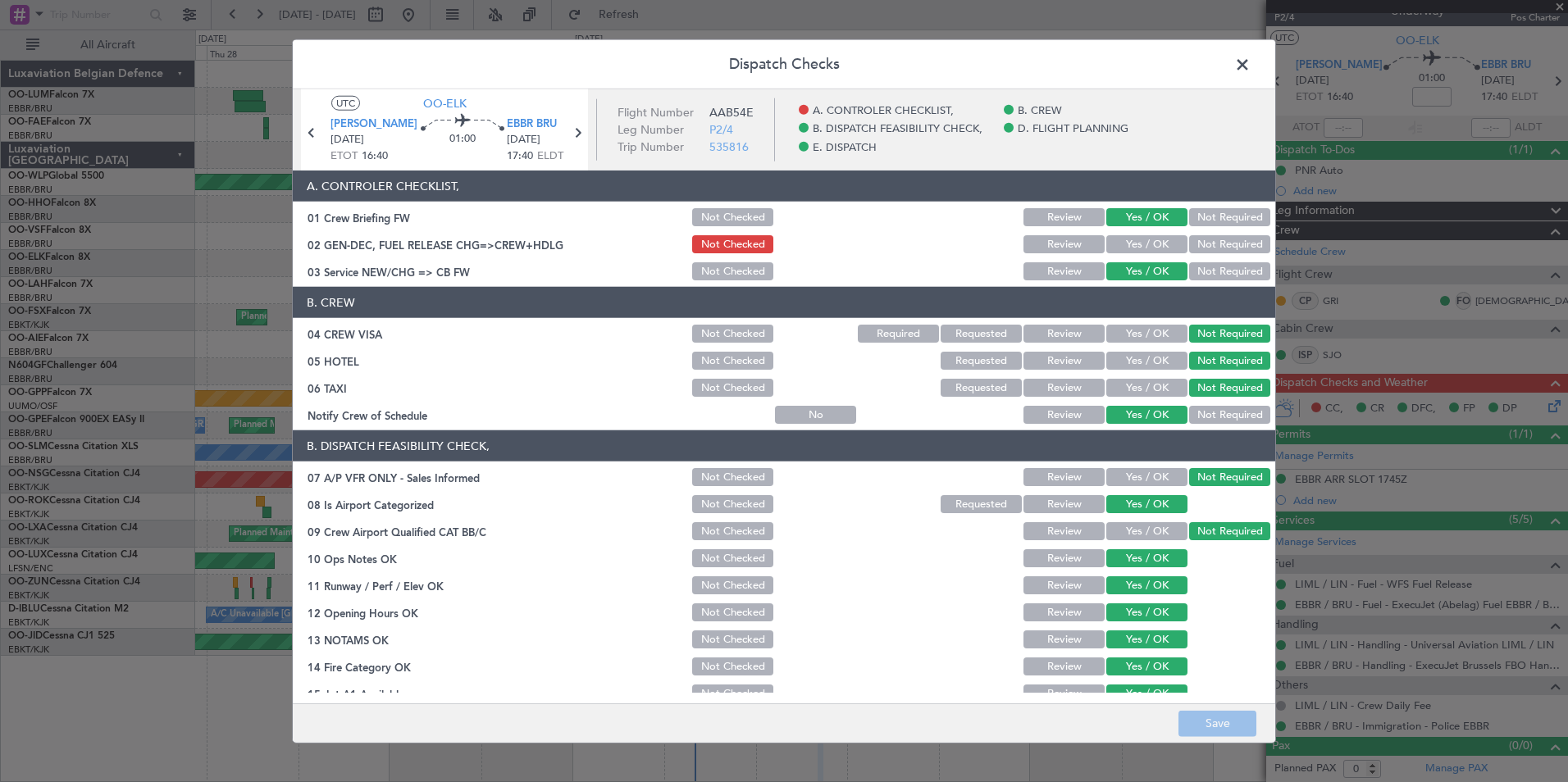
click at [1250, 55] on span at bounding box center [1250, 69] width 0 height 33
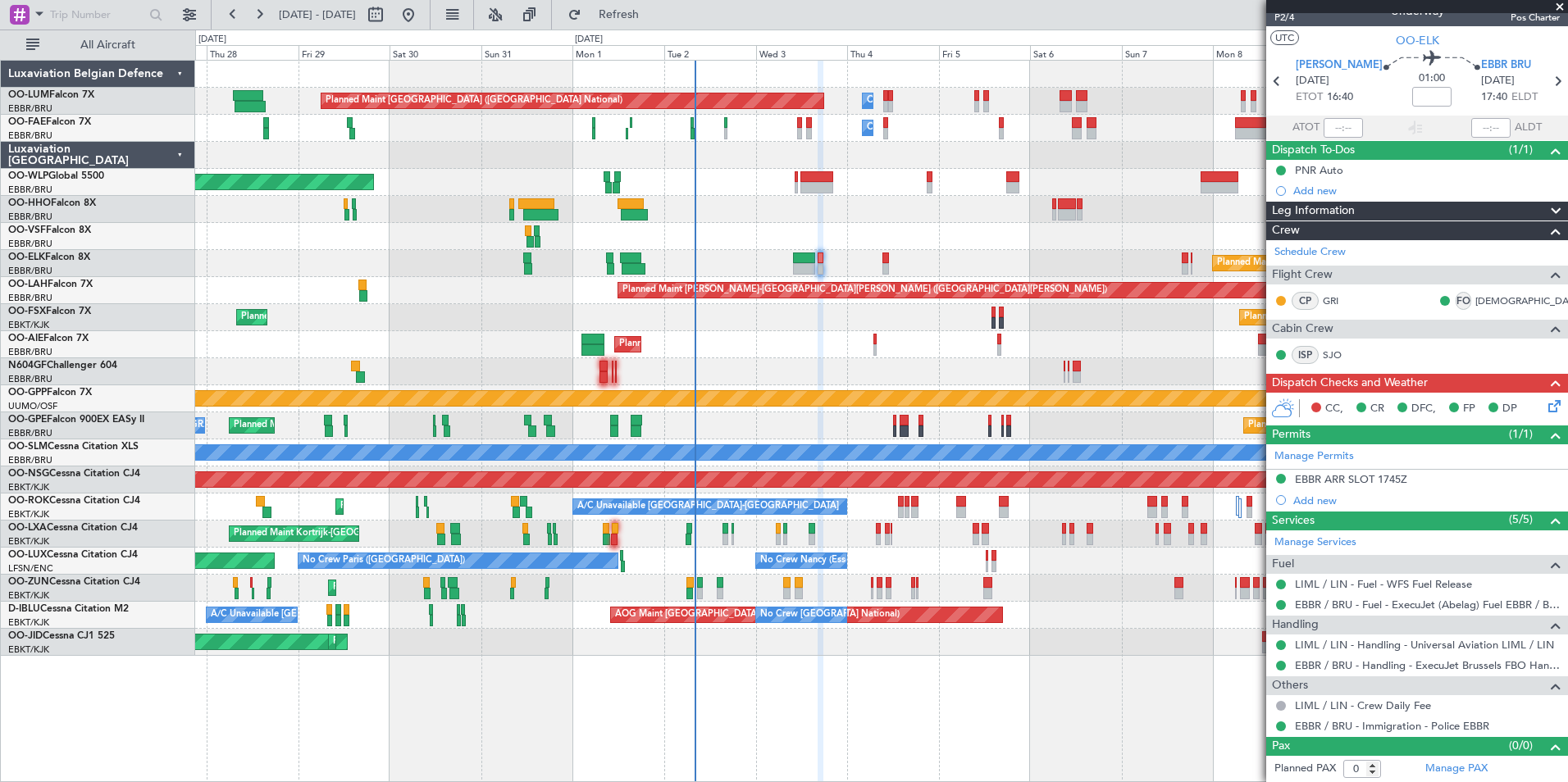
scroll to position [0, 0]
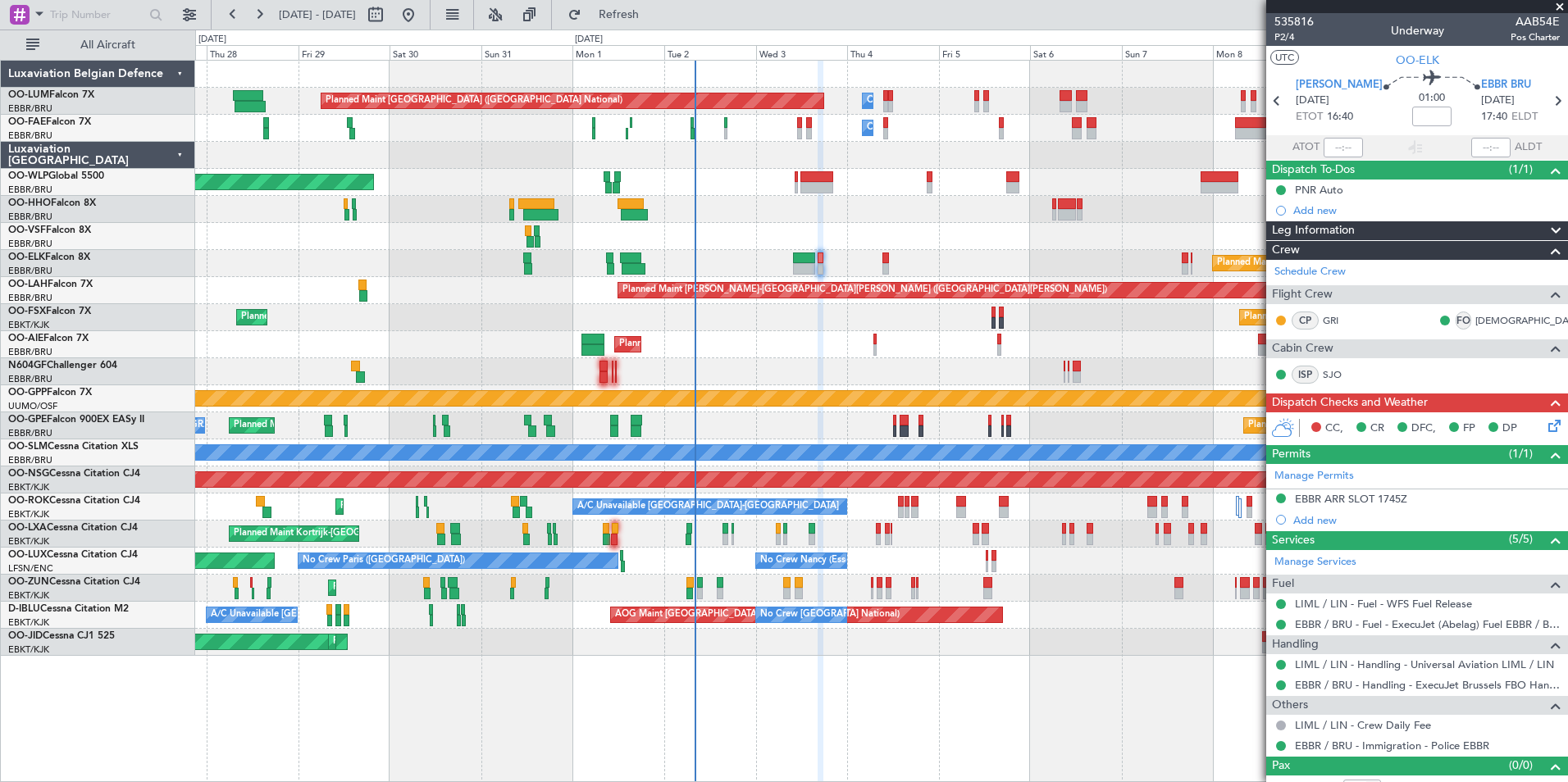
click at [314, 232] on div "Planned Maint Brussels (Brussels National) Owner Melsbroek Air Base Owner Melsb…" at bounding box center [881, 358] width 1372 height 595
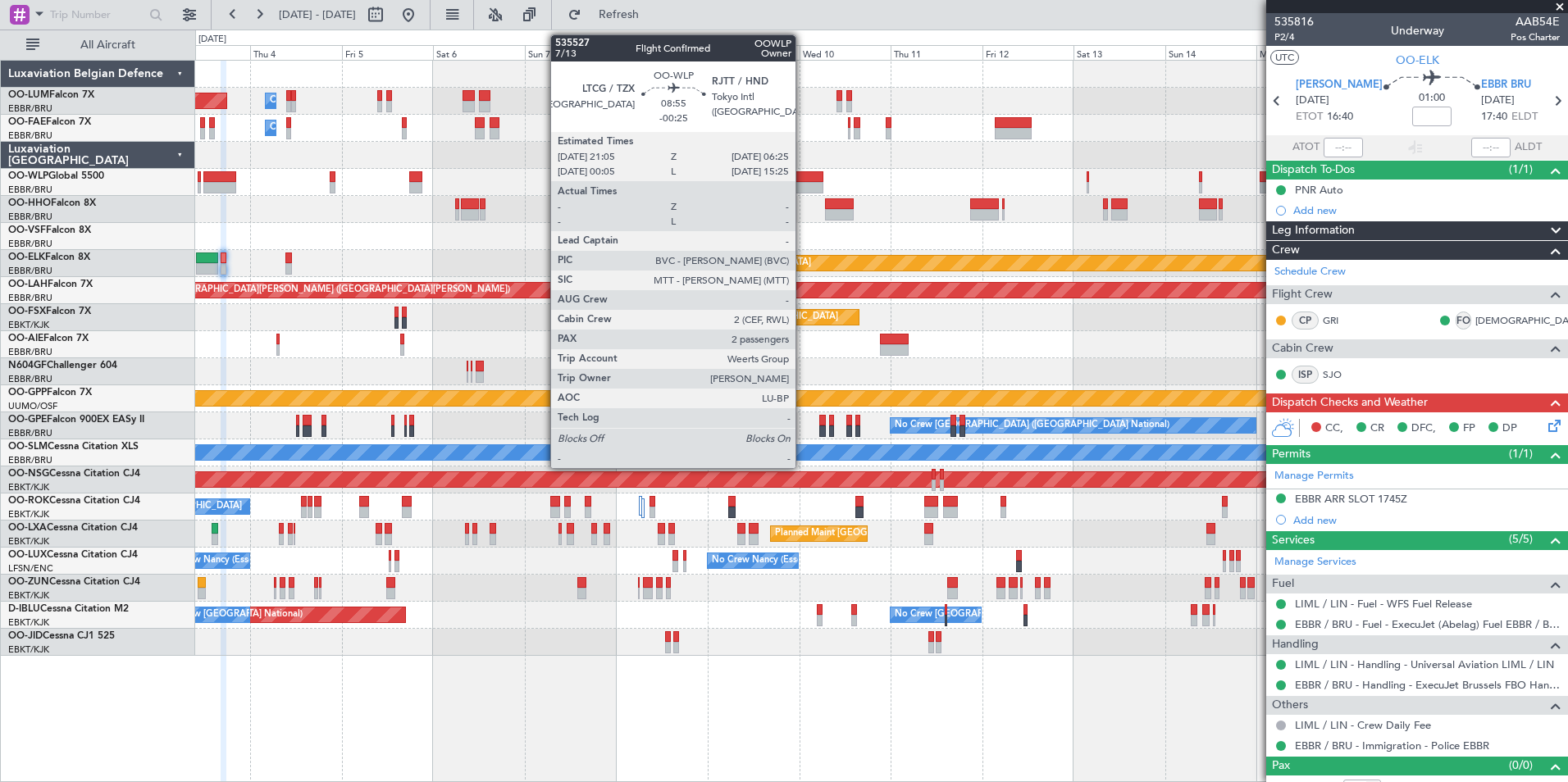
click at [810, 183] on div at bounding box center [805, 188] width 36 height 11
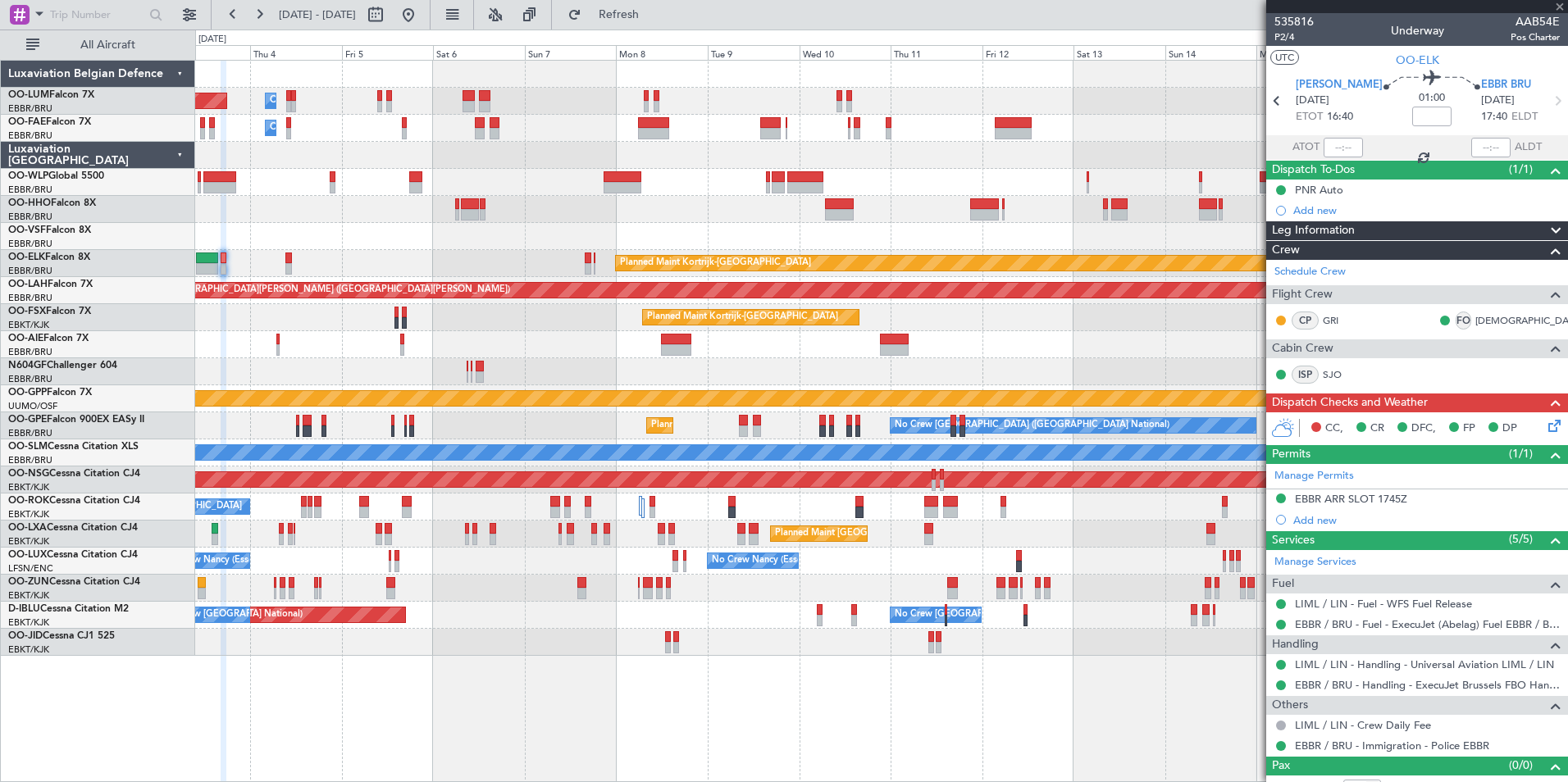
type input "-00:25"
type input "2"
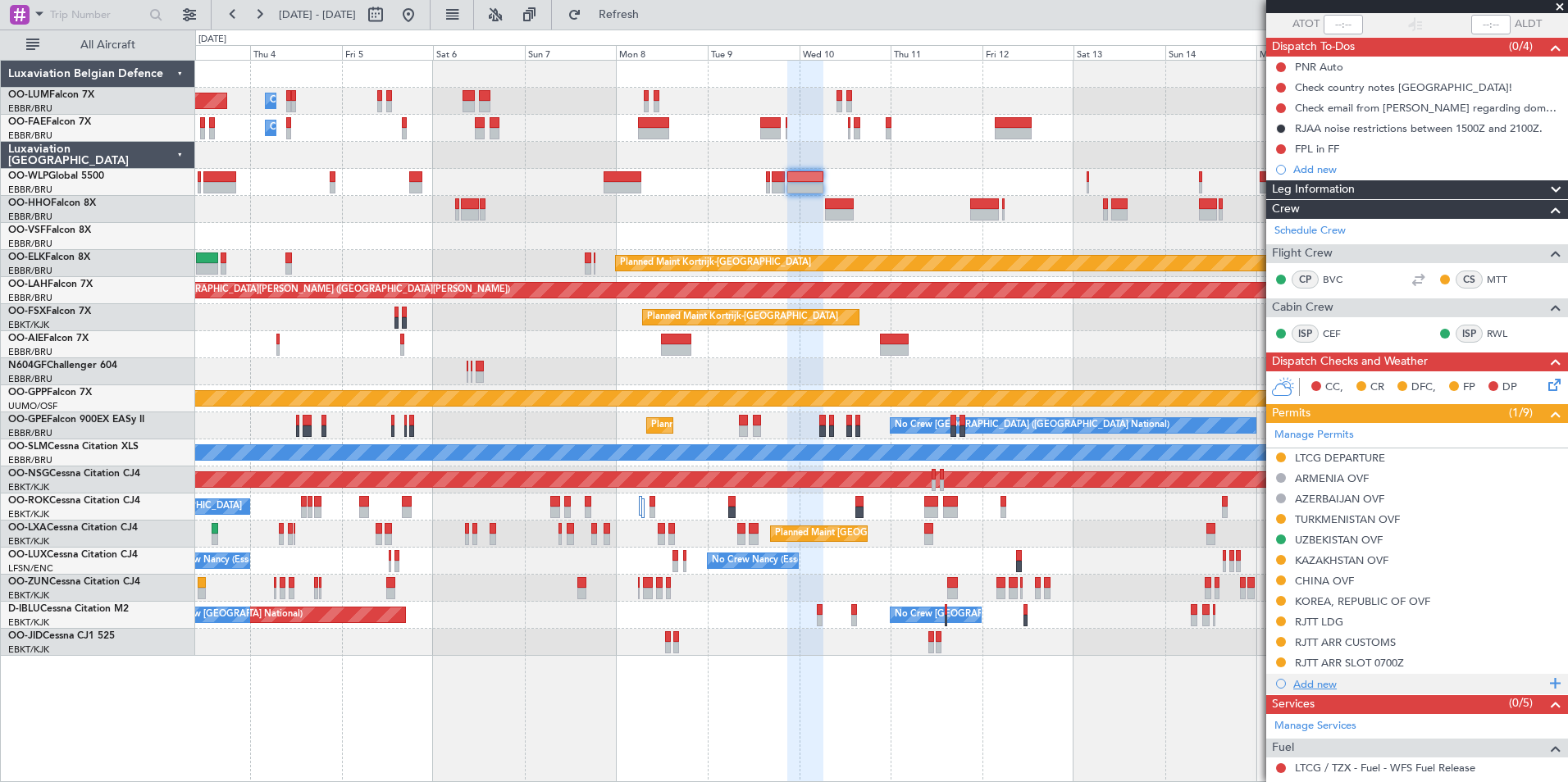
scroll to position [360, 0]
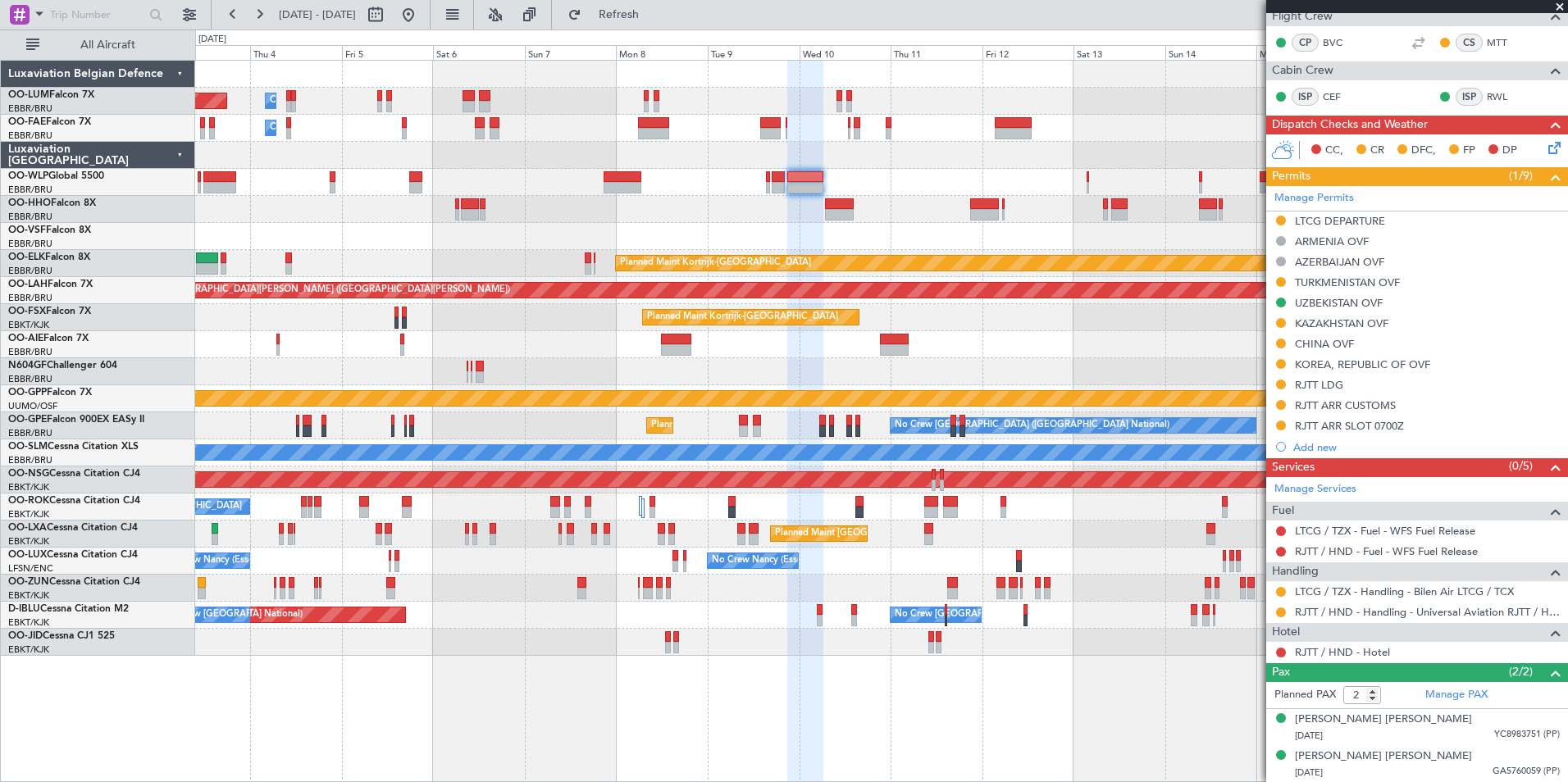
click at [836, 187] on div at bounding box center [881, 182] width 1372 height 27
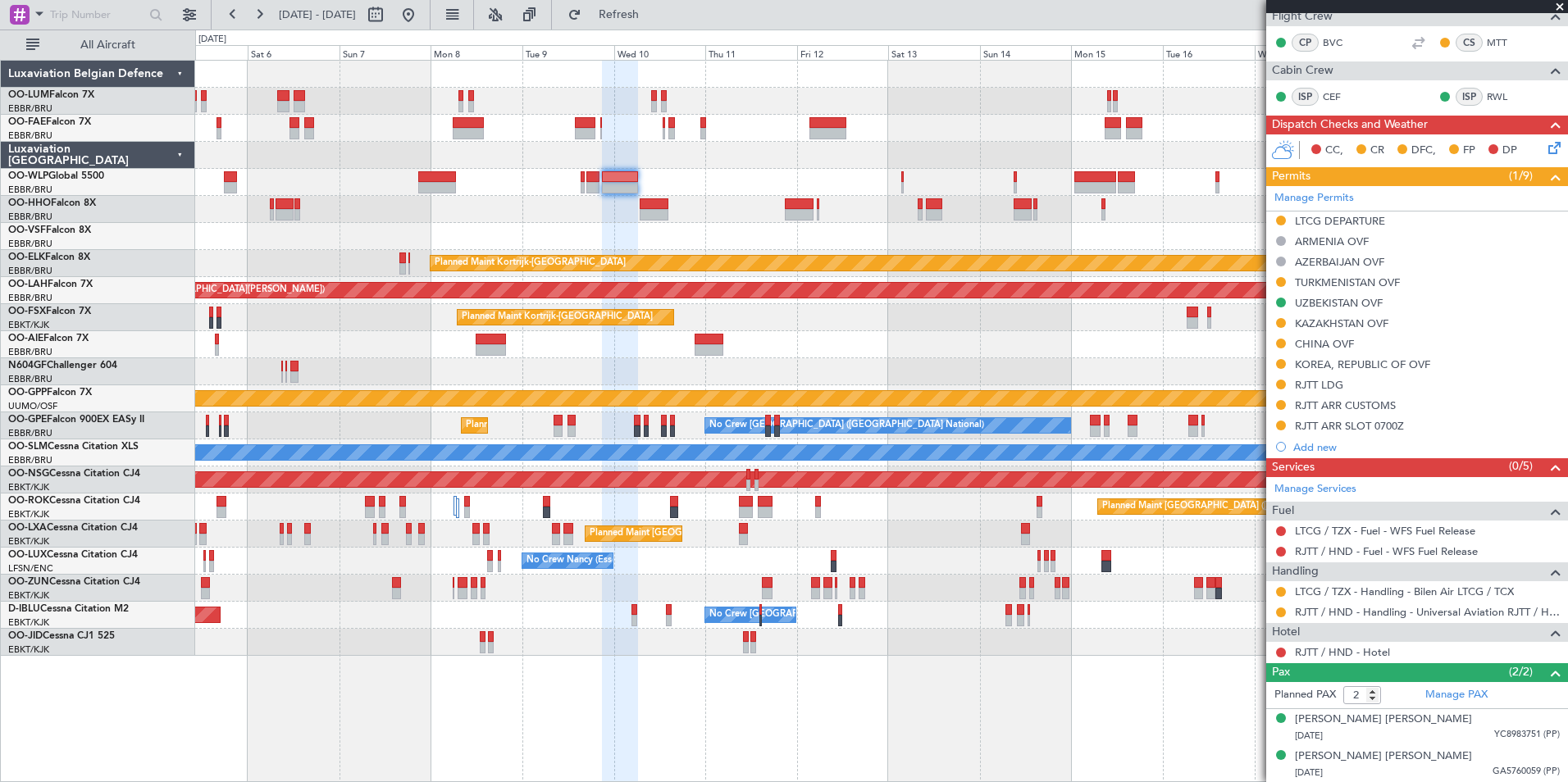
click at [671, 179] on div at bounding box center [881, 182] width 1372 height 27
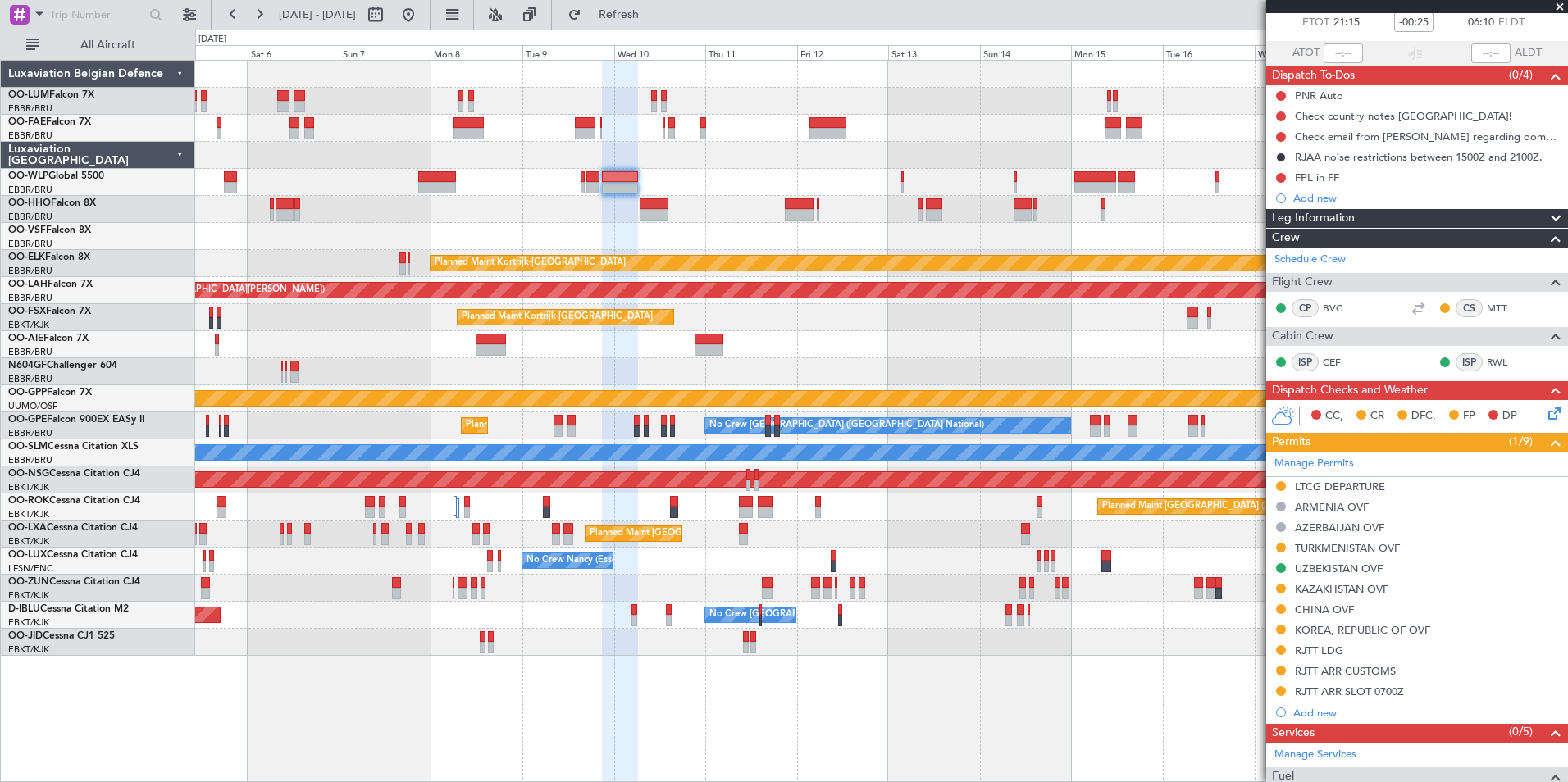
scroll to position [0, 0]
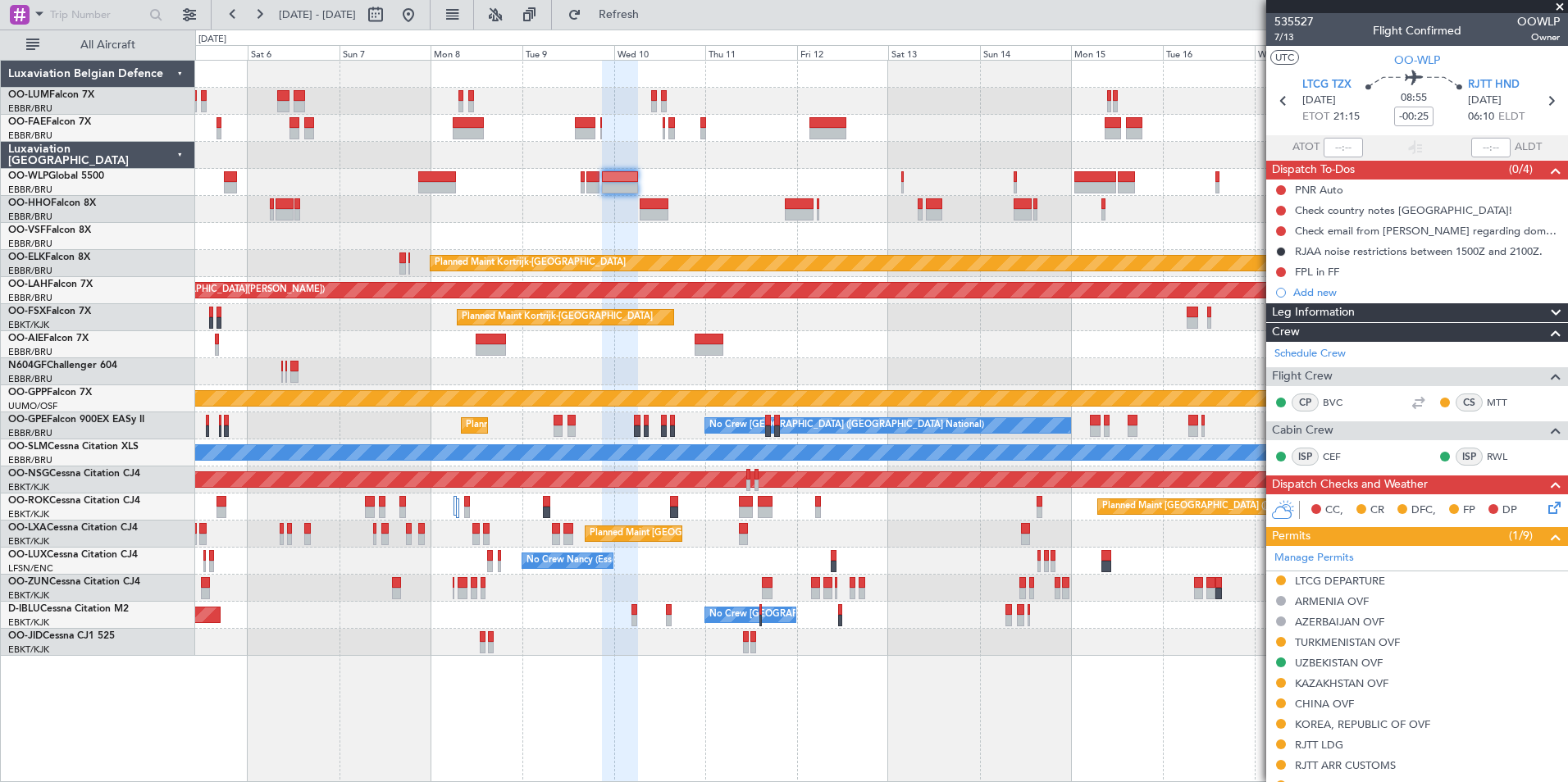
click at [929, 233] on div at bounding box center [881, 236] width 1372 height 27
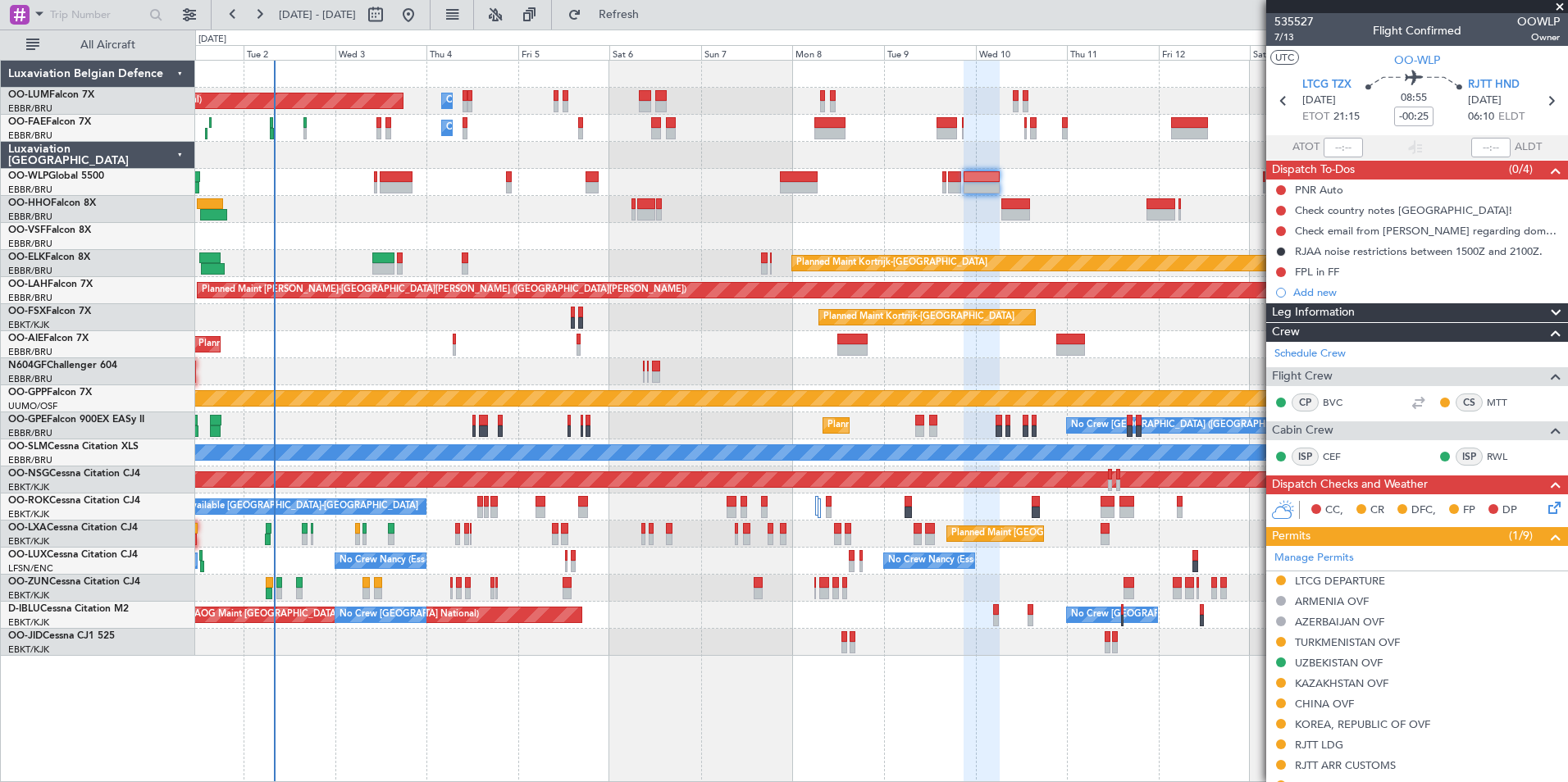
click at [472, 215] on div at bounding box center [881, 209] width 1372 height 27
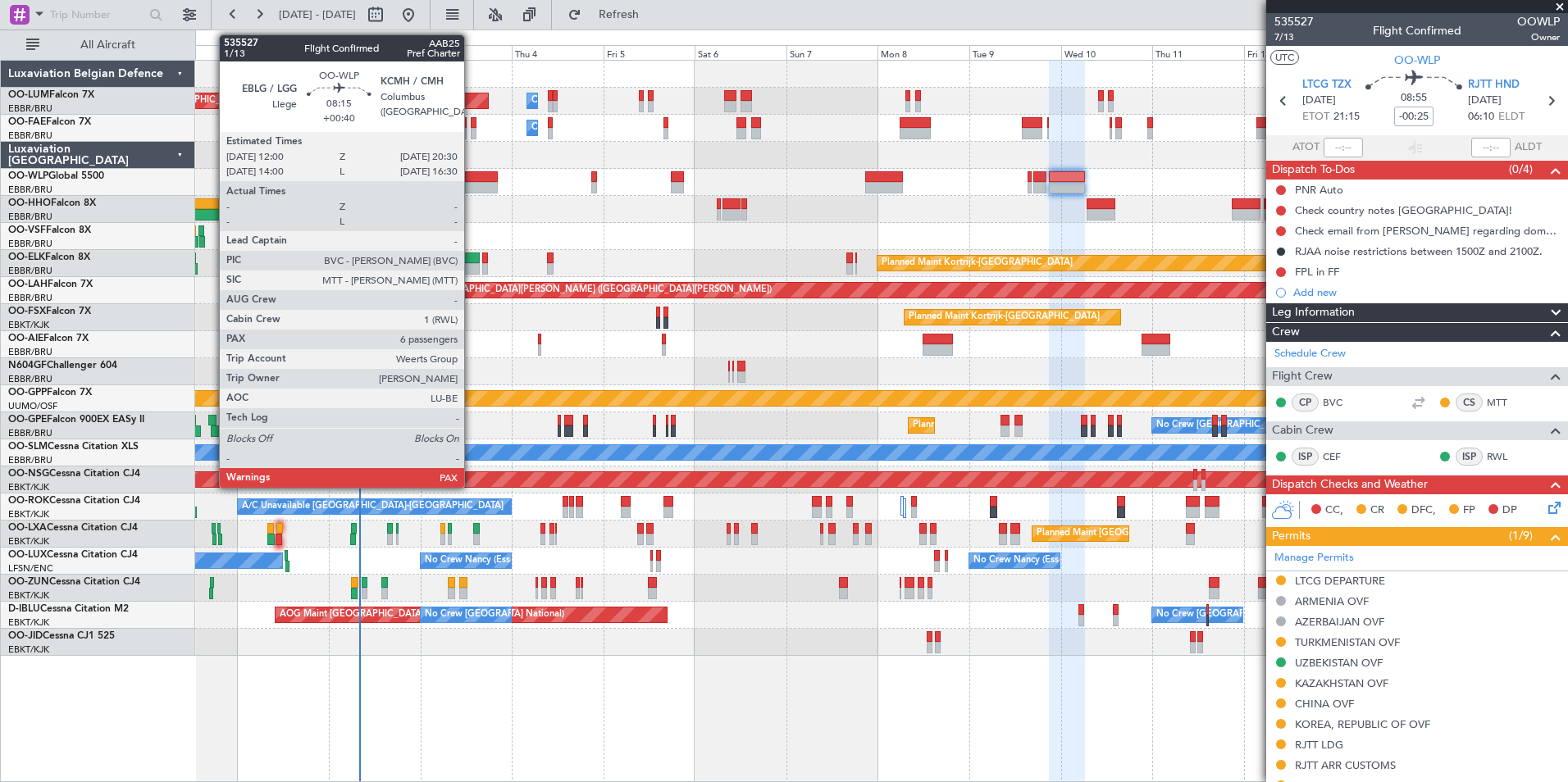
click at [471, 181] on div at bounding box center [481, 177] width 33 height 11
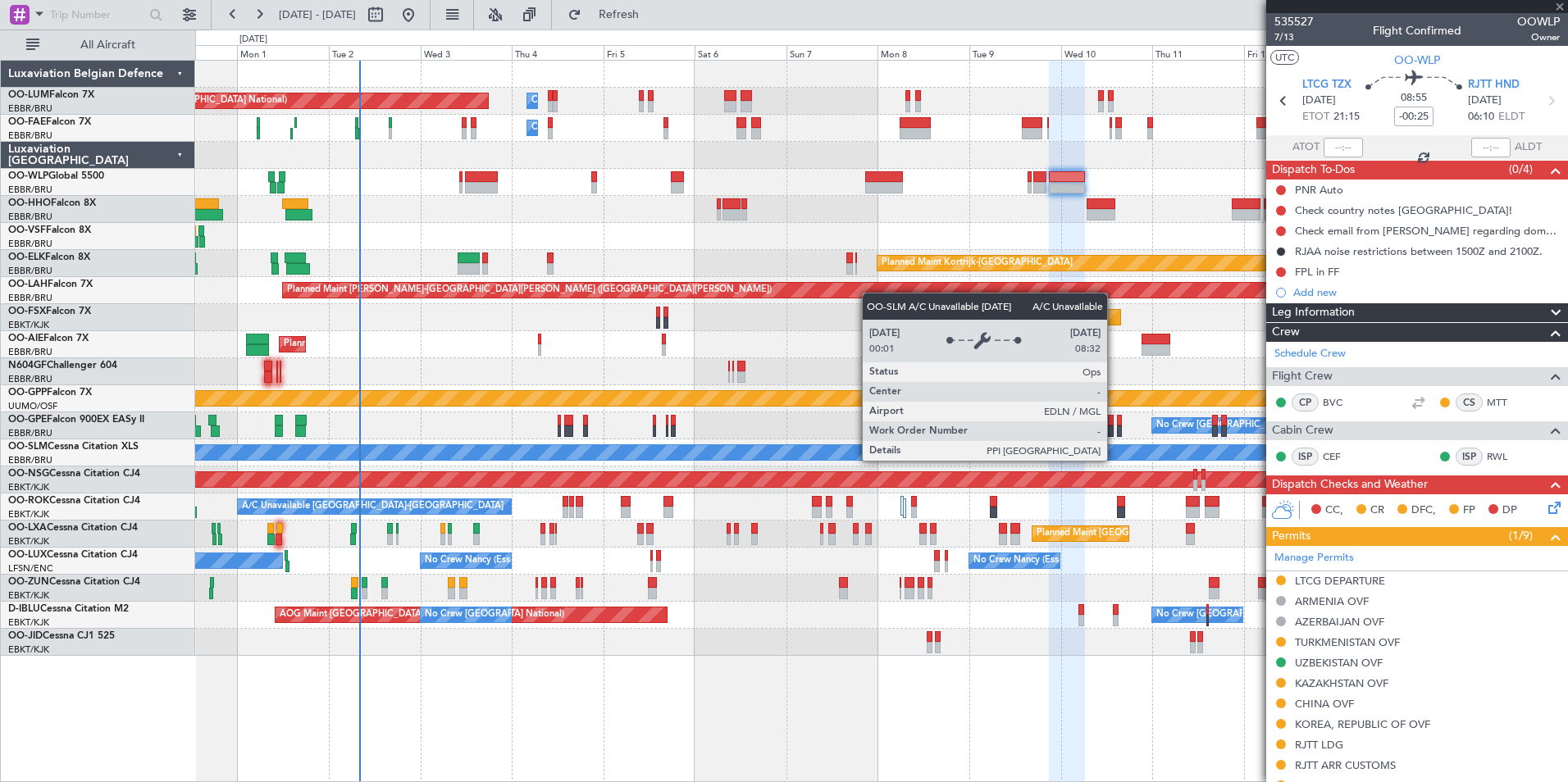
type input "+00:40"
type input "6"
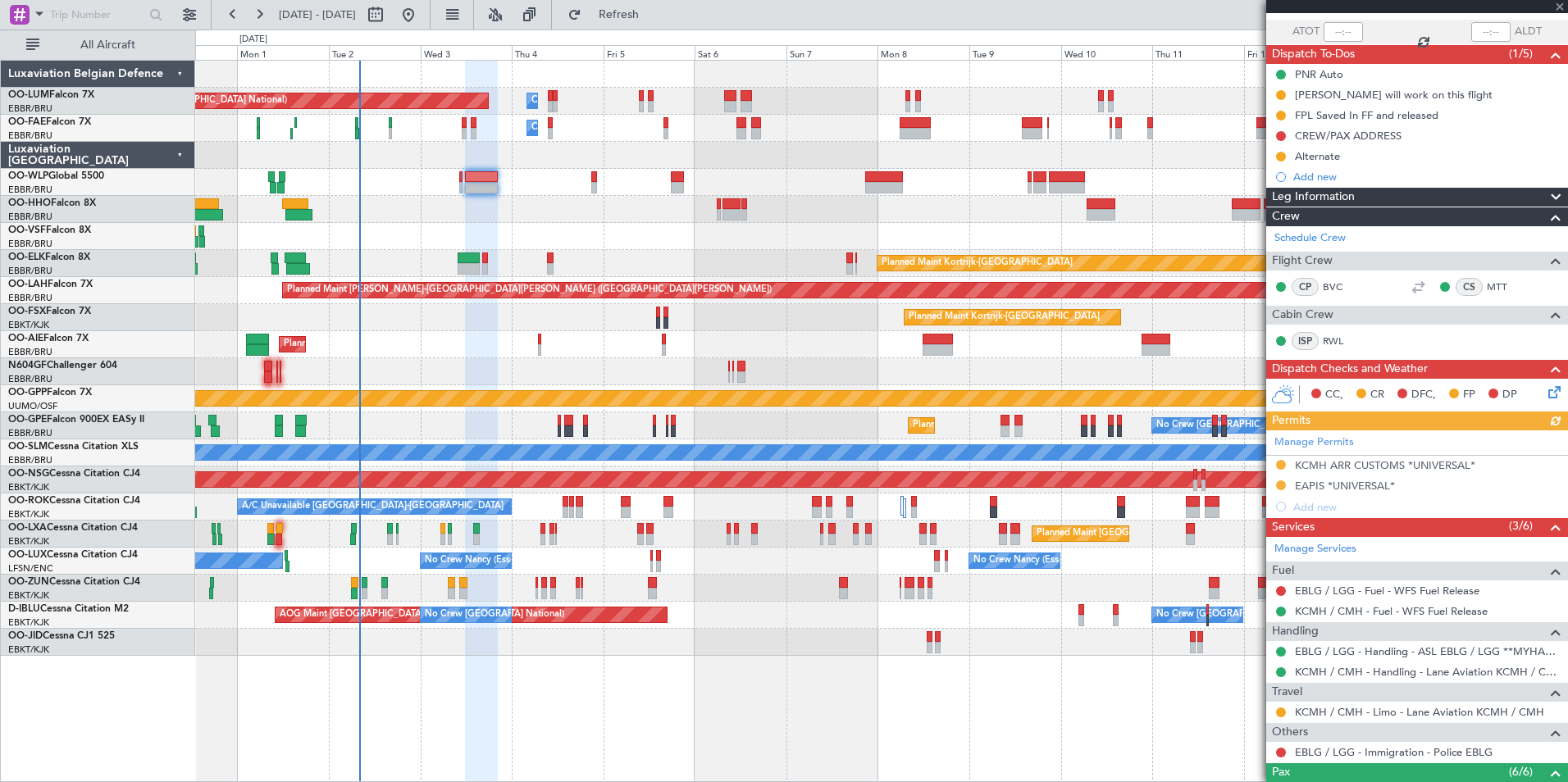
scroll to position [164, 0]
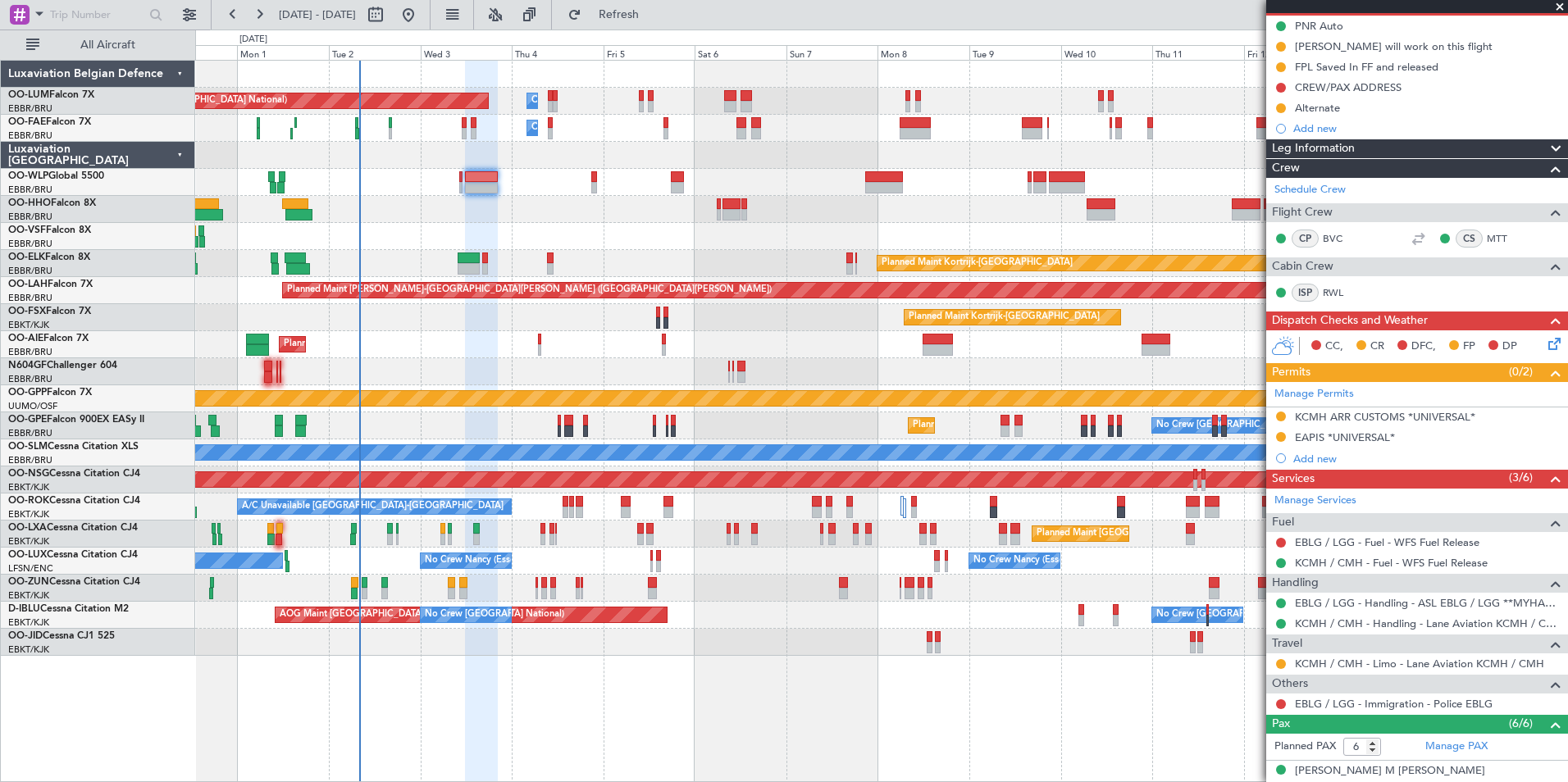
click at [511, 217] on div at bounding box center [881, 209] width 1372 height 27
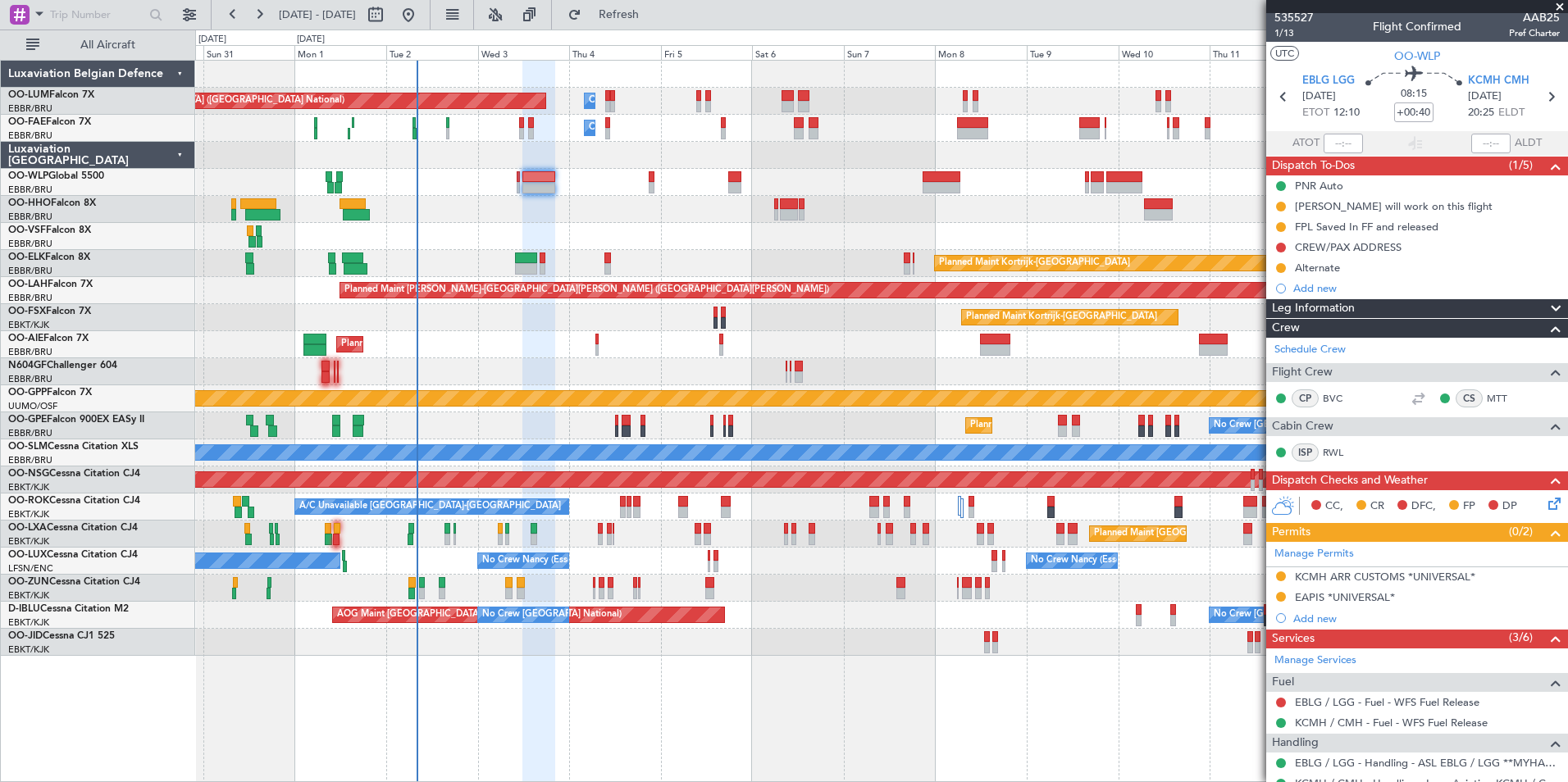
scroll to position [0, 0]
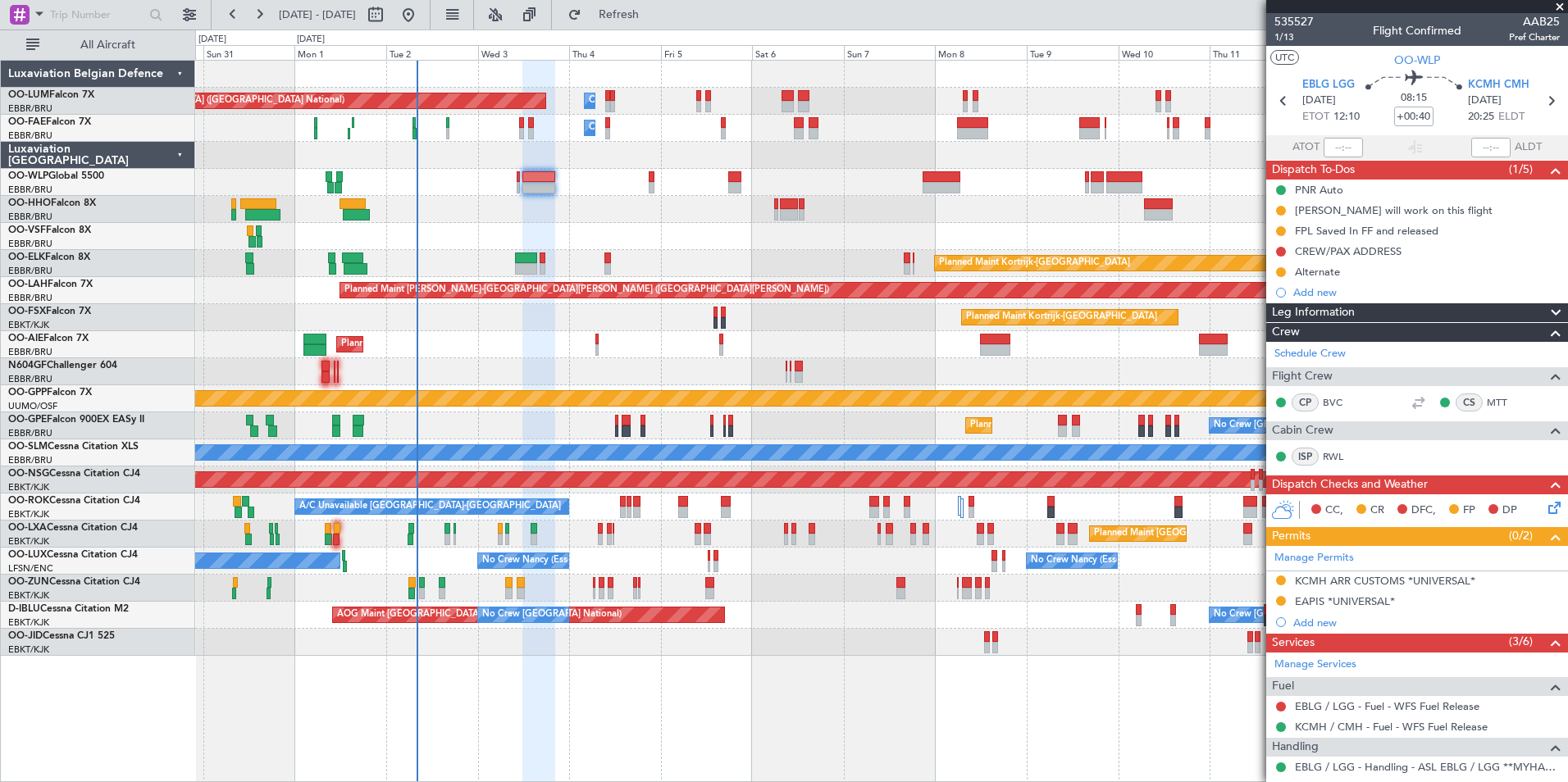
click at [682, 220] on div "Planned Maint Brussels (Brussels National) Owner Melsbroek Air Base Owner Melsb…" at bounding box center [881, 358] width 1372 height 595
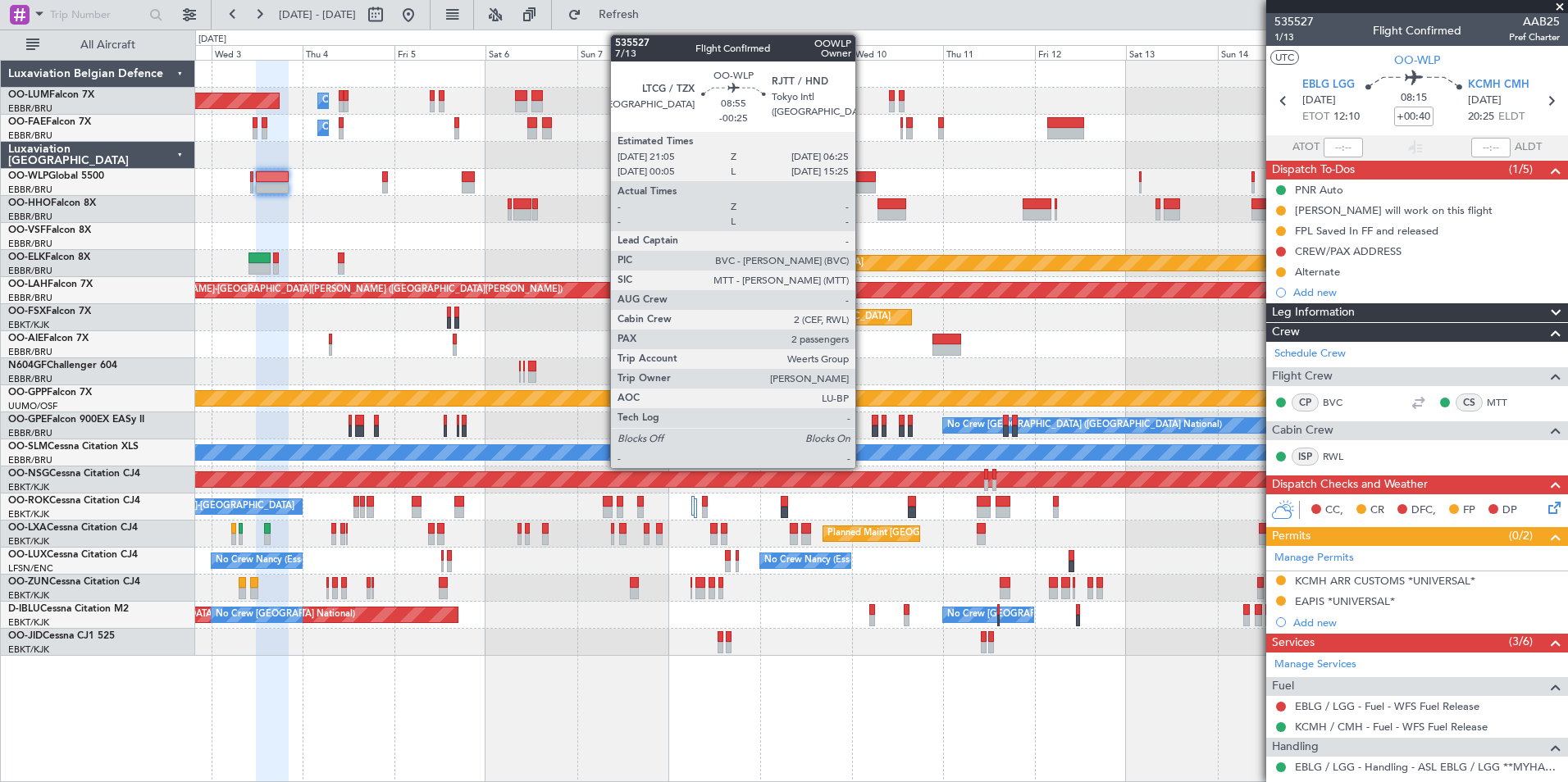
click at [862, 184] on div at bounding box center [857, 188] width 36 height 11
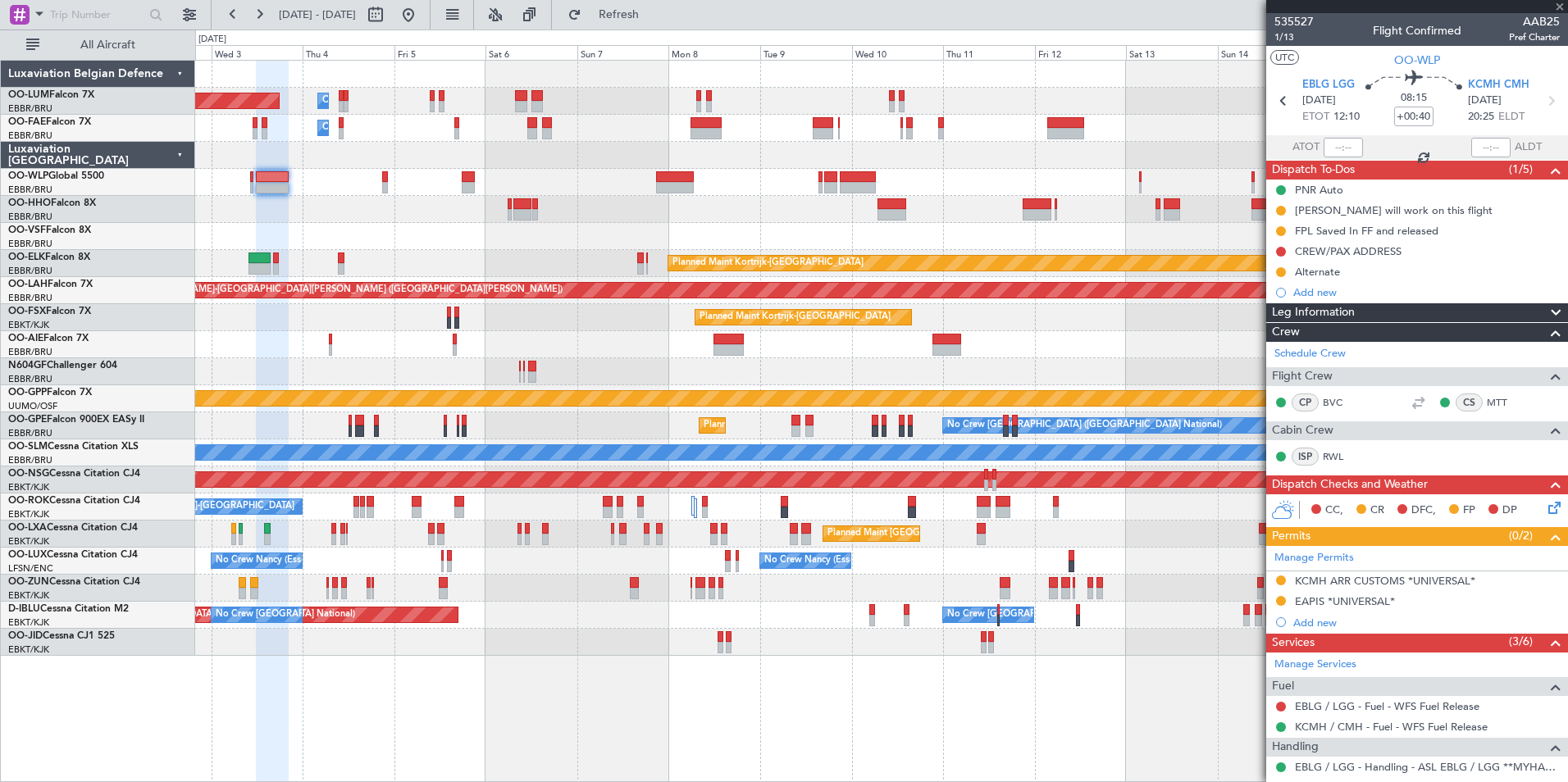
type input "-00:25"
type input "2"
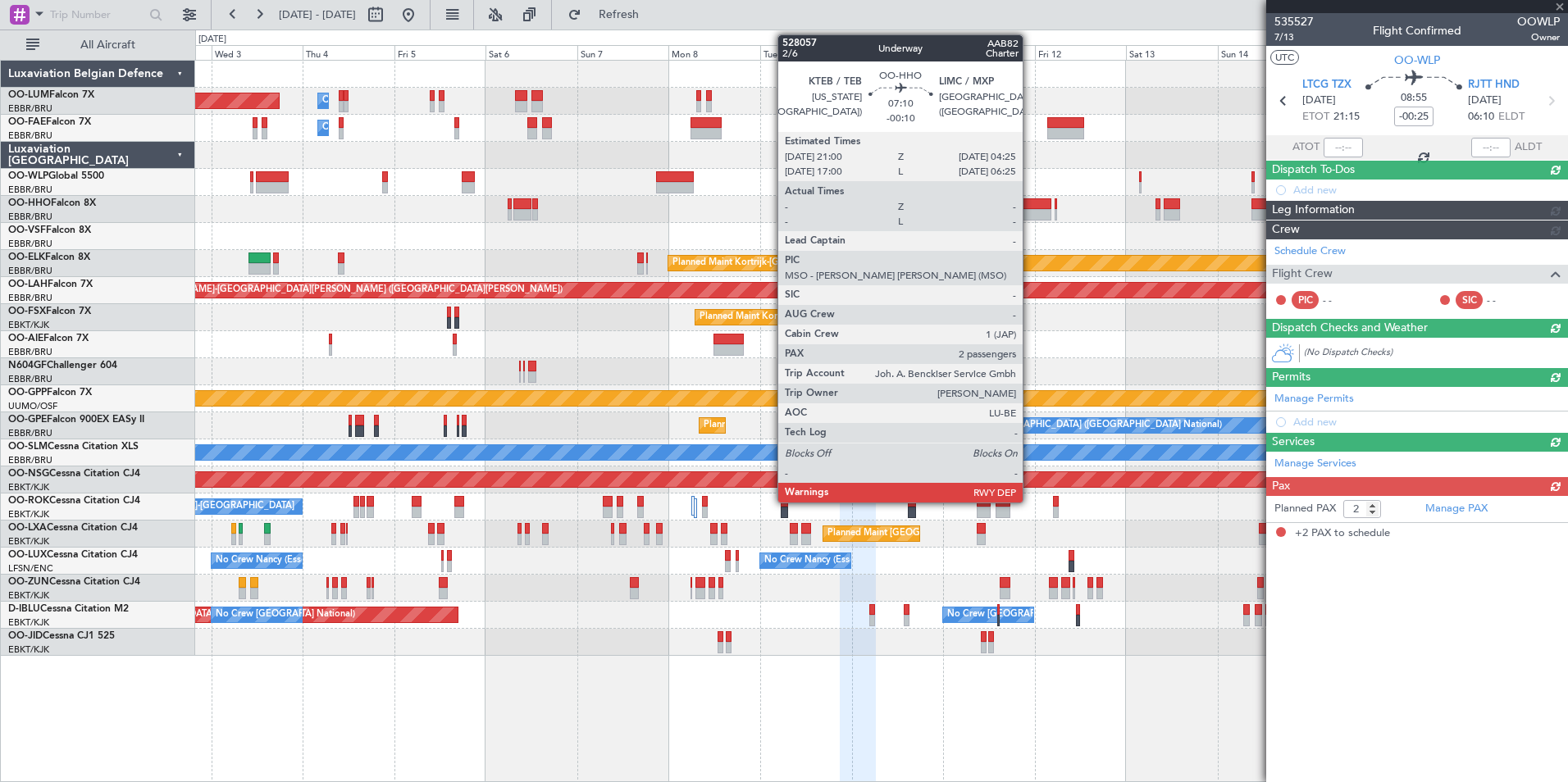
click at [743, 216] on div "Planned Maint Brussels (Brussels National) Owner Melsbroek Air Base Owner Melsb…" at bounding box center [881, 358] width 1372 height 595
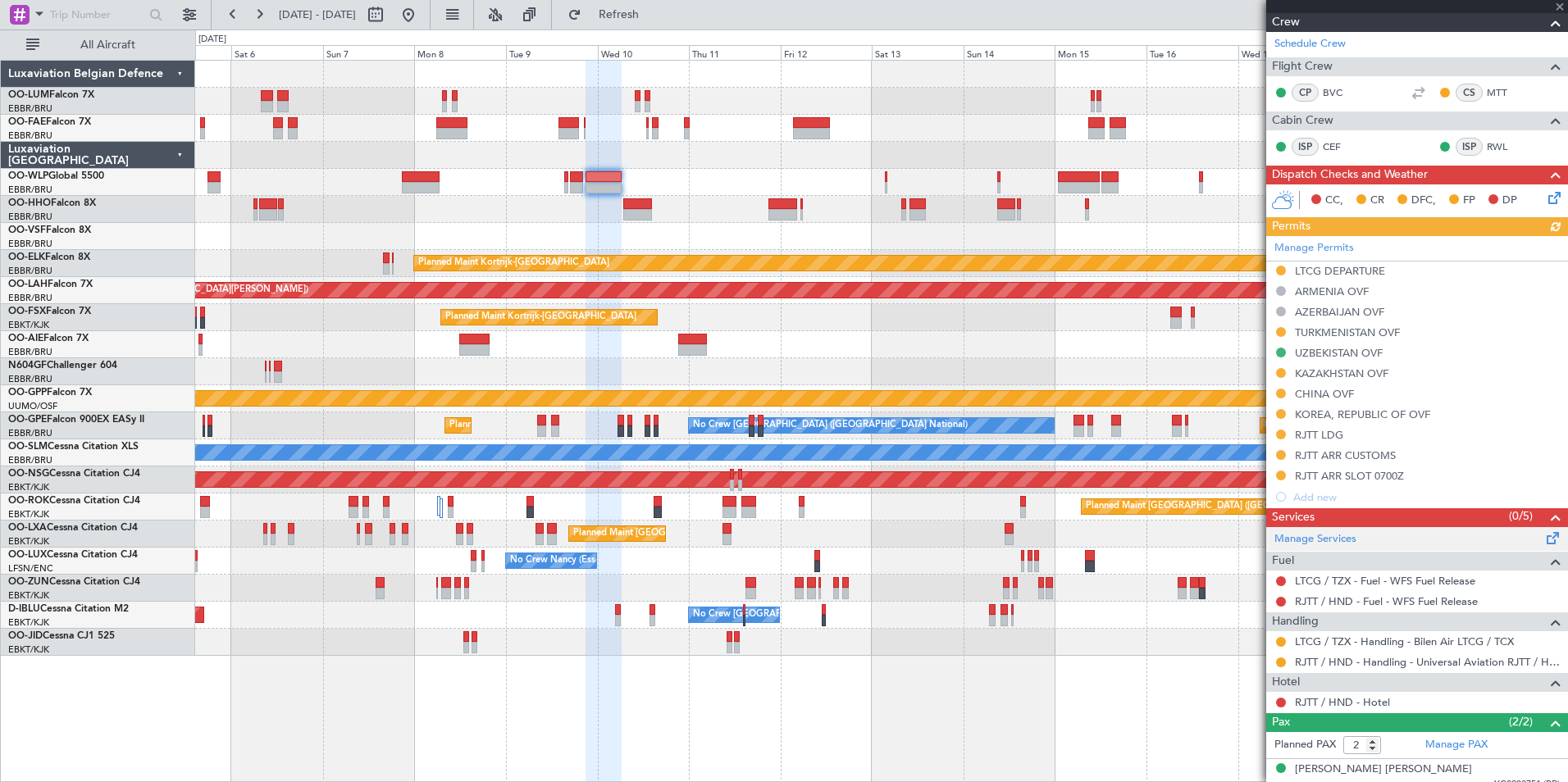
scroll to position [360, 0]
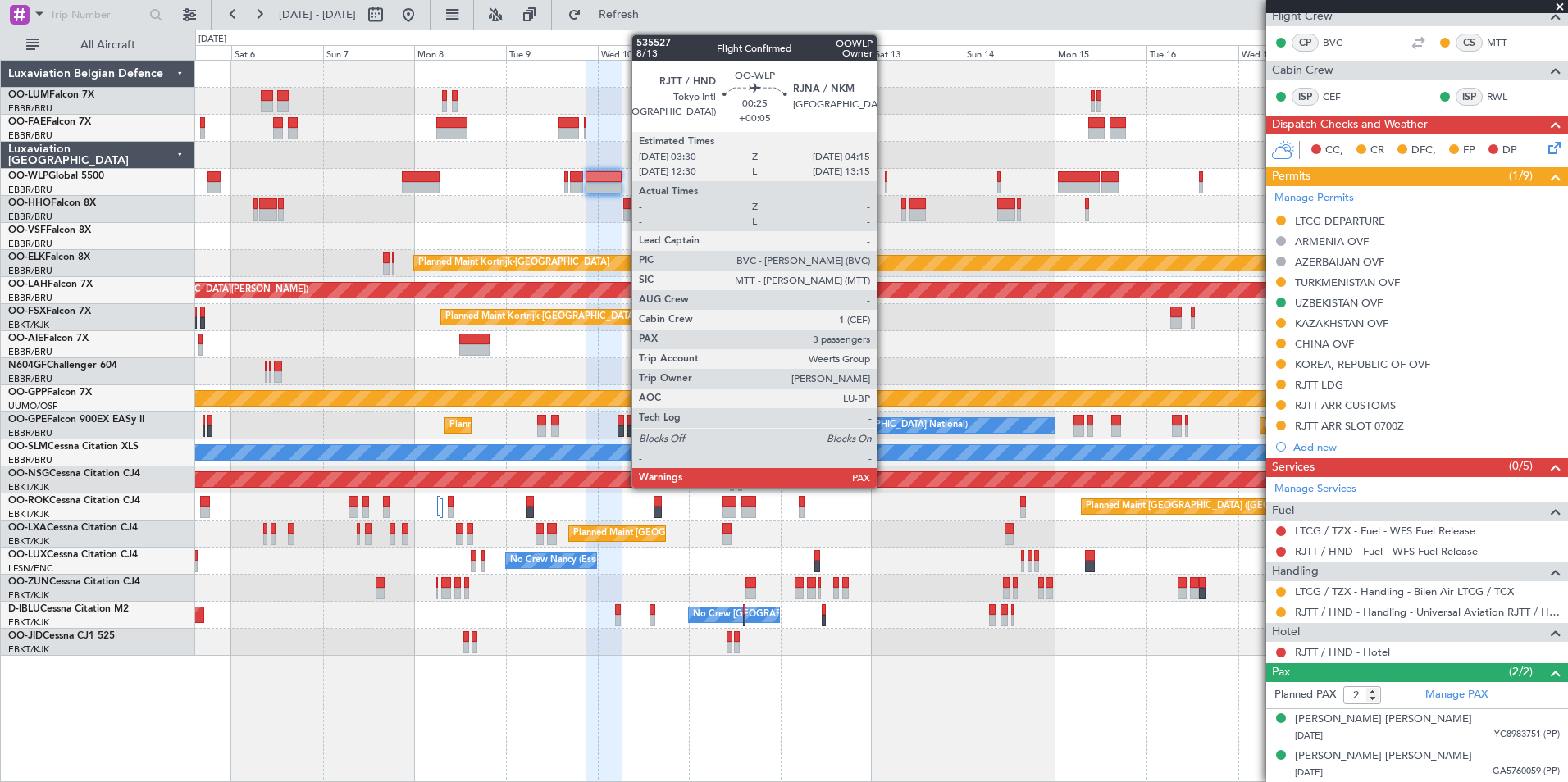
click at [884, 178] on div at bounding box center [886, 177] width 4 height 11
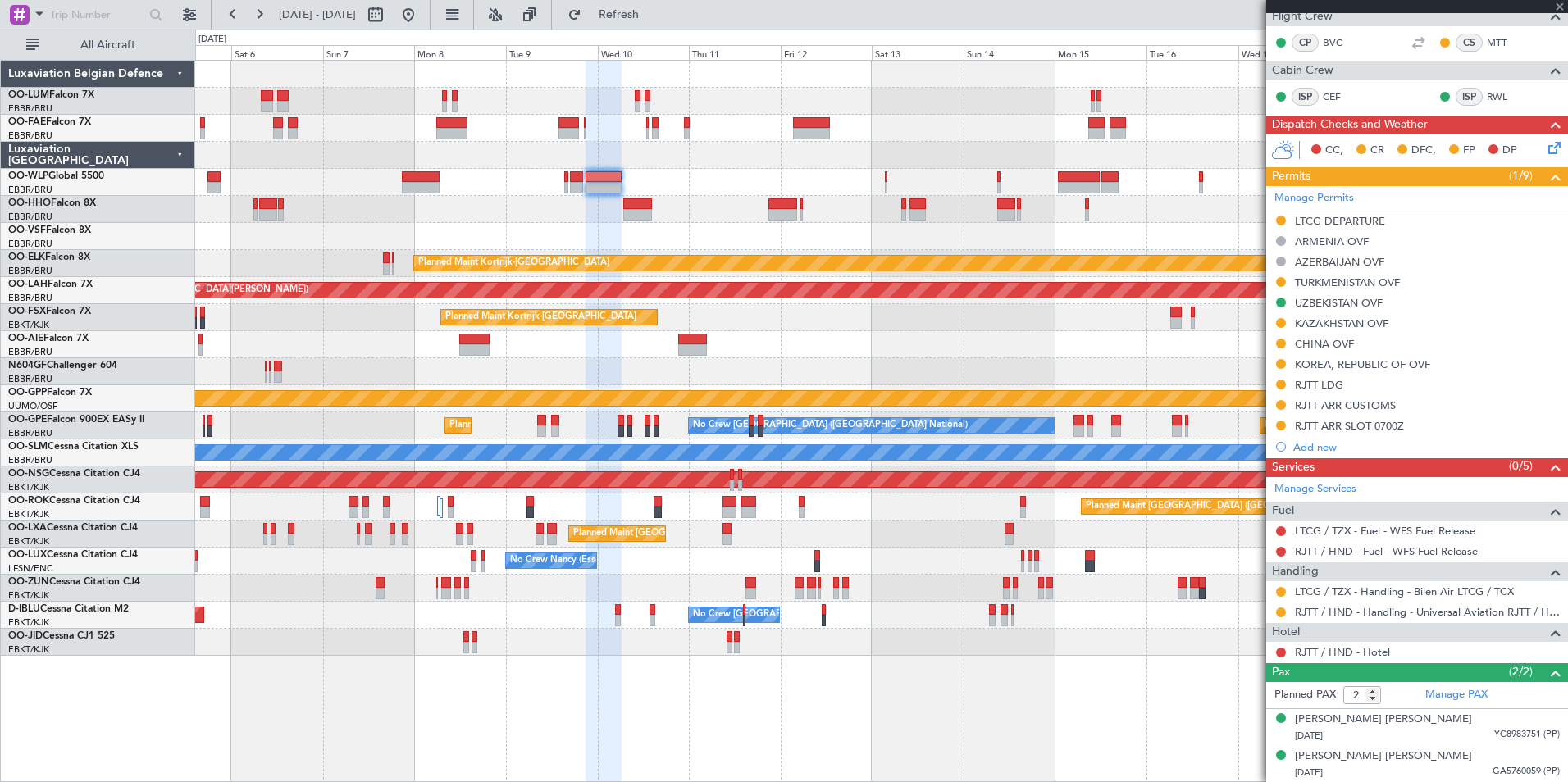
type input "+00:05"
type input "3"
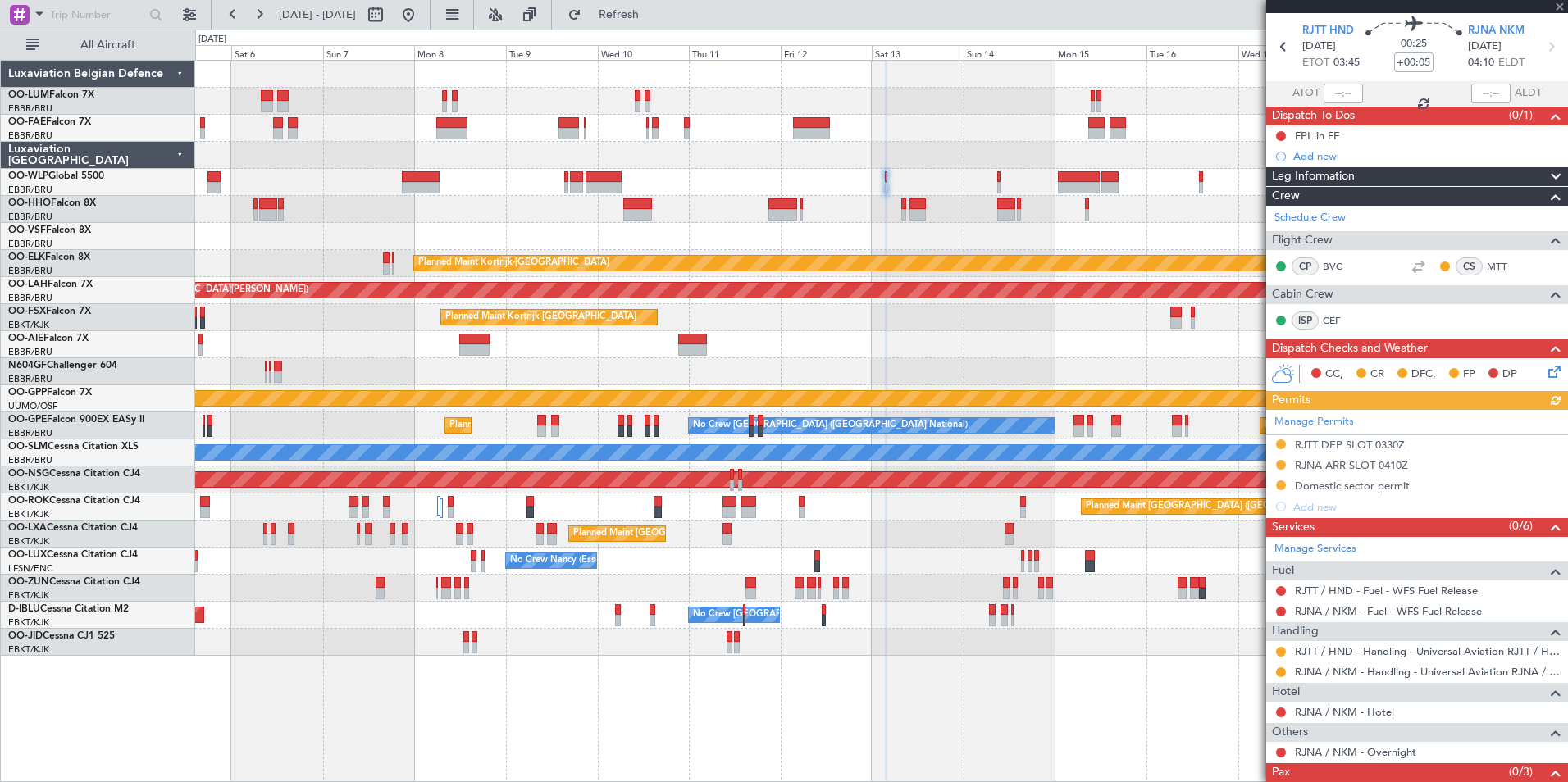
scroll to position [101, 0]
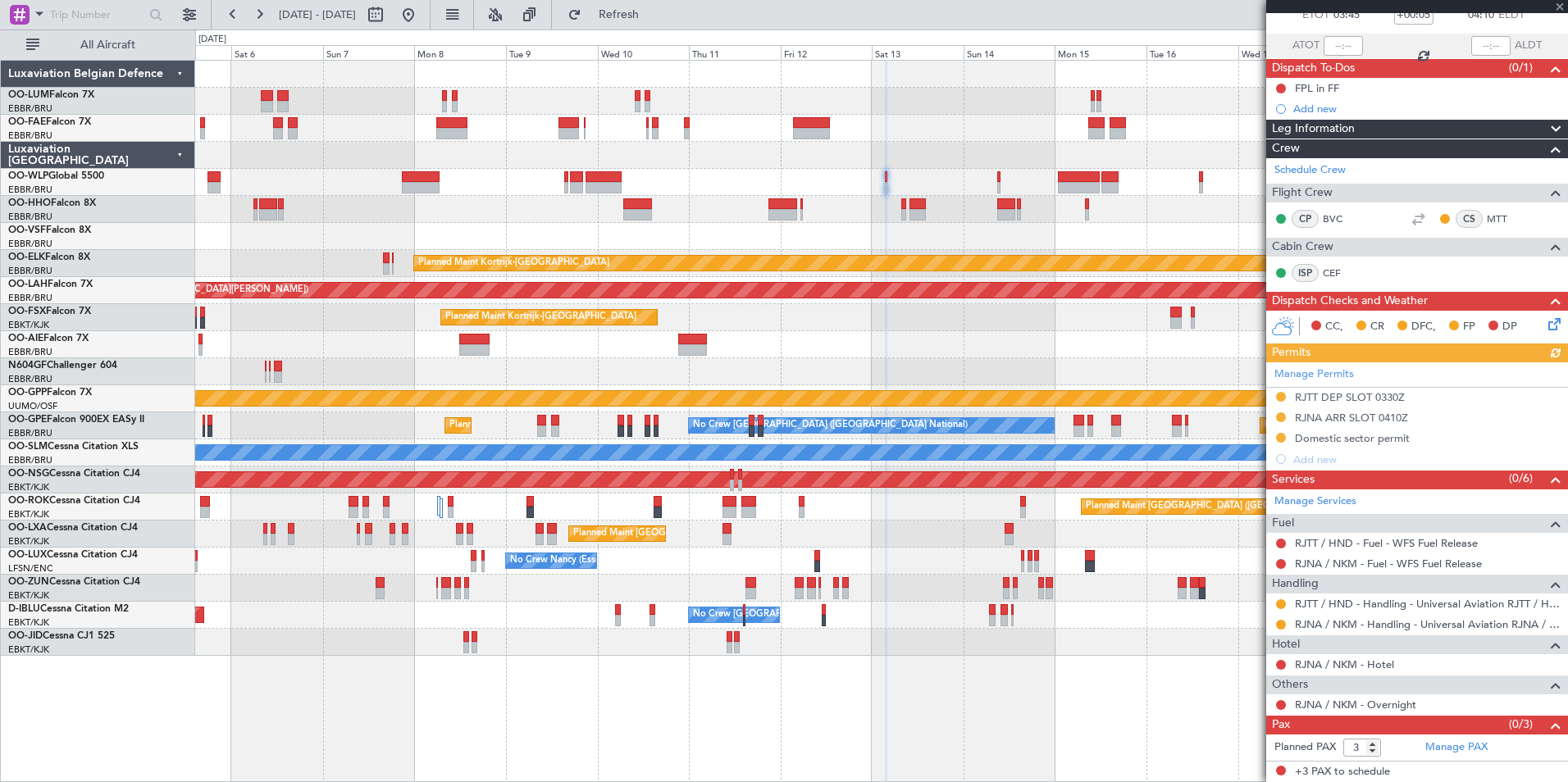
click at [1372, 242] on fb-app "05 Sep 2025 - 20 Sep 2025 Refresh Quick Links All Aircraft Owner Melsbroek Air …" at bounding box center [784, 397] width 1568 height 770
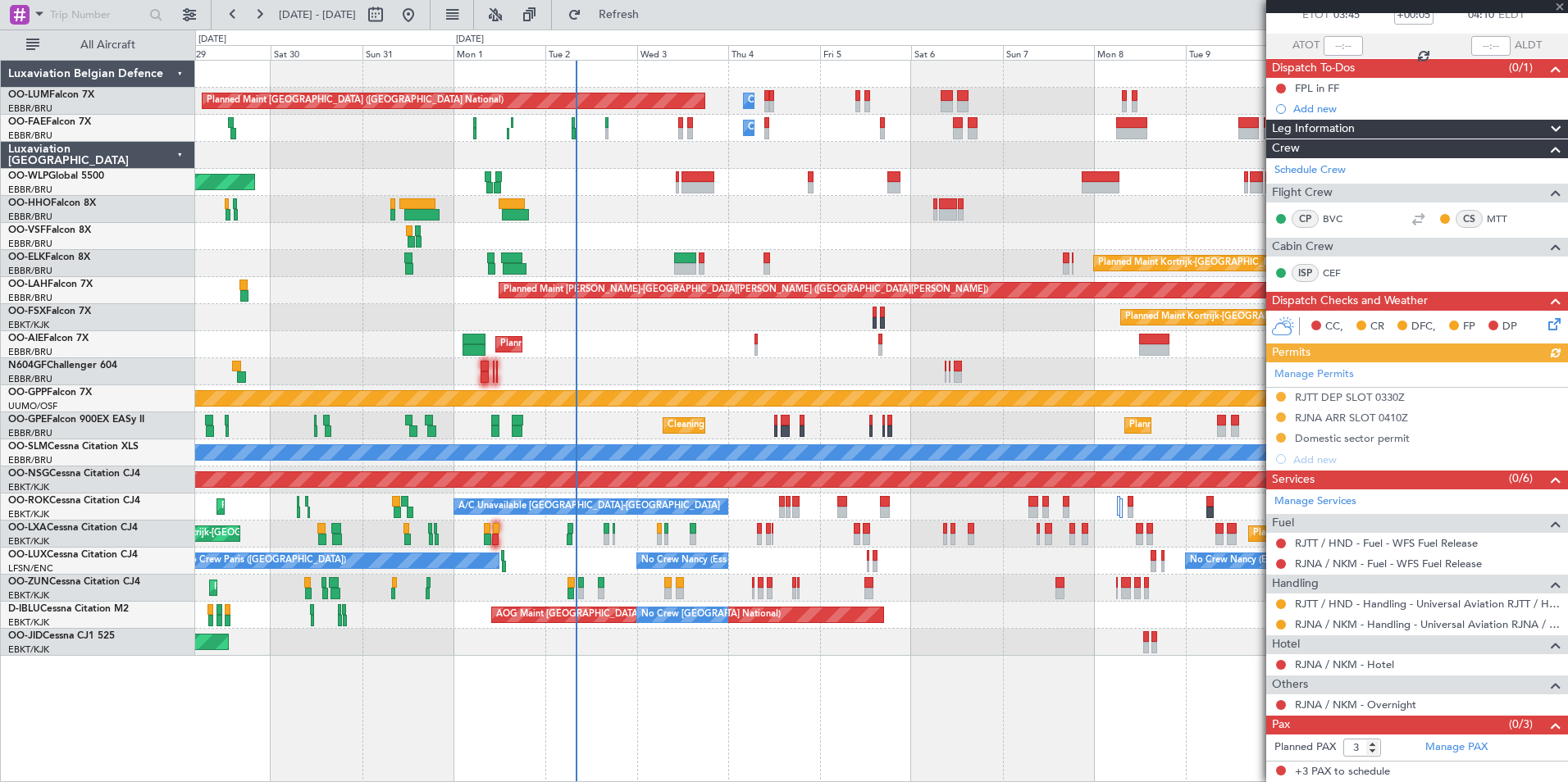
click at [1023, 282] on div "Planned Maint [PERSON_NAME]-[GEOGRAPHIC_DATA][PERSON_NAME] ([GEOGRAPHIC_DATA][P…" at bounding box center [881, 291] width 1372 height 27
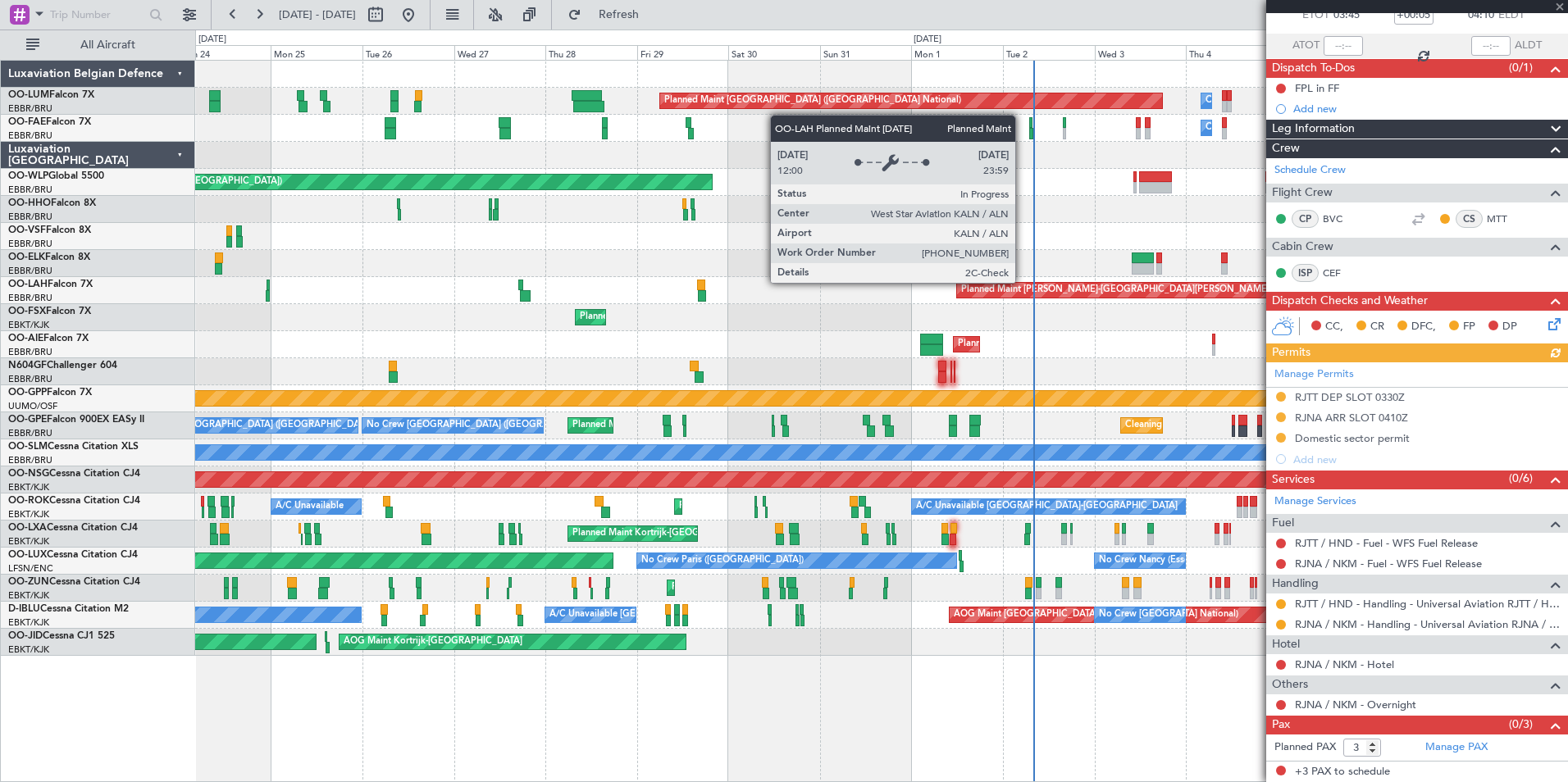
click at [618, 351] on div "Owner Melsbroek Air Base Planned Maint Brussels (Brussels National) Owner Melsb…" at bounding box center [881, 358] width 1372 height 595
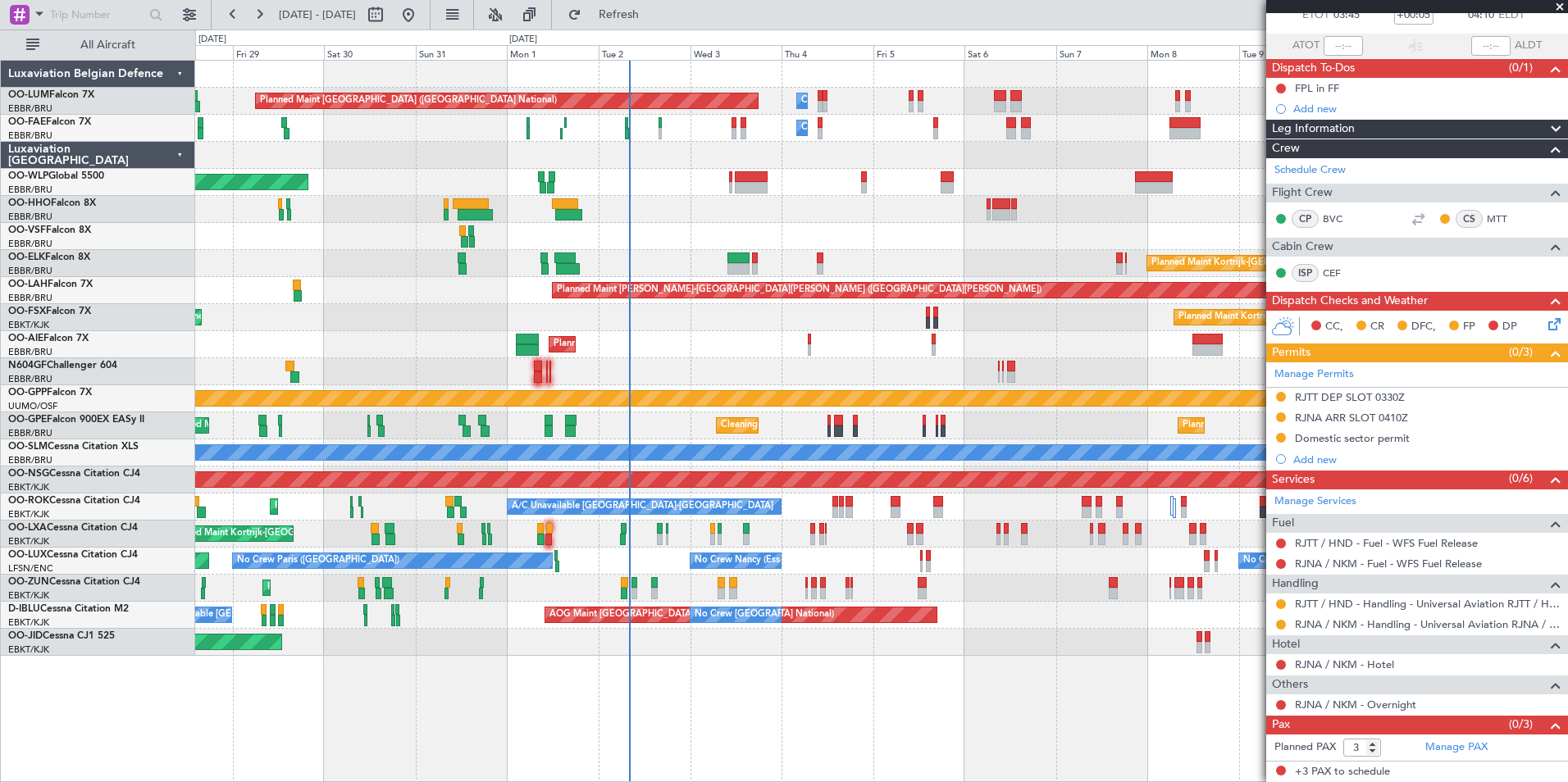
click at [581, 368] on div at bounding box center [881, 372] width 1372 height 27
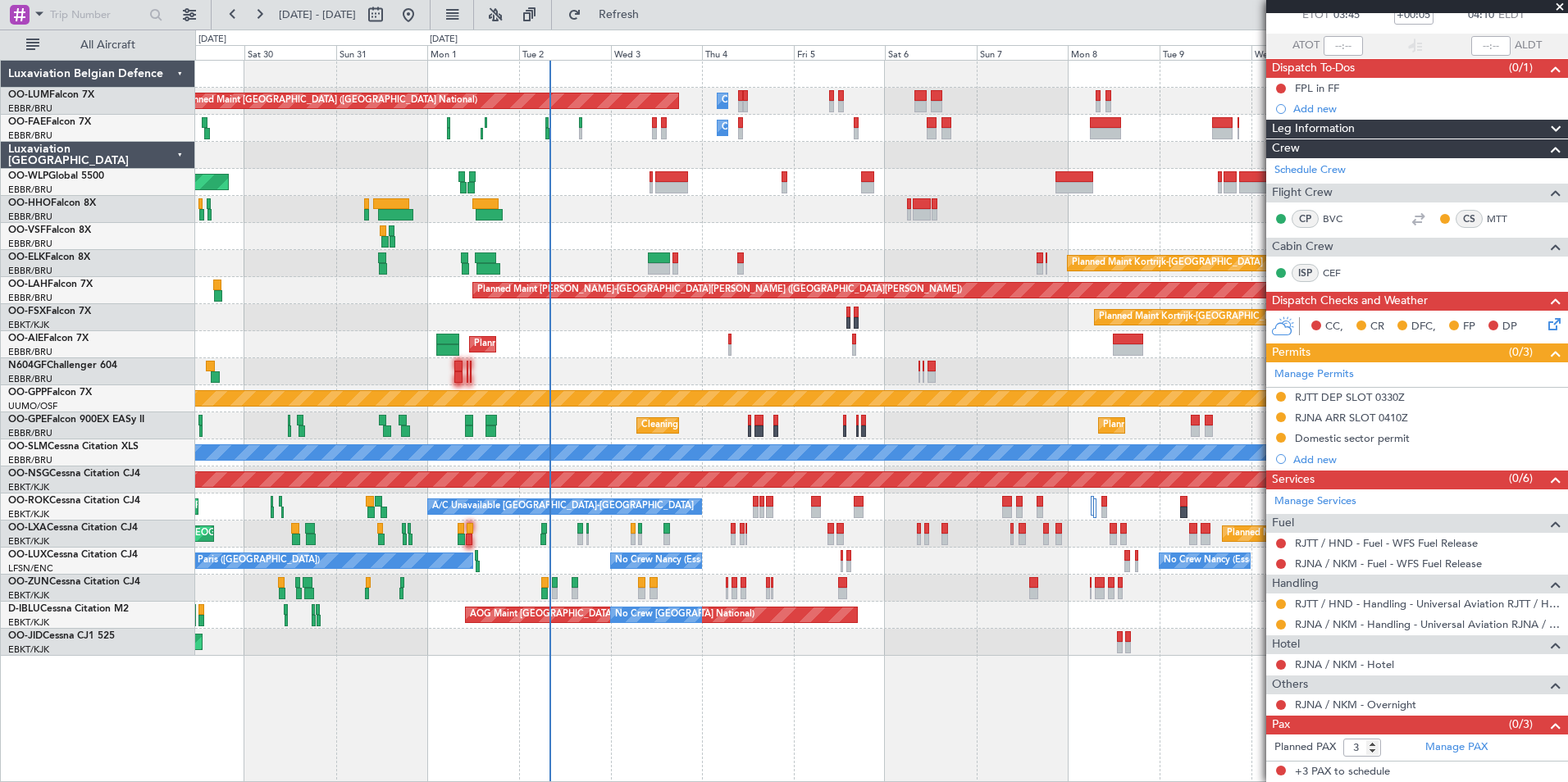
click at [513, 356] on div "Owner Melsbroek Air Base Planned Maint Brussels (Brussels National) Owner Melsb…" at bounding box center [881, 358] width 1372 height 595
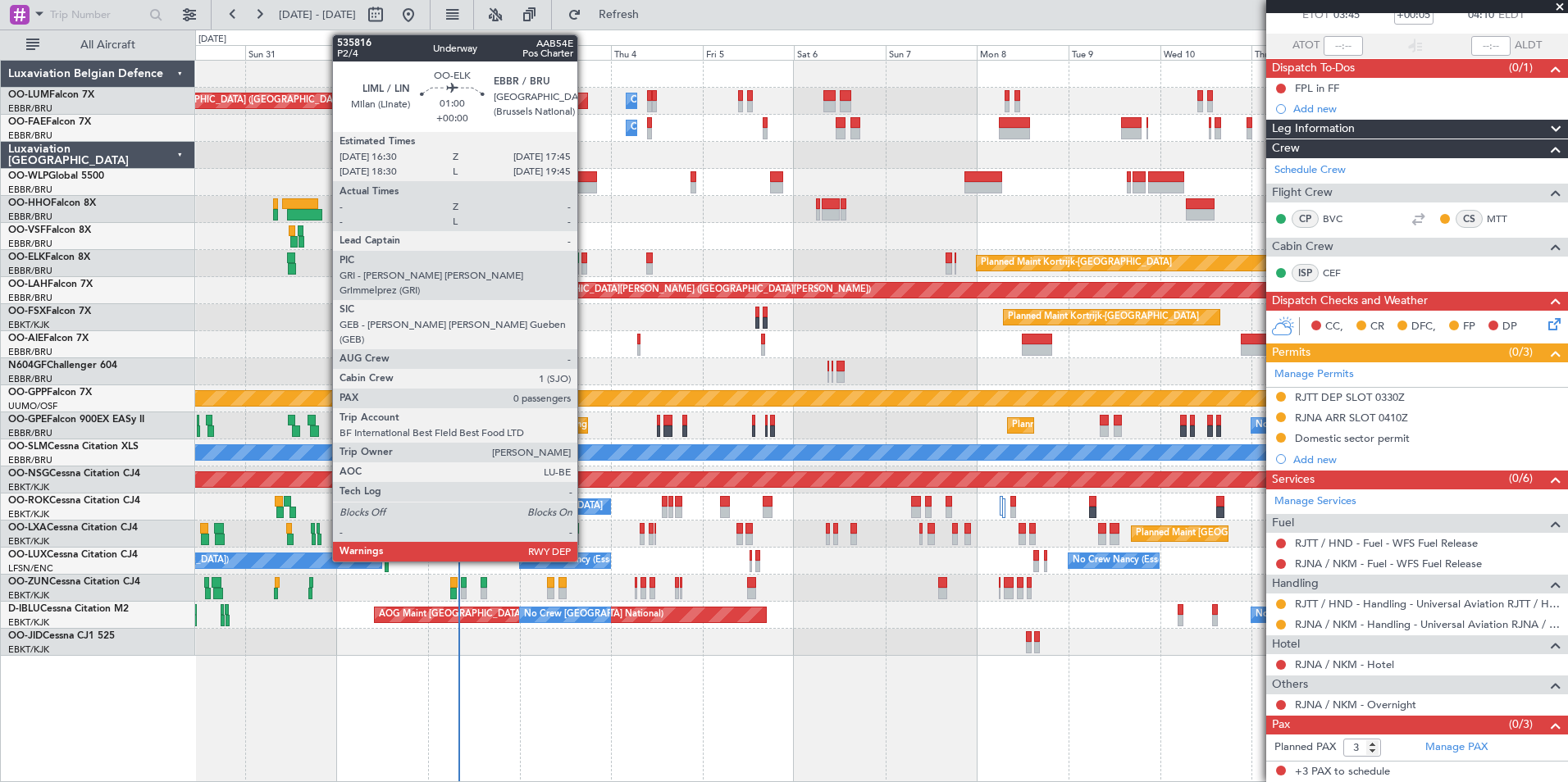
click at [584, 261] on div at bounding box center [584, 258] width 5 height 11
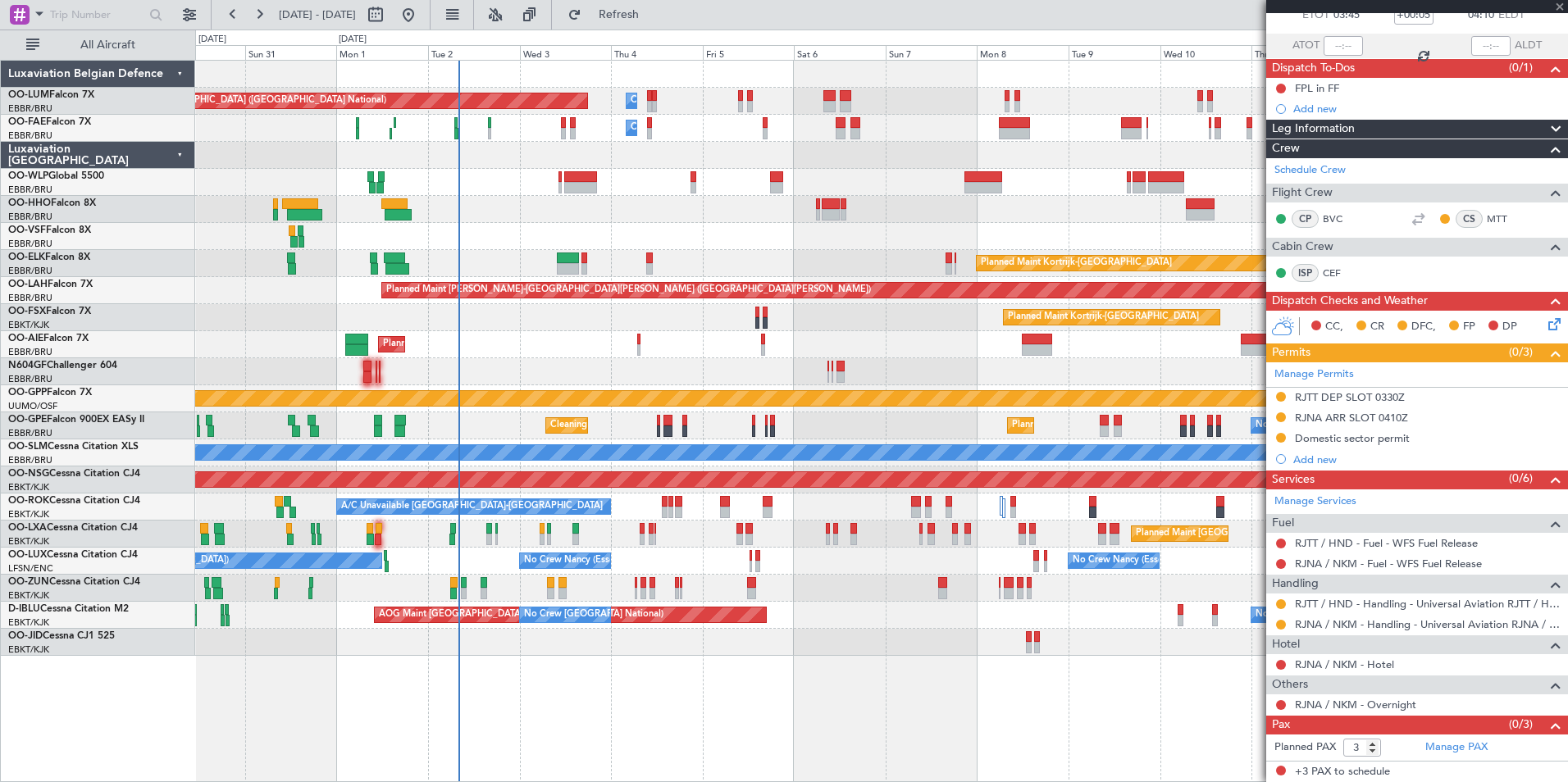
type input "0"
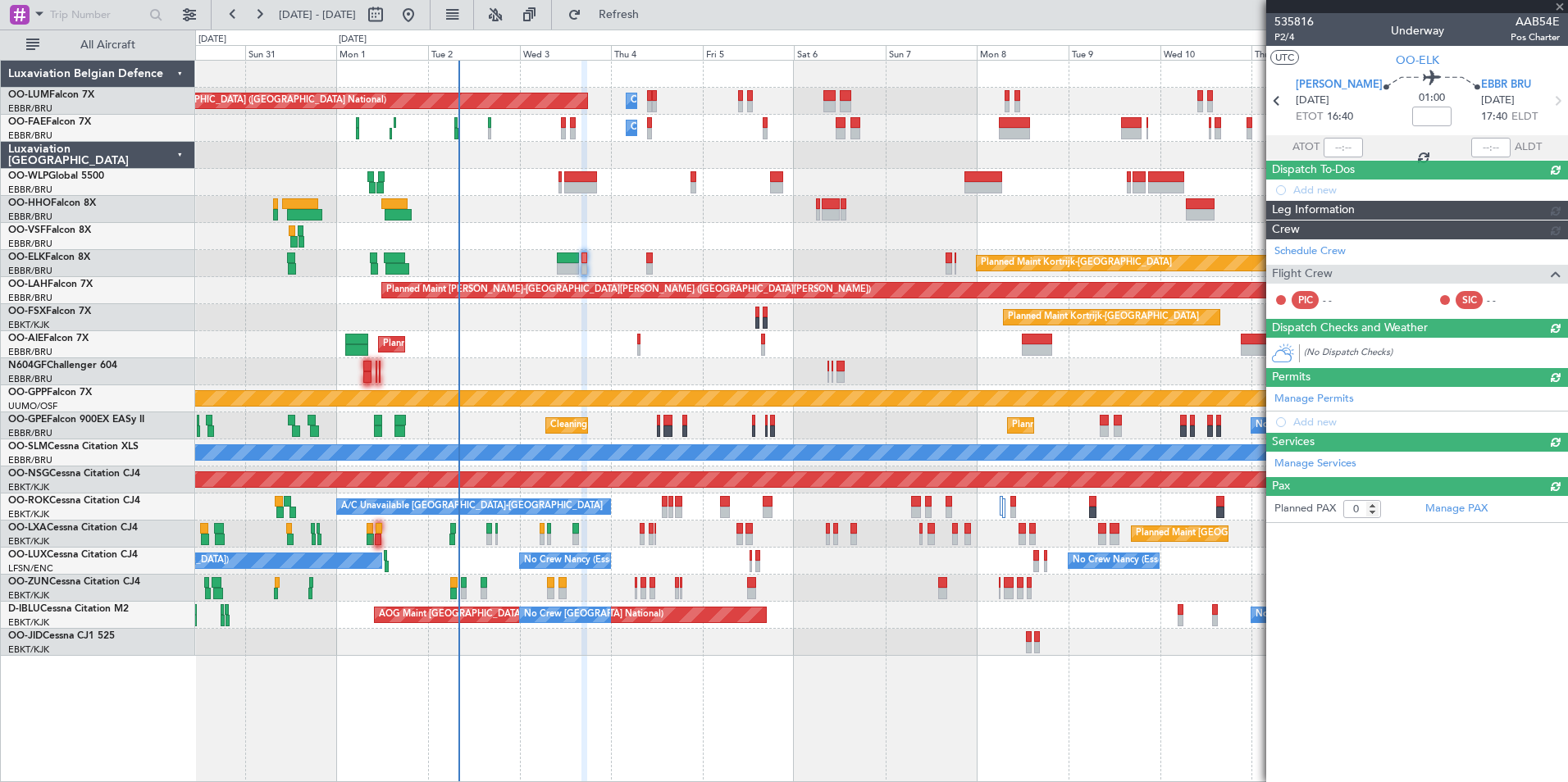
scroll to position [0, 0]
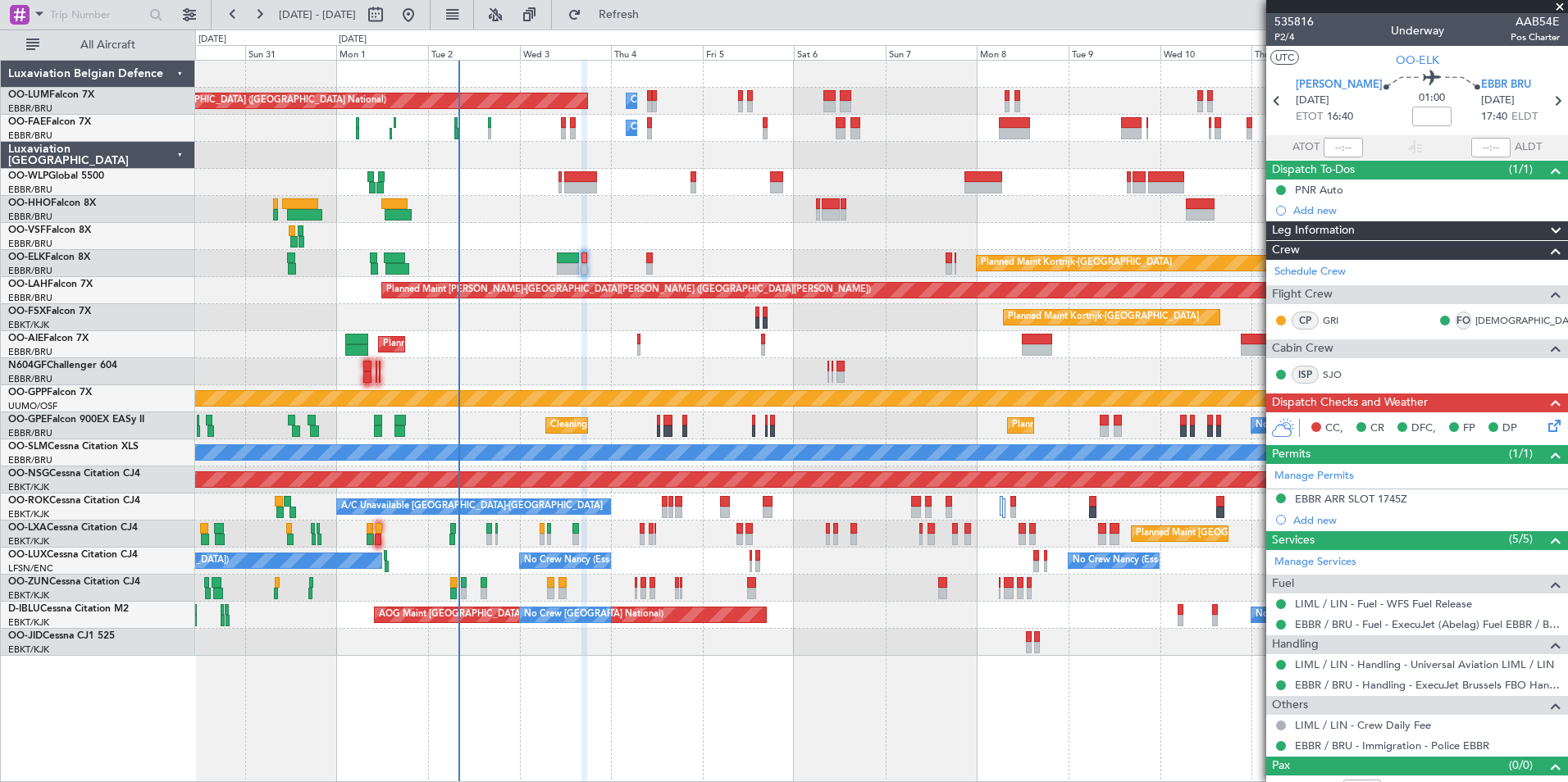
click at [572, 266] on div at bounding box center [567, 269] width 22 height 11
type input "+00:10"
type input "4"
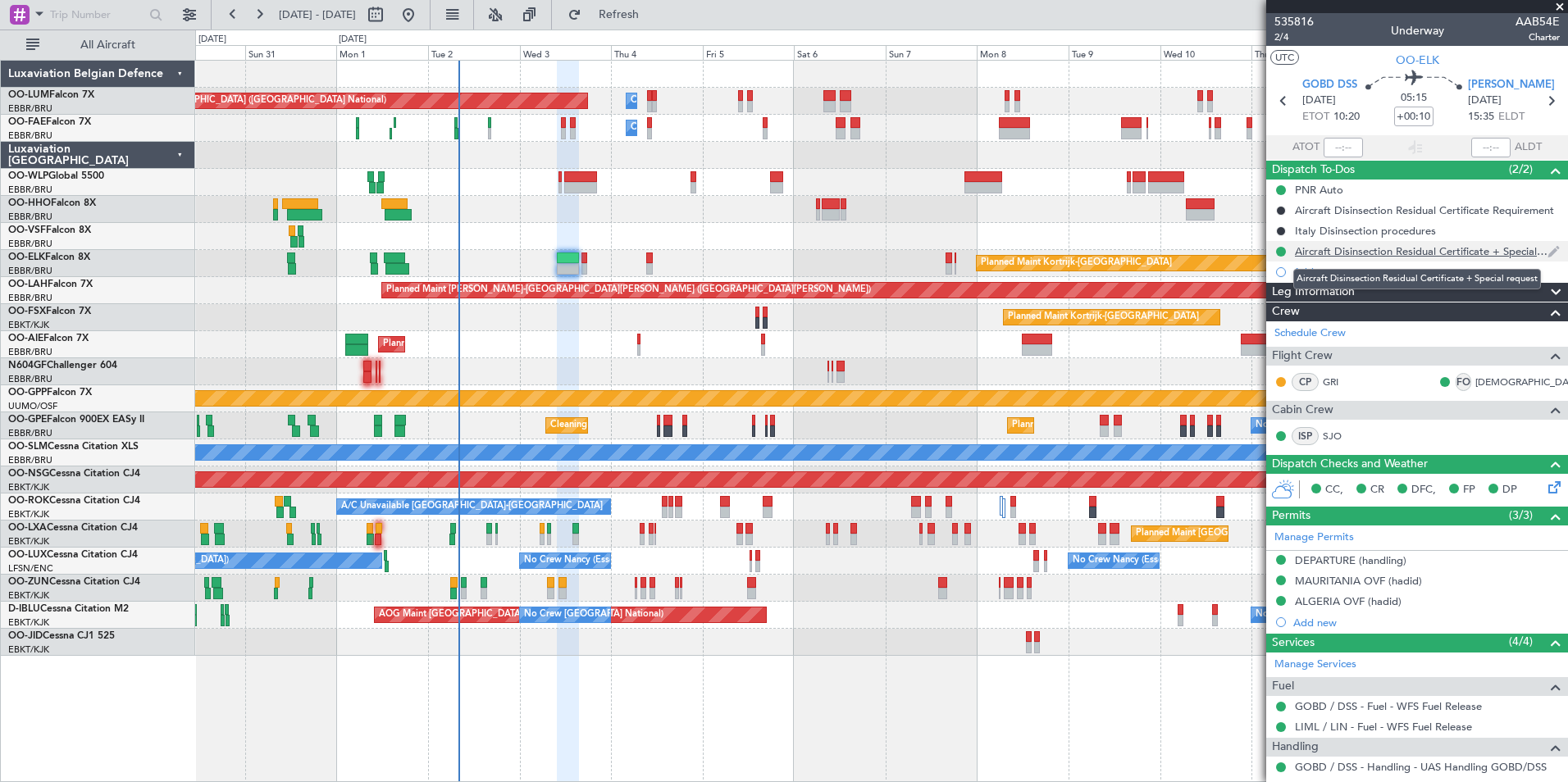
click at [1374, 255] on div "Aircraft Disinsection Residual Certificate + Special request" at bounding box center [1421, 251] width 253 height 14
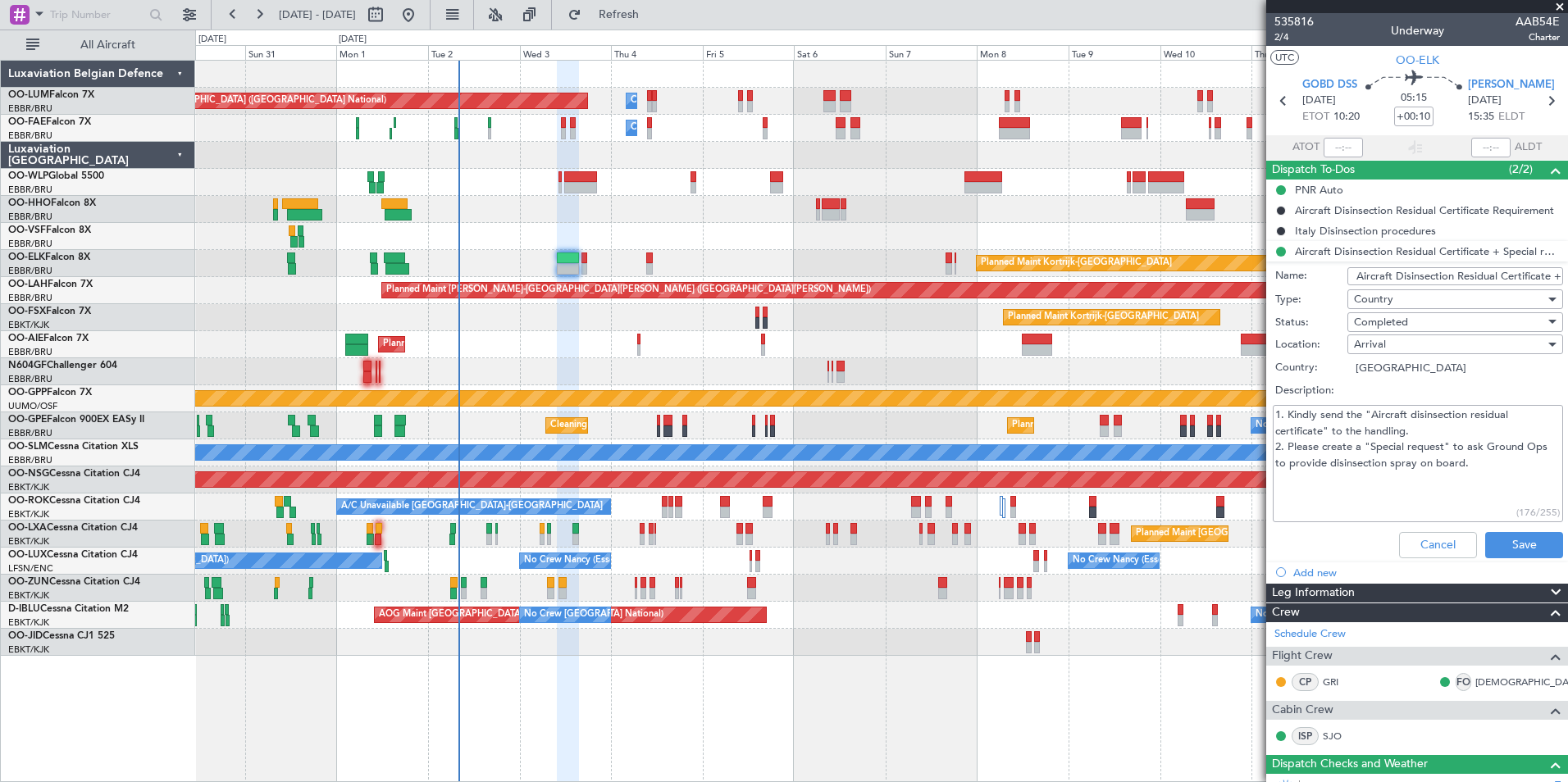
drag, startPoint x: 1391, startPoint y: 276, endPoint x: 1448, endPoint y: 277, distance: 57.0
click at [1448, 277] on input "Aircraft Disinsection Residual Certificate + Special request" at bounding box center [1454, 276] width 216 height 18
click at [1025, 201] on div "Planned Maint Brussels (Brussels National) Owner Melsbroek Air Base Owner Melsb…" at bounding box center [881, 358] width 1372 height 595
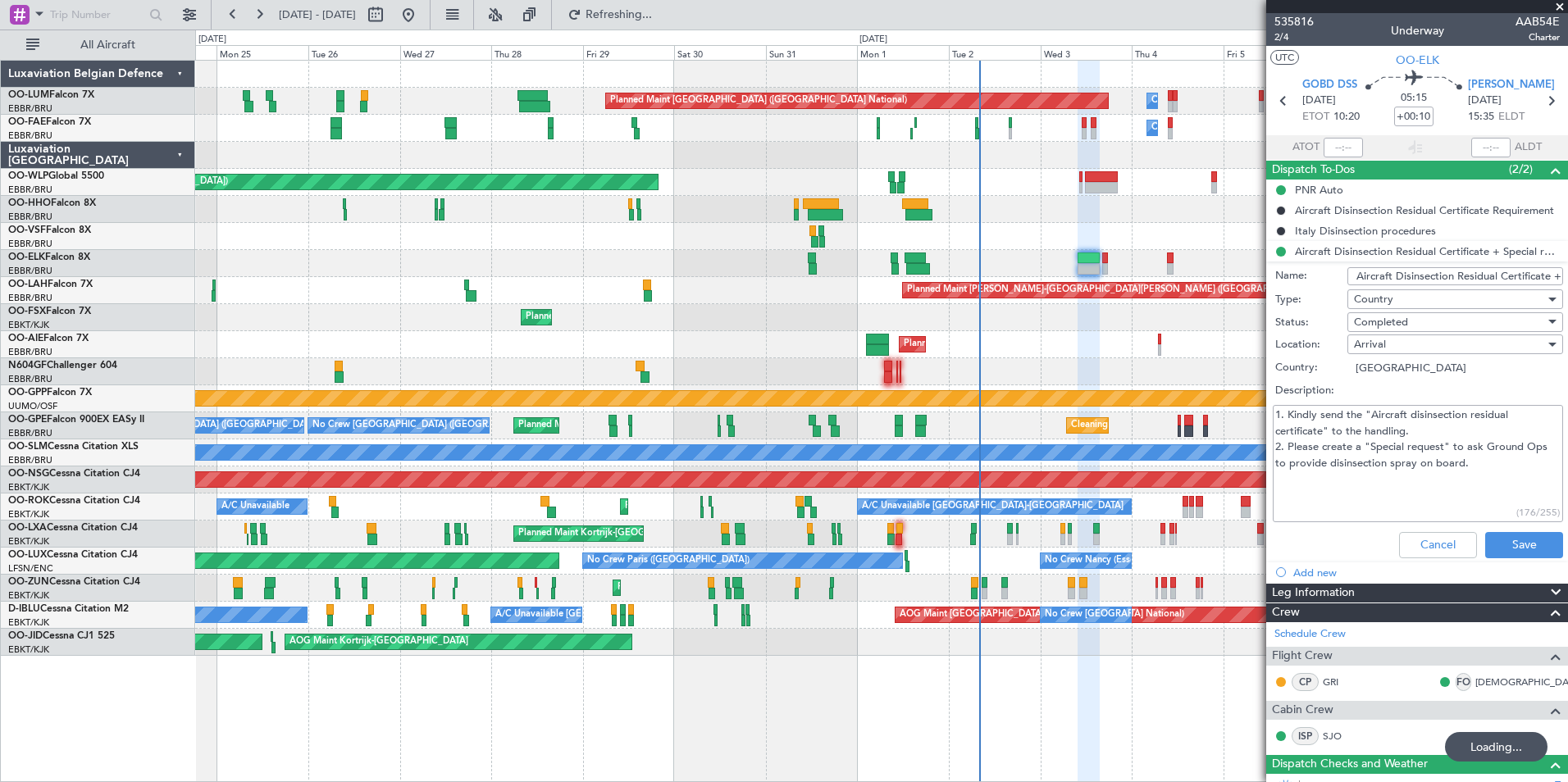
click at [589, 203] on div at bounding box center [881, 209] width 1372 height 27
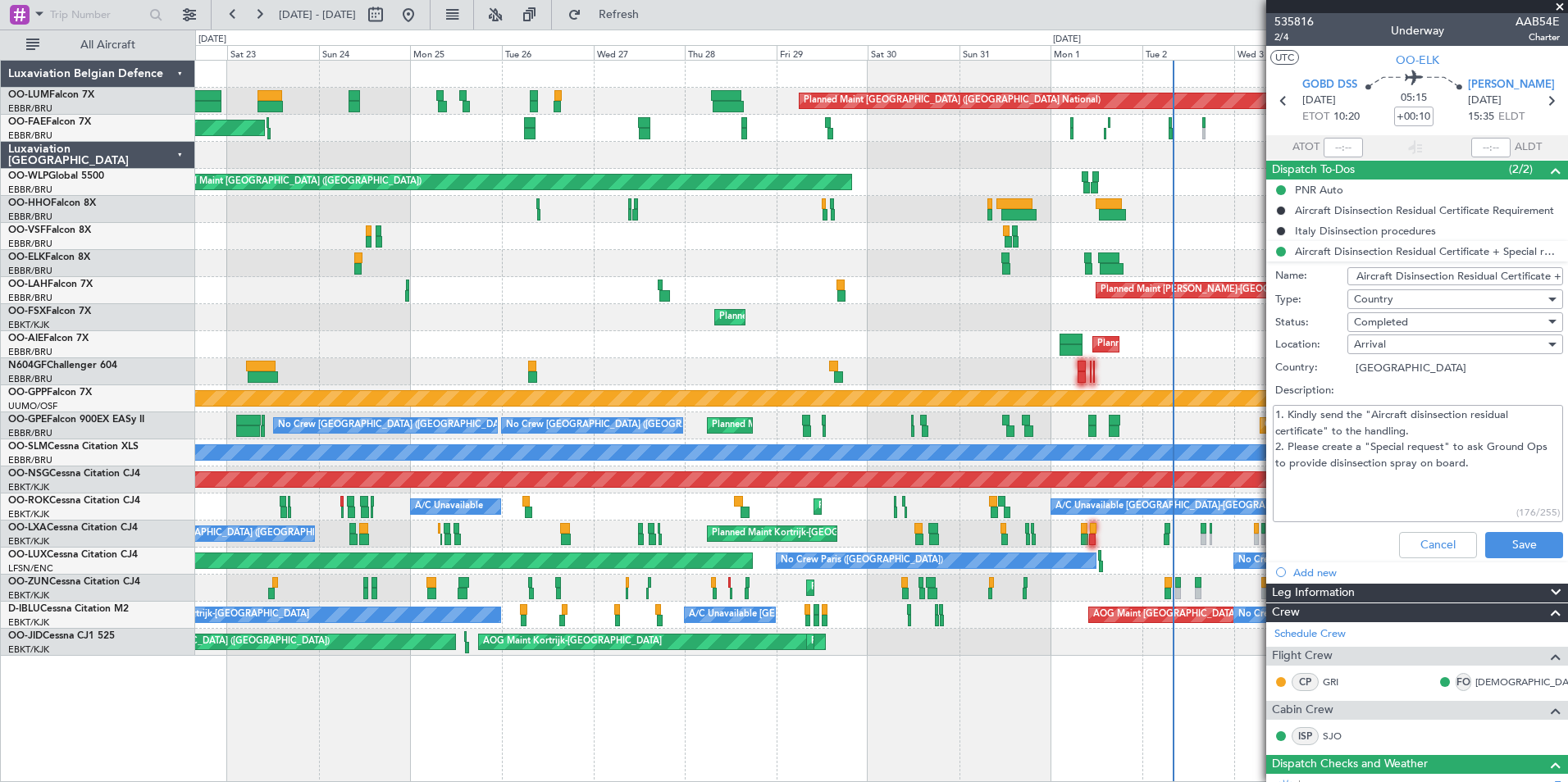
click at [667, 128] on div "Planned Maint Brussels (Brussels National) Owner Melsbroek Air Base Owner Melsb…" at bounding box center [881, 358] width 1372 height 595
click at [545, 107] on div "Planned Maint Brussels (Brussels National) Owner Melsbroek Air Base" at bounding box center [881, 101] width 1372 height 27
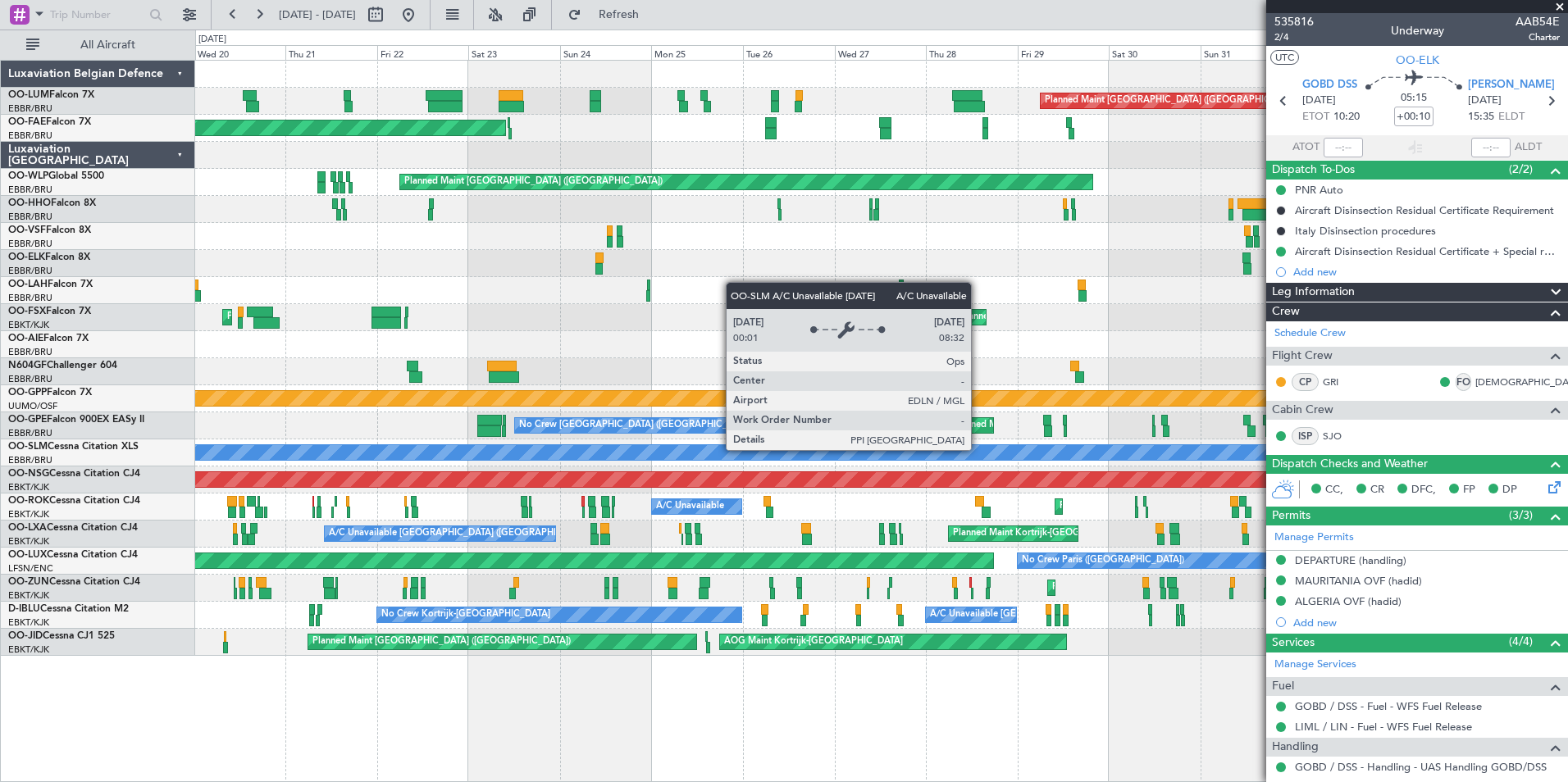
click at [394, 468] on div "Planned Maint Brussels (Brussels National) Planned Maint Brussels (Brussels Nat…" at bounding box center [881, 358] width 1372 height 595
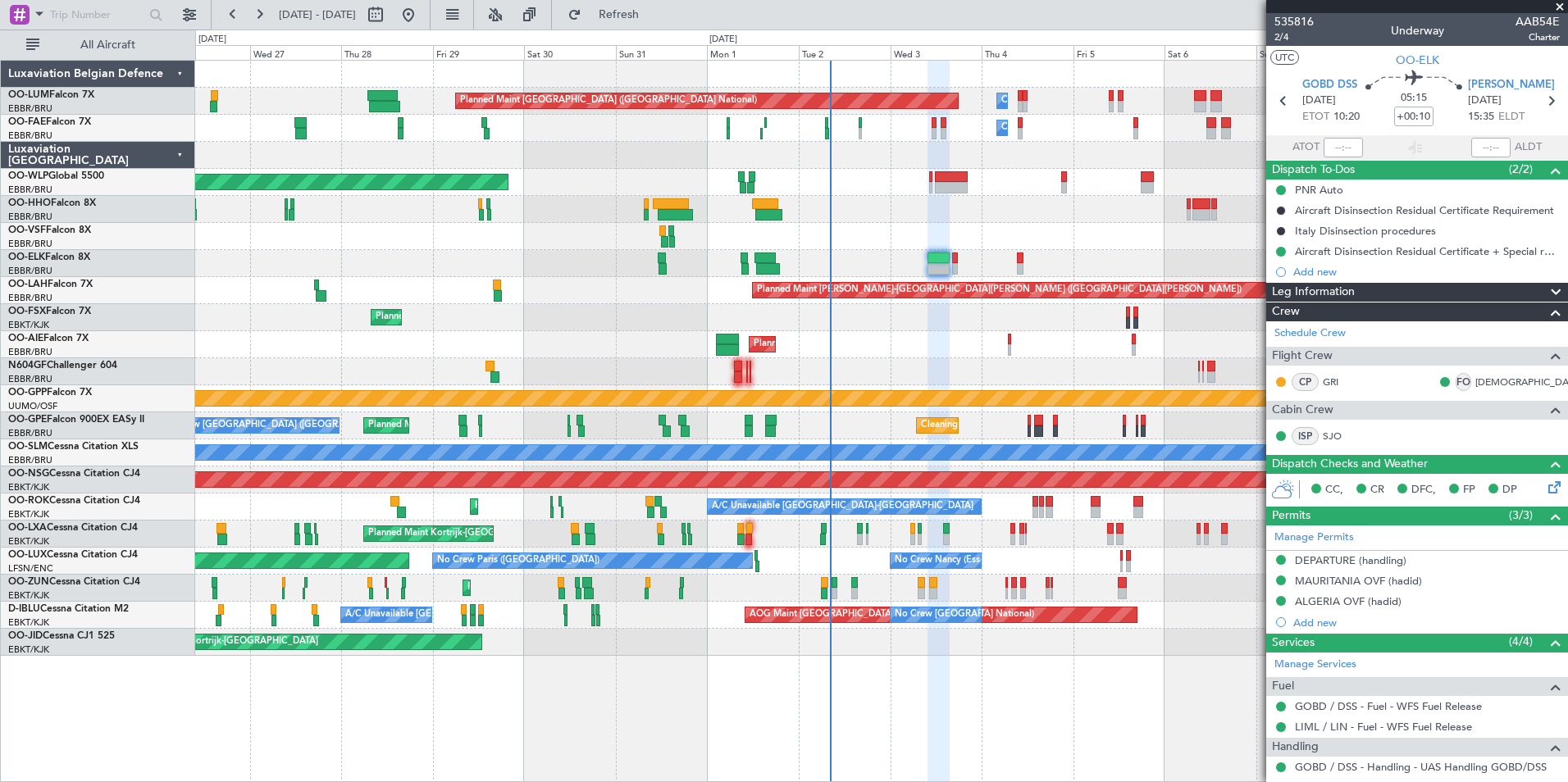
click at [856, 343] on div "Planned Maint [GEOGRAPHIC_DATA] ([GEOGRAPHIC_DATA])" at bounding box center [881, 344] width 1372 height 27
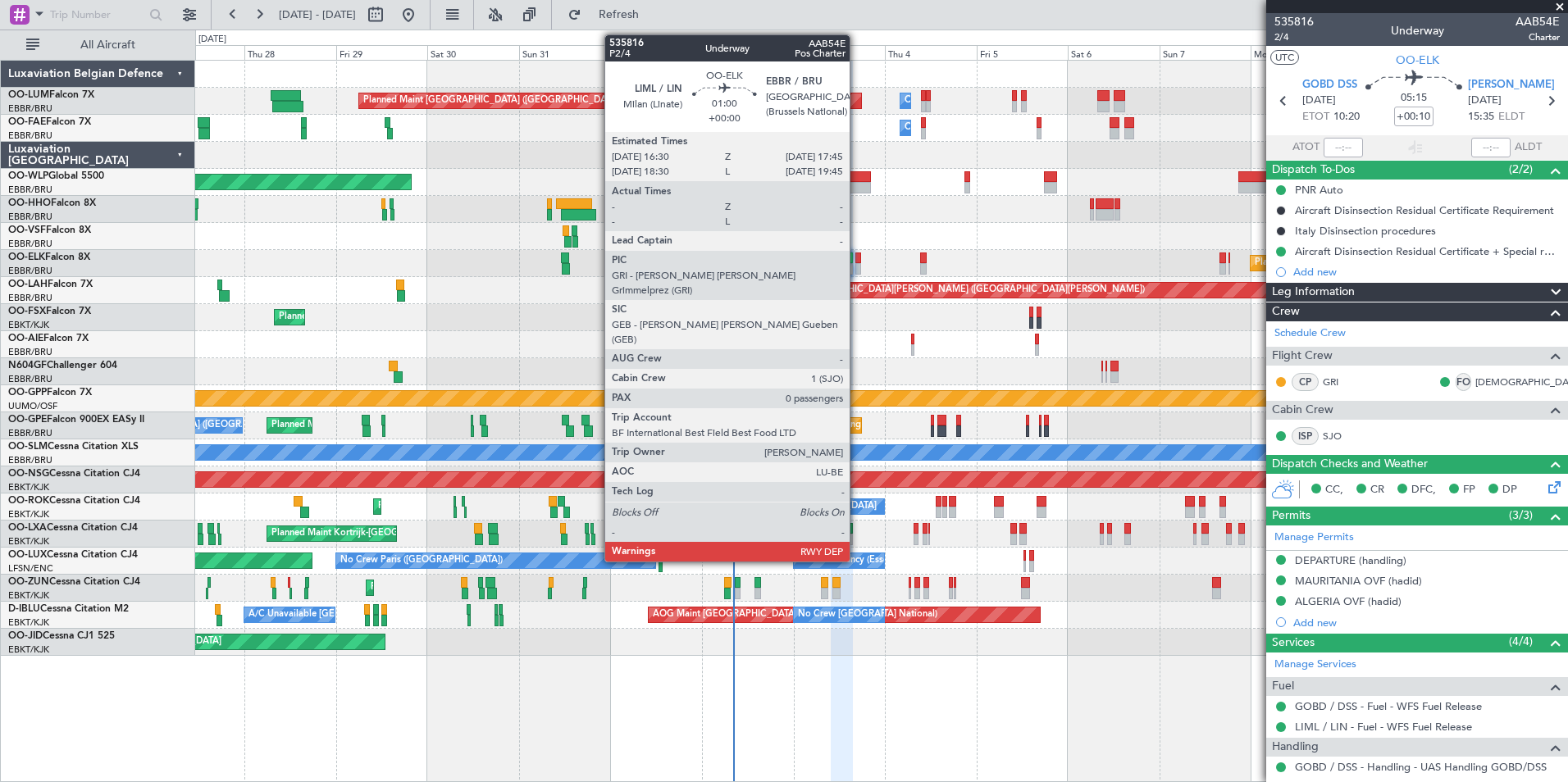
click at [857, 258] on div at bounding box center [858, 258] width 5 height 11
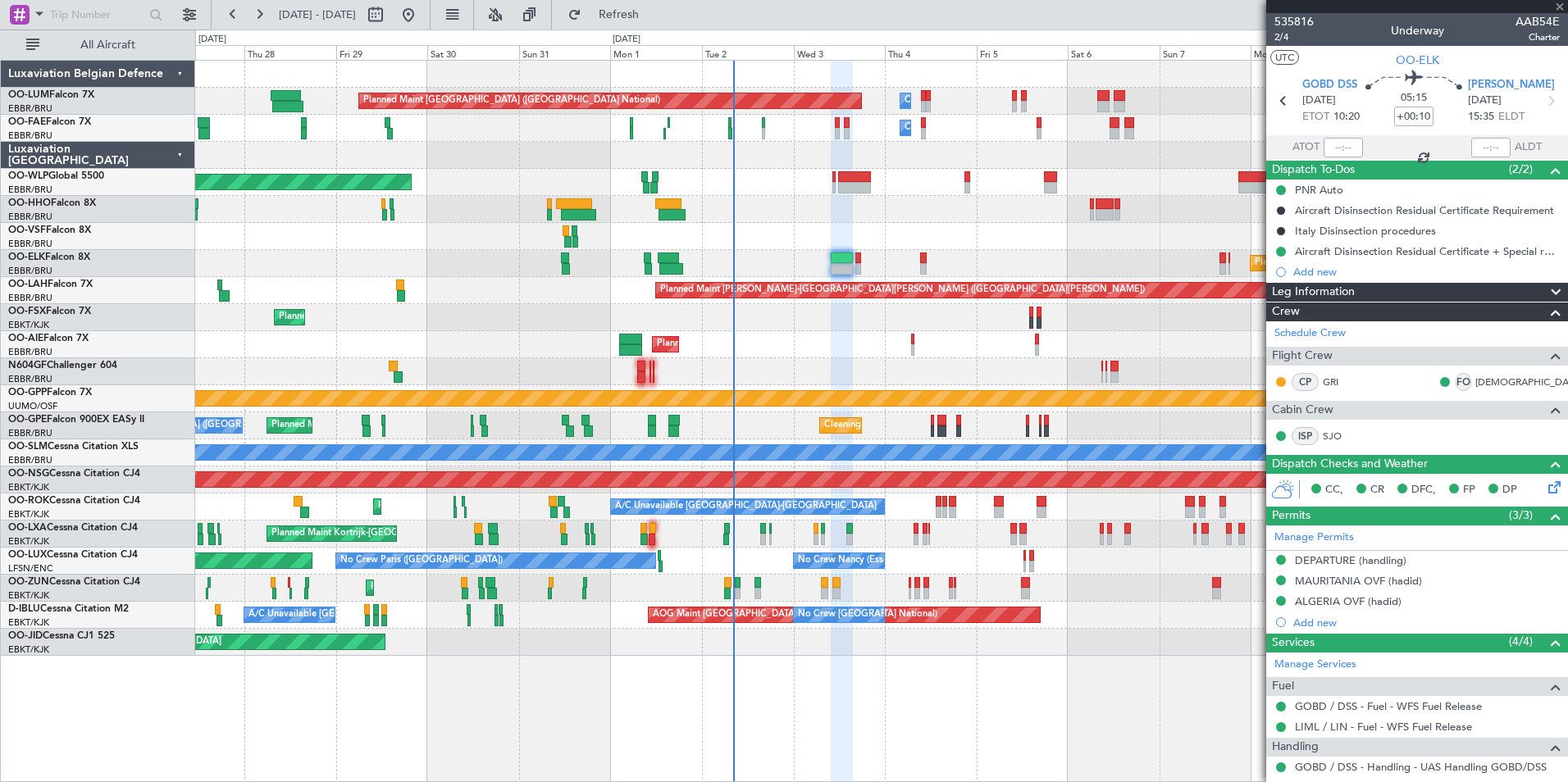
type input "0"
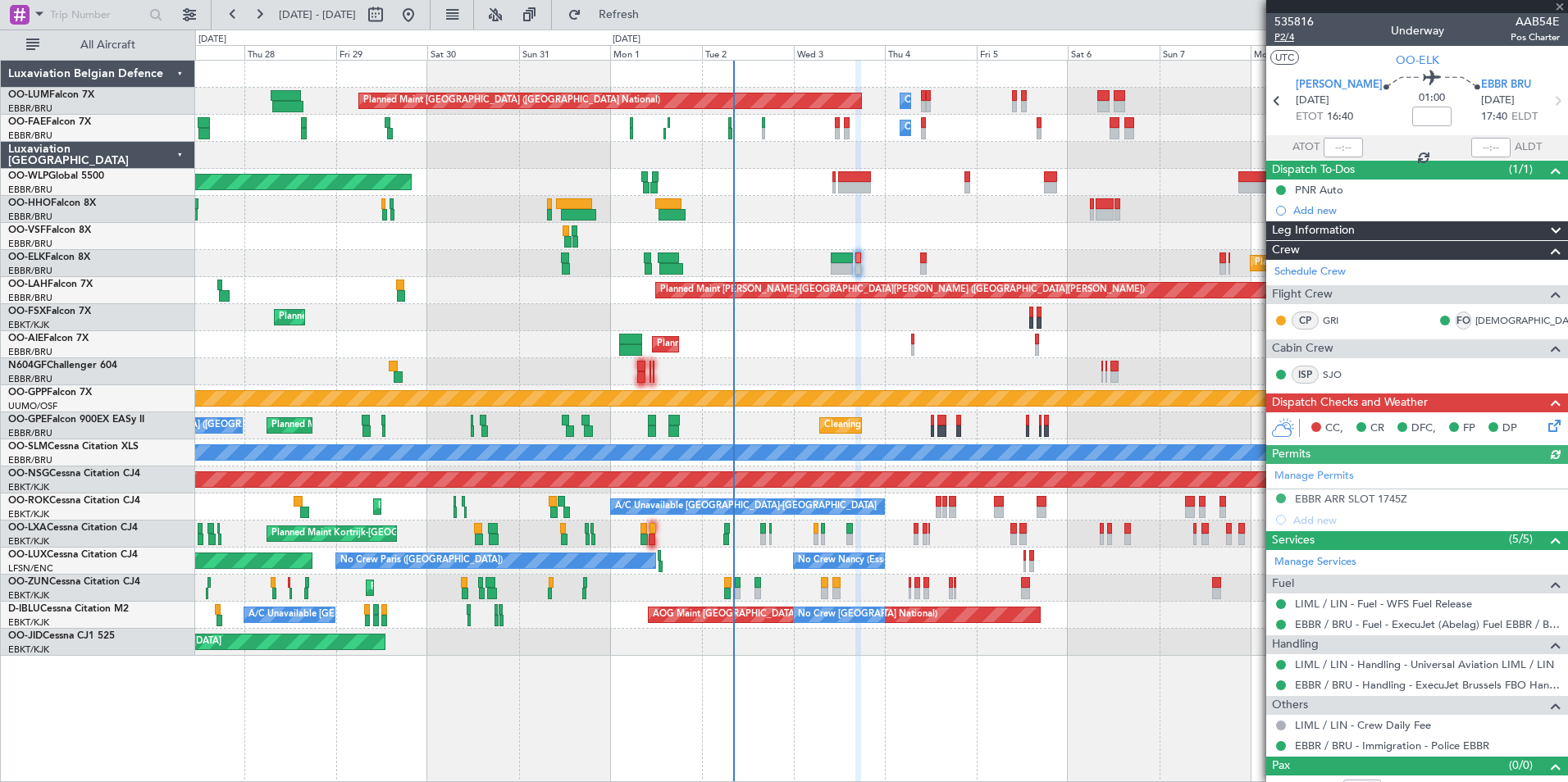
click at [1283, 39] on span "P2/4" at bounding box center [1293, 37] width 40 height 14
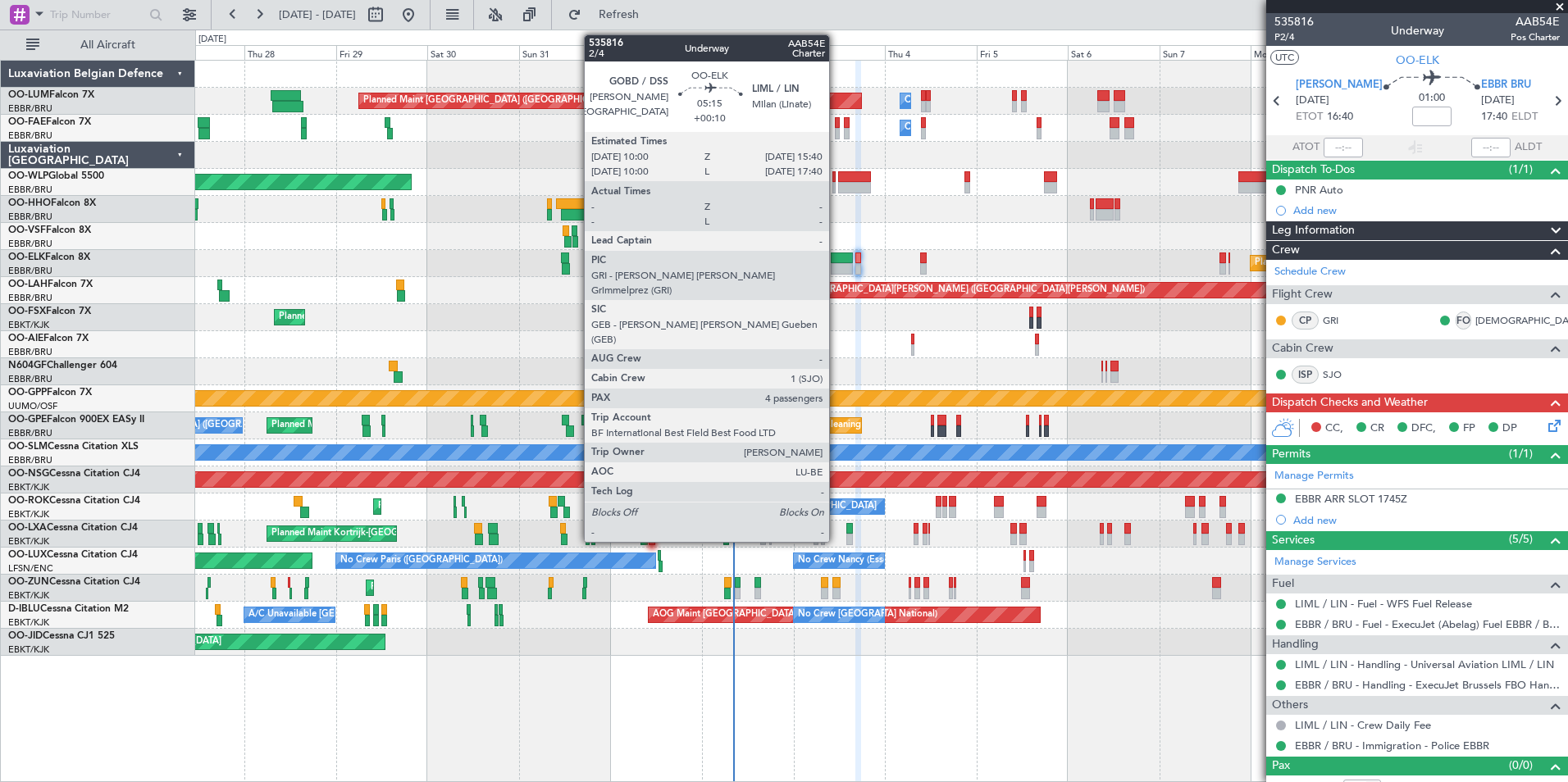
click at [836, 271] on div at bounding box center [841, 269] width 22 height 11
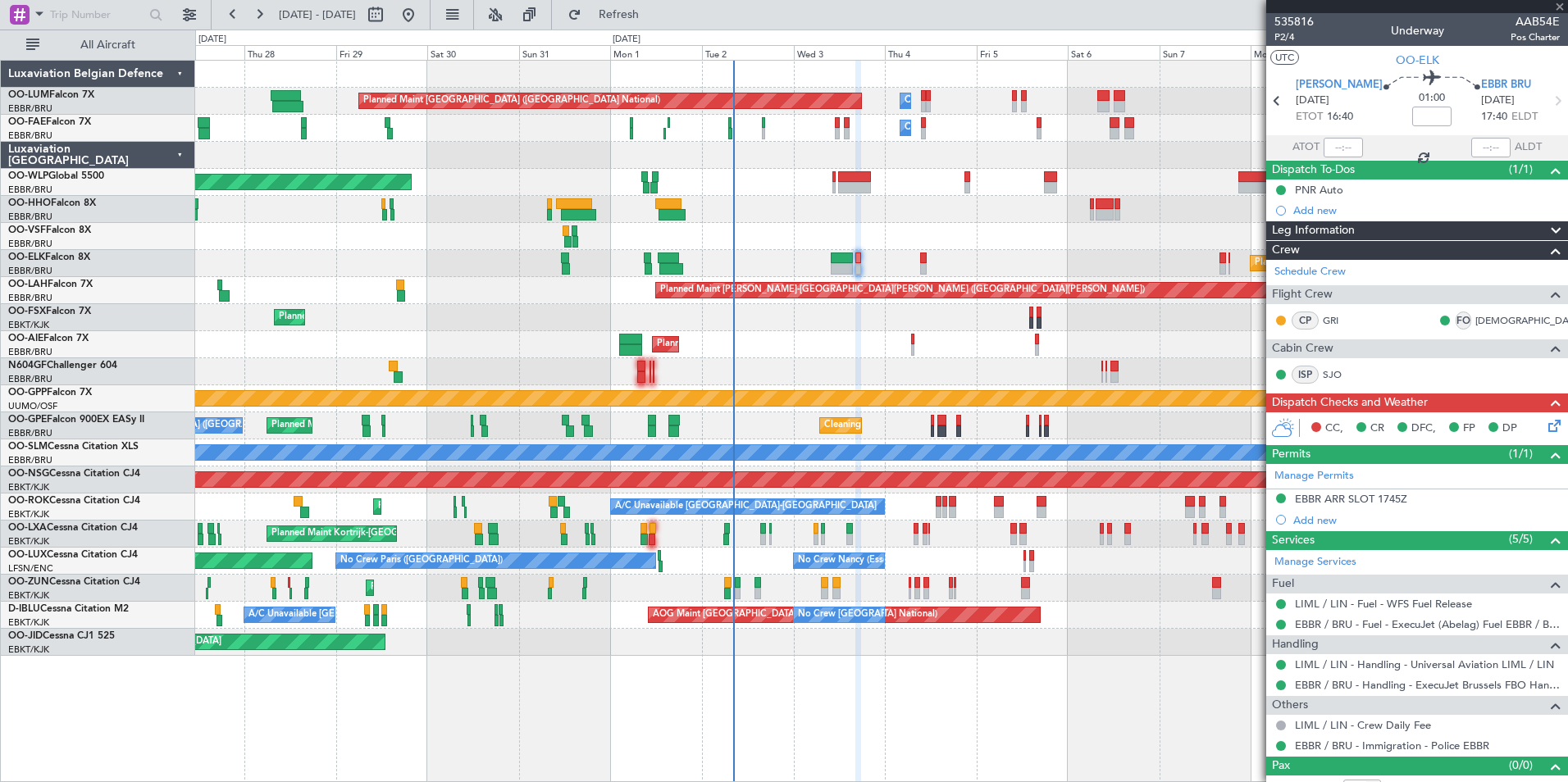
type input "+00:10"
type input "4"
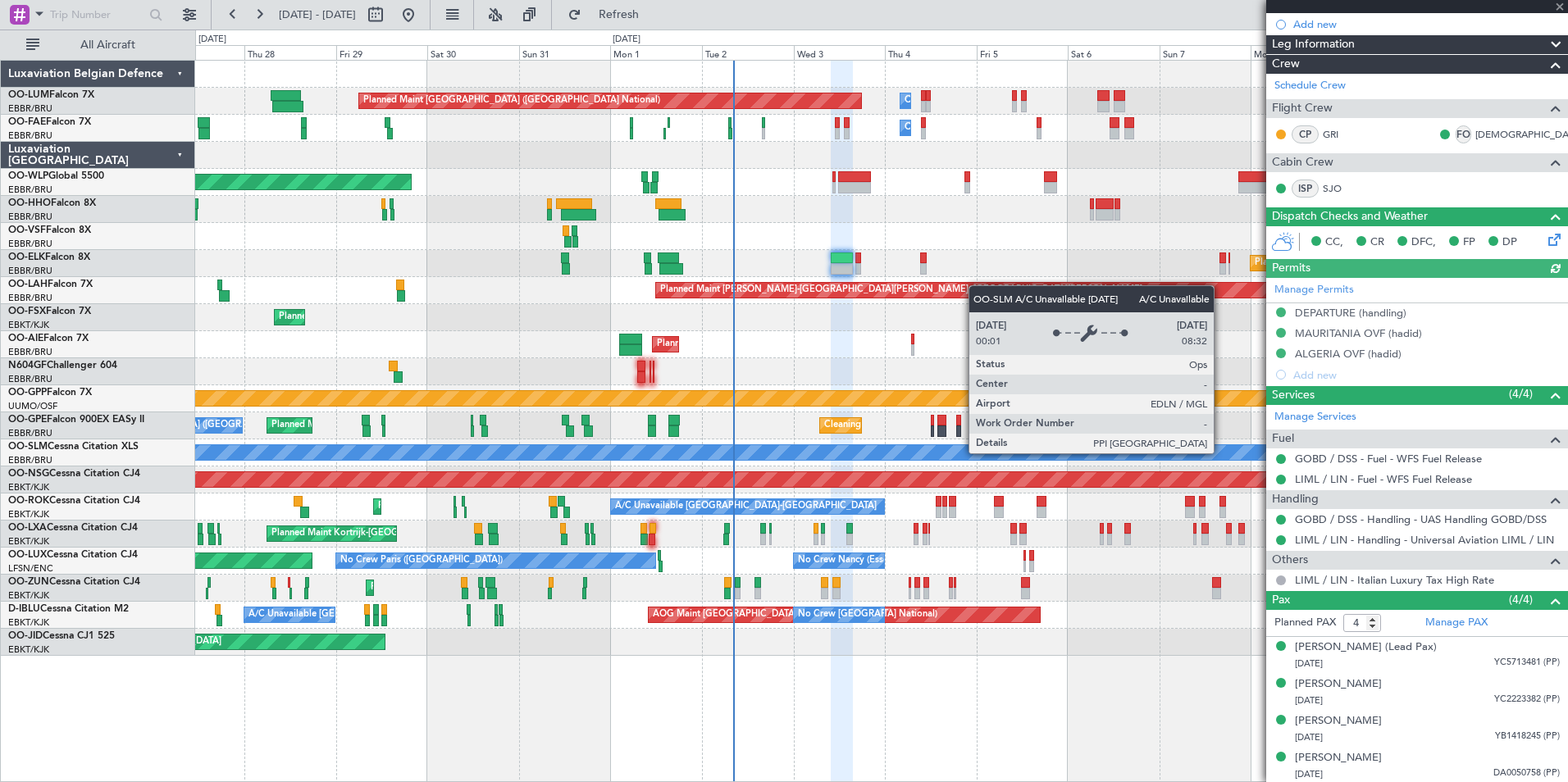
scroll to position [249, 0]
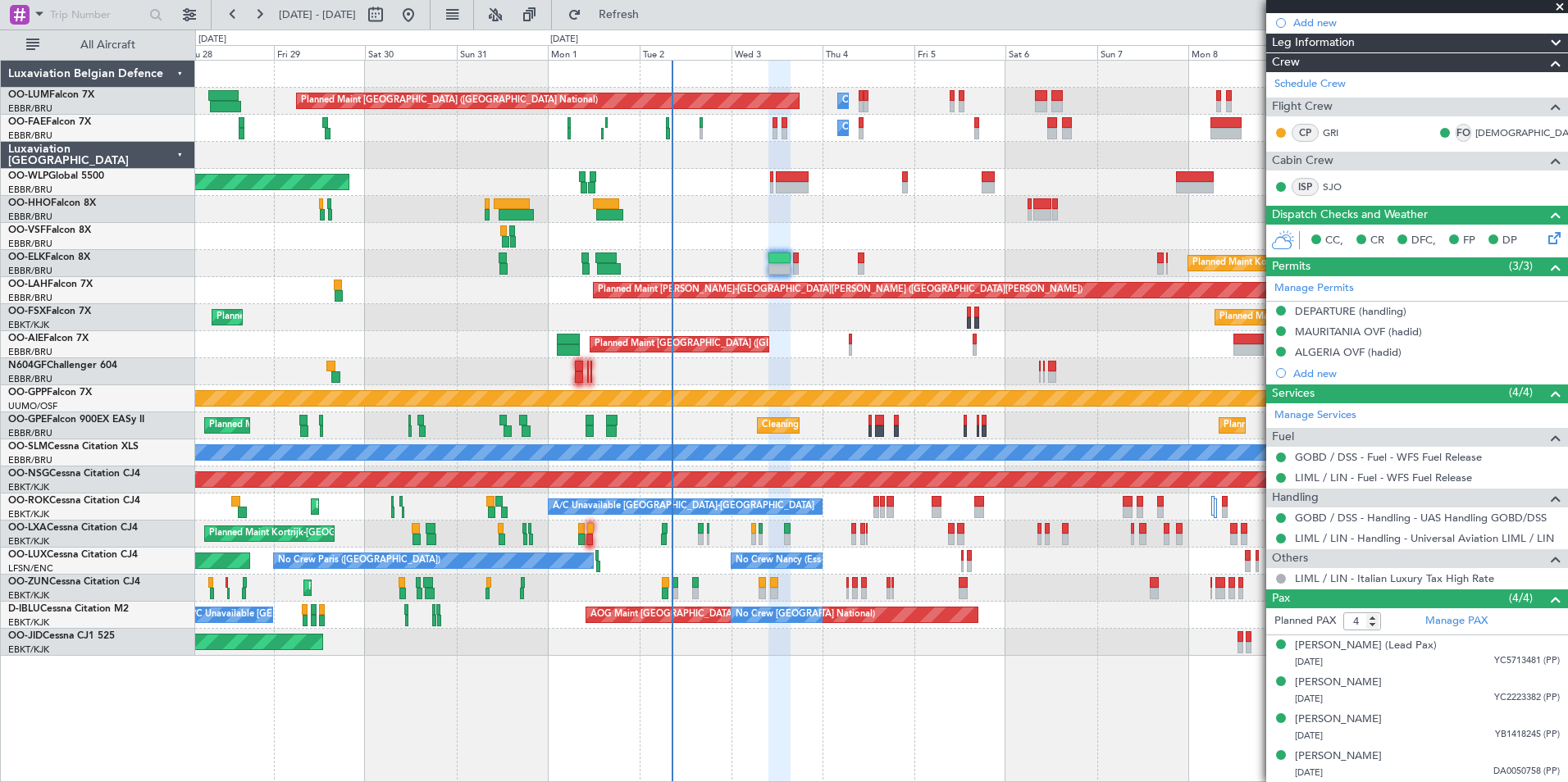
click at [810, 350] on div "Planned Maint [GEOGRAPHIC_DATA] ([GEOGRAPHIC_DATA])" at bounding box center [881, 344] width 1372 height 27
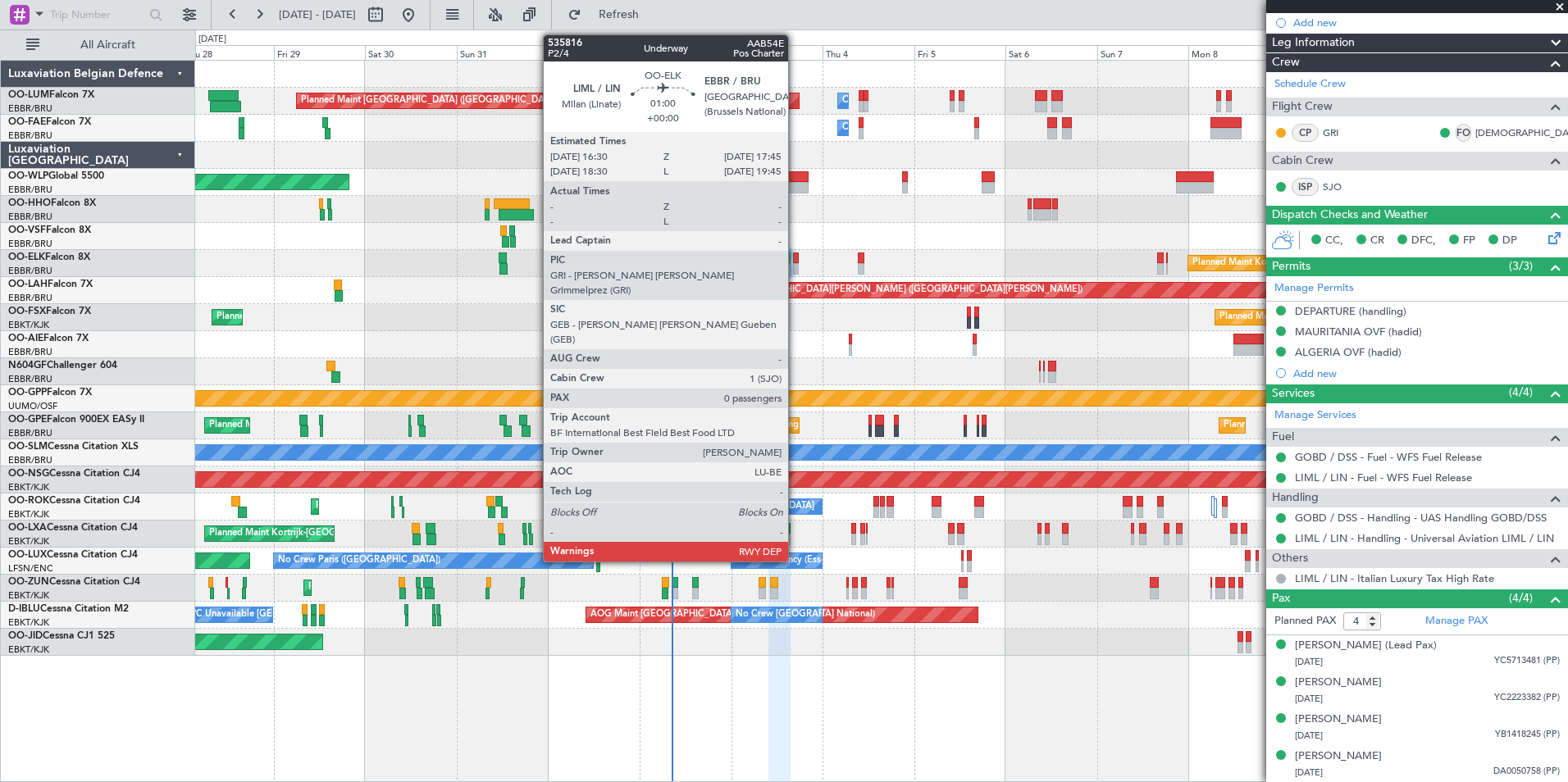
click at [795, 264] on div at bounding box center [795, 269] width 5 height 11
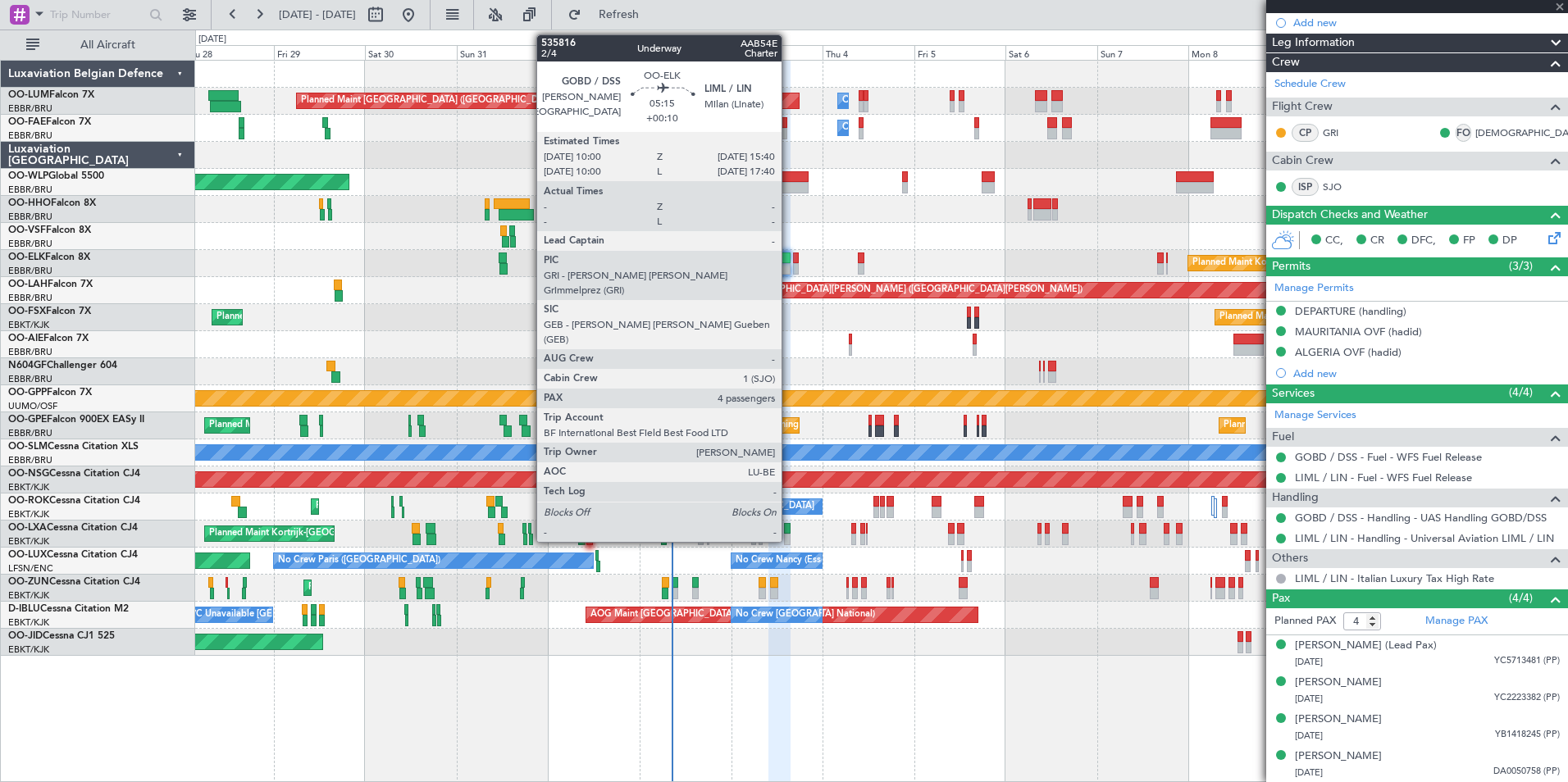
type input "0"
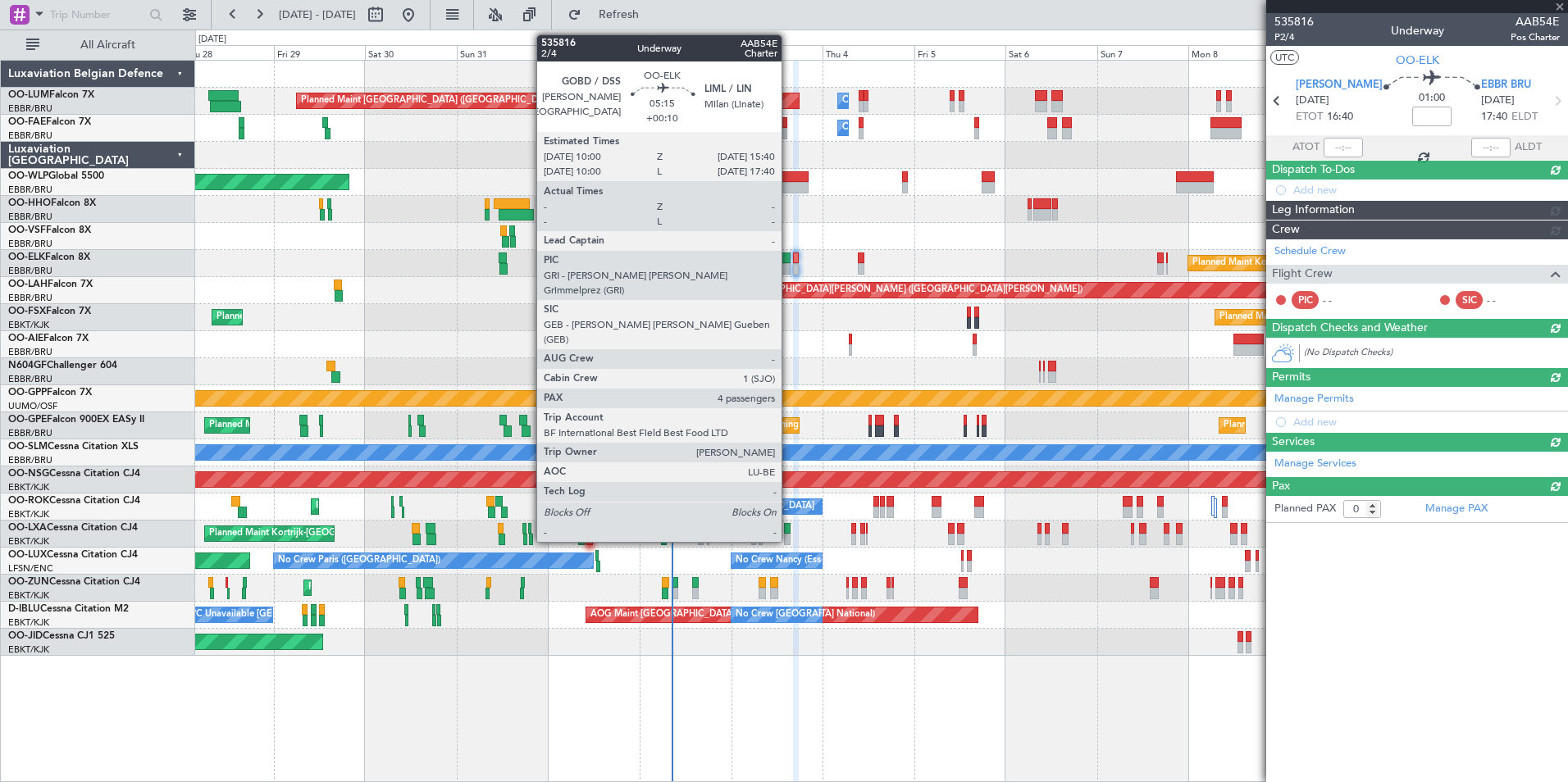
scroll to position [0, 0]
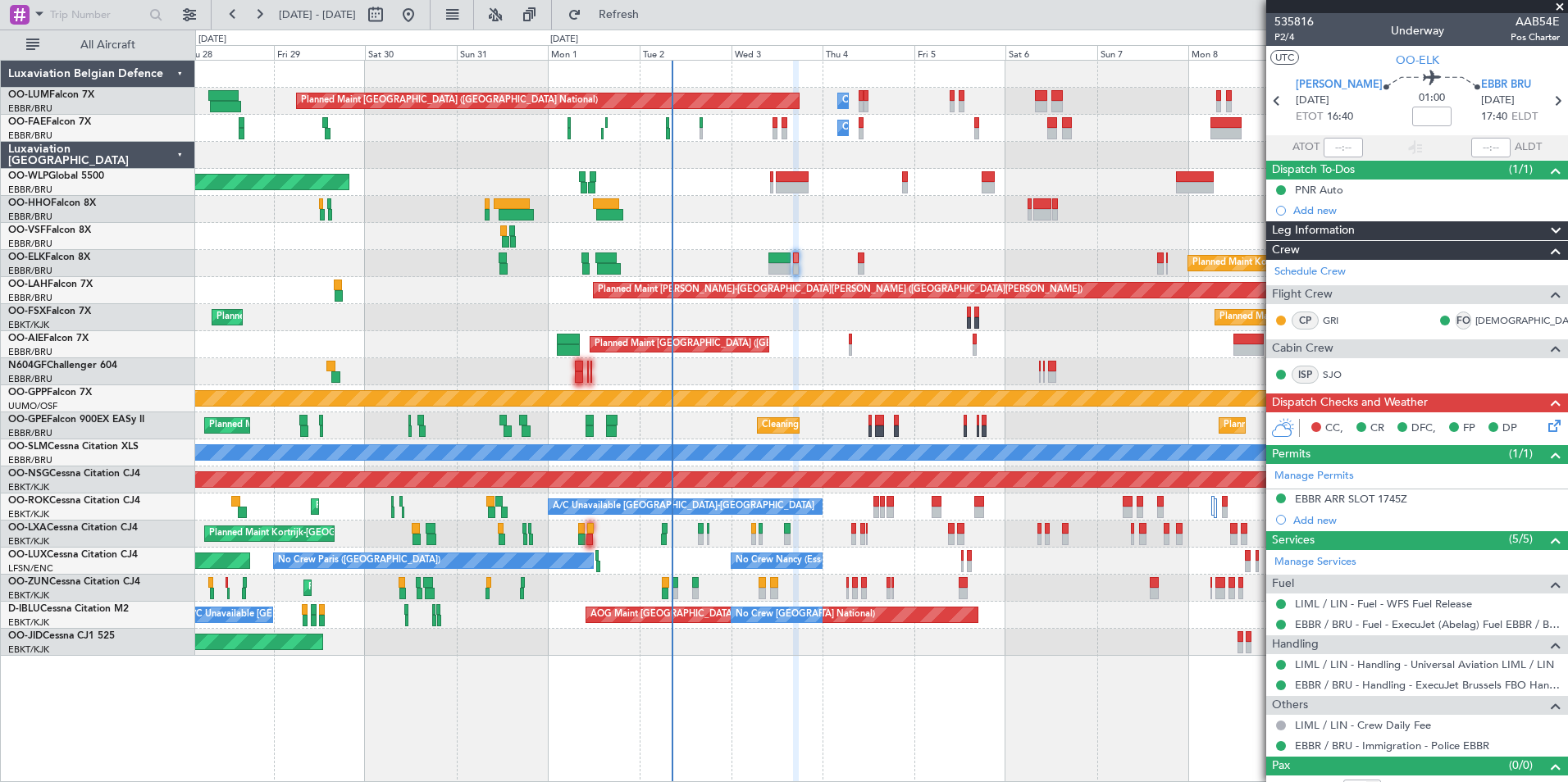
click at [1545, 425] on icon at bounding box center [1551, 423] width 13 height 13
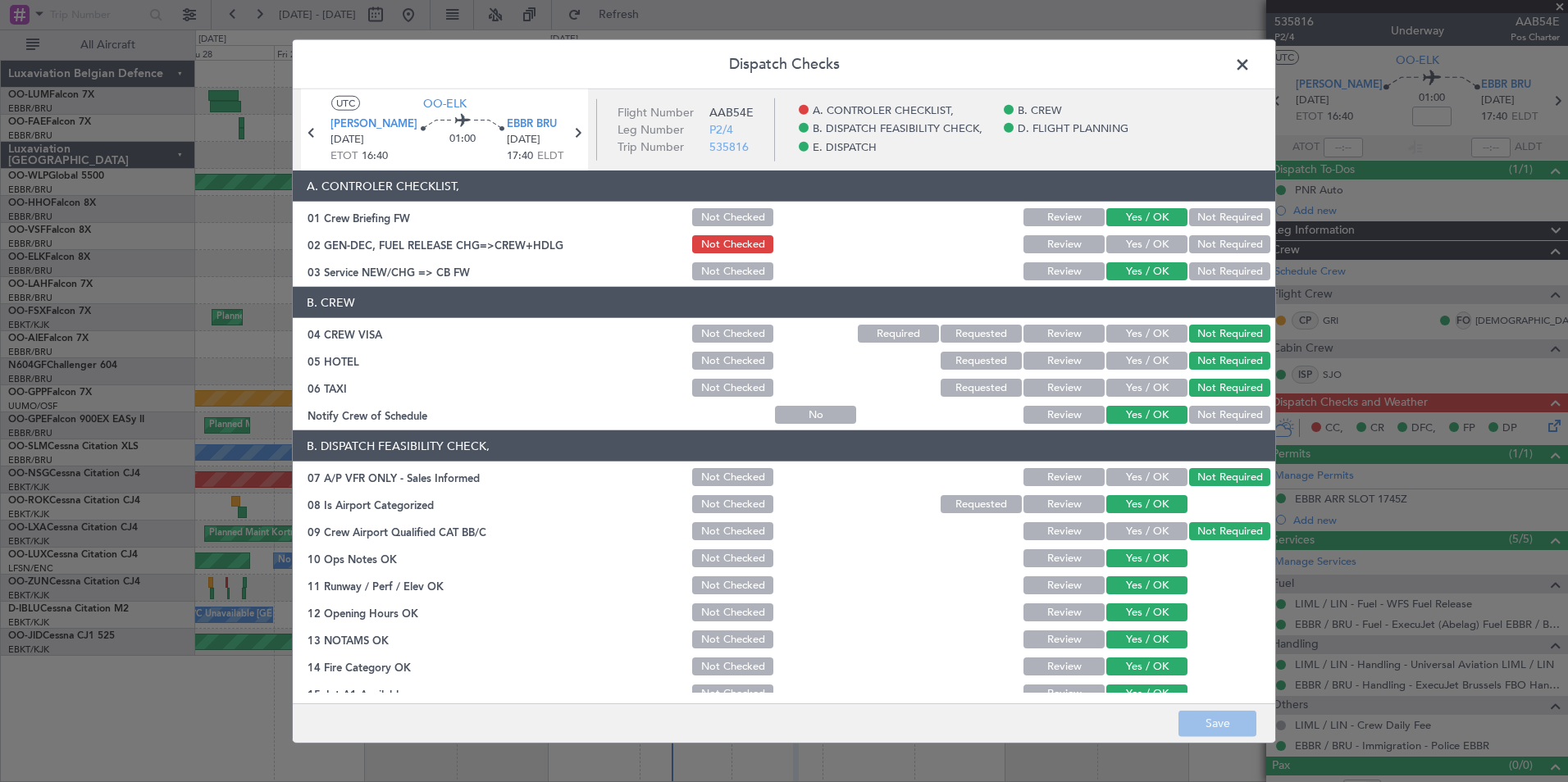
click at [1138, 252] on button "Yes / OK" at bounding box center [1147, 244] width 81 height 18
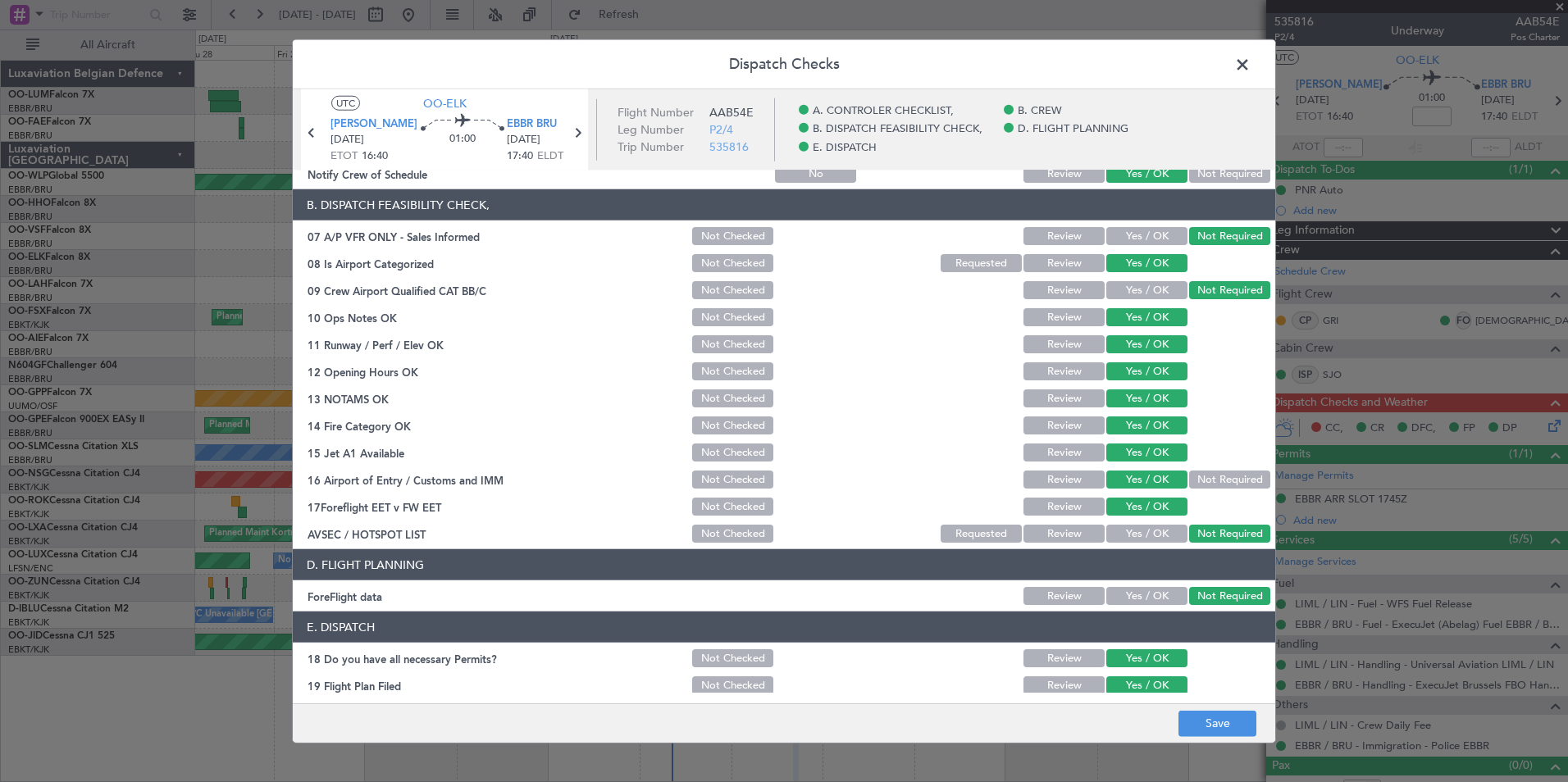
scroll to position [303, 0]
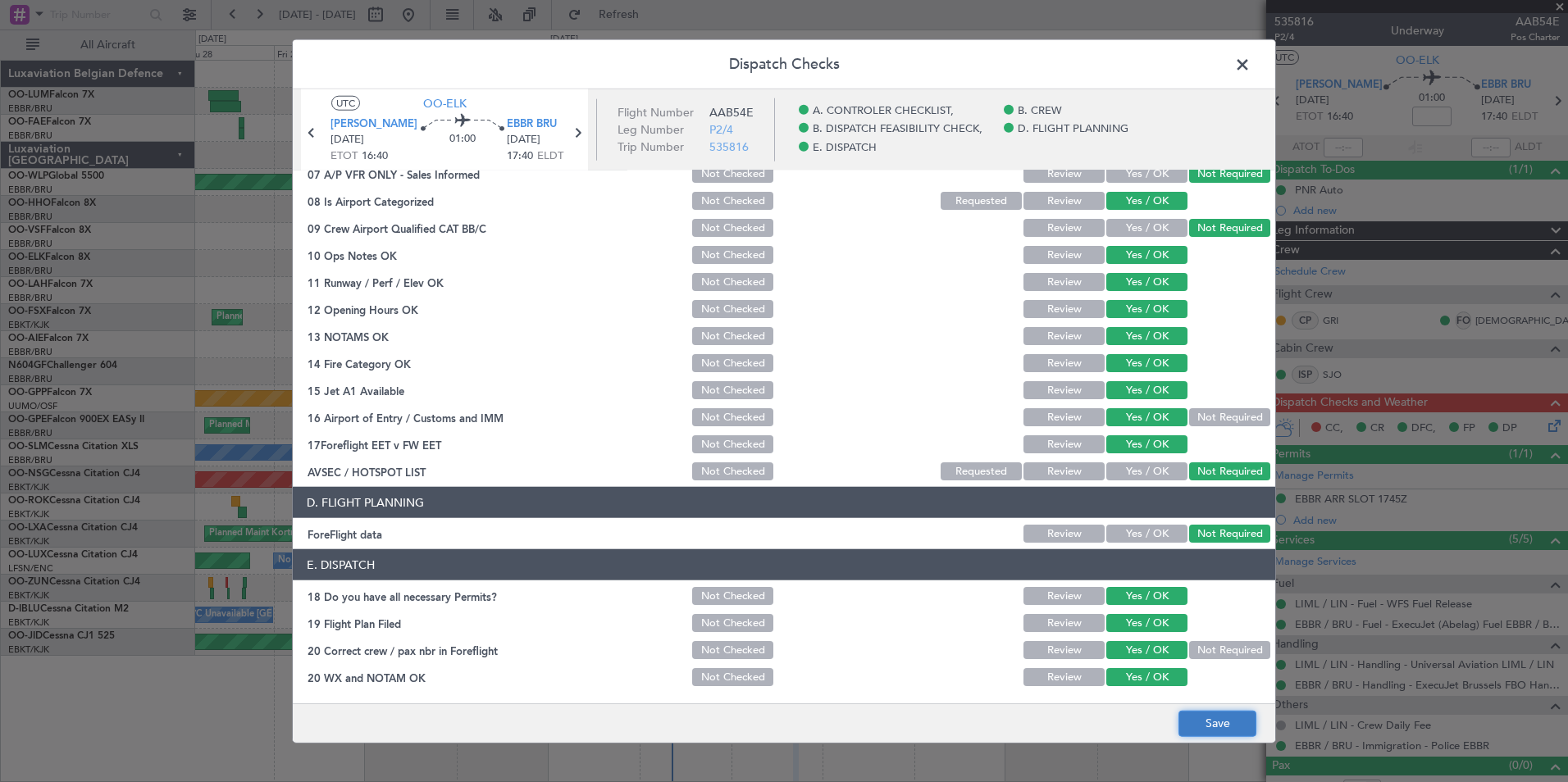
click at [1207, 727] on button "Save" at bounding box center [1217, 723] width 78 height 26
click at [1250, 70] on span at bounding box center [1250, 69] width 0 height 33
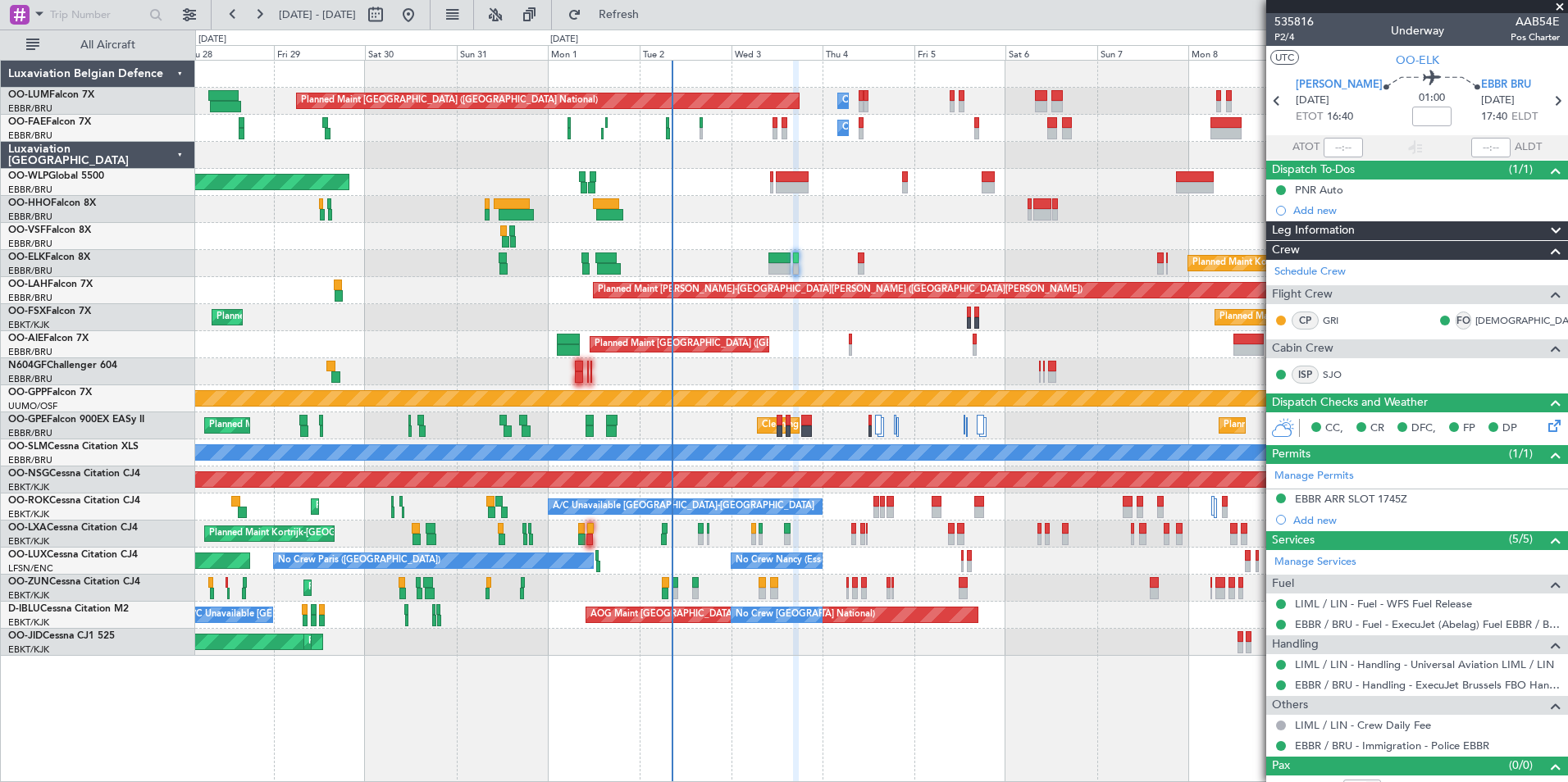
click at [669, 131] on div "Owner Melsbroek Air Base" at bounding box center [881, 128] width 1372 height 27
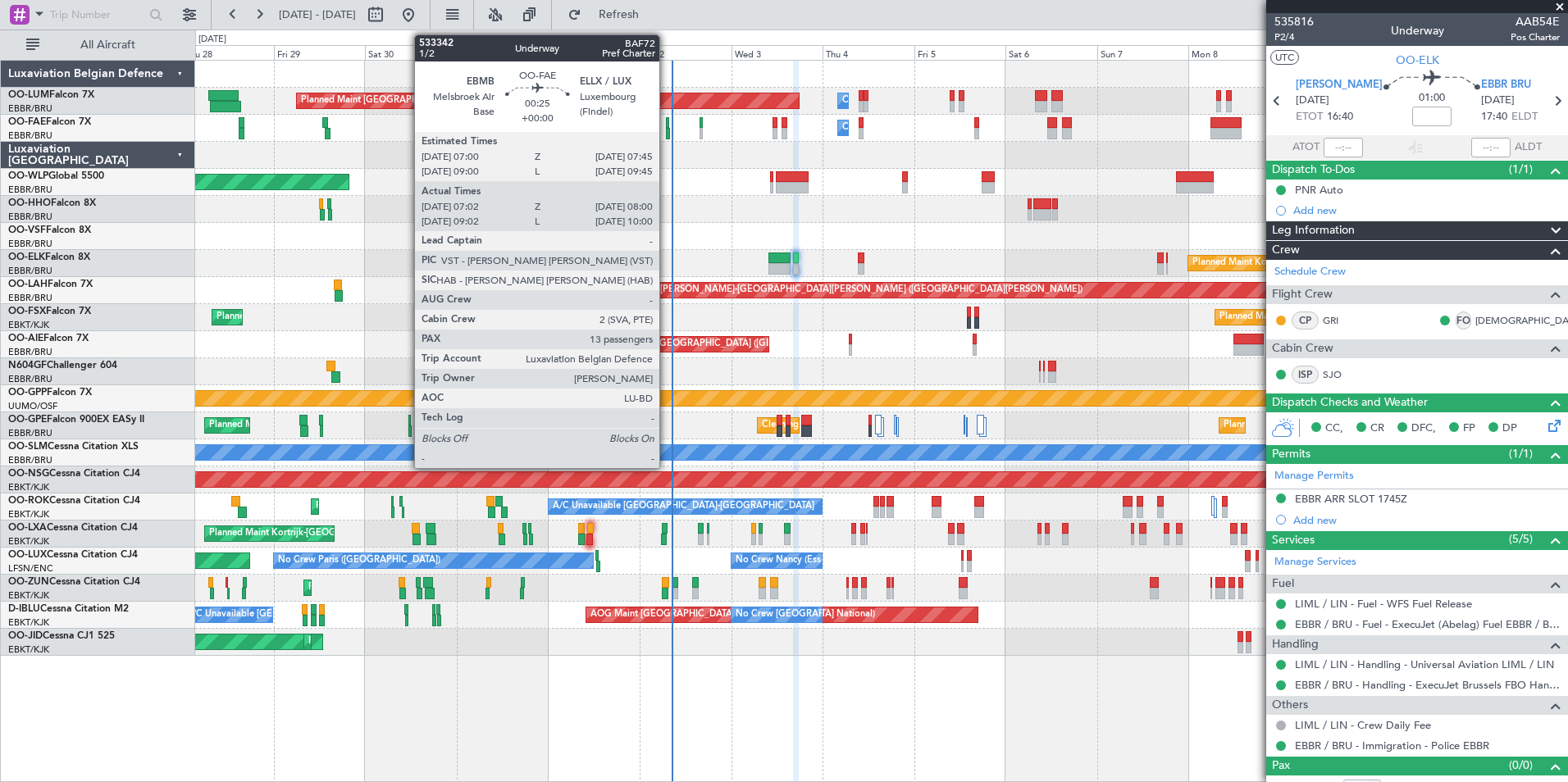
click at [667, 131] on div at bounding box center [668, 133] width 4 height 11
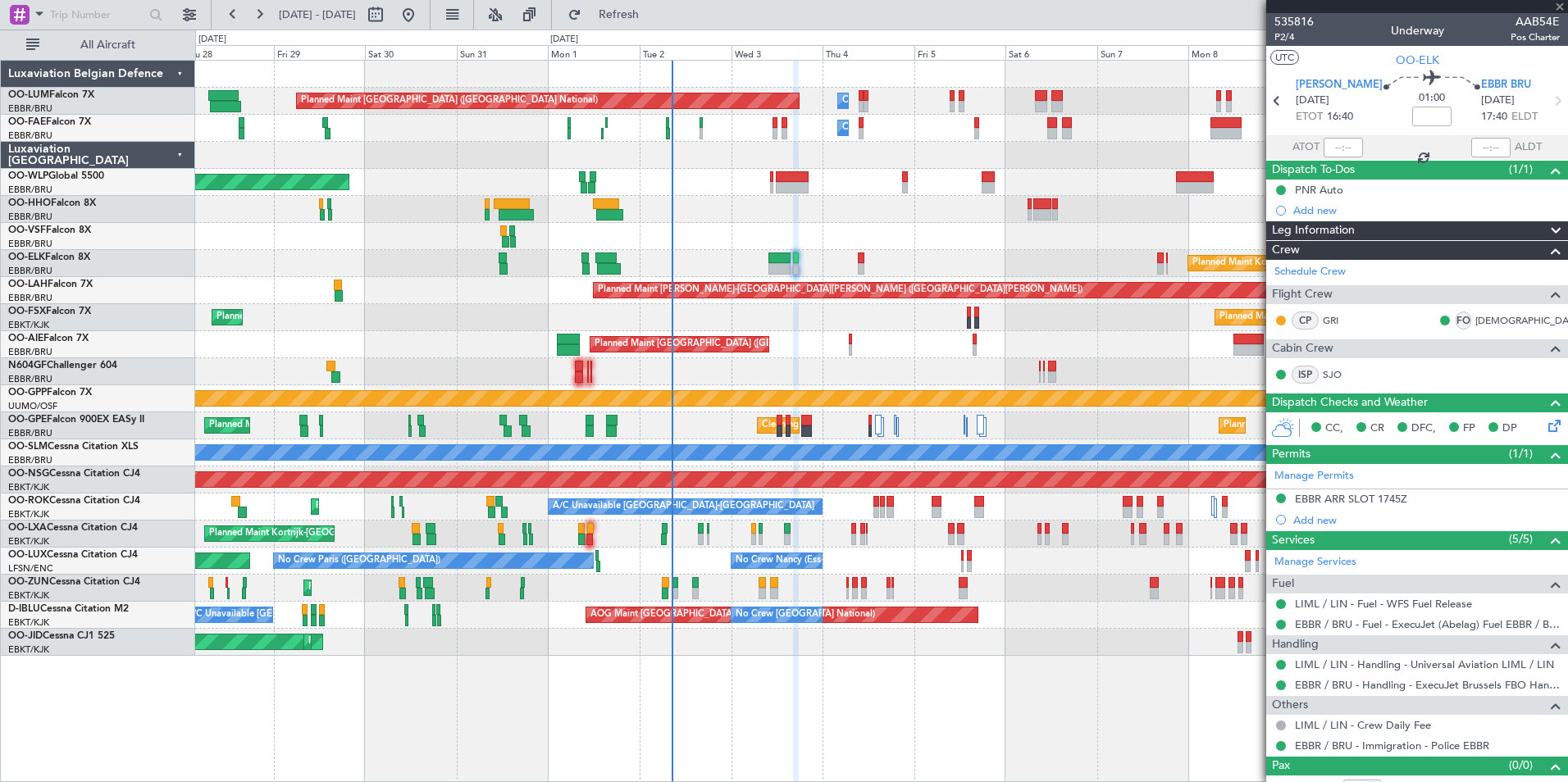
type input "07:12"
type input "07:50"
type input "13"
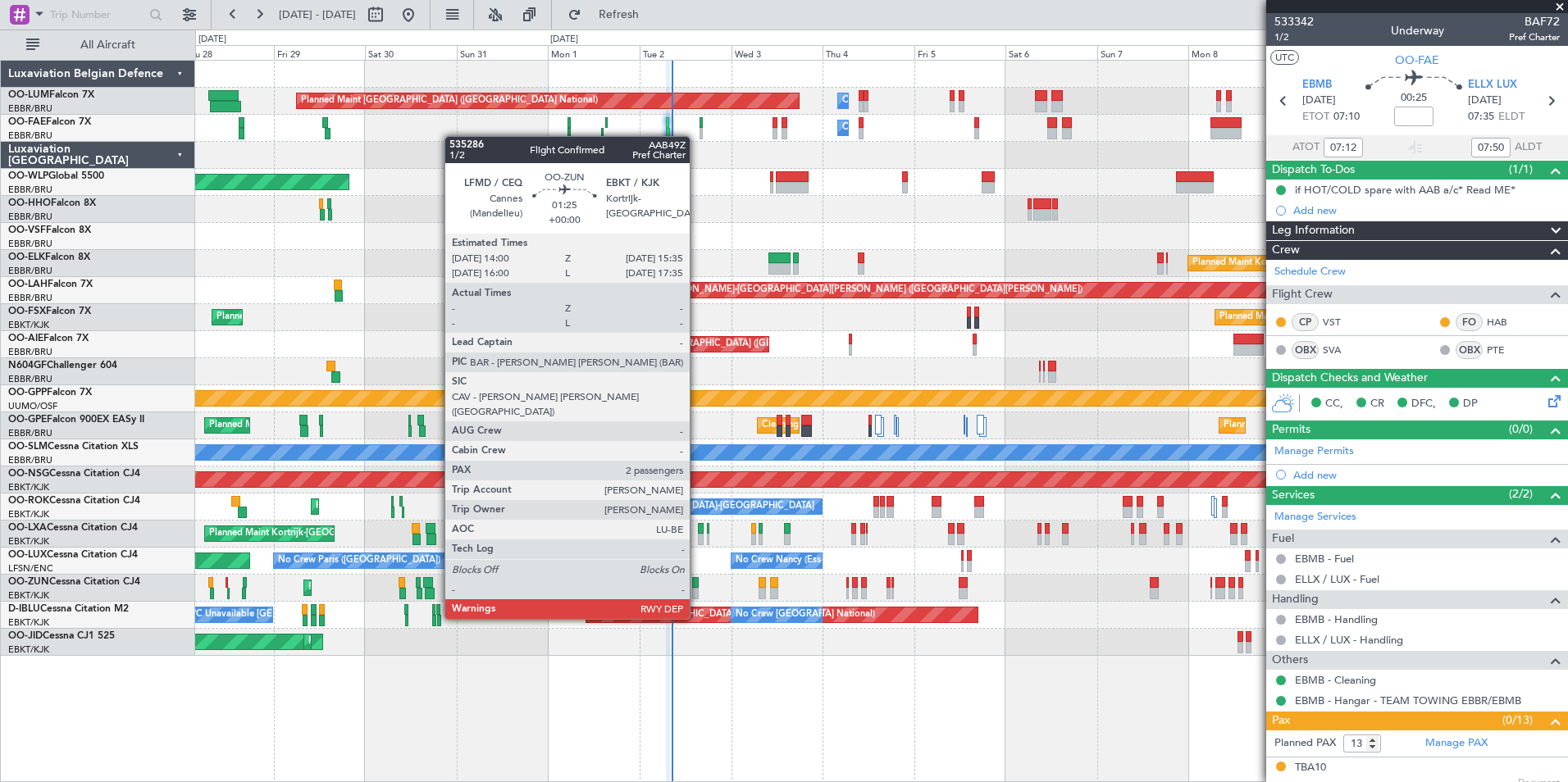
click at [697, 587] on div at bounding box center [695, 593] width 6 height 11
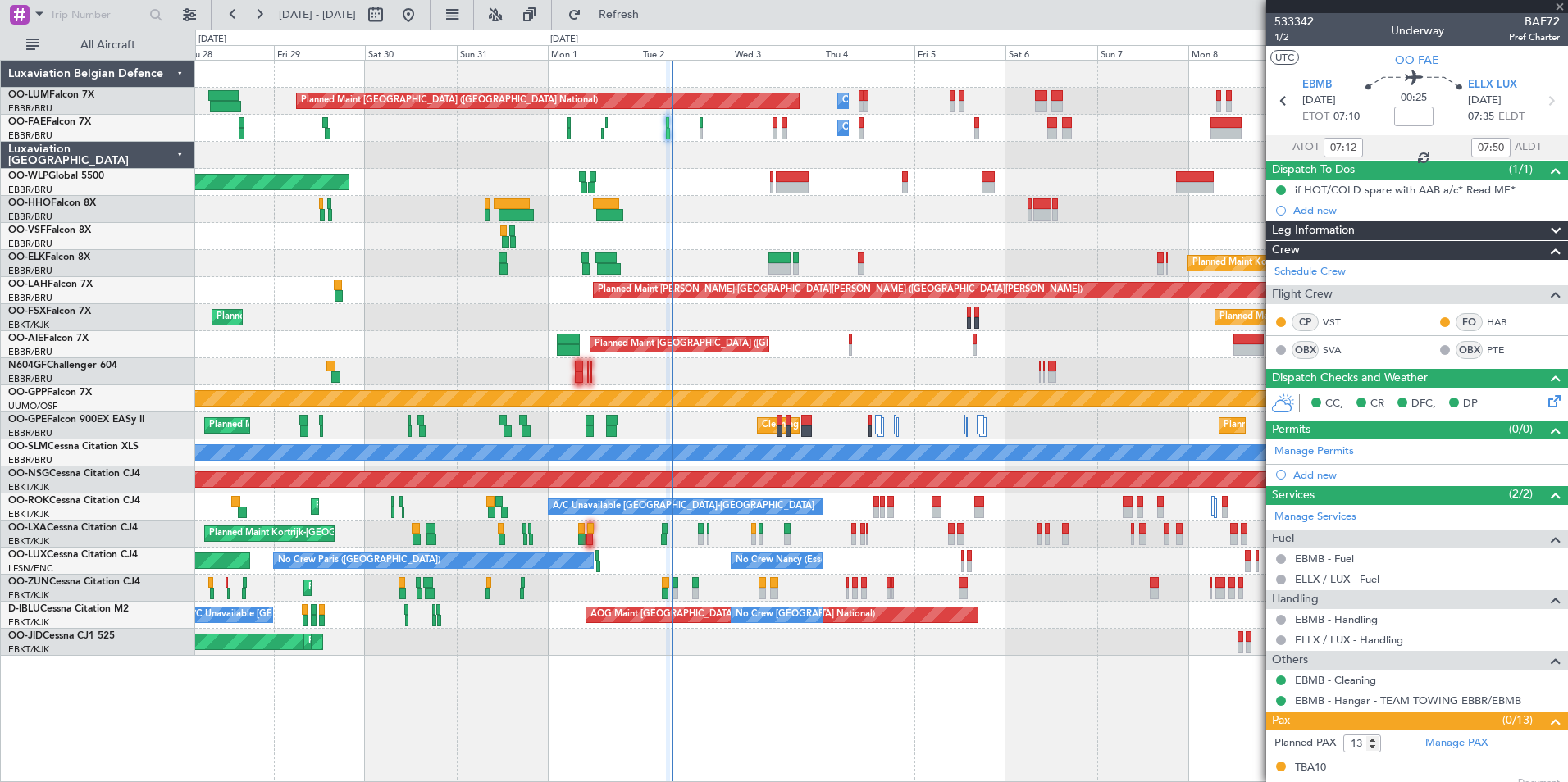
type input "2"
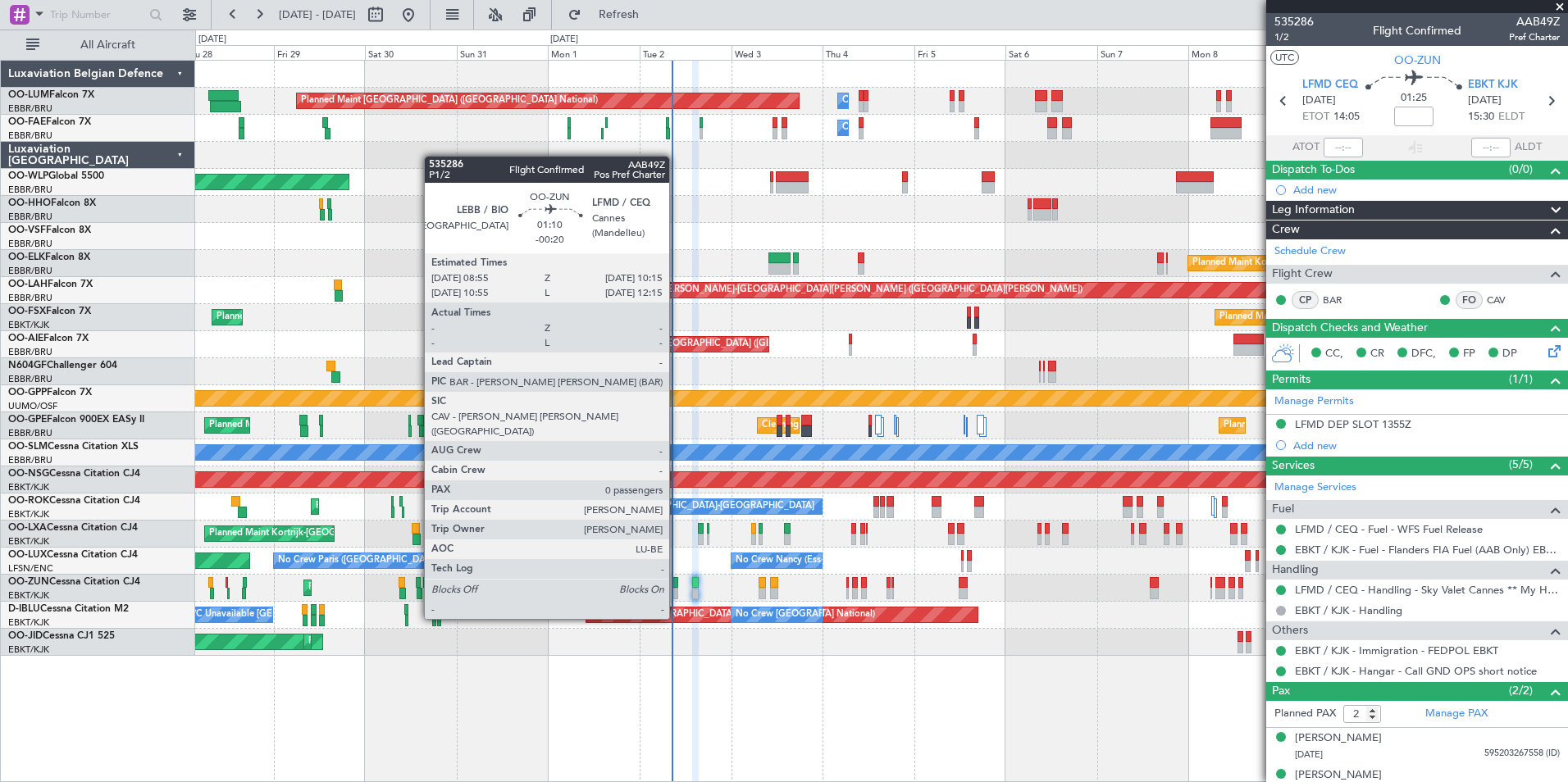
click at [677, 587] on div at bounding box center [675, 593] width 6 height 11
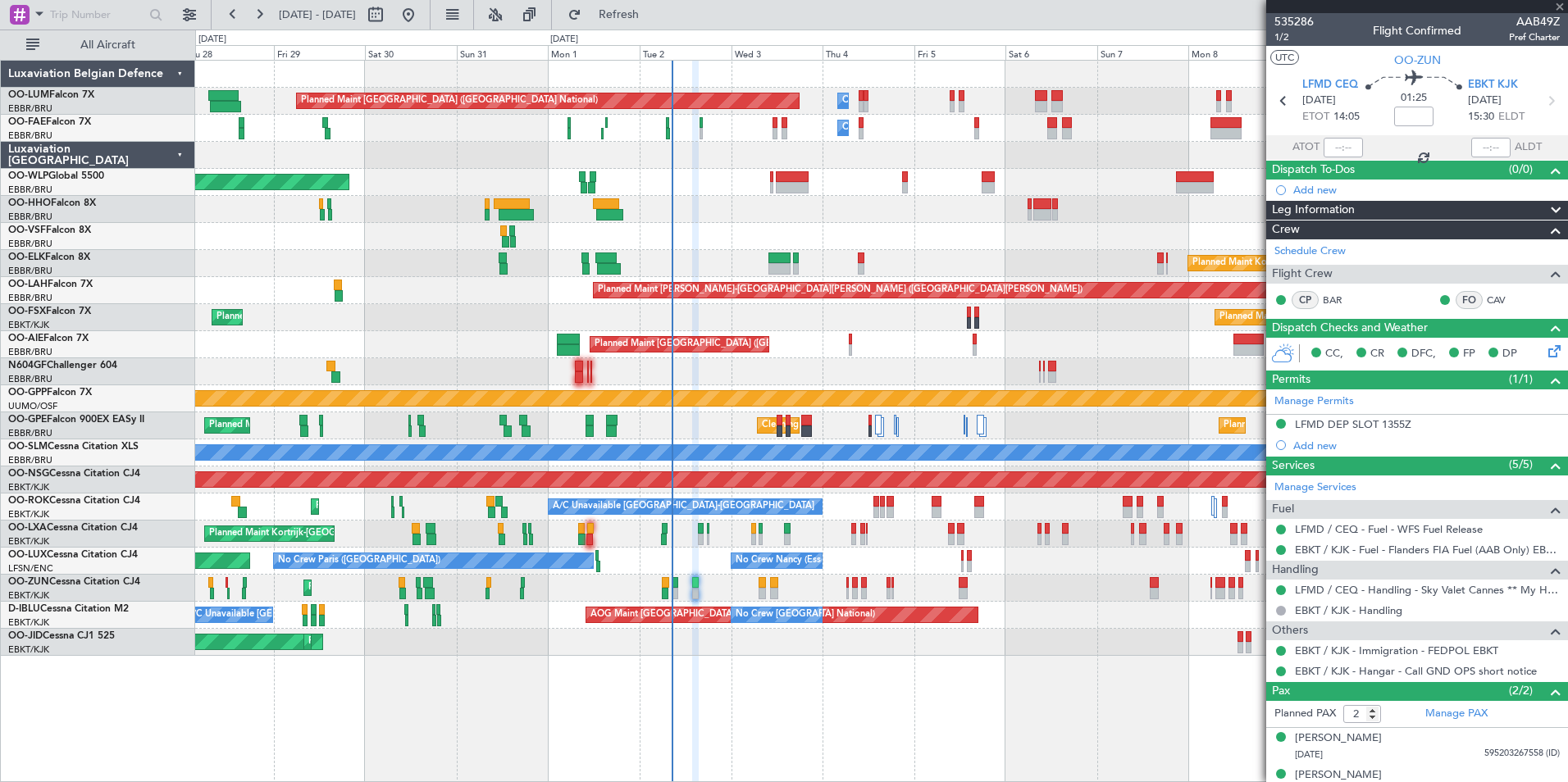
type input "-00:20"
type input "0"
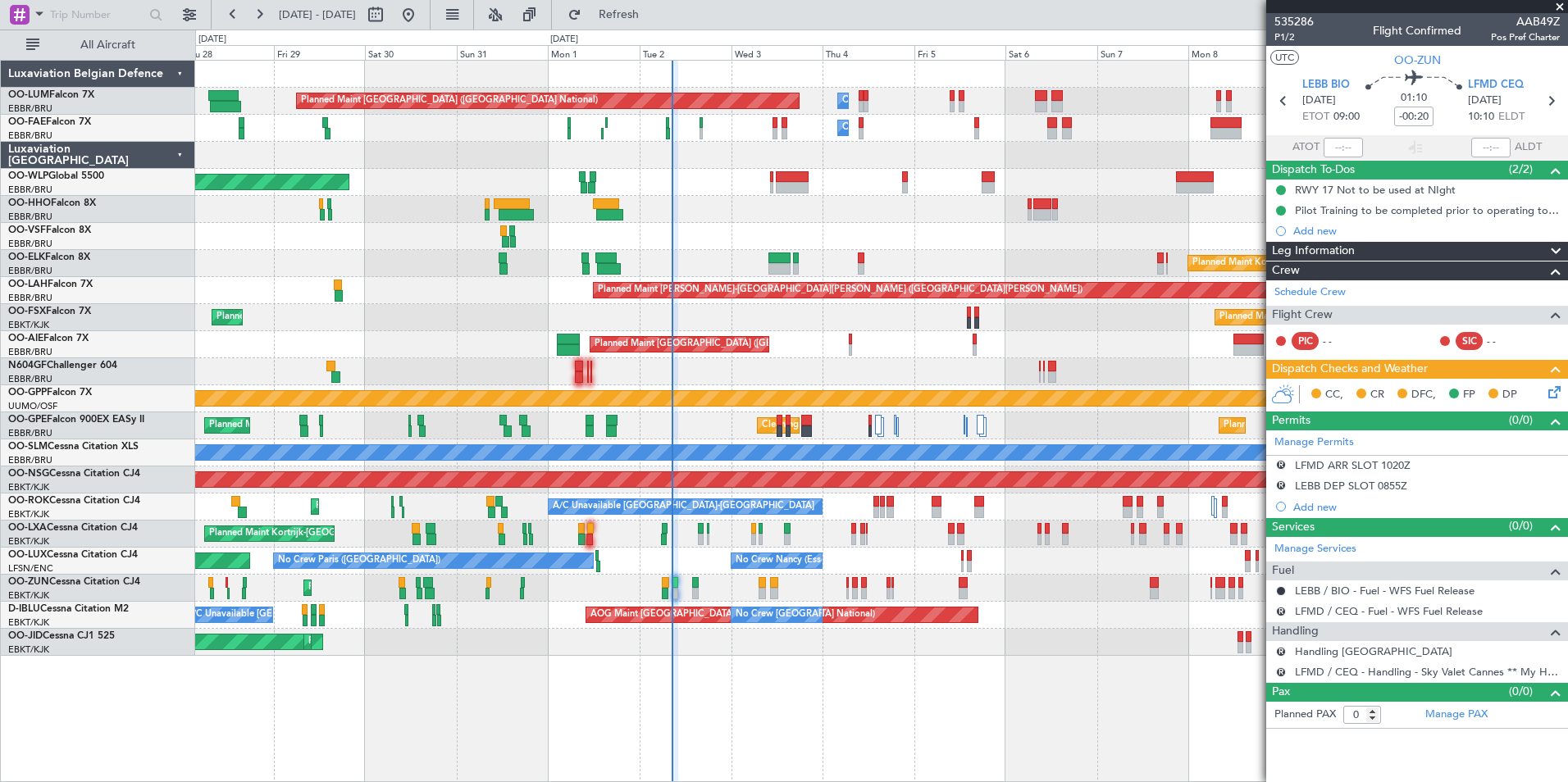
click at [683, 314] on div "Planned Maint Kortrijk-Wevelgem Planned Maint Kortrijk-Wevelgem" at bounding box center [881, 317] width 1372 height 27
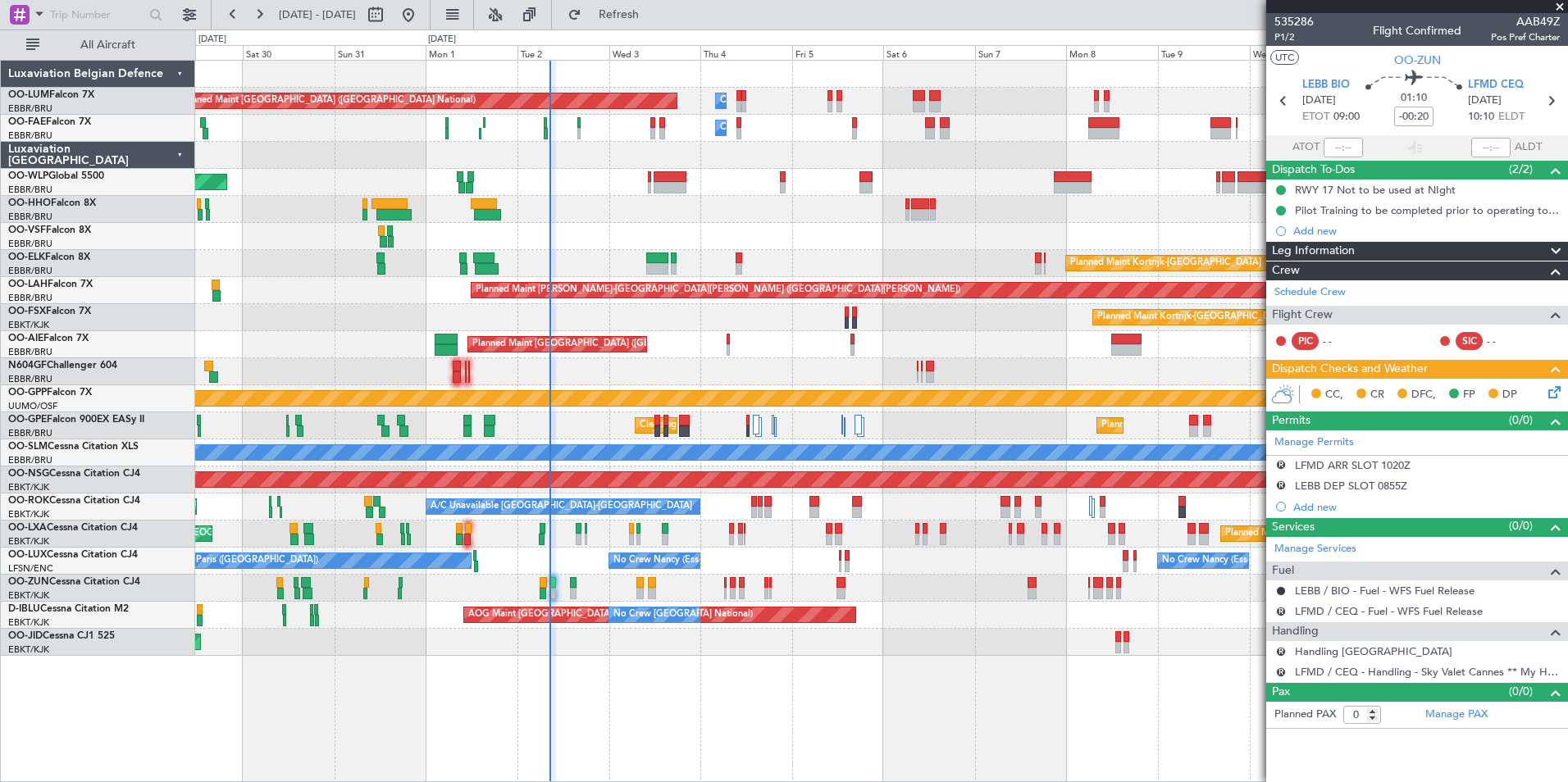
click at [691, 253] on div "Planned Maint Kortrijk-[GEOGRAPHIC_DATA]" at bounding box center [881, 263] width 1372 height 27
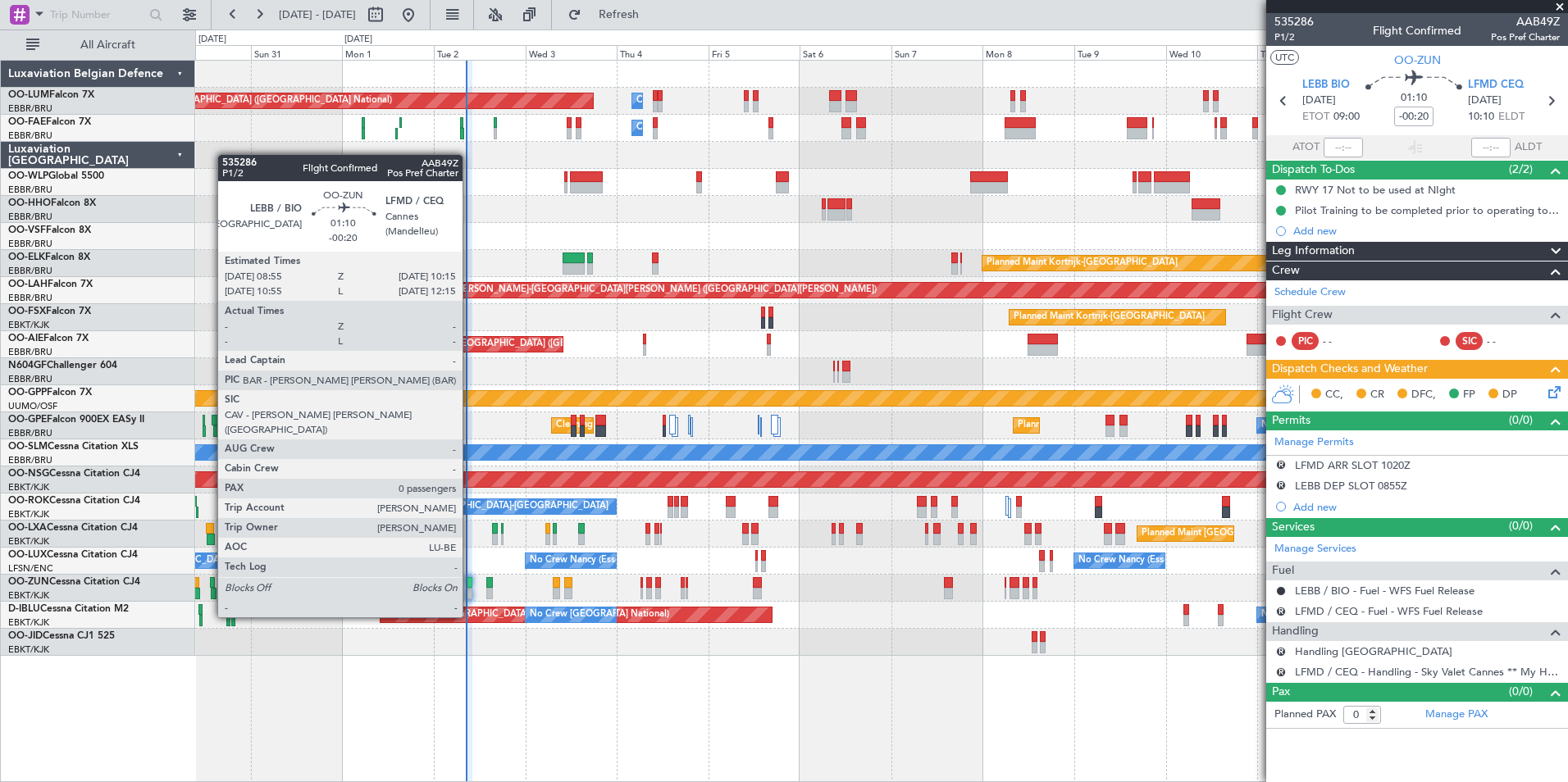
click at [470, 586] on div at bounding box center [470, 582] width 6 height 11
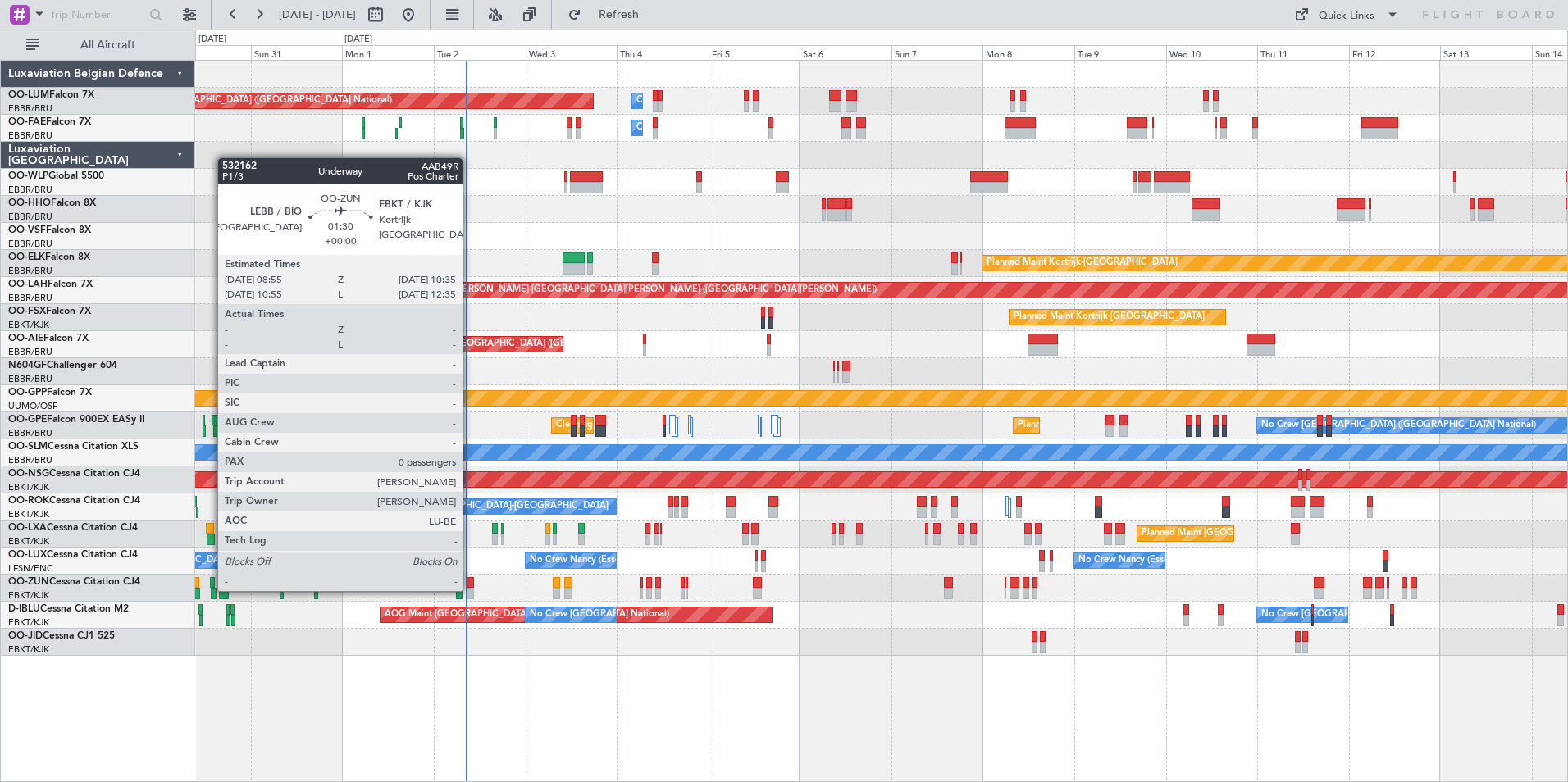
click at [470, 589] on div at bounding box center [470, 593] width 6 height 11
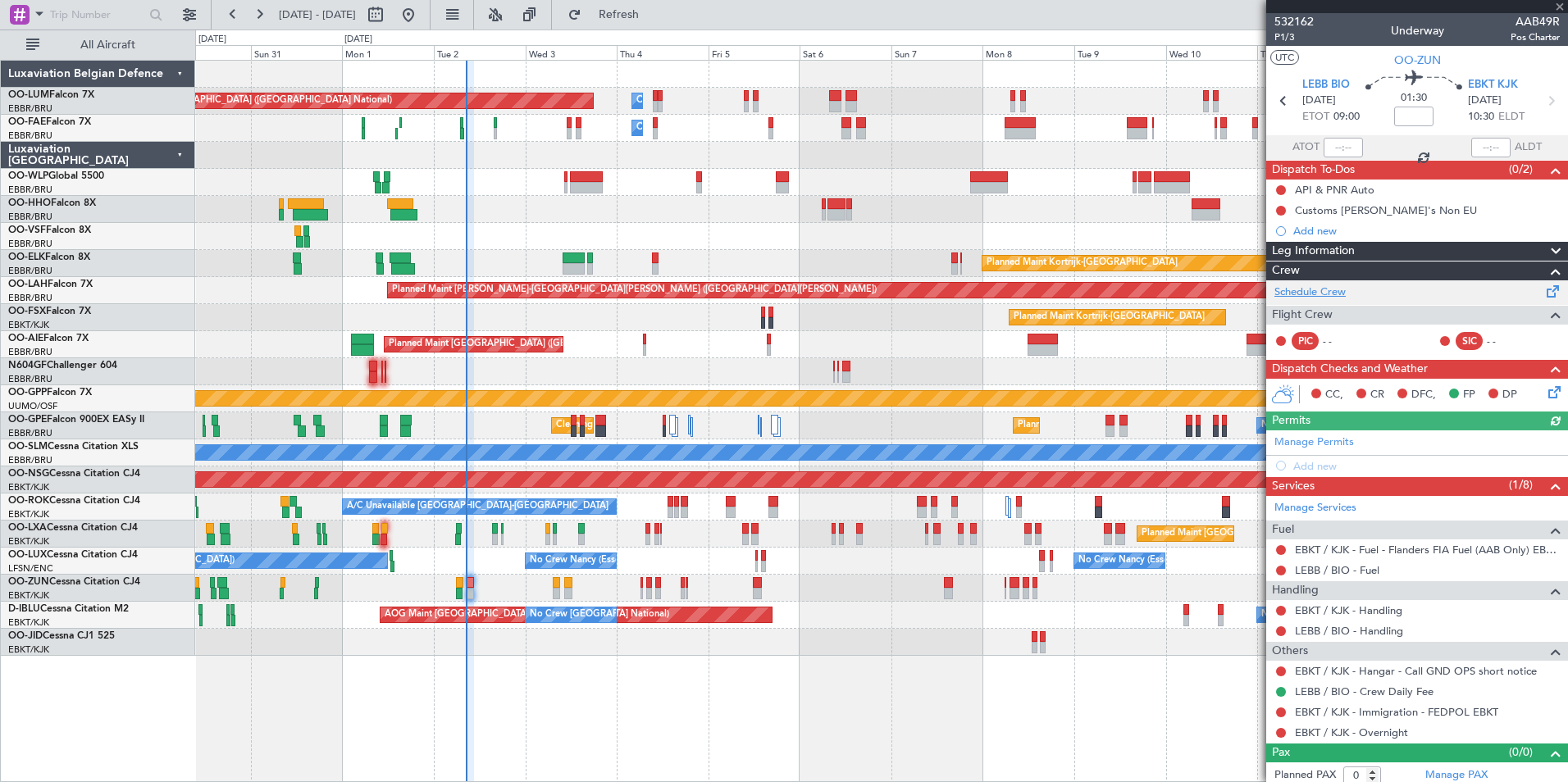
click at [1312, 286] on link "Schedule Crew" at bounding box center [1309, 292] width 71 height 17
click at [1339, 635] on link "LEBB / BIO - Handling" at bounding box center [1349, 631] width 108 height 14
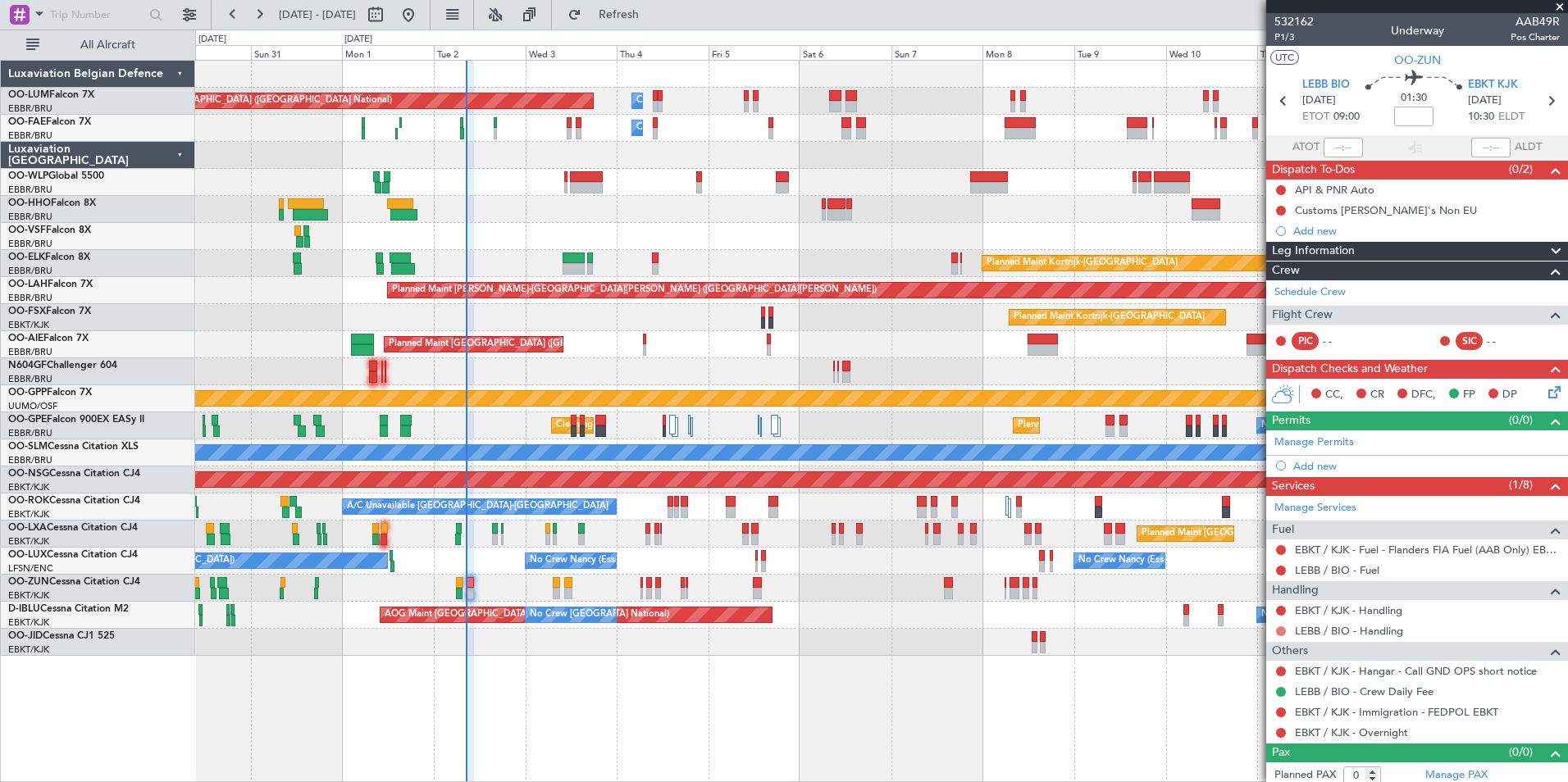
click at [1283, 631] on button at bounding box center [1280, 631] width 10 height 10
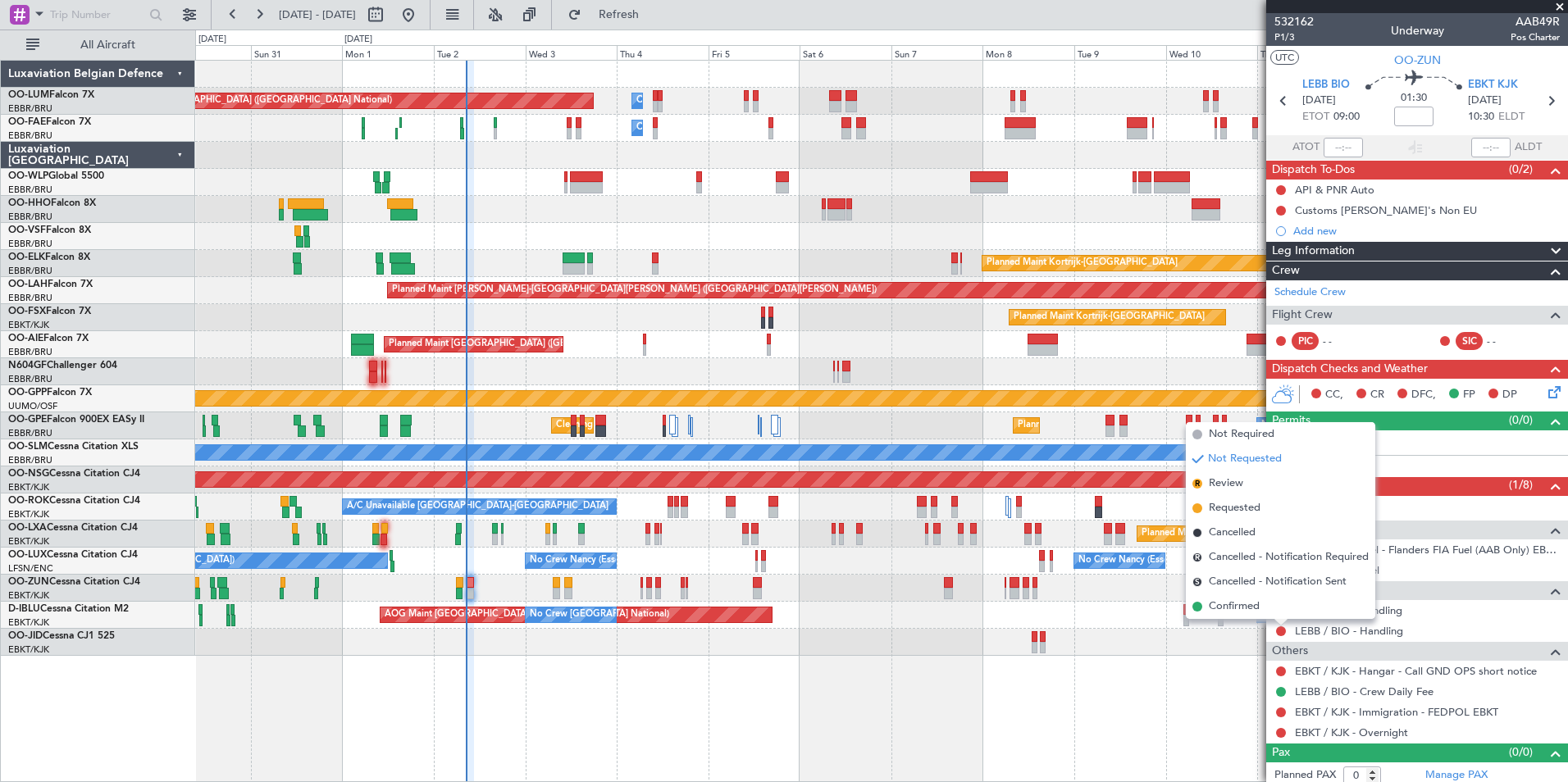
click at [1051, 754] on div "Planned Maint Brussels (Brussels National) Owner Melsbroek Air Base Owner Melsb…" at bounding box center [882, 421] width 1372 height 722
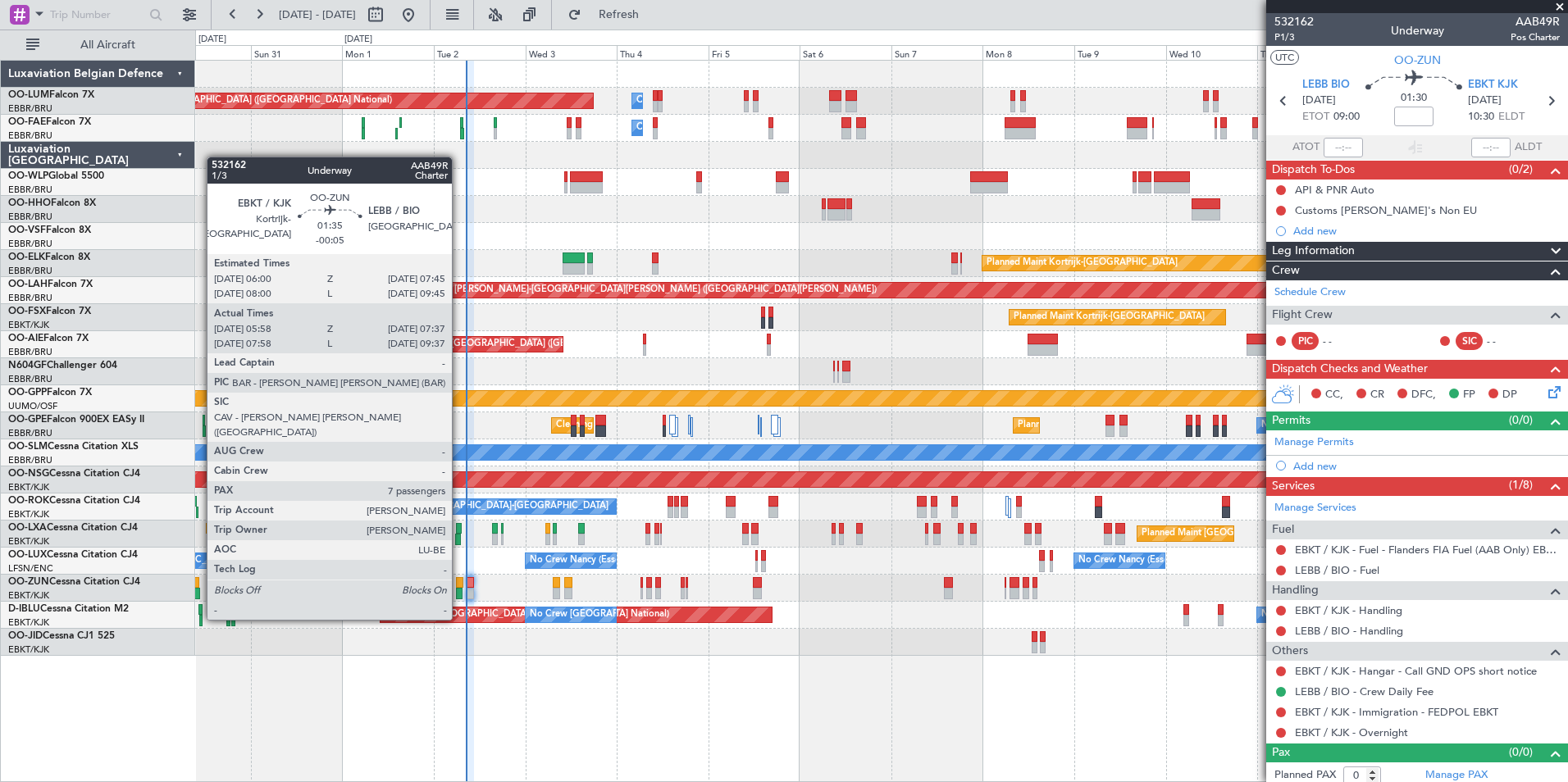
click at [459, 588] on div at bounding box center [459, 593] width 6 height 11
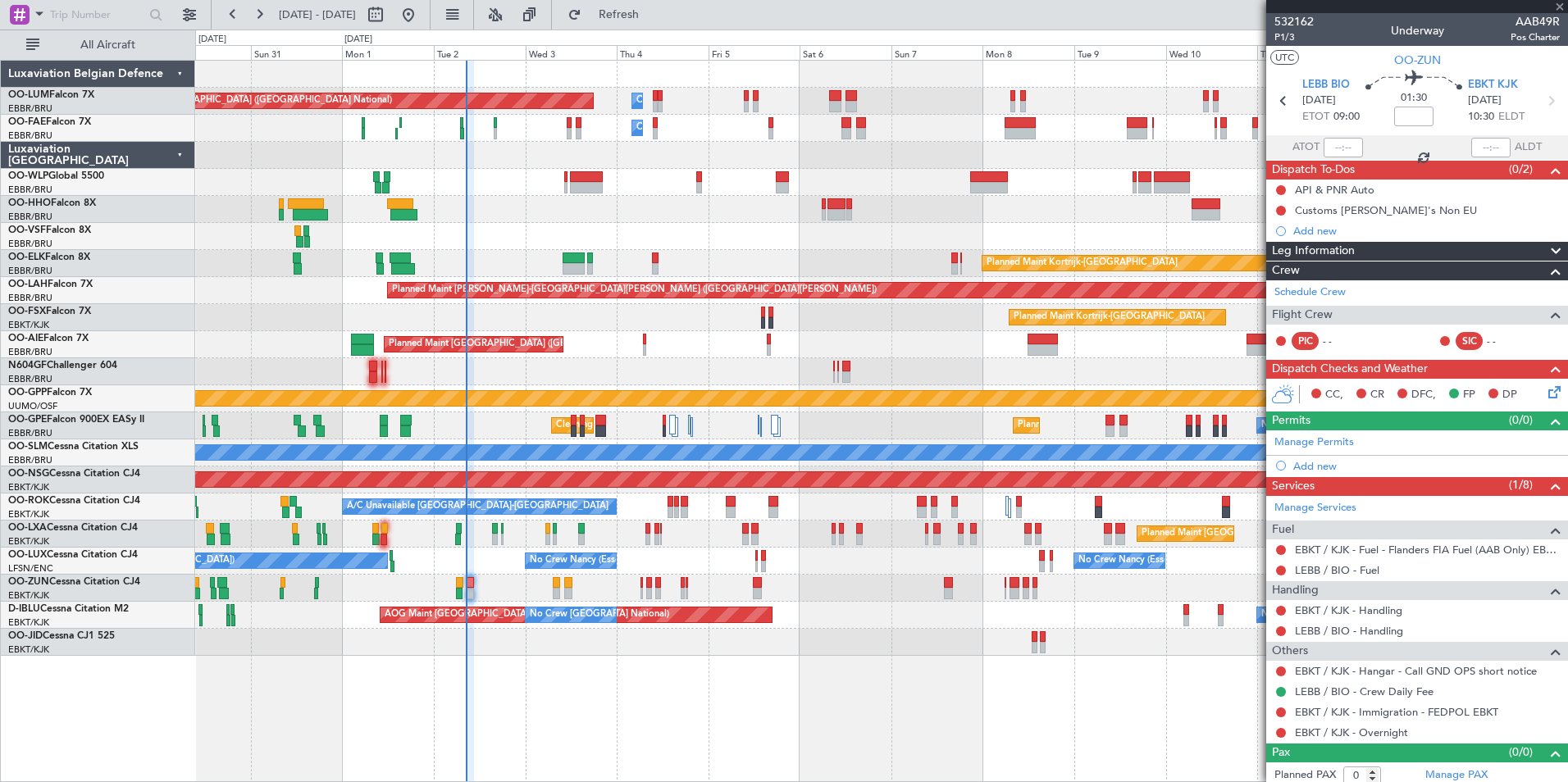
type input "-00:05"
type input "06:03"
type input "07:32"
type input "7"
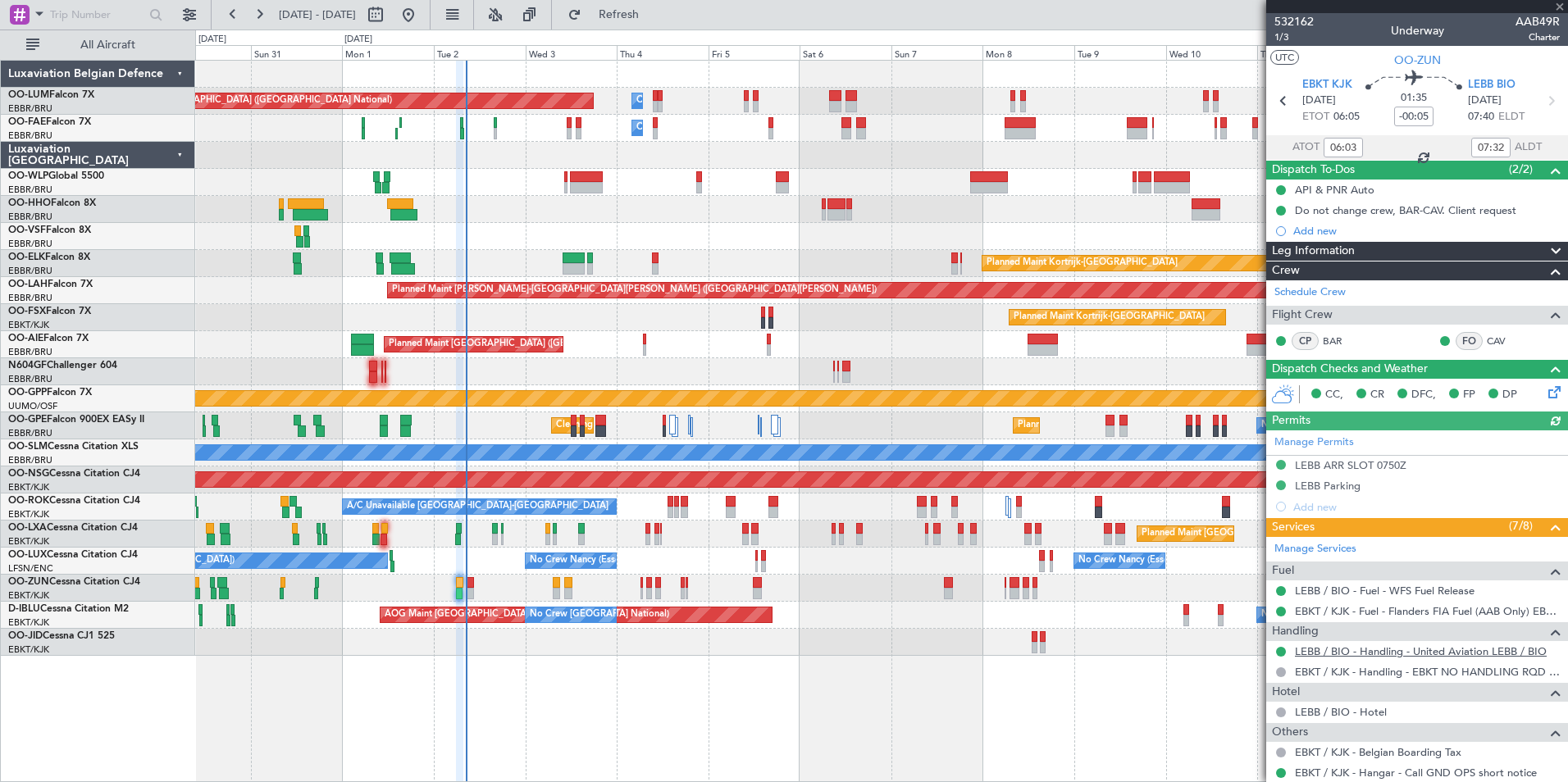
click at [1335, 646] on link "LEBB / BIO - Handling - United Aviation LEBB / BIO" at bounding box center [1421, 652] width 252 height 14
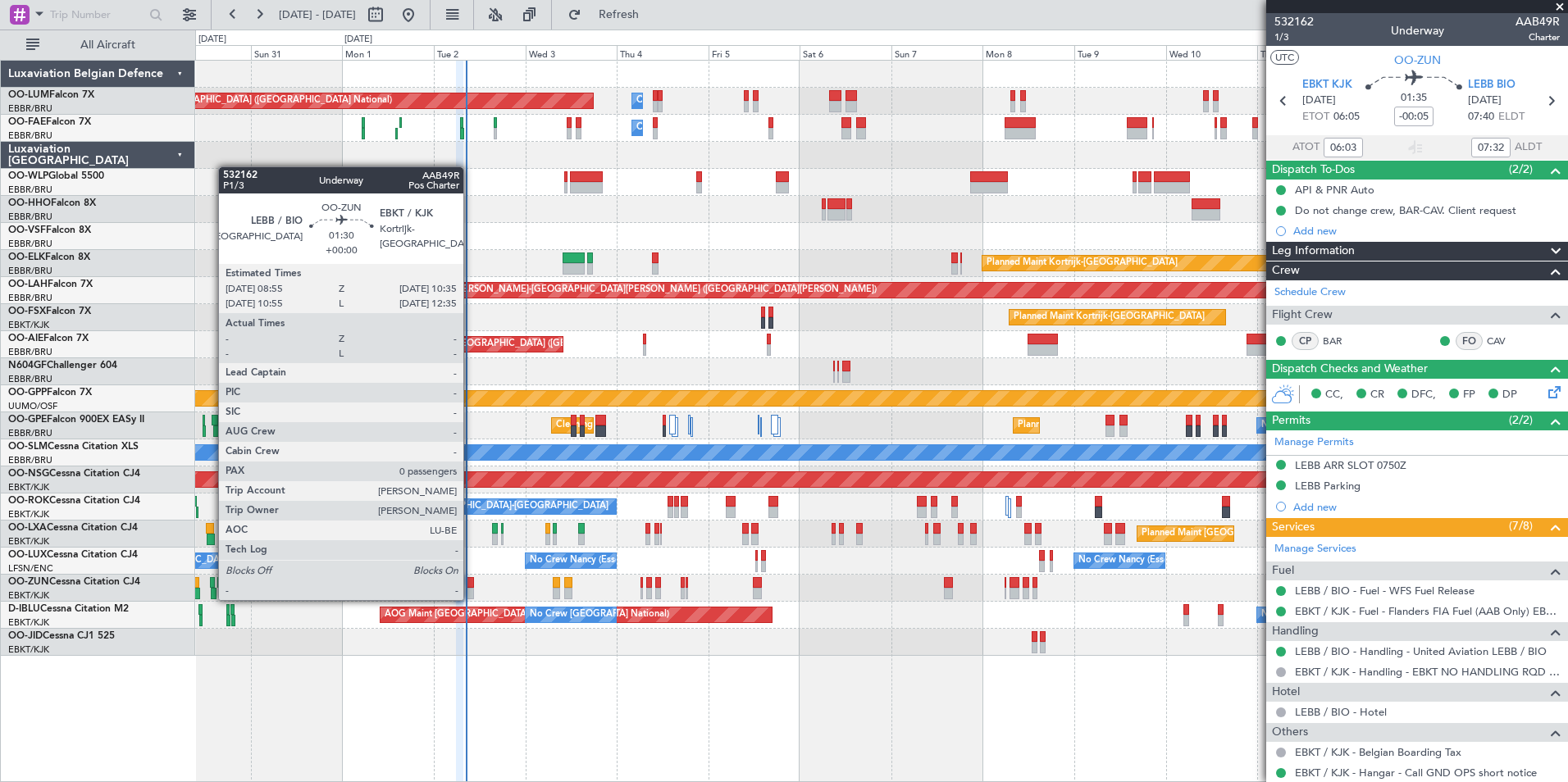
click at [469, 590] on div at bounding box center [470, 593] width 6 height 11
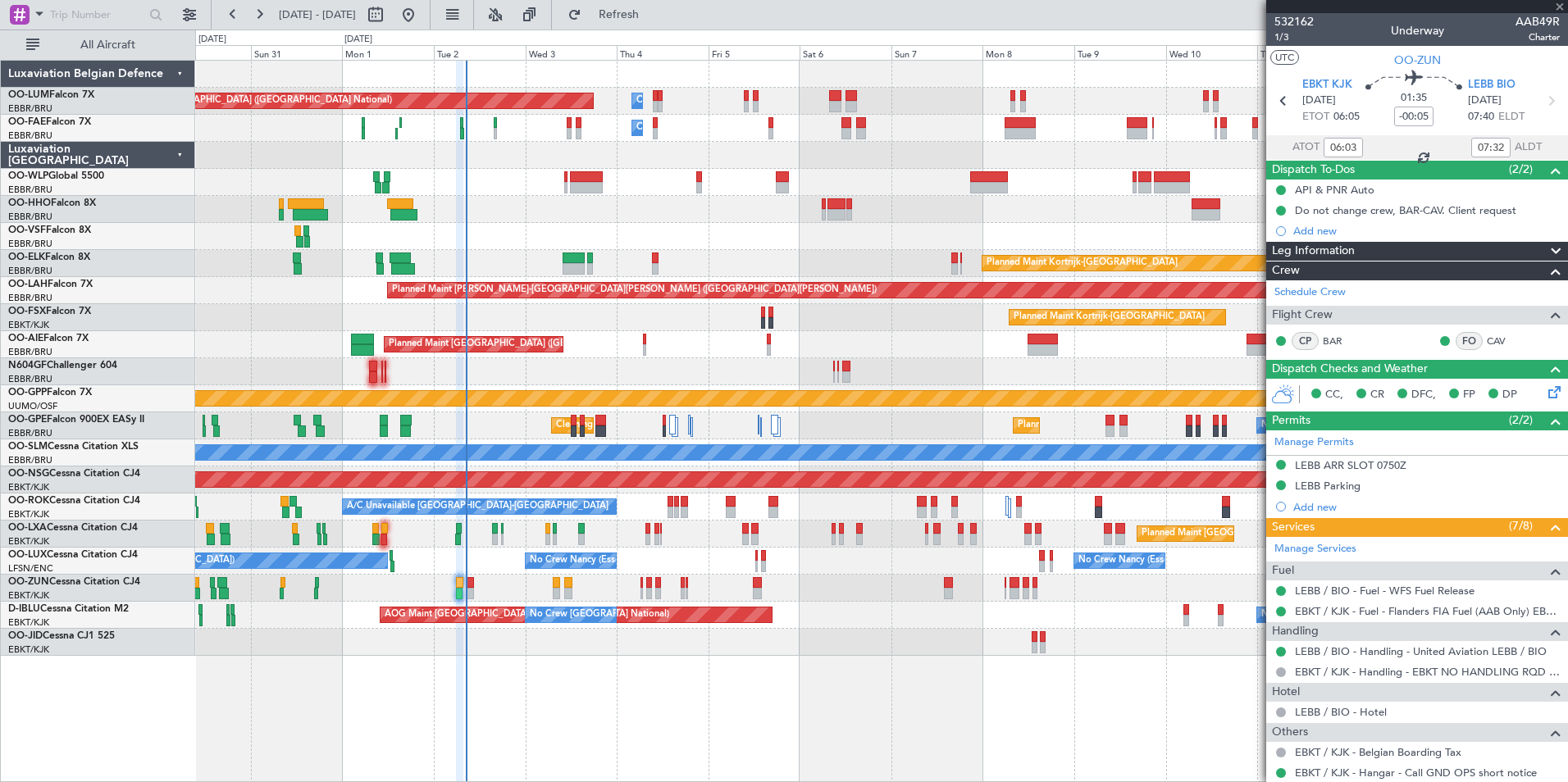
type input "0"
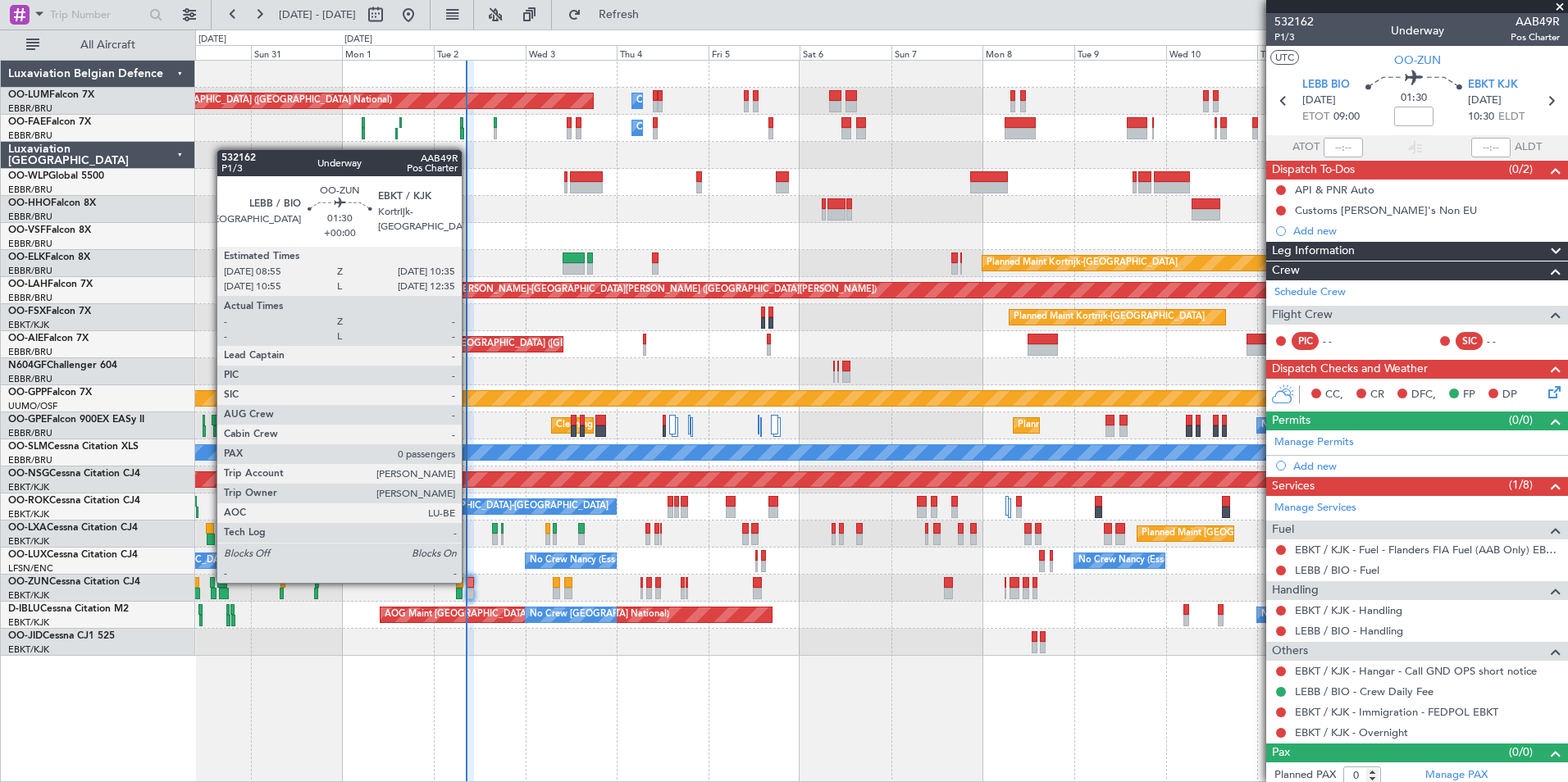
click at [469, 581] on div at bounding box center [470, 582] width 6 height 11
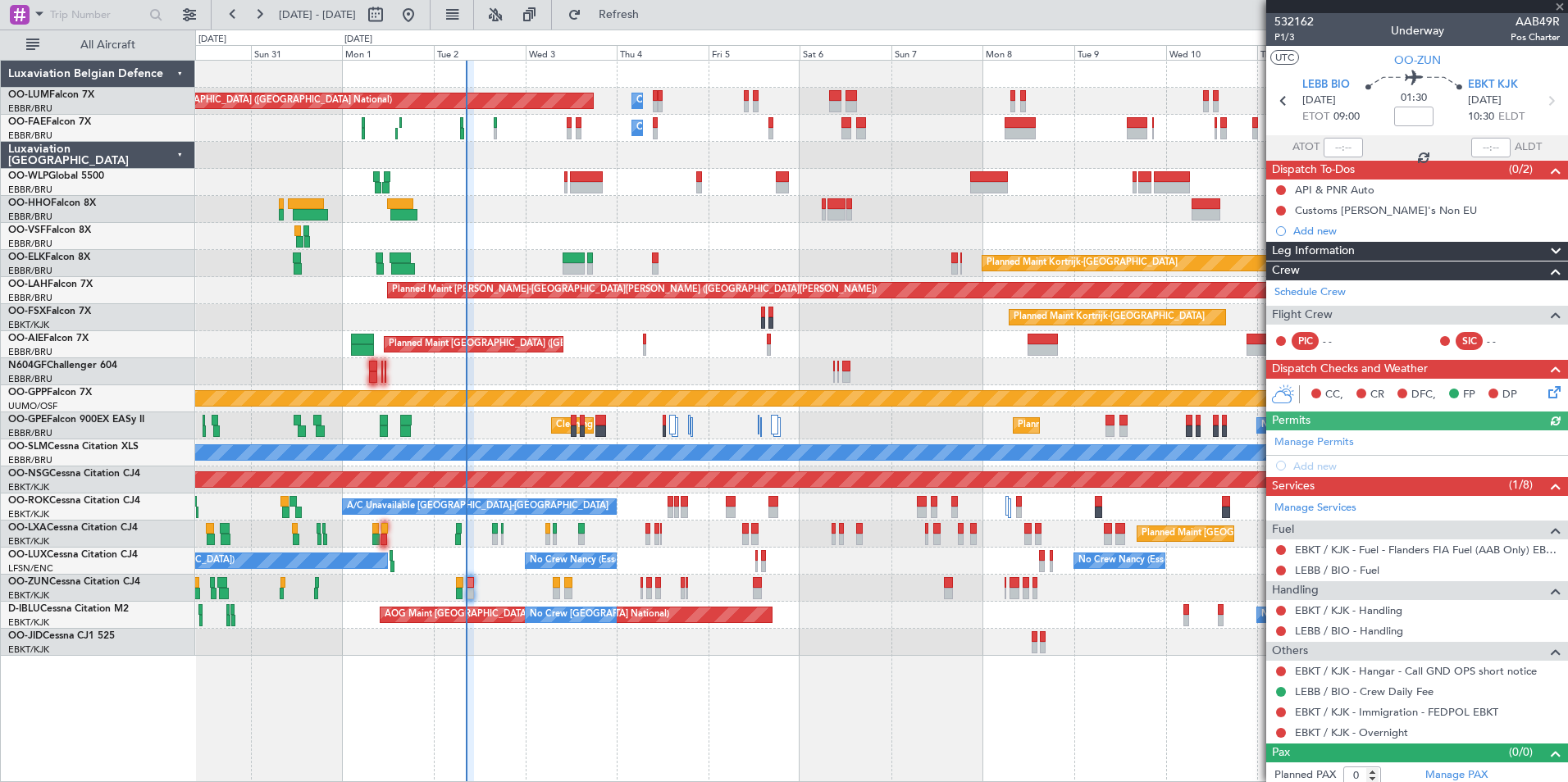
click at [1327, 639] on mat-tooltip-component "LEBB / BIO - Handling" at bounding box center [1348, 658] width 121 height 43
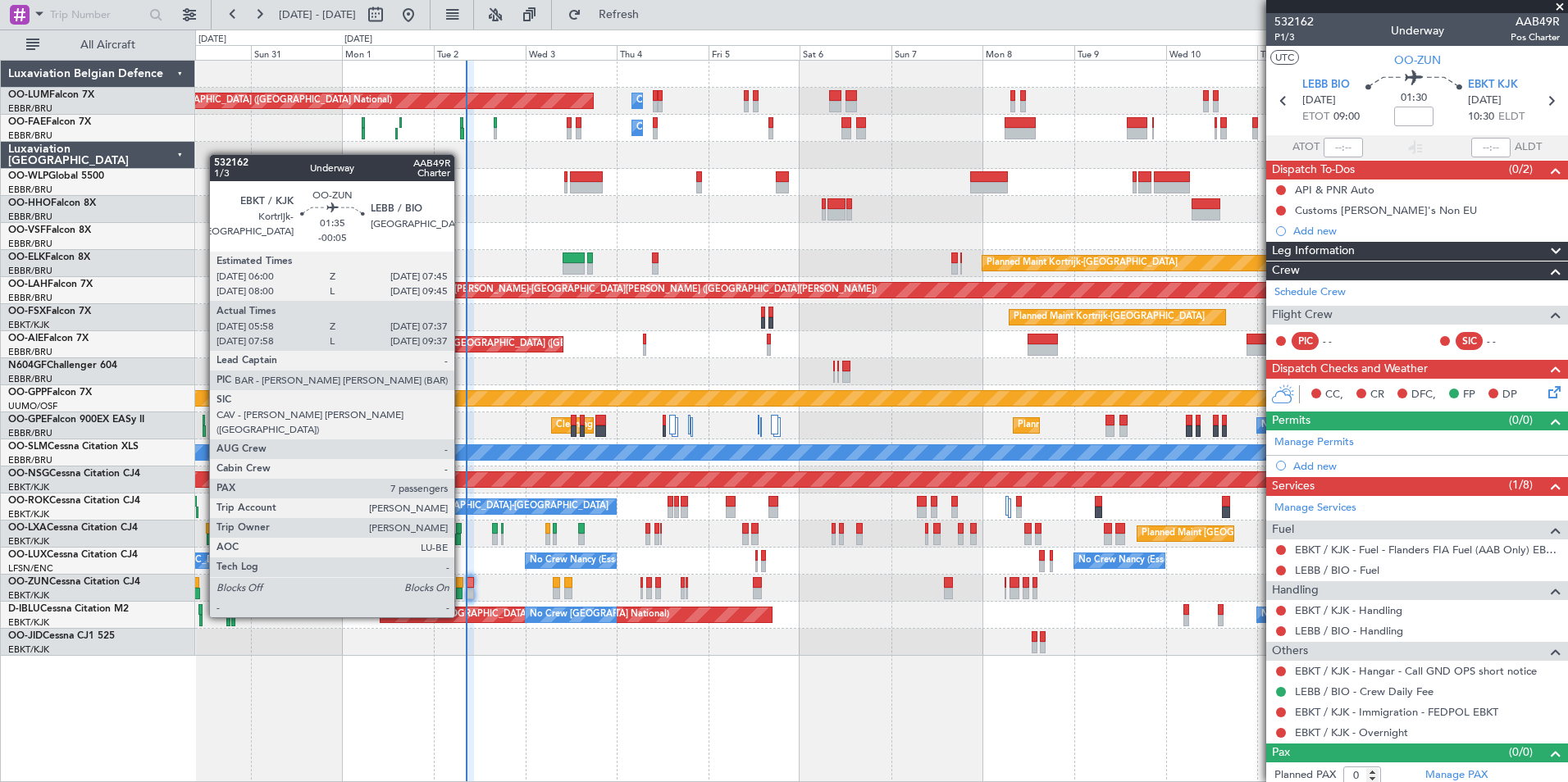
click at [462, 586] on div at bounding box center [460, 582] width 7 height 11
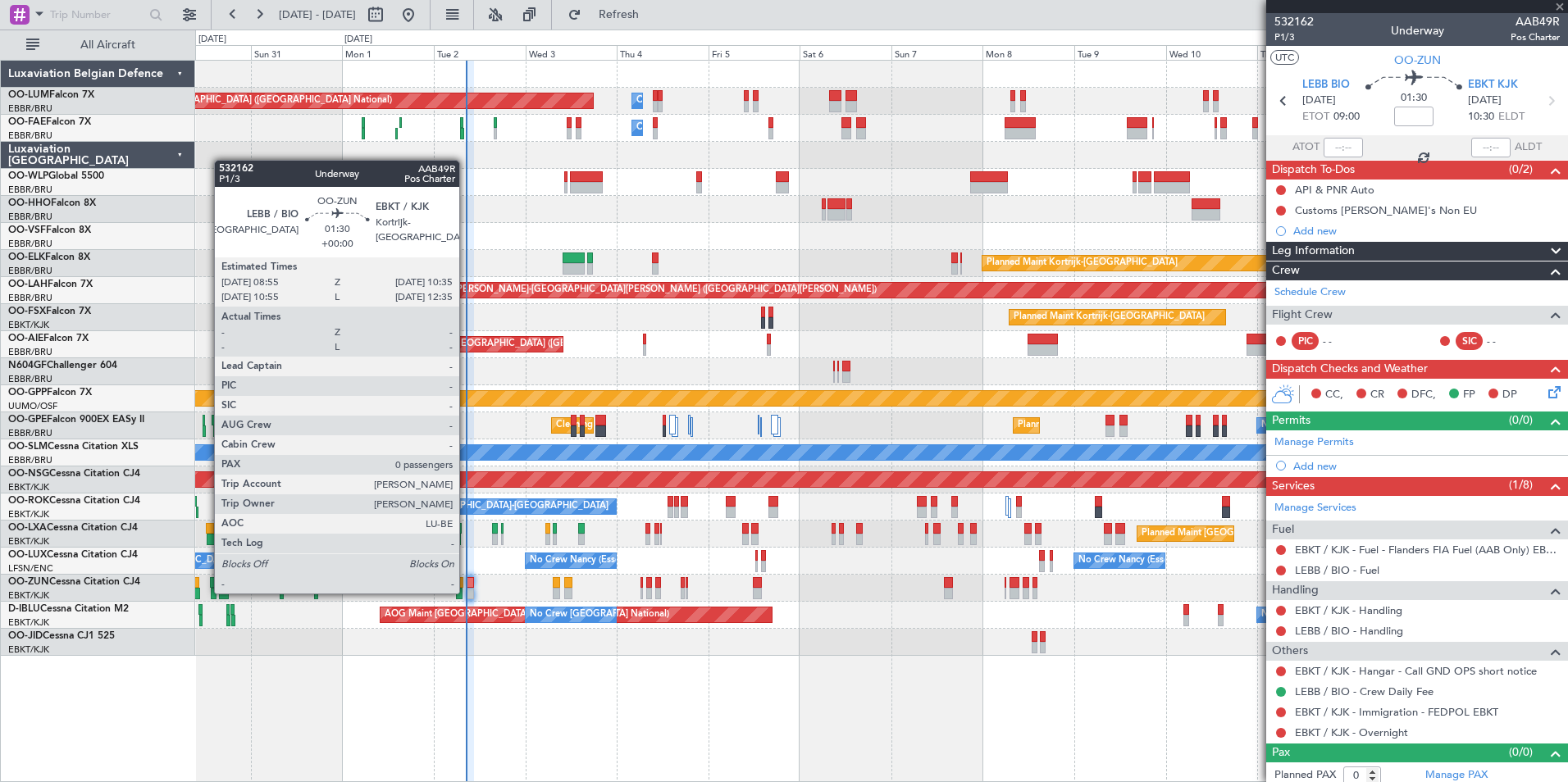
type input "-00:05"
type input "06:03"
type input "07:32"
type input "7"
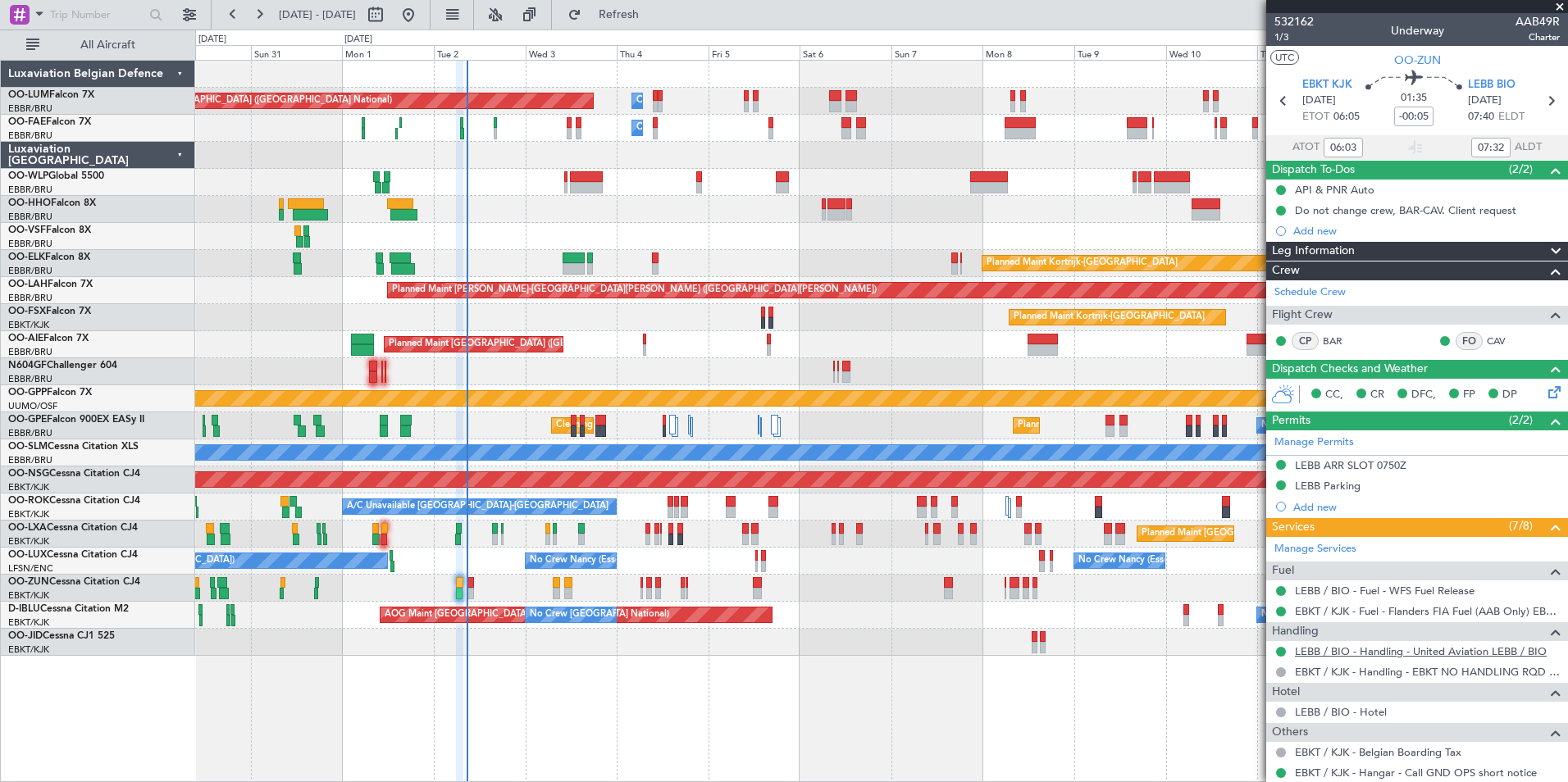
click at [1381, 653] on link "LEBB / BIO - Handling - United Aviation LEBB / BIO" at bounding box center [1421, 652] width 252 height 14
click at [654, 14] on span "Refresh" at bounding box center [619, 14] width 69 height 11
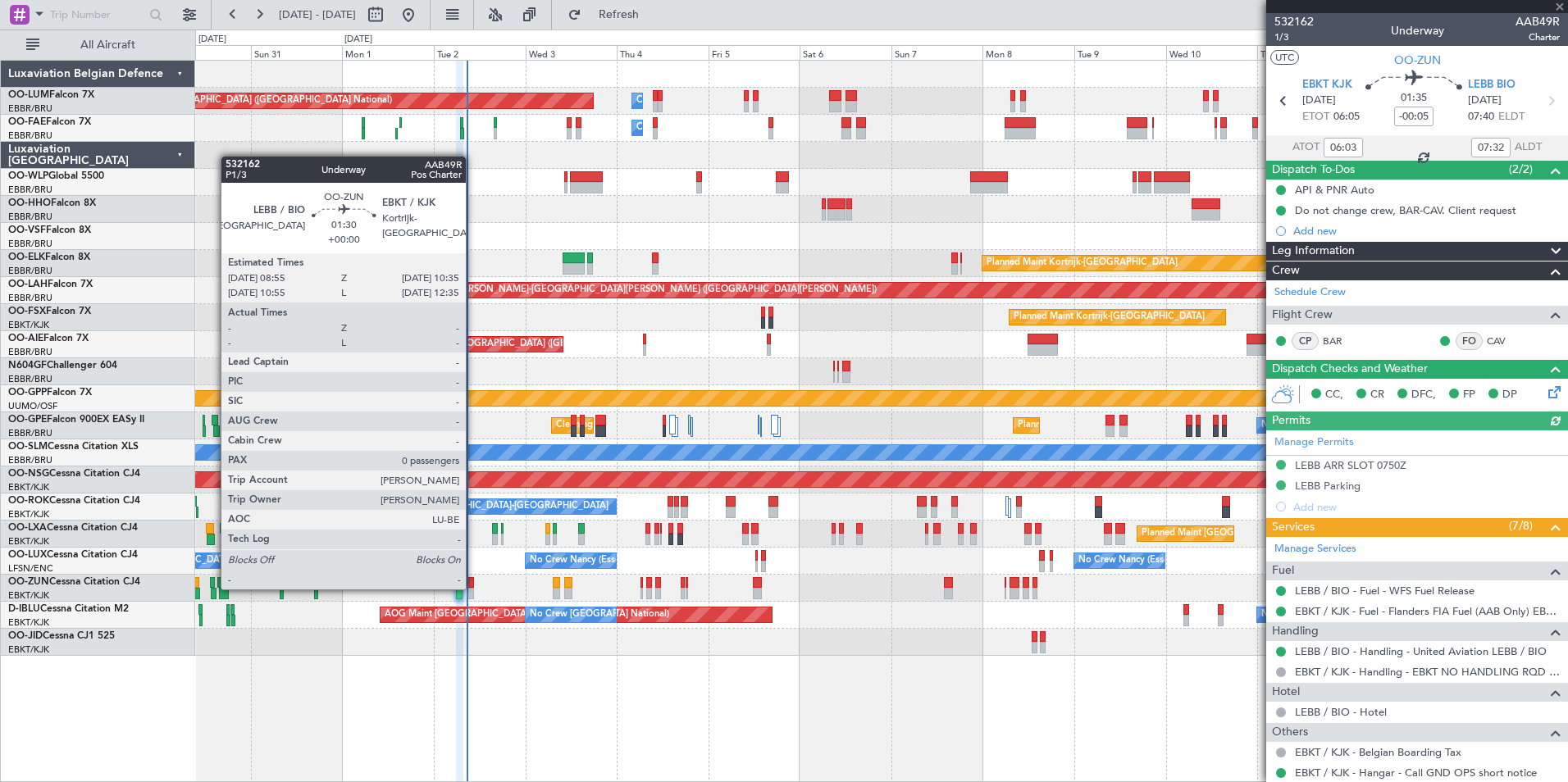
click at [473, 587] on div at bounding box center [470, 593] width 6 height 11
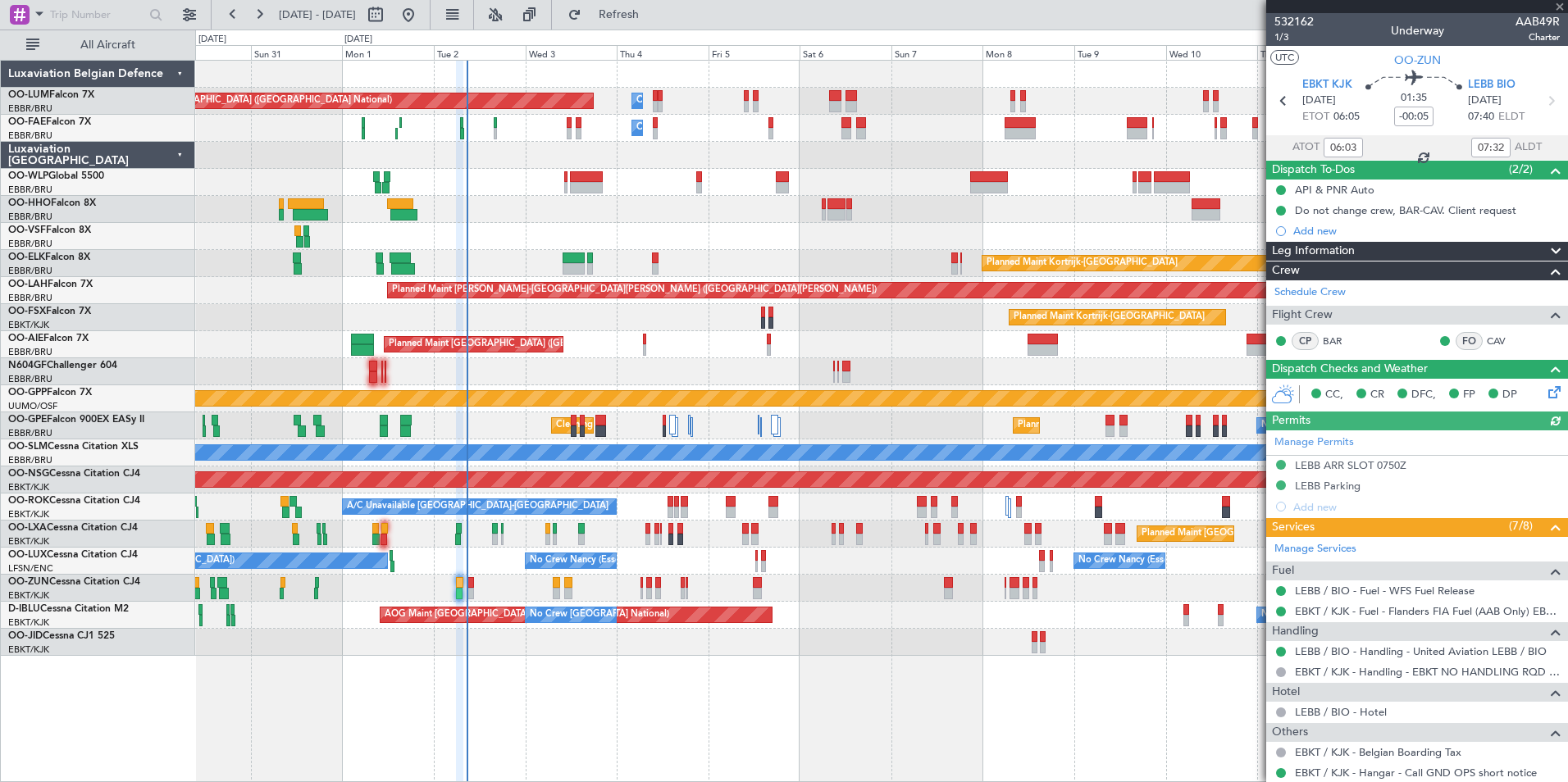
type input "0"
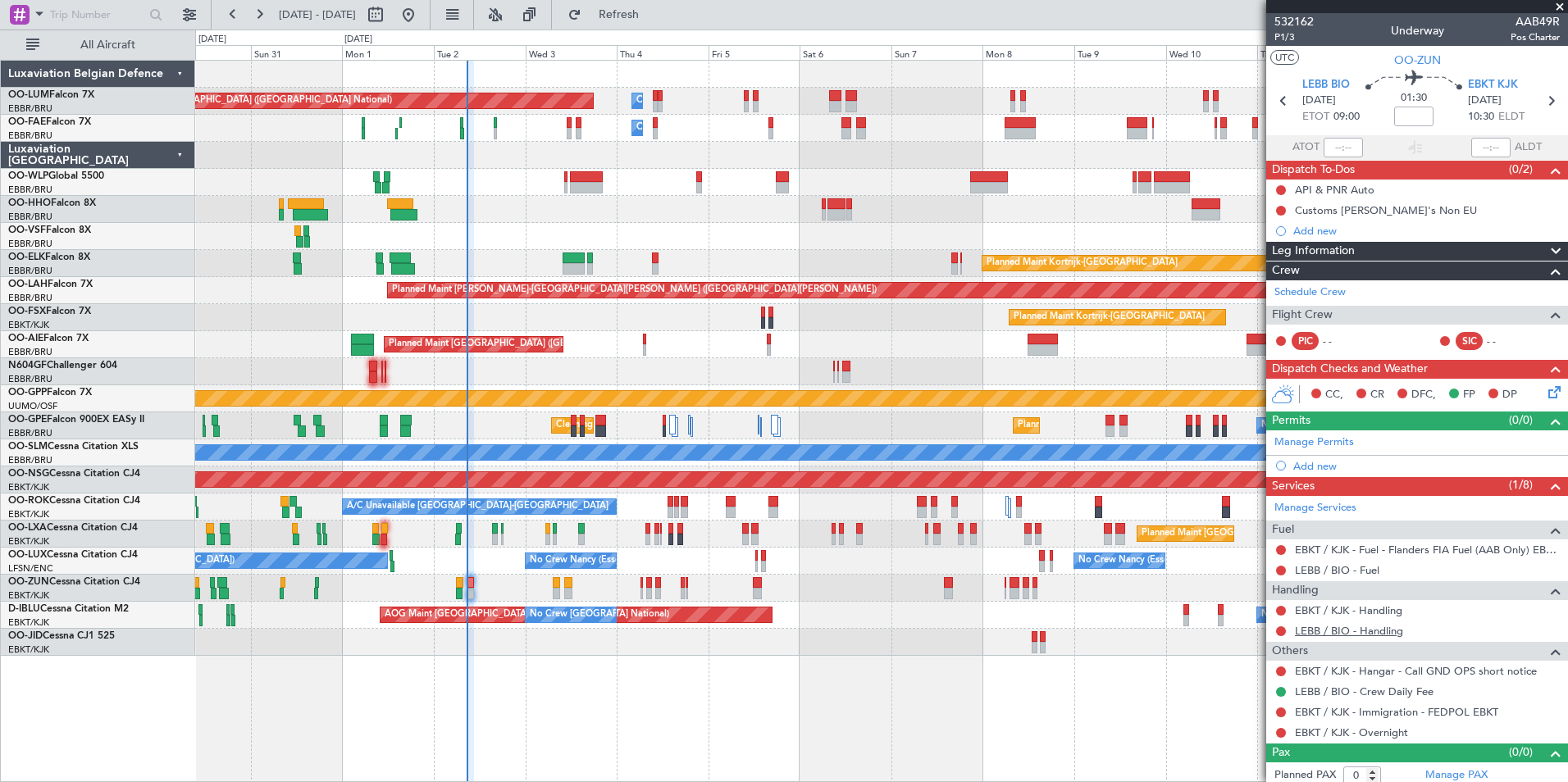
click at [1368, 634] on link "LEBB / BIO - Handling" at bounding box center [1349, 631] width 108 height 14
click at [658, 22] on button "Refresh" at bounding box center [610, 15] width 99 height 26
click at [1335, 609] on link "EBKT / KJK - Handling" at bounding box center [1349, 610] width 107 height 14
click at [647, 14] on span "Refresh" at bounding box center [619, 14] width 69 height 11
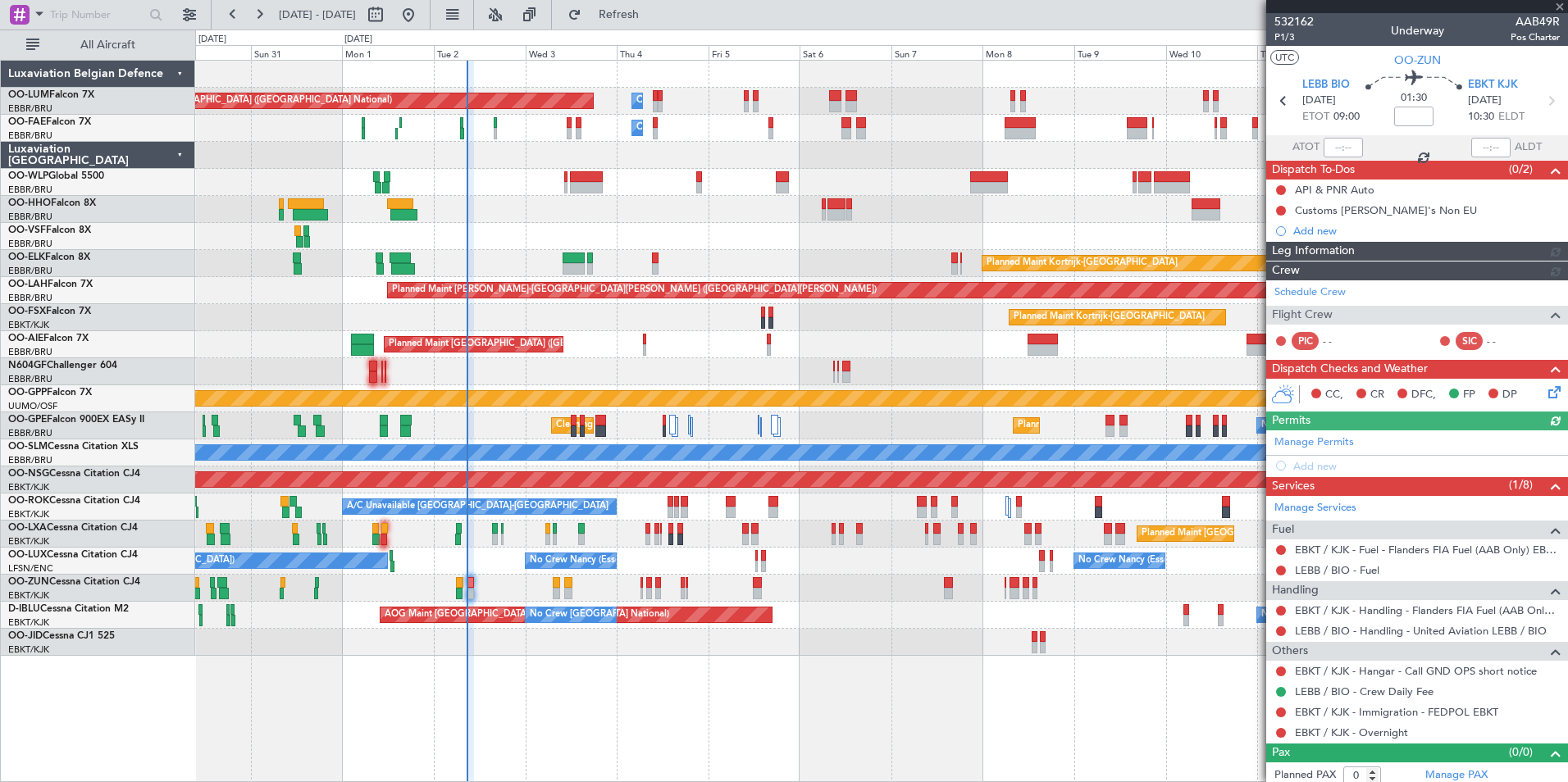
click at [1281, 631] on button at bounding box center [1280, 631] width 10 height 10
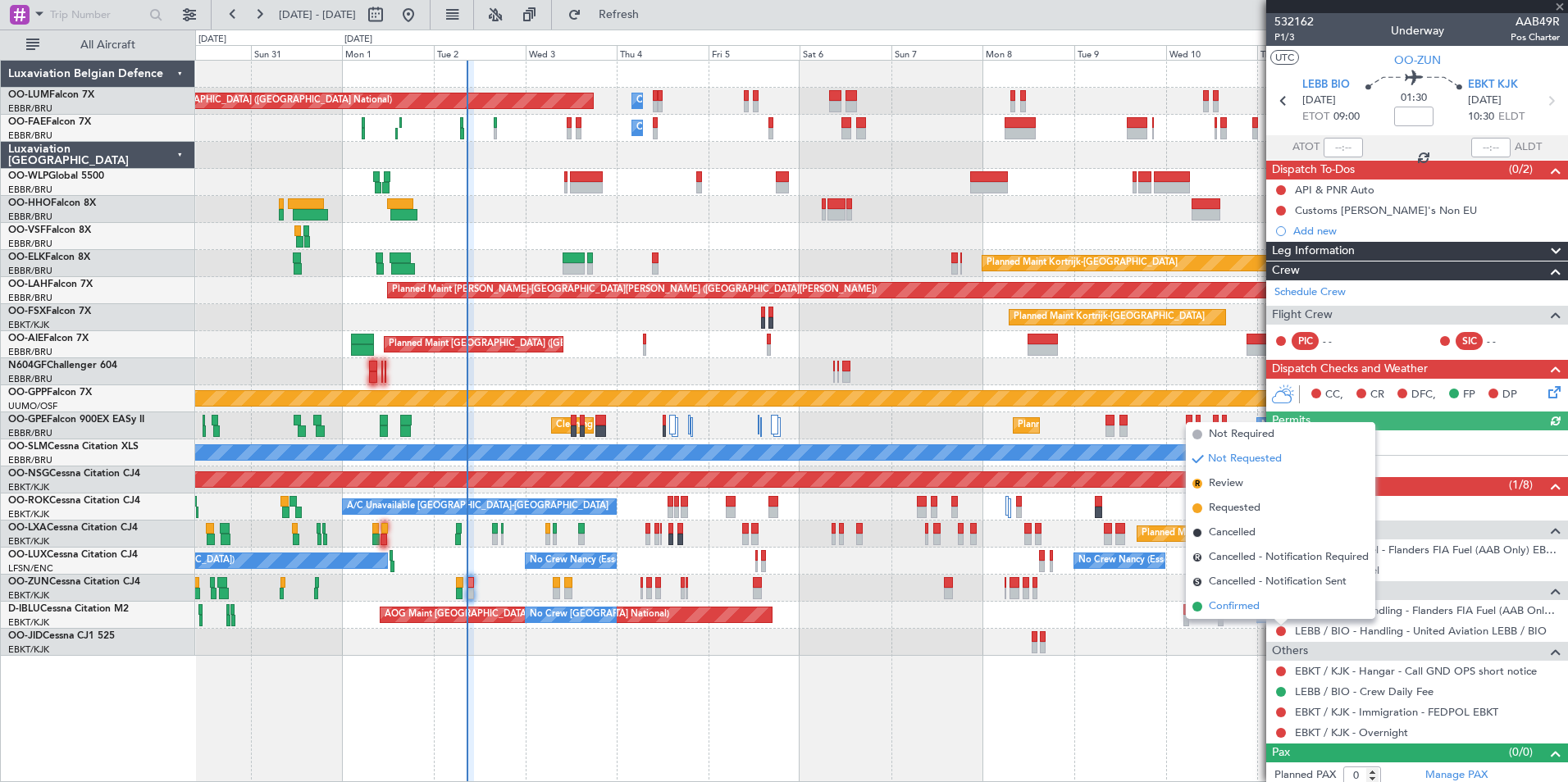
click at [1239, 601] on span "Confirmed" at bounding box center [1234, 606] width 51 height 17
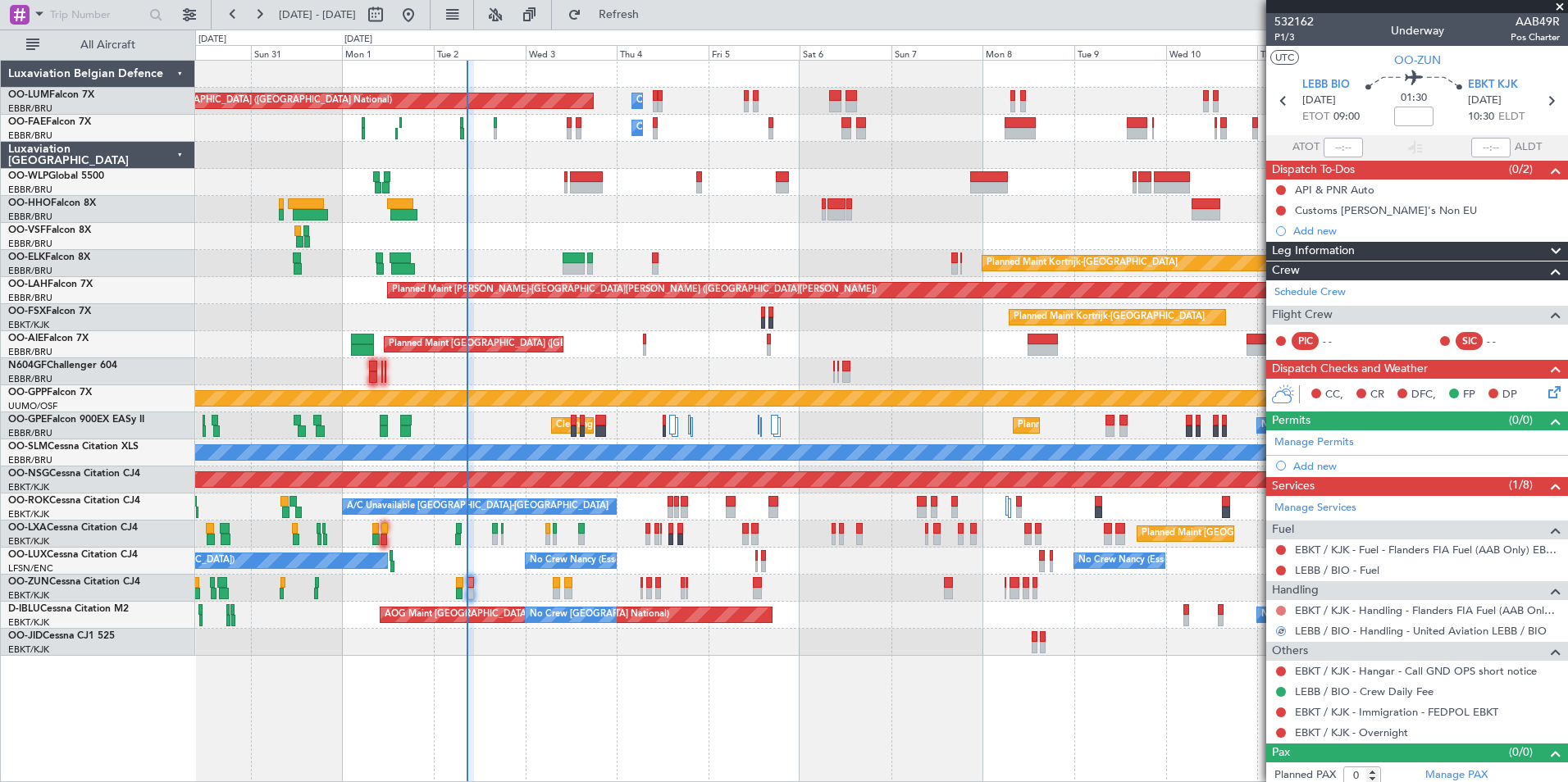
click at [1282, 609] on button at bounding box center [1280, 610] width 10 height 10
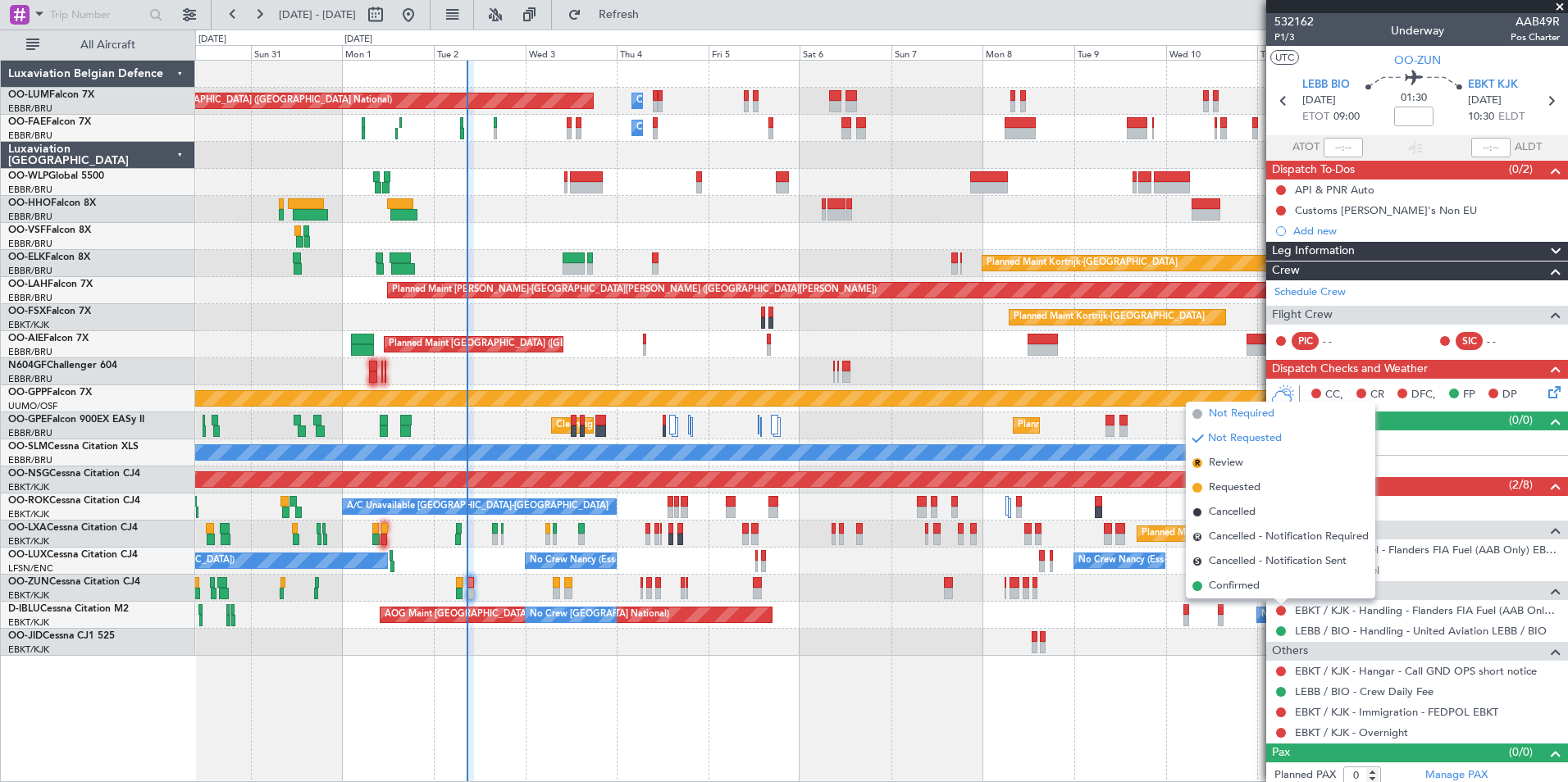
click at [1229, 417] on span "Not Required" at bounding box center [1241, 414] width 65 height 17
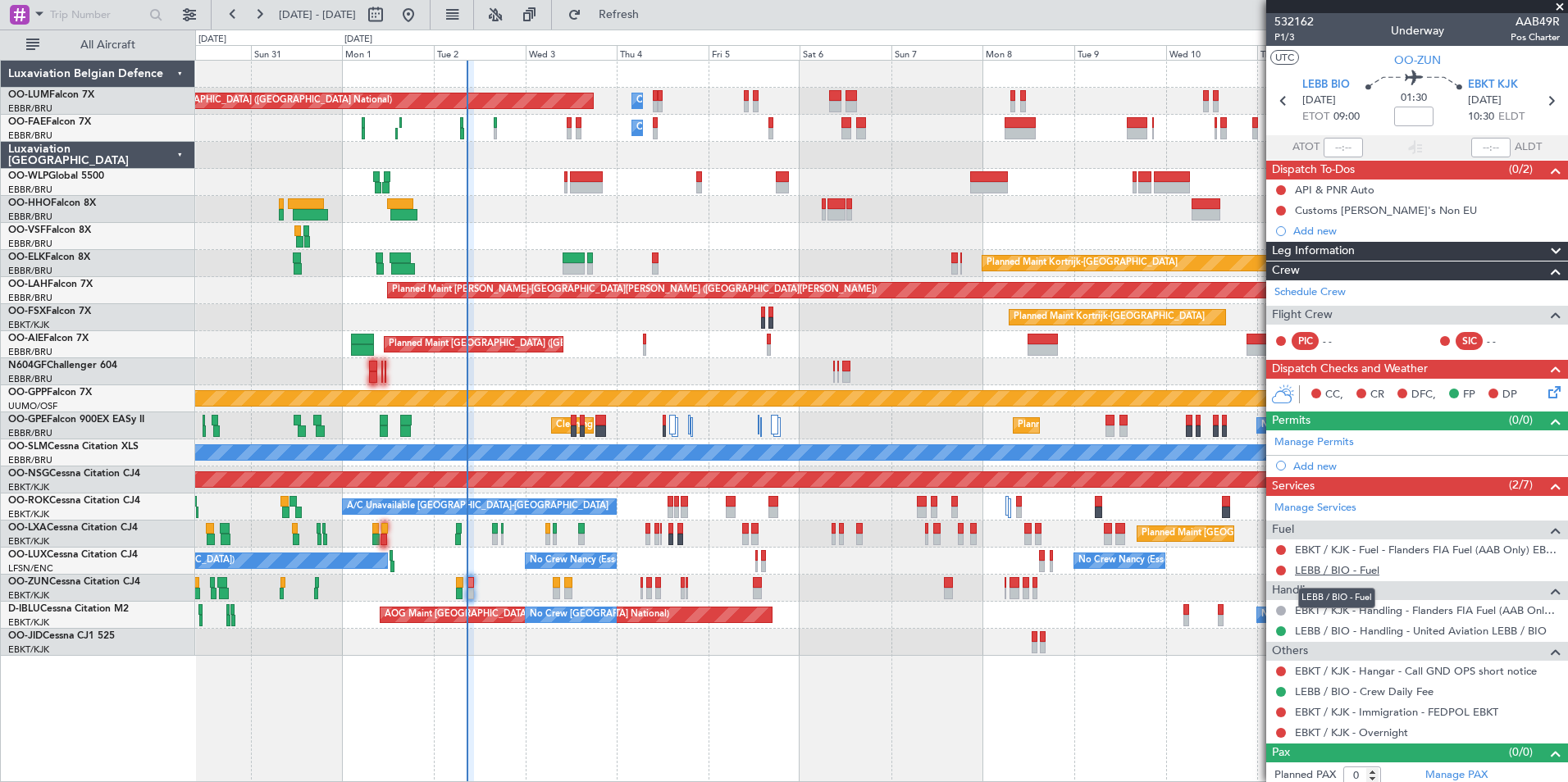
click at [1343, 566] on link "LEBB / BIO - Fuel" at bounding box center [1337, 570] width 85 height 14
click at [658, 6] on button "Refresh" at bounding box center [610, 15] width 99 height 26
click at [1278, 574] on mat-tooltip-component "Not Requested" at bounding box center [1281, 595] width 92 height 43
click at [1279, 570] on button at bounding box center [1280, 570] width 10 height 10
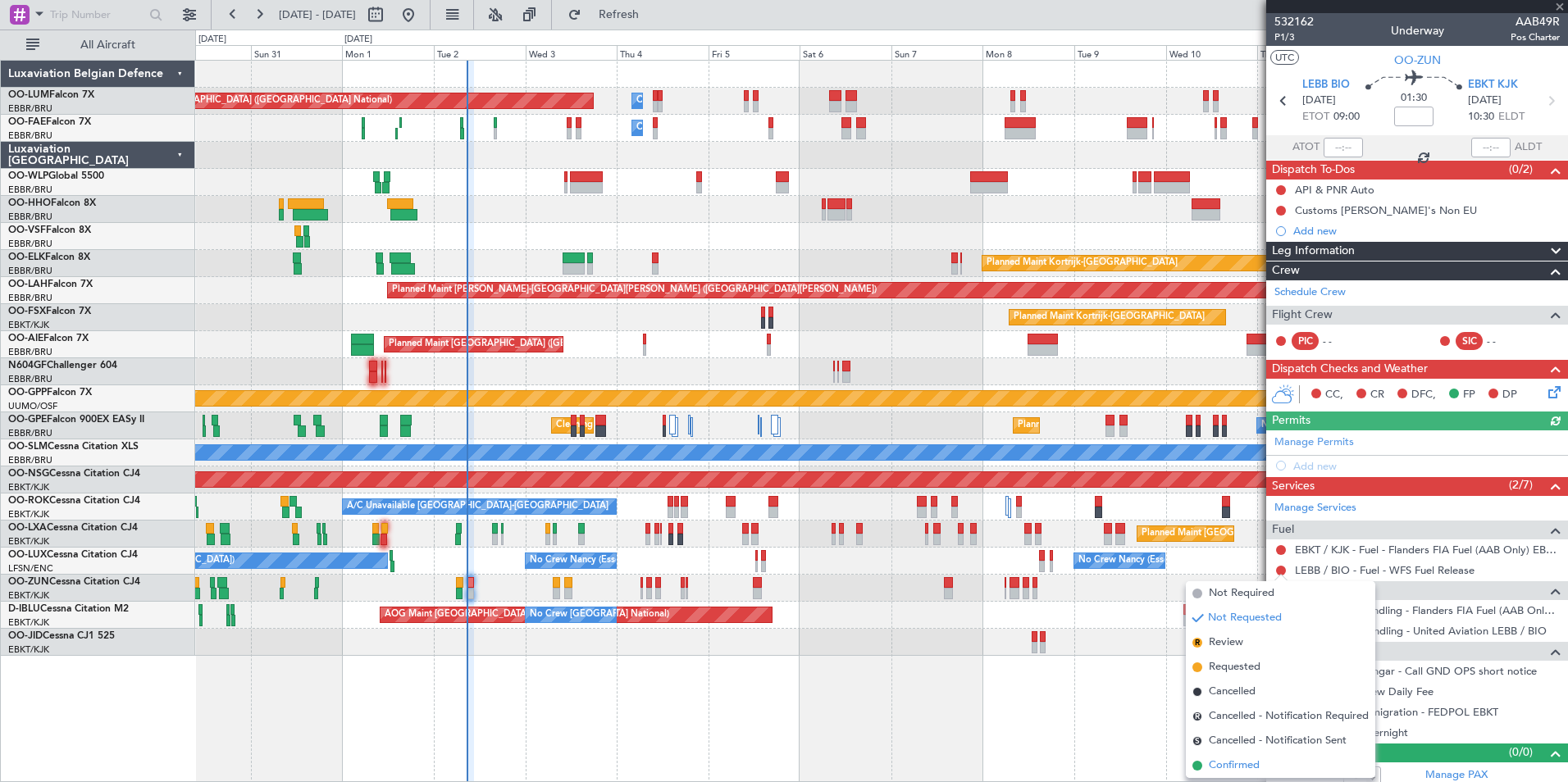
click at [1234, 768] on span "Confirmed" at bounding box center [1234, 765] width 51 height 17
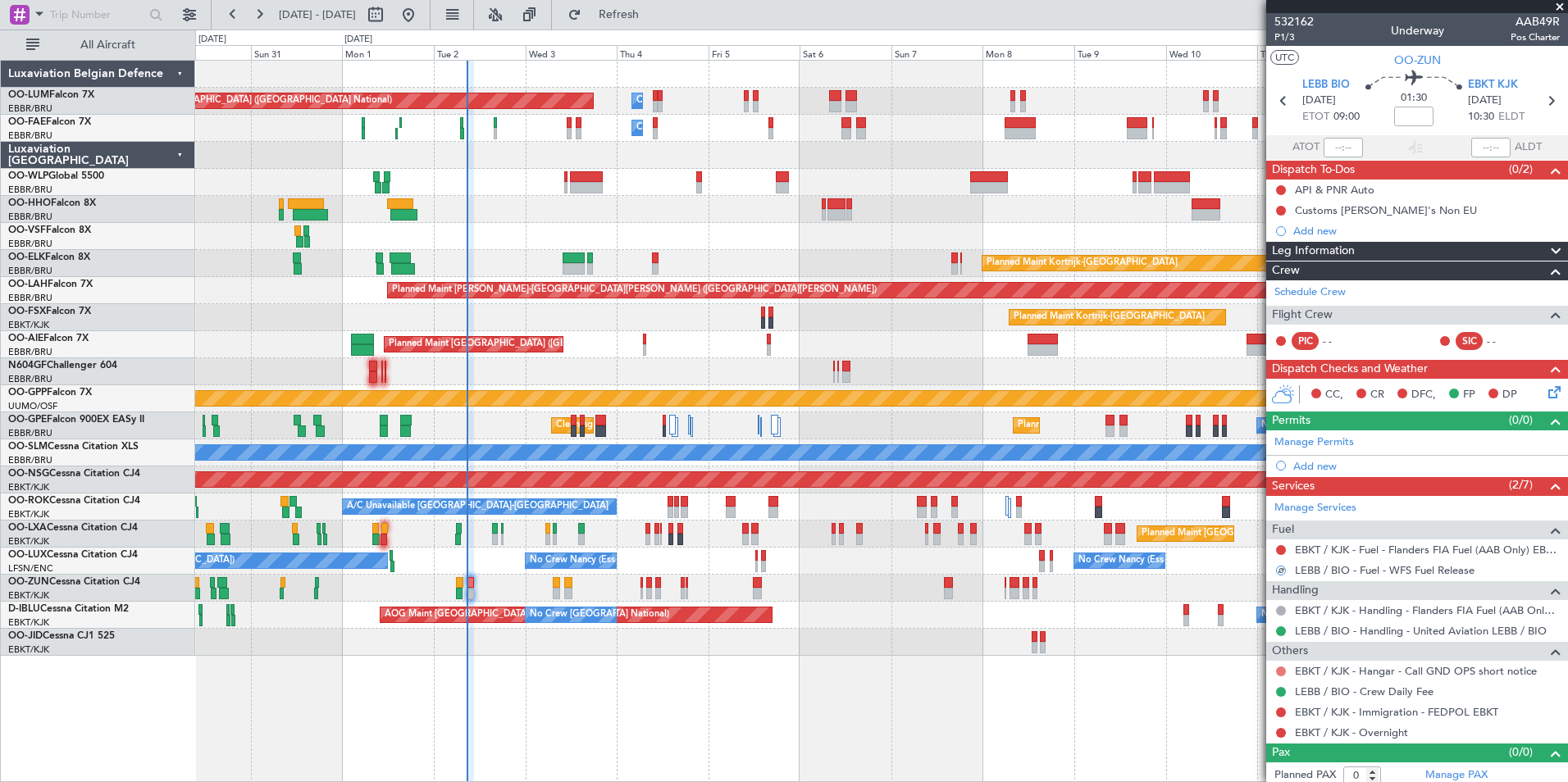
click at [1279, 668] on button at bounding box center [1280, 671] width 10 height 10
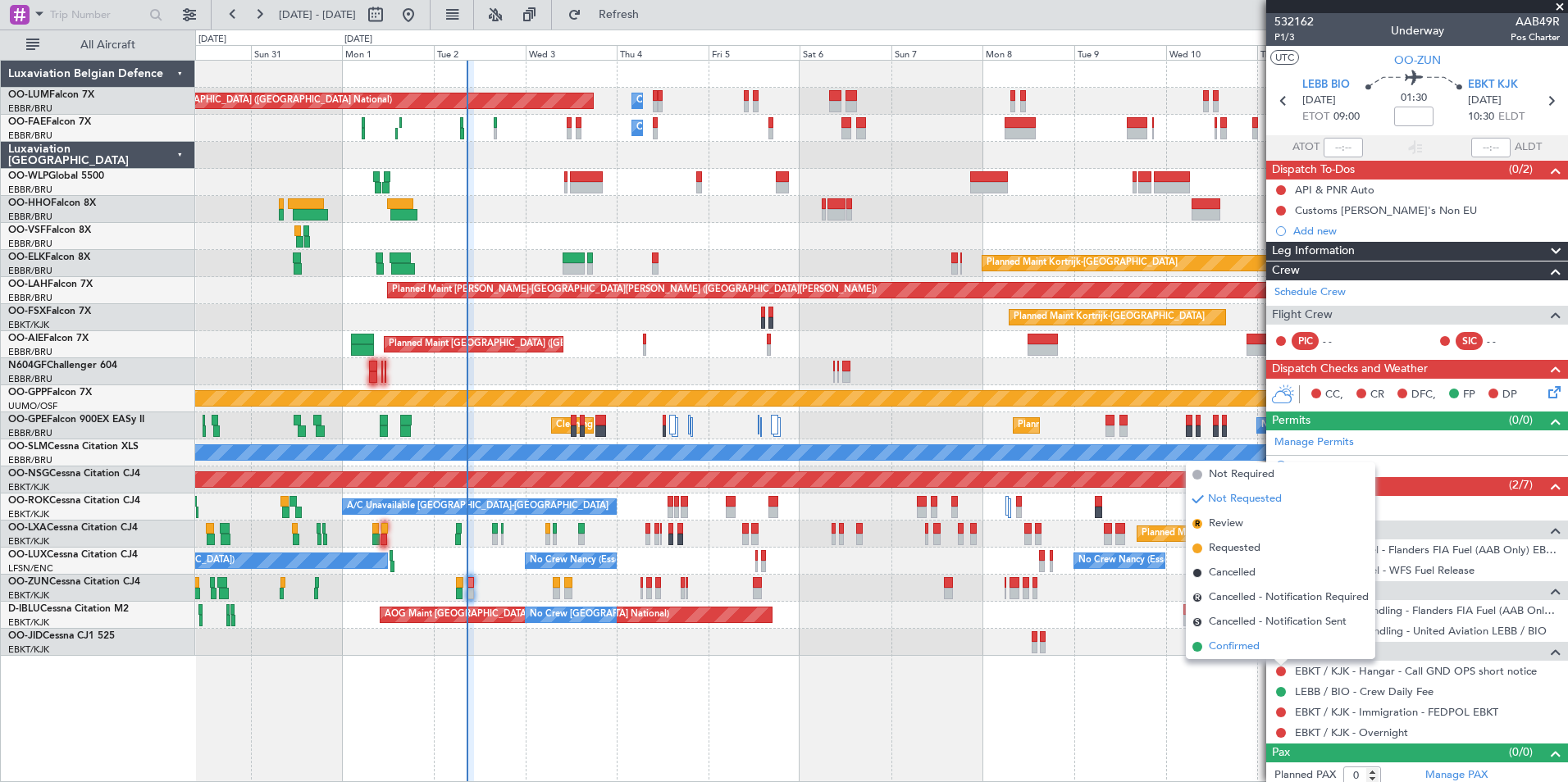
click at [1247, 646] on span "Confirmed" at bounding box center [1234, 646] width 51 height 17
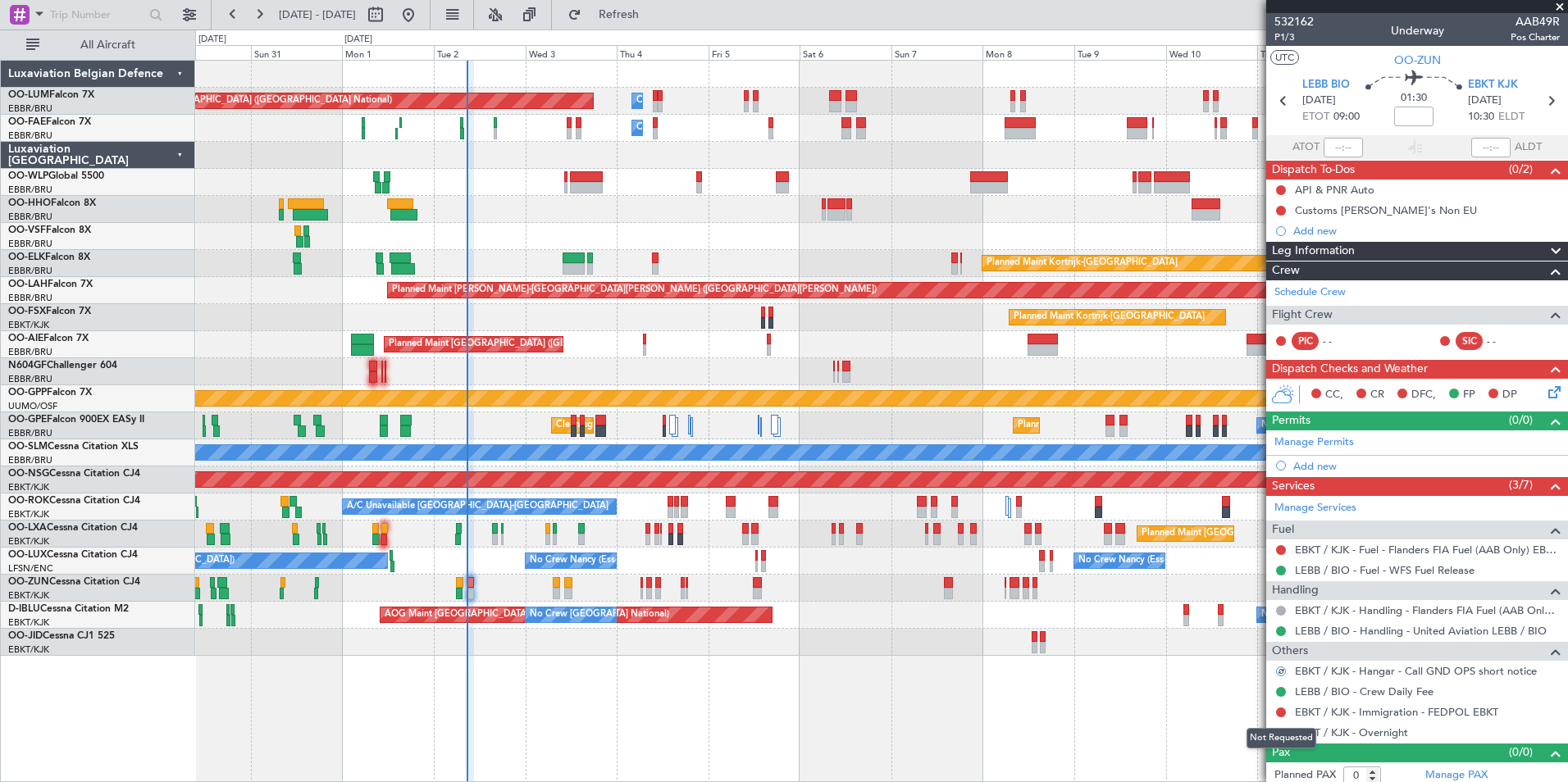
click at [1276, 735] on div "Not Requested" at bounding box center [1281, 738] width 70 height 20
click at [1285, 732] on button at bounding box center [1280, 733] width 10 height 10
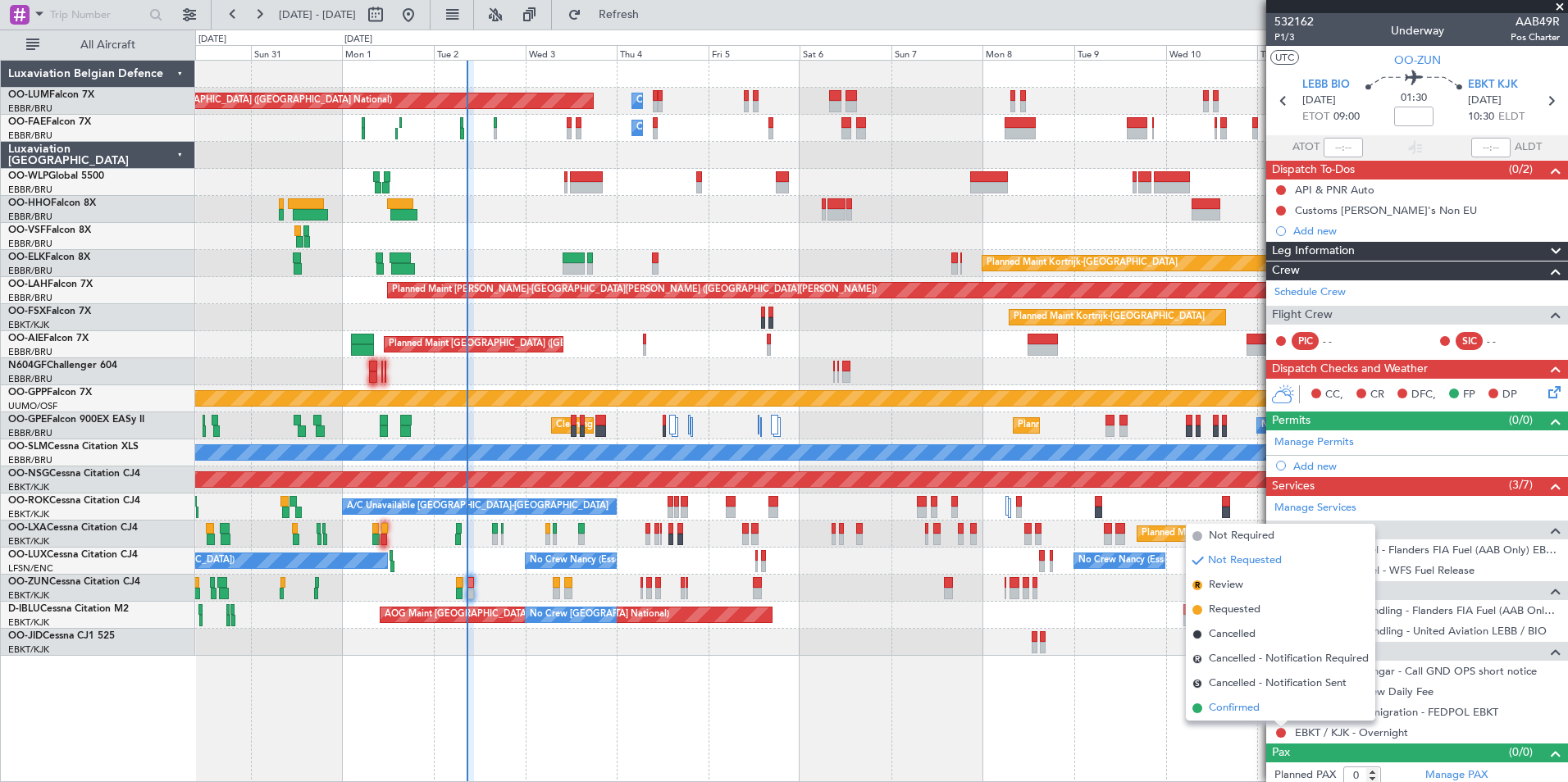
click at [1254, 714] on span "Confirmed" at bounding box center [1234, 708] width 51 height 17
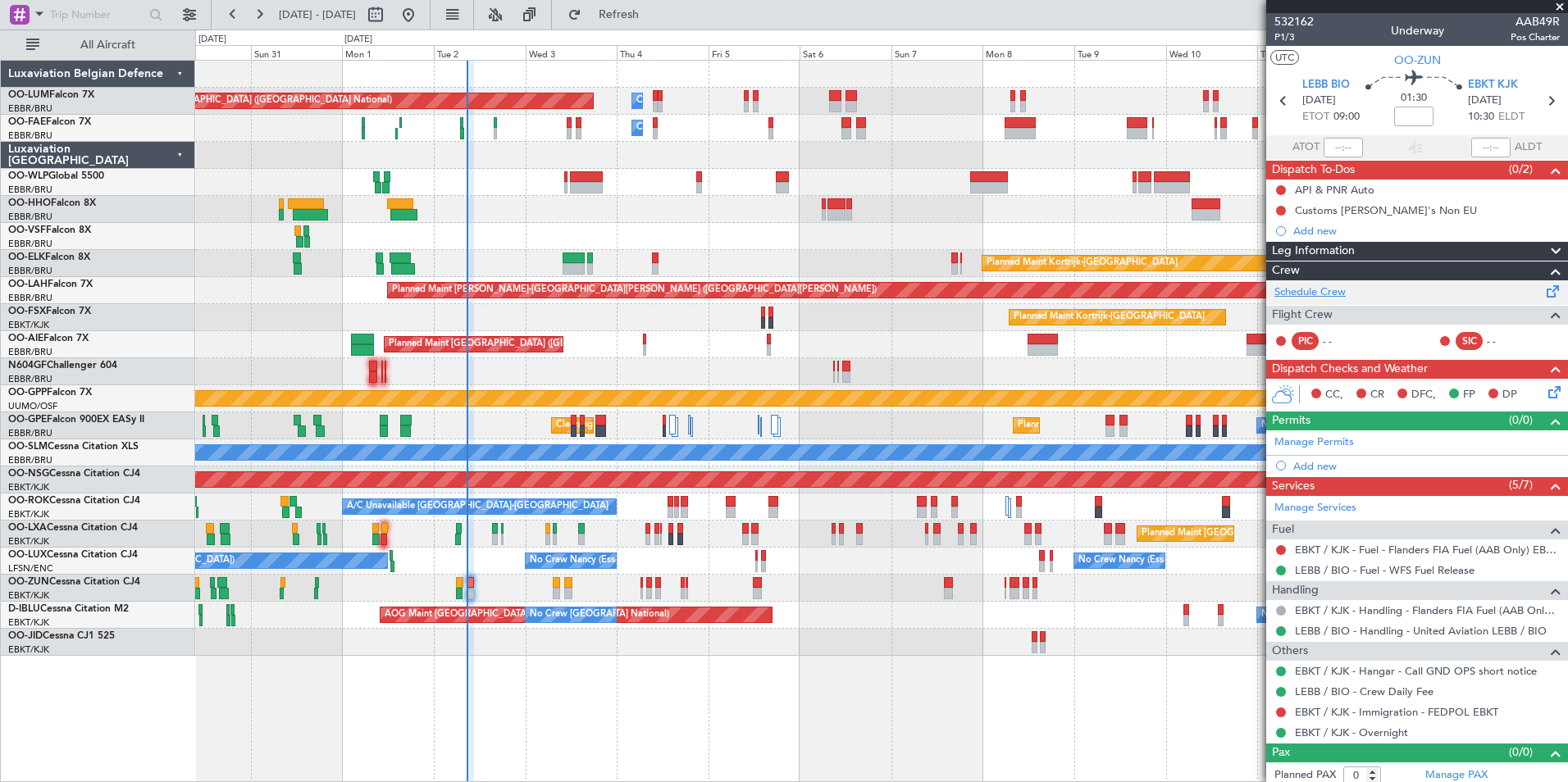
click at [1312, 293] on link "Schedule Crew" at bounding box center [1309, 292] width 71 height 17
click at [658, 4] on button "Refresh" at bounding box center [610, 15] width 99 height 26
click at [1321, 713] on link "EBKT / KJK - Immigration - FEDPOL EBKT" at bounding box center [1396, 712] width 203 height 14
click at [654, 11] on span "Refresh" at bounding box center [619, 14] width 69 height 11
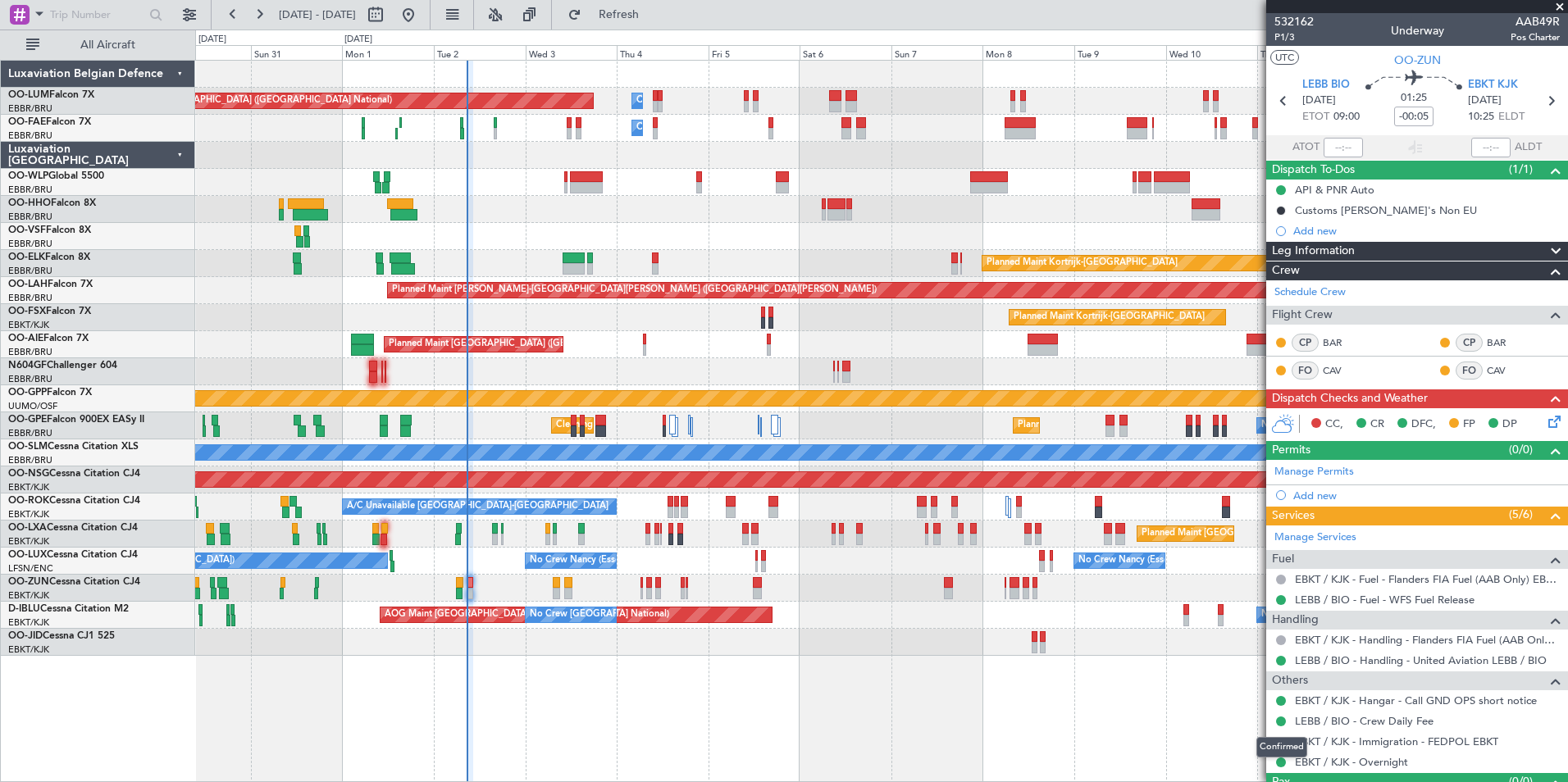
click at [1276, 744] on div "Confirmed" at bounding box center [1282, 747] width 51 height 20
click at [1284, 741] on button at bounding box center [1280, 741] width 10 height 10
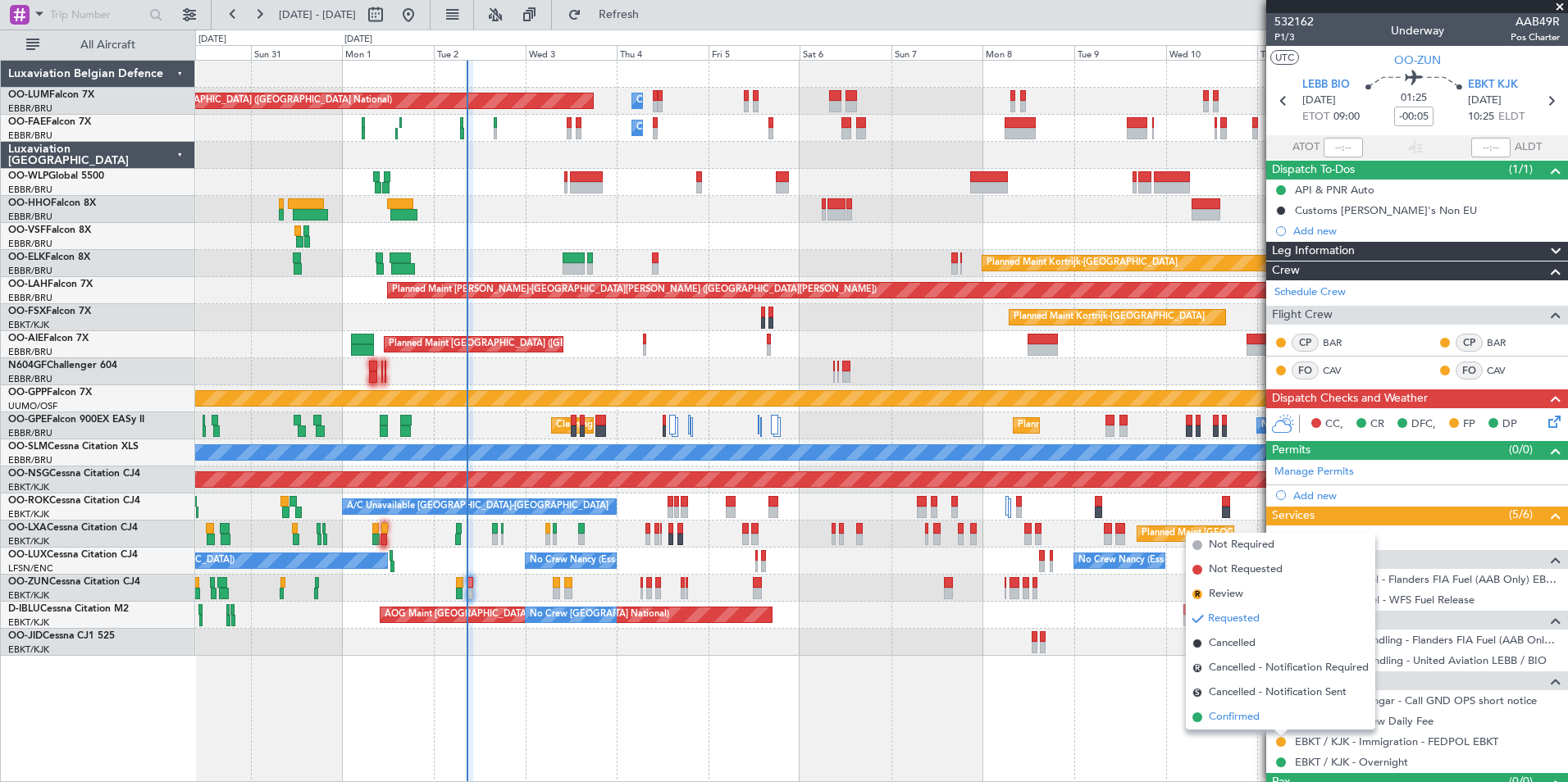
click at [1230, 713] on span "Confirmed" at bounding box center [1234, 717] width 51 height 17
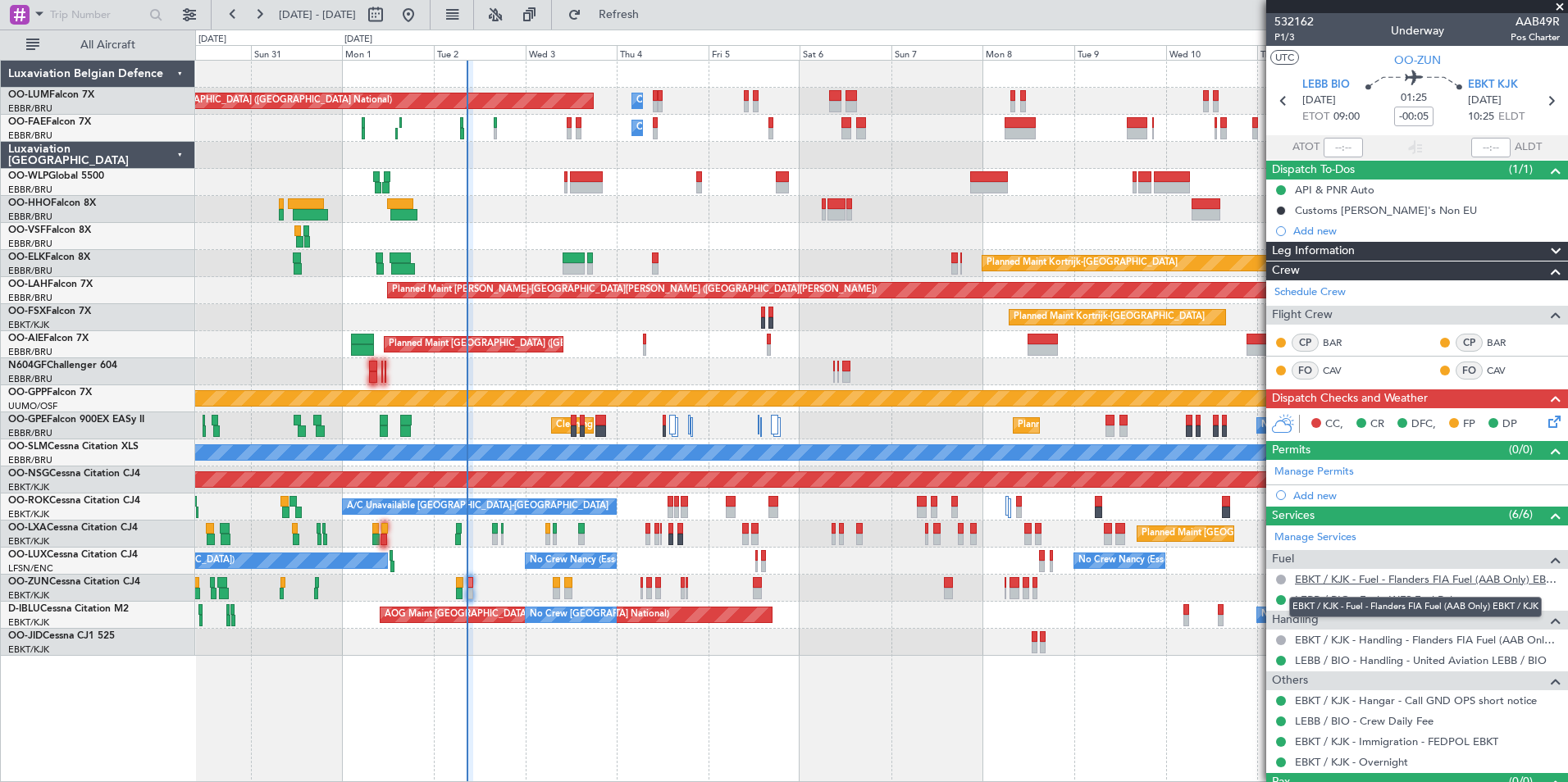
click at [1357, 582] on link "EBKT / KJK - Fuel - Flanders FIA Fuel (AAB Only) EBKT / KJK" at bounding box center [1427, 579] width 265 height 14
click at [292, 409] on div "Owner Melsbroek Air Base Planned Maint [GEOGRAPHIC_DATA] ([GEOGRAPHIC_DATA]) Ow…" at bounding box center [881, 358] width 1372 height 595
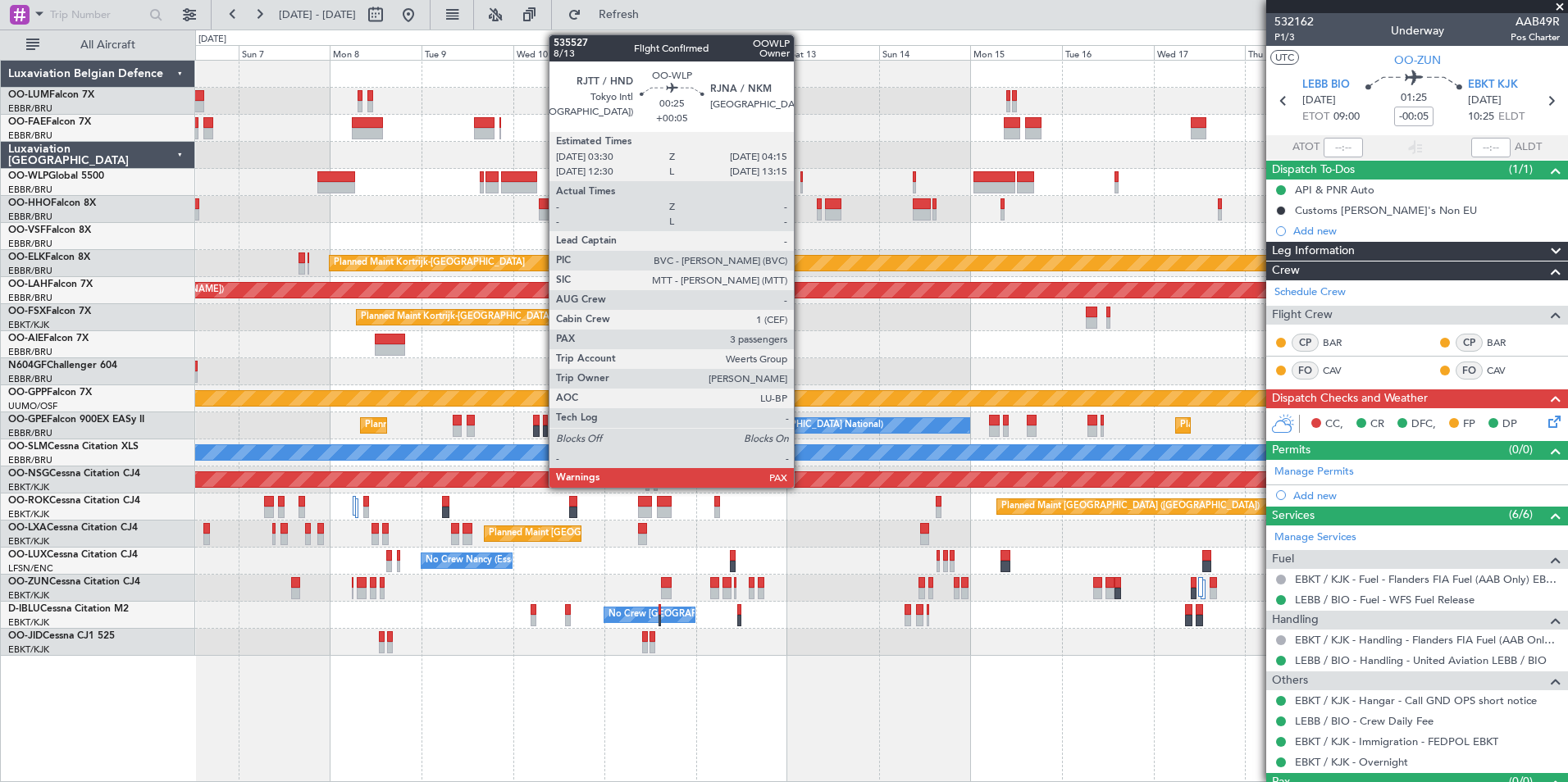
click at [801, 180] on div at bounding box center [802, 177] width 4 height 11
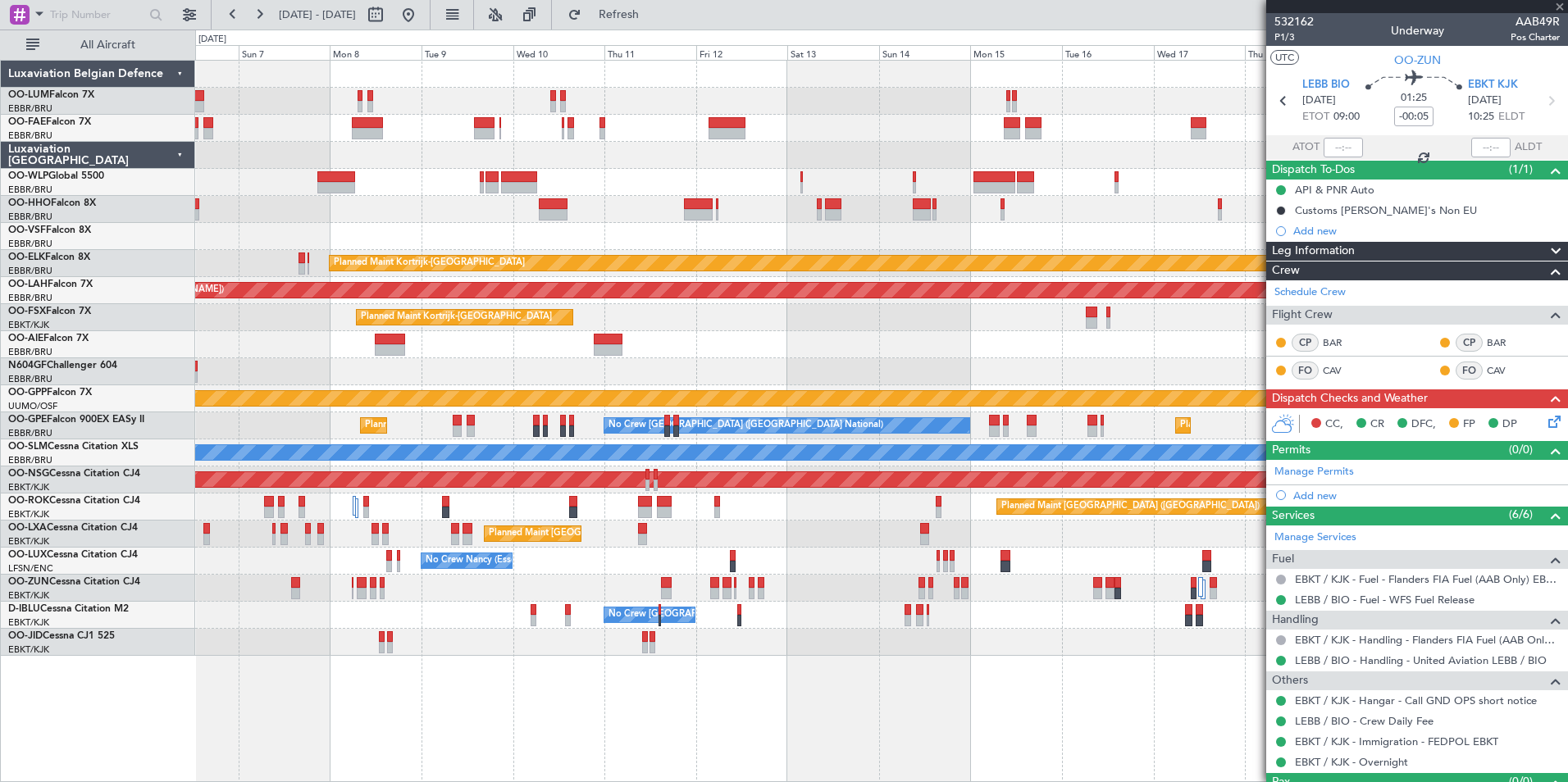
type input "+00:05"
type input "3"
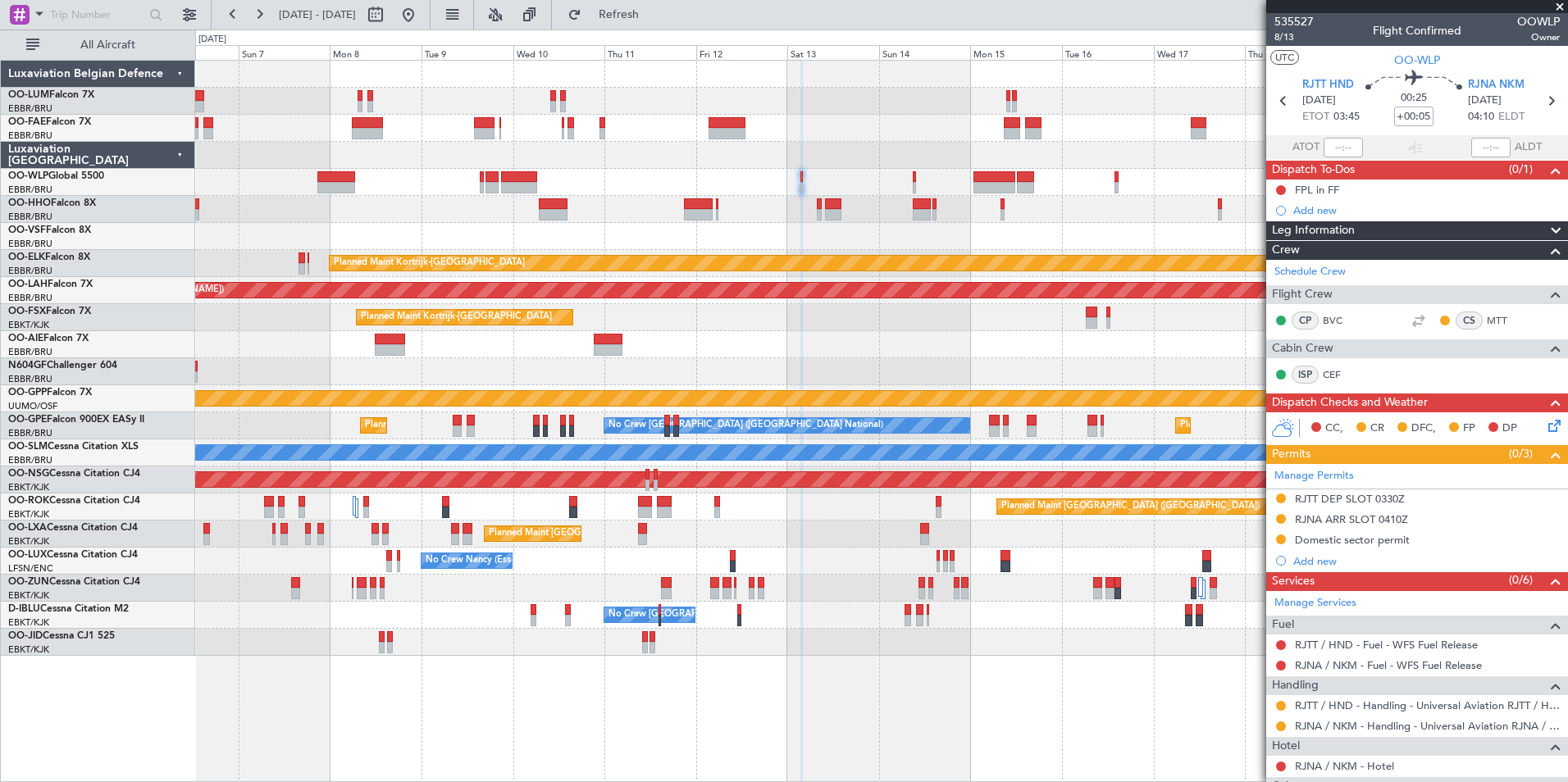
click at [658, 247] on div at bounding box center [881, 236] width 1372 height 27
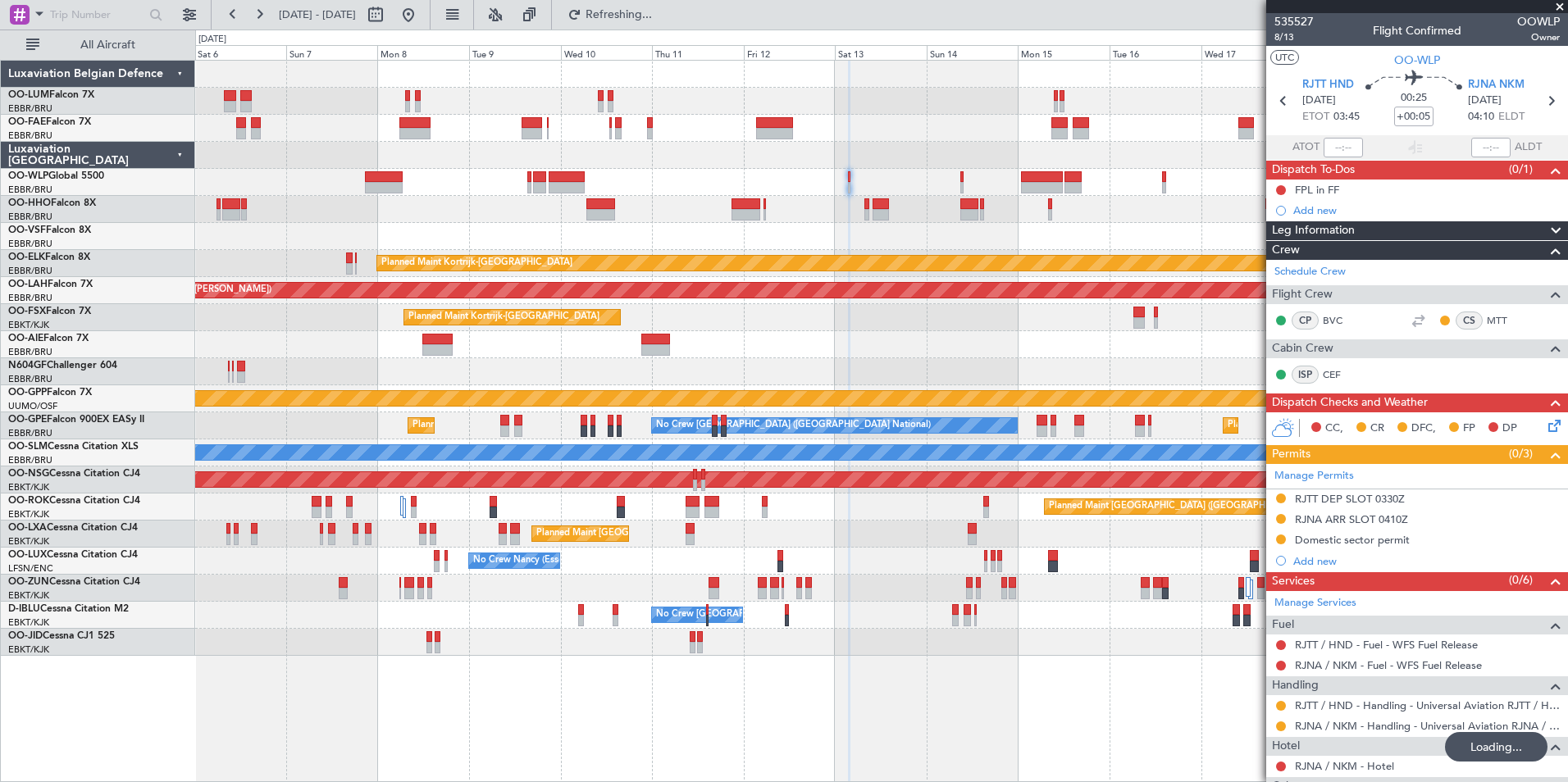
click at [758, 184] on div at bounding box center [881, 182] width 1372 height 27
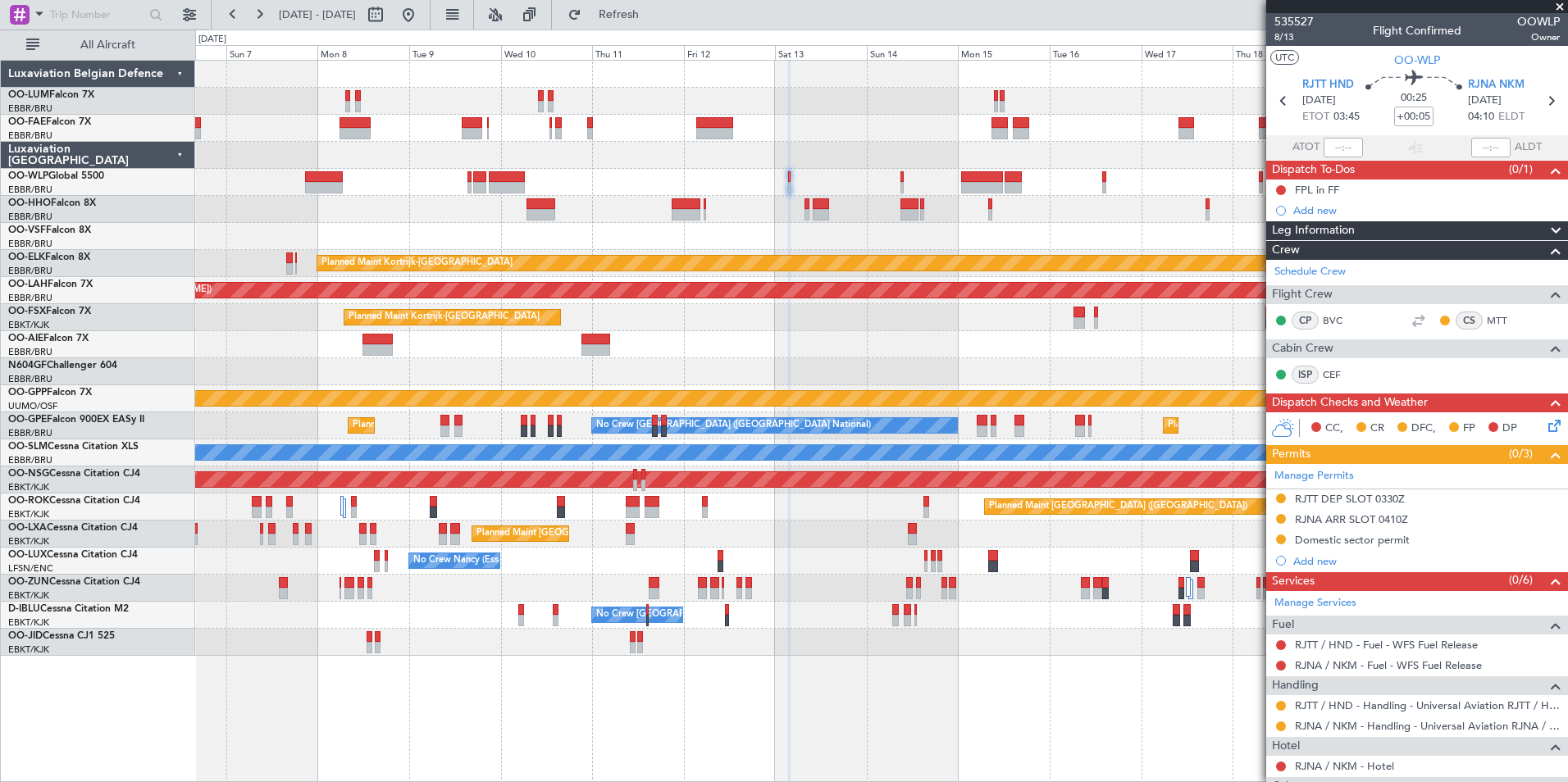
click at [1011, 231] on div at bounding box center [881, 236] width 1372 height 27
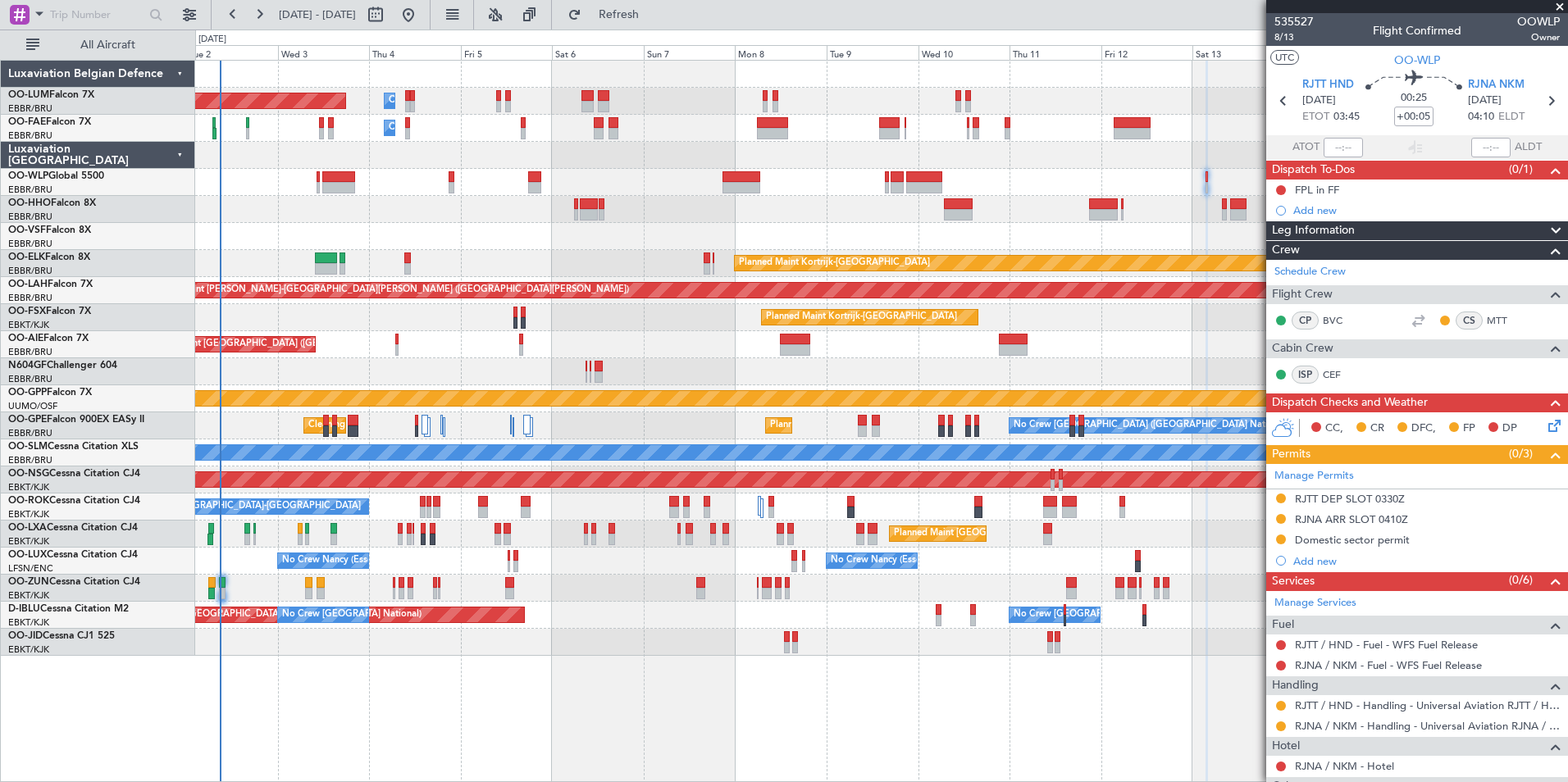
click at [940, 243] on div at bounding box center [881, 236] width 1372 height 27
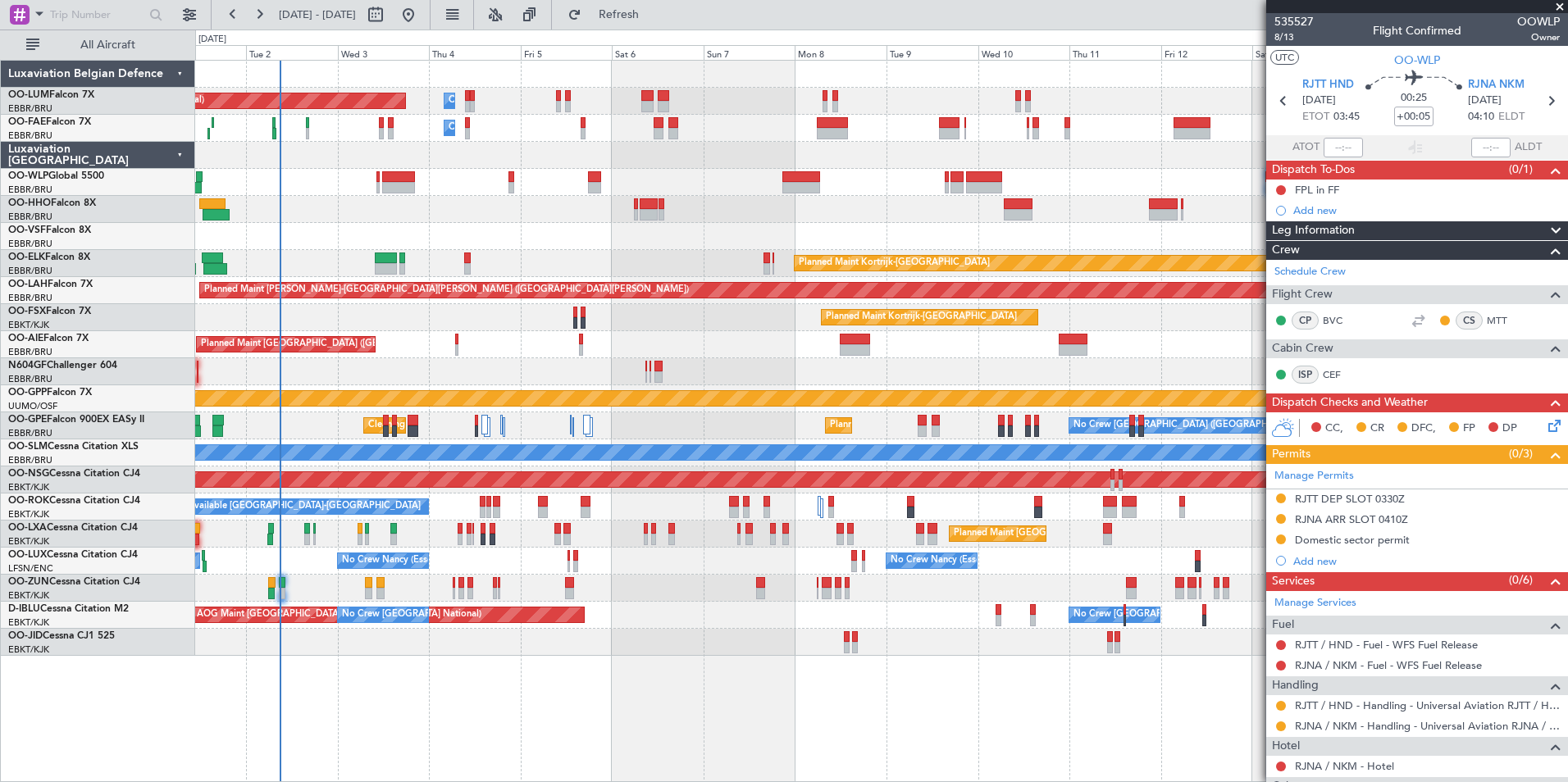
click at [758, 207] on div "Owner Melsbroek Air Base Planned Maint [GEOGRAPHIC_DATA] ([GEOGRAPHIC_DATA]) Ow…" at bounding box center [881, 358] width 1372 height 595
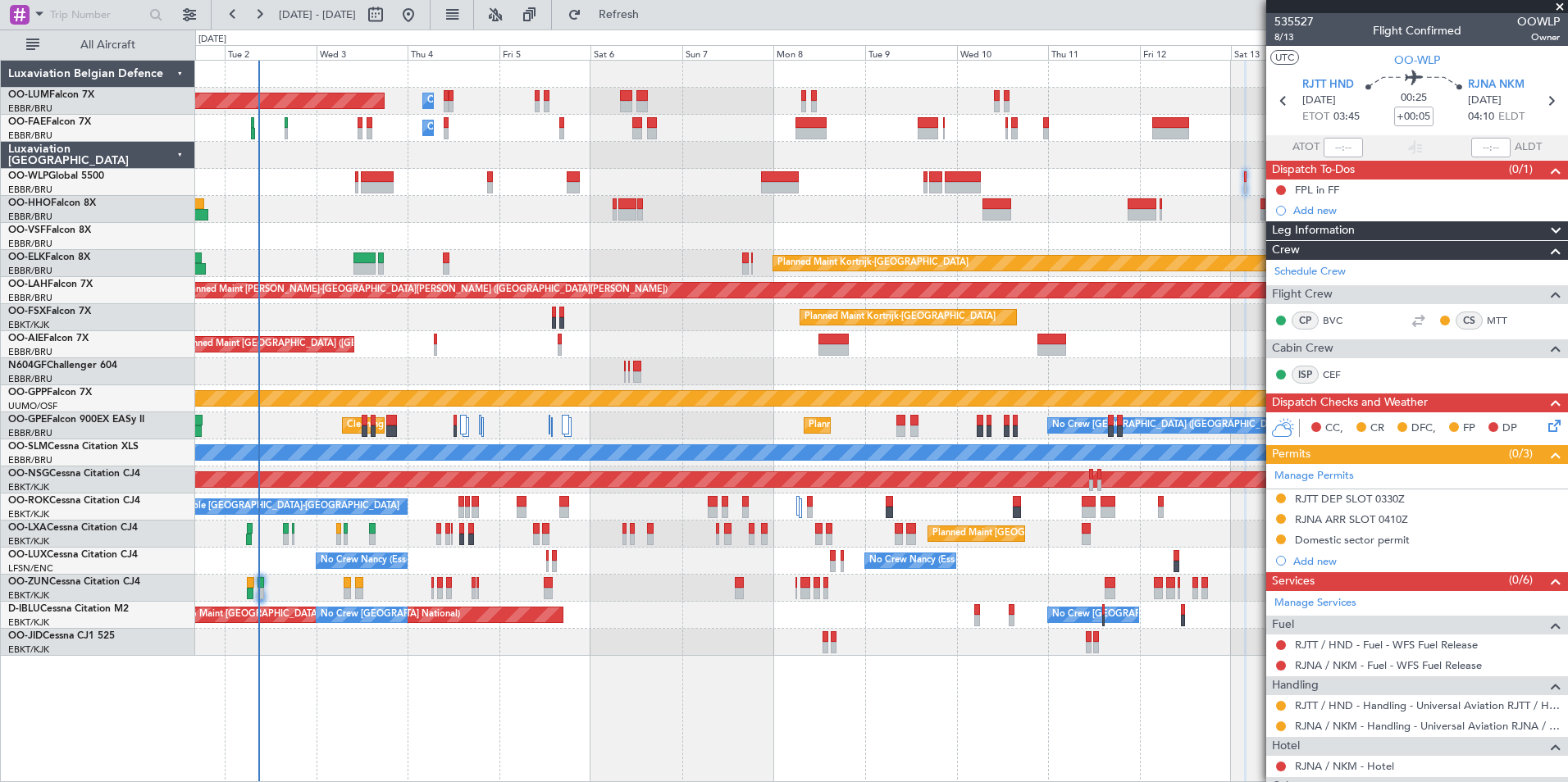
click at [946, 221] on div "Owner Melsbroek Air Base Planned Maint [GEOGRAPHIC_DATA] ([GEOGRAPHIC_DATA]) Ow…" at bounding box center [881, 358] width 1372 height 595
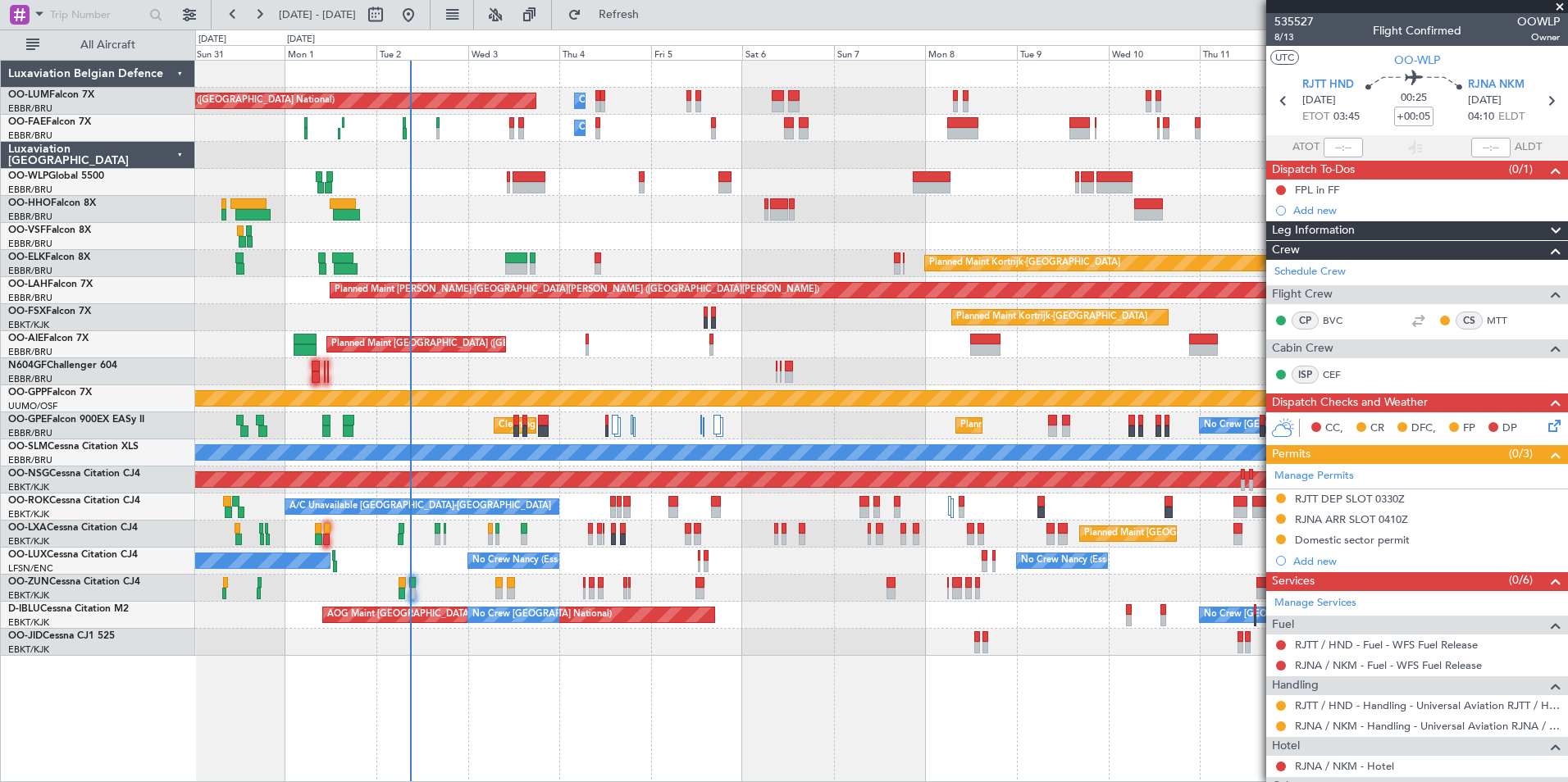
click at [816, 221] on div at bounding box center [881, 209] width 1372 height 27
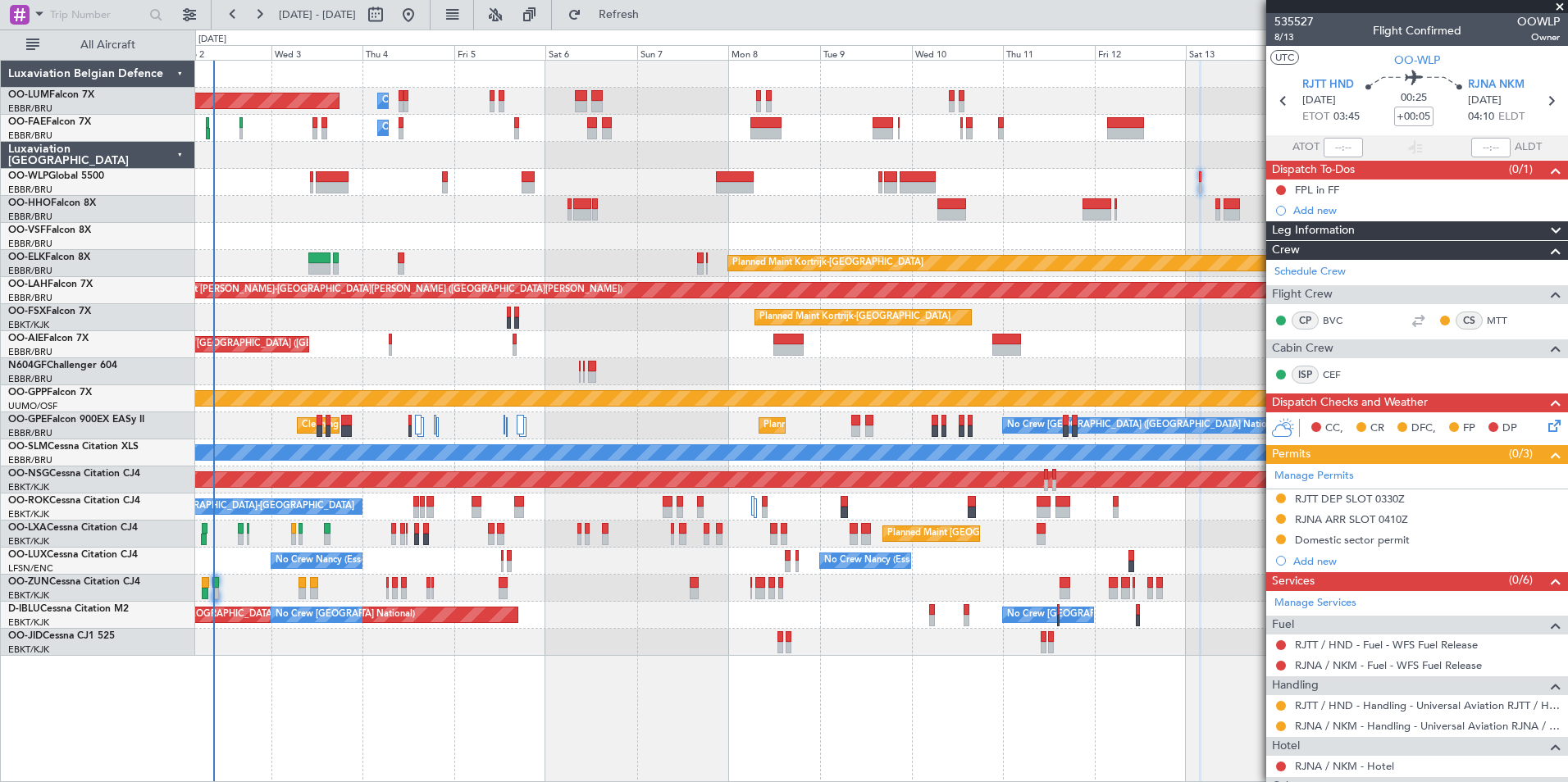
click at [738, 240] on div at bounding box center [881, 236] width 1372 height 27
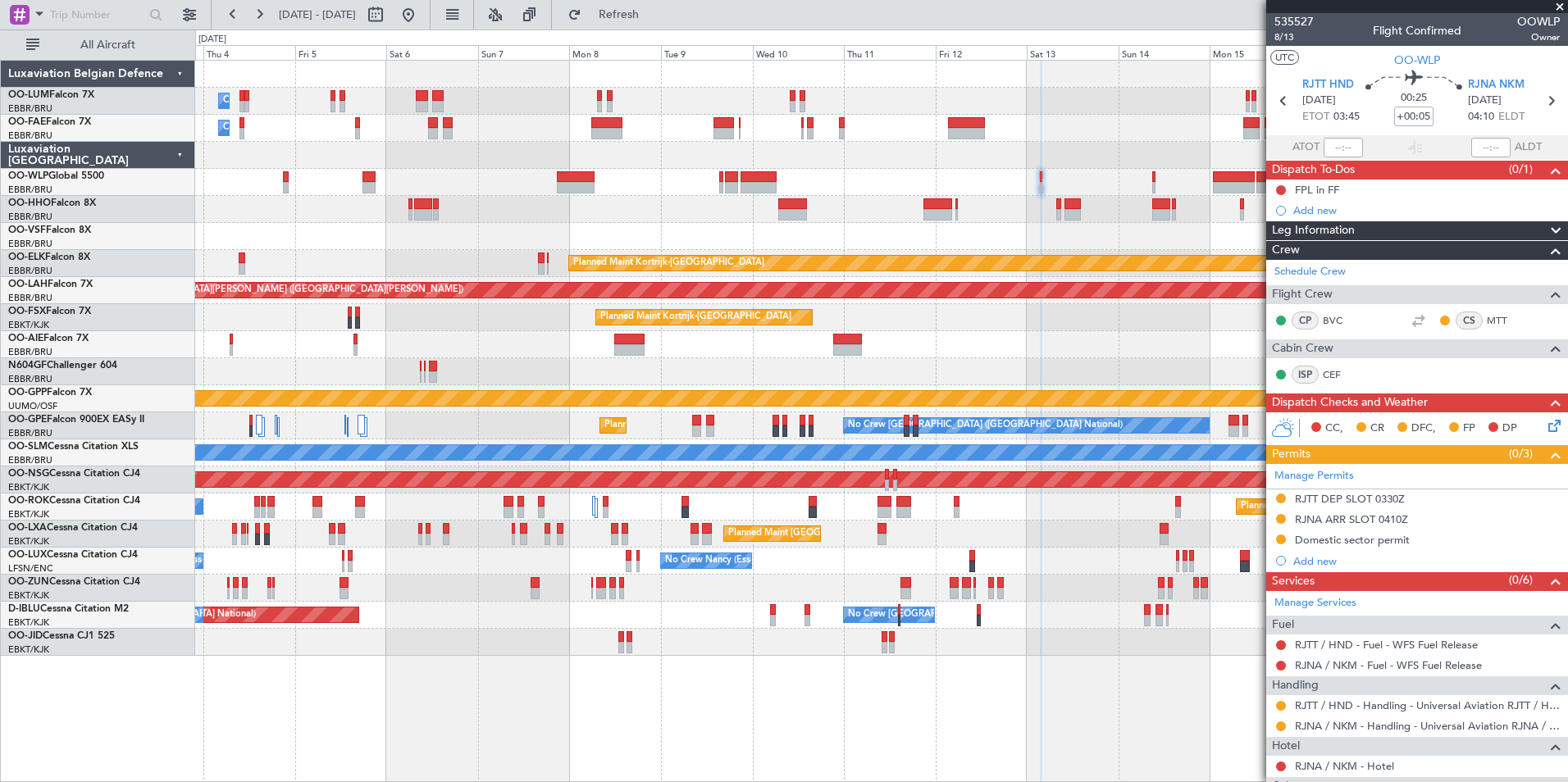
click at [695, 220] on div at bounding box center [881, 209] width 1372 height 27
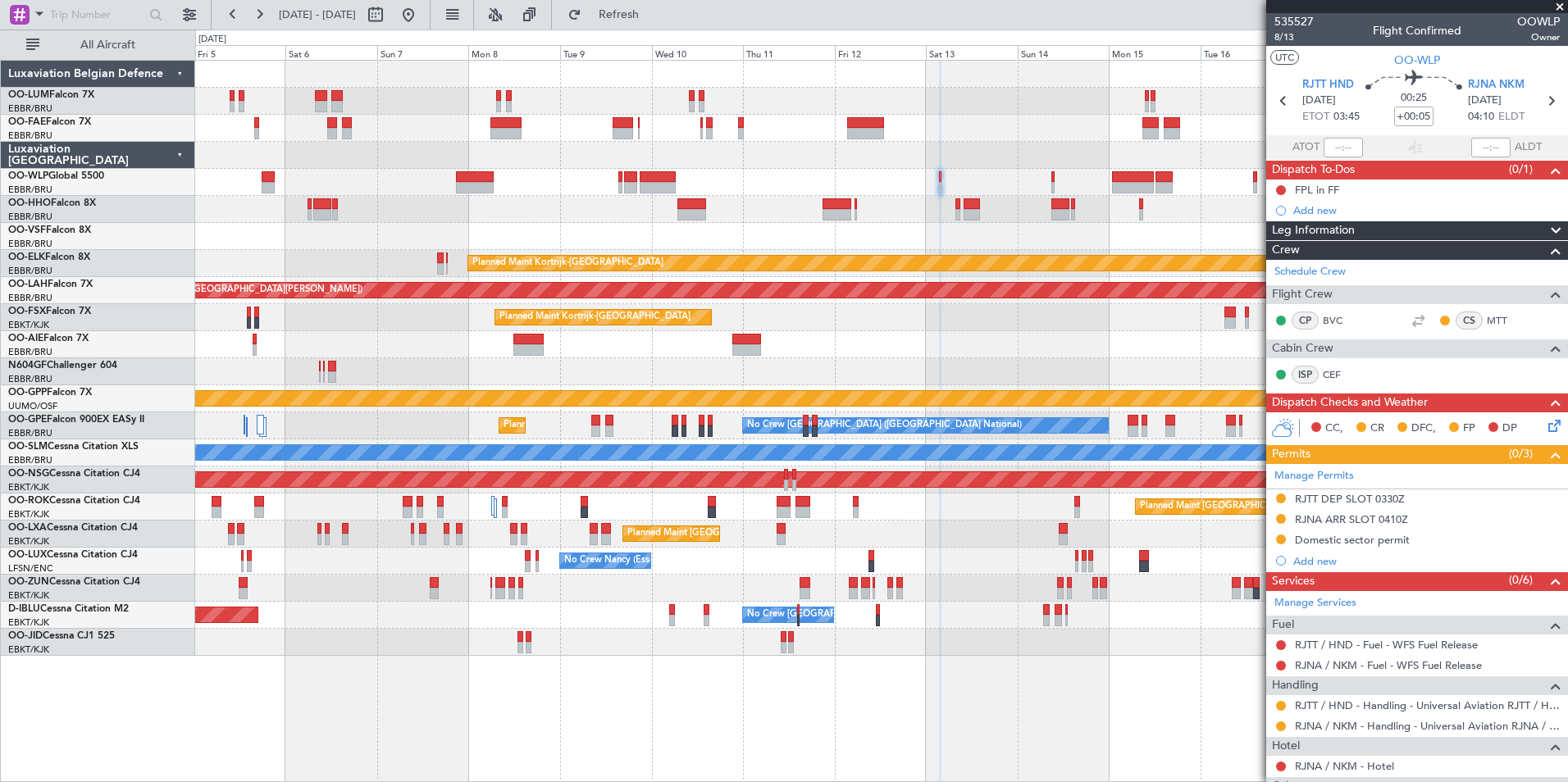
click at [800, 197] on div at bounding box center [881, 209] width 1372 height 27
click at [795, 191] on div at bounding box center [881, 182] width 1372 height 27
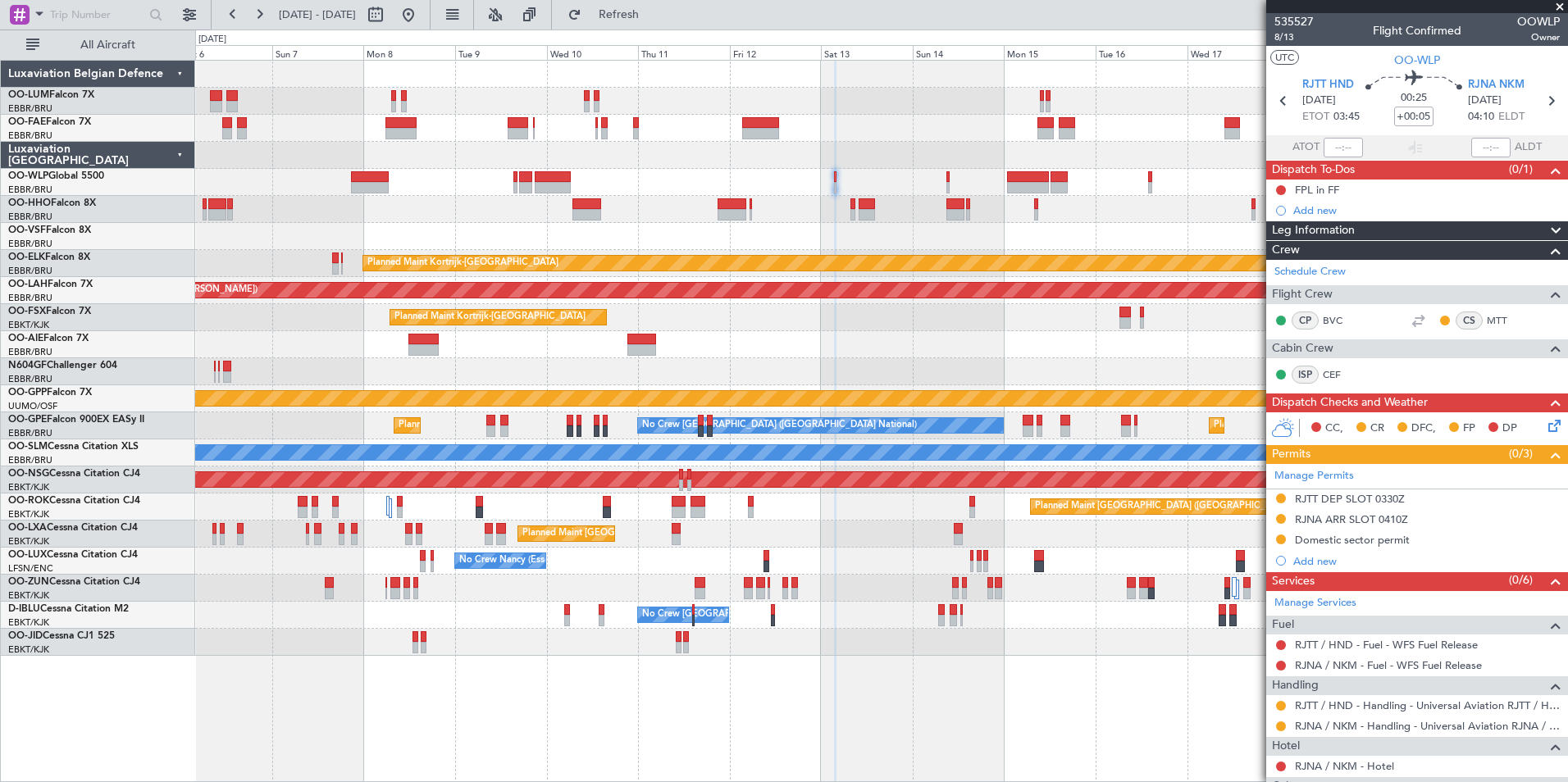
click at [428, 243] on div "Owner Melsbroek Air Base Planned Maint [GEOGRAPHIC_DATA] ([GEOGRAPHIC_DATA]) Ow…" at bounding box center [881, 358] width 1372 height 595
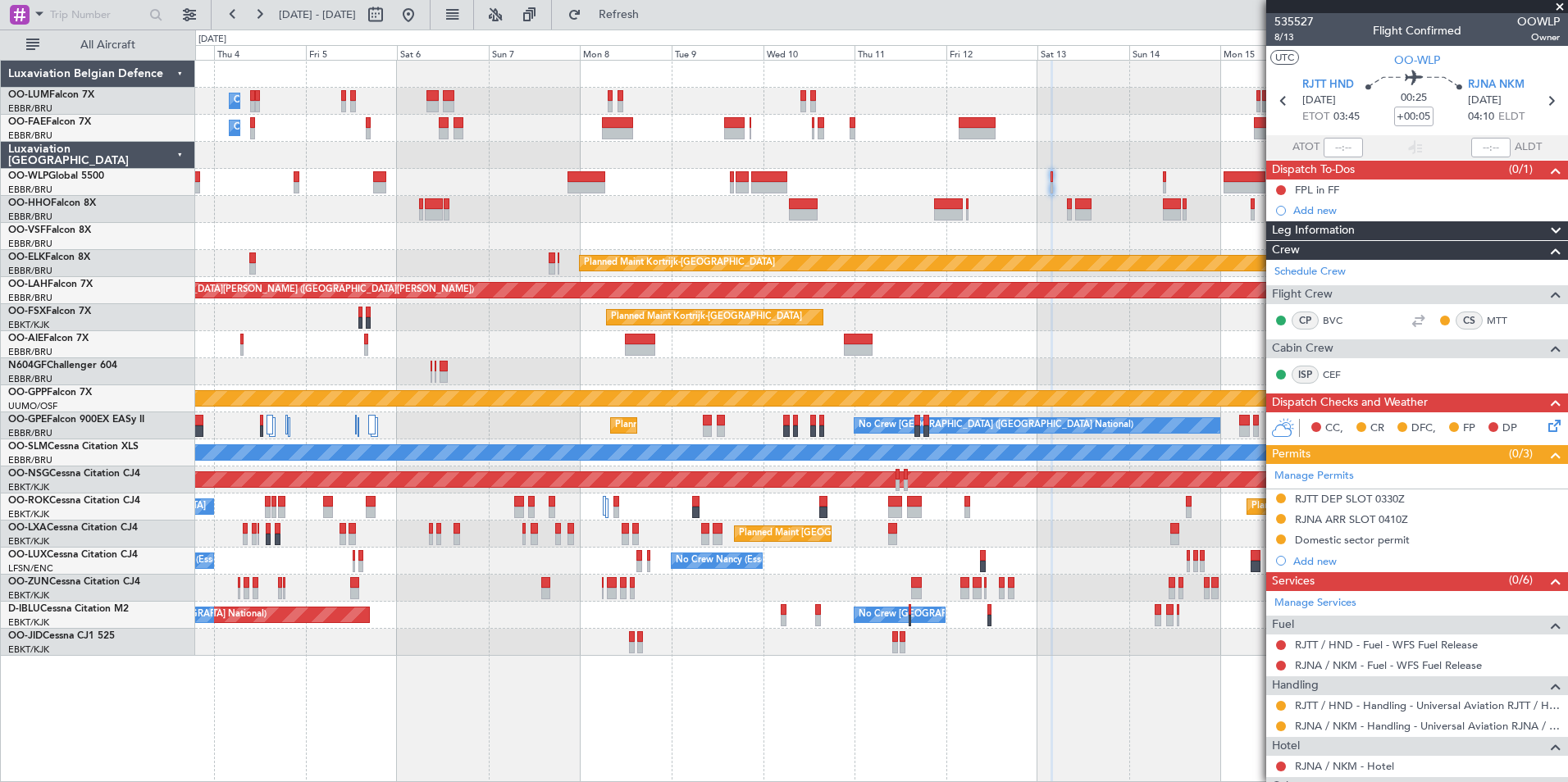
click at [691, 219] on div "Owner Melsbroek Air Base Planned Maint [GEOGRAPHIC_DATA] ([GEOGRAPHIC_DATA]) Ow…" at bounding box center [881, 358] width 1372 height 595
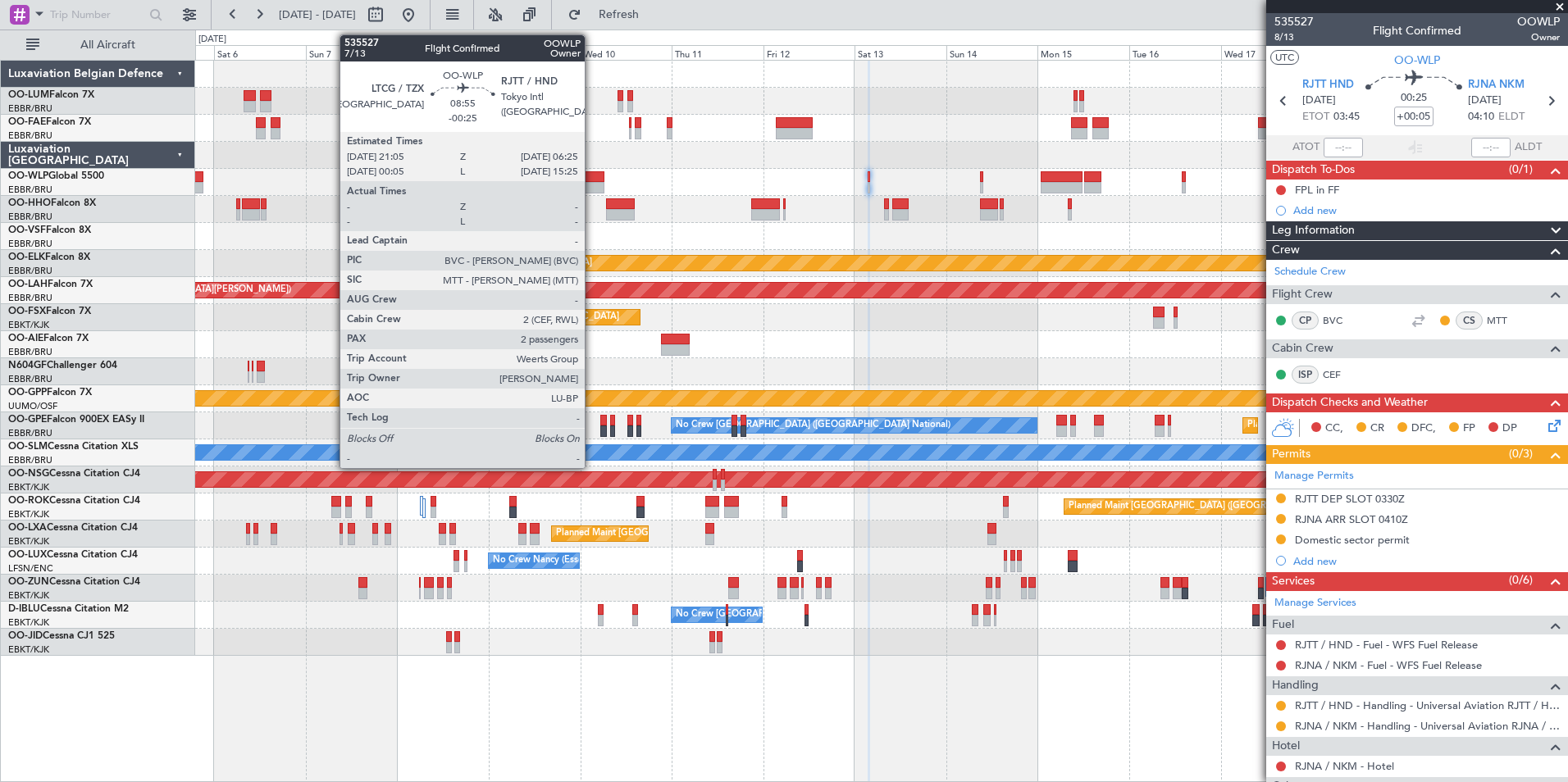
click at [592, 181] on div at bounding box center [586, 177] width 36 height 11
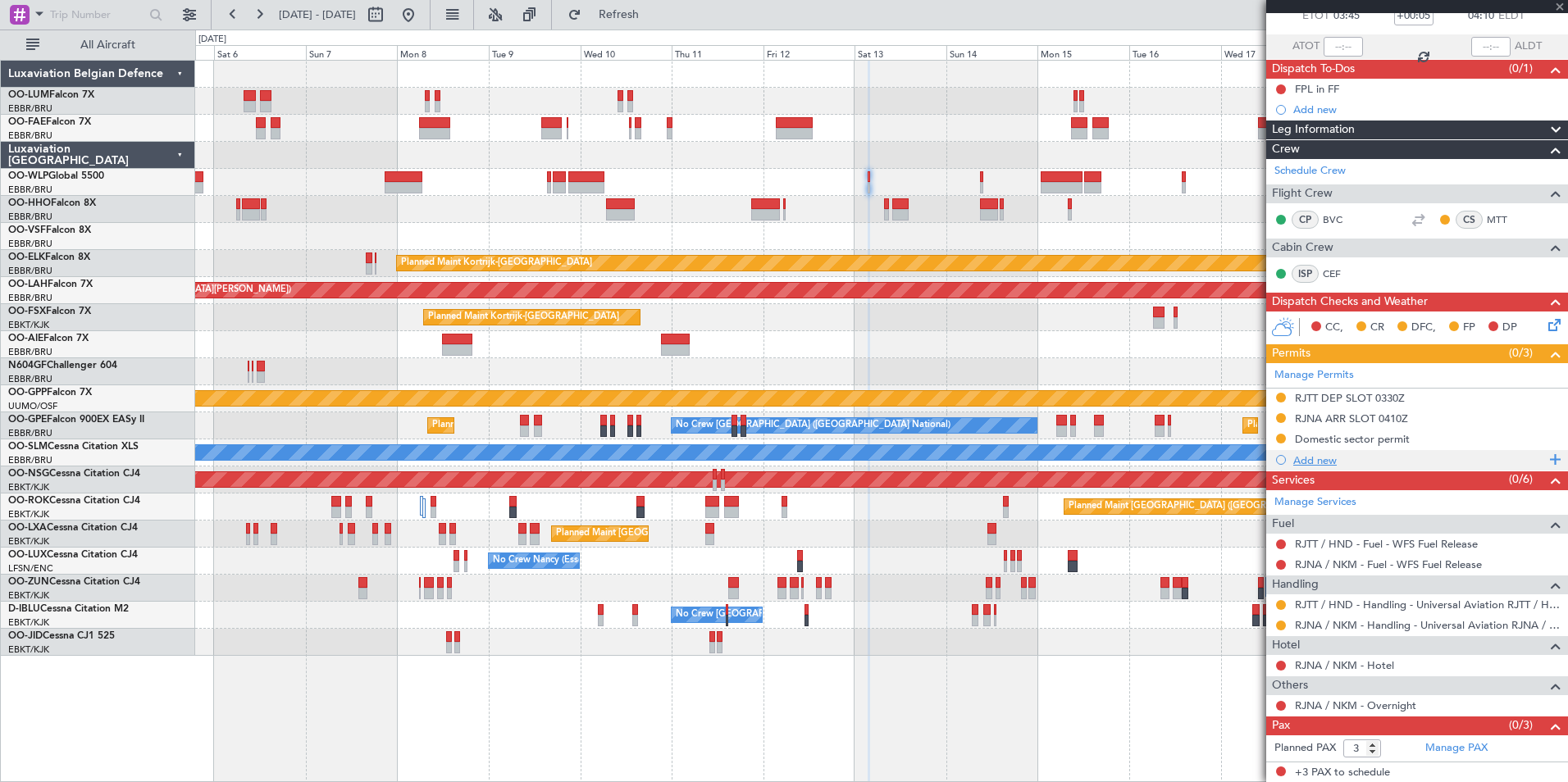
scroll to position [101, 0]
type input "-00:25"
type input "2"
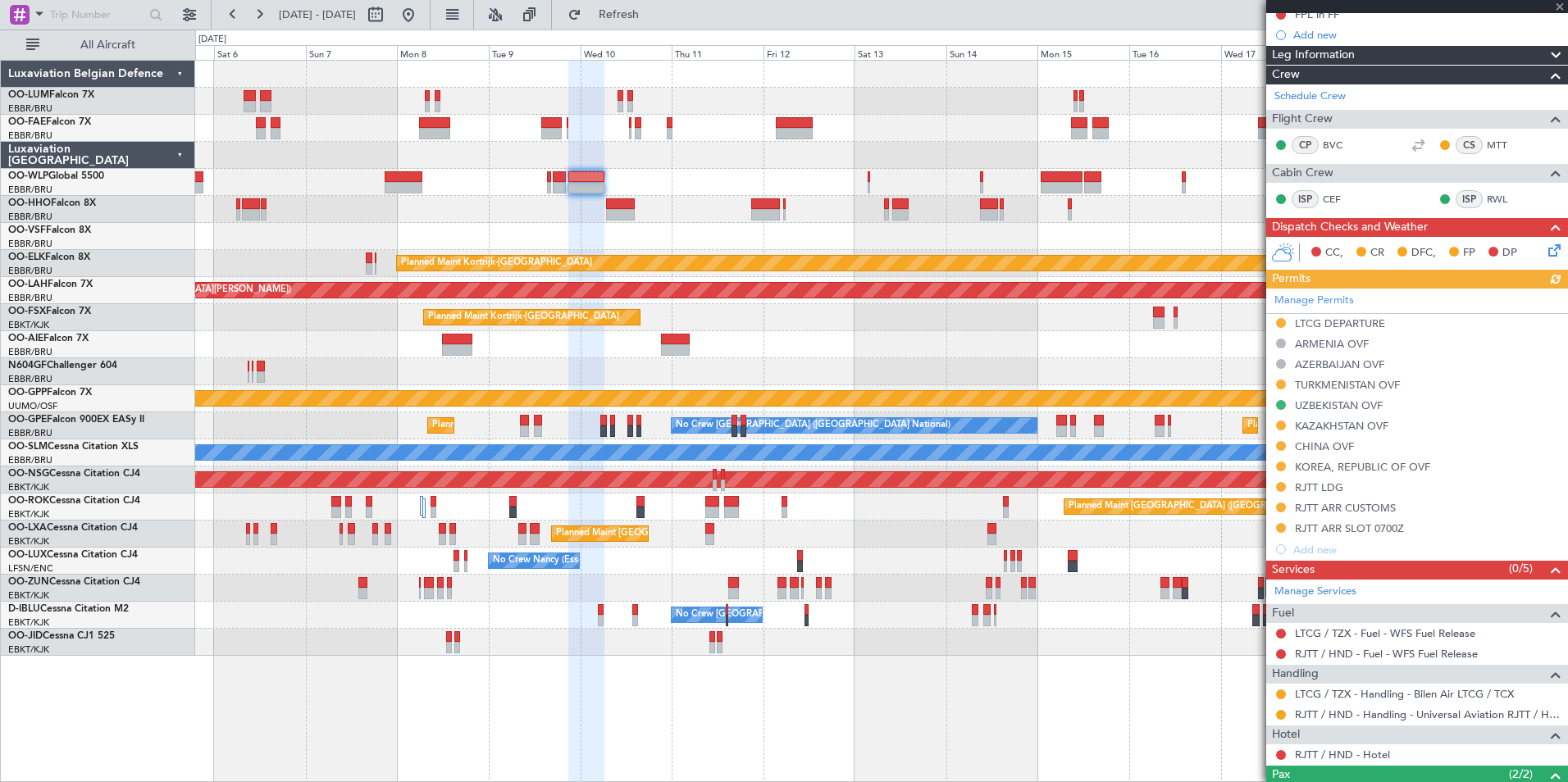
scroll to position [360, 0]
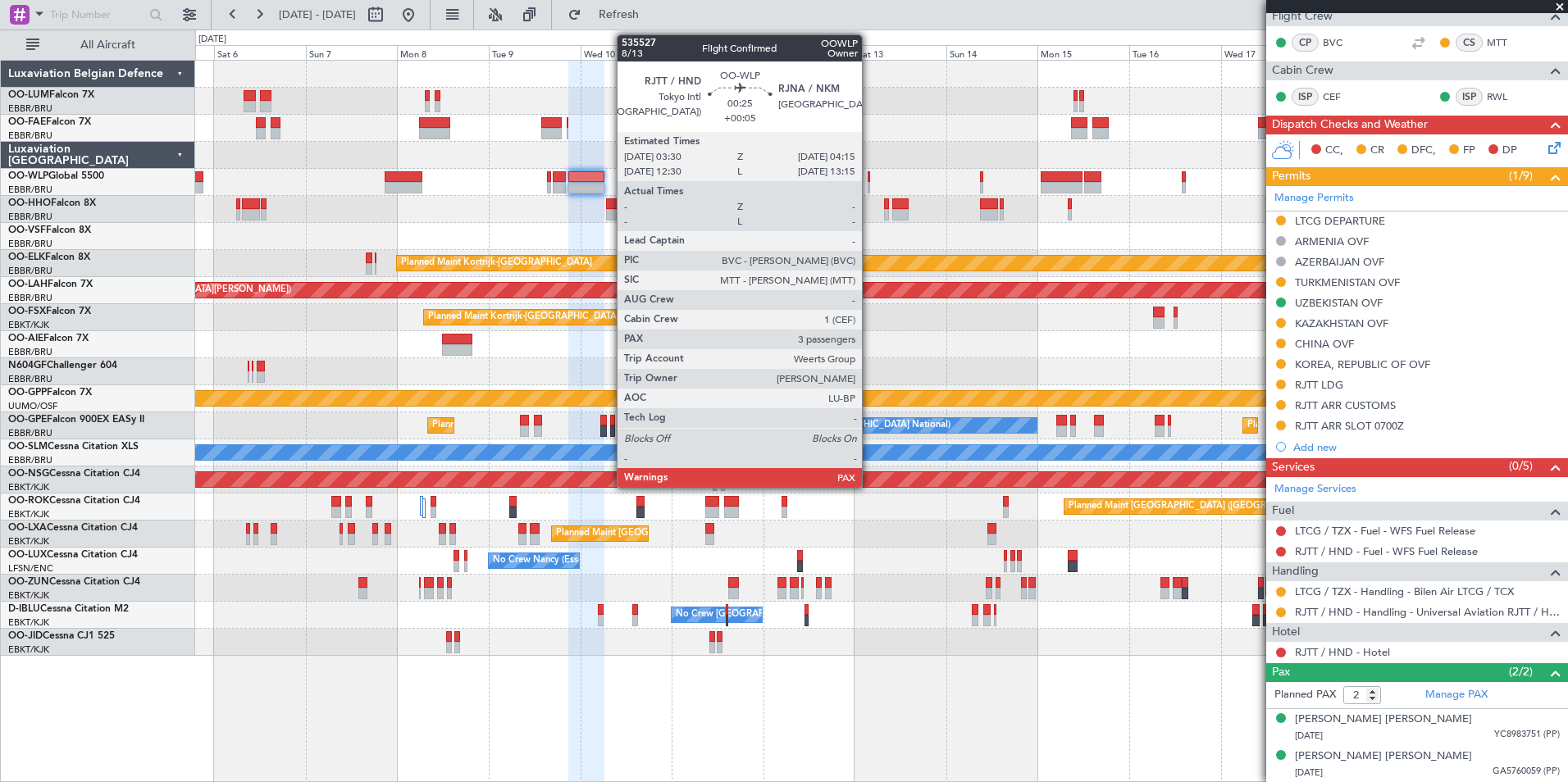
click at [869, 182] on div at bounding box center [869, 188] width 4 height 11
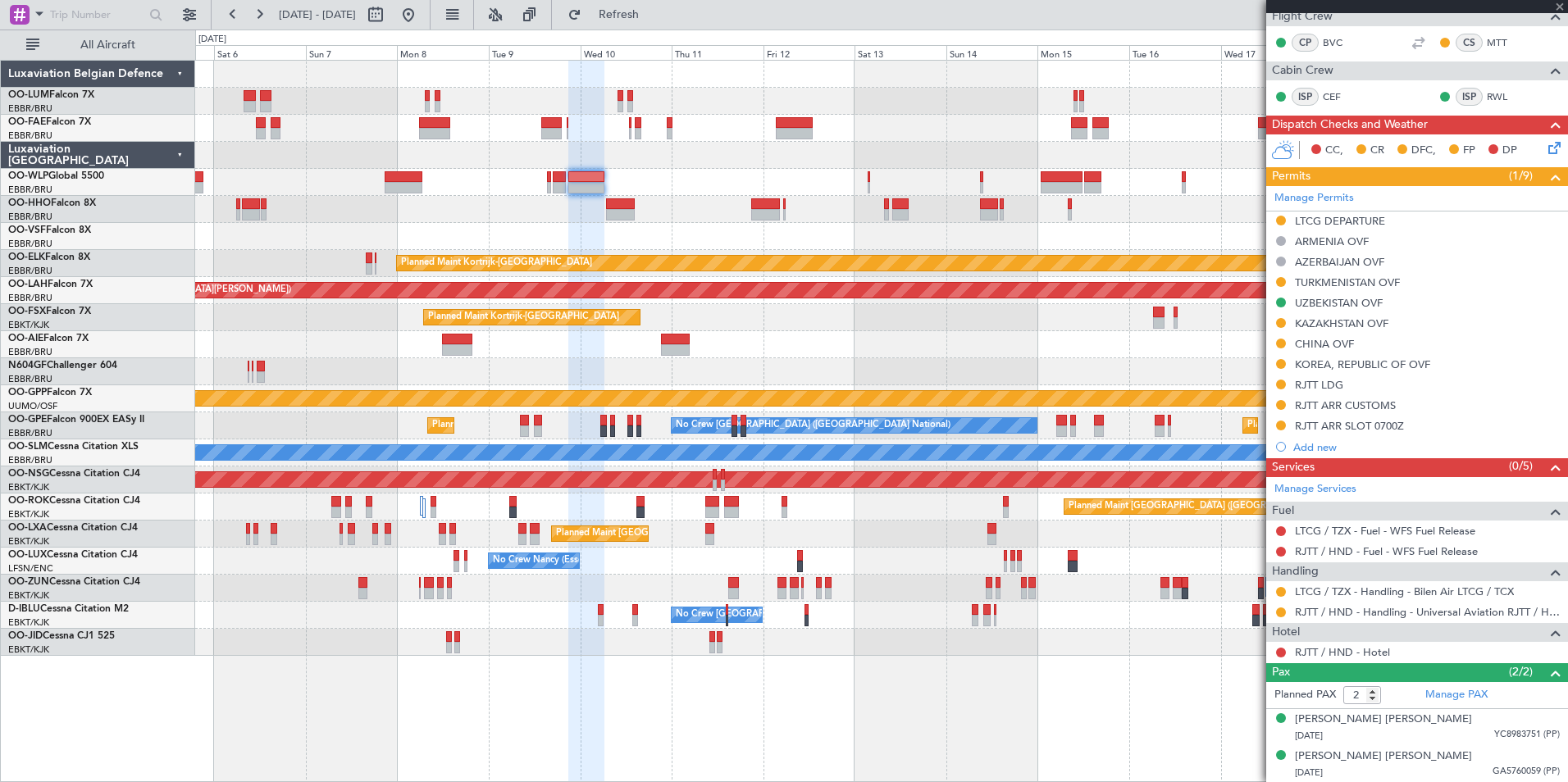
type input "+00:05"
type input "3"
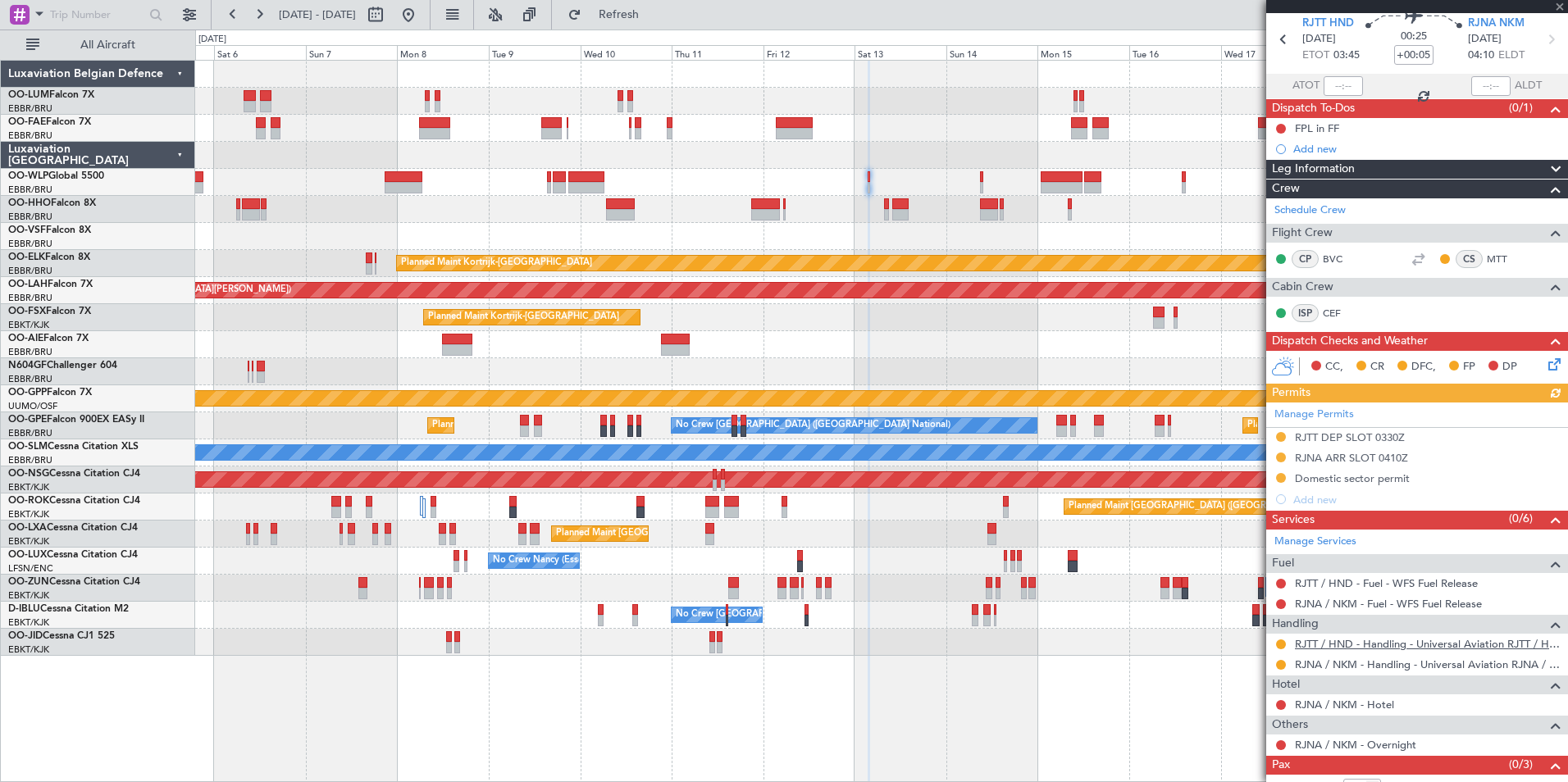
scroll to position [101, 0]
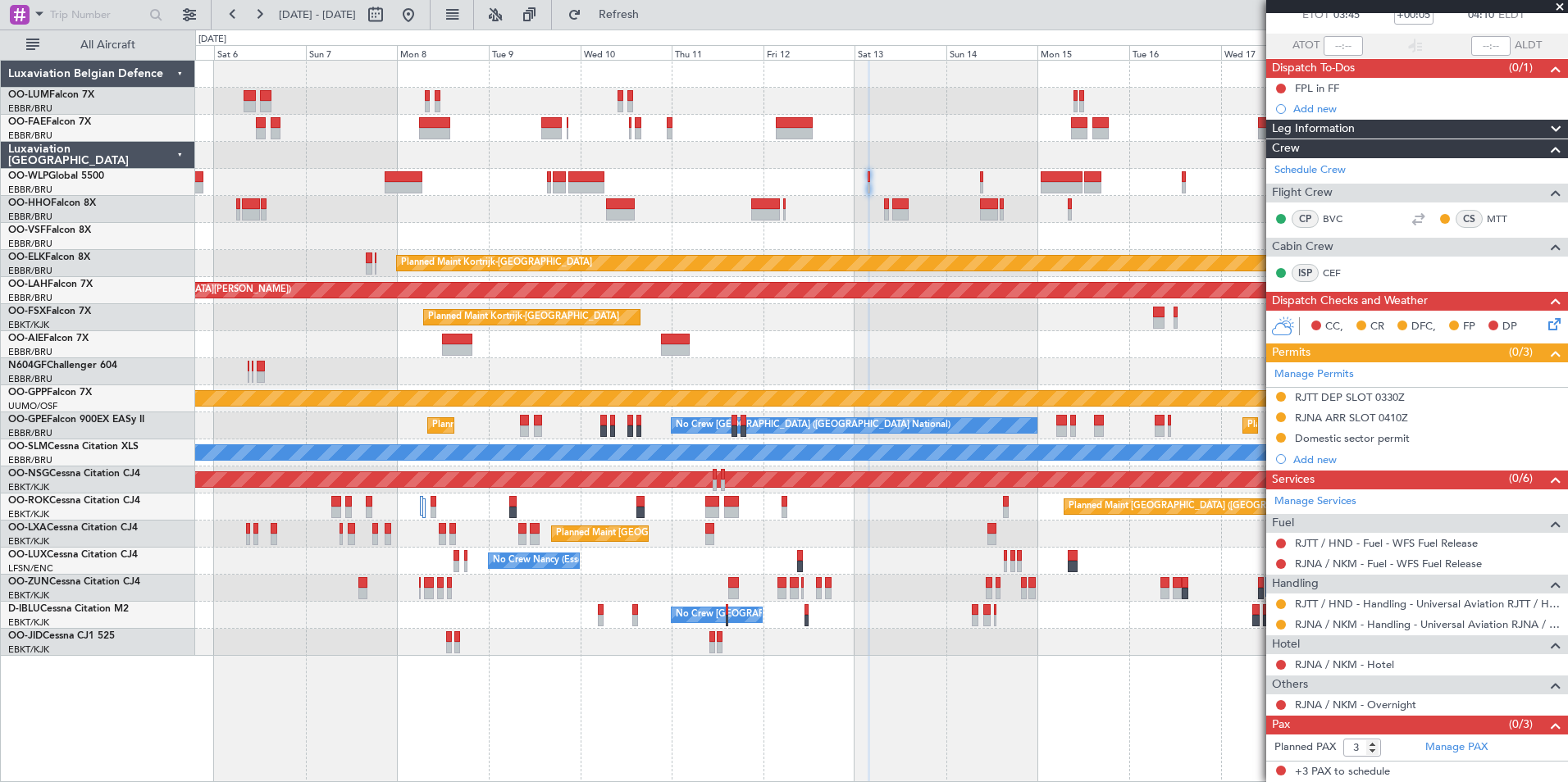
click at [824, 241] on div at bounding box center [881, 236] width 1372 height 27
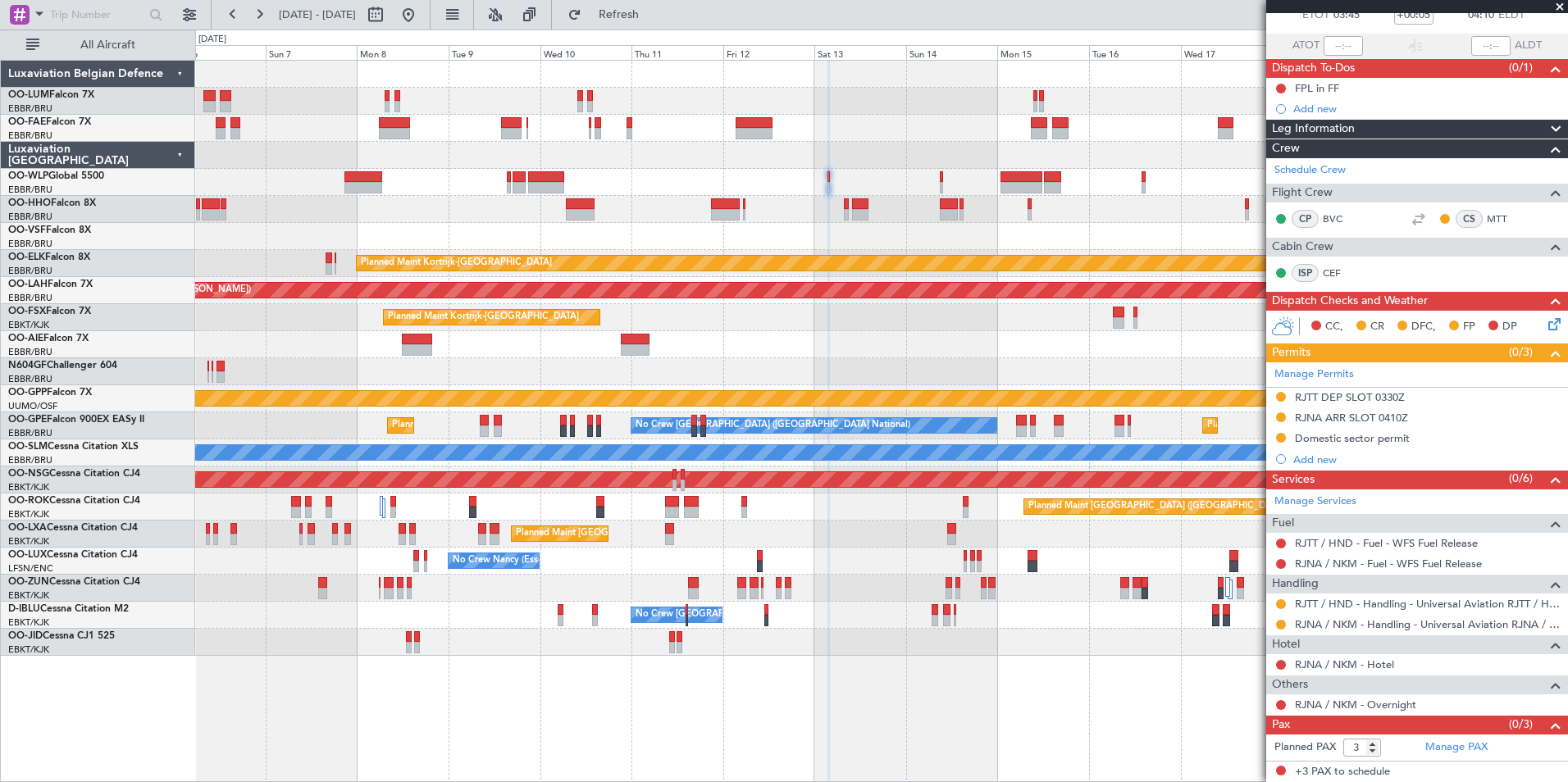
click at [839, 195] on div at bounding box center [881, 182] width 1372 height 27
